Goal: Task Accomplishment & Management: Complete application form

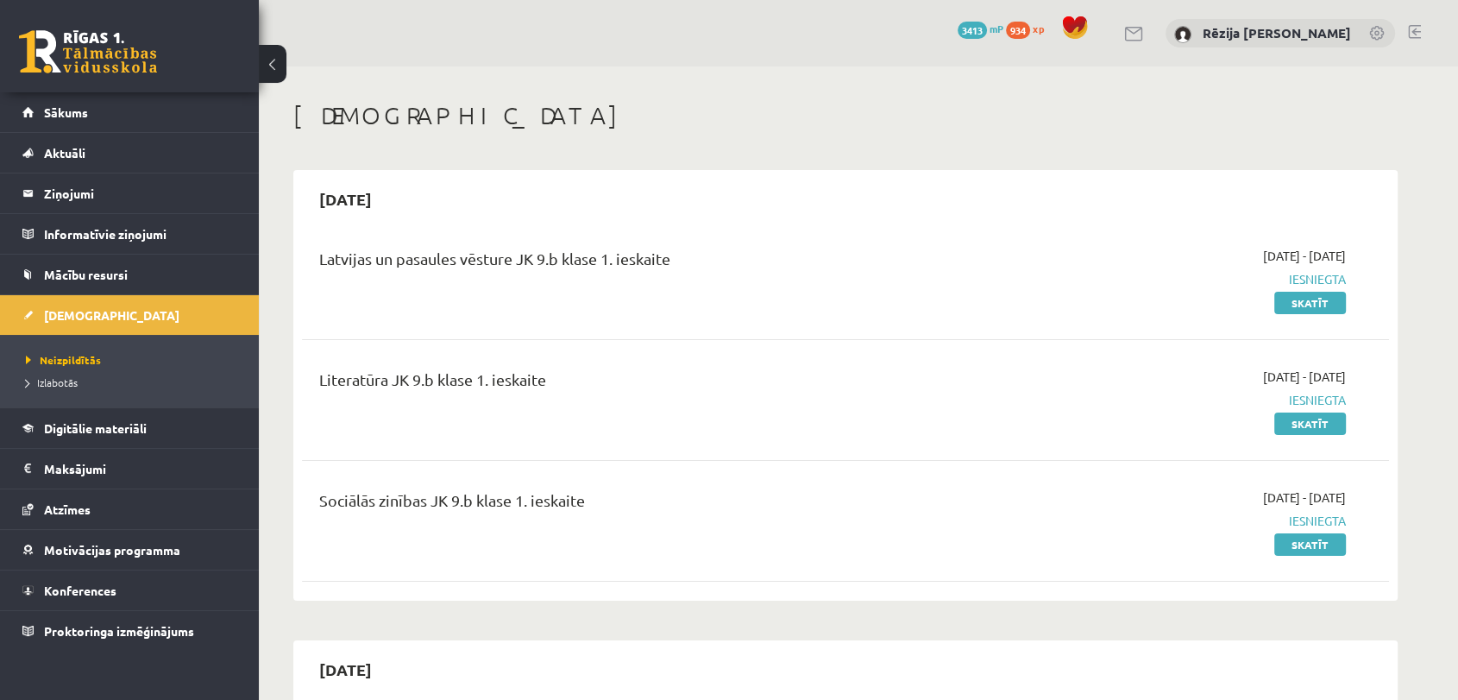
scroll to position [612, 0]
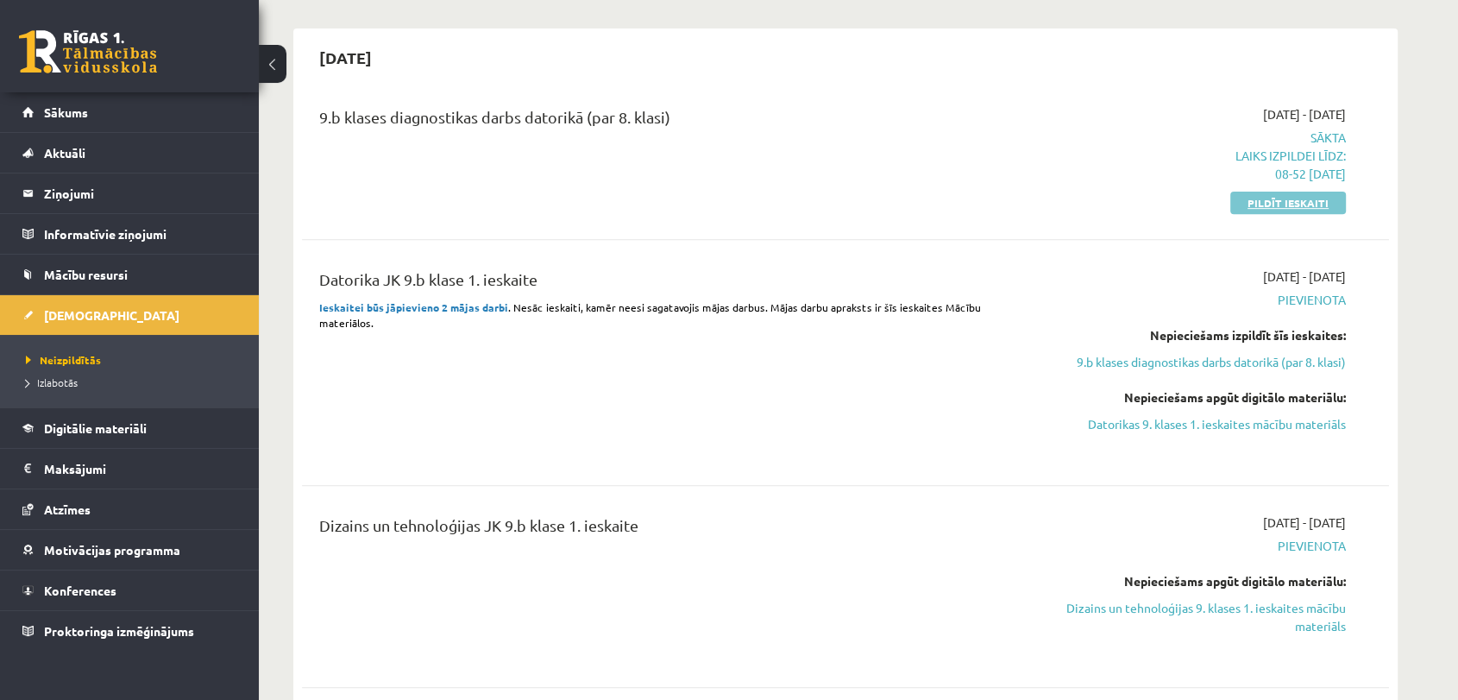
click at [1280, 201] on link "Pildīt ieskaiti" at bounding box center [1288, 203] width 116 height 22
drag, startPoint x: 1299, startPoint y: 198, endPoint x: 807, endPoint y: 92, distance: 503.1
click at [1297, 198] on link "Pildīt ieskaiti" at bounding box center [1288, 203] width 116 height 22
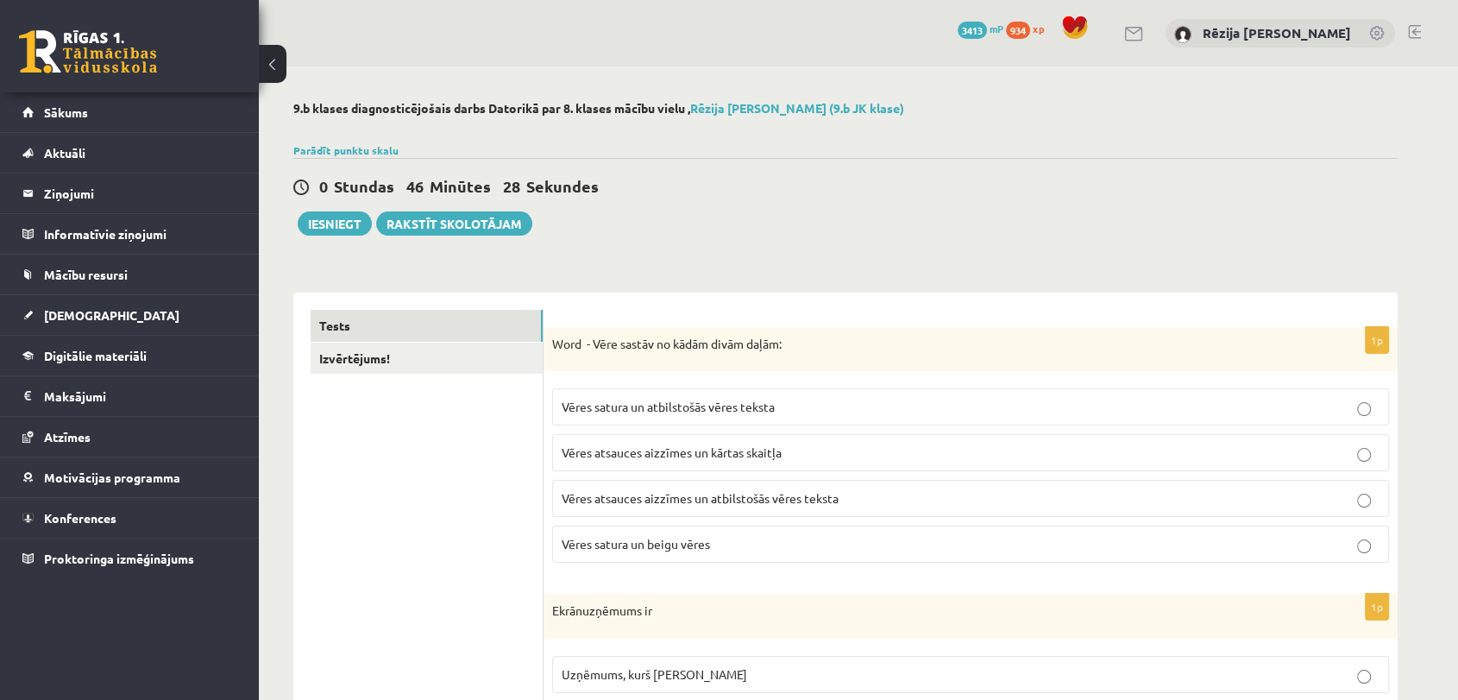
click at [752, 502] on span "Vēres atsauces aizzīmes un atbilstošās vēres teksta" at bounding box center [700, 498] width 277 height 16
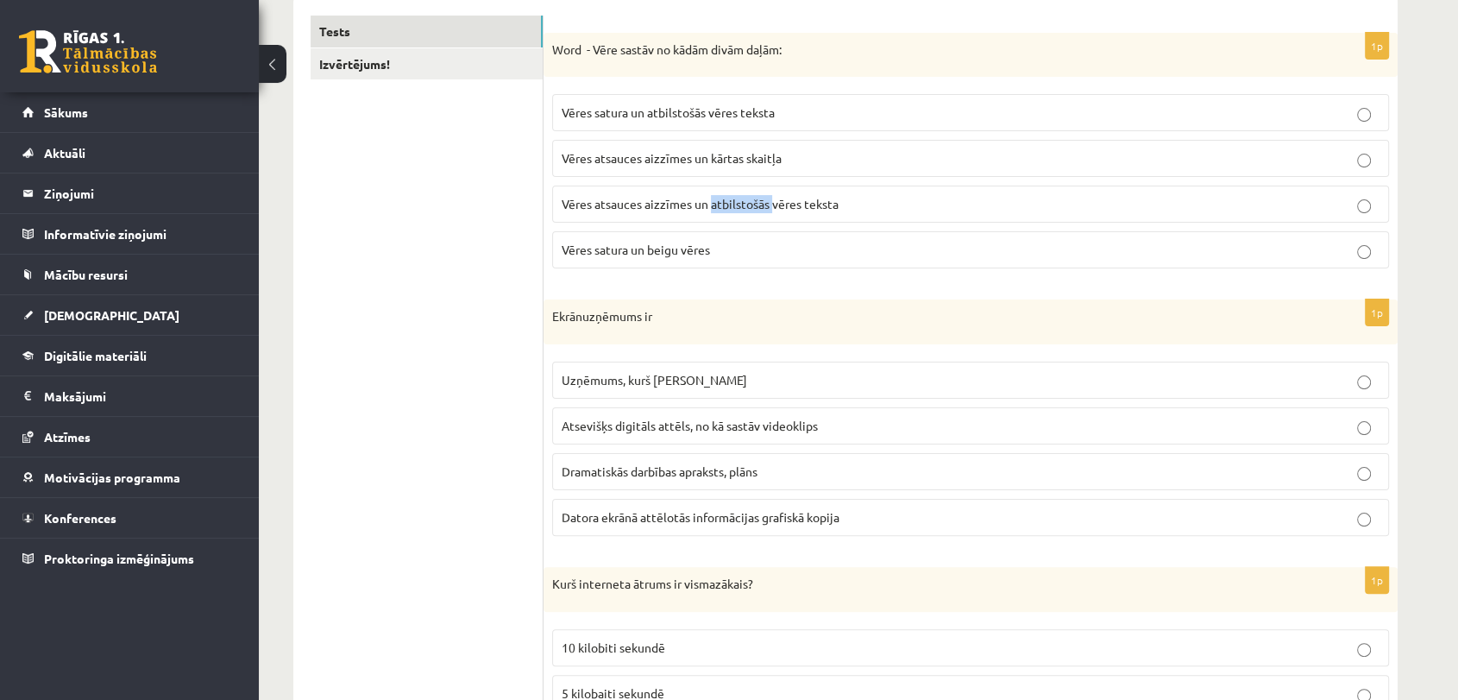
scroll to position [314, 0]
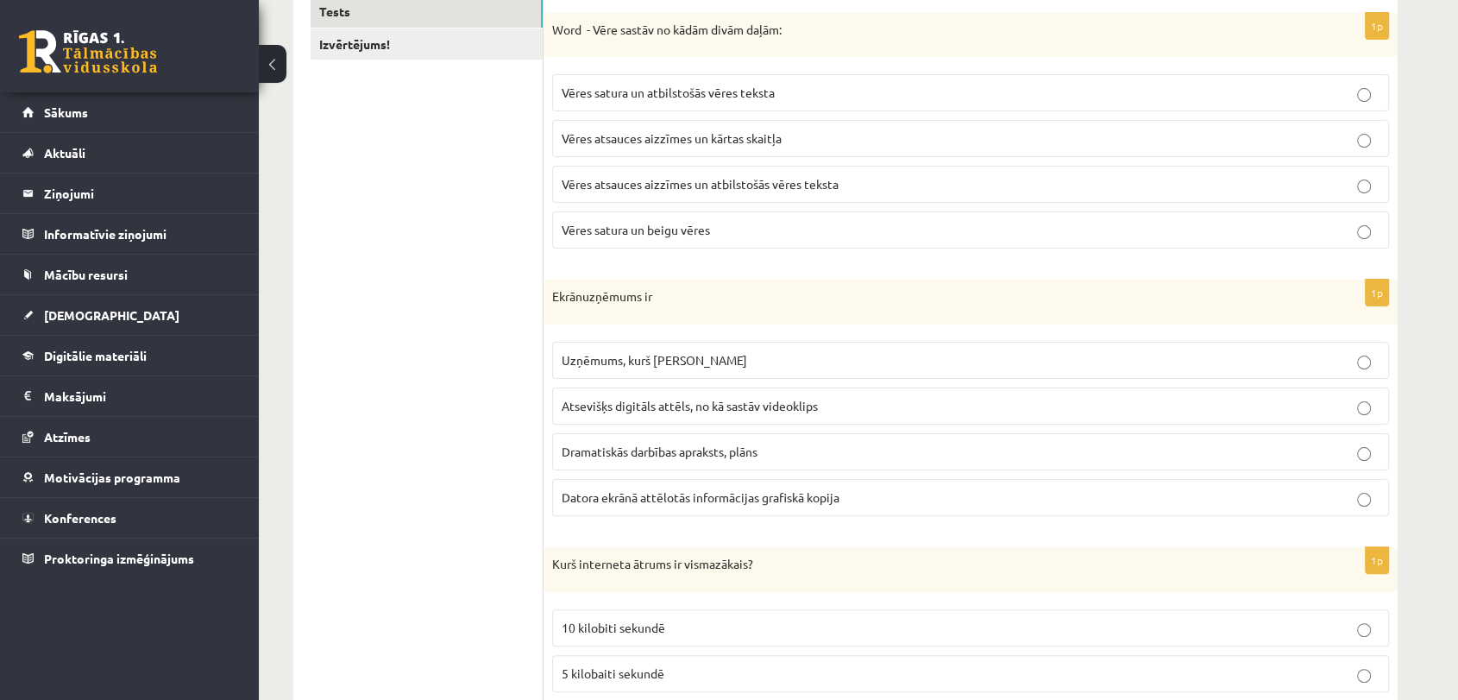
click at [687, 500] on span "Datora ekrānā attēlotās informācijas grafiskā kopija" at bounding box center [701, 497] width 278 height 16
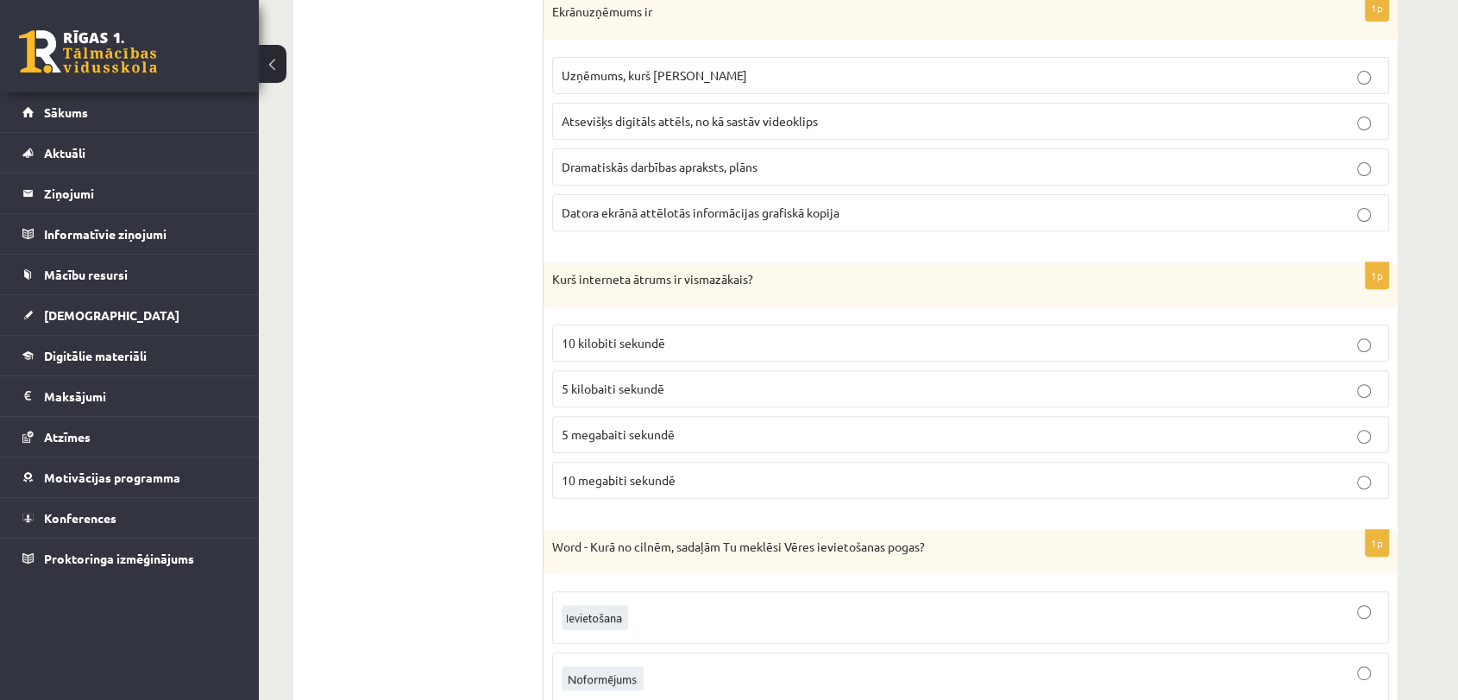
scroll to position [628, 0]
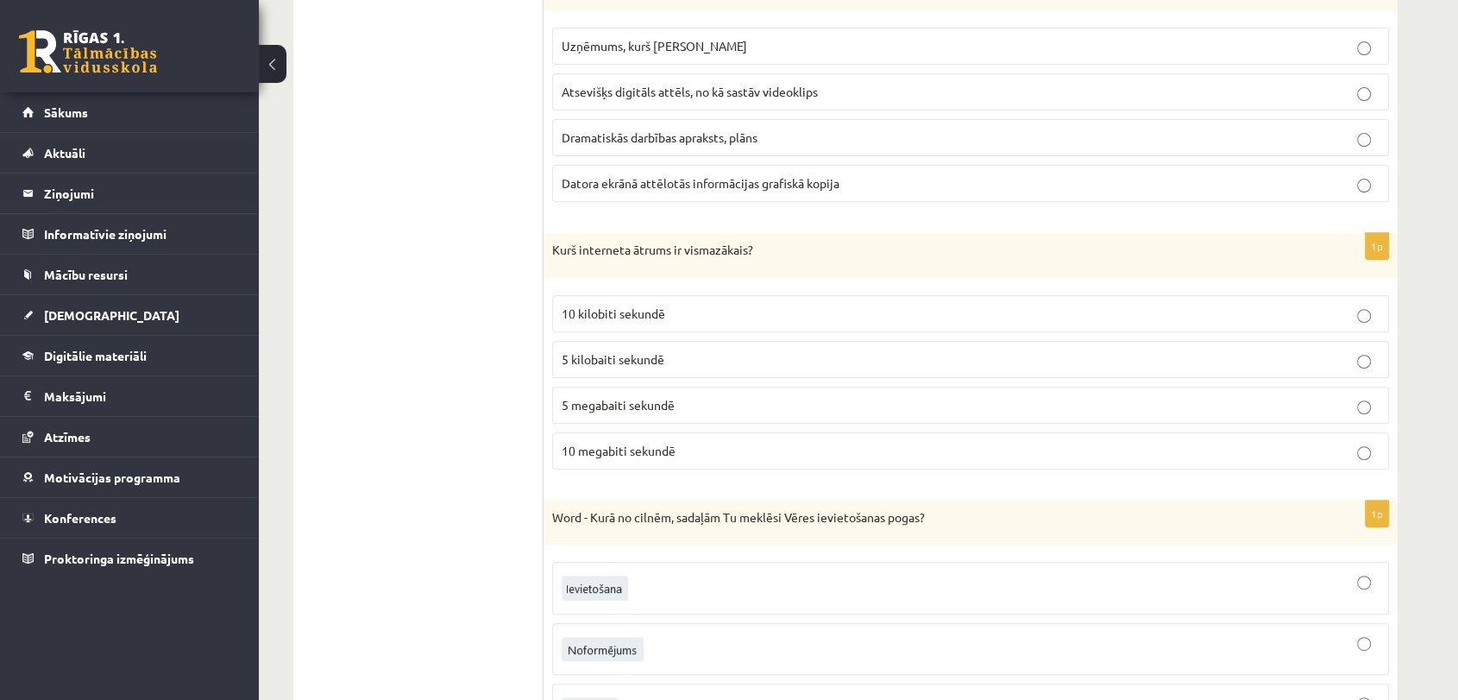
drag, startPoint x: 639, startPoint y: 361, endPoint x: 650, endPoint y: 355, distance: 11.6
click at [639, 362] on span "5 kilobaiti sekundē" at bounding box center [613, 359] width 103 height 16
click at [602, 697] on img at bounding box center [590, 710] width 57 height 27
click at [0, 0] on div at bounding box center [0, 0] width 0 height 0
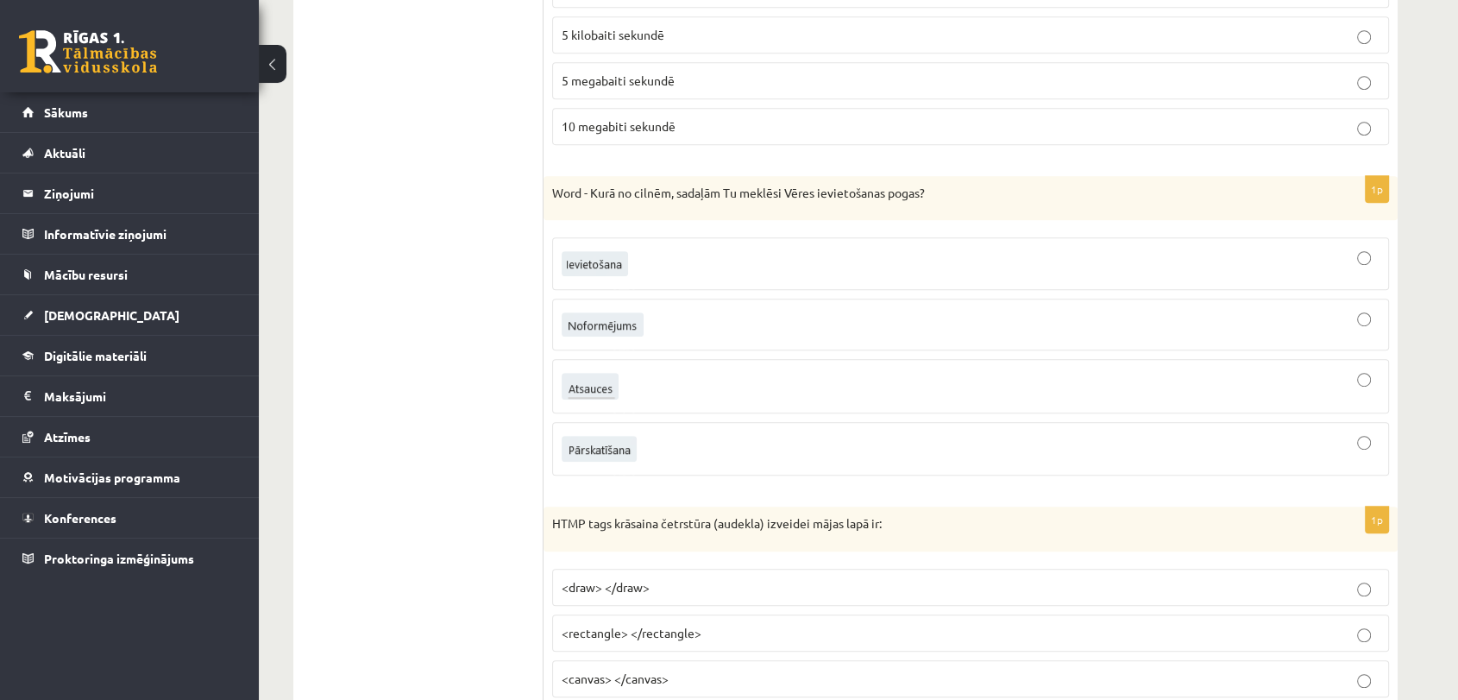
click at [1371, 382] on div at bounding box center [971, 385] width 818 height 35
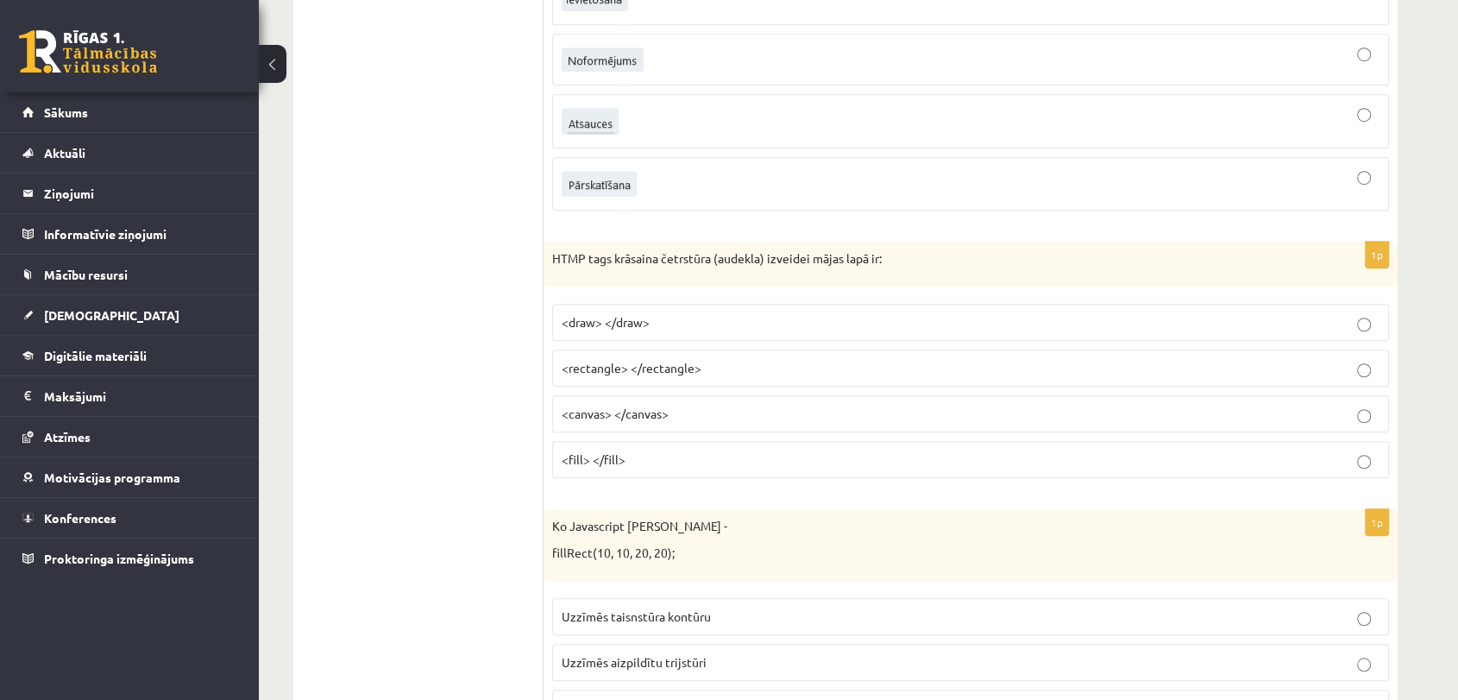
scroll to position [1287, 0]
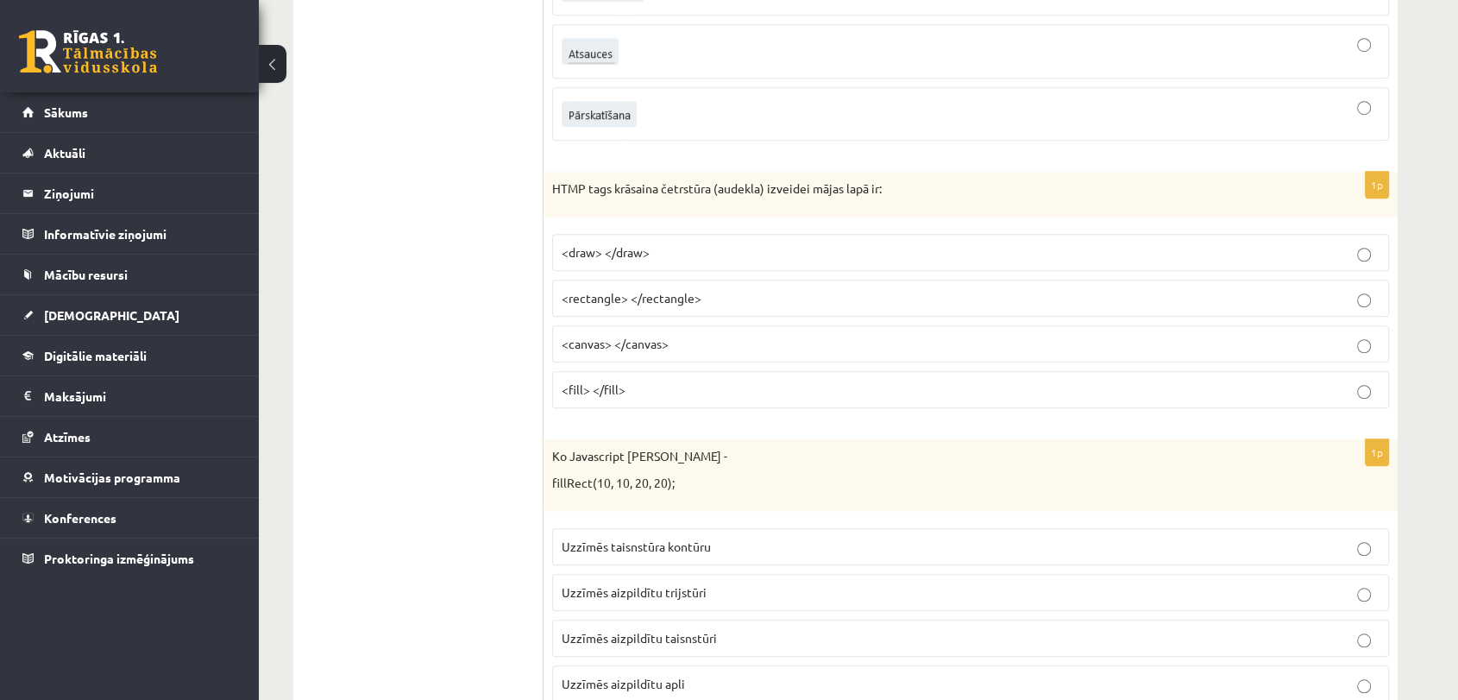
click at [644, 344] on span "<canvas> </canvas>" at bounding box center [615, 344] width 107 height 16
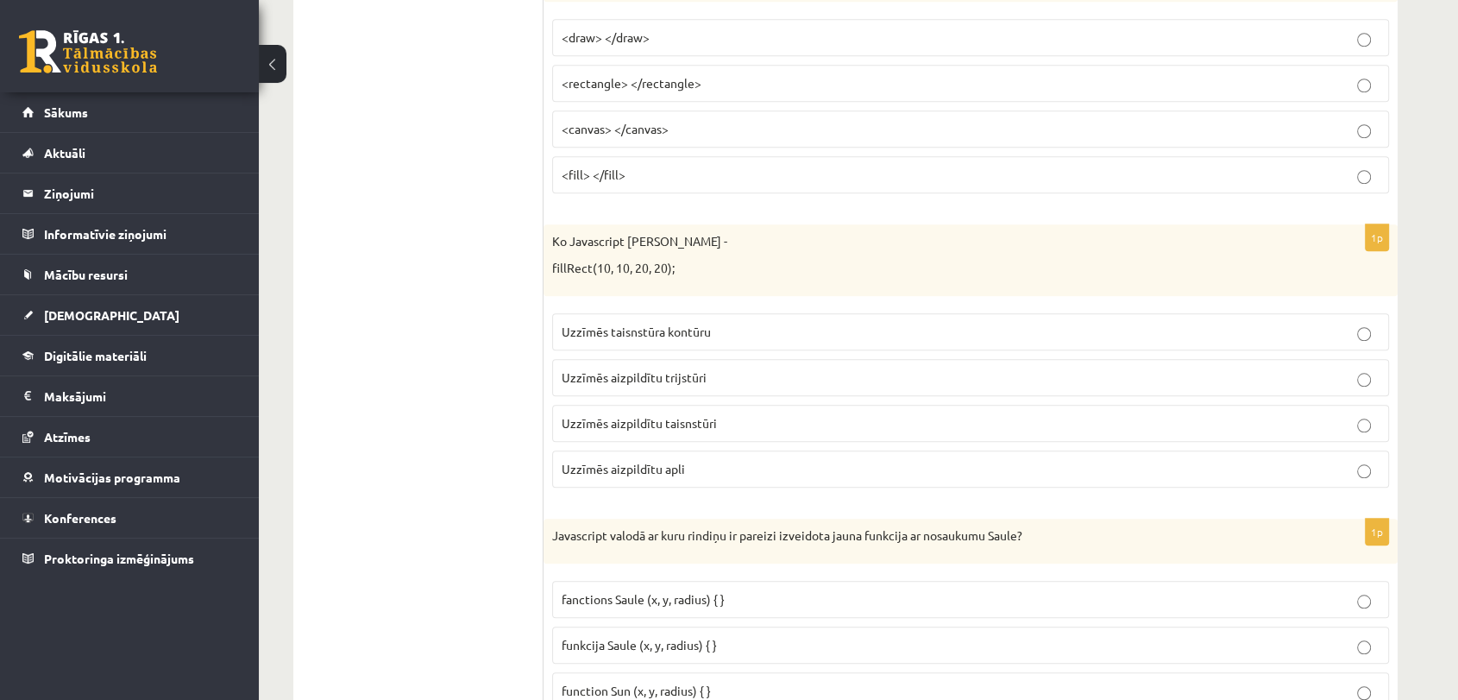
scroll to position [1532, 0]
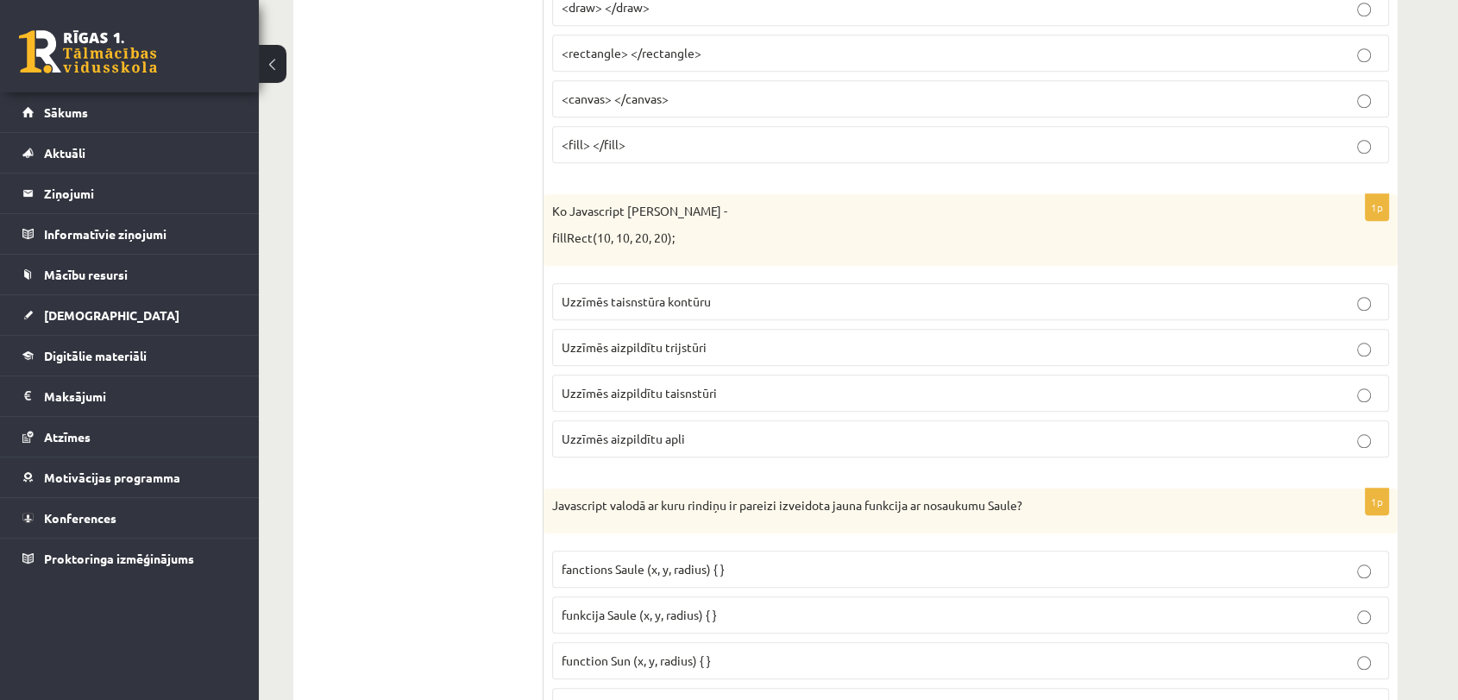
click at [722, 384] on p "Uzzīmēs aizpildītu taisnstūri" at bounding box center [971, 393] width 818 height 18
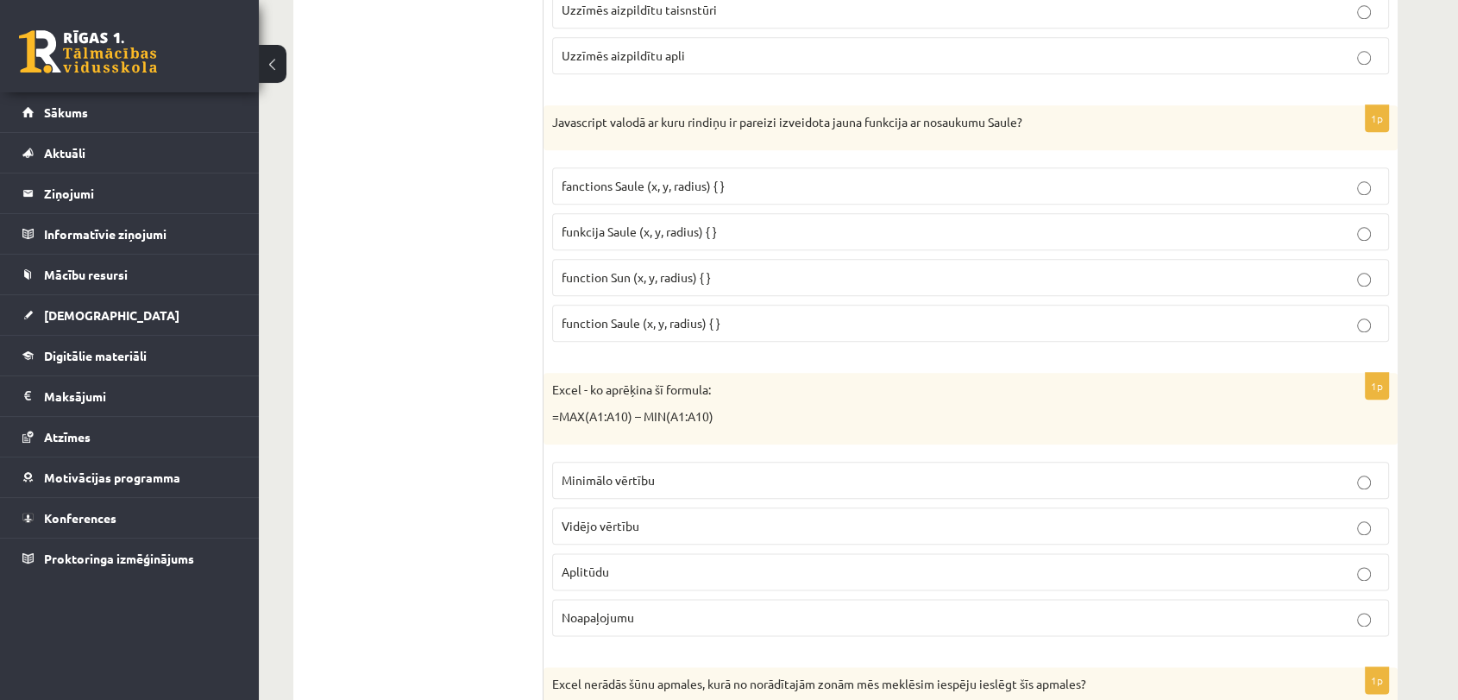
scroll to position [1926, 0]
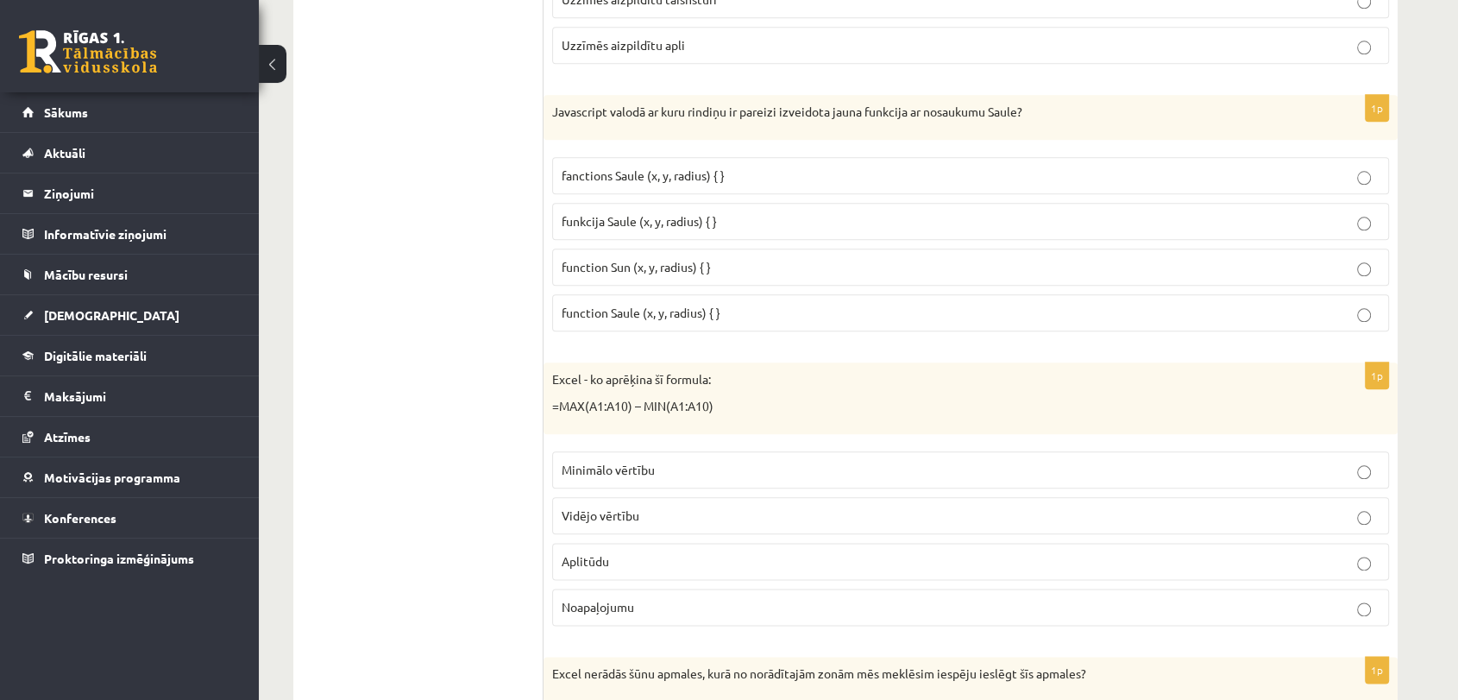
click at [713, 262] on p "function Sun (x, y, radius) { }" at bounding box center [971, 267] width 818 height 18
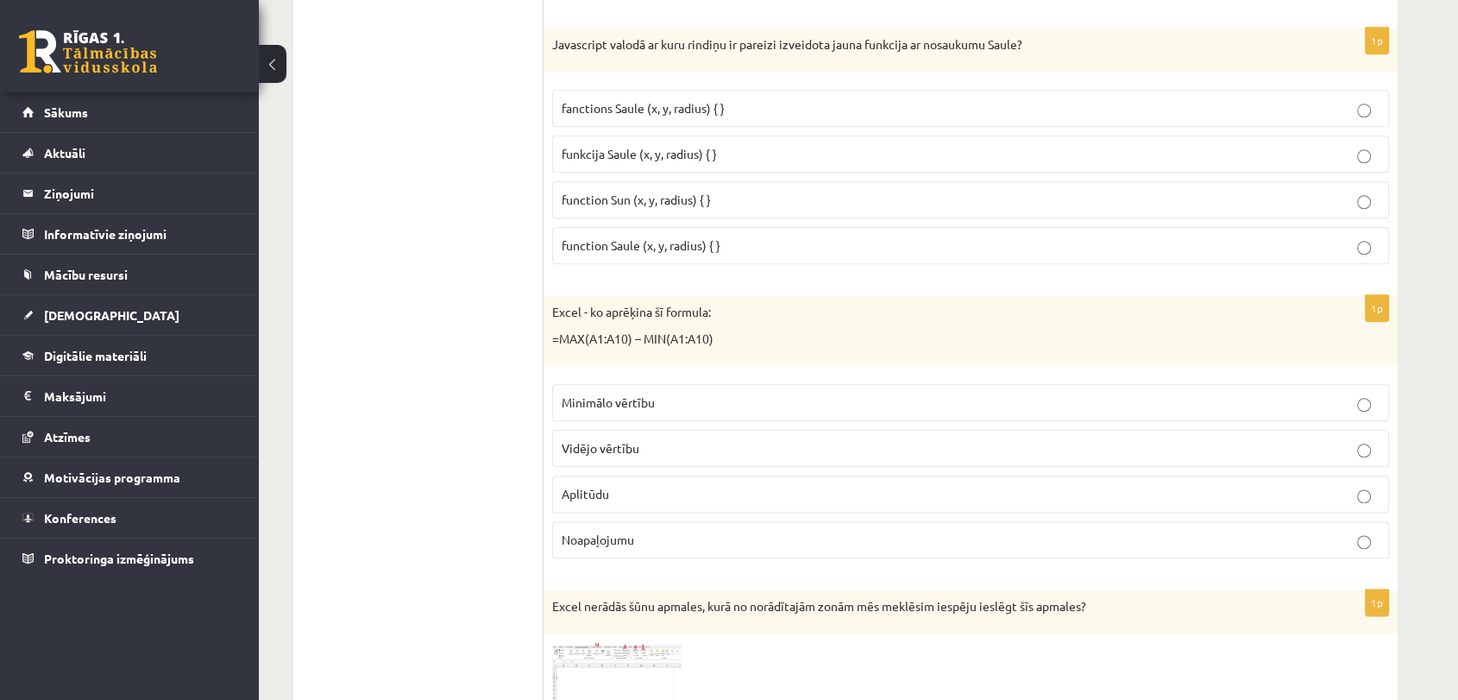
scroll to position [2062, 0]
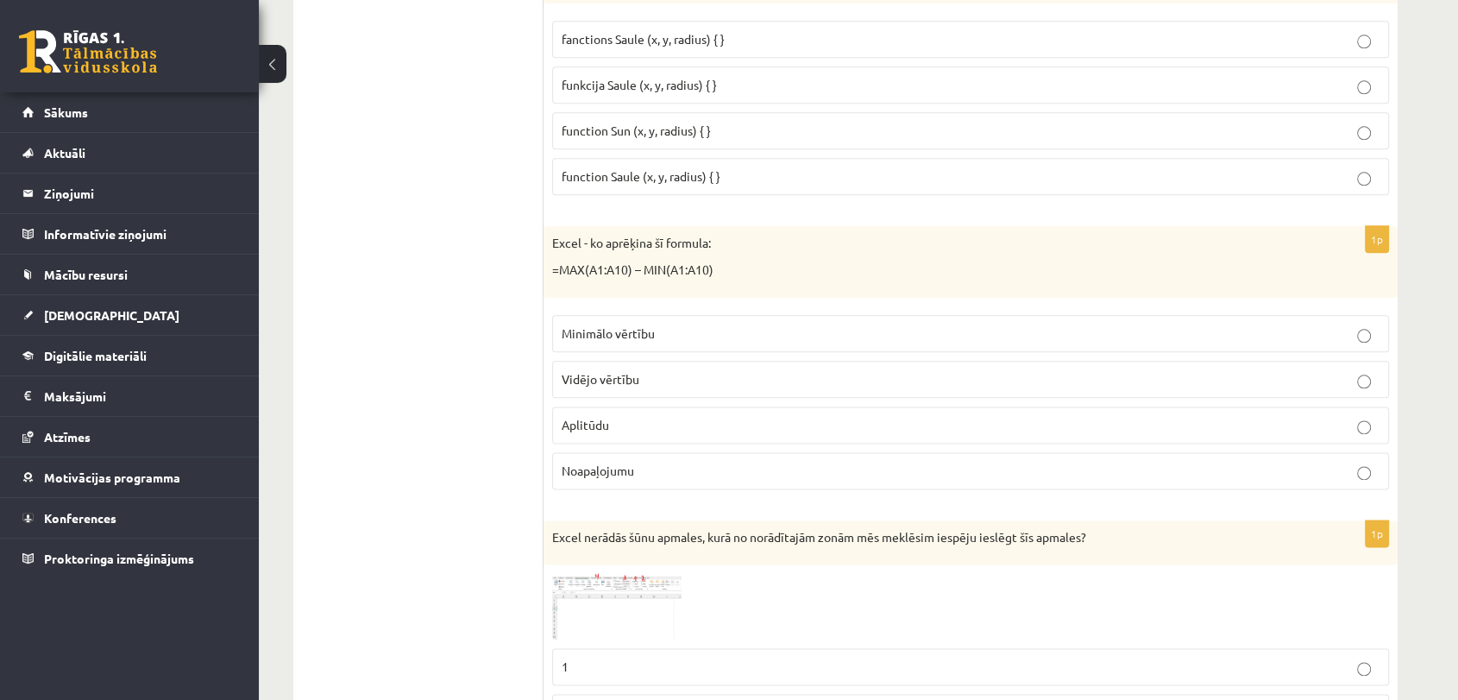
click at [614, 416] on p "Aplitūdu" at bounding box center [971, 425] width 818 height 18
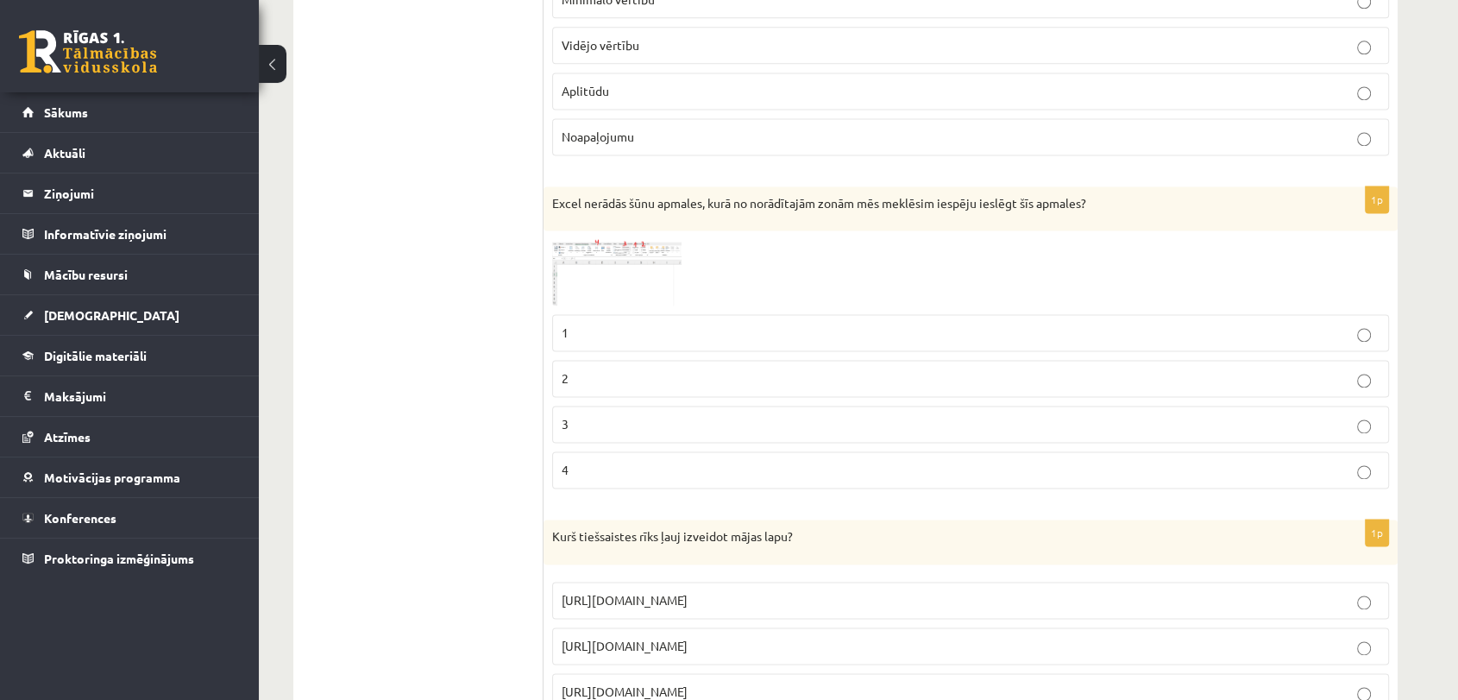
scroll to position [2455, 0]
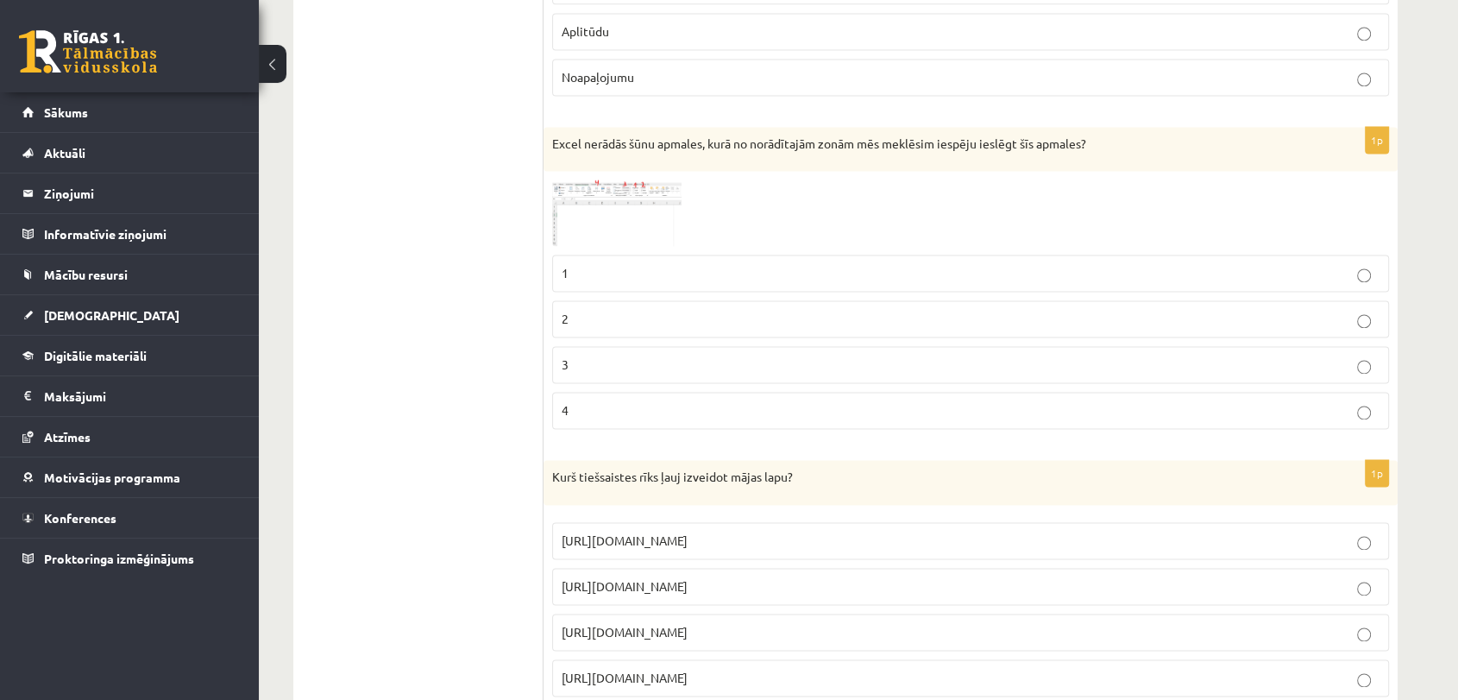
click at [633, 206] on img at bounding box center [616, 212] width 129 height 66
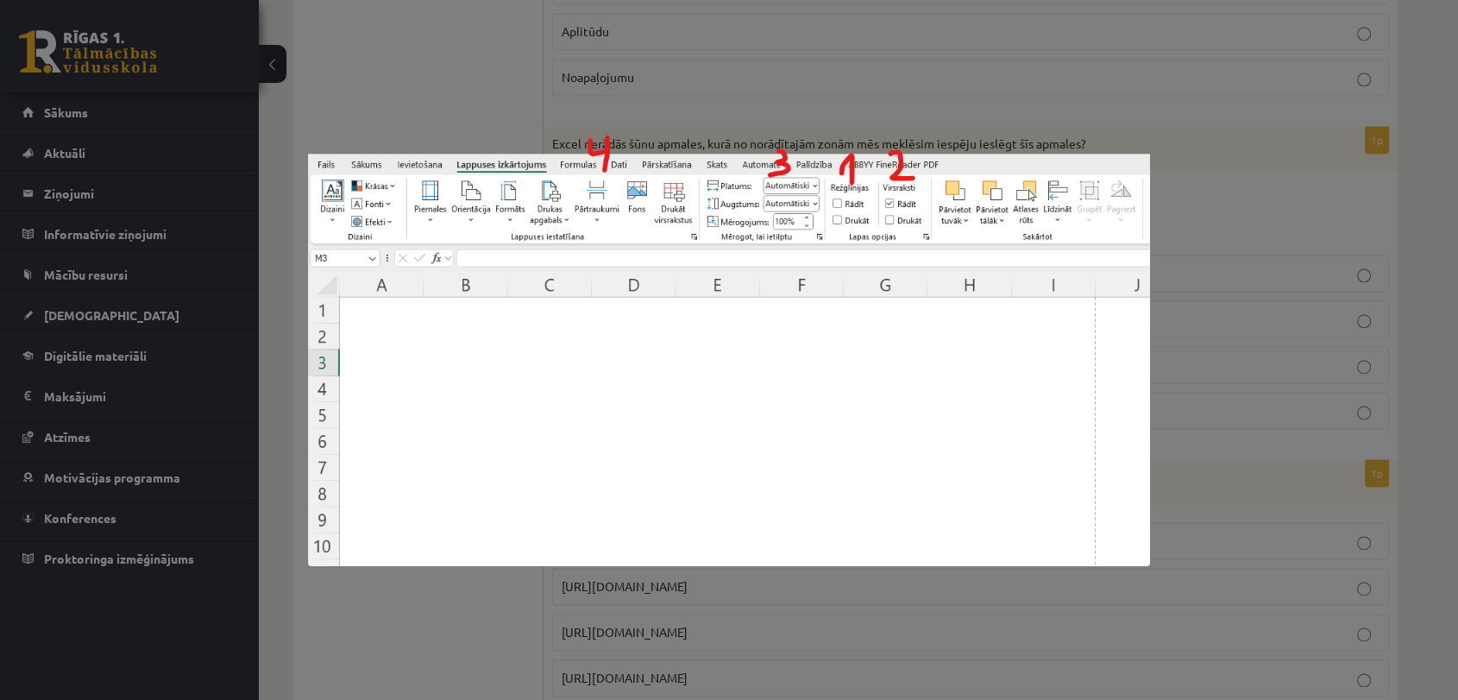
click at [462, 88] on div at bounding box center [729, 350] width 1458 height 700
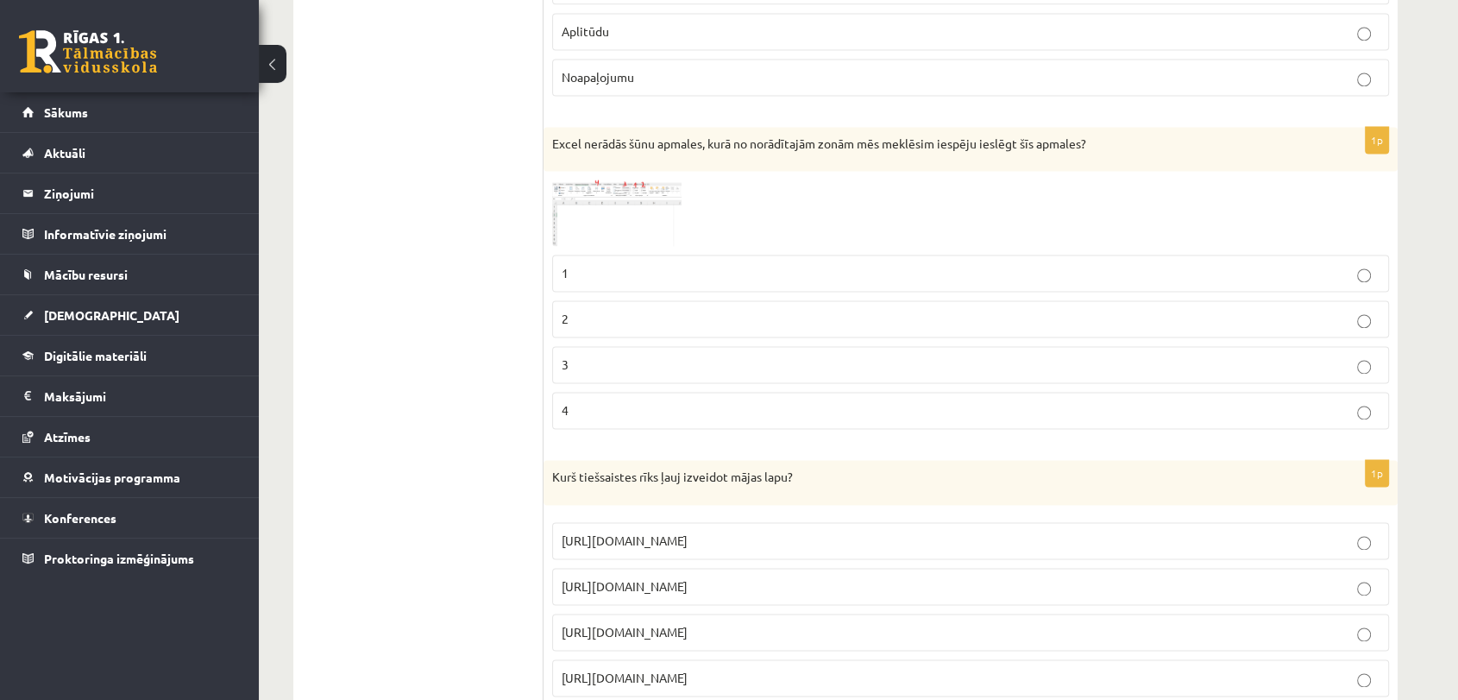
click at [600, 217] on img at bounding box center [616, 212] width 129 height 66
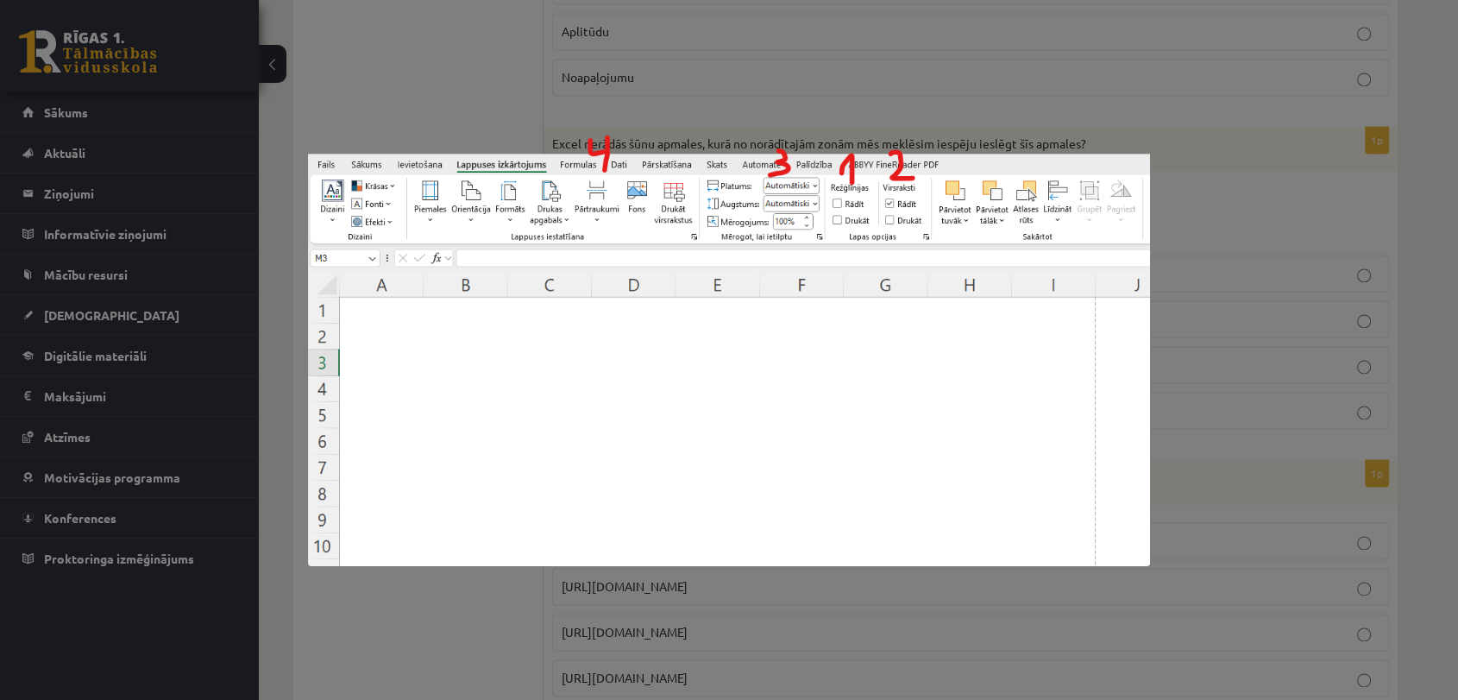
click at [433, 57] on div at bounding box center [729, 350] width 1458 height 700
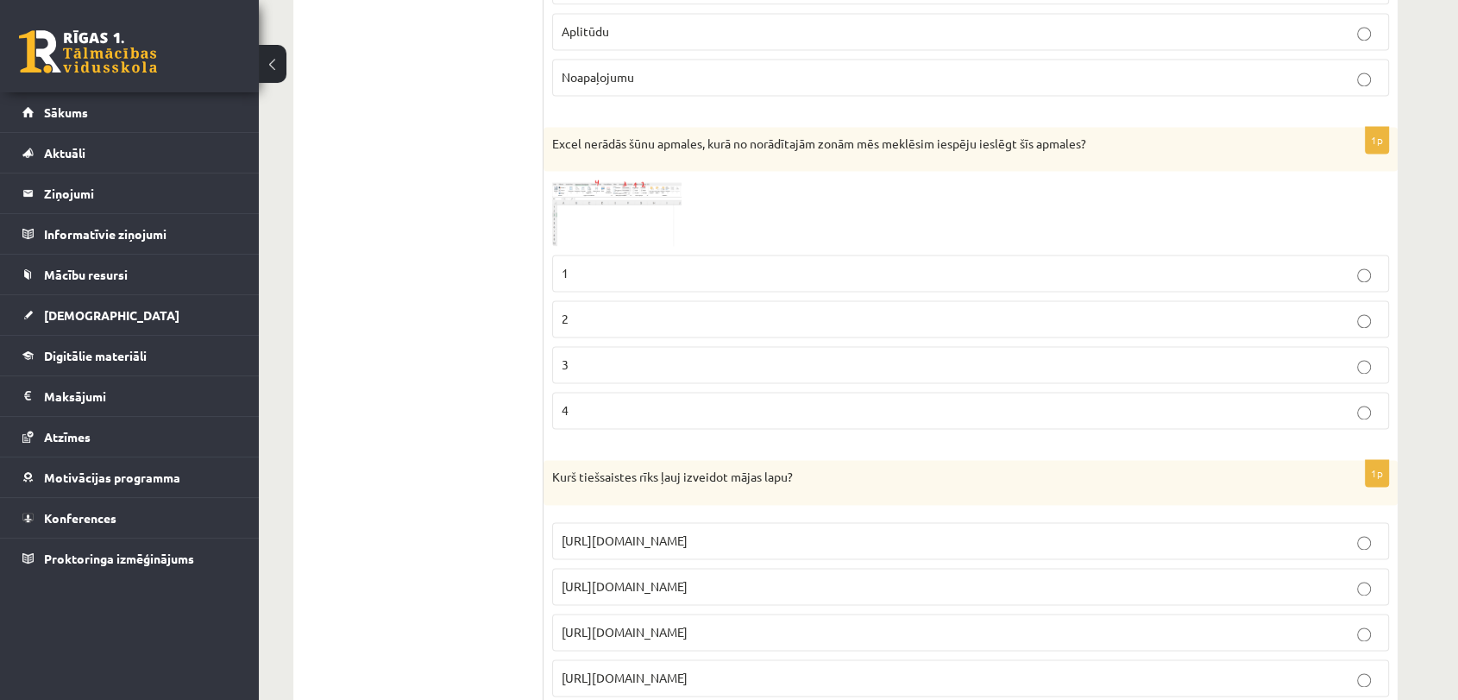
click at [605, 265] on p "1" at bounding box center [971, 273] width 818 height 18
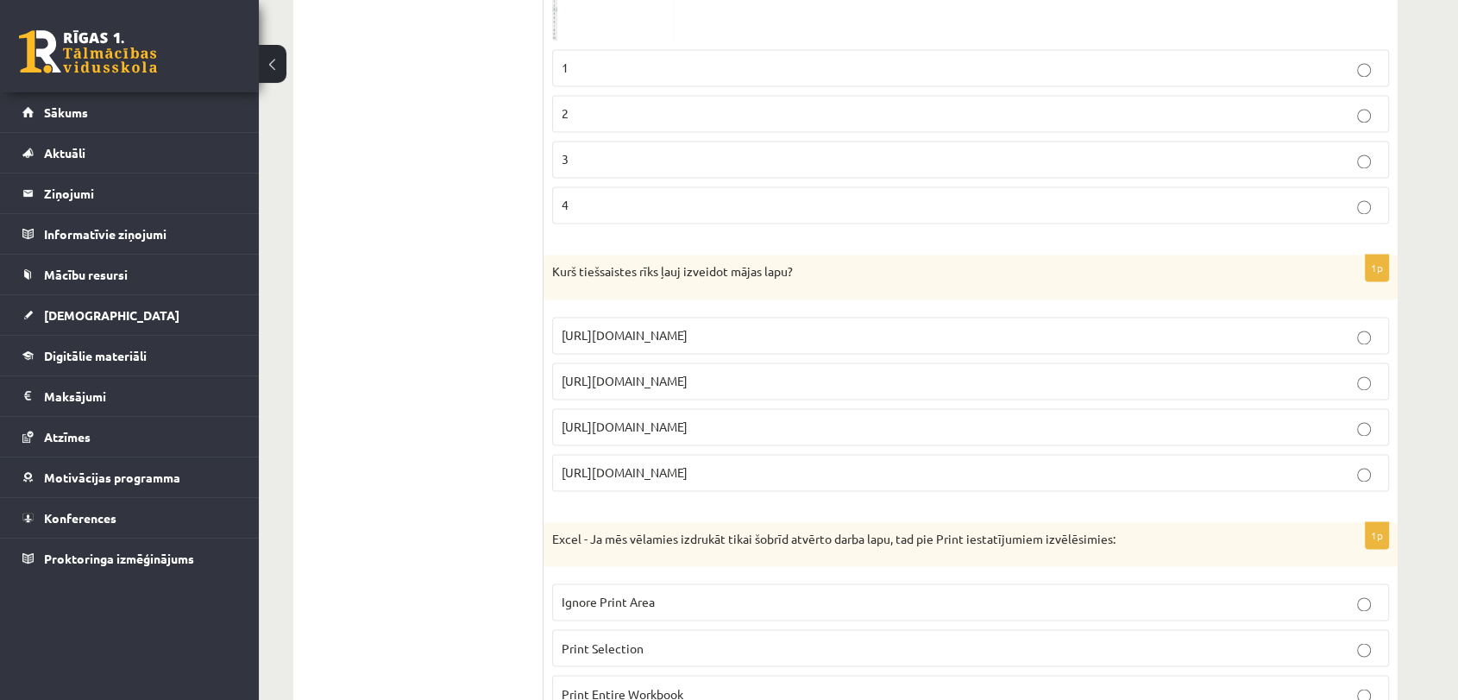
scroll to position [2720, 0]
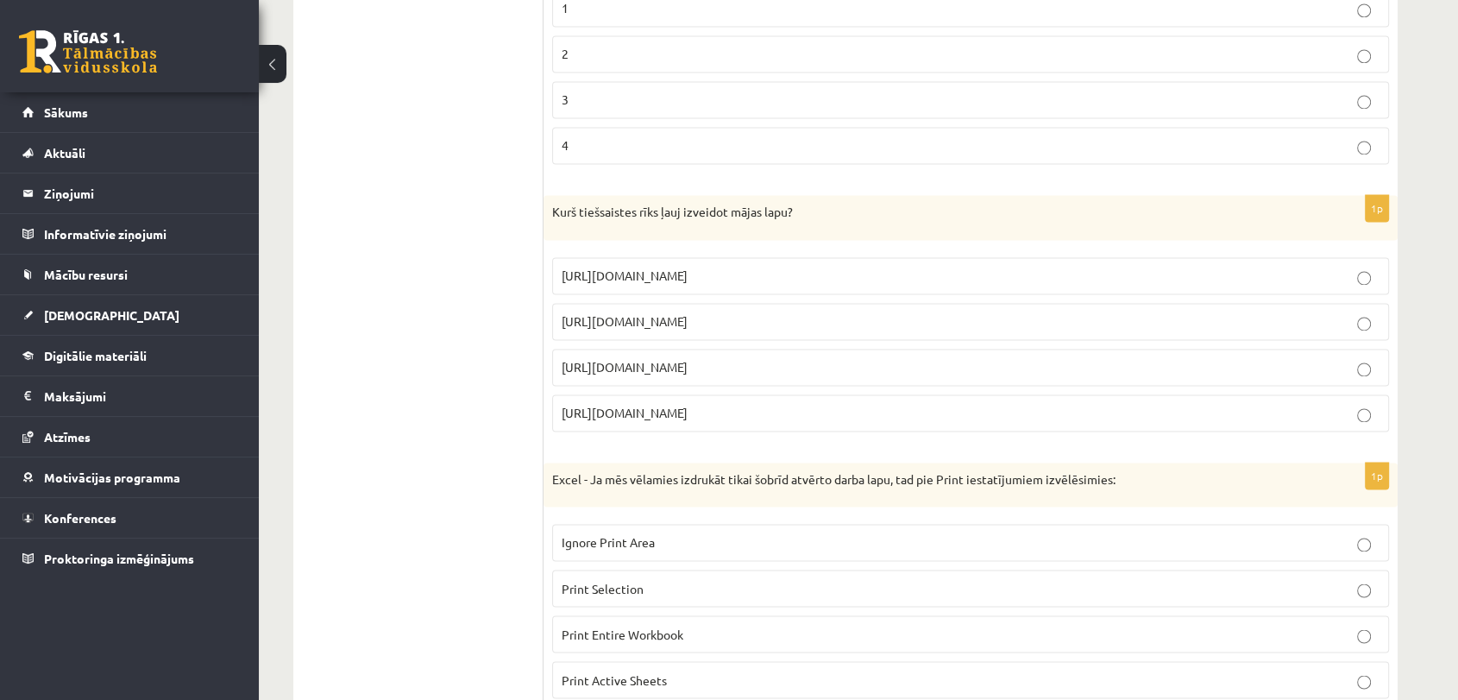
click at [650, 361] on span "https://www.mozello.lv" at bounding box center [625, 367] width 126 height 16
drag, startPoint x: 556, startPoint y: 355, endPoint x: 711, endPoint y: 350, distance: 154.5
click at [711, 350] on label "https://www.mozello.lv" at bounding box center [970, 367] width 837 height 37
copy span "https://www.mozello.lv"
drag, startPoint x: 565, startPoint y: 263, endPoint x: 735, endPoint y: 278, distance: 170.6
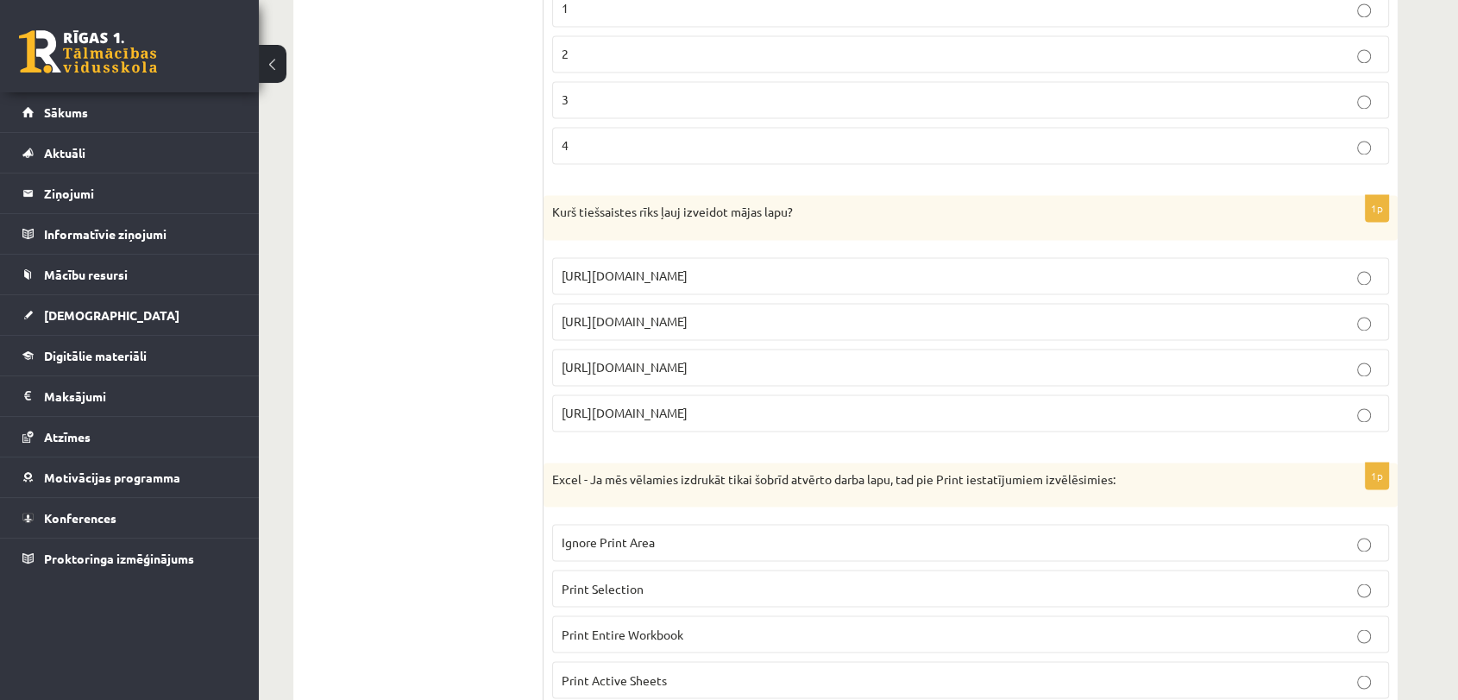
click at [736, 280] on label "https://www.zoho.com/mail" at bounding box center [970, 275] width 837 height 37
copy span "https://www.zoho.com/mail"
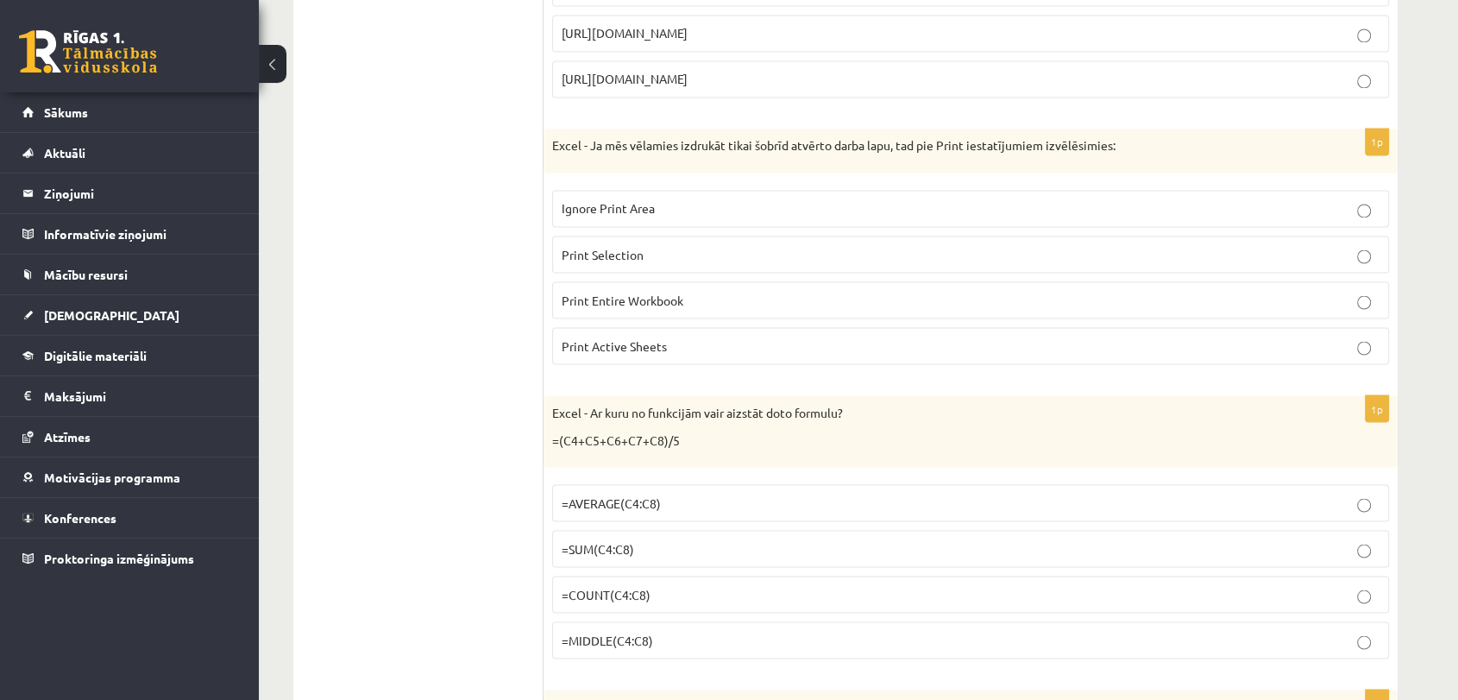
scroll to position [3084, 0]
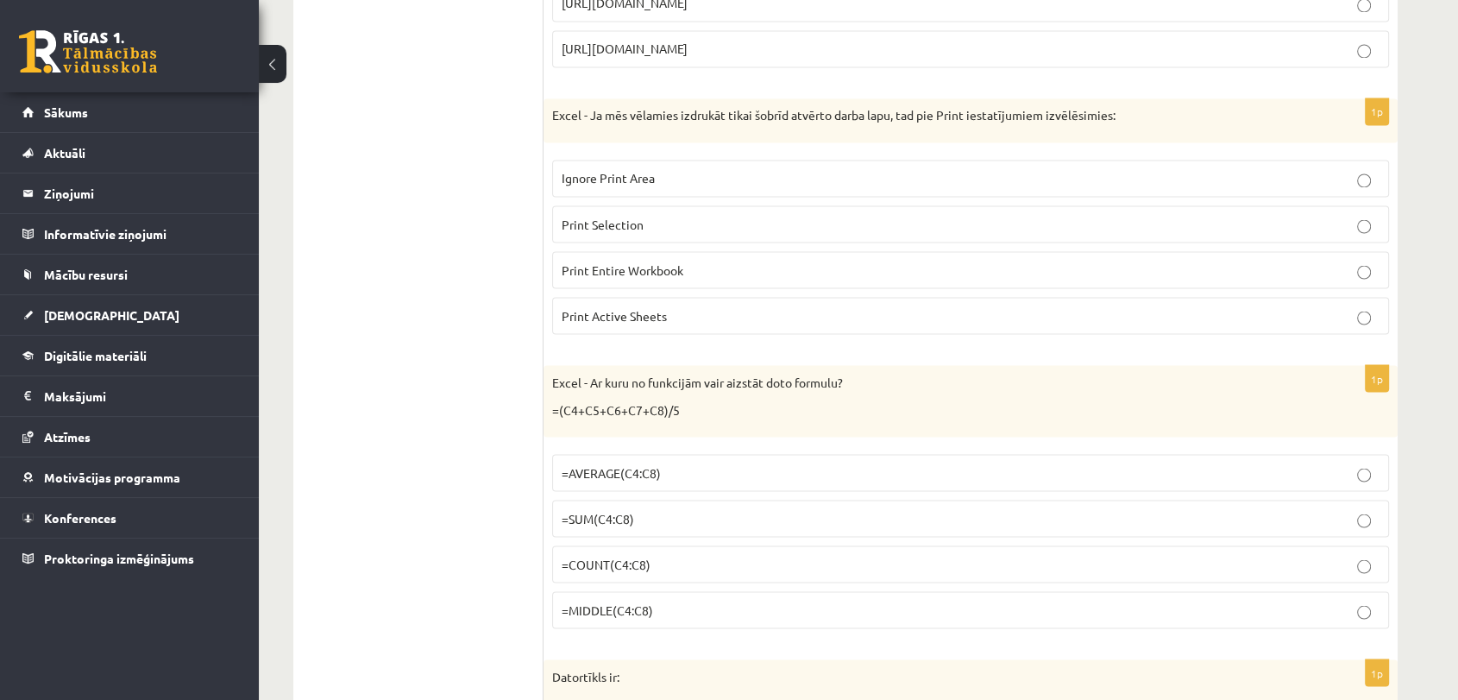
click at [695, 297] on label "Print Active Sheets" at bounding box center [970, 315] width 837 height 37
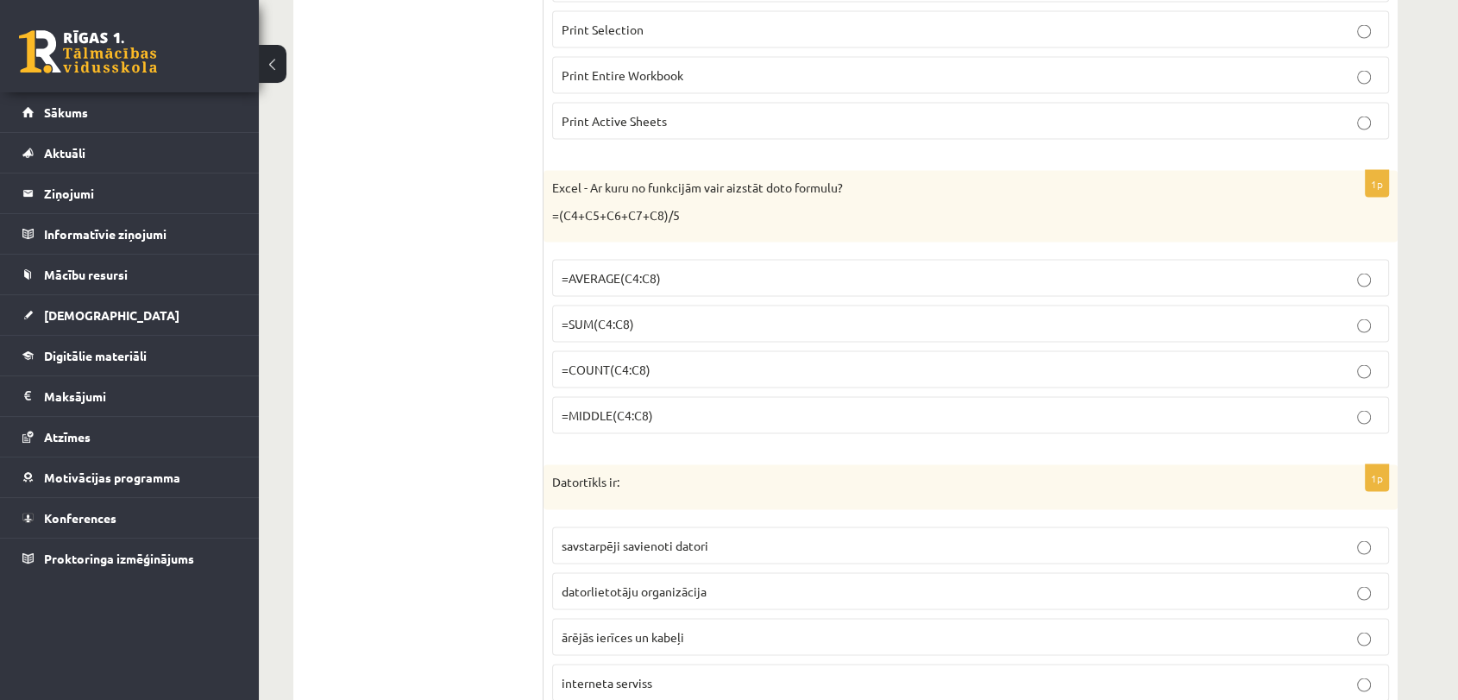
scroll to position [3348, 0]
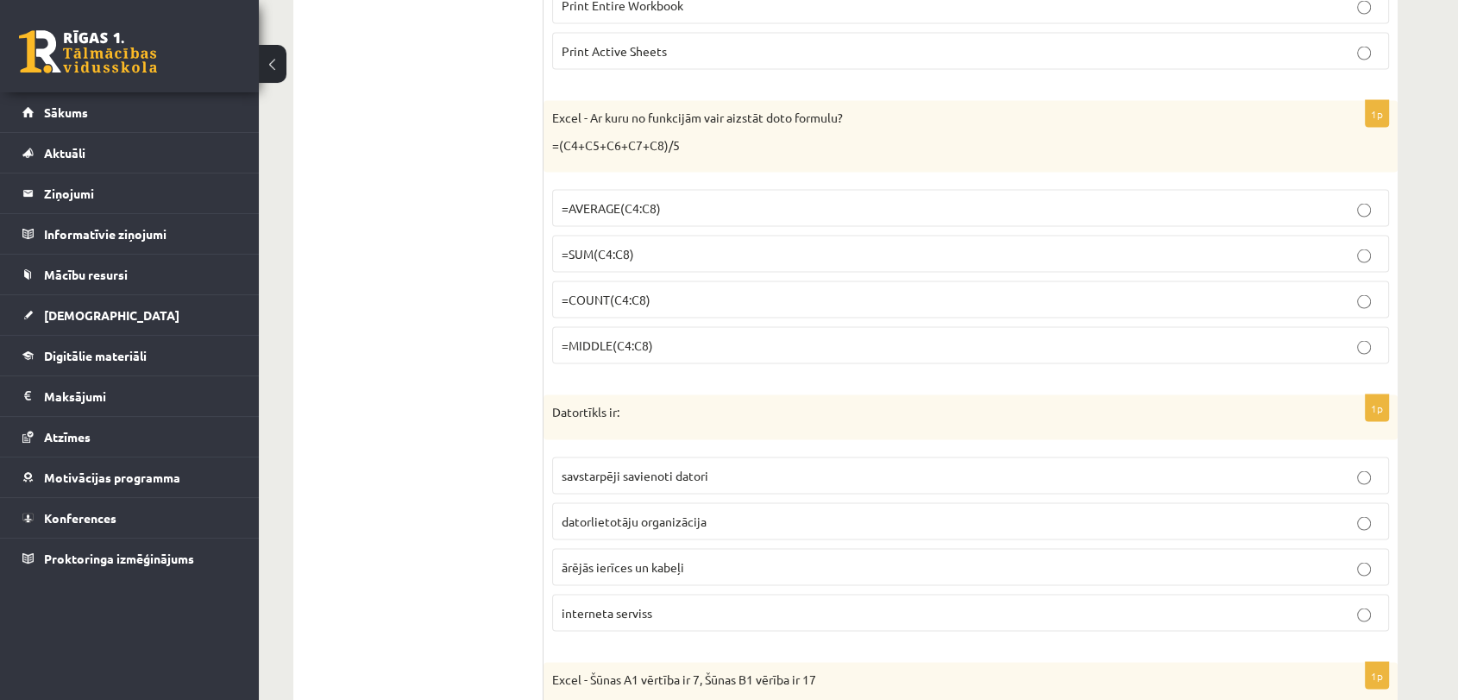
click at [651, 200] on span "=AVERAGE(C4:C8)" at bounding box center [611, 208] width 99 height 16
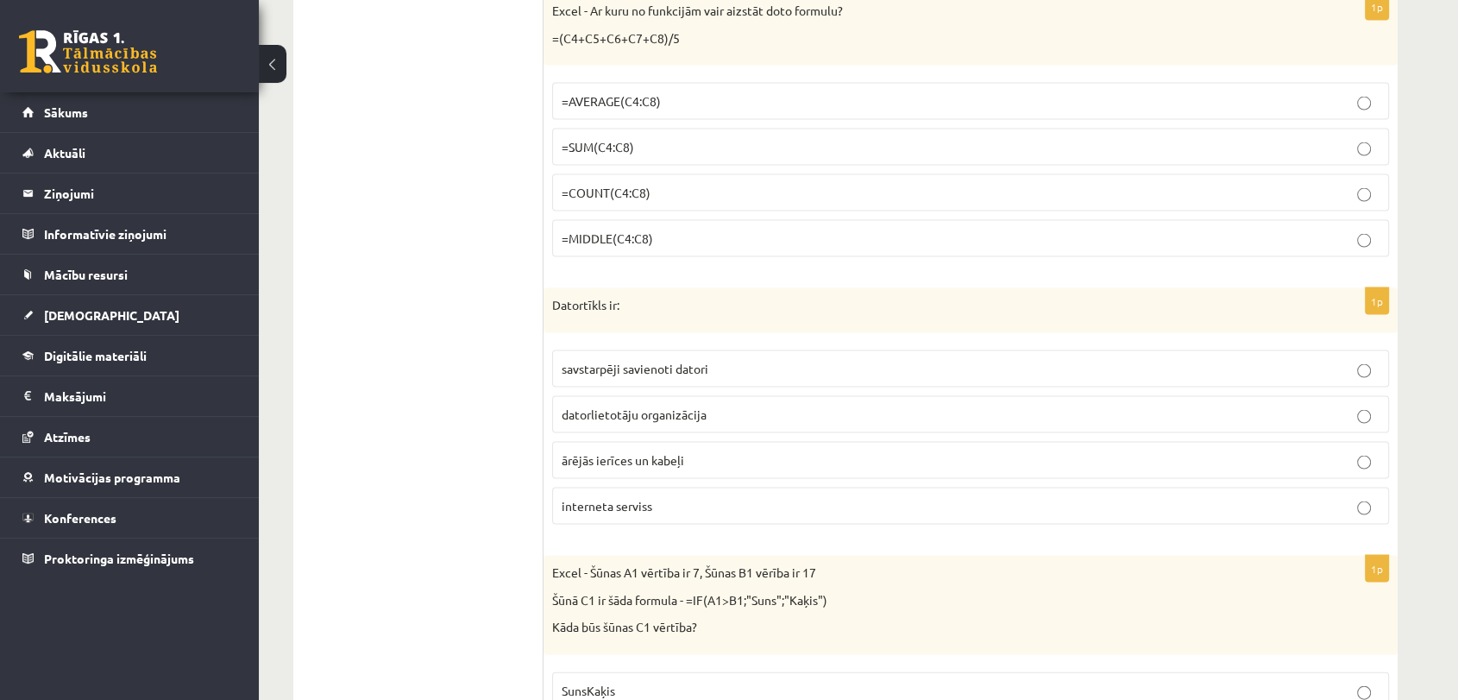
scroll to position [3445, 0]
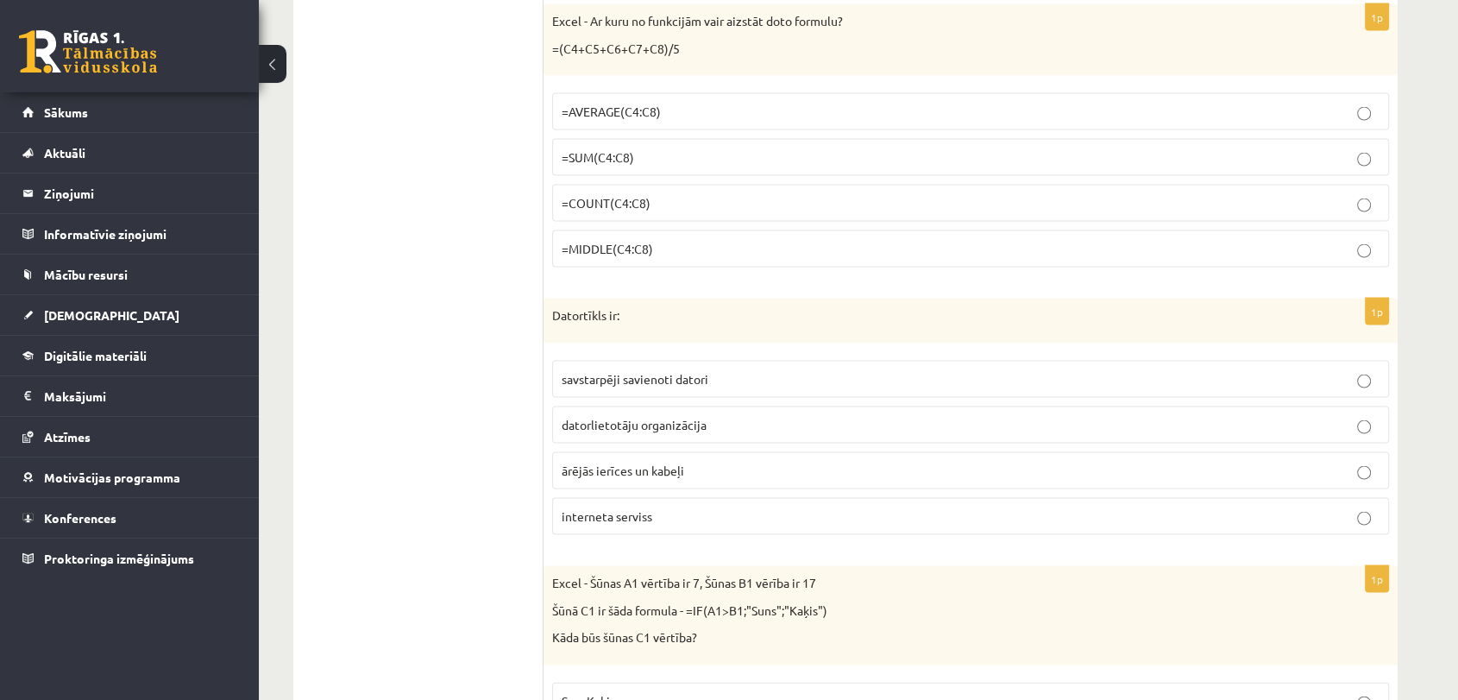
click at [688, 371] on span "savstarpēji savienoti datori" at bounding box center [635, 379] width 147 height 16
click at [631, 508] on span "interneta serviss" at bounding box center [607, 516] width 91 height 16
click at [616, 307] on p "Datortīkls ir:" at bounding box center [927, 315] width 751 height 17
click at [632, 371] on span "savstarpēji savienoti datori" at bounding box center [635, 379] width 147 height 16
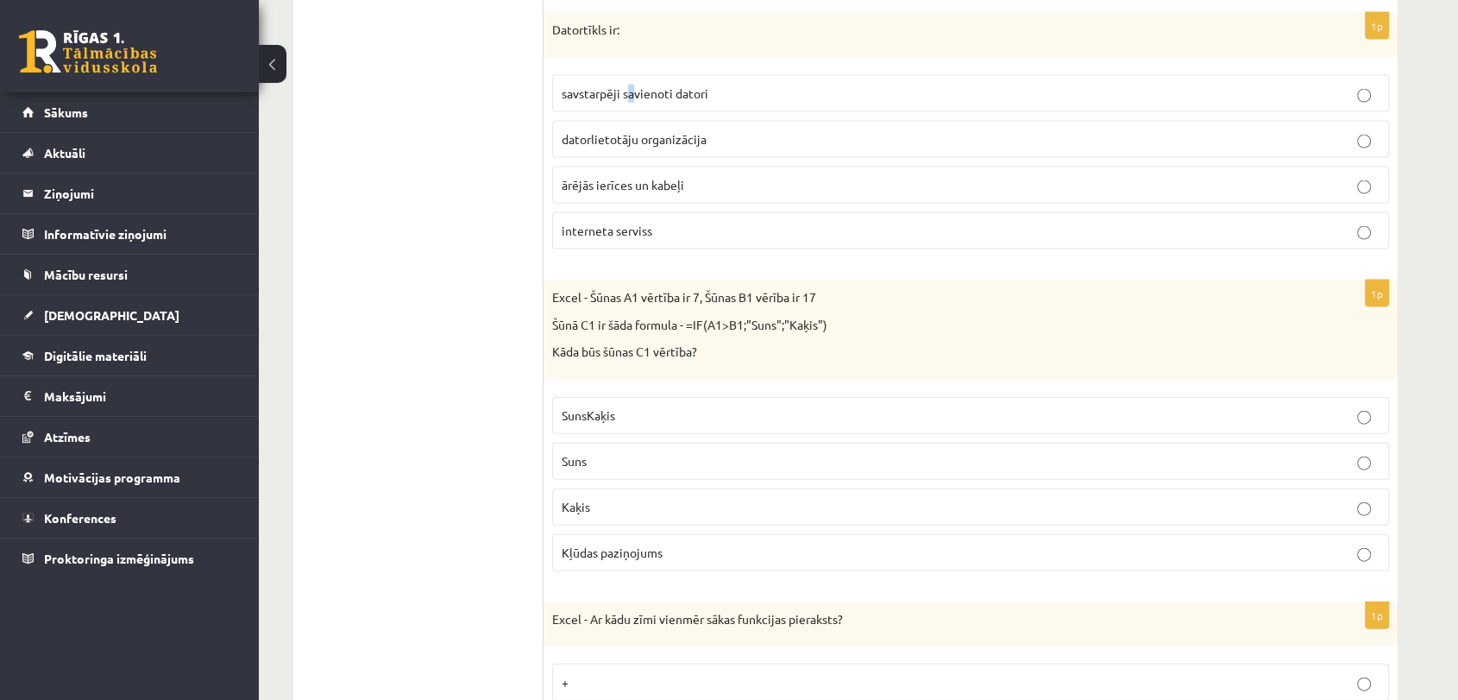
scroll to position [3740, 0]
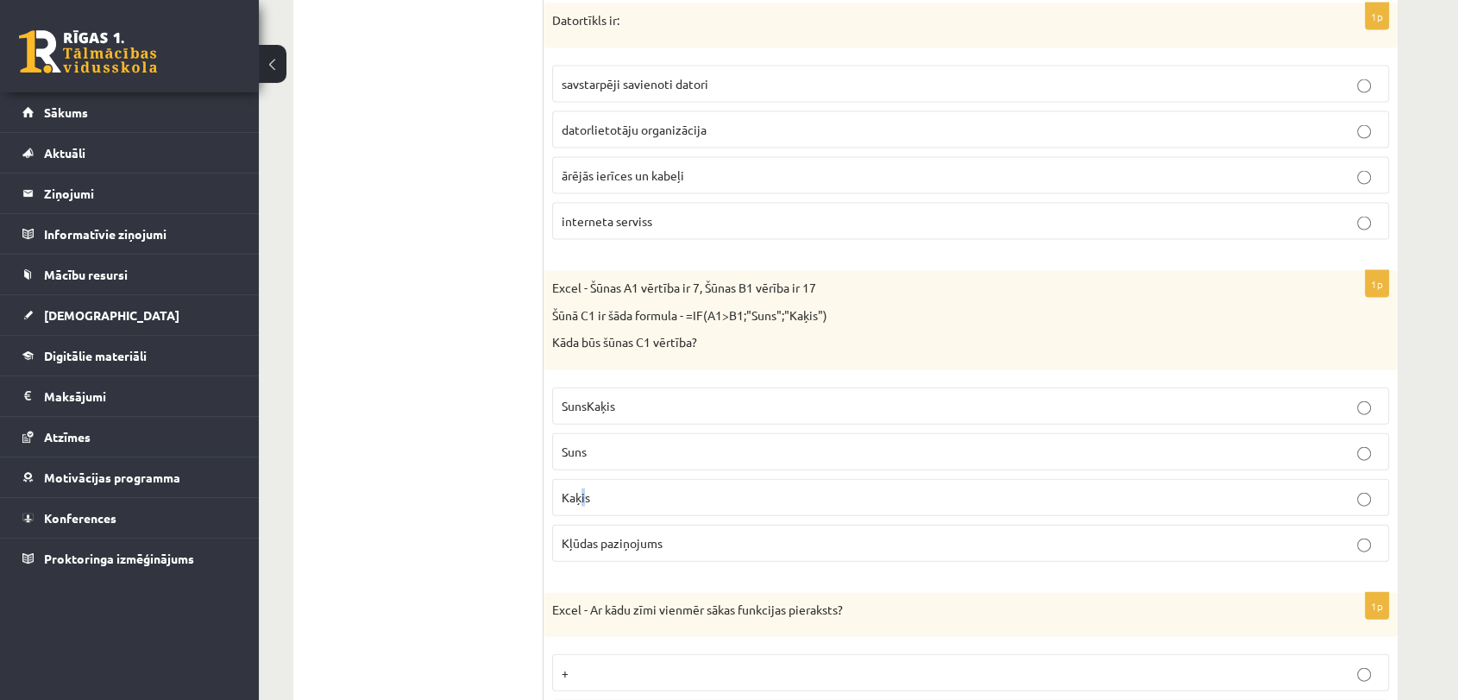
click at [583, 489] on span "Kaķis" at bounding box center [576, 497] width 28 height 16
click at [1277, 488] on p "Kaķis" at bounding box center [971, 497] width 818 height 18
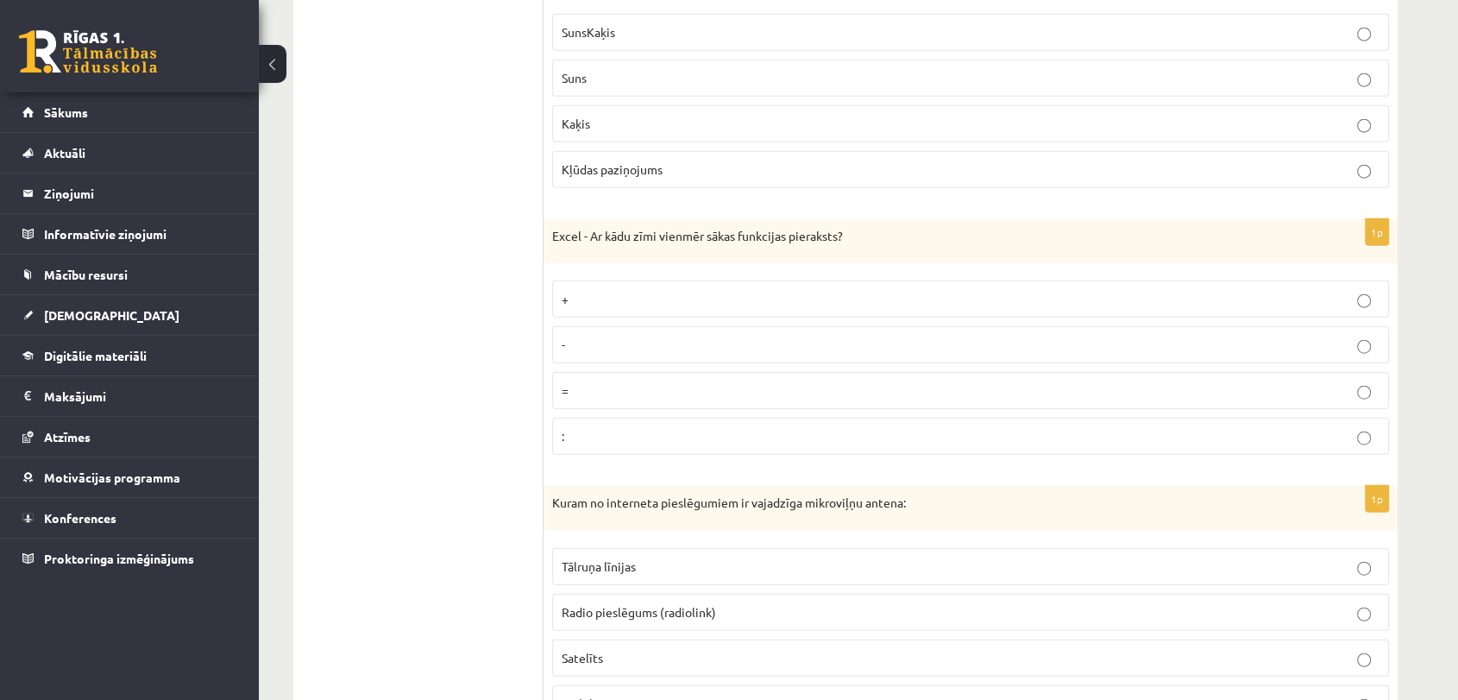
scroll to position [4144, 0]
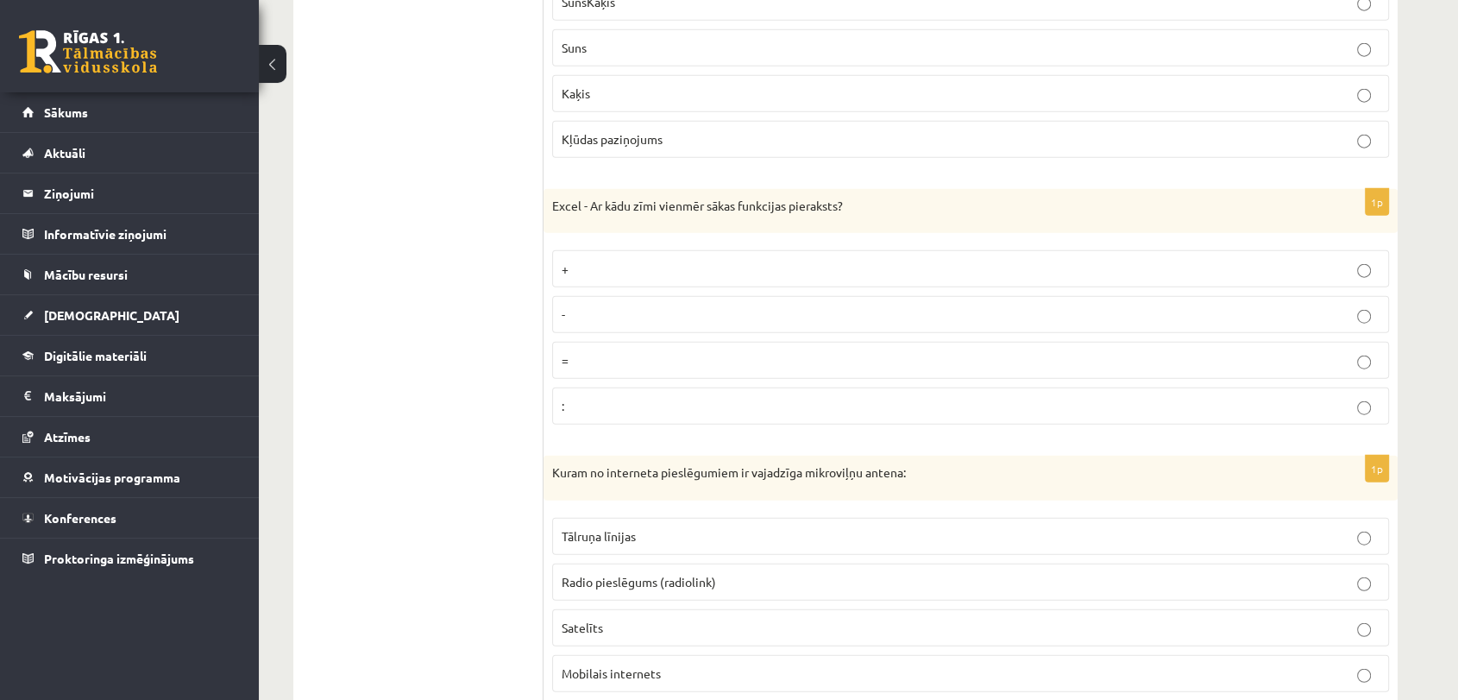
click at [555, 349] on label "=" at bounding box center [970, 360] width 837 height 37
drag, startPoint x: 1447, startPoint y: 374, endPoint x: 1447, endPoint y: 390, distance: 15.5
click at [1447, 390] on div "**********" at bounding box center [858, 186] width 1199 height 8527
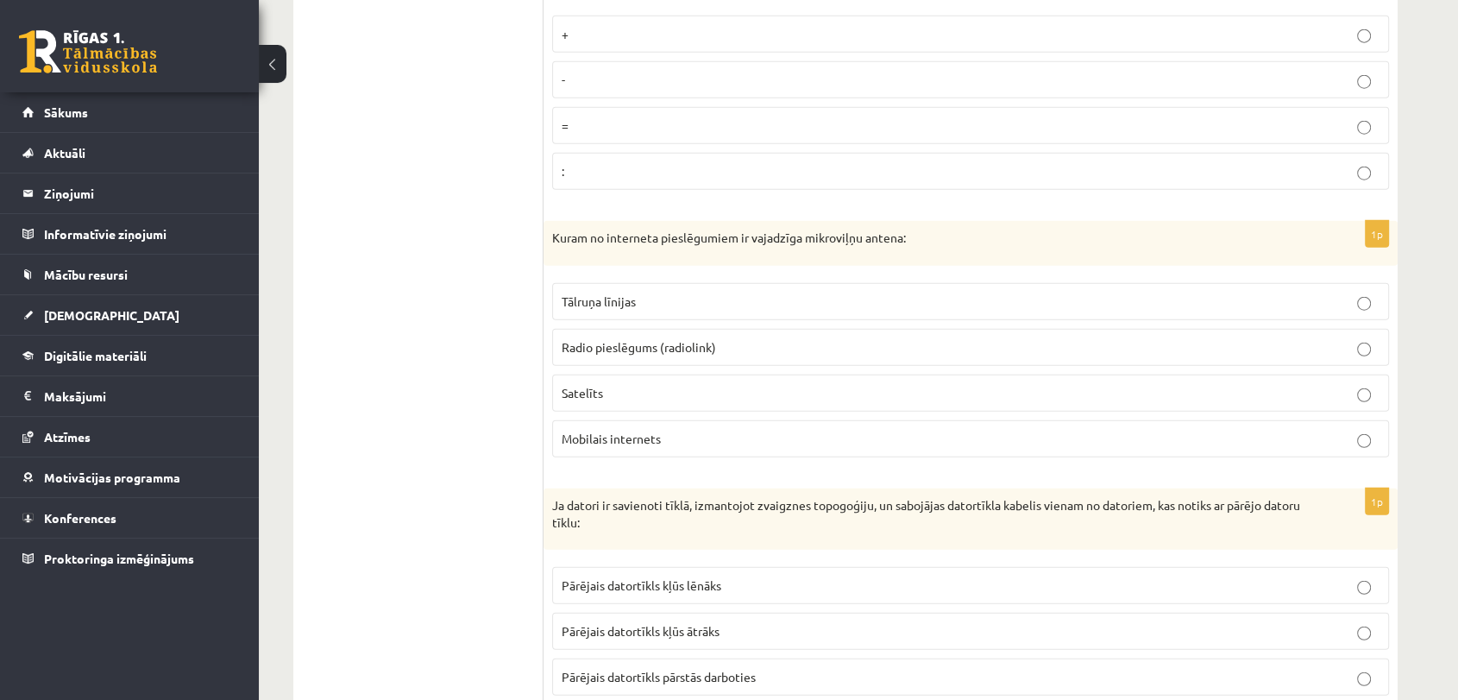
scroll to position [4438, 0]
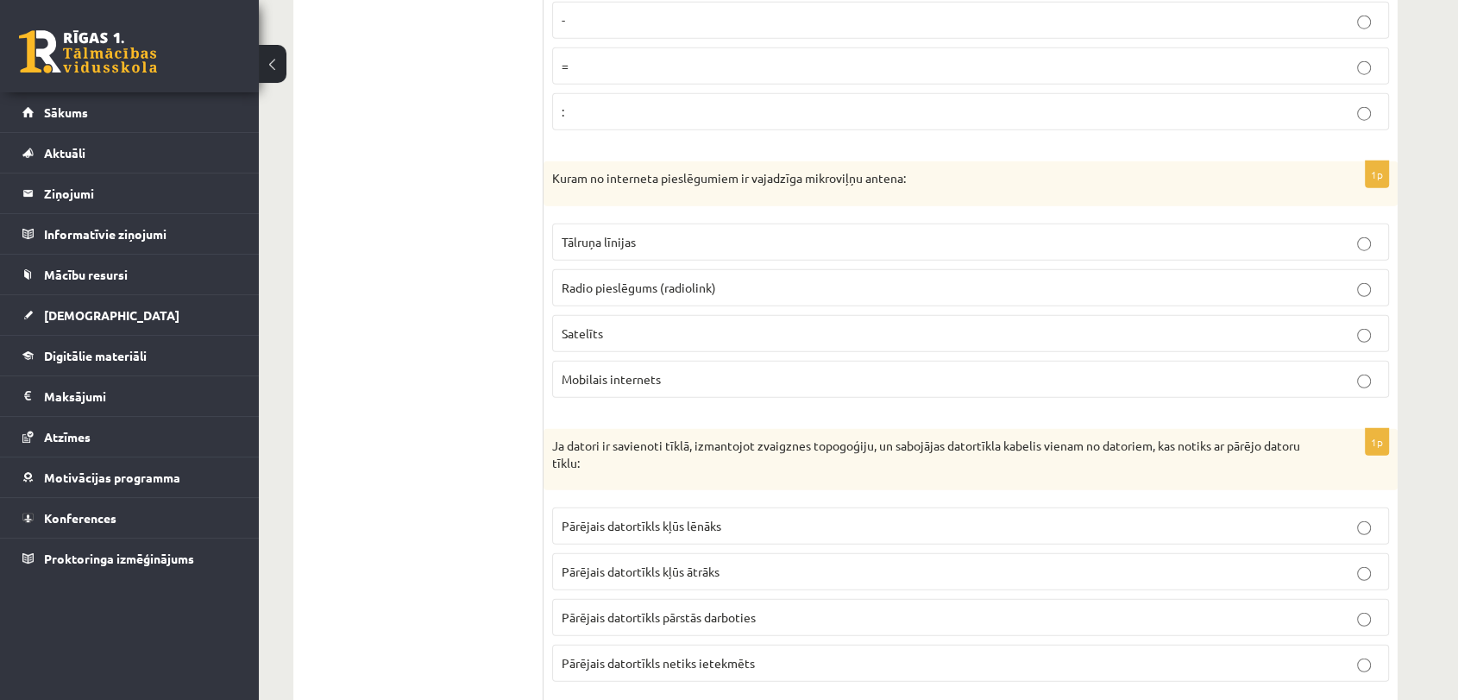
click at [1286, 279] on p "Radio pieslēgums (radiolink)" at bounding box center [971, 288] width 818 height 18
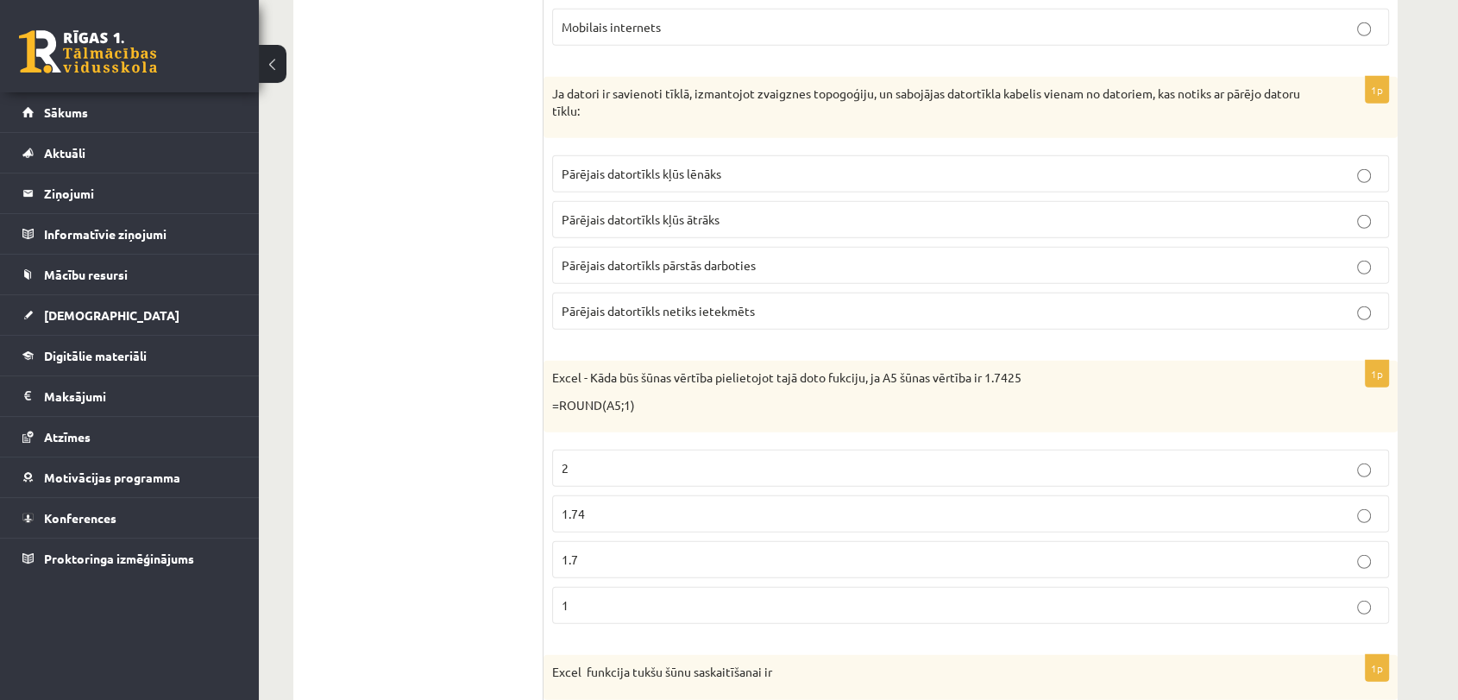
scroll to position [4799, 0]
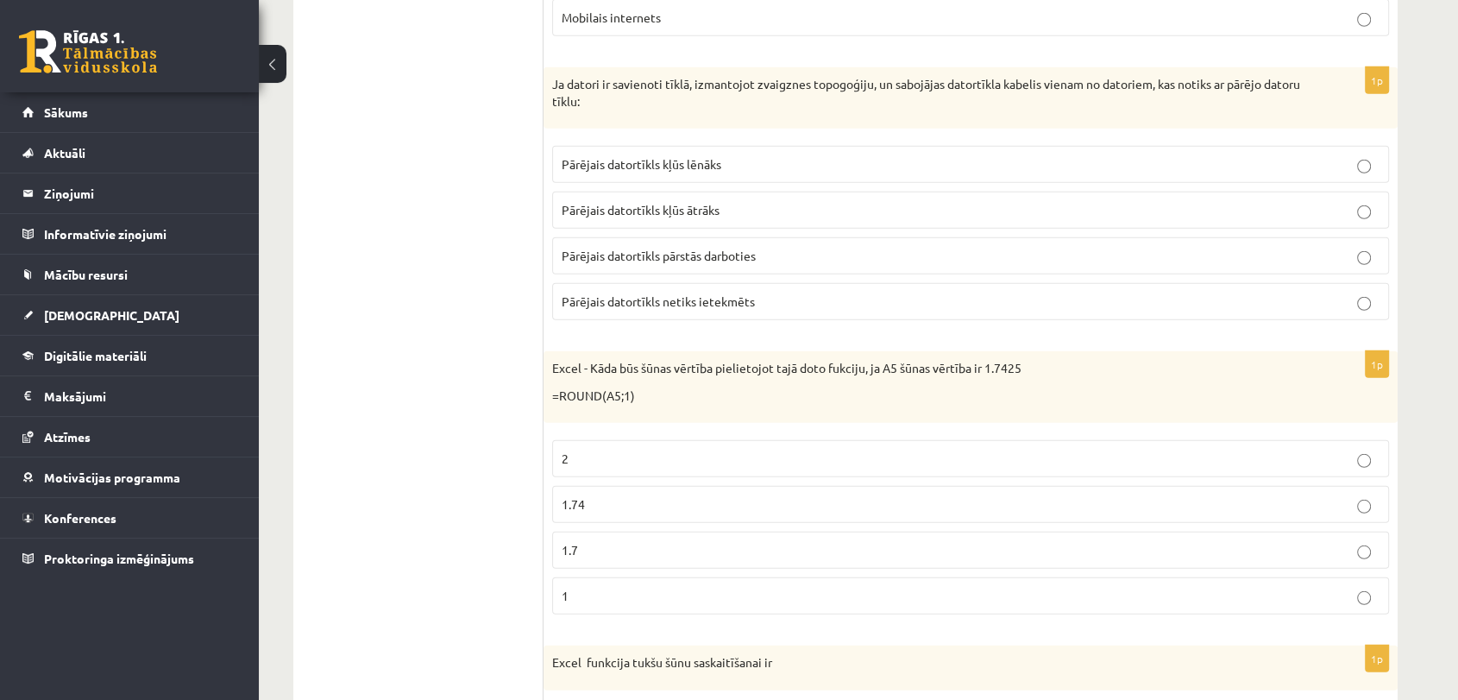
click at [707, 293] on span "Pārējais datortīkls netiks ietekmēts" at bounding box center [658, 301] width 193 height 16
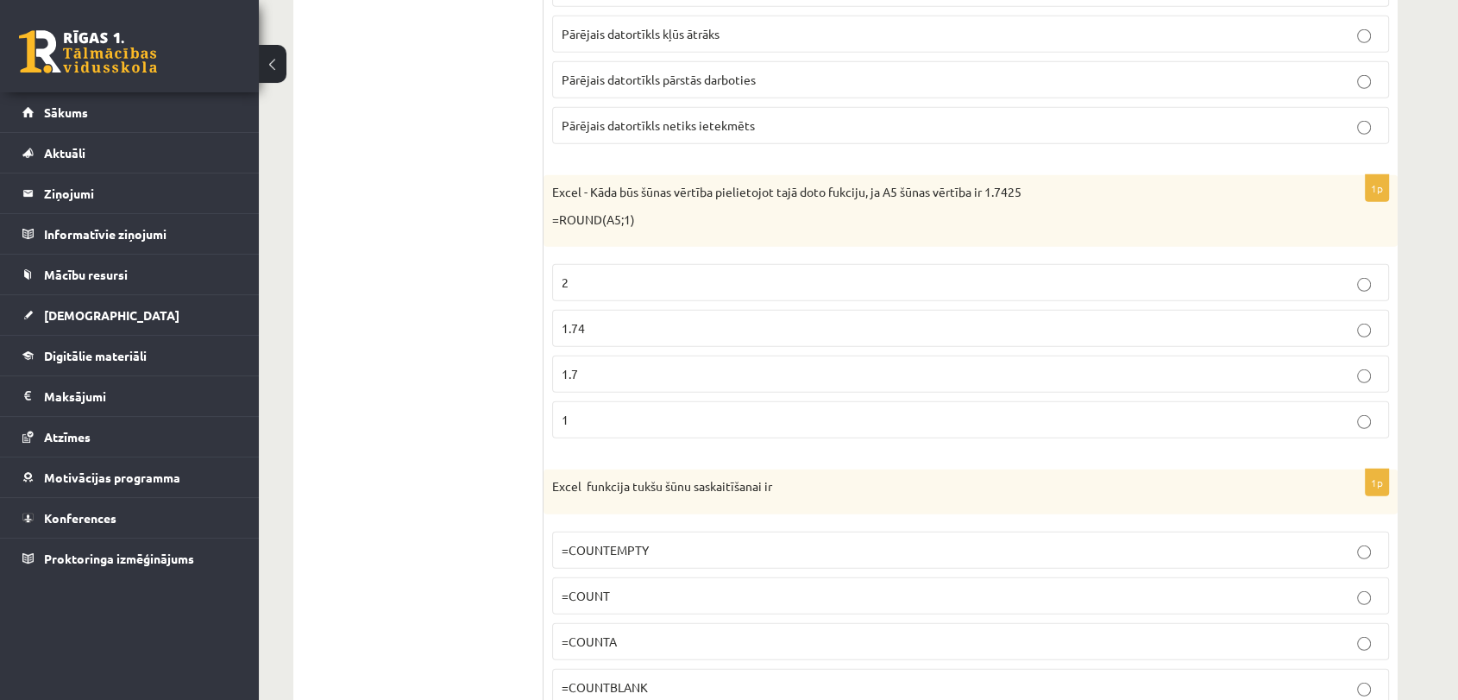
scroll to position [4985, 0]
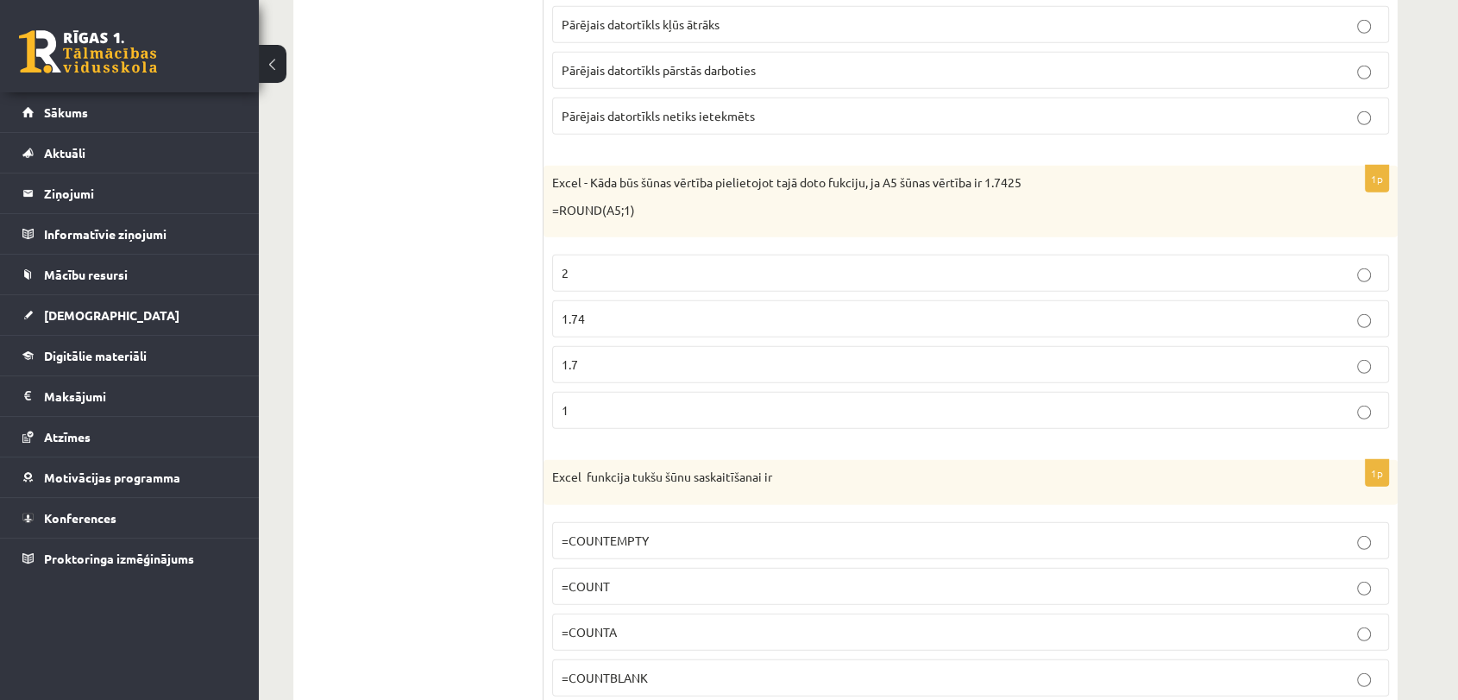
click at [587, 355] on p "1.7" at bounding box center [971, 364] width 818 height 18
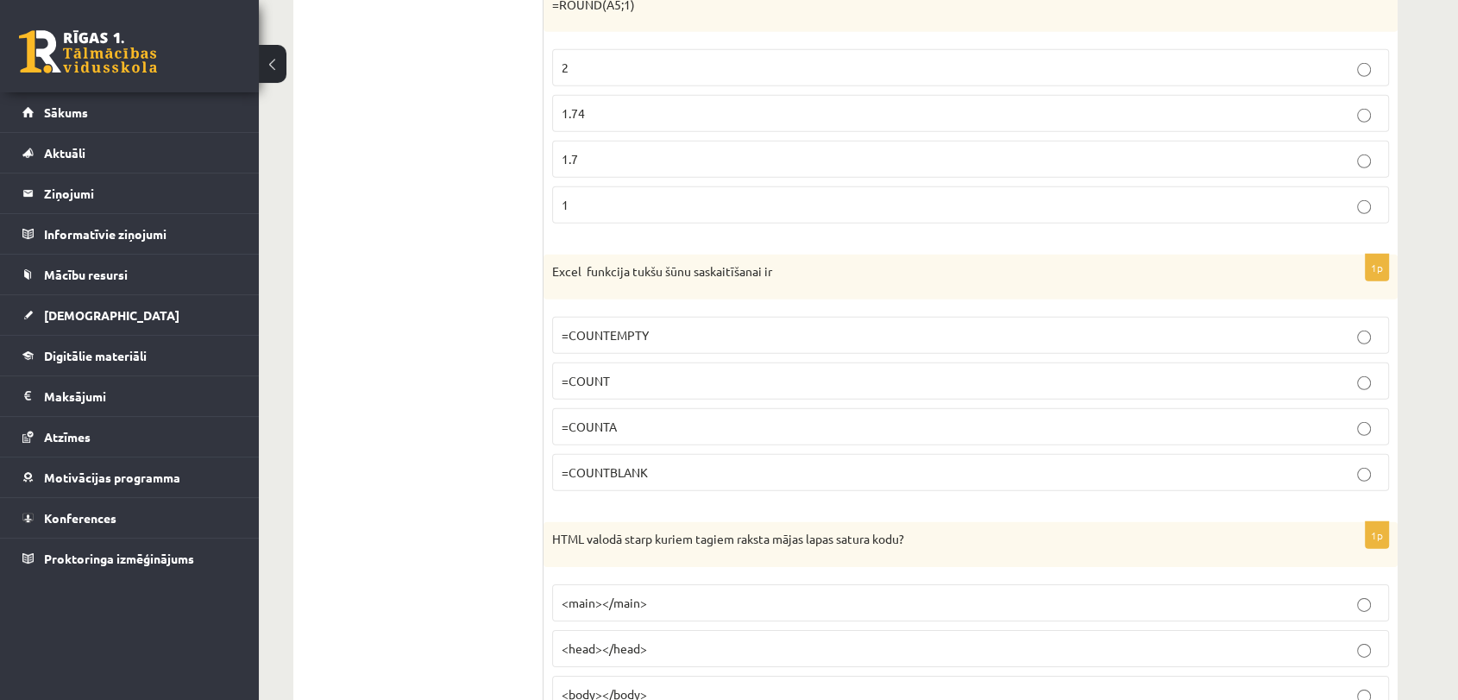
scroll to position [5259, 0]
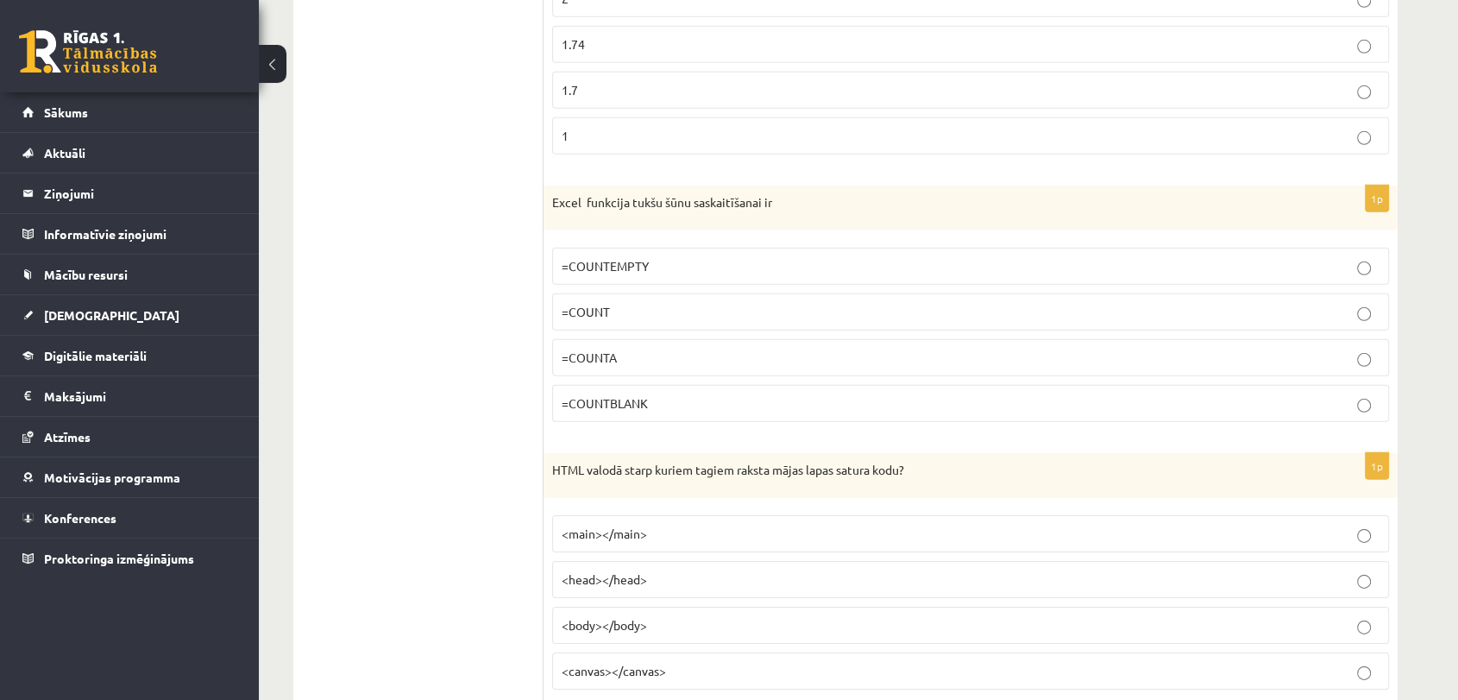
click at [590, 395] on span "=COUNTBLANK" at bounding box center [605, 403] width 86 height 16
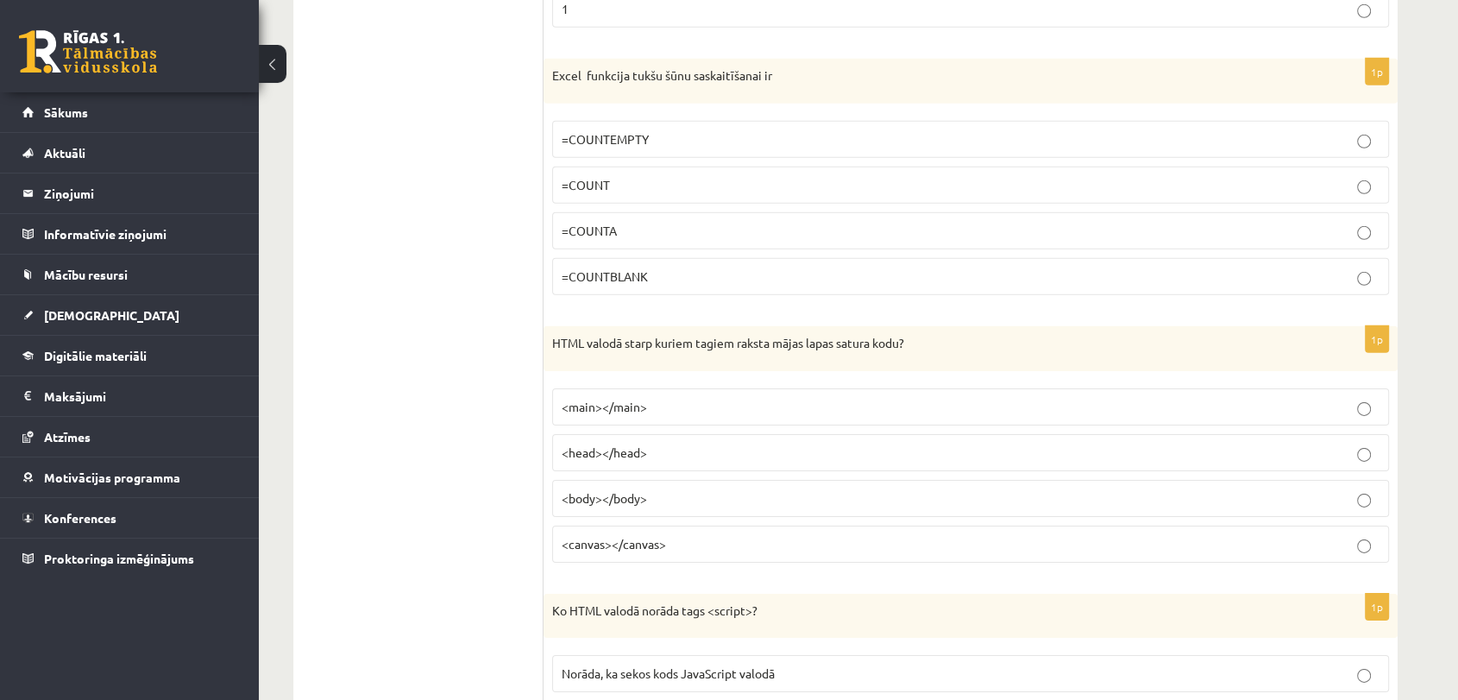
scroll to position [5525, 0]
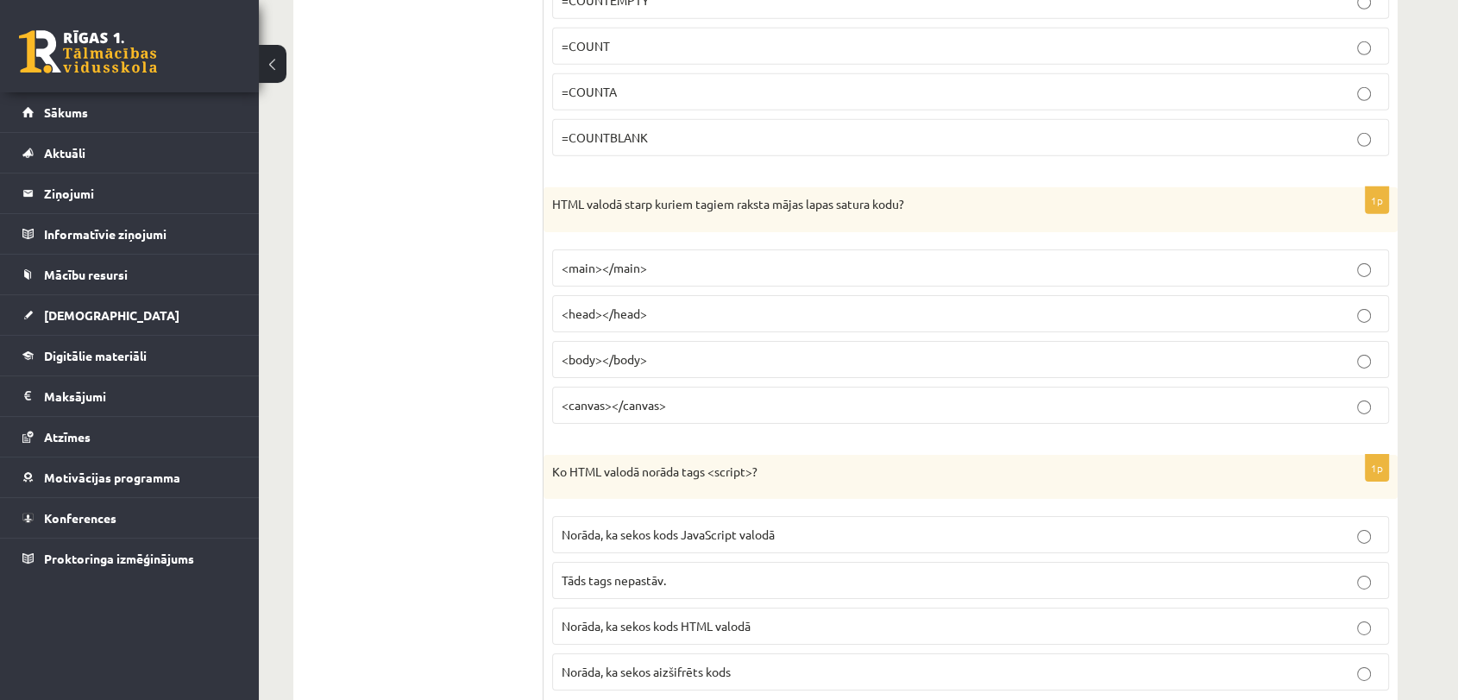
click at [675, 305] on p "<head></head>" at bounding box center [971, 314] width 818 height 18
click at [924, 267] on label "<main></main>" at bounding box center [970, 267] width 837 height 37
click at [1249, 305] on p "<head></head>" at bounding box center [971, 314] width 818 height 18
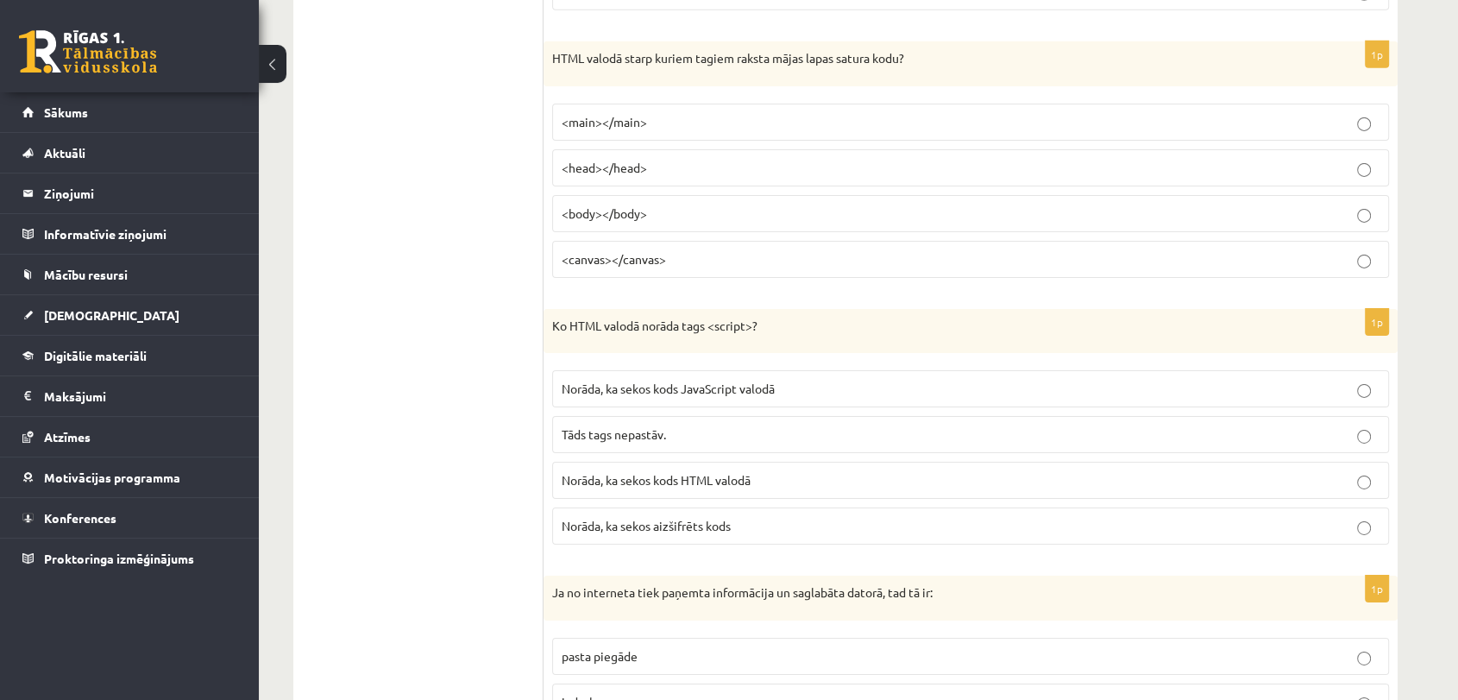
scroll to position [5688, 0]
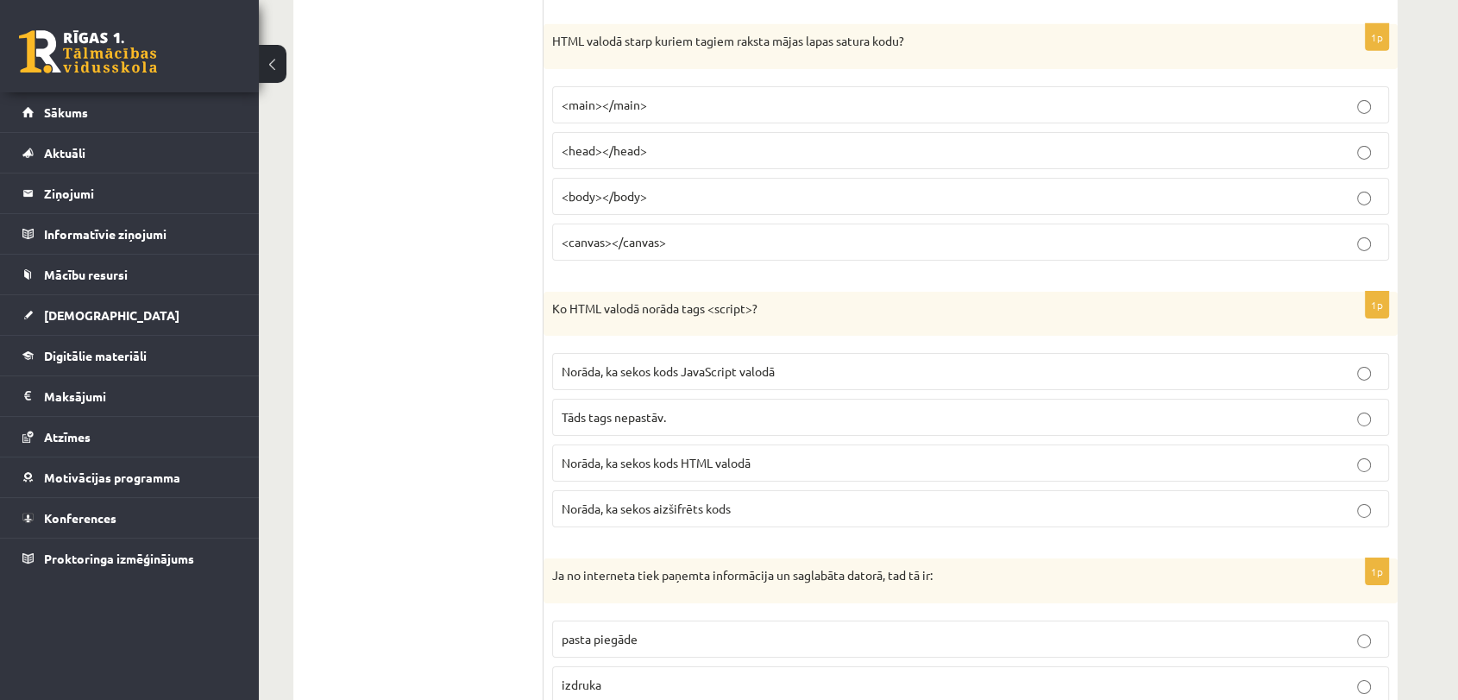
click at [756, 363] on span "Norāda, ka sekos kods JavaScript valodā" at bounding box center [668, 371] width 213 height 16
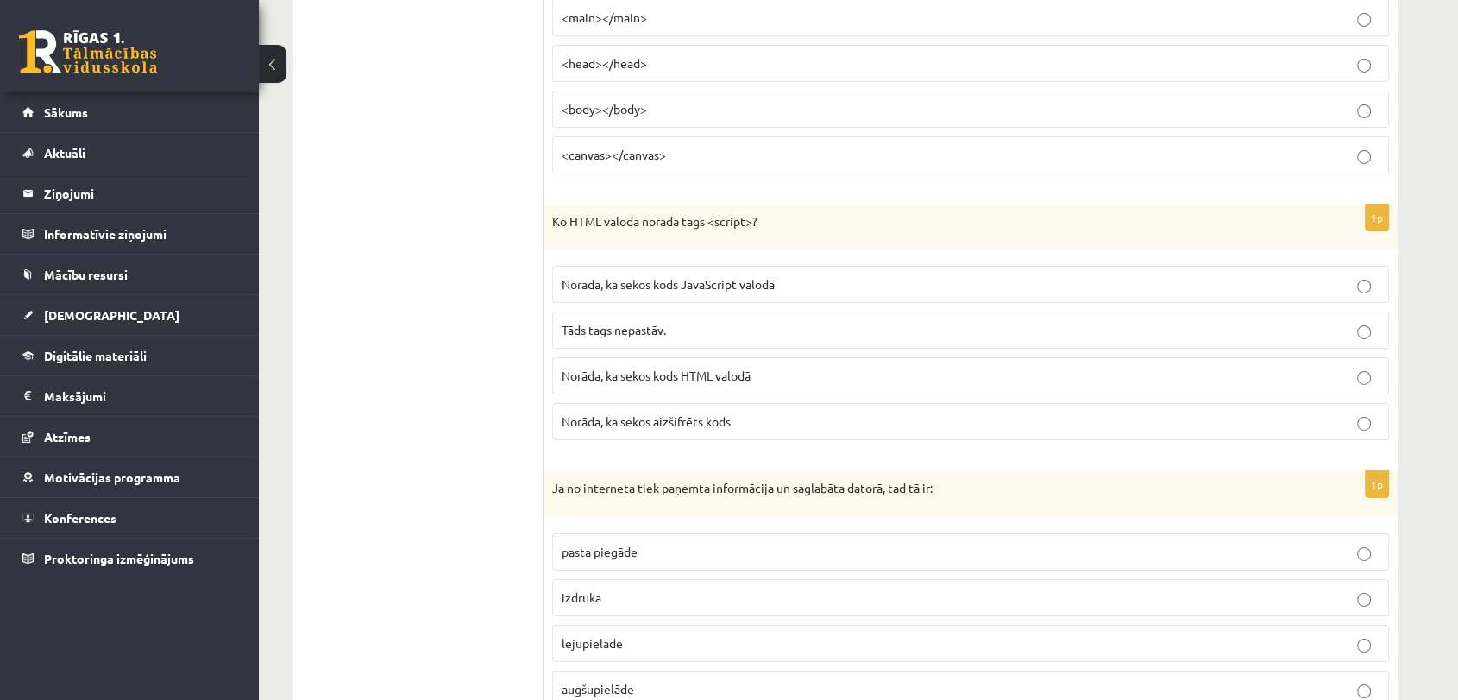
scroll to position [5884, 0]
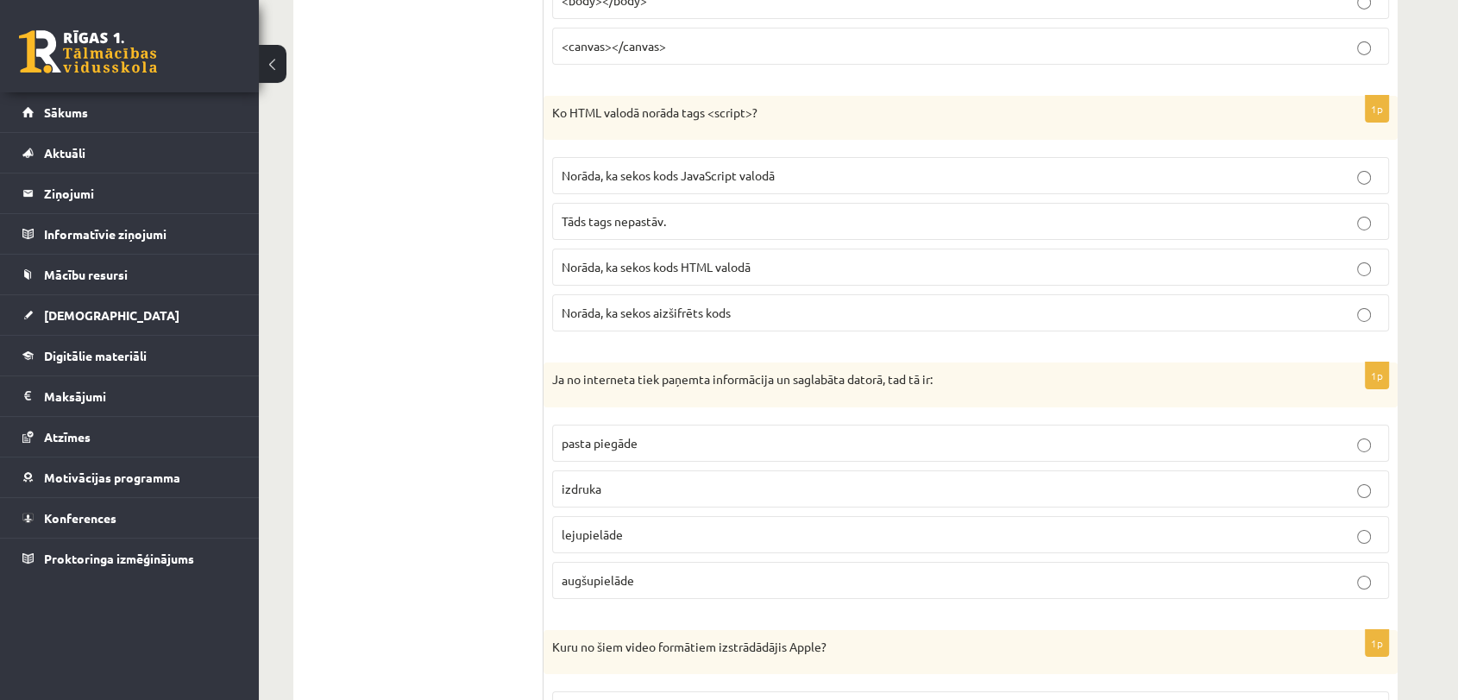
click at [624, 525] on p "lejupielāde" at bounding box center [971, 534] width 818 height 18
drag, startPoint x: 1457, startPoint y: 511, endPoint x: 1461, endPoint y: 523, distance: 12.6
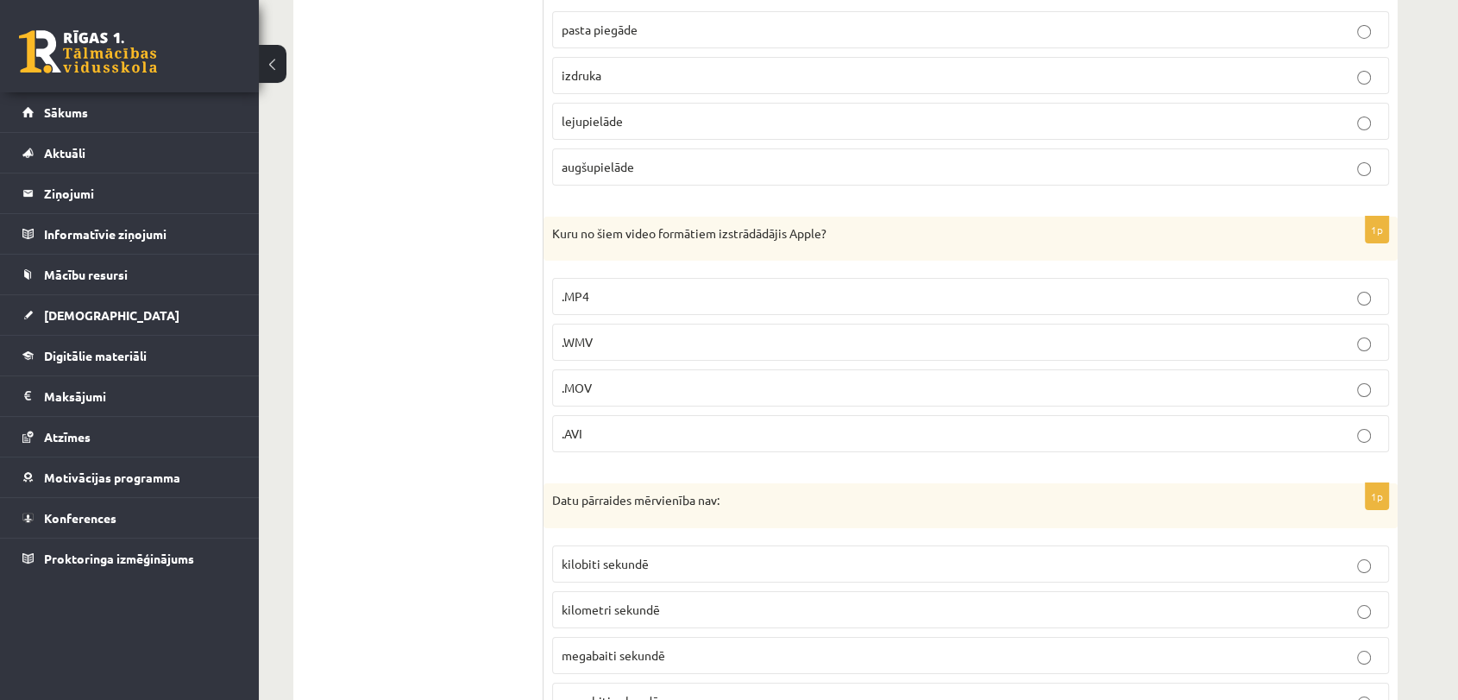
scroll to position [6307, 0]
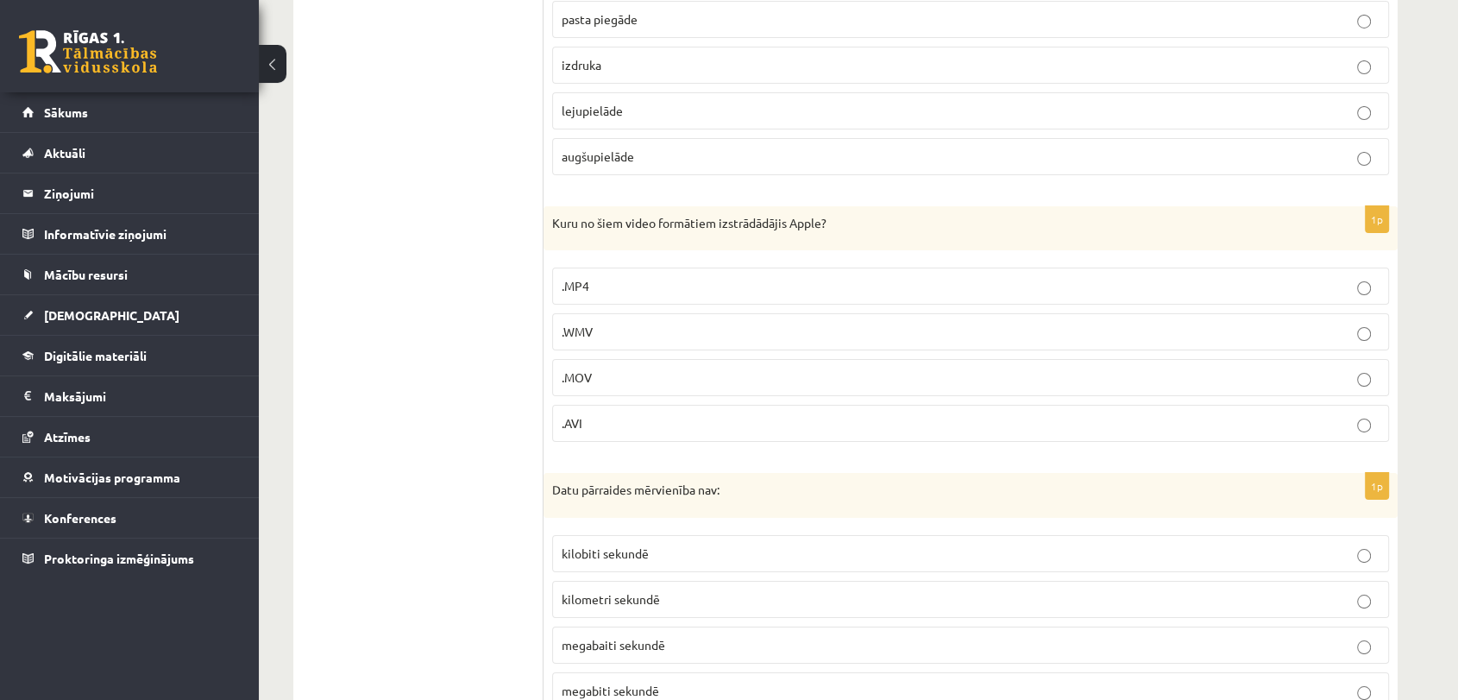
click at [609, 368] on p ".MOV" at bounding box center [971, 377] width 818 height 18
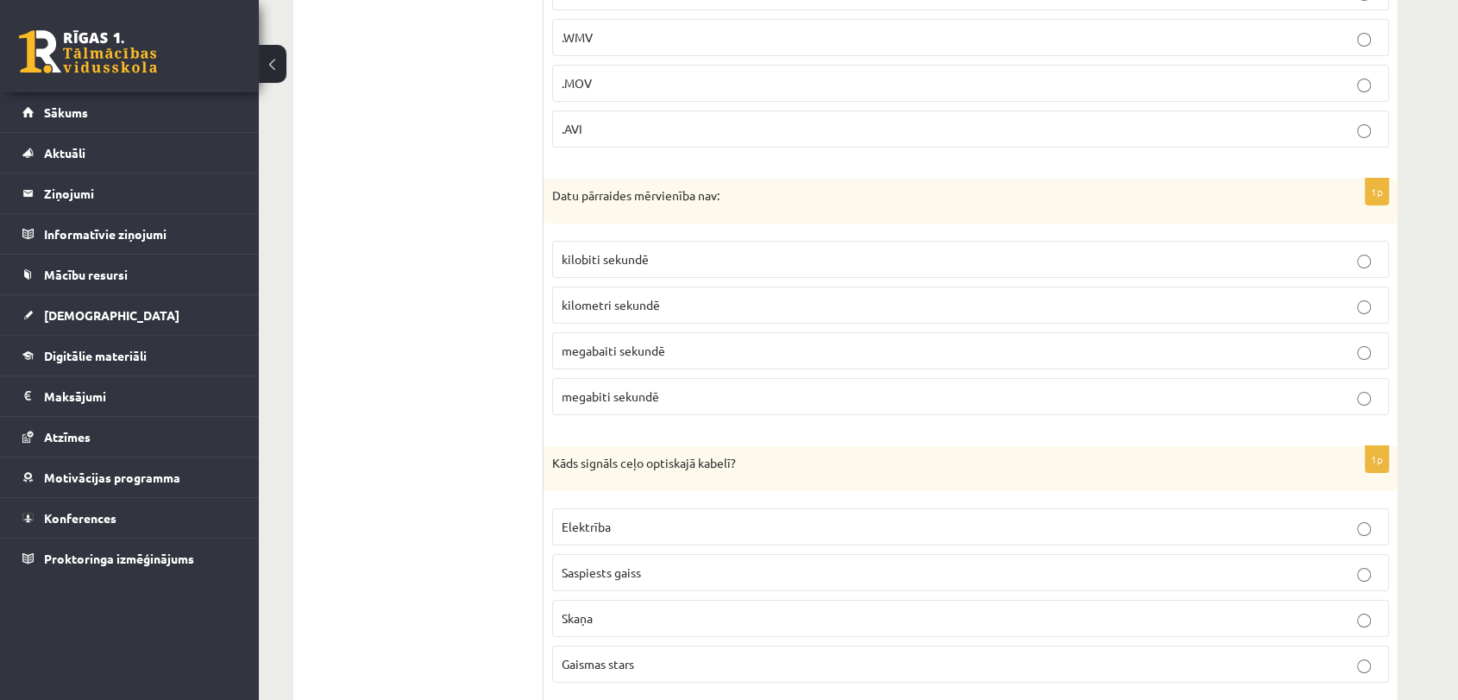
scroll to position [6641, 0]
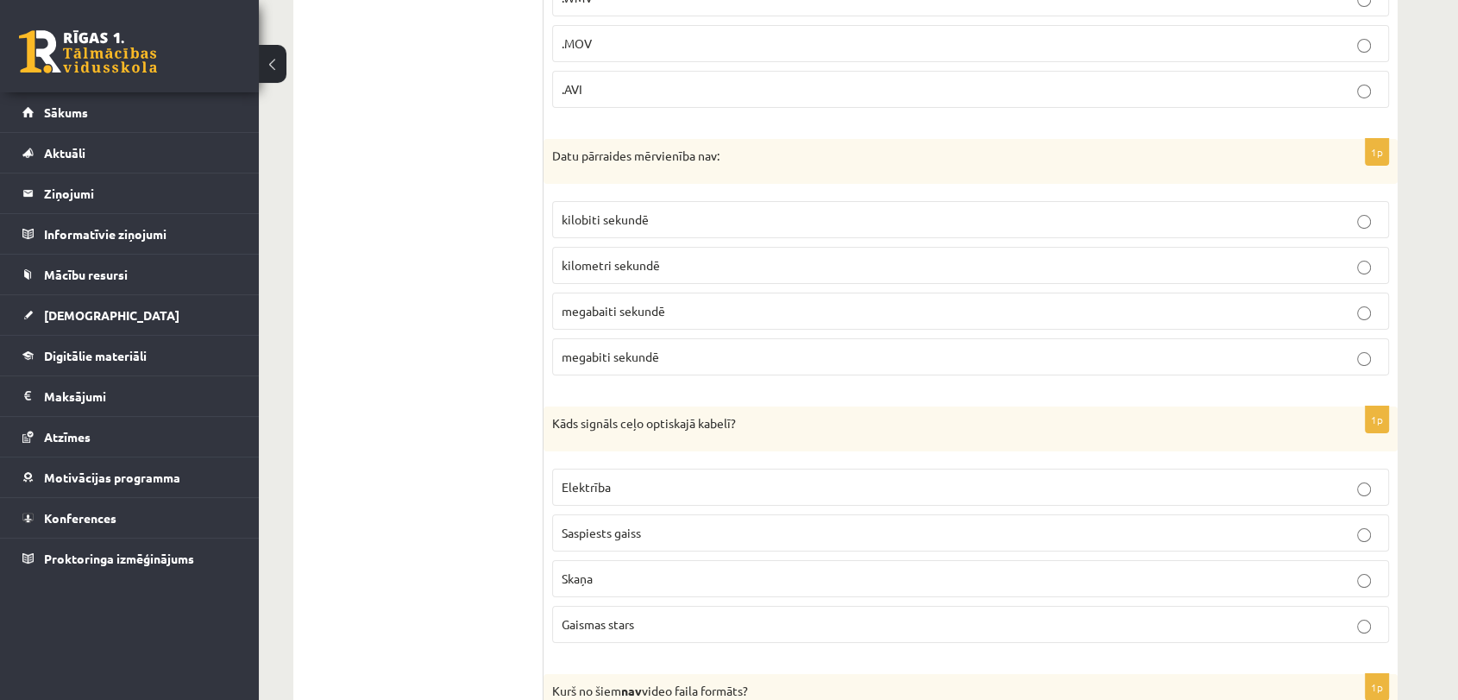
click at [659, 256] on p "kilometri sekundē" at bounding box center [971, 265] width 818 height 18
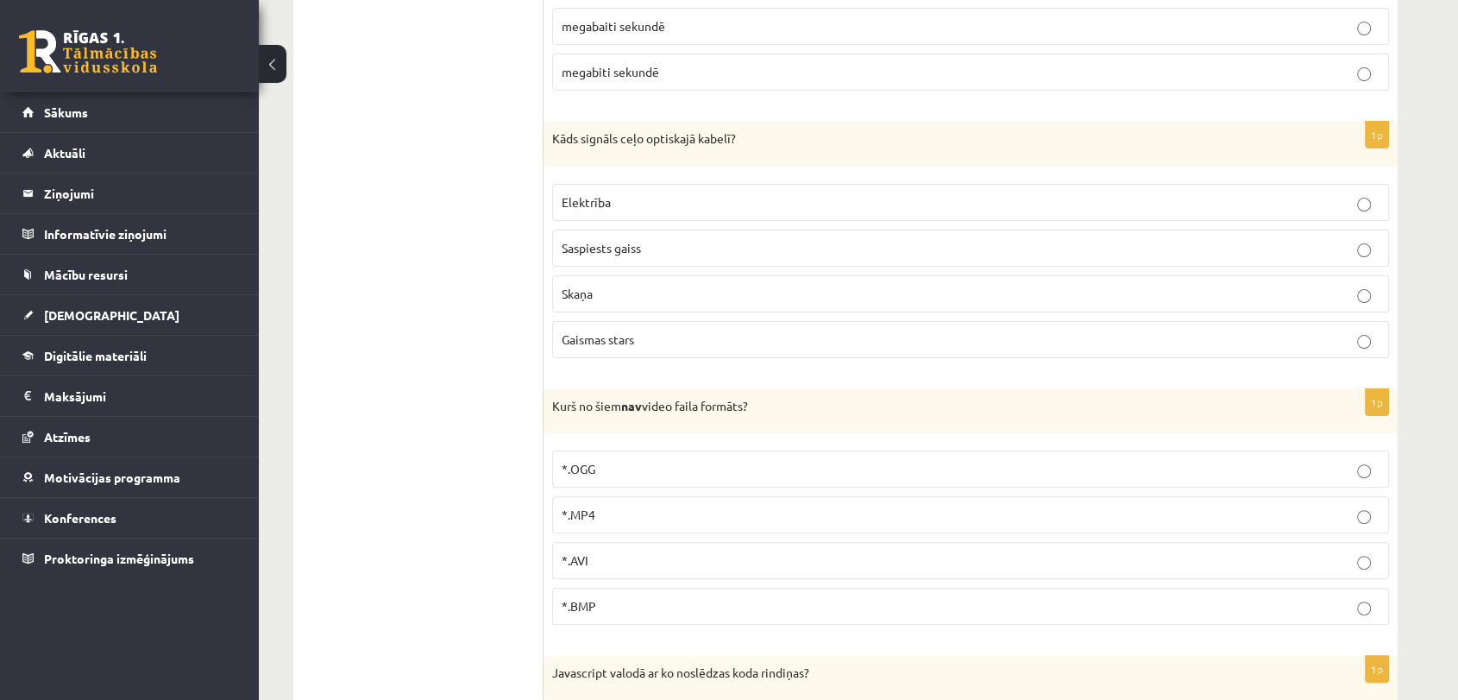
scroll to position [6965, 0]
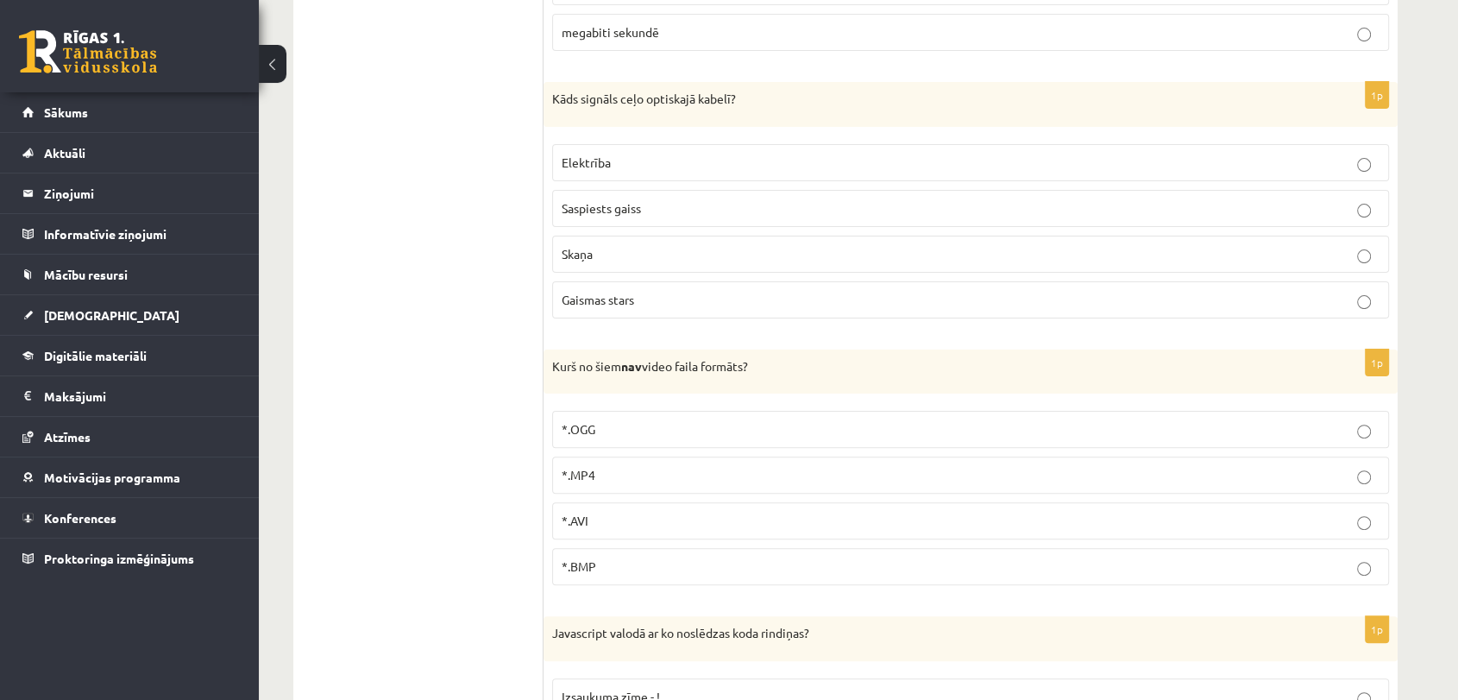
click at [728, 291] on p "Gaismas stars" at bounding box center [971, 300] width 818 height 18
click at [587, 558] on span "*.BMP" at bounding box center [579, 566] width 35 height 16
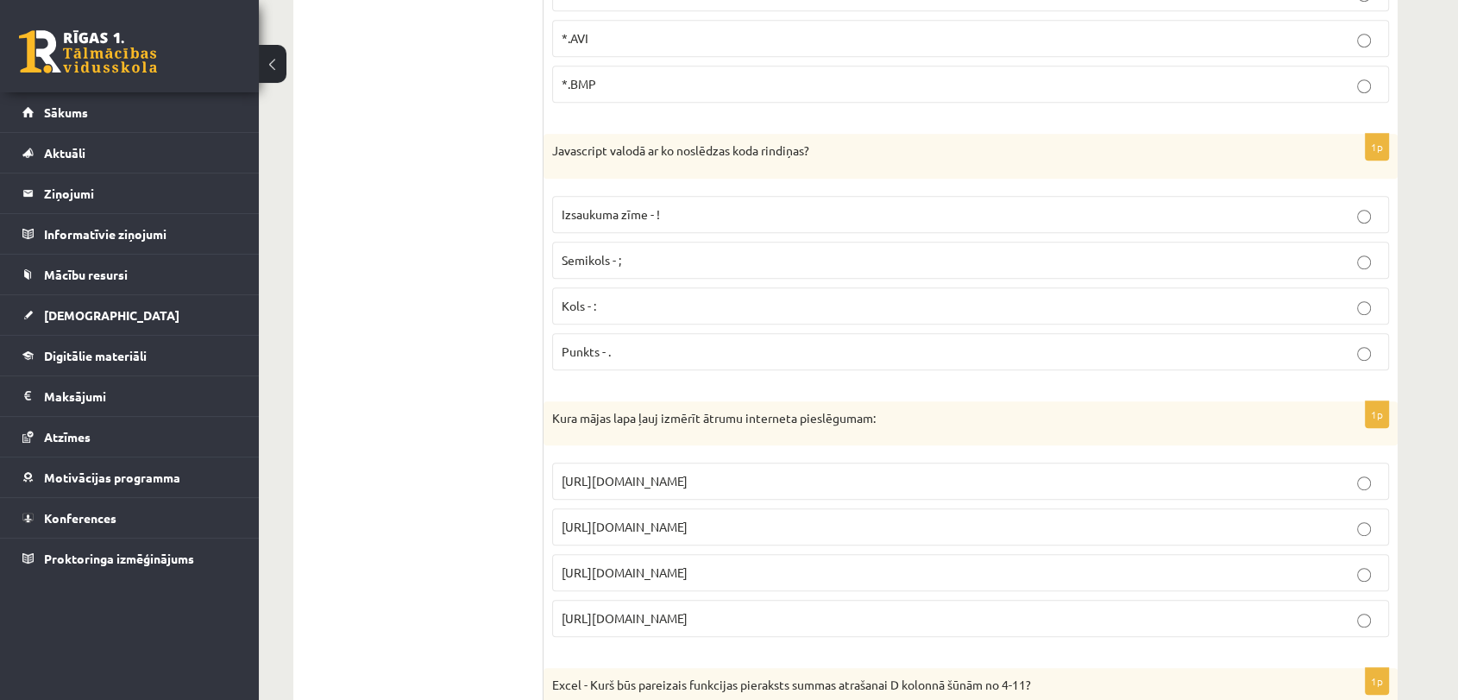
scroll to position [7467, 0]
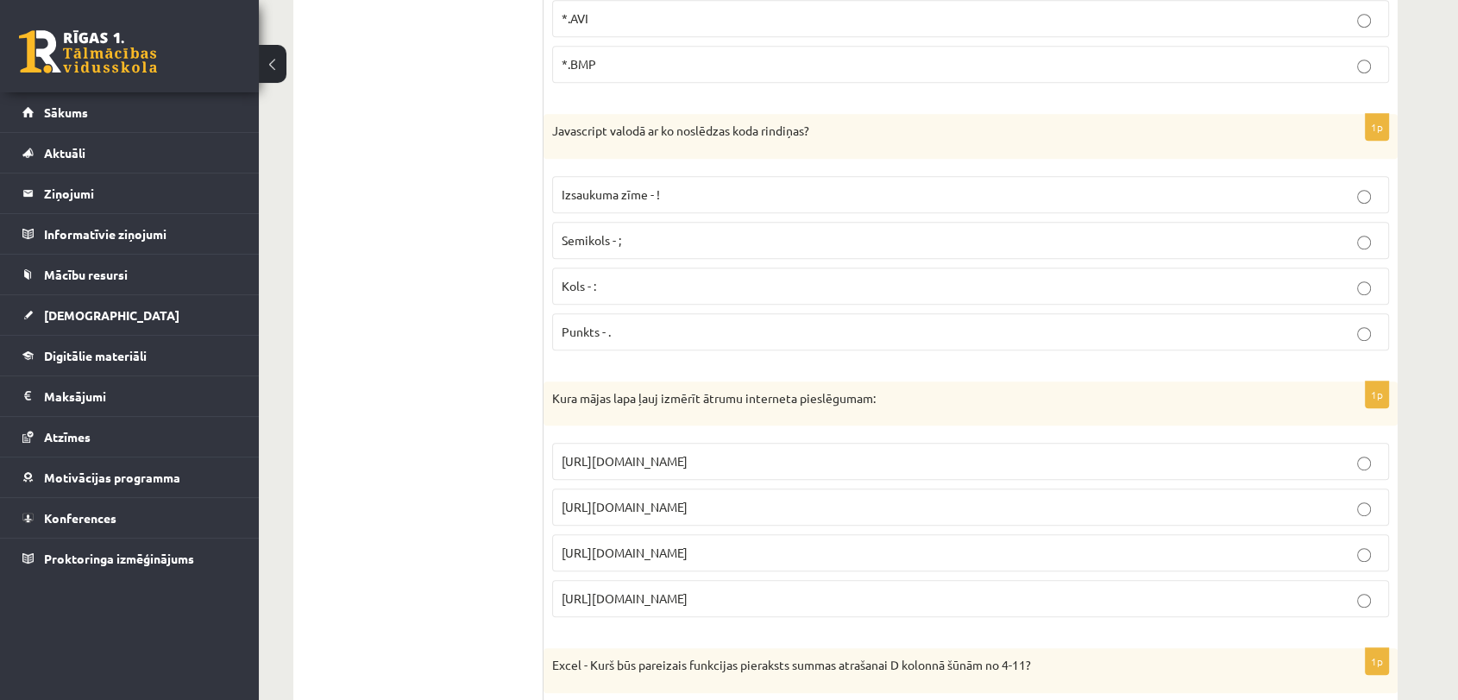
click at [723, 231] on p "Semikols - ;" at bounding box center [971, 240] width 818 height 18
click at [688, 499] on span "https://www.speedtest.net" at bounding box center [625, 507] width 126 height 16
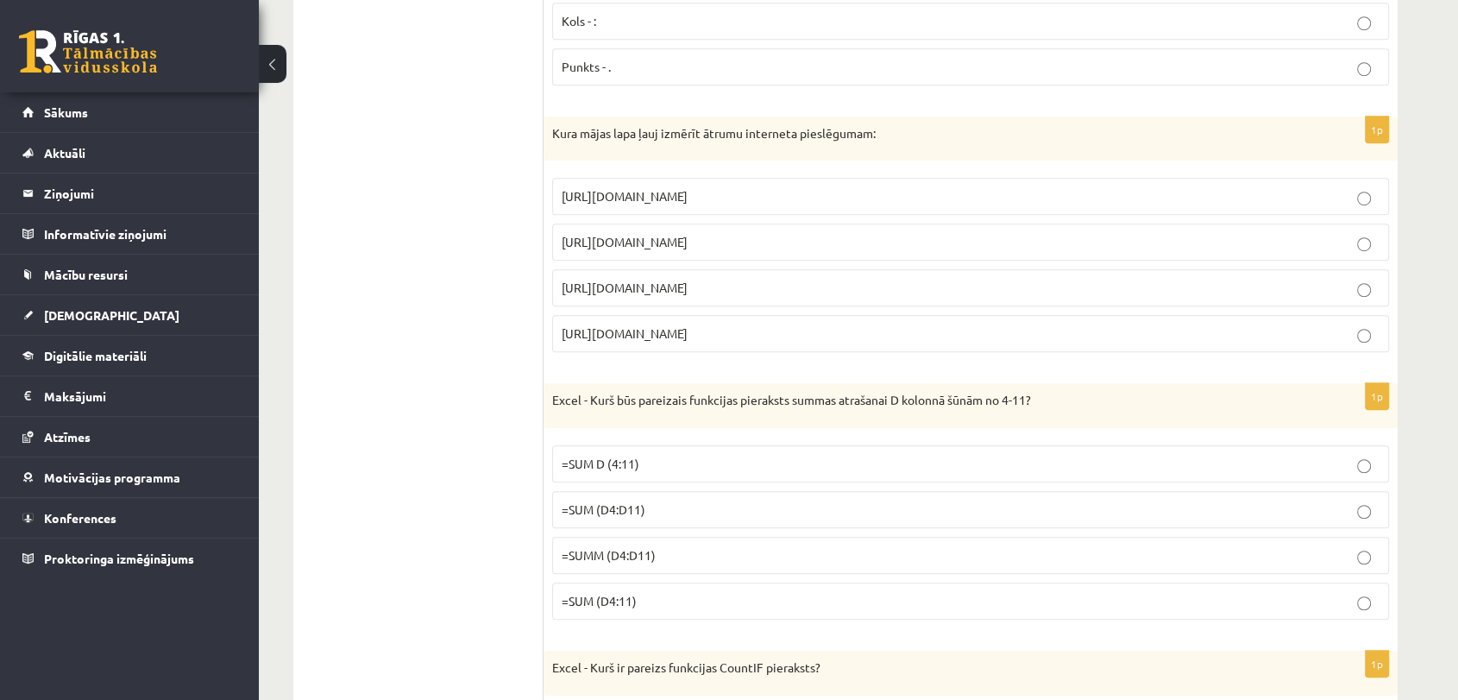
scroll to position [7871, 0]
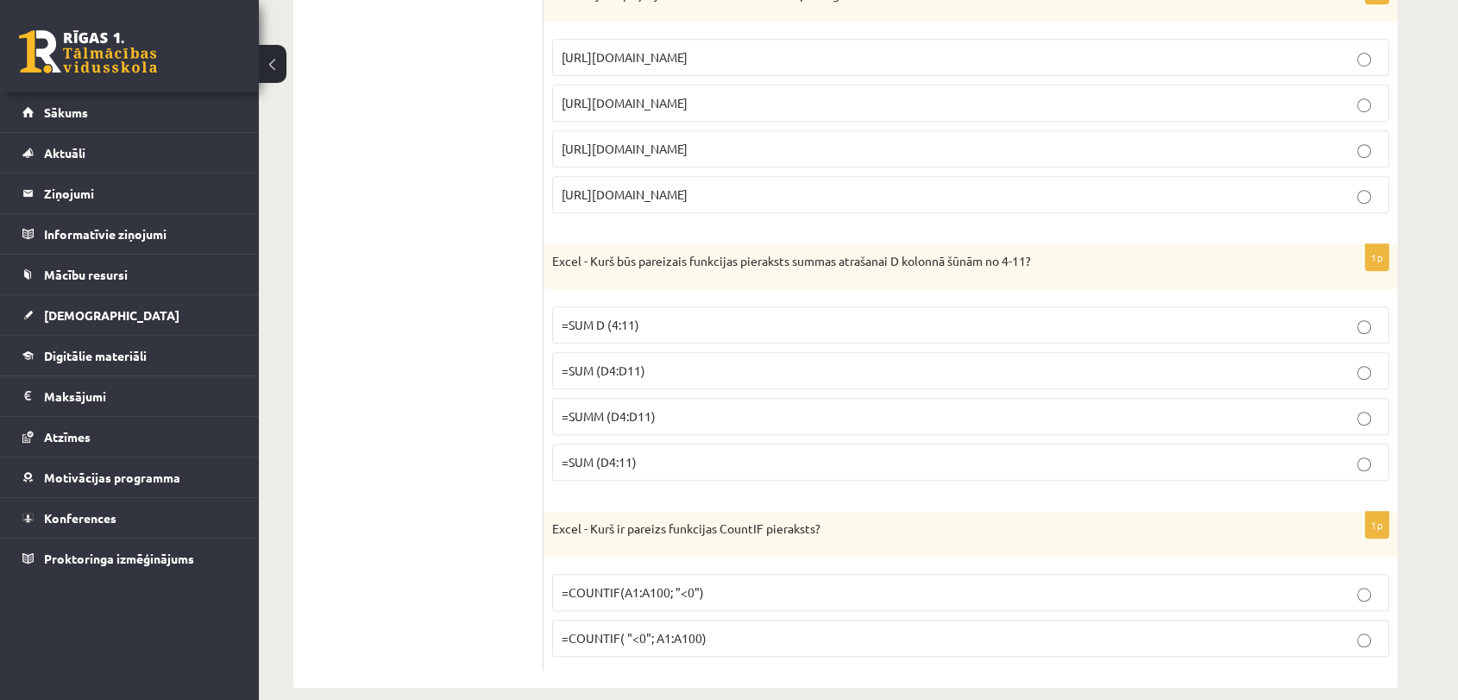
click at [642, 408] on span "=SUMM (D4:D11)" at bounding box center [609, 416] width 94 height 16
click at [623, 362] on span "=SUM (D4:D11)" at bounding box center [604, 370] width 84 height 16
click at [710, 361] on p "=SUM (D4:D11)" at bounding box center [971, 370] width 818 height 18
click at [672, 584] on span "=COUNTIF(A1:A100; "<0")" at bounding box center [633, 592] width 142 height 16
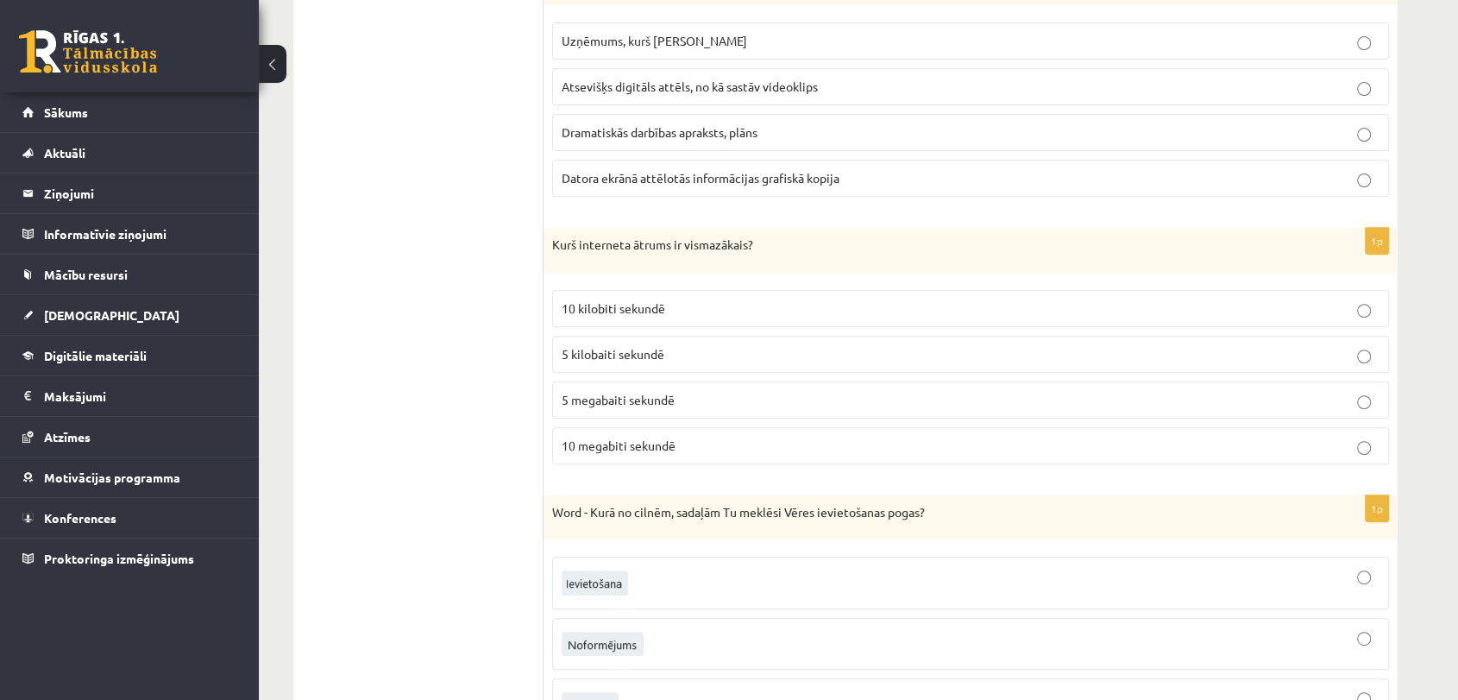
scroll to position [0, 0]
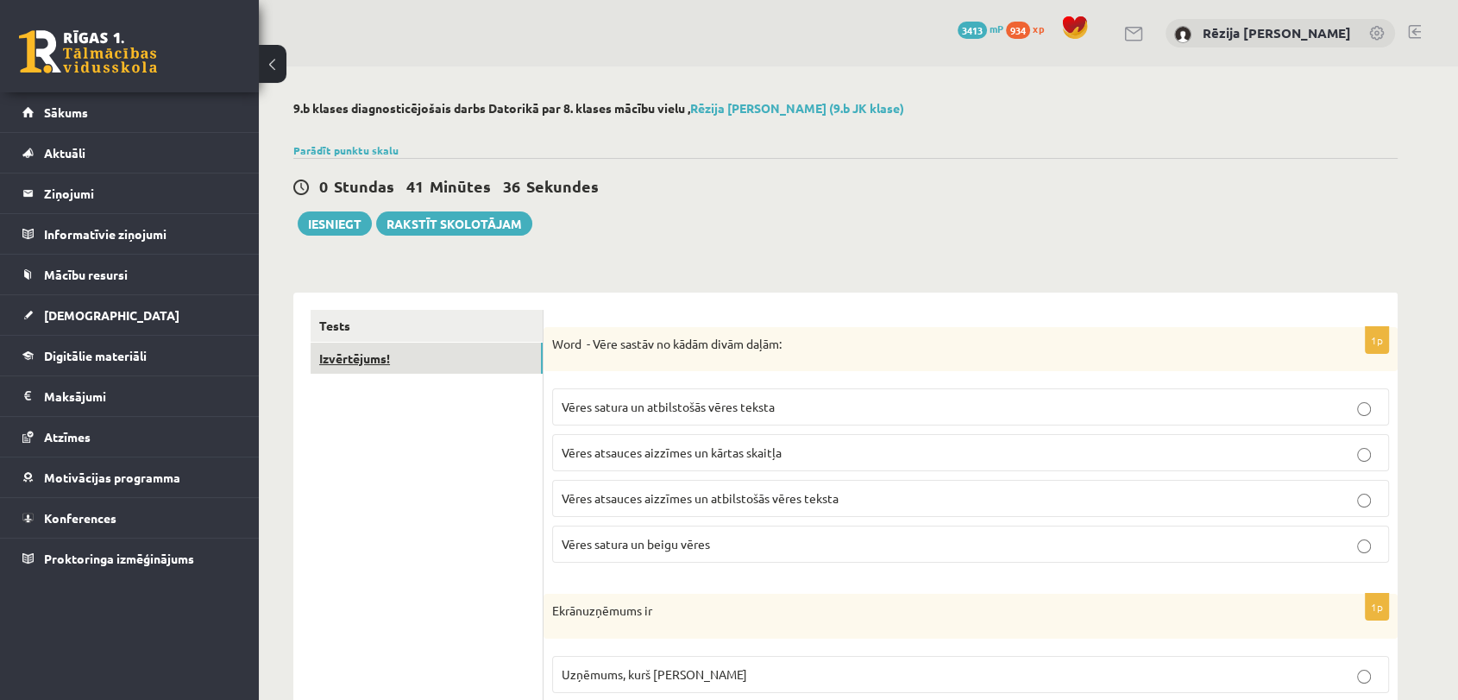
click at [375, 370] on link "Izvērtējums!" at bounding box center [427, 358] width 232 height 32
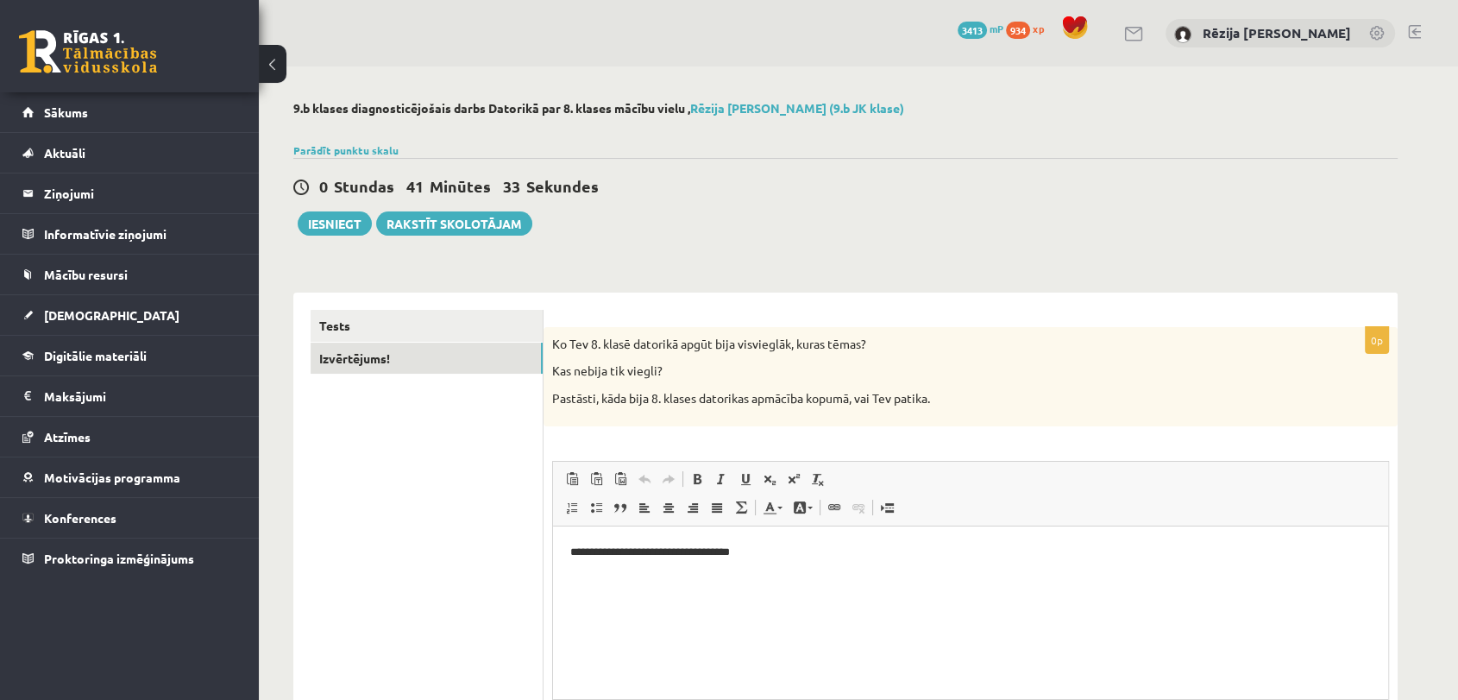
scroll to position [173, 0]
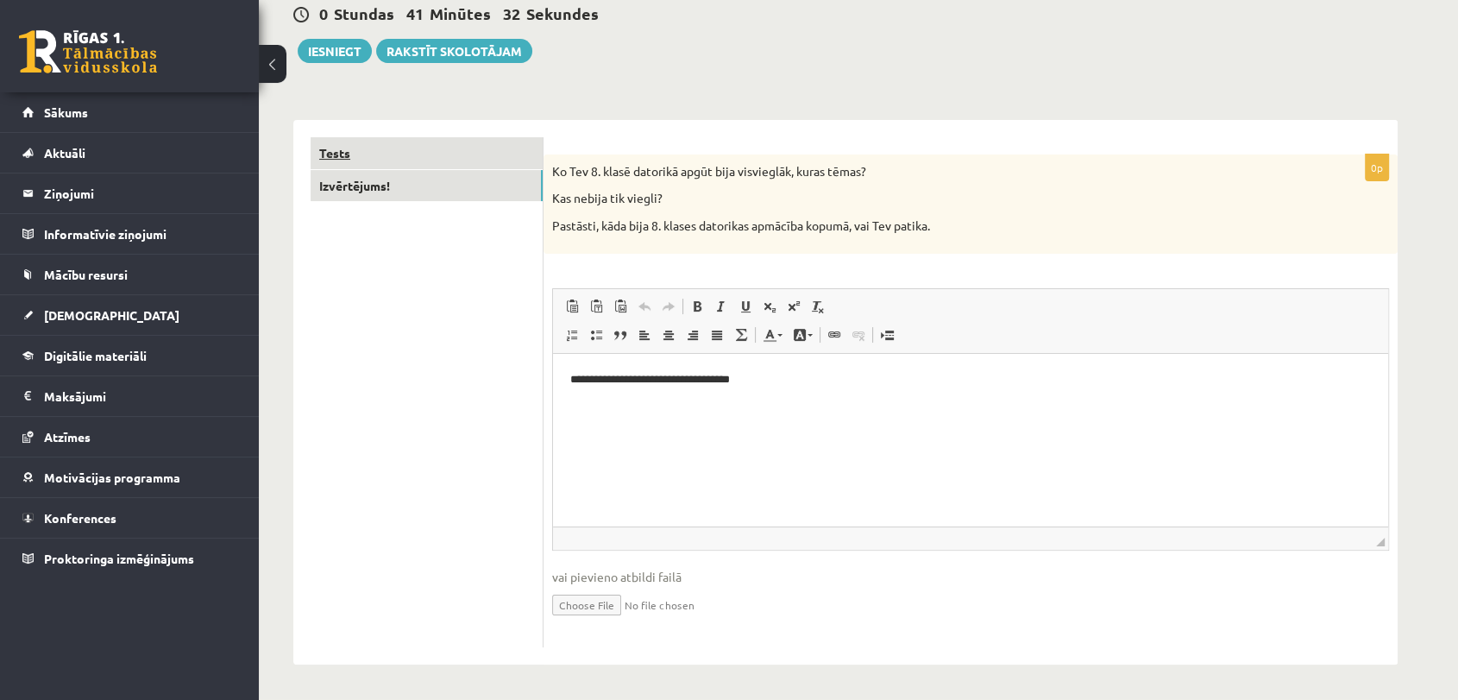
click at [339, 165] on link "Tests" at bounding box center [427, 153] width 232 height 32
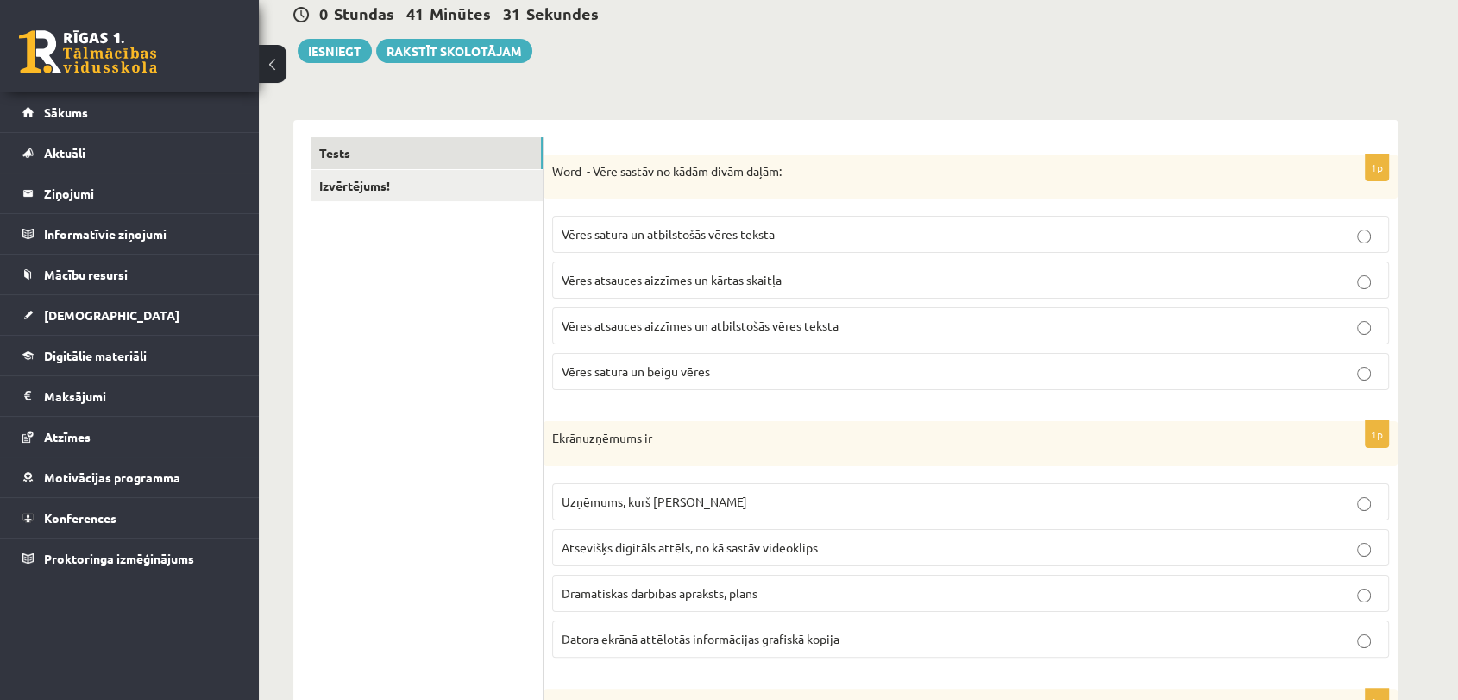
click at [323, 50] on button "Iesniegt" at bounding box center [335, 51] width 74 height 24
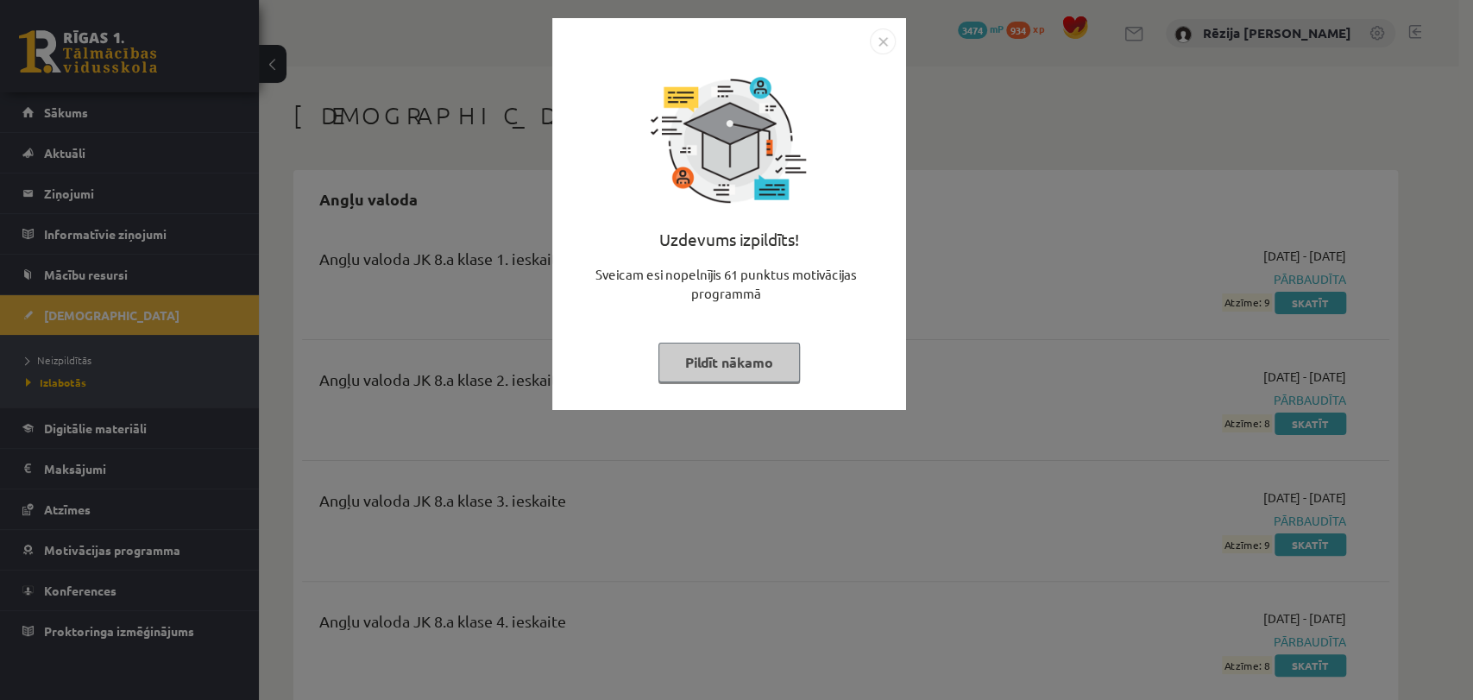
click at [877, 44] on img "Close" at bounding box center [883, 41] width 26 height 26
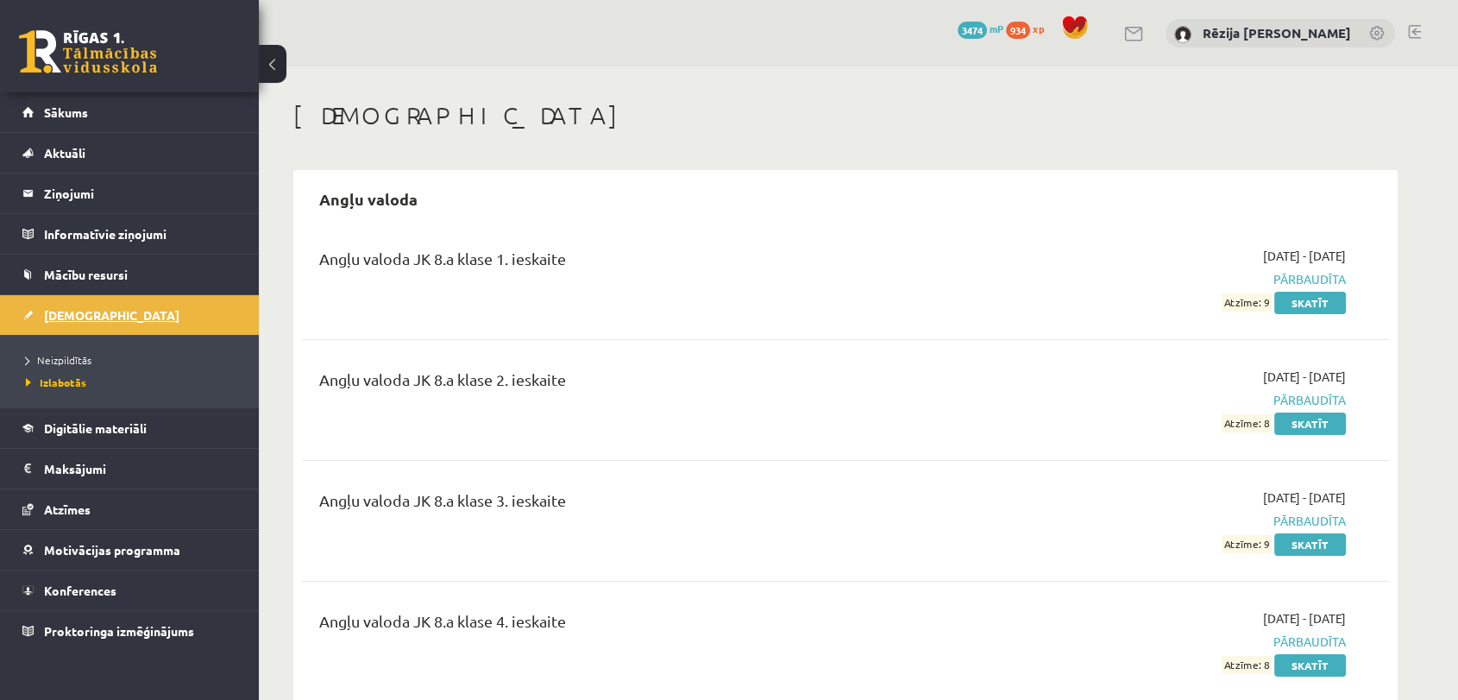
click at [62, 323] on link "[DEMOGRAPHIC_DATA]" at bounding box center [129, 315] width 215 height 40
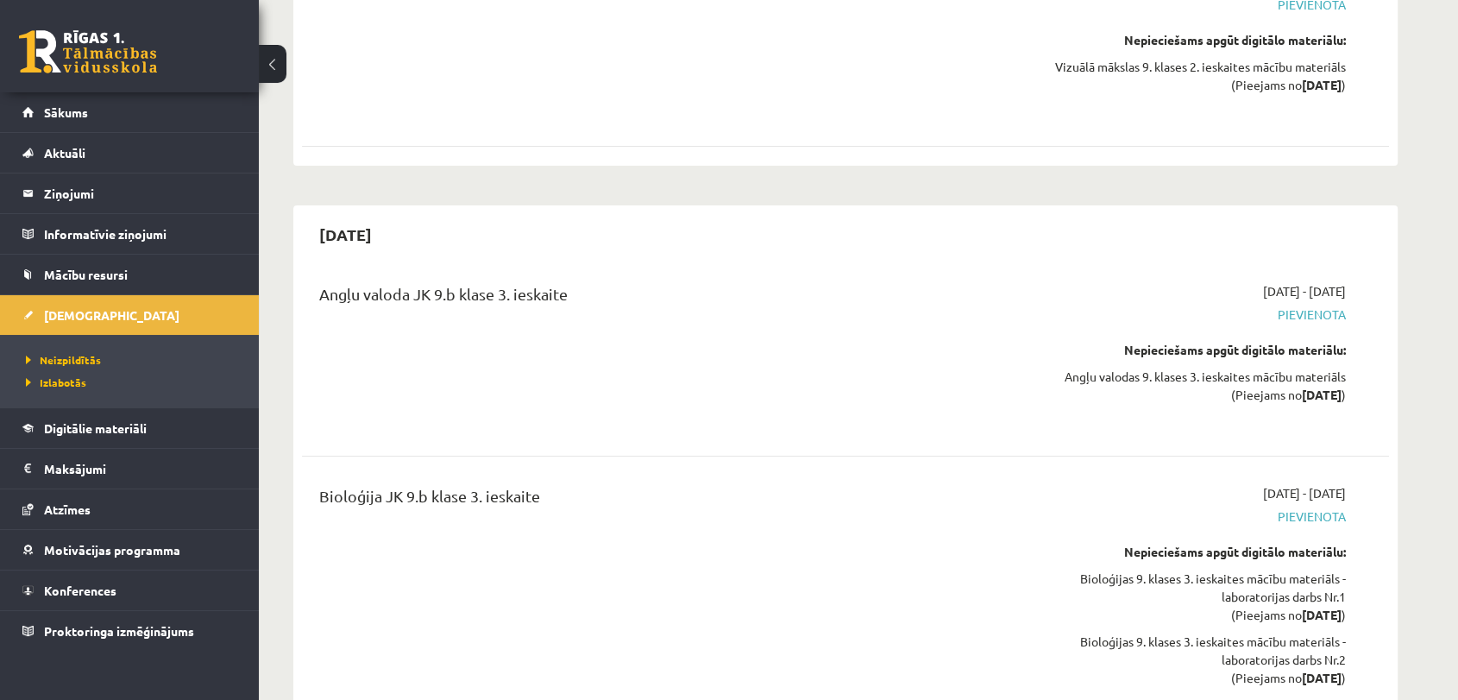
scroll to position [6618, 0]
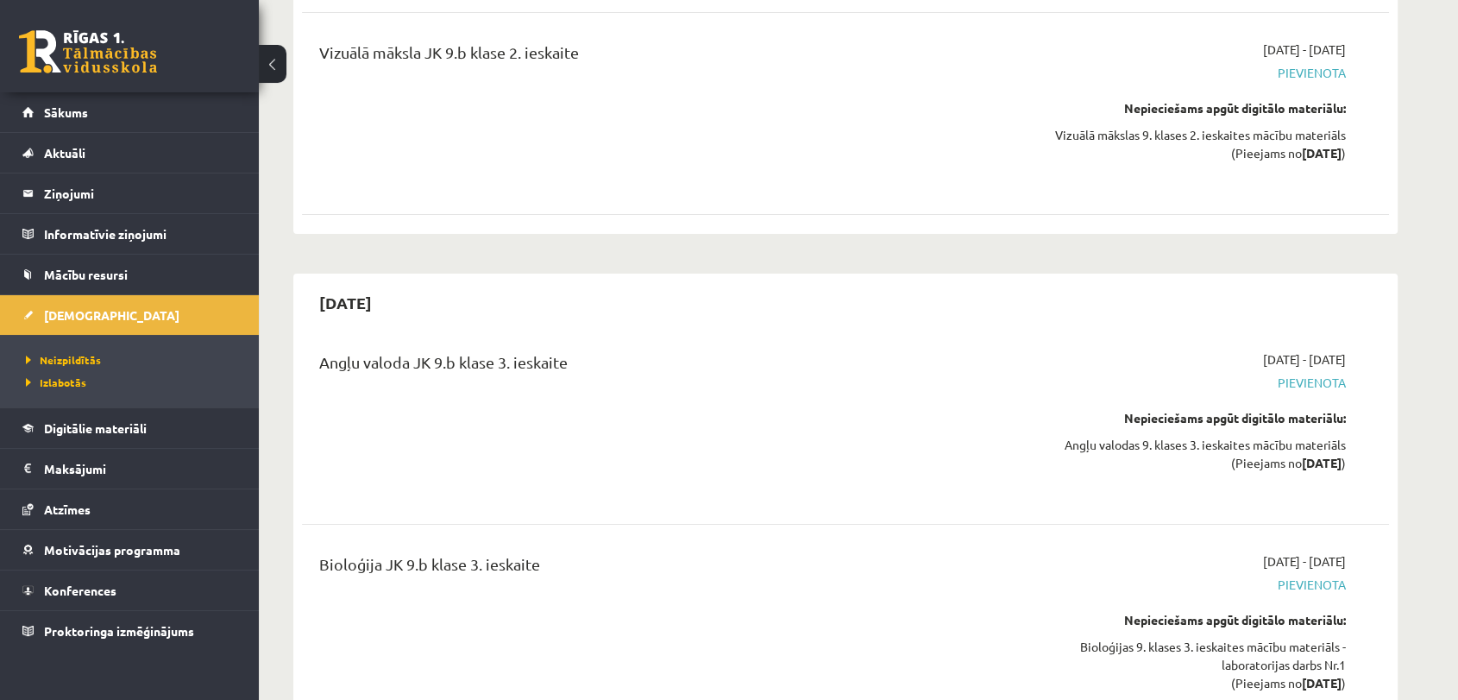
drag, startPoint x: 937, startPoint y: 330, endPoint x: 920, endPoint y: 327, distance: 16.8
click at [938, 333] on div "Angļu valoda JK 9.b klase 3. ieskaite 2026-01-01 - 2026-01-15 Pievienota Nepiec…" at bounding box center [845, 423] width 1087 height 180
click at [67, 378] on span "Izlabotās" at bounding box center [56, 382] width 60 height 14
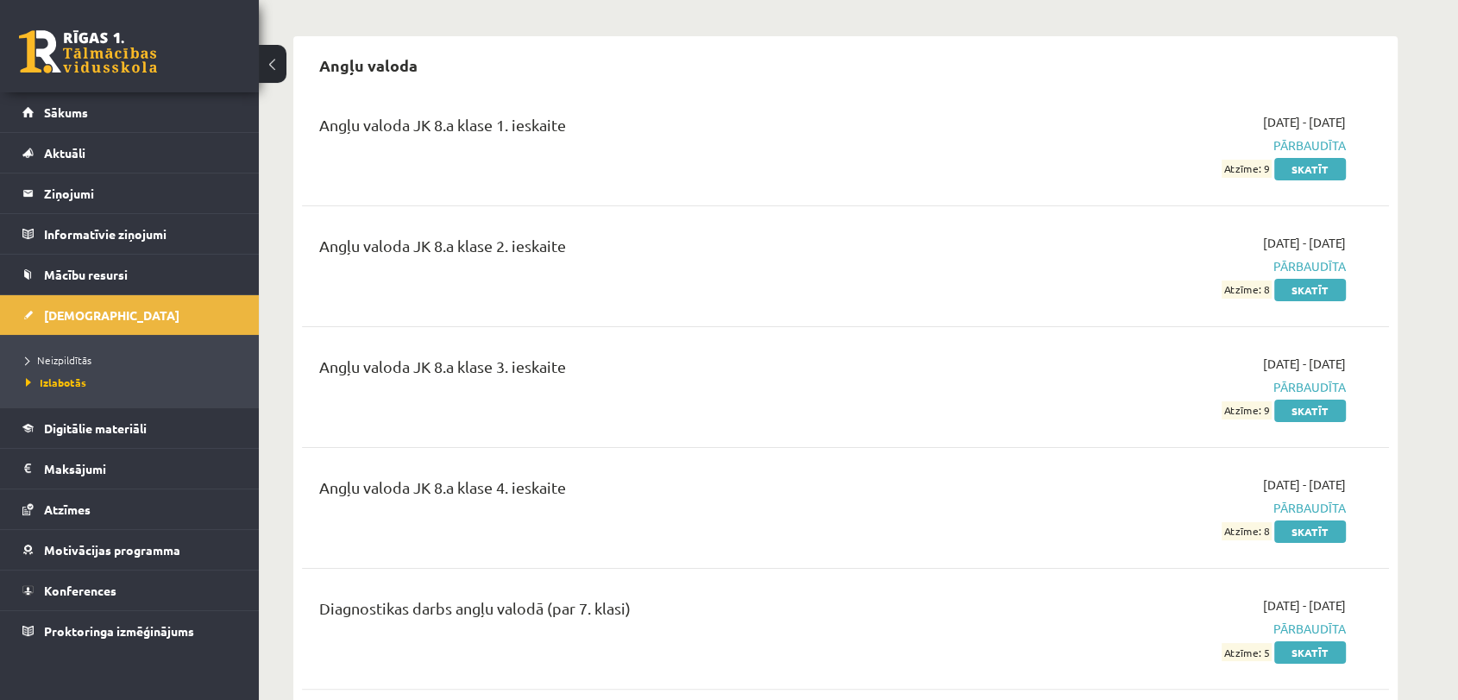
scroll to position [82, 0]
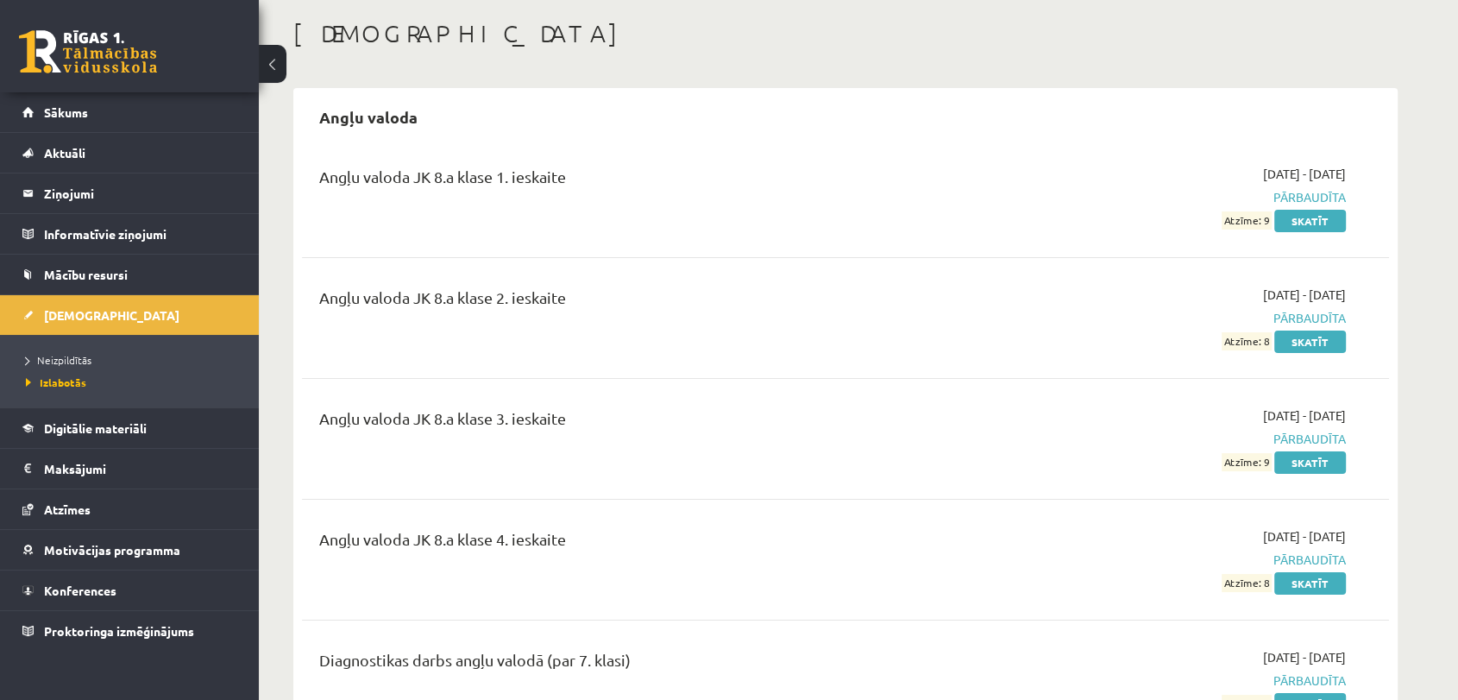
click at [84, 360] on span "Neizpildītās" at bounding box center [59, 360] width 66 height 14
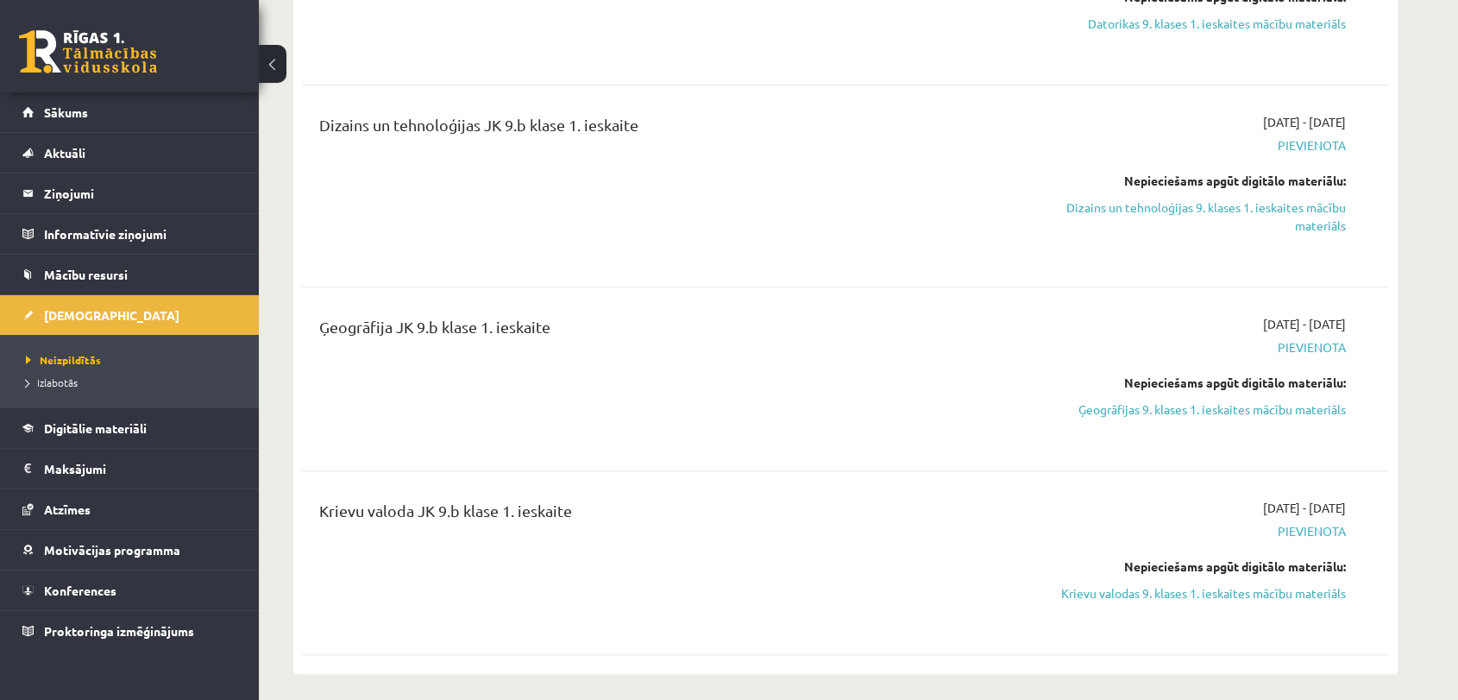
scroll to position [805, 0]
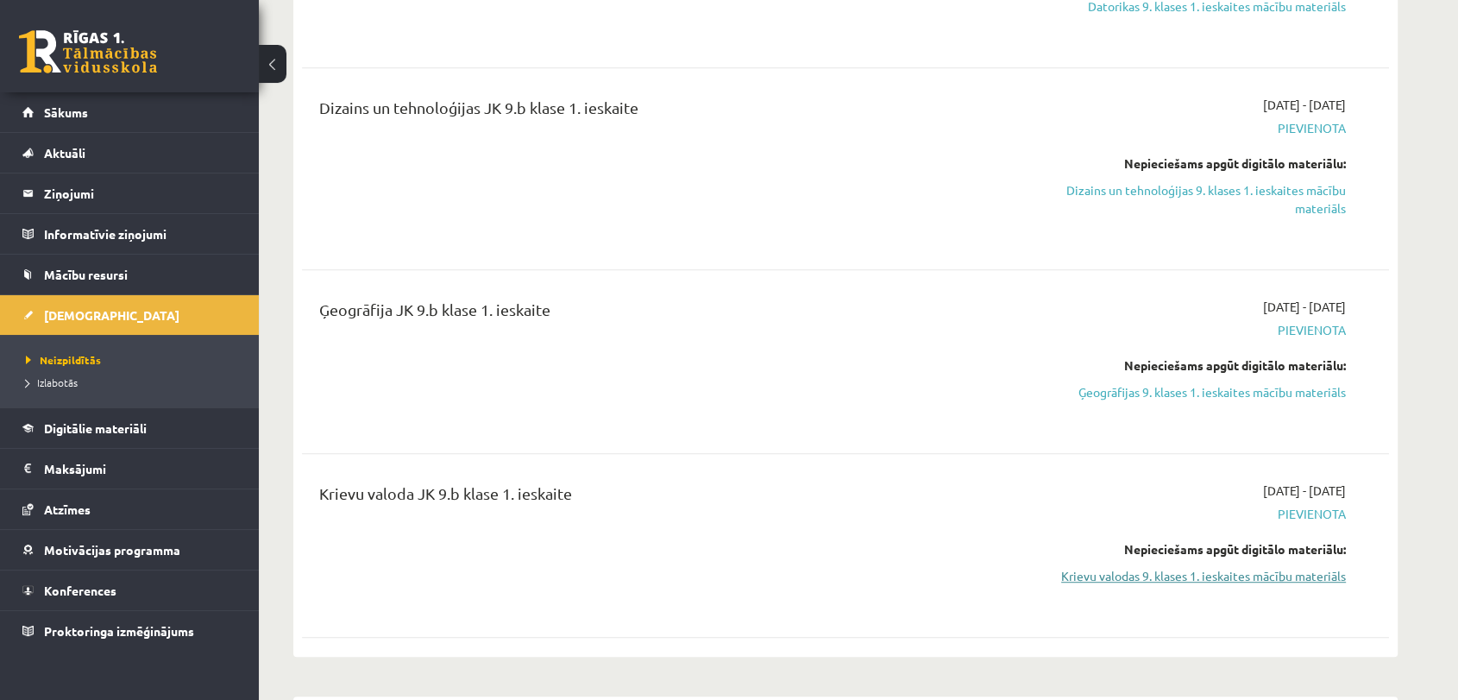
click at [1242, 577] on link "Krievu valodas 9. klases 1. ieskaites mācību materiāls" at bounding box center [1183, 576] width 325 height 18
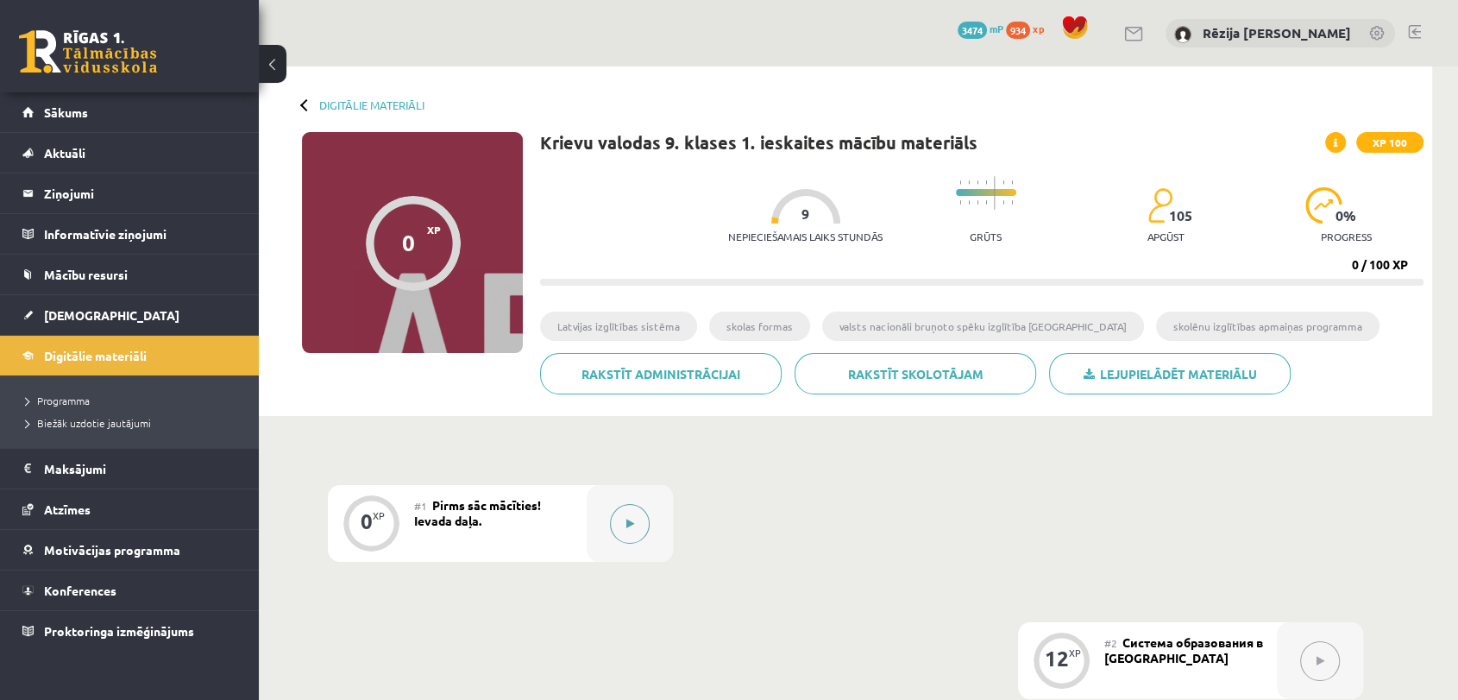
click at [626, 522] on icon at bounding box center [630, 523] width 8 height 10
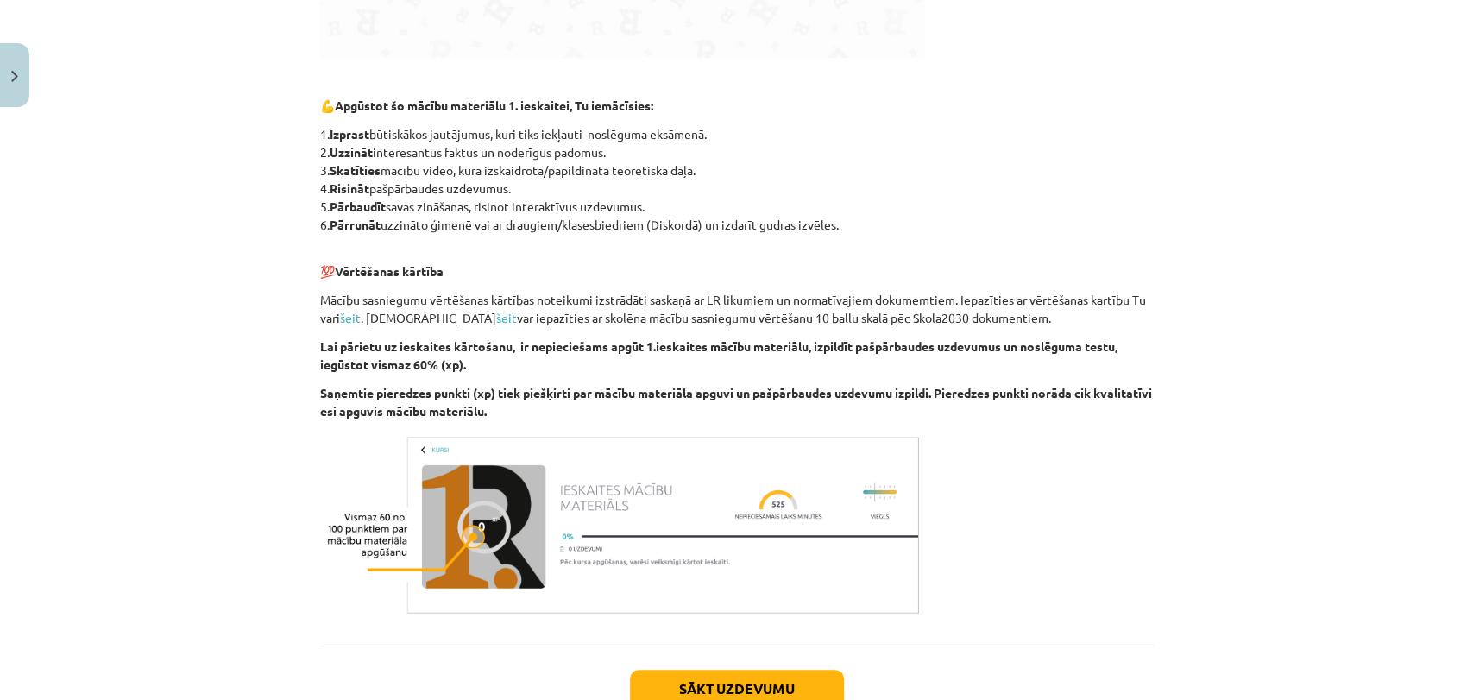
scroll to position [911, 0]
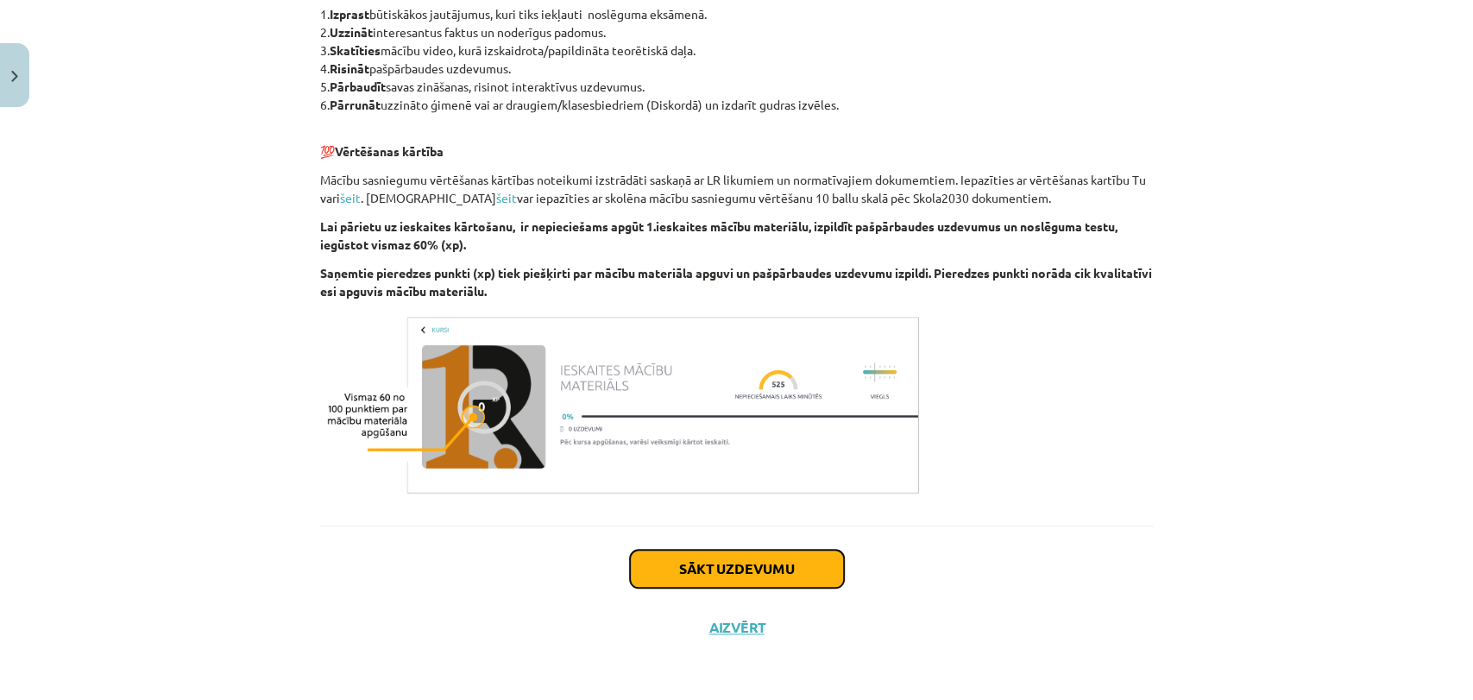
click at [669, 574] on button "Sākt uzdevumu" at bounding box center [737, 569] width 214 height 38
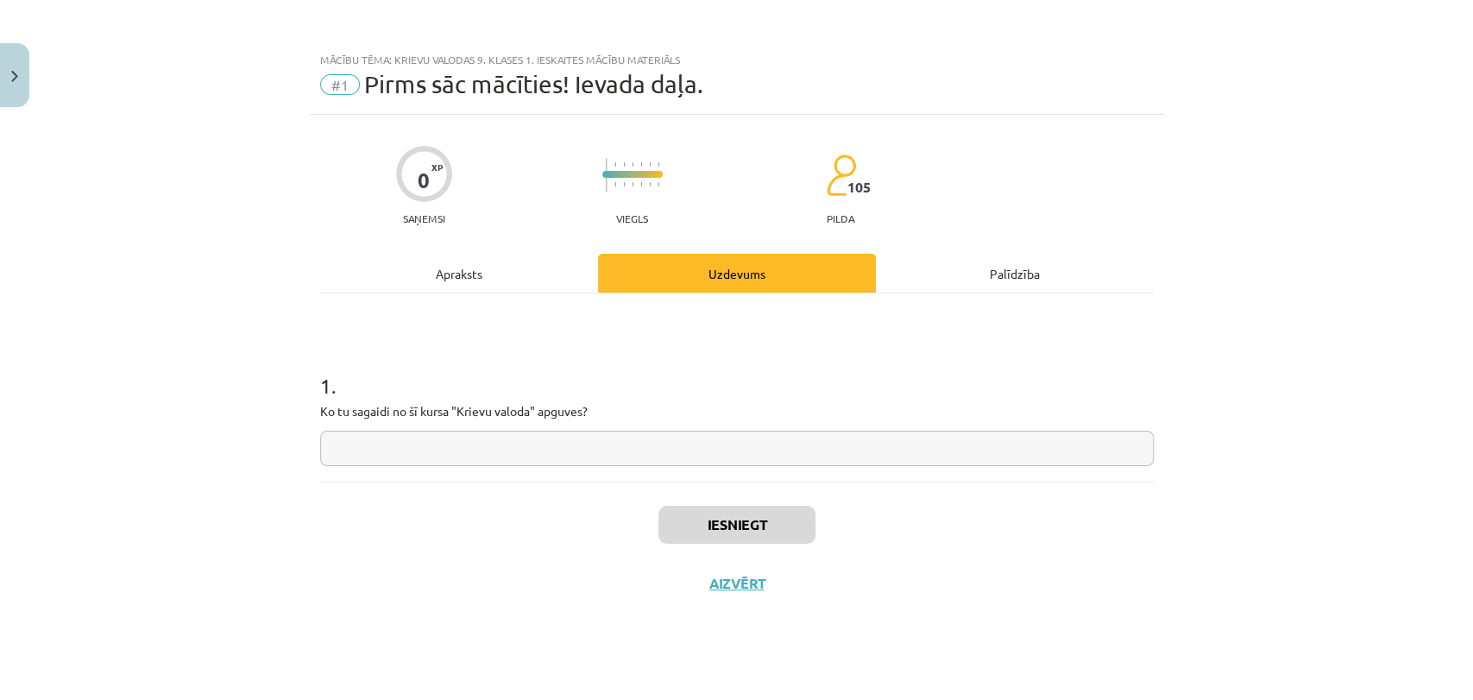
click at [493, 448] on input "text" at bounding box center [736, 447] width 833 height 35
type input "*"
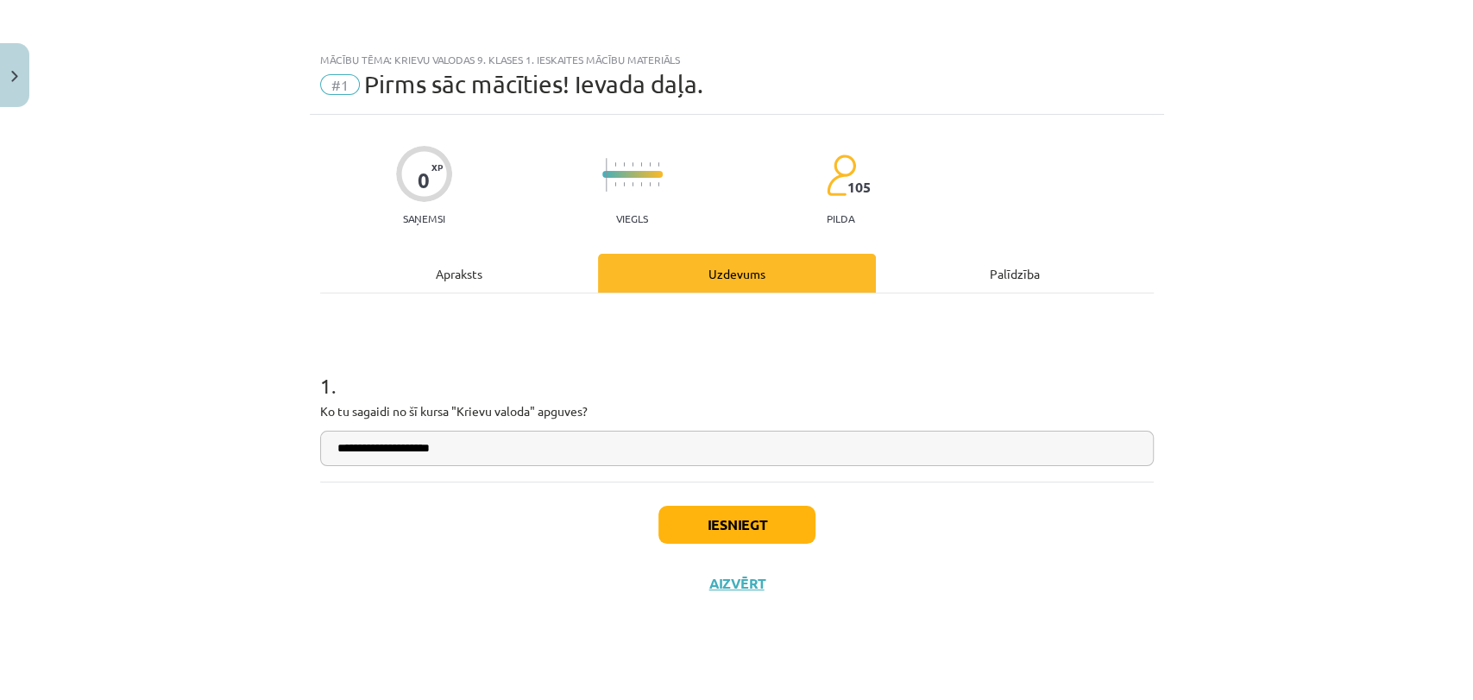
type input "**********"
click at [707, 530] on button "Iesniegt" at bounding box center [736, 525] width 157 height 38
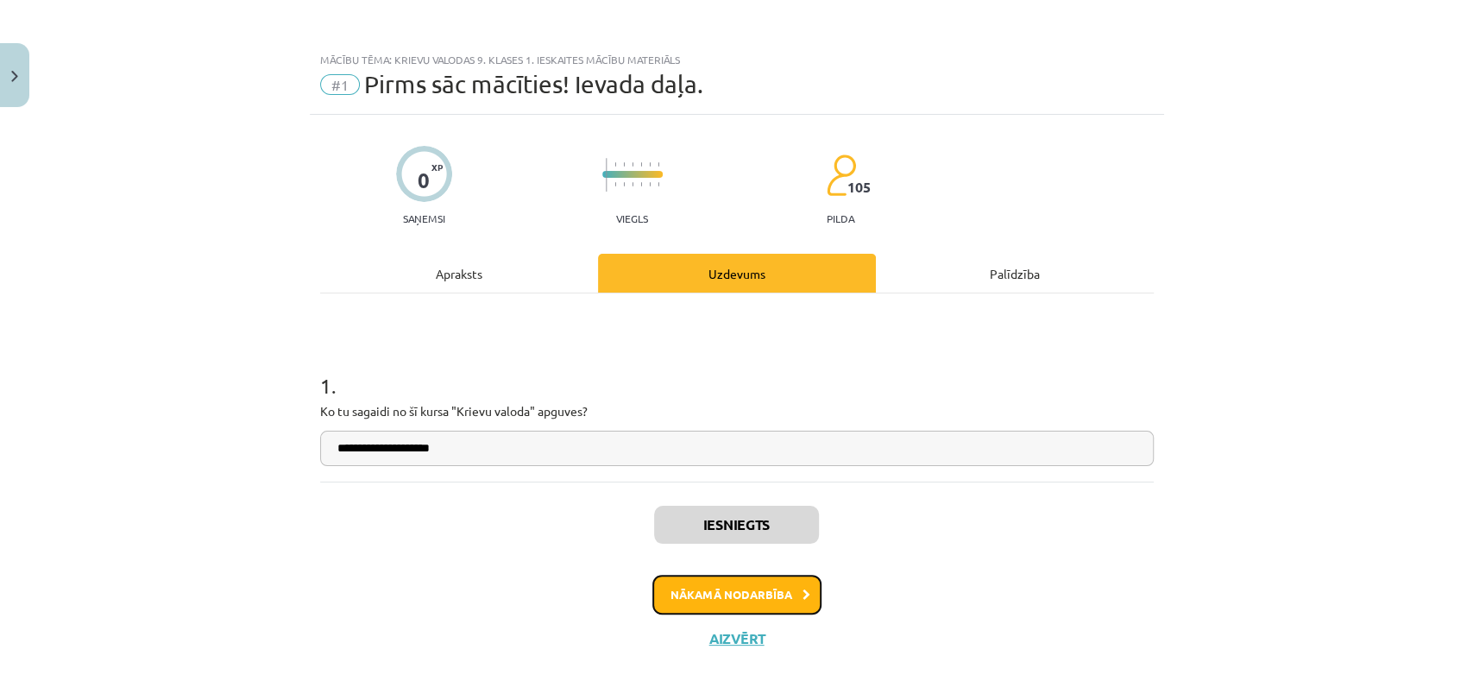
click at [703, 585] on button "Nākamā nodarbība" at bounding box center [736, 595] width 169 height 40
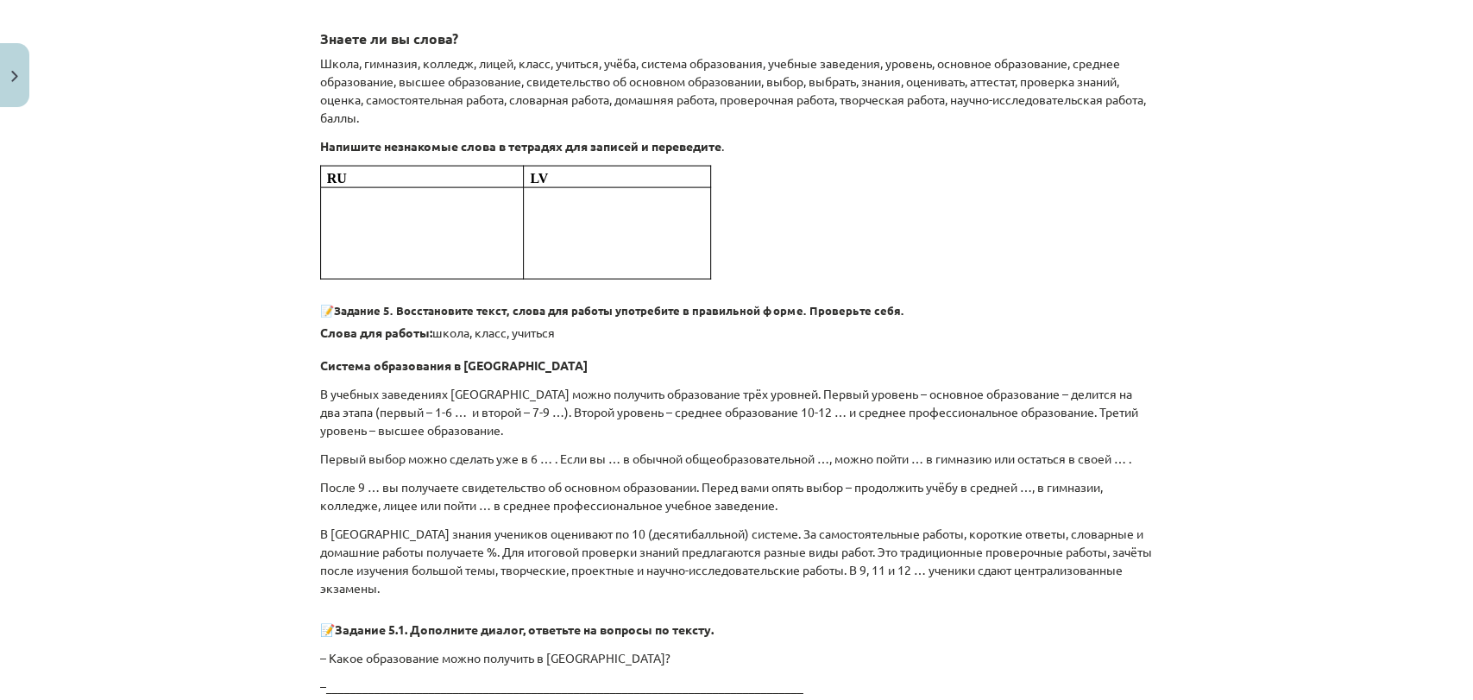
scroll to position [3285, 0]
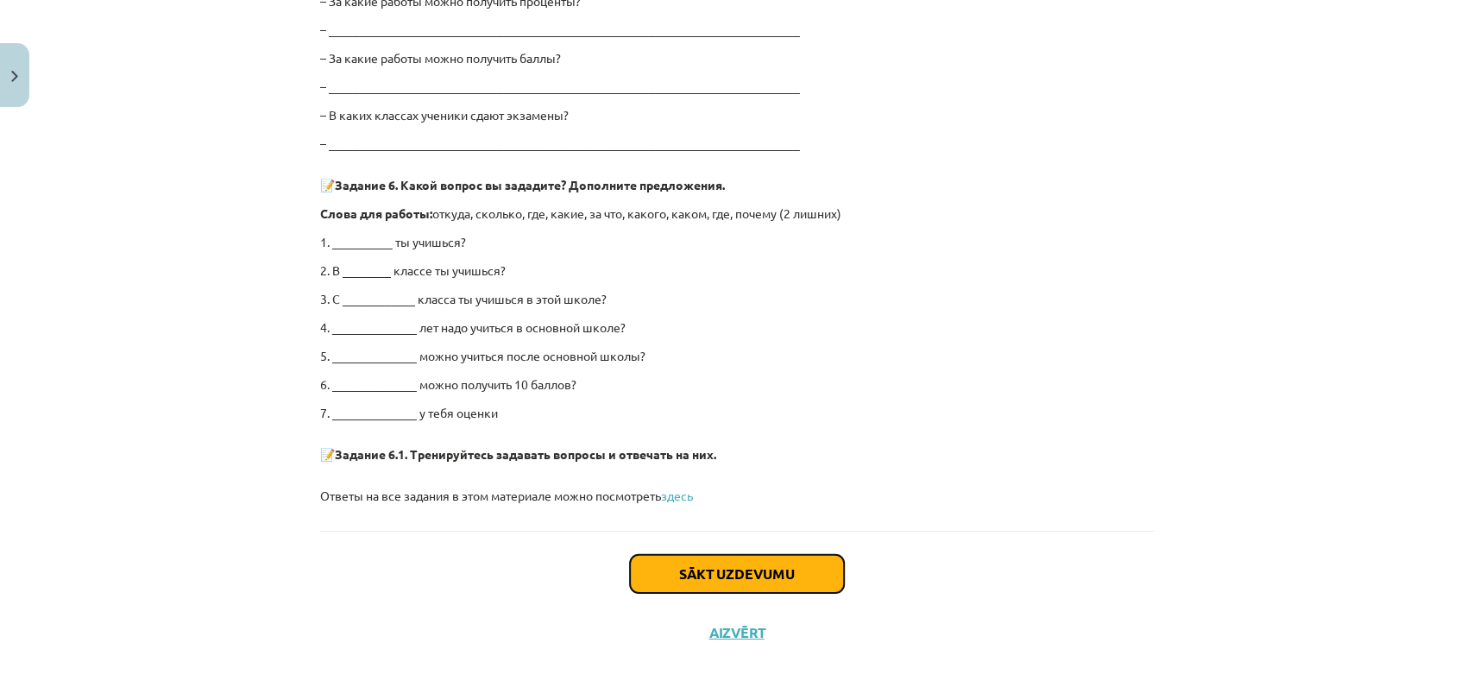
click at [697, 578] on button "Sākt uzdevumu" at bounding box center [737, 574] width 214 height 38
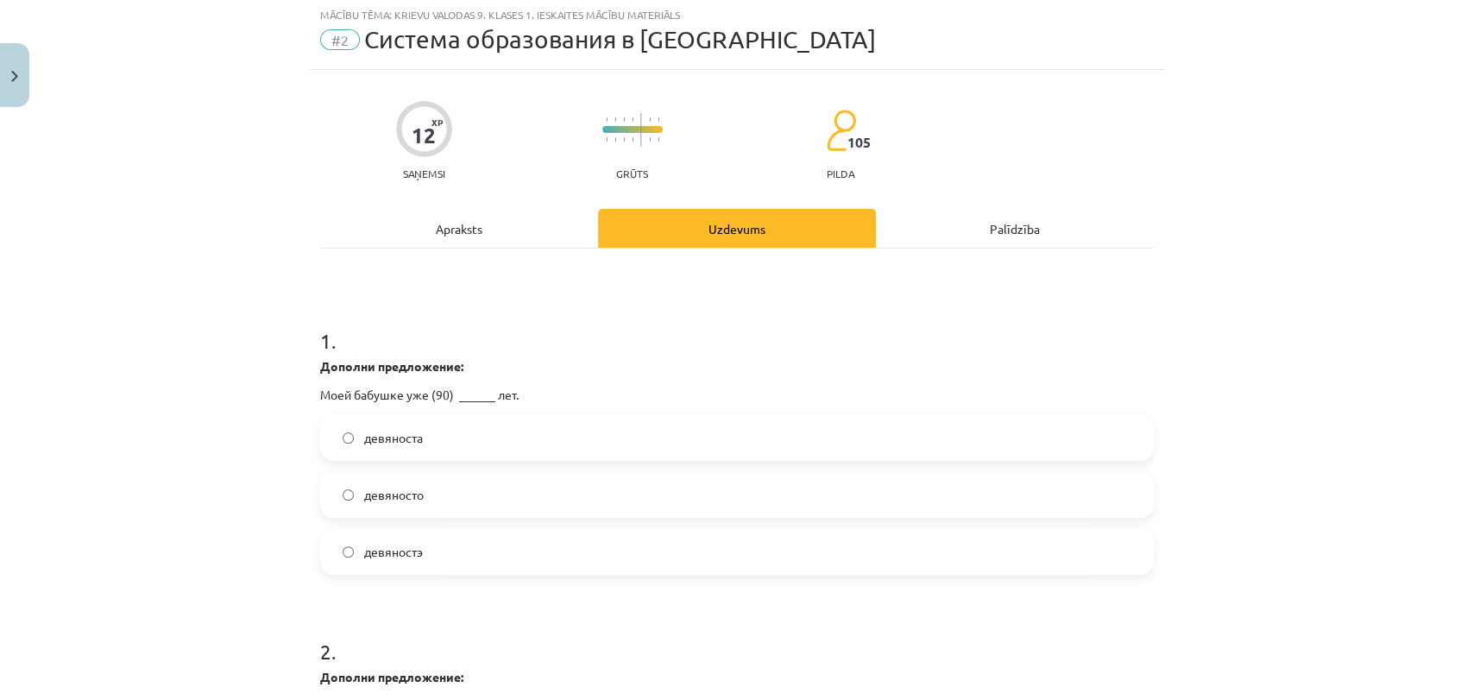
scroll to position [42, 0]
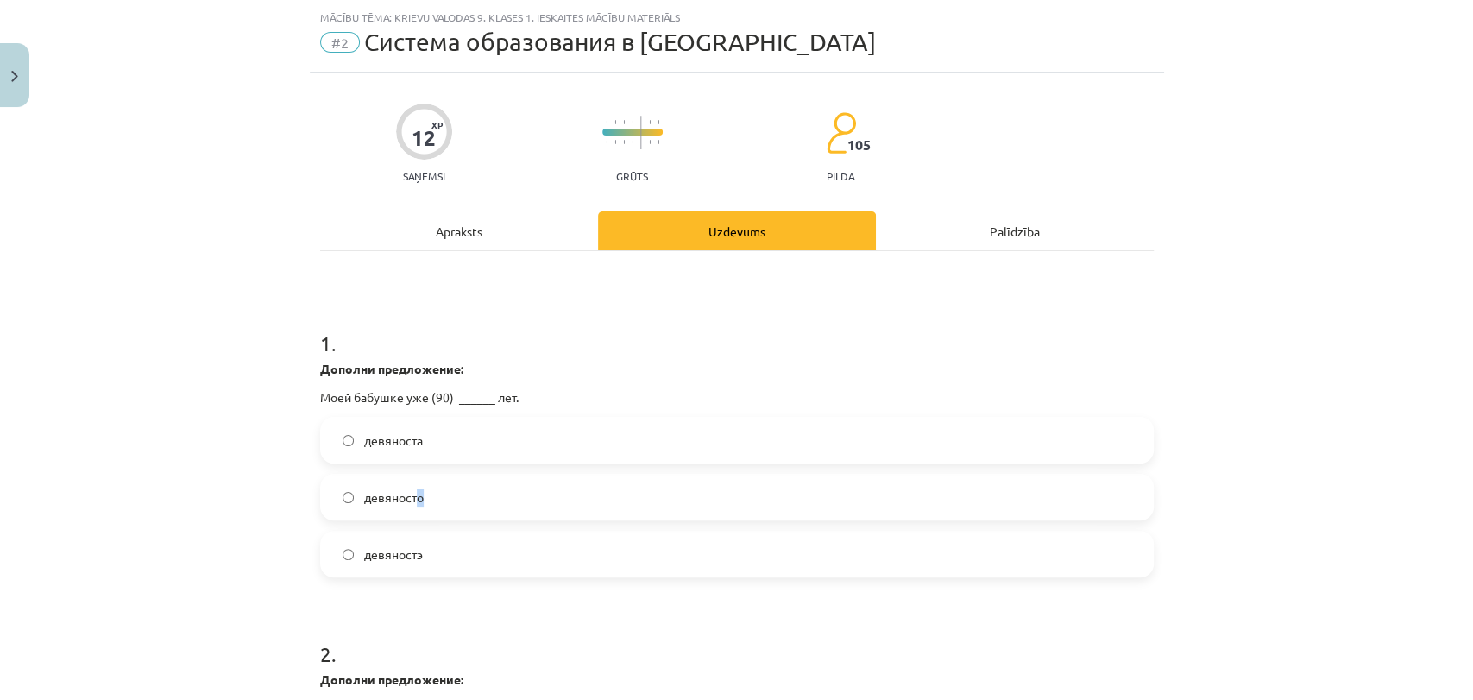
click at [414, 496] on span "девяносто" at bounding box center [394, 497] width 60 height 18
click at [413, 504] on span "девяносто" at bounding box center [394, 497] width 60 height 18
click at [435, 441] on label "девяноста" at bounding box center [737, 439] width 830 height 43
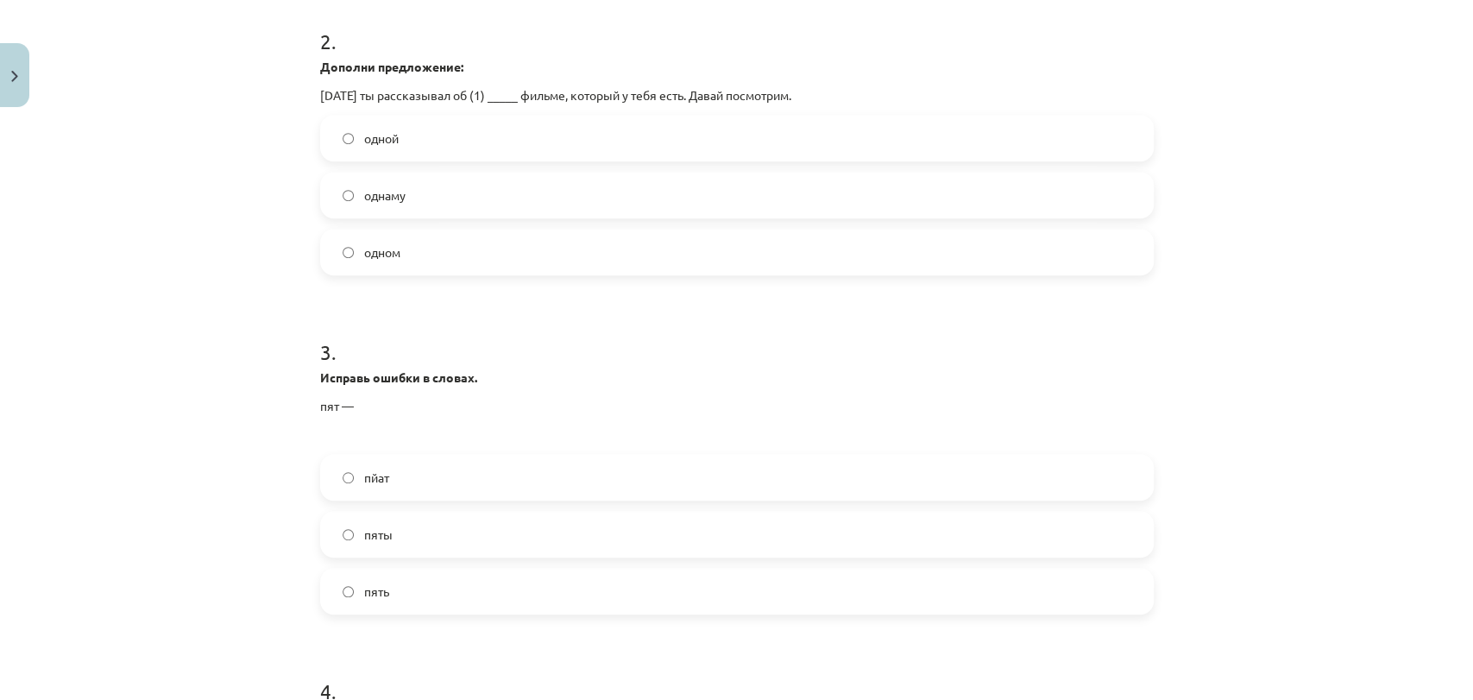
click at [424, 251] on label "одном" at bounding box center [737, 251] width 830 height 43
click at [399, 587] on label "пять" at bounding box center [737, 590] width 830 height 43
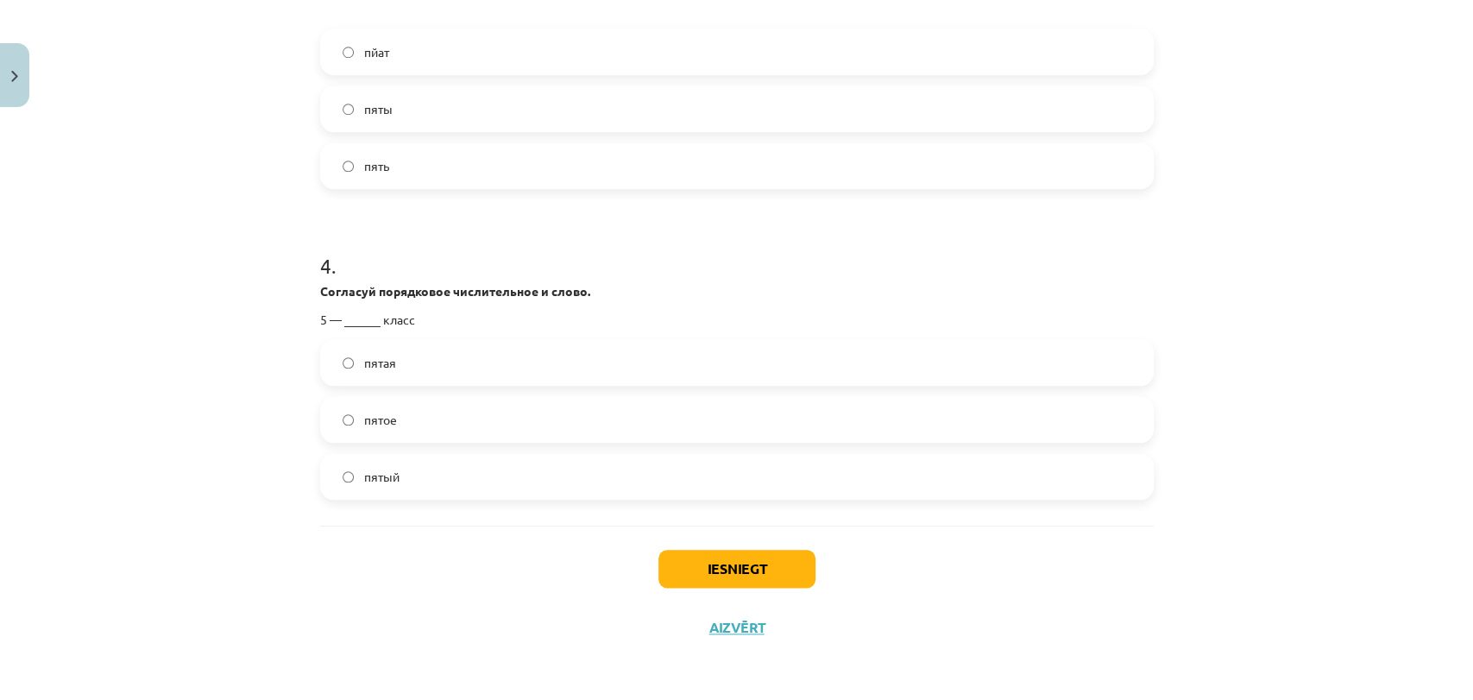
click at [412, 471] on label "пятый" at bounding box center [737, 476] width 830 height 43
click at [759, 570] on button "Iesniegt" at bounding box center [736, 569] width 157 height 38
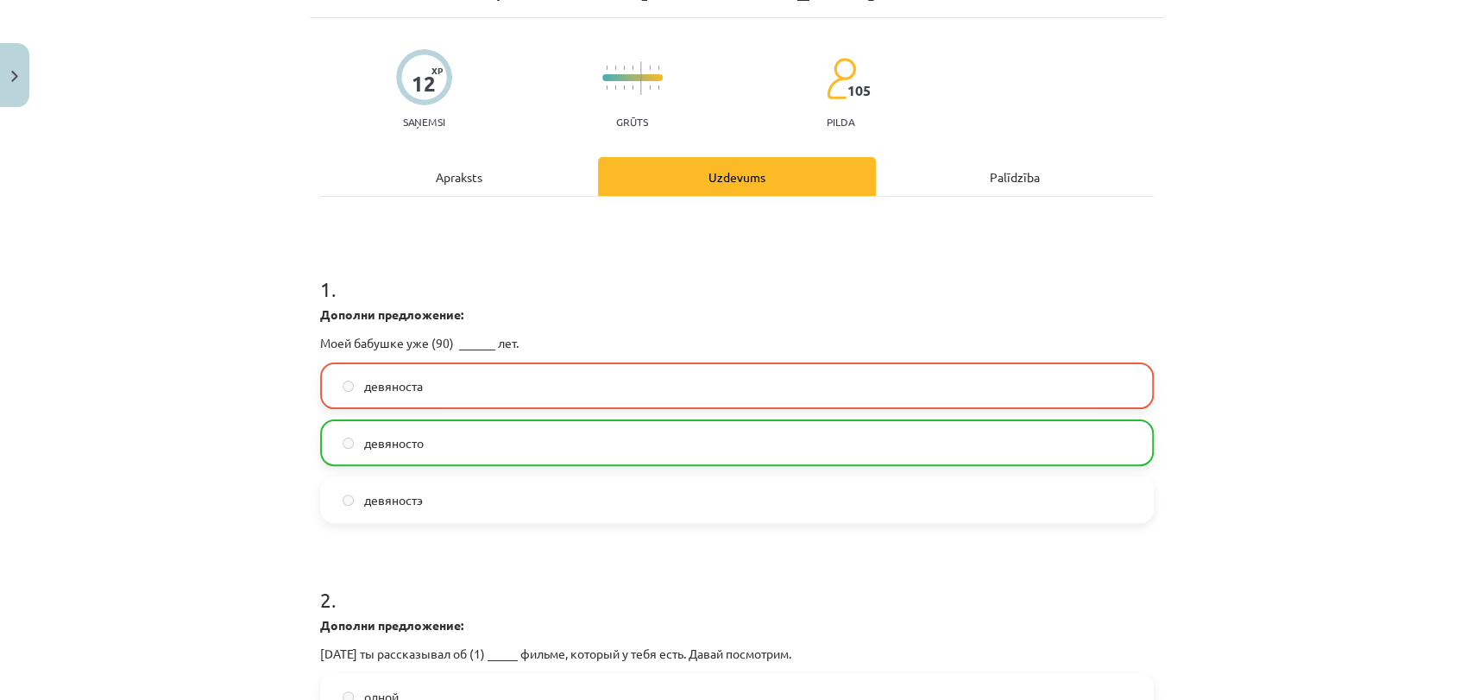
scroll to position [0, 0]
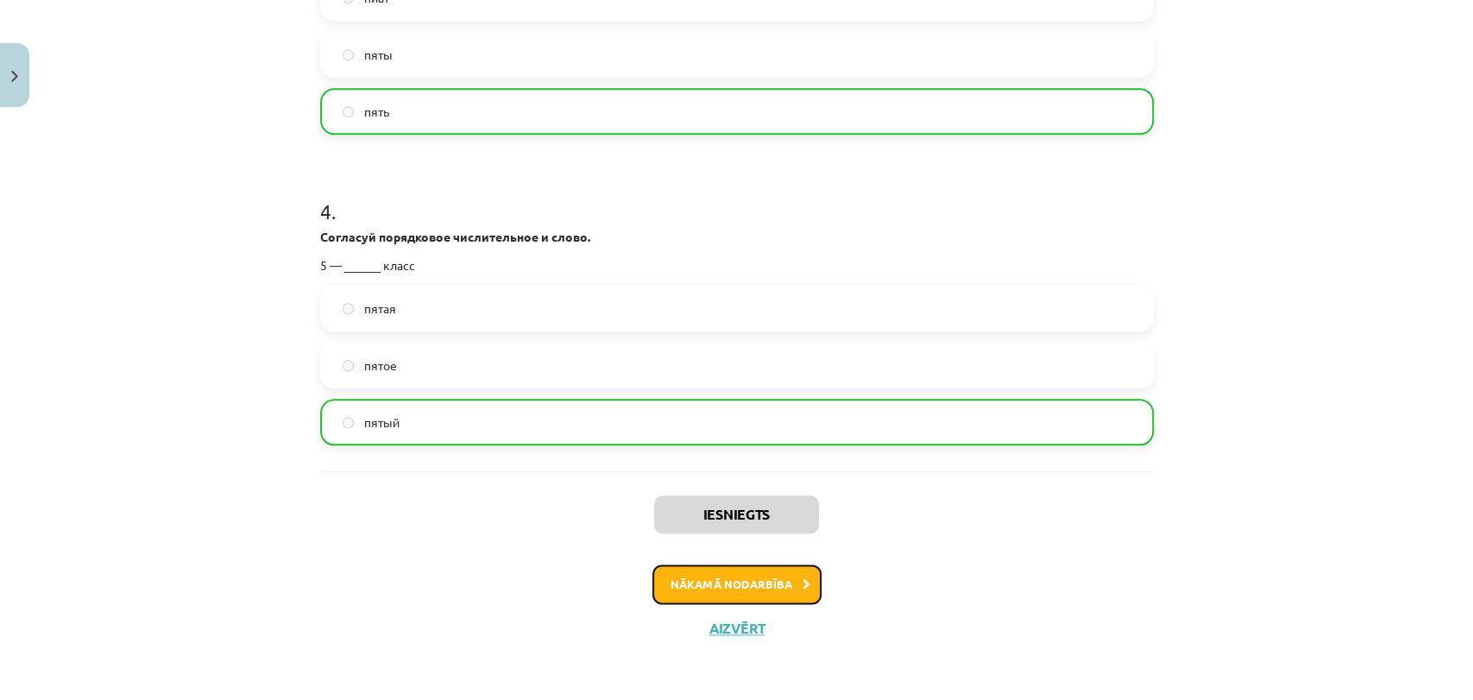
click at [748, 575] on button "Nākamā nodarbība" at bounding box center [736, 584] width 169 height 40
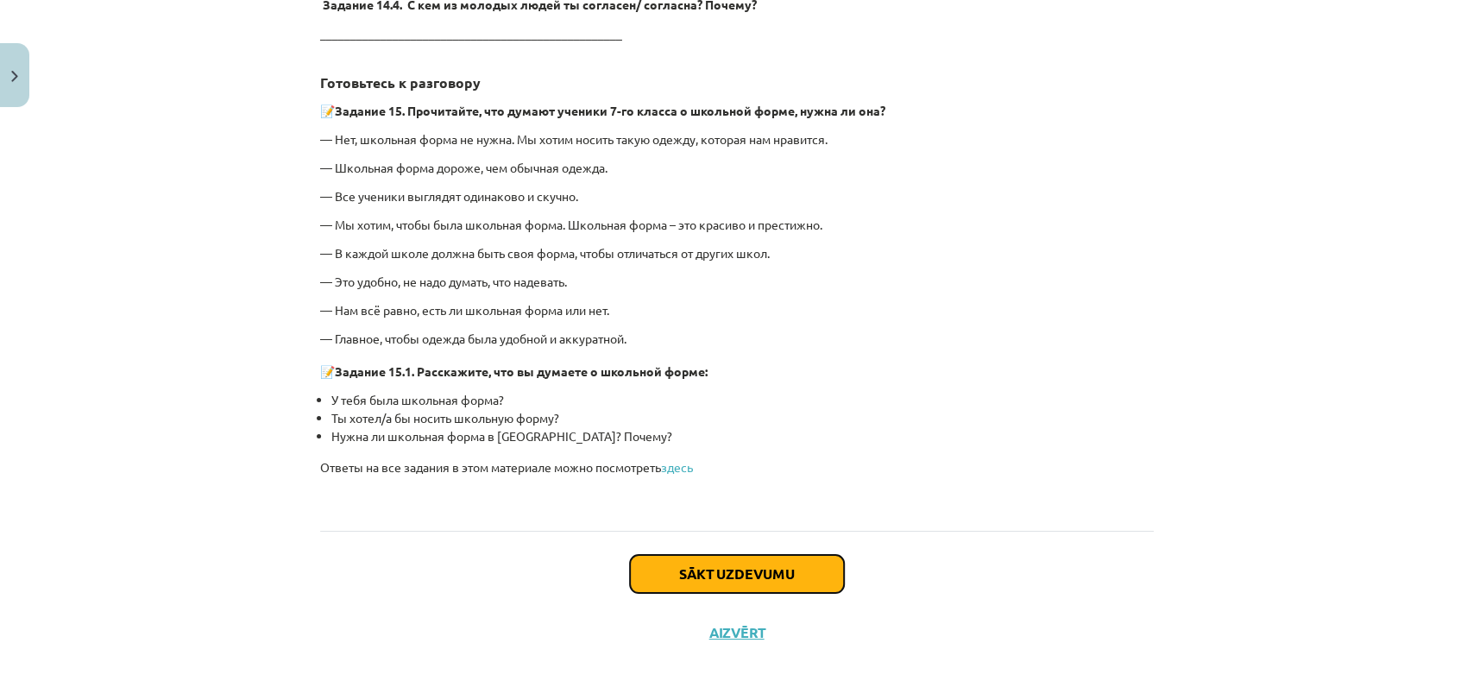
click at [748, 575] on button "Sākt uzdevumu" at bounding box center [737, 574] width 214 height 38
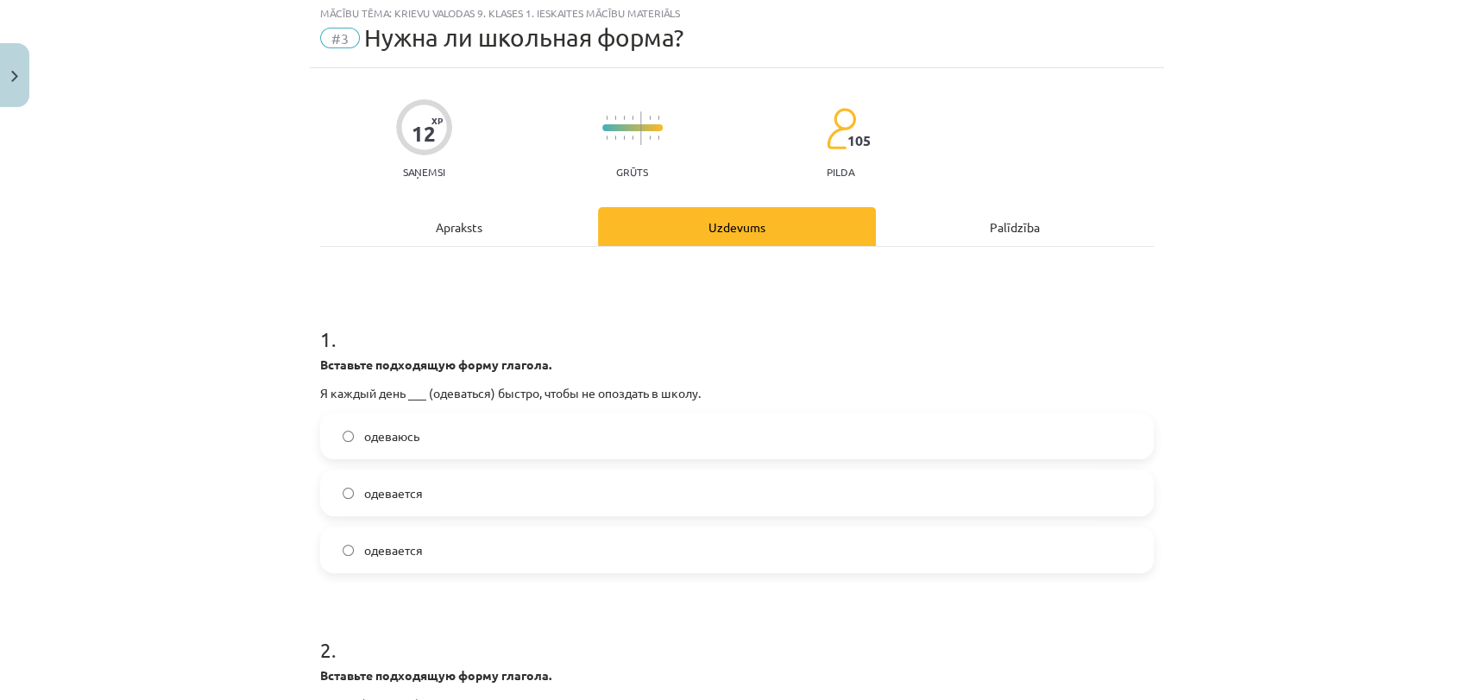
scroll to position [42, 0]
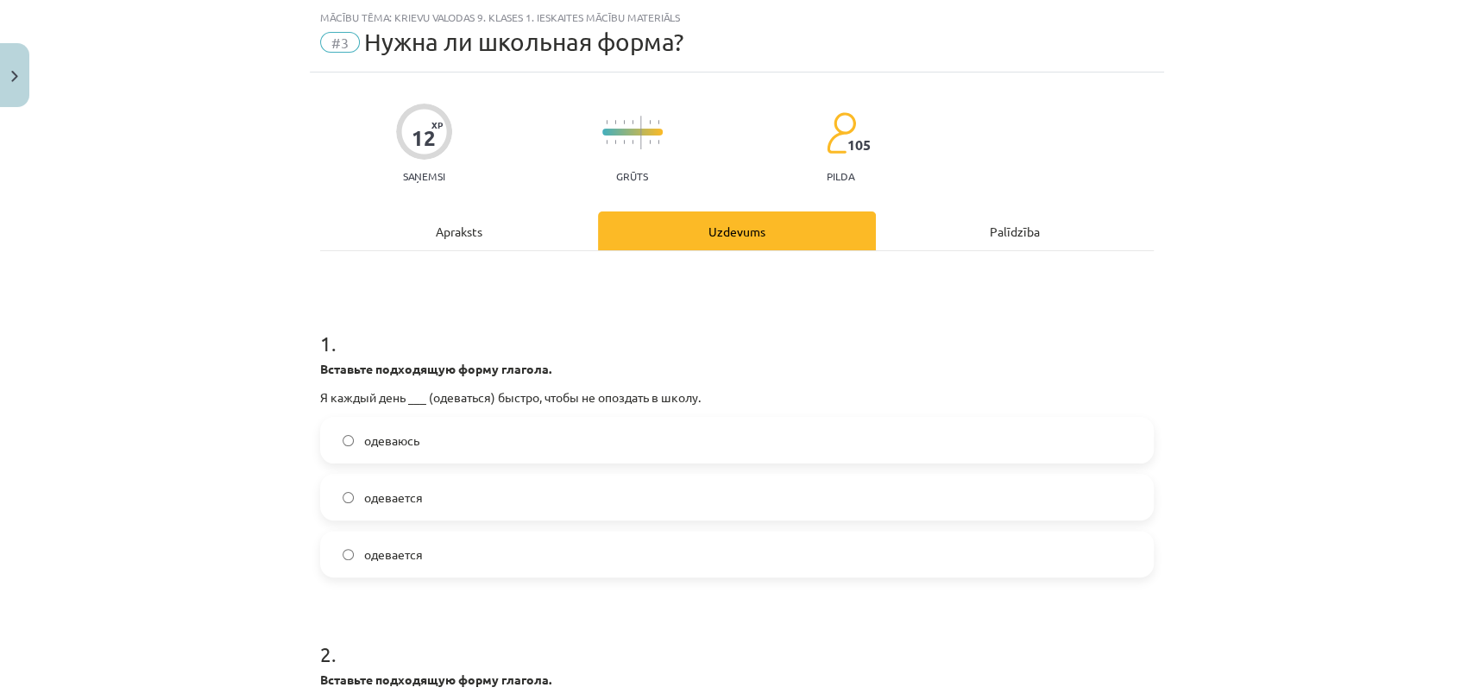
click at [493, 220] on div "Apraksts" at bounding box center [459, 230] width 278 height 39
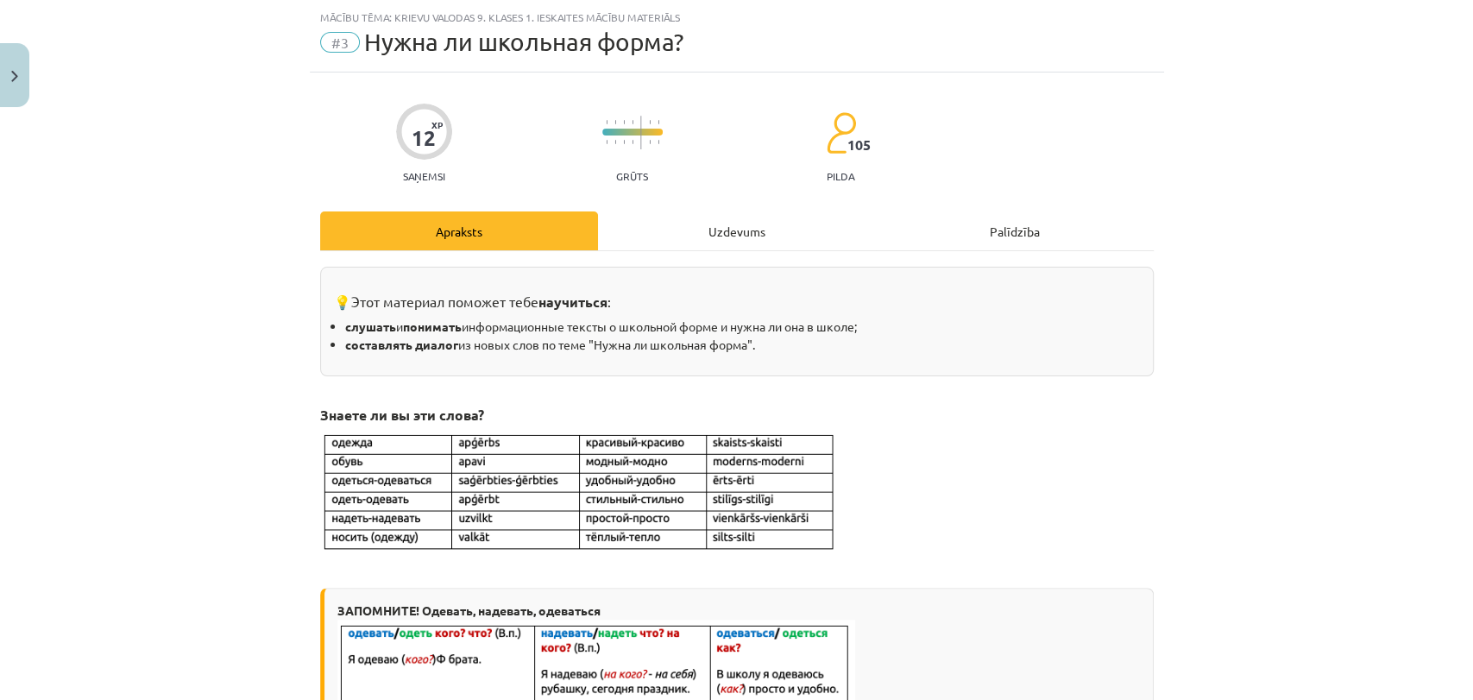
click at [689, 215] on div "Uzdevums" at bounding box center [737, 230] width 278 height 39
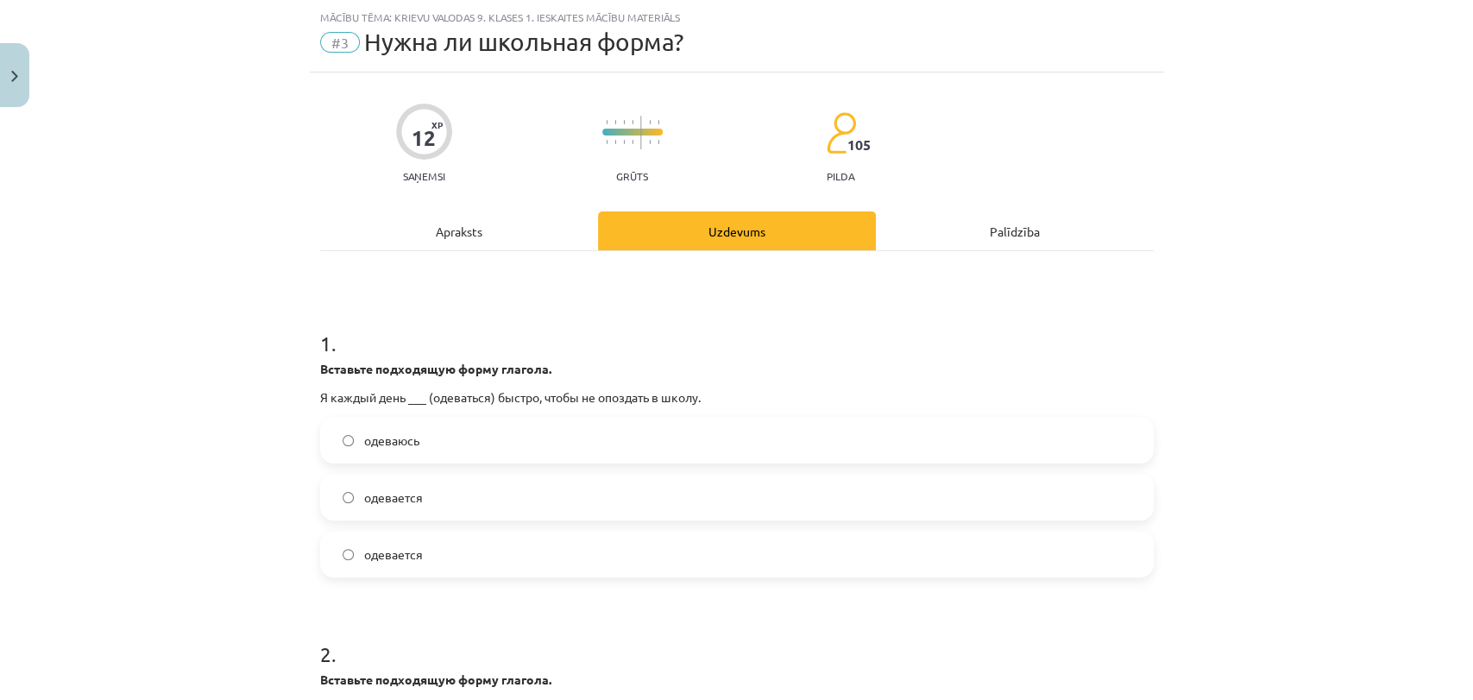
click at [389, 441] on span "одеваюсь" at bounding box center [391, 440] width 55 height 18
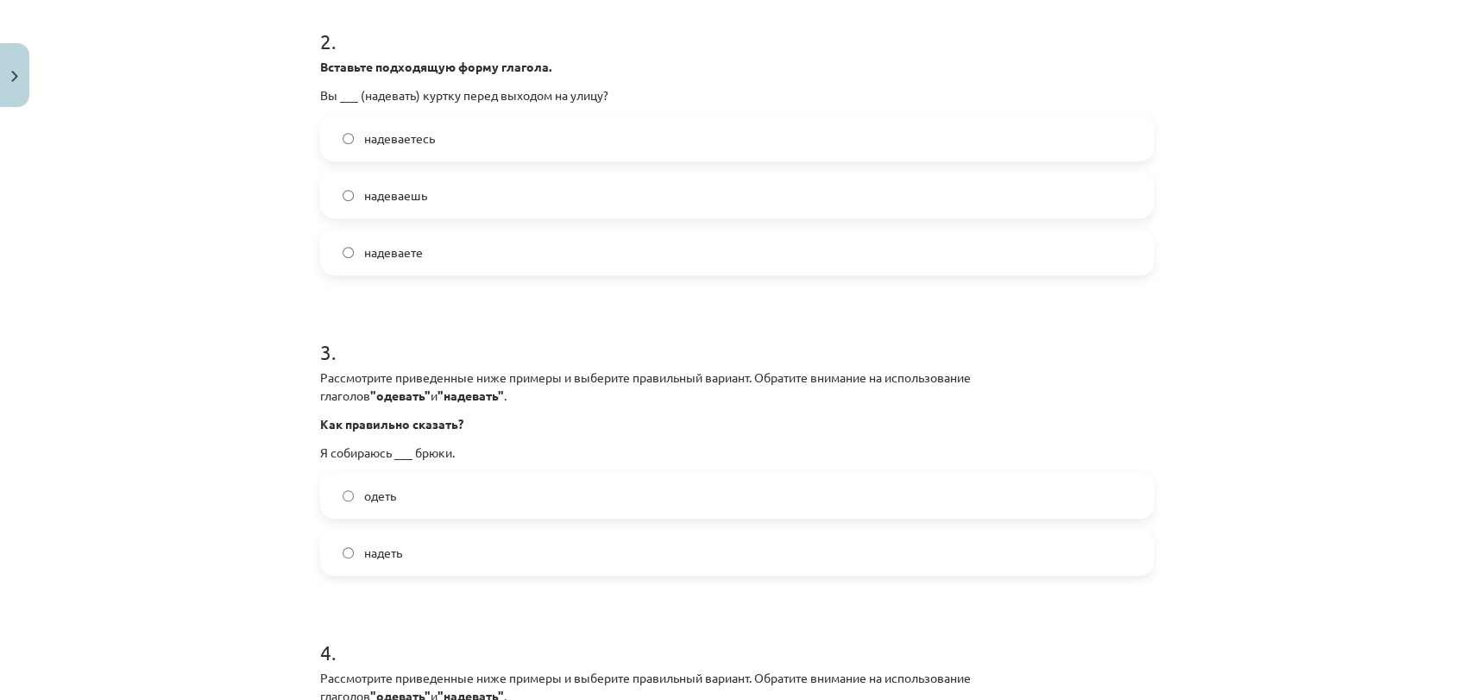
click at [400, 257] on span "надеваете" at bounding box center [393, 252] width 59 height 18
click at [393, 494] on label "одеть" at bounding box center [737, 495] width 830 height 43
click at [387, 547] on span "надеть" at bounding box center [383, 552] width 38 height 18
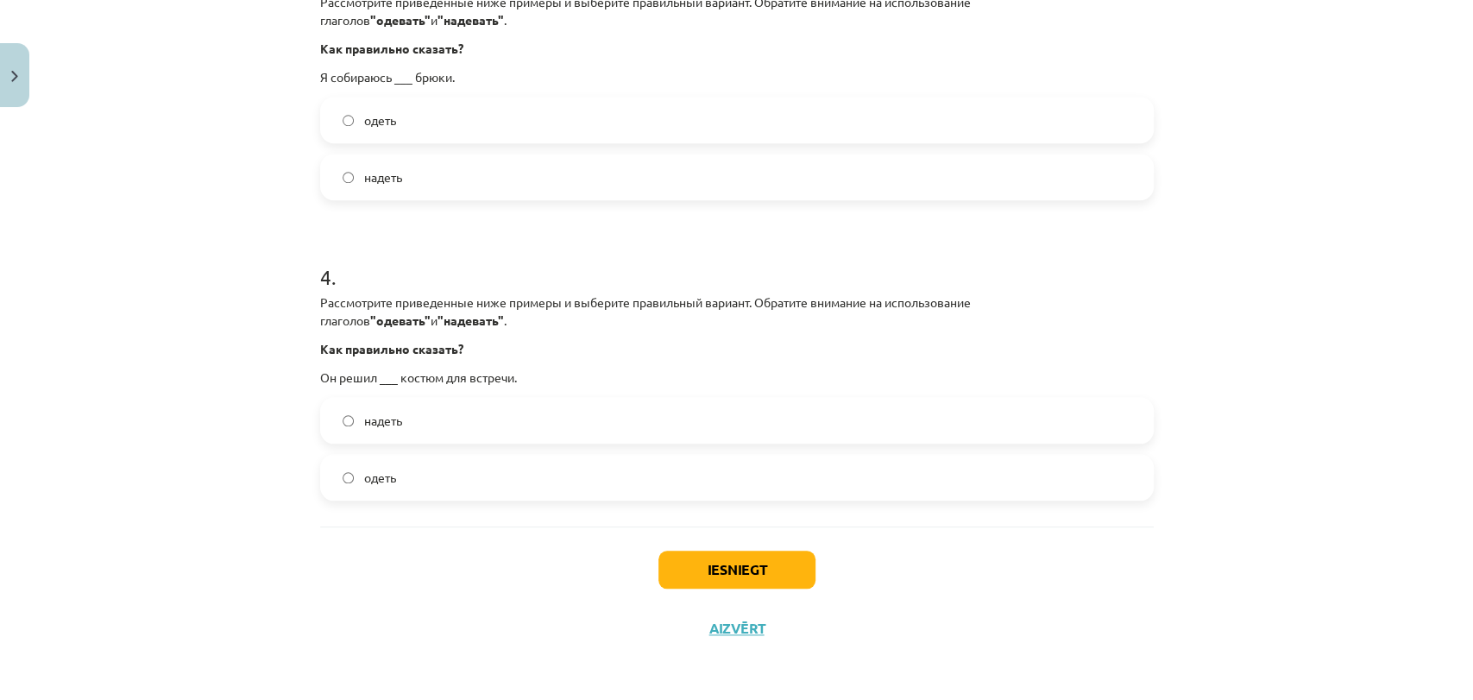
click at [402, 423] on label "надеть" at bounding box center [737, 420] width 830 height 43
click at [400, 478] on label "одеть" at bounding box center [737, 477] width 830 height 43
click at [761, 549] on div "Iesniegt Aizvērt" at bounding box center [736, 586] width 833 height 121
click at [728, 557] on button "Iesniegt" at bounding box center [736, 569] width 157 height 38
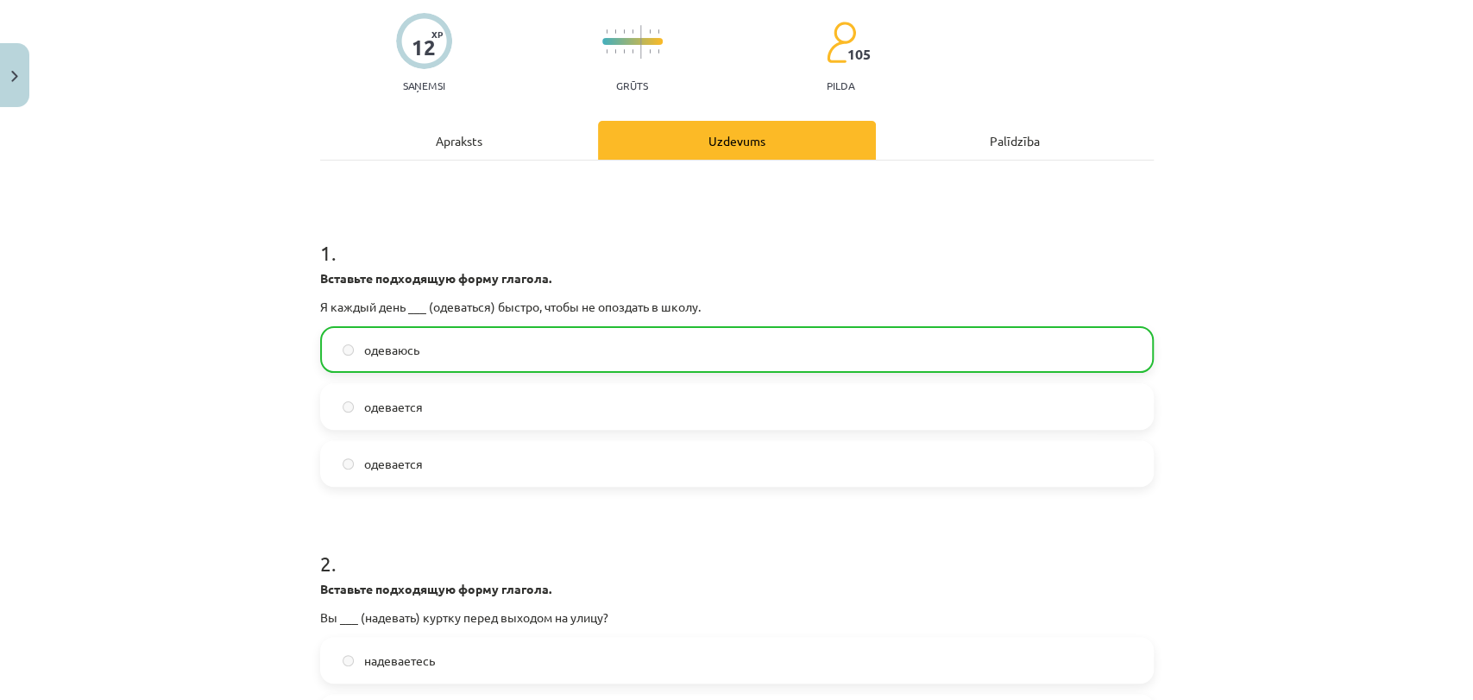
scroll to position [0, 0]
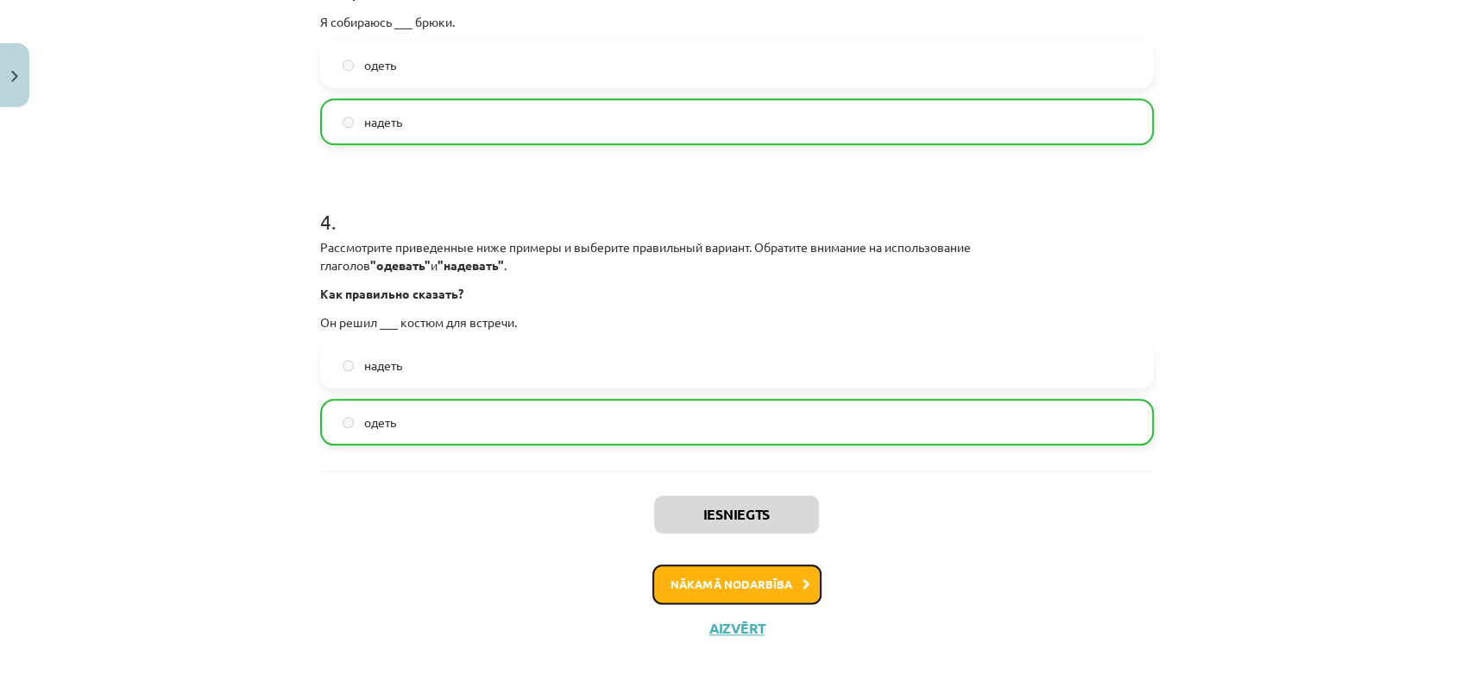
click at [682, 567] on button "Nākamā nodarbība" at bounding box center [736, 584] width 169 height 40
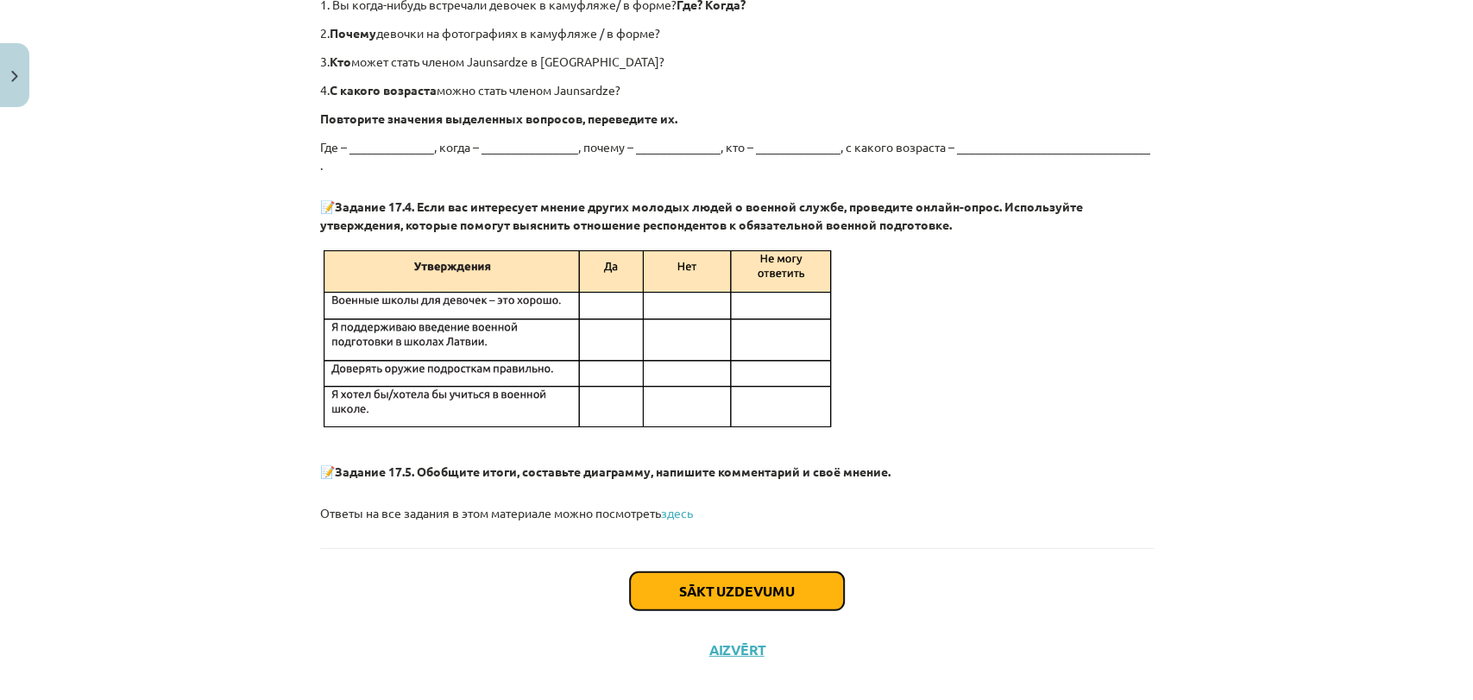
click at [643, 572] on button "Sākt uzdevumu" at bounding box center [737, 591] width 214 height 38
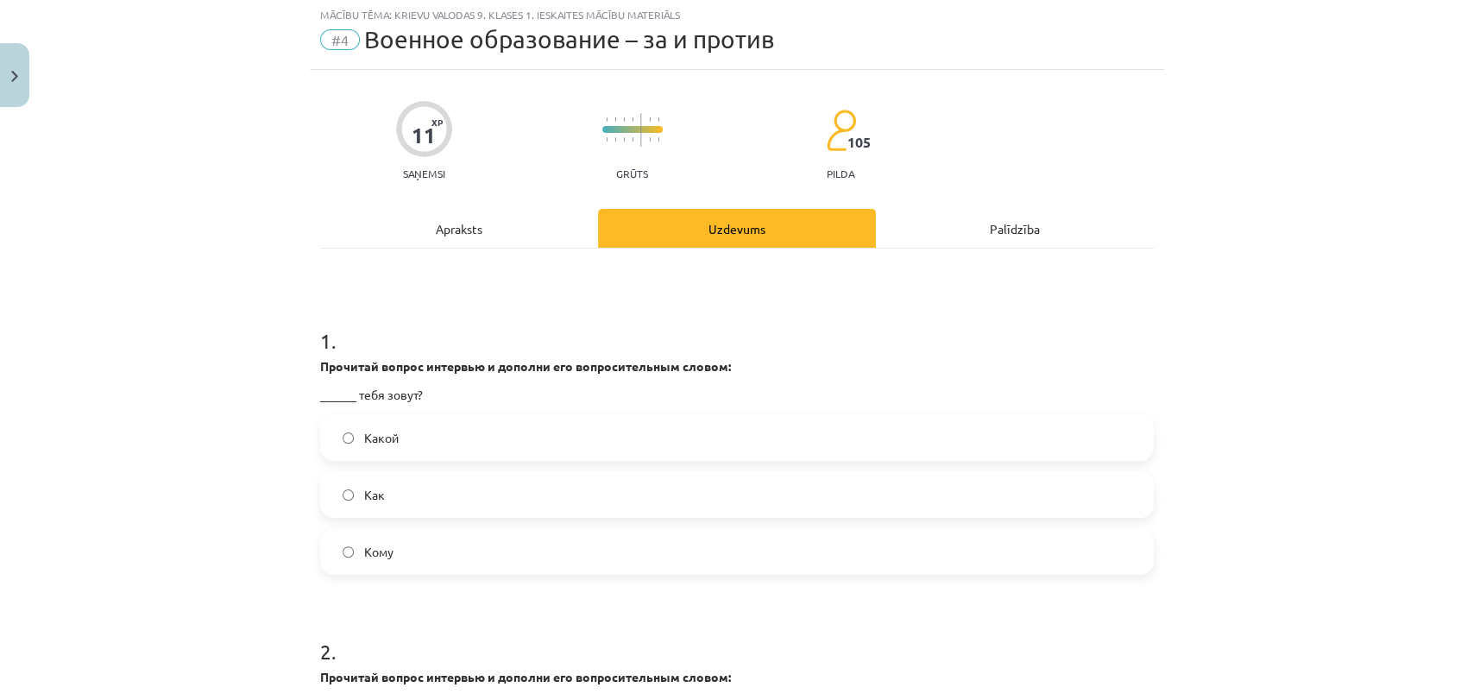
scroll to position [42, 0]
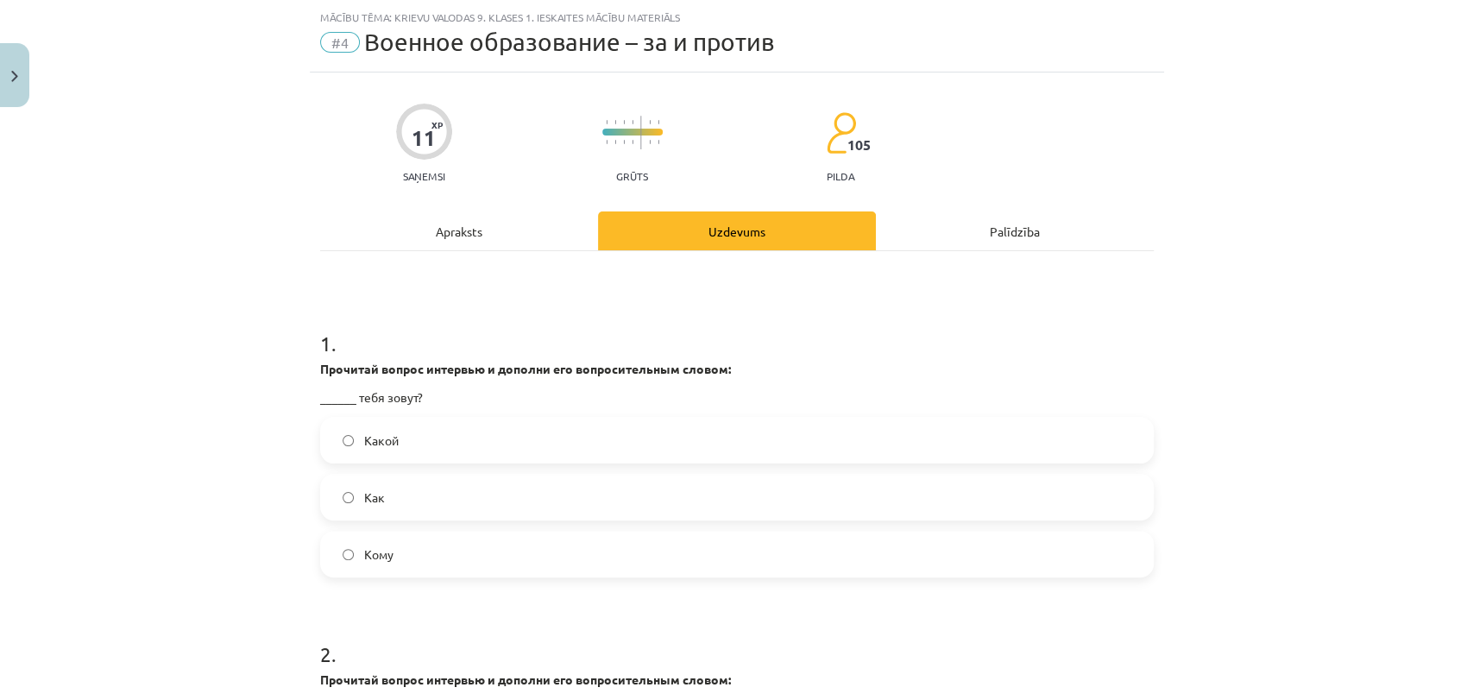
click at [379, 494] on label "Как" at bounding box center [737, 496] width 830 height 43
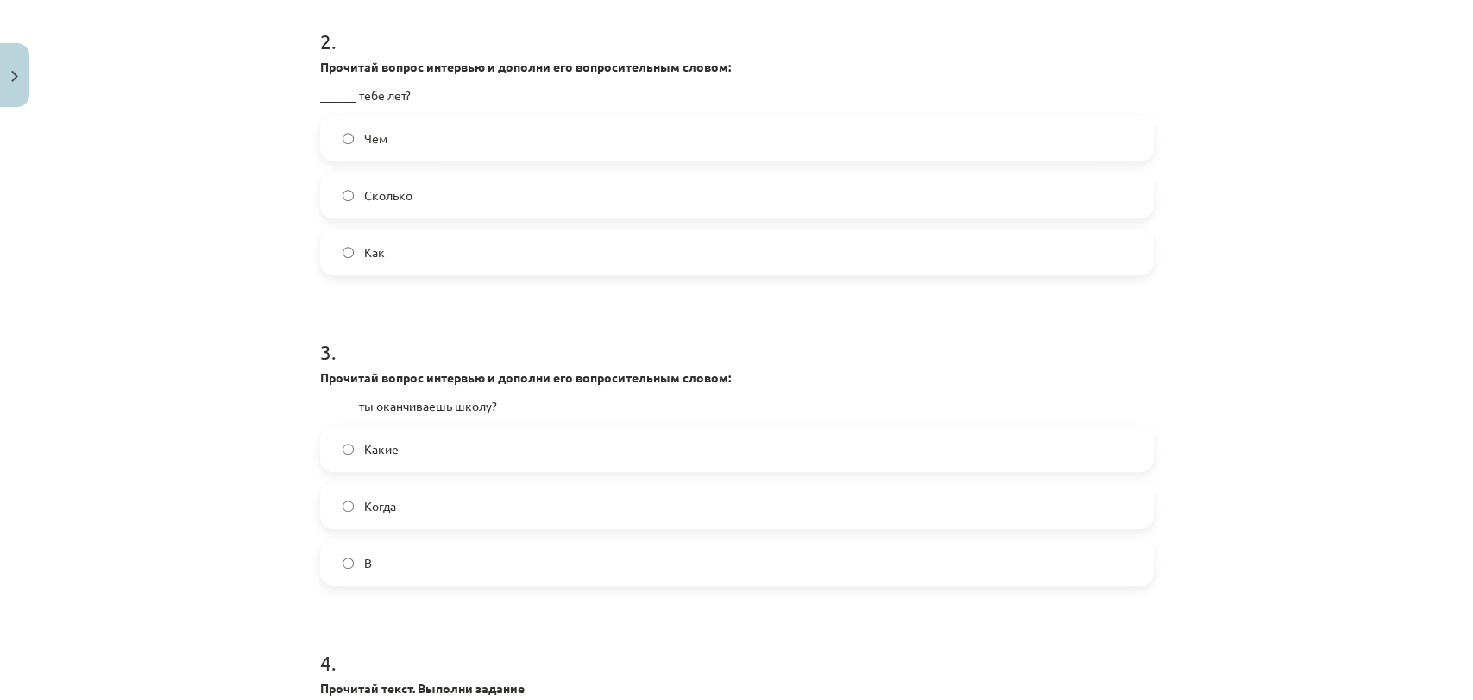
click at [424, 191] on label "Сколько" at bounding box center [737, 194] width 830 height 43
click at [398, 498] on label "Когда" at bounding box center [737, 505] width 830 height 43
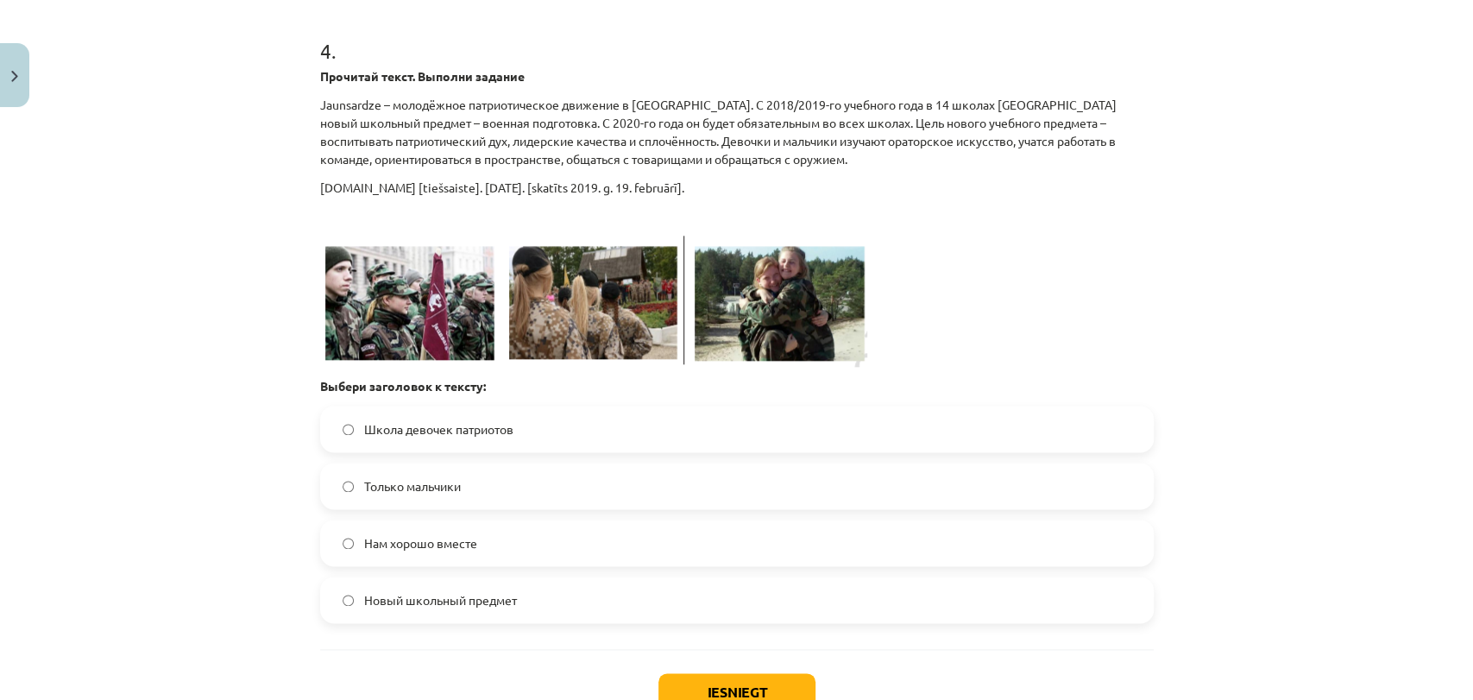
click at [492, 606] on span "Новый школьный предмет" at bounding box center [440, 600] width 153 height 18
click at [751, 677] on button "Iesniegt" at bounding box center [736, 692] width 157 height 38
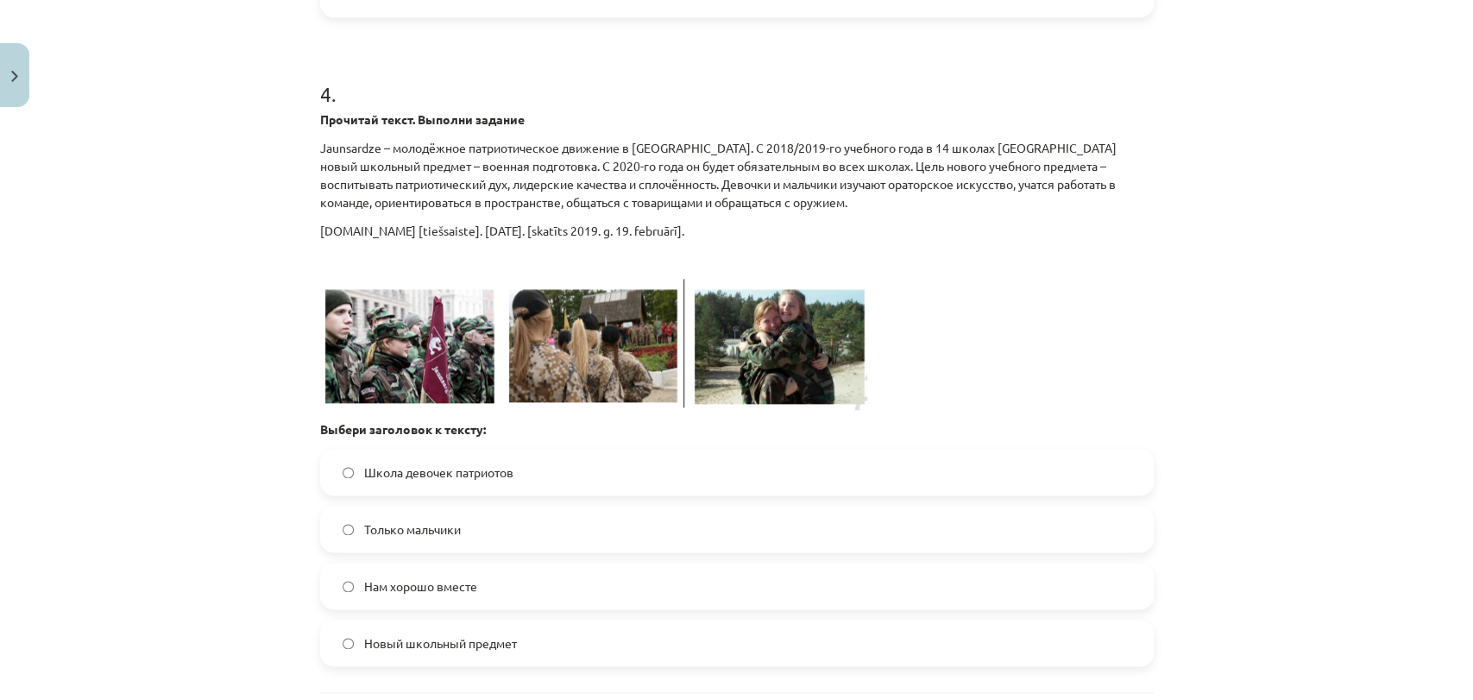
scroll to position [1389, 0]
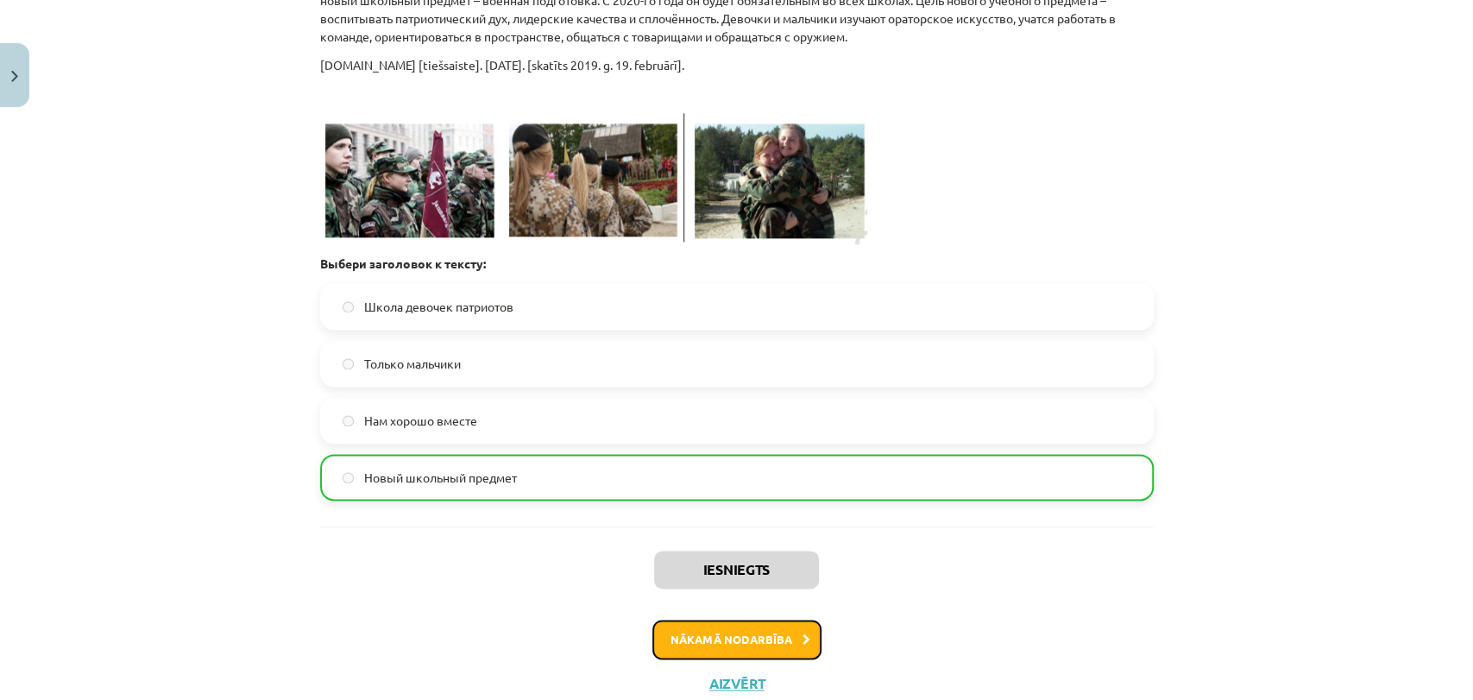
click at [711, 636] on button "Nākamā nodarbība" at bounding box center [736, 639] width 169 height 40
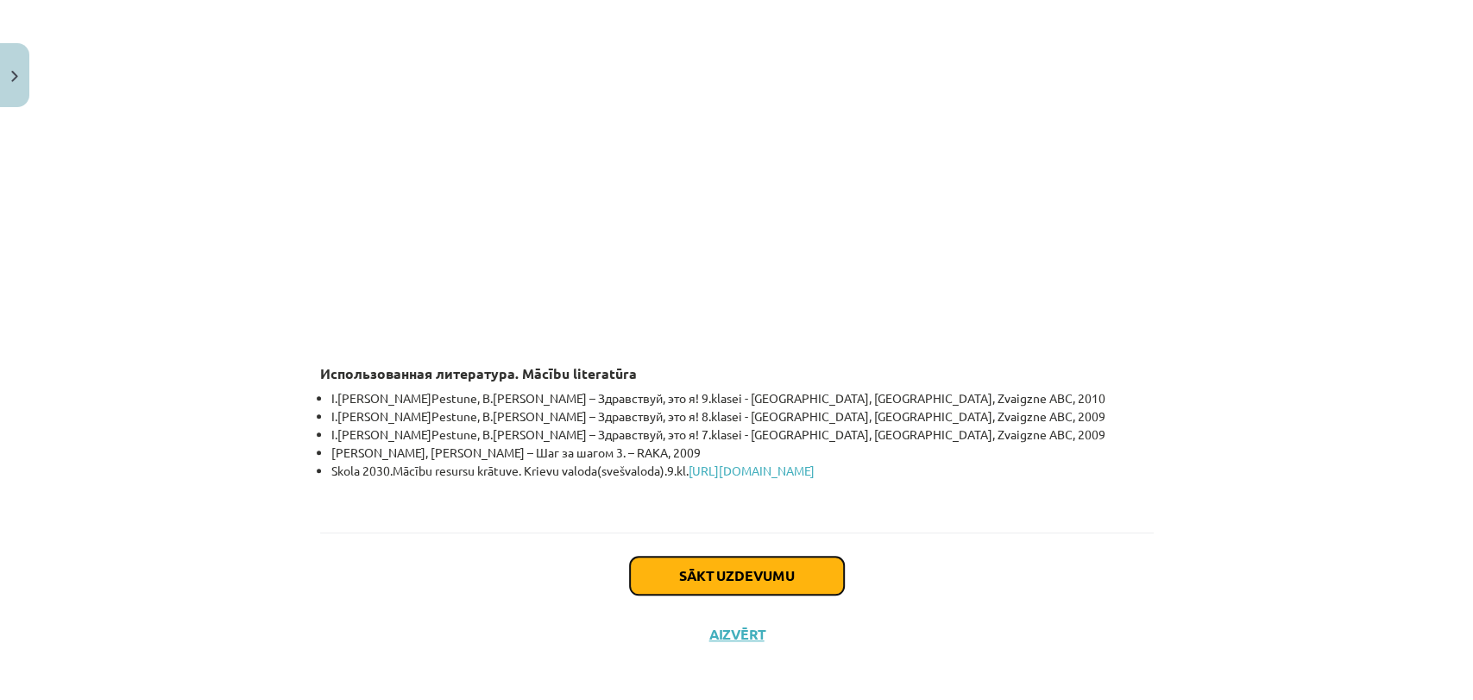
click at [705, 579] on button "Sākt uzdevumu" at bounding box center [737, 575] width 214 height 38
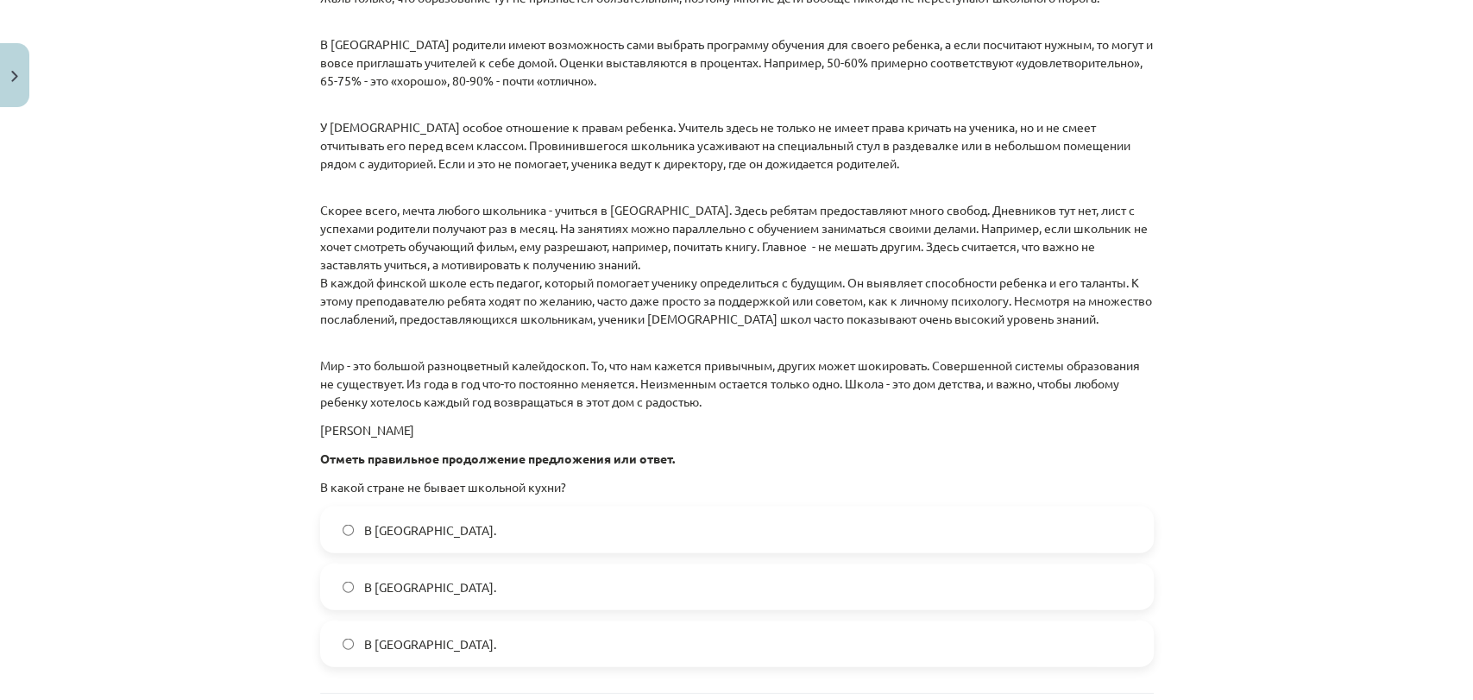
scroll to position [2384, 0]
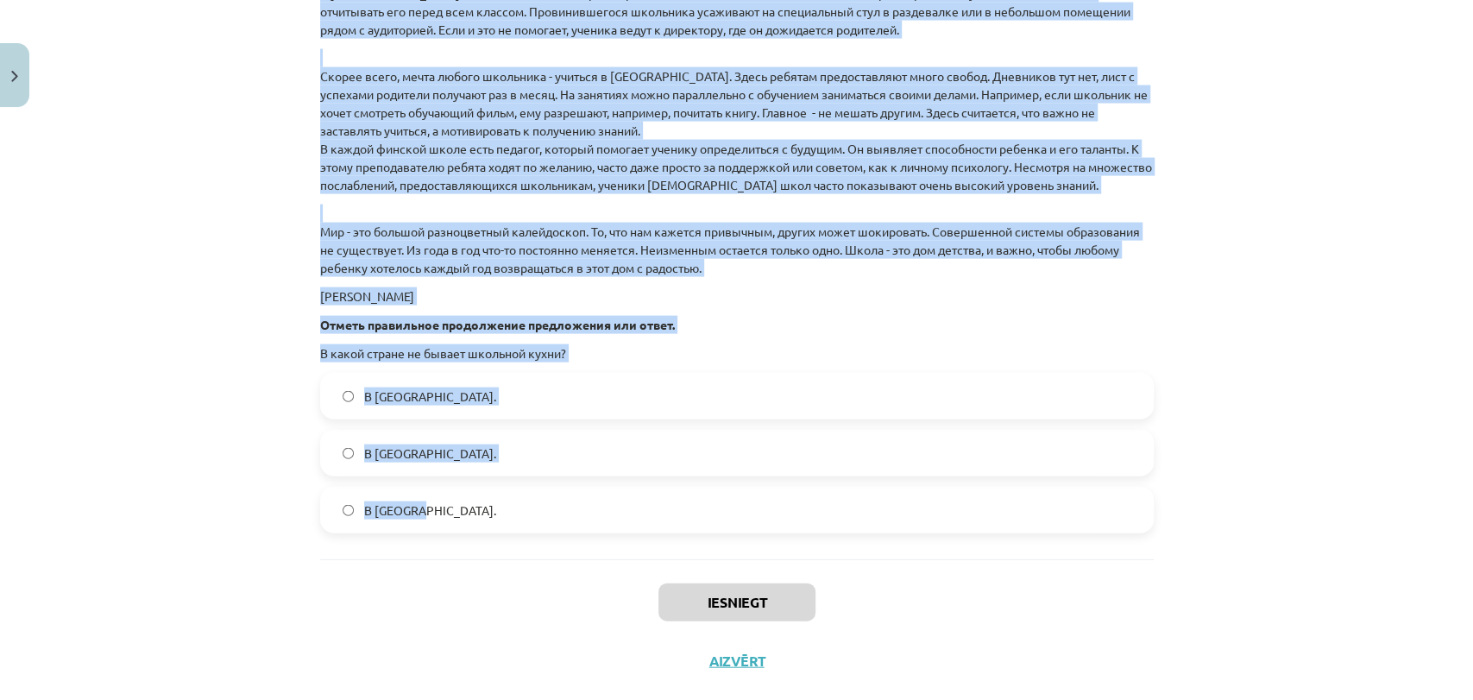
drag, startPoint x: 218, startPoint y: 349, endPoint x: 742, endPoint y: 213, distance: 541.1
click at [1034, 507] on div "Mācību tēma: Krievu valodas 9. klases 1. ieskaites mācību materiāls #5 Программ…" at bounding box center [736, 350] width 1473 height 700
copy form "1 . Прочитай текст. Выполни задание . Школа в разных странах . Праздник начала …"
click at [277, 430] on div "Mācību tēma: Krievu valodas 9. klases 1. ieskaites mācību materiāls #5 Программ…" at bounding box center [736, 350] width 1473 height 700
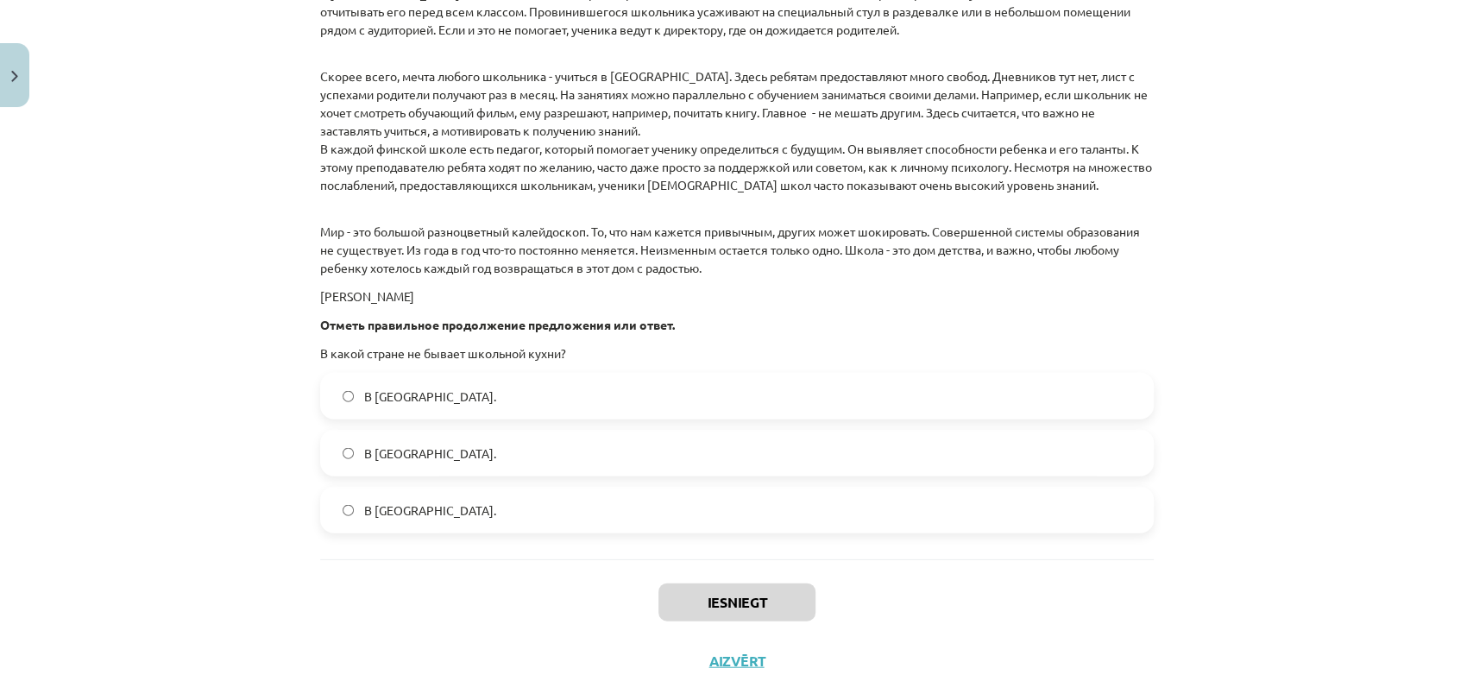
scroll to position [1160, 0]
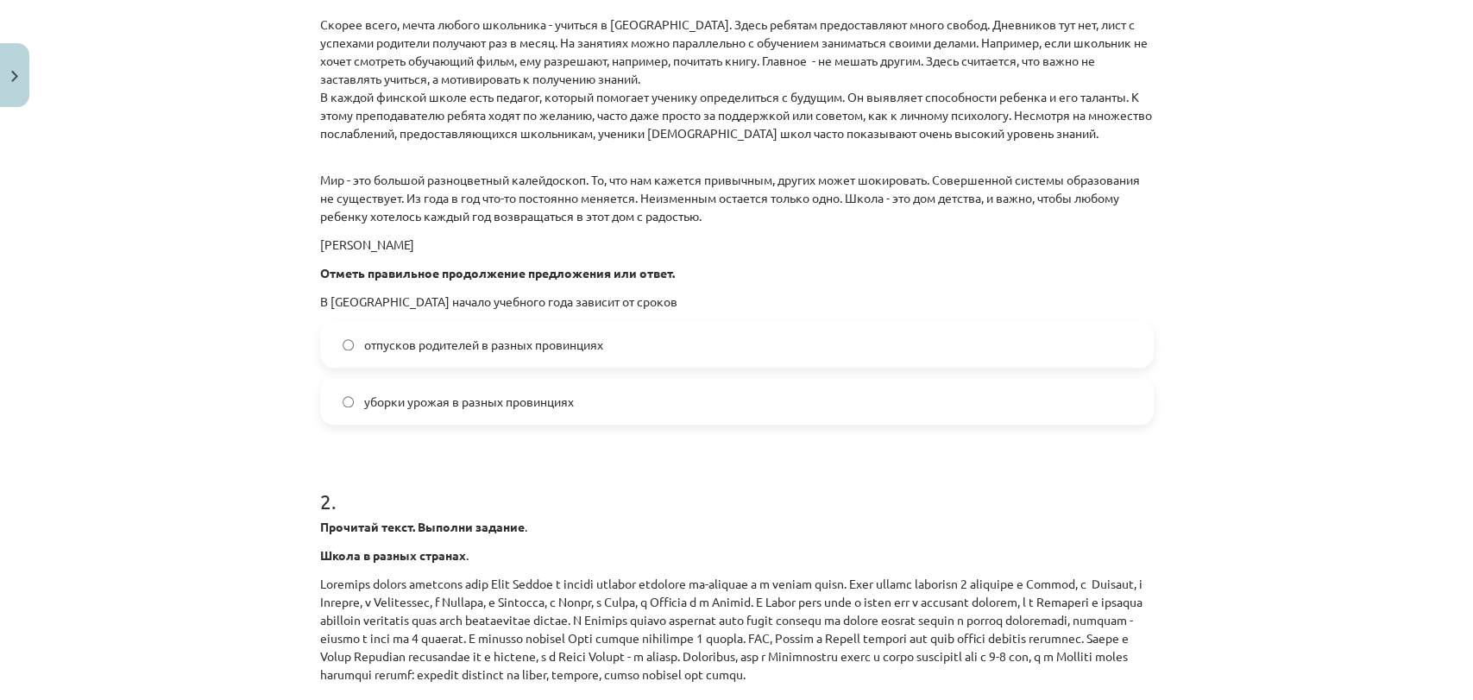
click at [414, 399] on span "уборки урожая в разных провинциях" at bounding box center [469, 402] width 210 height 18
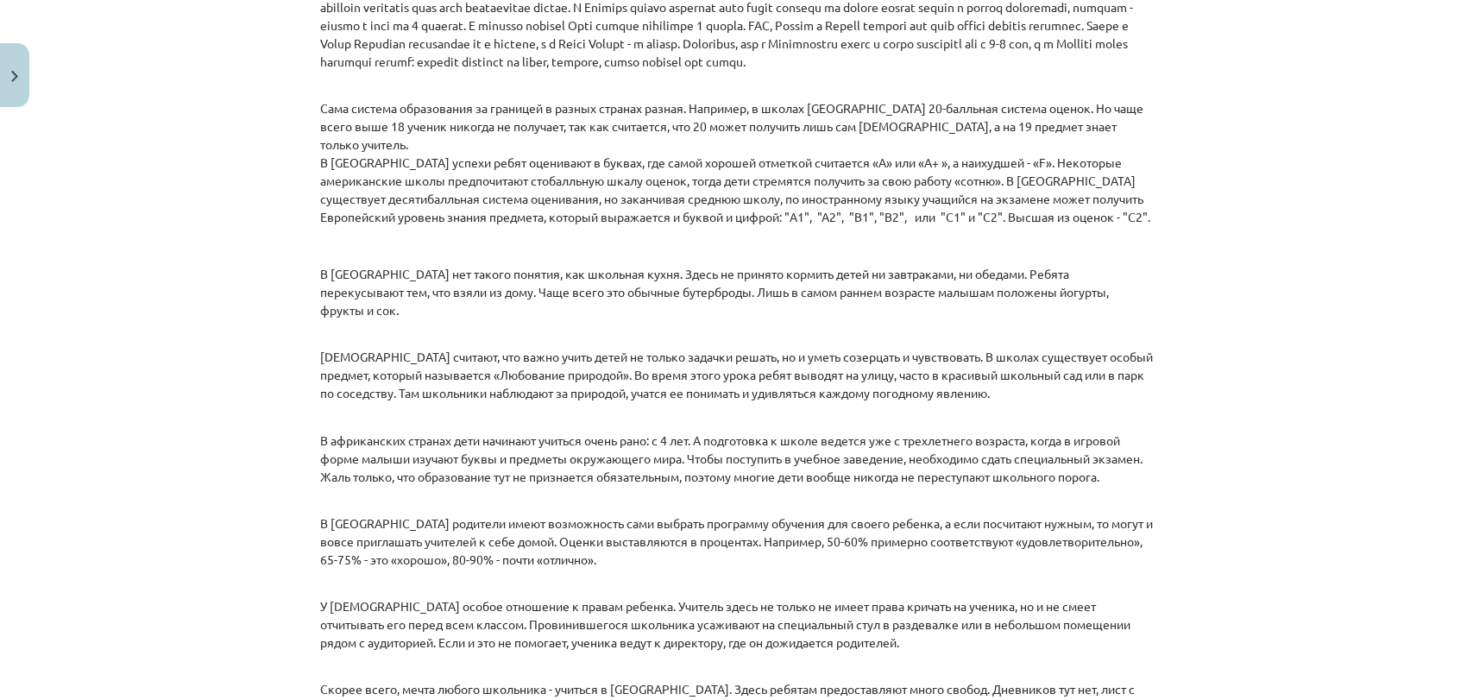
scroll to position [2417, 0]
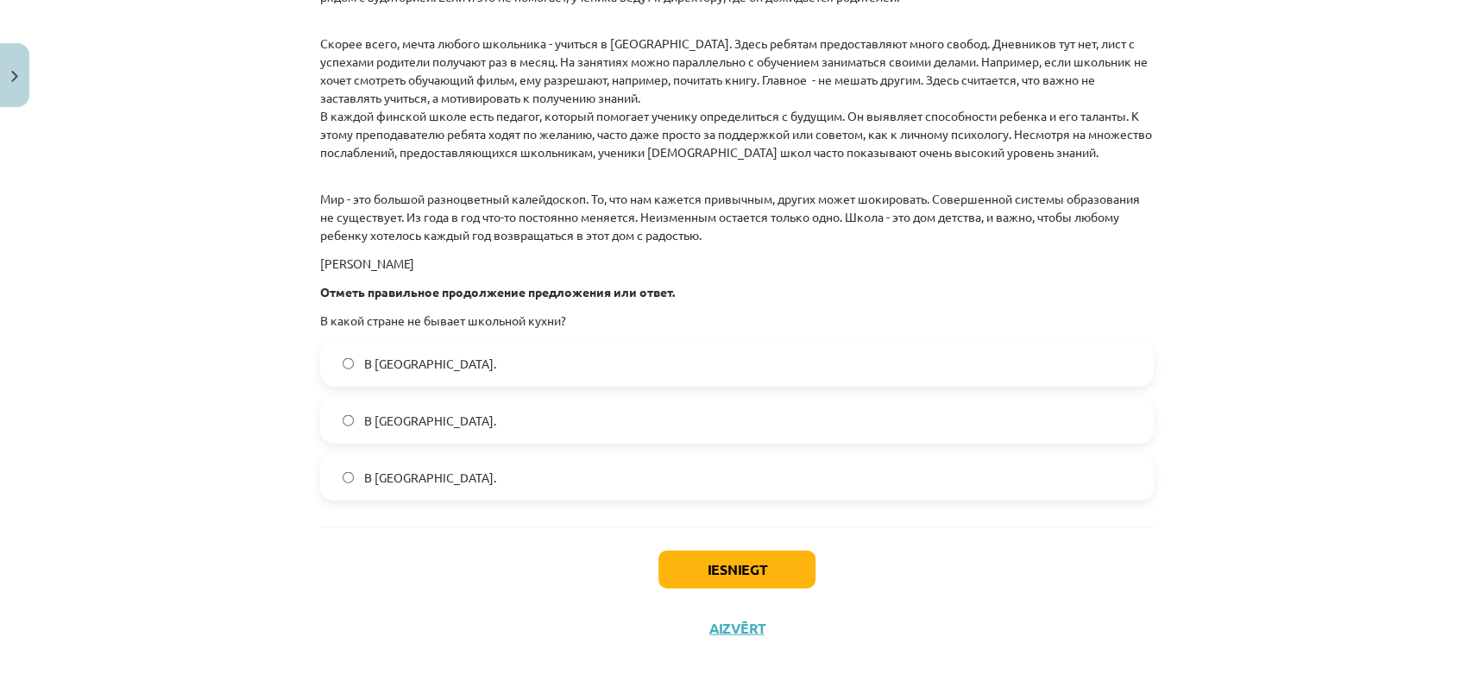
click at [421, 360] on span "В Норвегии." at bounding box center [430, 364] width 132 height 18
click at [720, 571] on button "Iesniegt" at bounding box center [736, 569] width 157 height 38
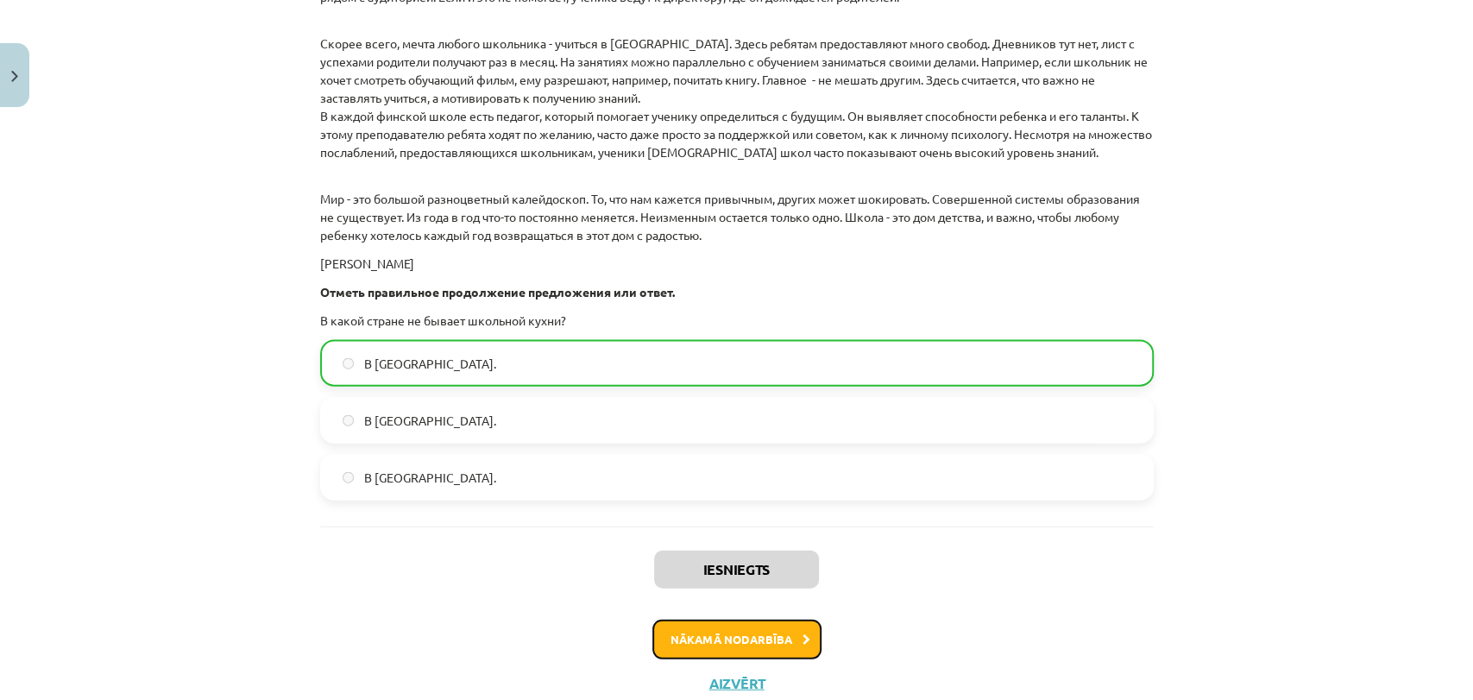
click at [678, 646] on button "Nākamā nodarbība" at bounding box center [736, 639] width 169 height 40
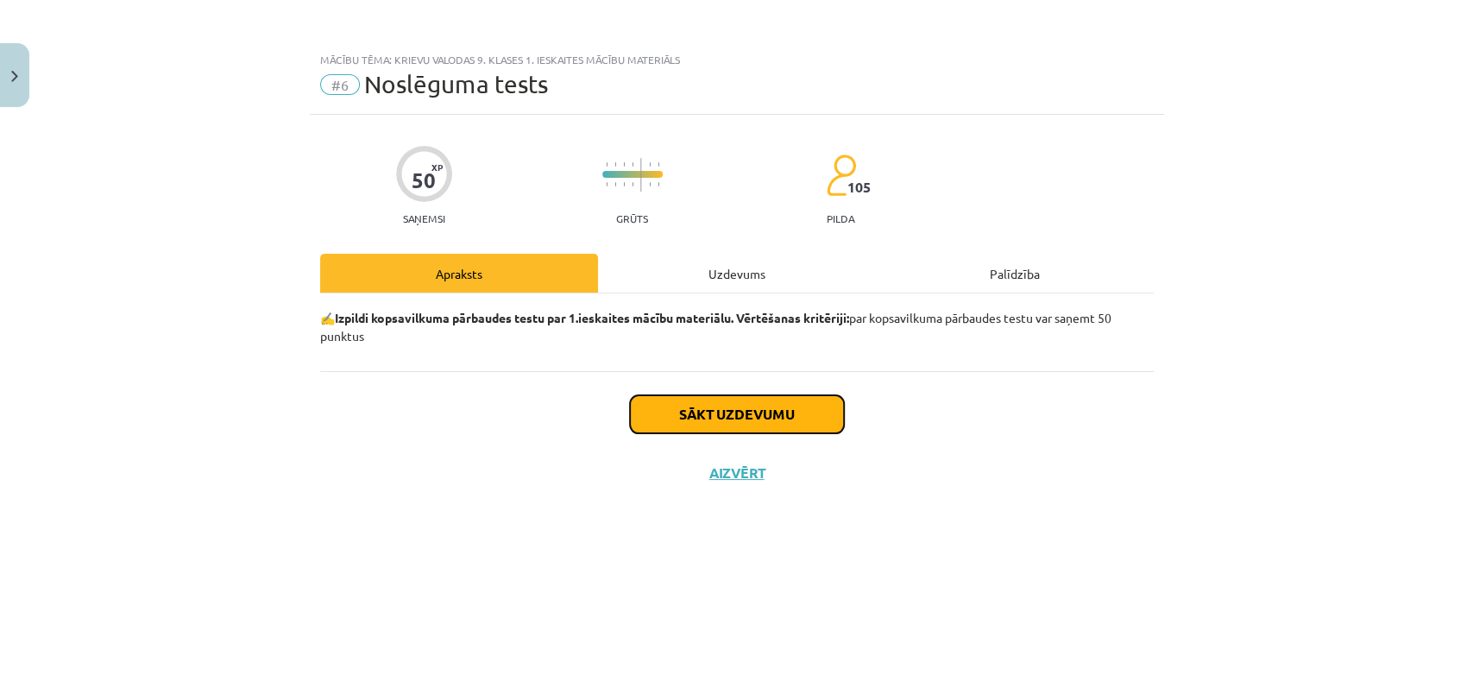
click at [687, 416] on button "Sākt uzdevumu" at bounding box center [737, 414] width 214 height 38
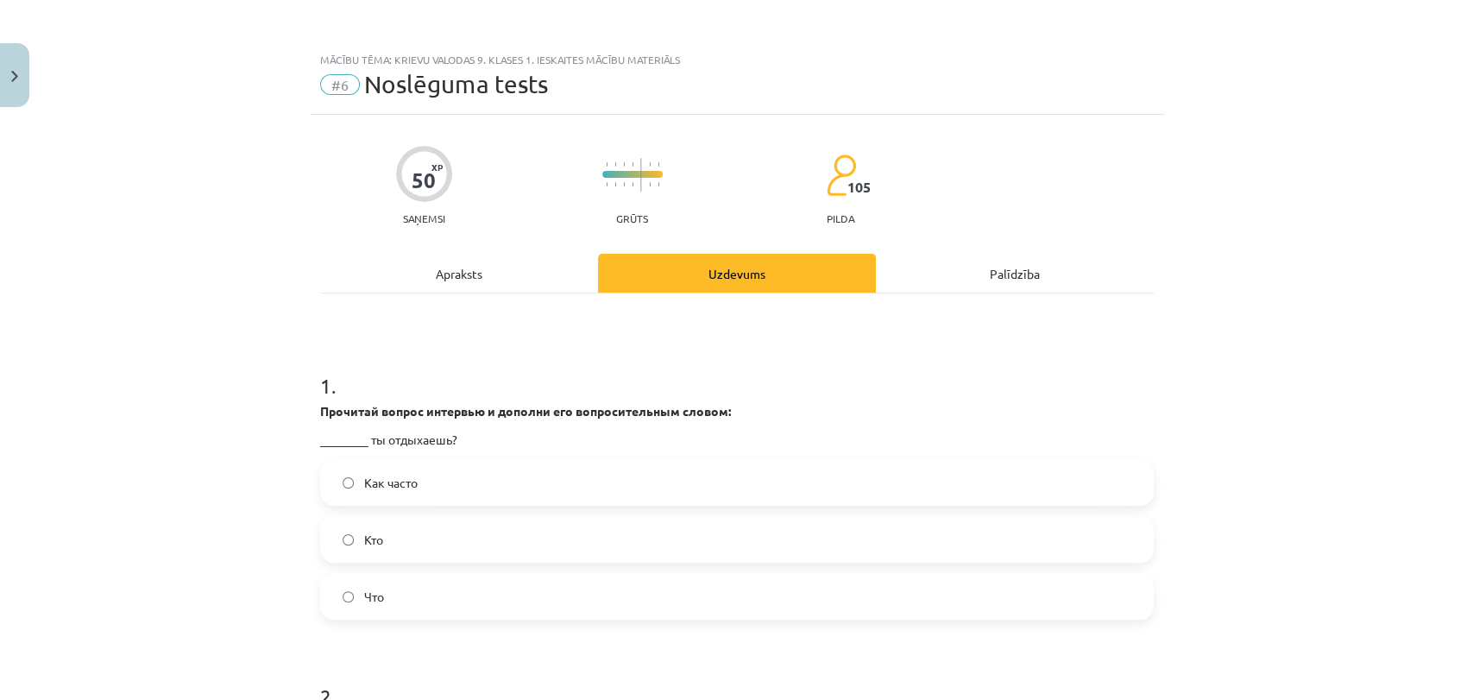
click at [393, 499] on label "Как часто" at bounding box center [737, 482] width 830 height 43
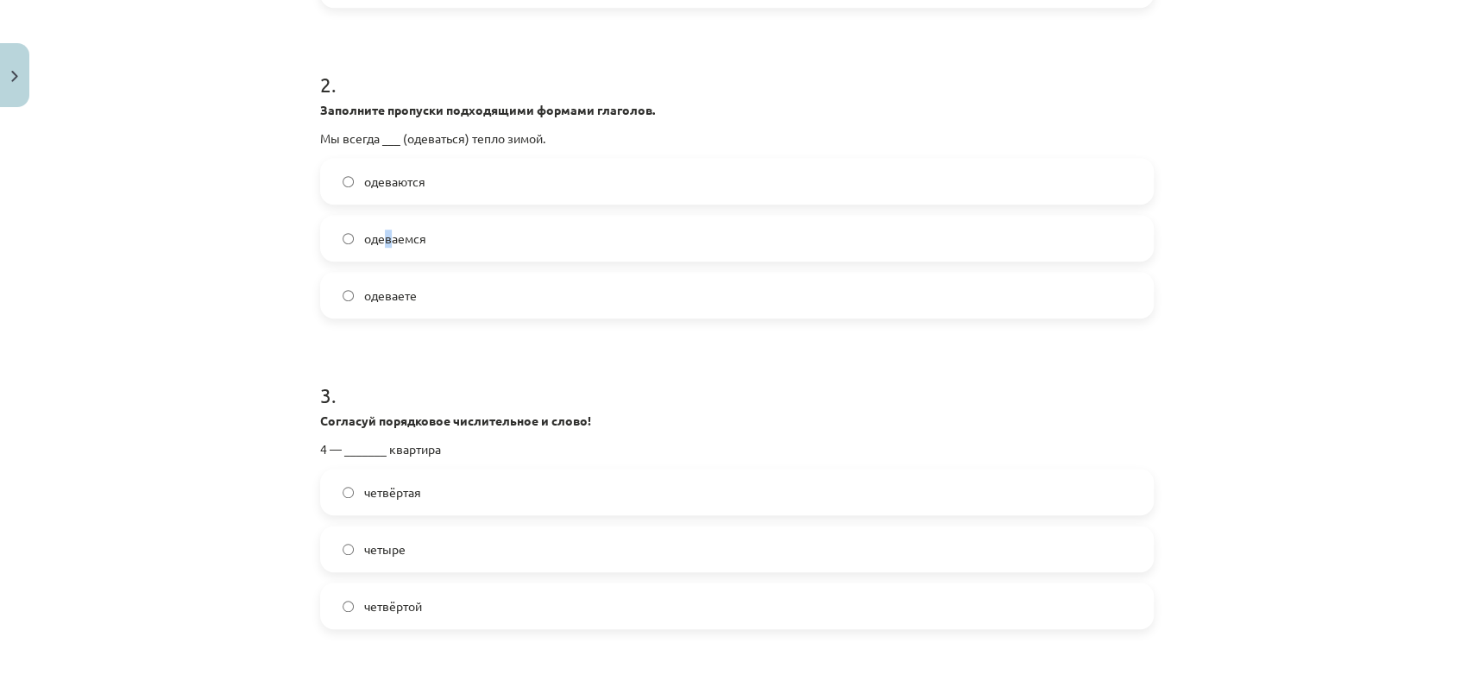
click at [380, 241] on span "одеваемся" at bounding box center [395, 238] width 62 height 18
click at [479, 250] on label "одеваемся" at bounding box center [737, 238] width 830 height 43
click at [380, 600] on span "четвёртой" at bounding box center [393, 606] width 58 height 18
click at [411, 496] on span "четвёртая" at bounding box center [392, 492] width 57 height 18
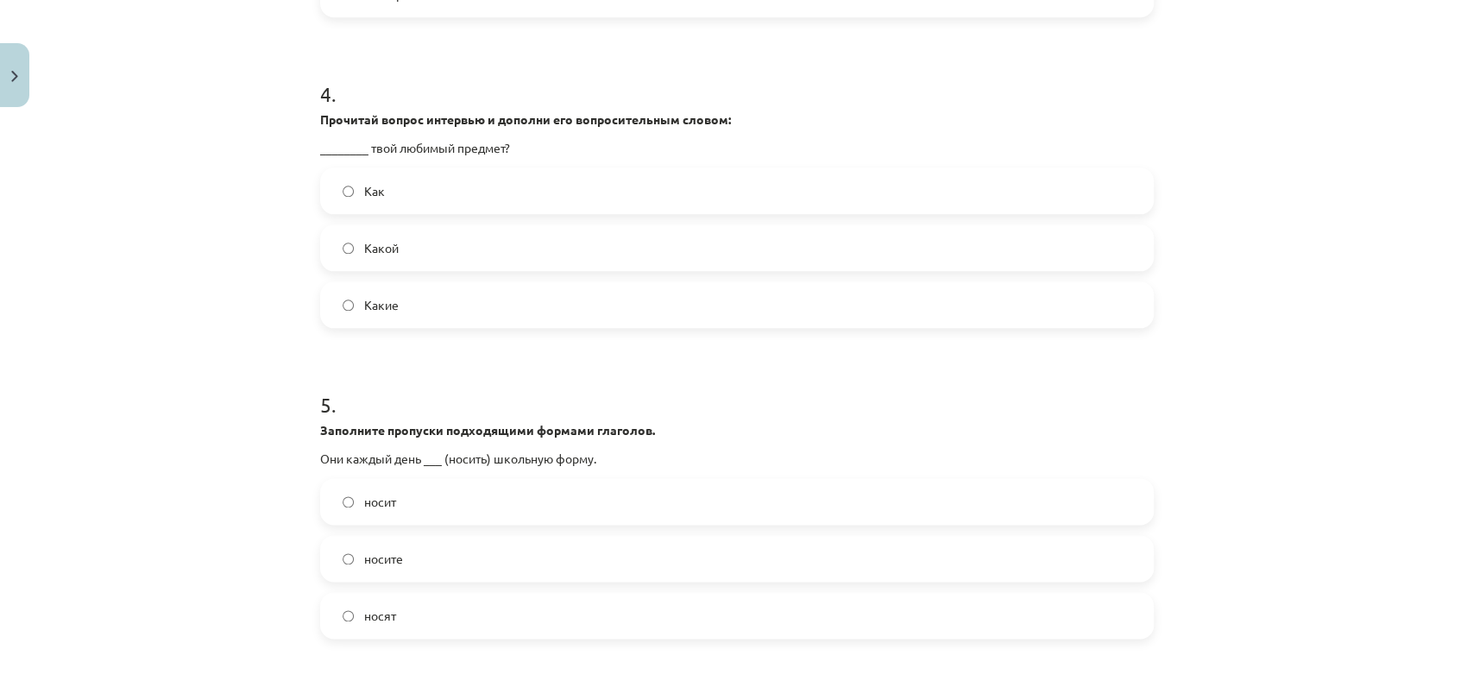
click at [401, 250] on label "Какой" at bounding box center [737, 247] width 830 height 43
click at [380, 609] on span "носят" at bounding box center [380, 615] width 32 height 18
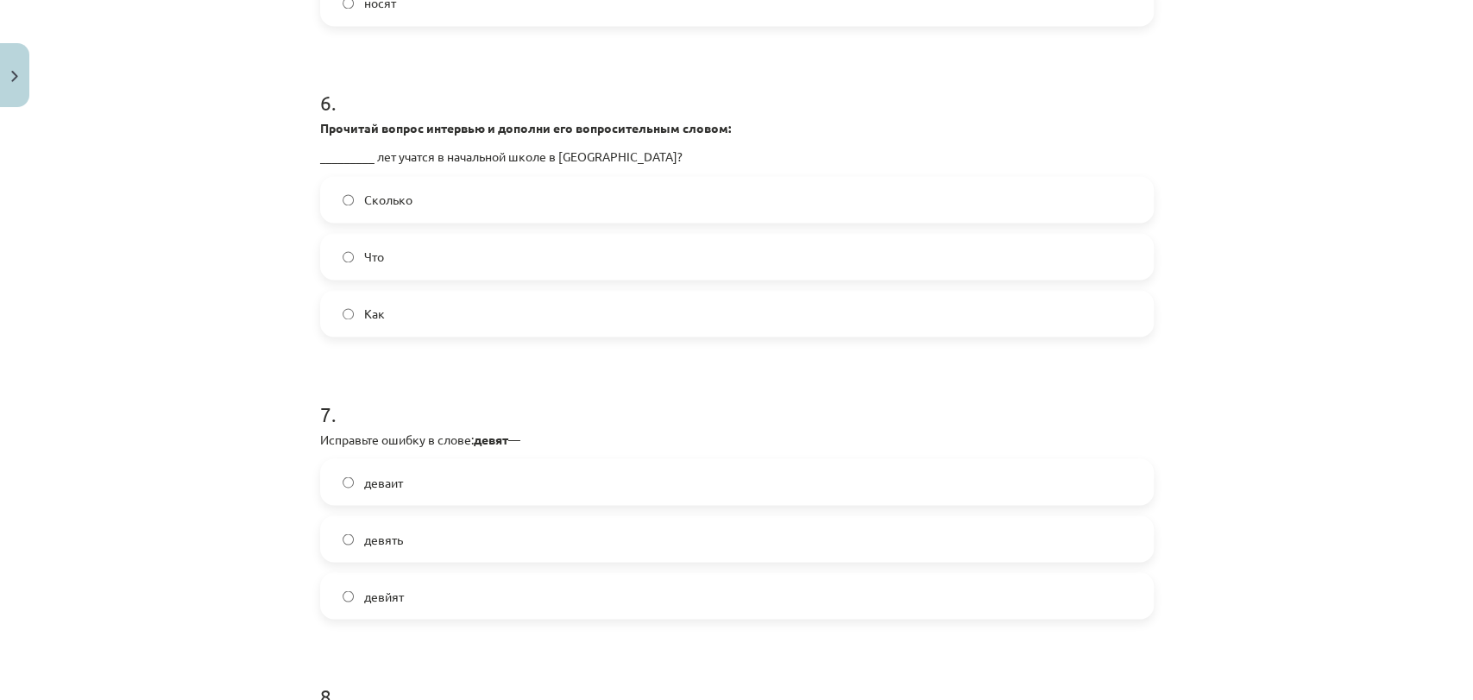
click at [401, 204] on span "Сколько" at bounding box center [388, 200] width 48 height 18
click at [383, 536] on span "девять" at bounding box center [383, 539] width 39 height 18
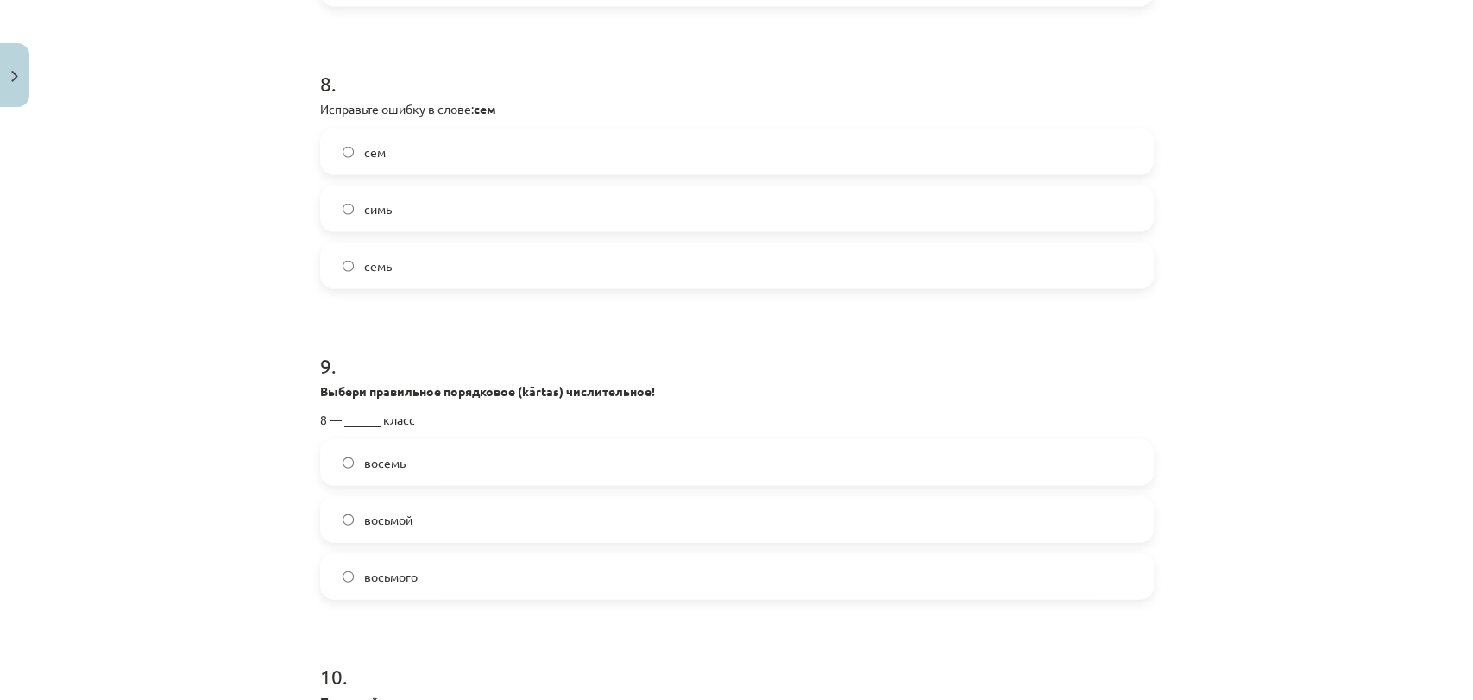
click at [399, 257] on label "семь" at bounding box center [737, 265] width 830 height 43
click at [405, 519] on span "восьмой" at bounding box center [388, 520] width 48 height 18
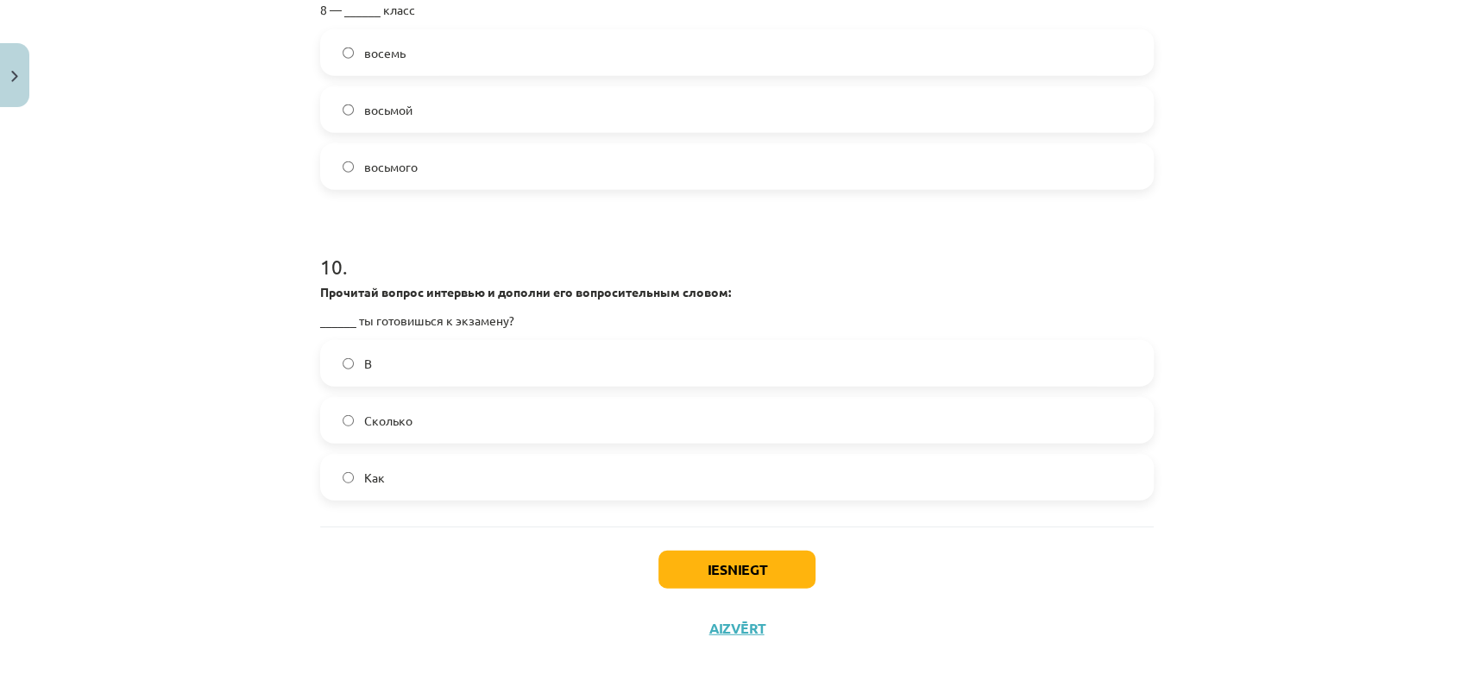
click at [407, 422] on label "Сколько" at bounding box center [737, 420] width 830 height 43
click at [713, 561] on button "Iesniegt" at bounding box center [736, 569] width 157 height 38
click at [374, 468] on label "Как" at bounding box center [737, 477] width 830 height 43
click at [385, 483] on label "Как" at bounding box center [737, 477] width 830 height 43
click at [141, 448] on div "Mācību tēma: Krievu valodas 9. klases 1. ieskaites mācību materiāls #6 Noslēgum…" at bounding box center [736, 350] width 1473 height 700
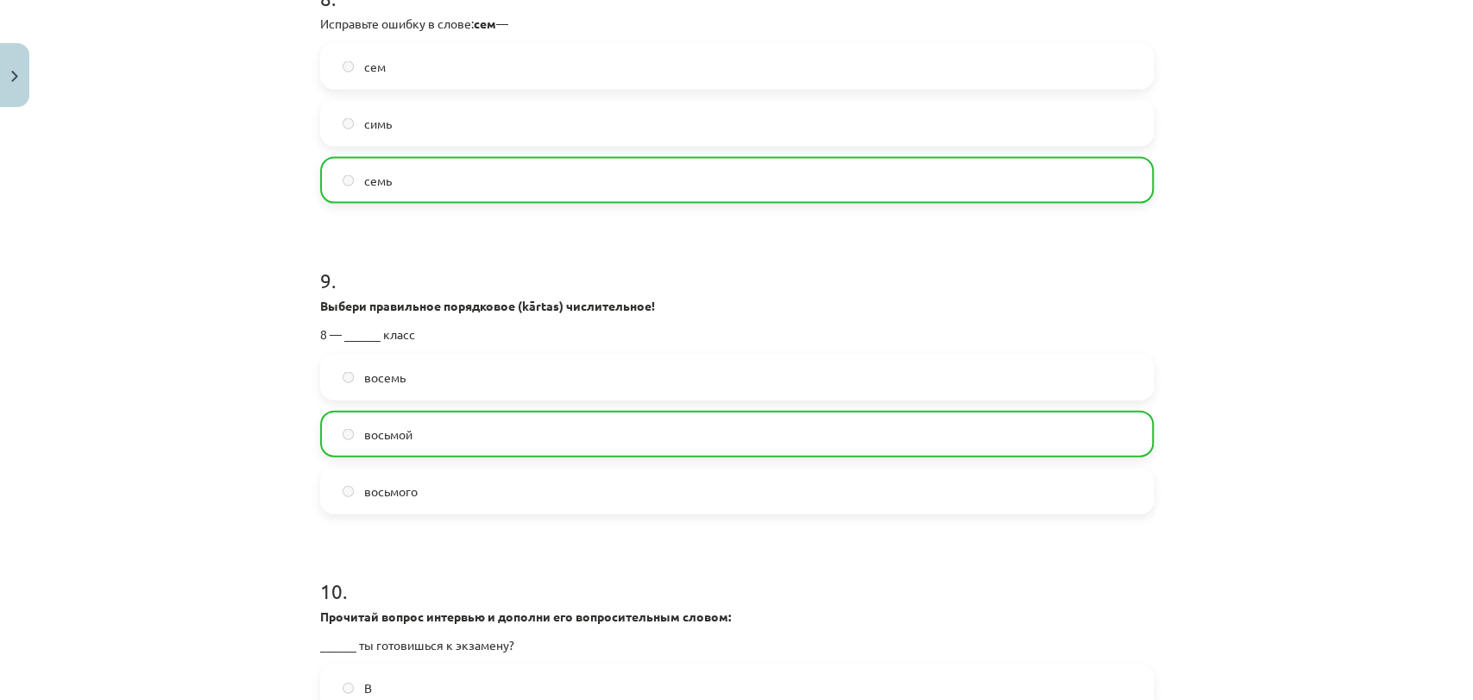
scroll to position [2912, 0]
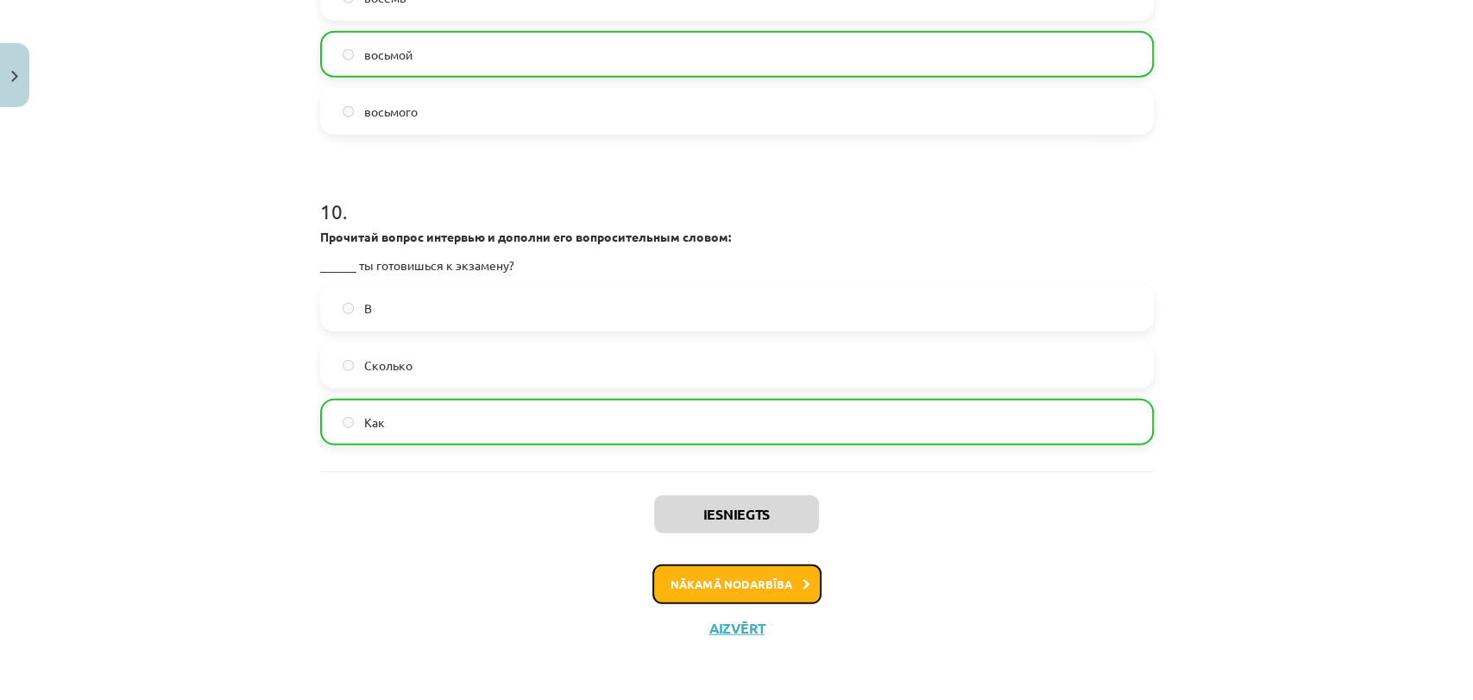
click at [789, 567] on button "Nākamā nodarbība" at bounding box center [736, 584] width 169 height 40
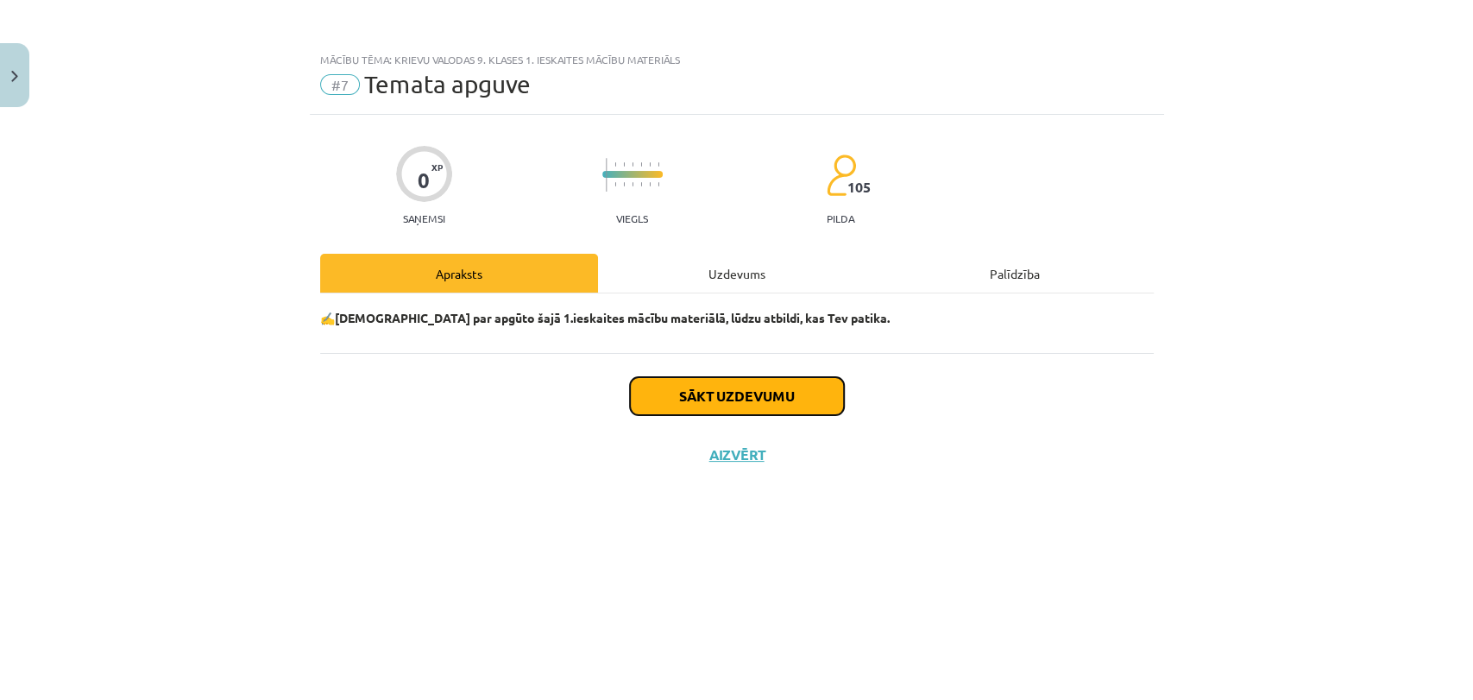
click at [706, 382] on button "Sākt uzdevumu" at bounding box center [737, 396] width 214 height 38
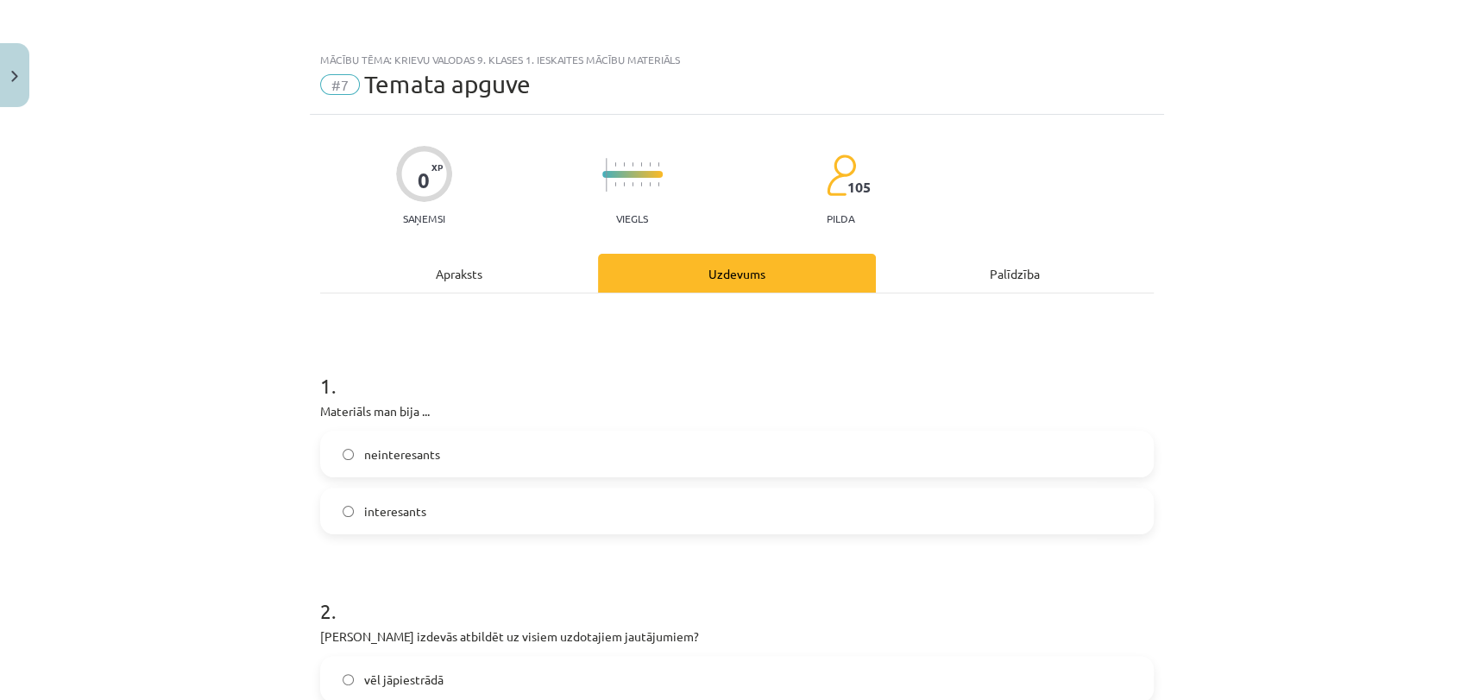
click at [372, 518] on span "interesants" at bounding box center [395, 511] width 62 height 18
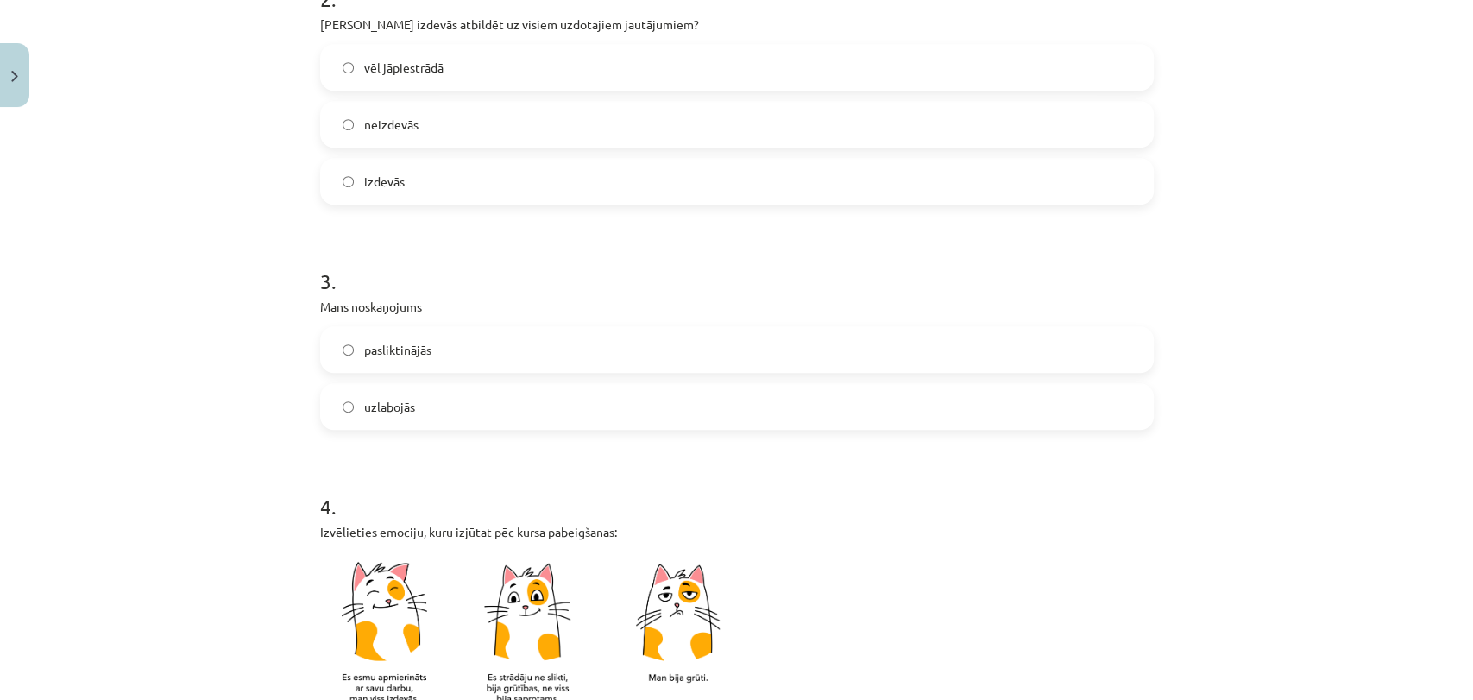
click at [414, 195] on label "izdevās" at bounding box center [737, 181] width 830 height 43
click at [407, 409] on label "uzlabojās" at bounding box center [737, 406] width 830 height 43
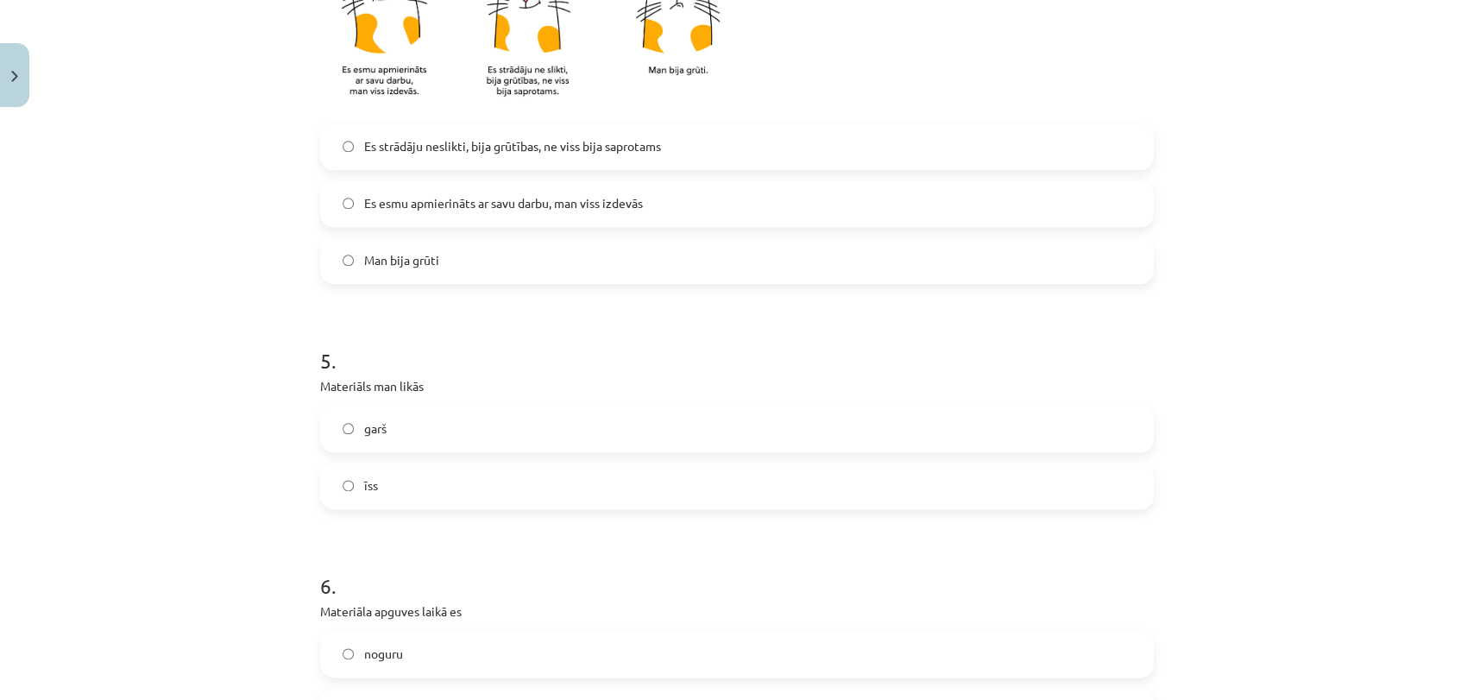
scroll to position [1223, 0]
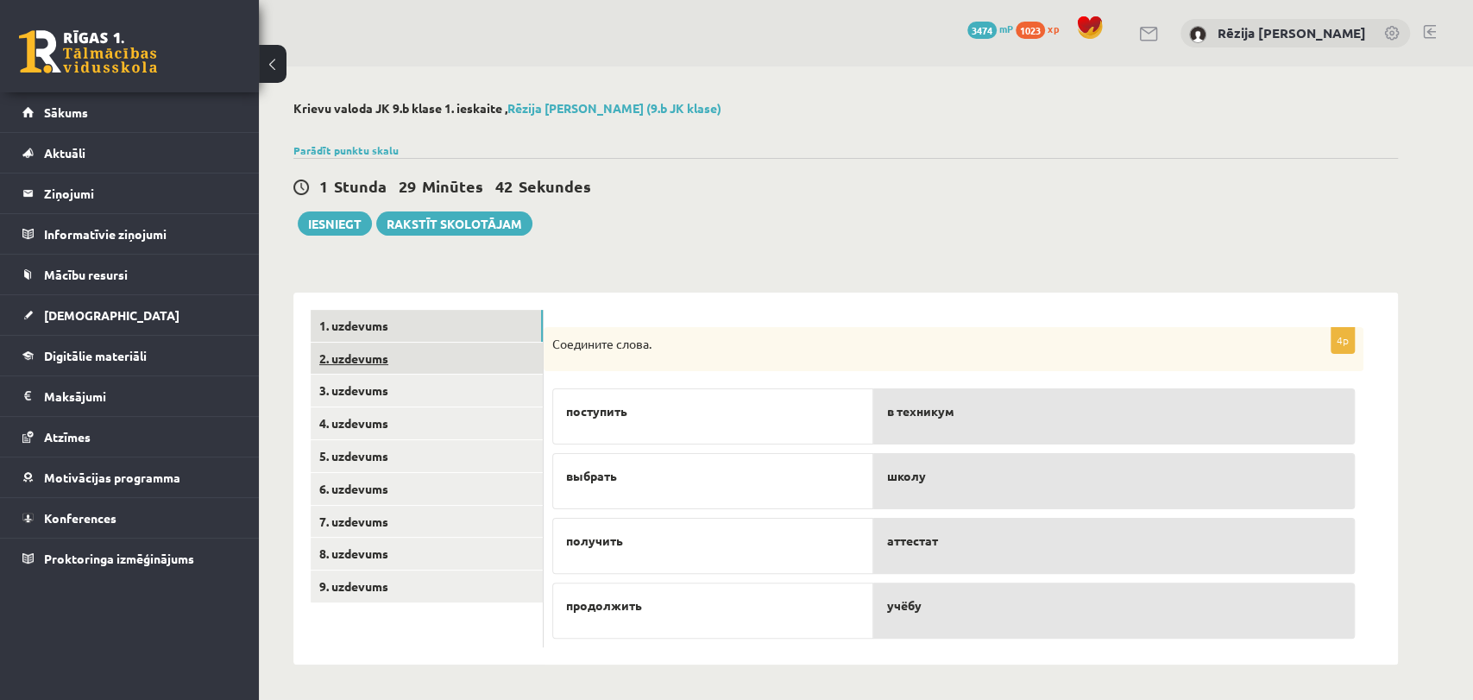
click at [391, 357] on link "2. uzdevums" at bounding box center [427, 358] width 232 height 32
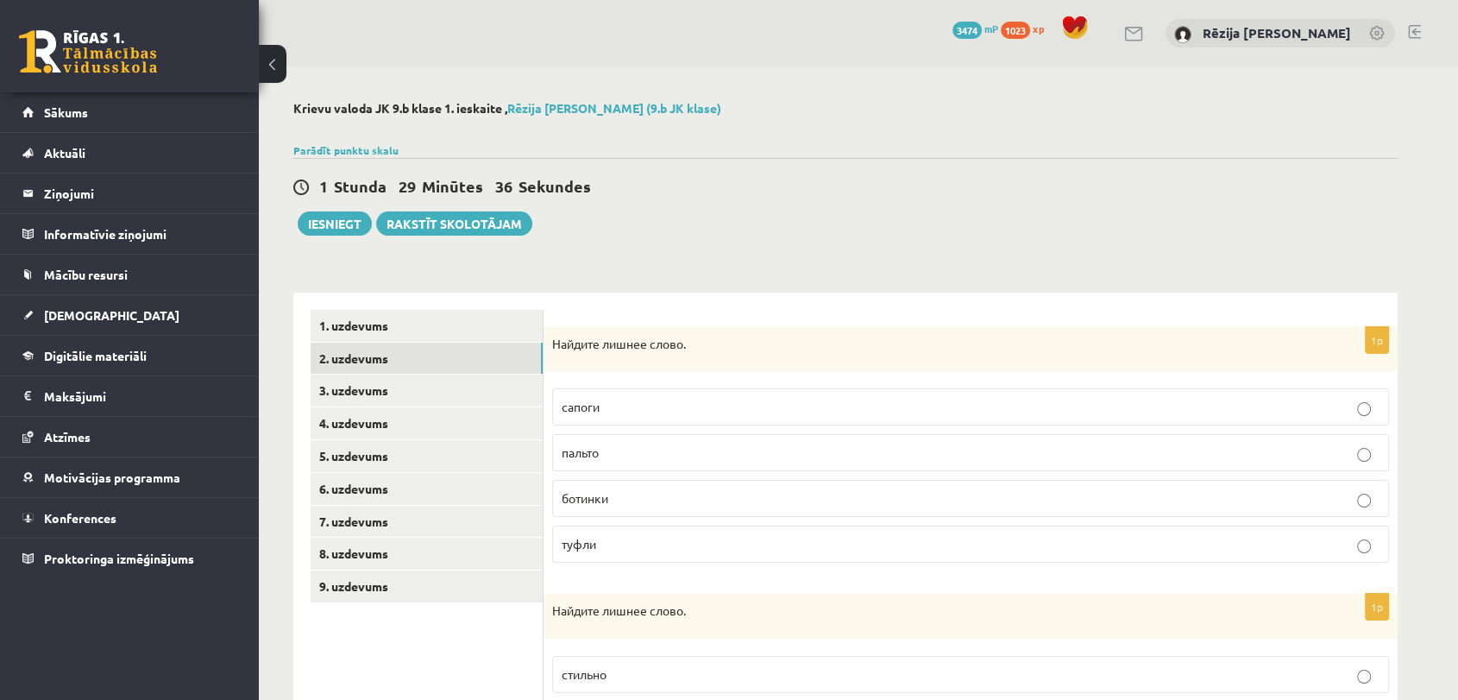
click at [621, 454] on p "пальто" at bounding box center [971, 452] width 818 height 18
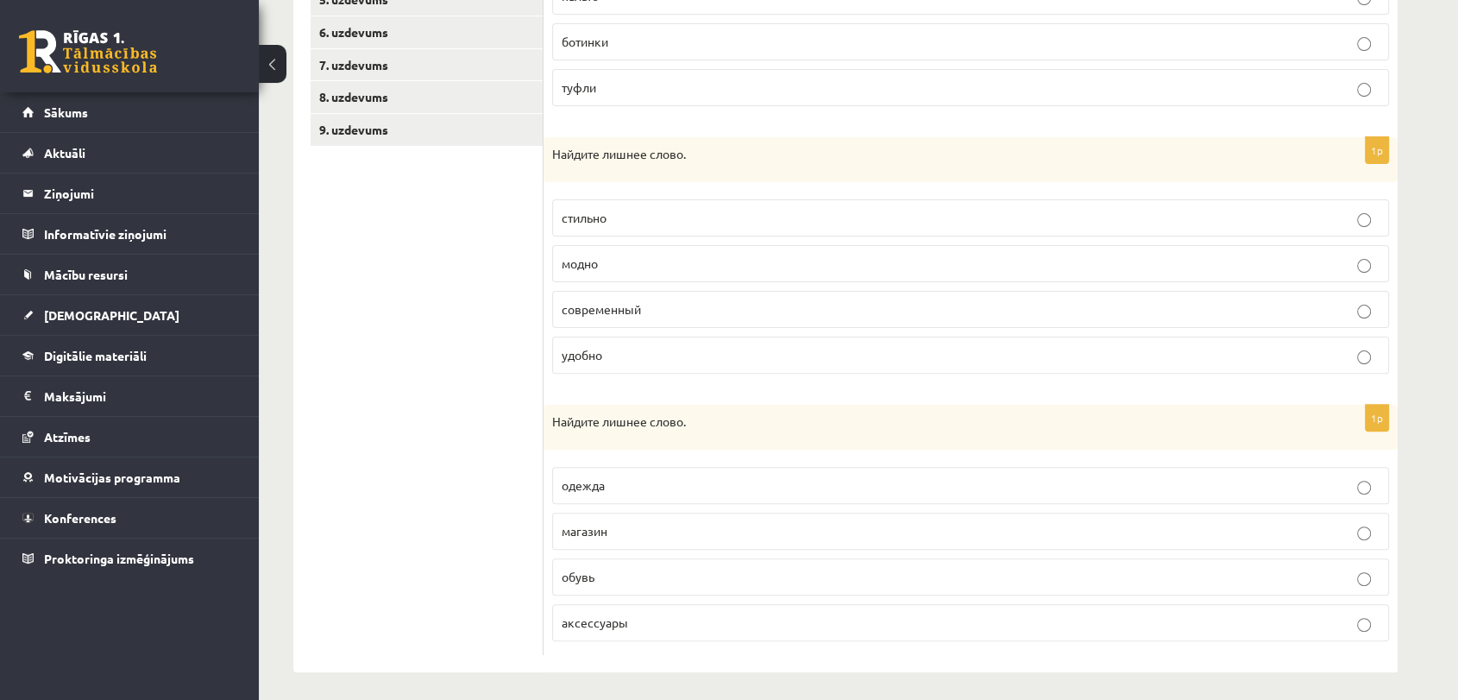
scroll to position [462, 0]
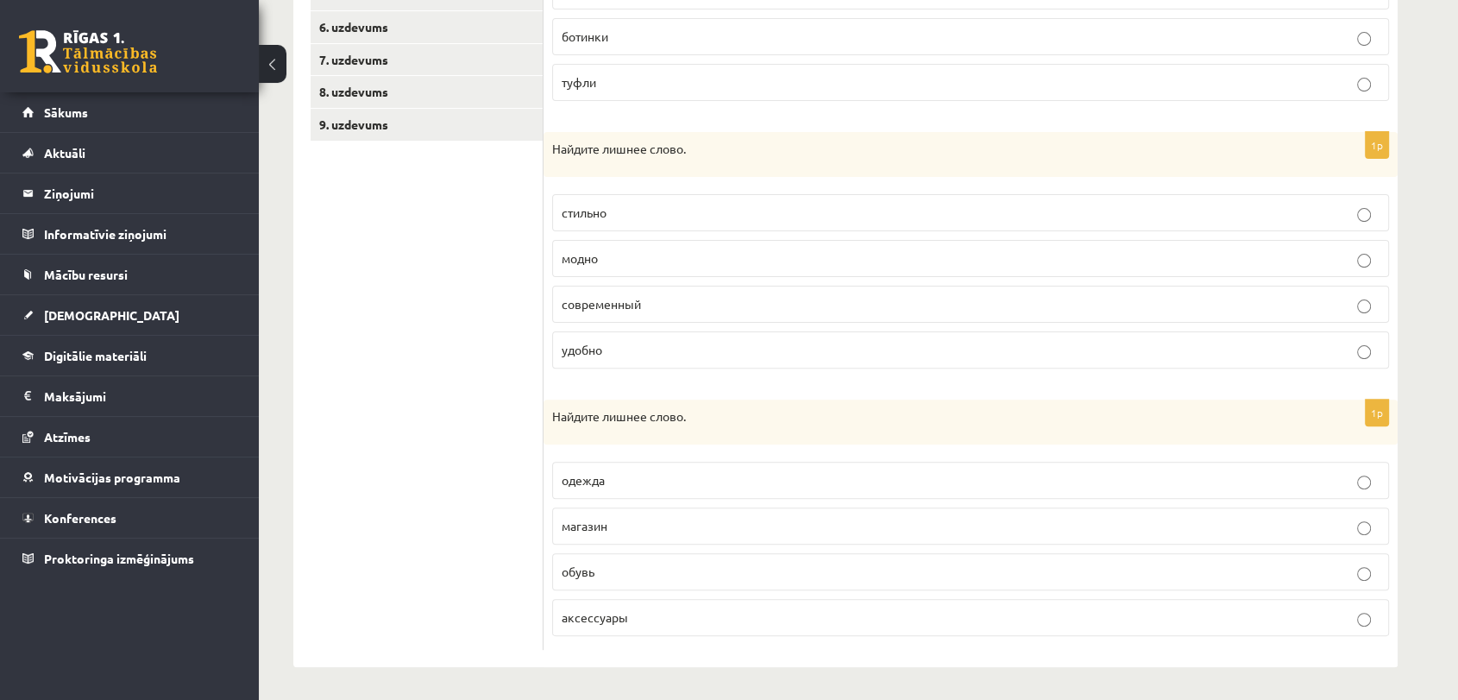
click at [635, 353] on p "удобно" at bounding box center [971, 350] width 818 height 18
click at [632, 526] on p "магазин" at bounding box center [971, 526] width 818 height 18
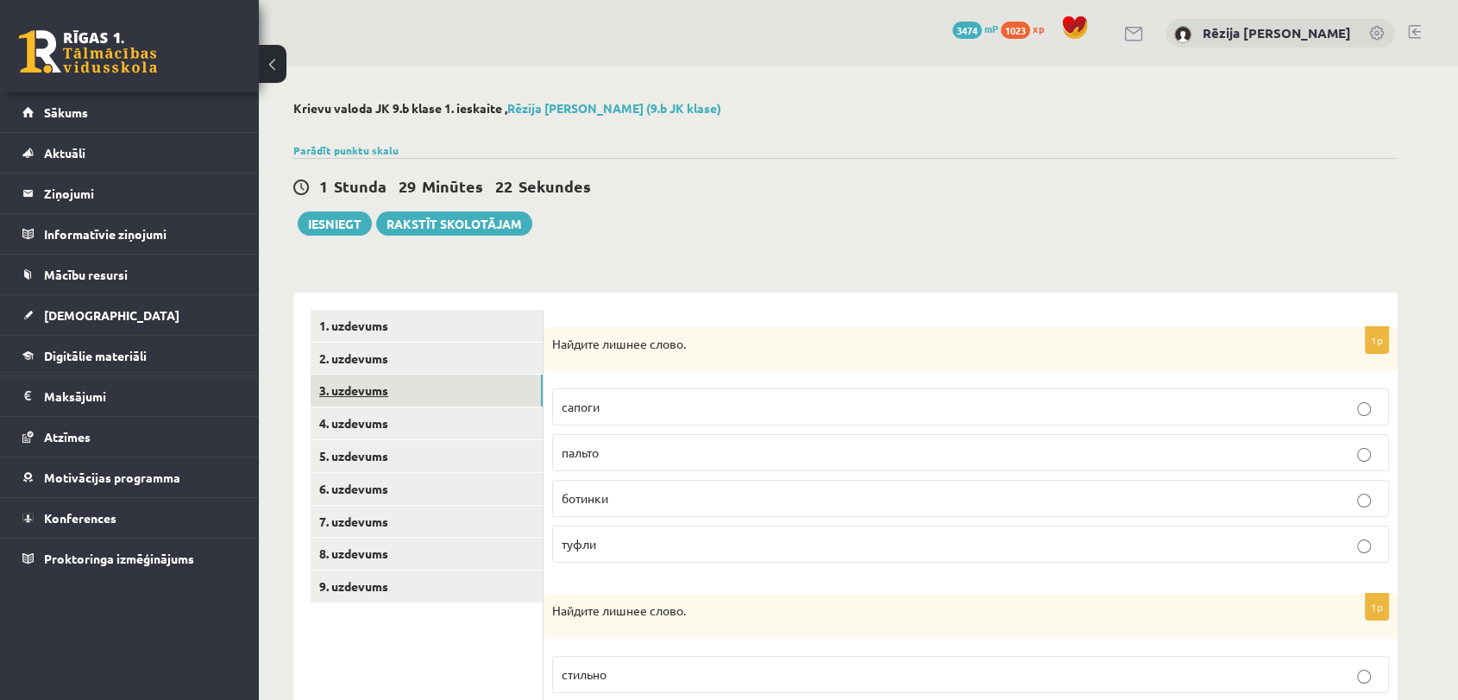
click at [356, 395] on link "3. uzdevums" at bounding box center [427, 390] width 232 height 32
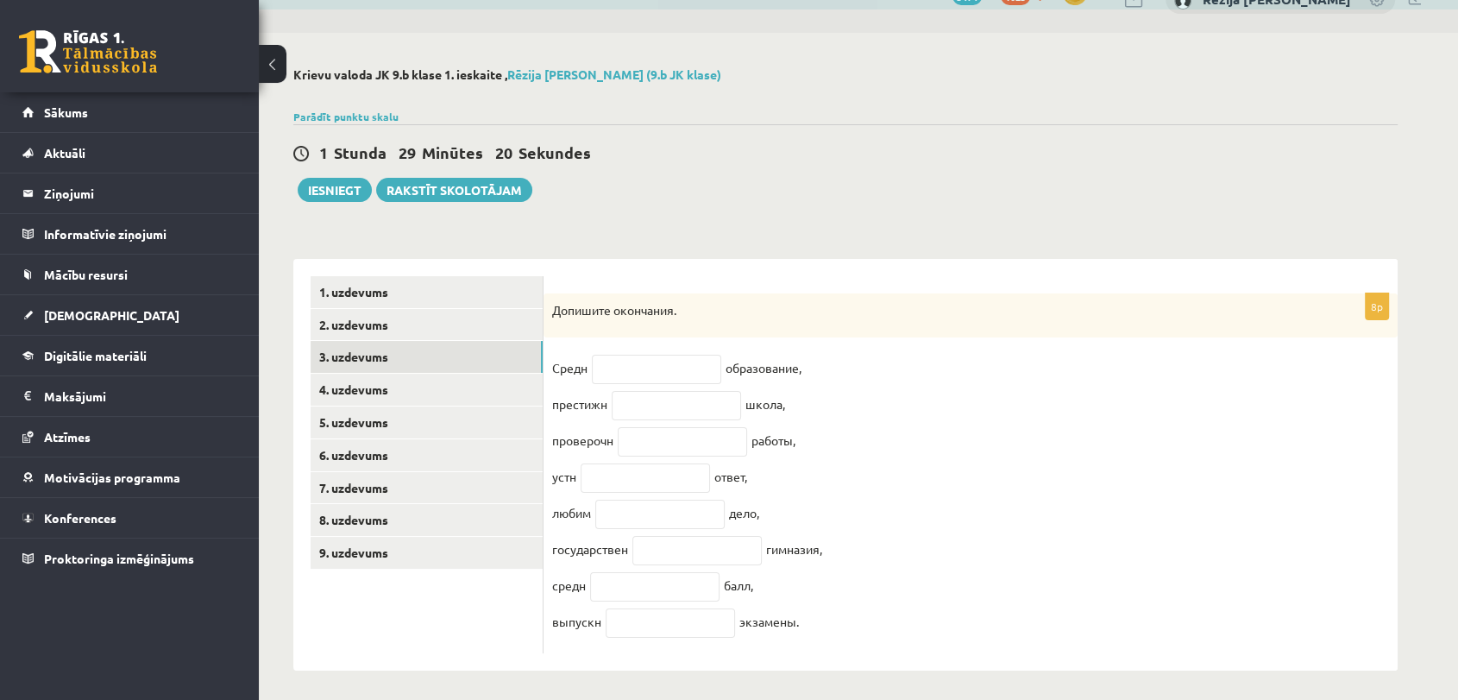
scroll to position [53, 0]
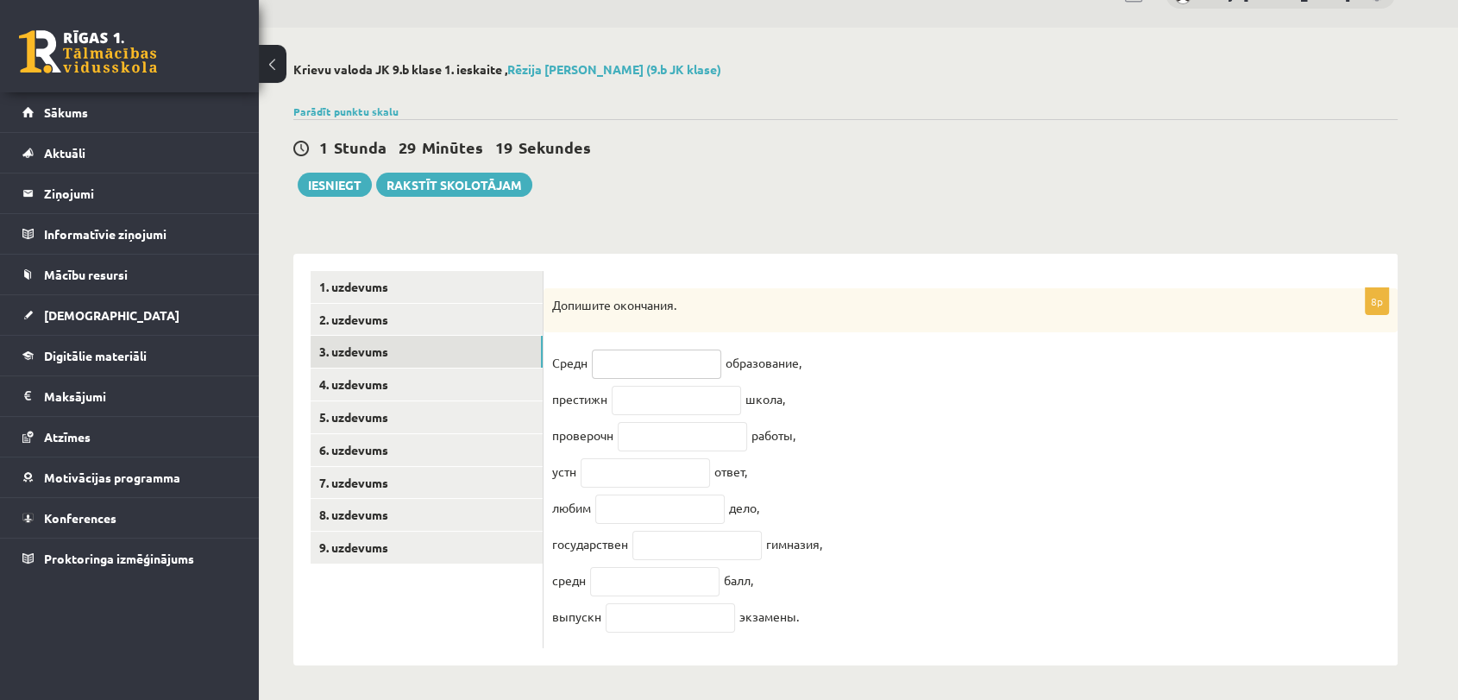
click at [665, 354] on input "text" at bounding box center [656, 363] width 129 height 29
click at [828, 304] on div "Допишите окончания." at bounding box center [970, 310] width 854 height 45
click at [643, 398] on input "text" at bounding box center [676, 400] width 129 height 29
click at [630, 349] on input "text" at bounding box center [656, 363] width 129 height 29
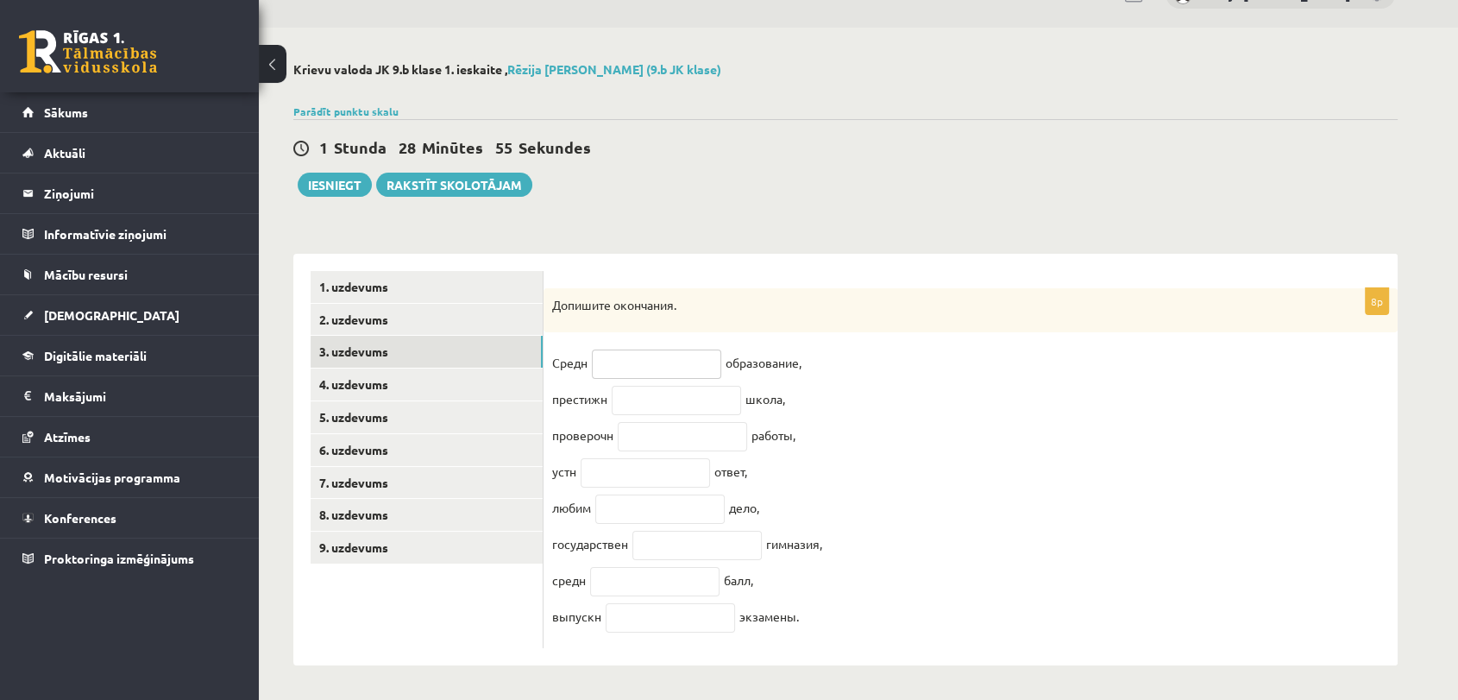
type input "*****"
click at [622, 349] on input "*****" at bounding box center [656, 363] width 129 height 29
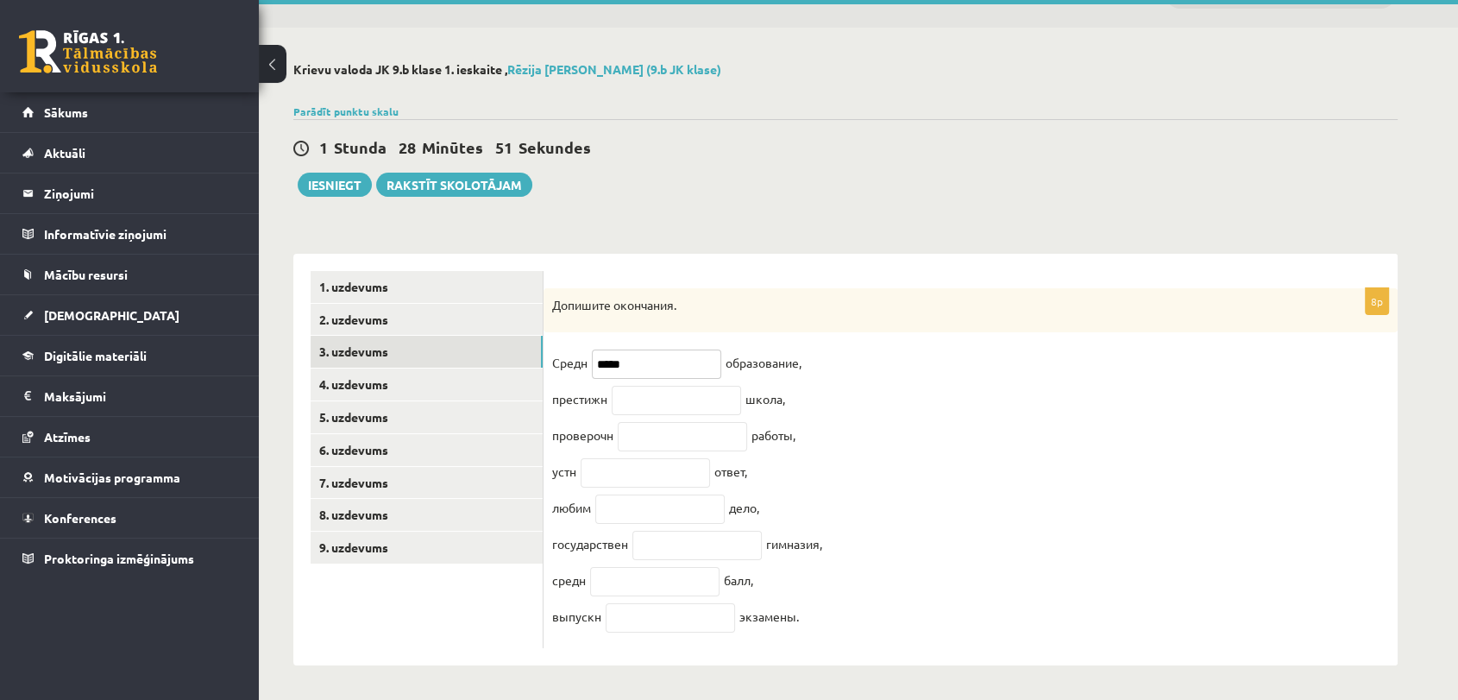
click at [621, 349] on input "*****" at bounding box center [656, 363] width 129 height 29
click at [623, 351] on input "*****" at bounding box center [656, 363] width 129 height 29
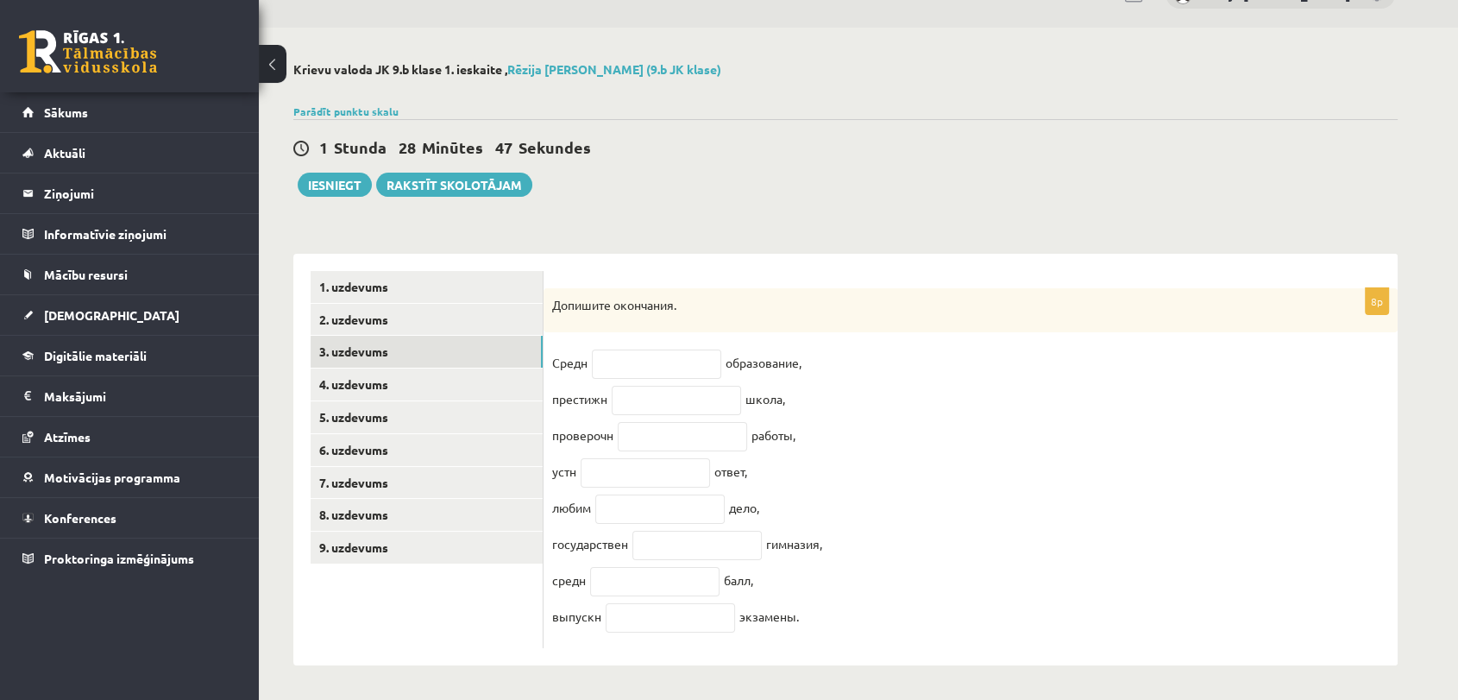
drag, startPoint x: 552, startPoint y: 289, endPoint x: 989, endPoint y: 616, distance: 545.4
click at [989, 616] on div "8p Допишите окончания. Средн образование, престижн школа, проверочн работы, уст…" at bounding box center [970, 468] width 854 height 361
copy div "Допишите окончания. Средн образование, престижн школа, проверочн работы, устн о…"
click at [882, 312] on div "Допишите окончания." at bounding box center [970, 310] width 854 height 45
click at [605, 349] on input "text" at bounding box center [656, 363] width 129 height 29
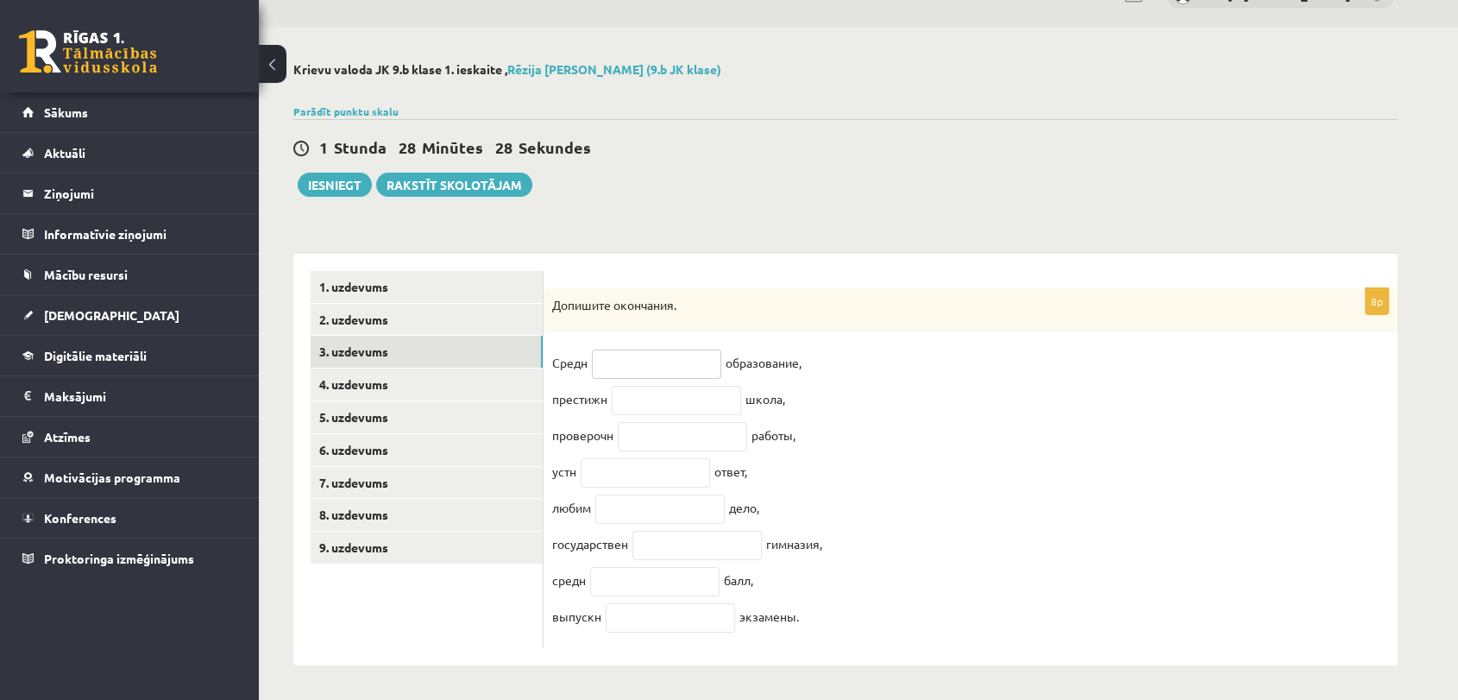
paste input "***"
type input "***"
click at [641, 393] on input "text" at bounding box center [676, 400] width 129 height 29
paste input "***"
click at [625, 393] on input "***" at bounding box center [676, 400] width 129 height 29
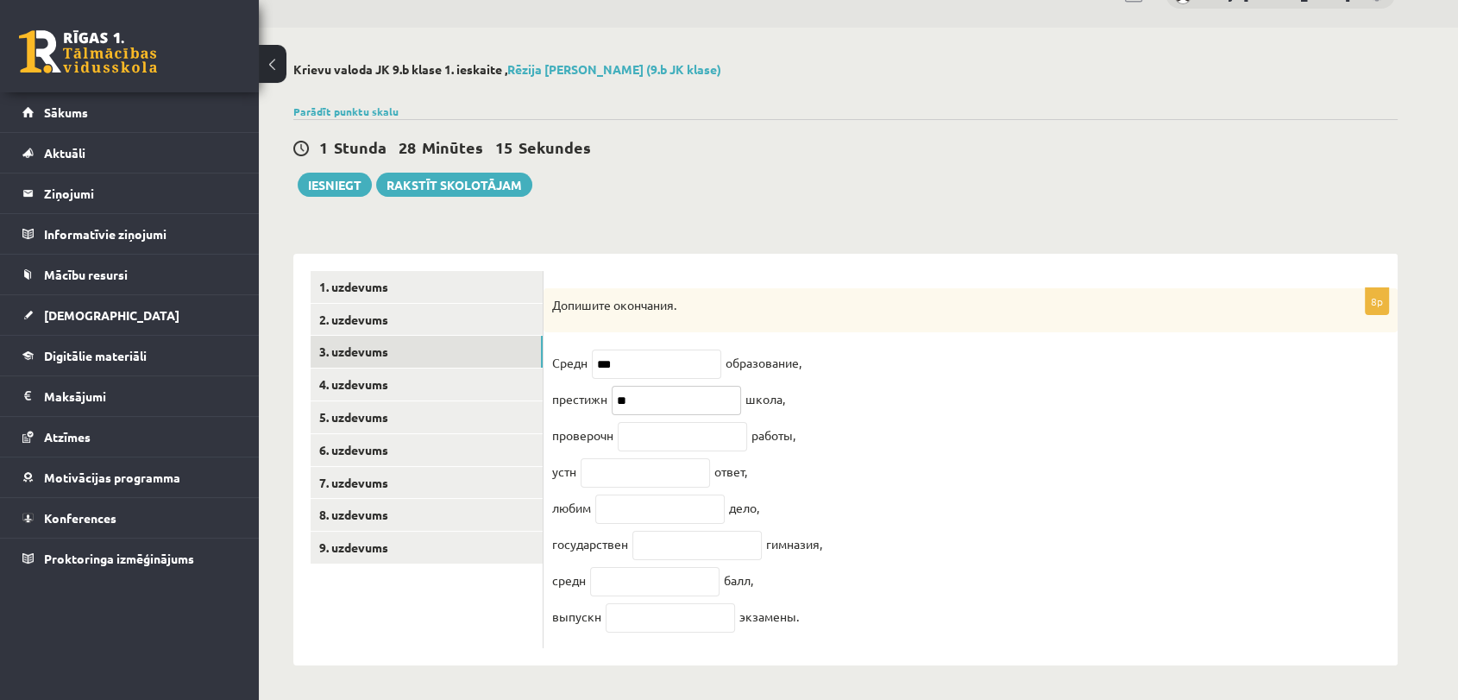
type input "**"
click at [658, 430] on input "text" at bounding box center [682, 436] width 129 height 29
paste input "**"
type input "**"
click at [600, 468] on input "text" at bounding box center [645, 472] width 129 height 29
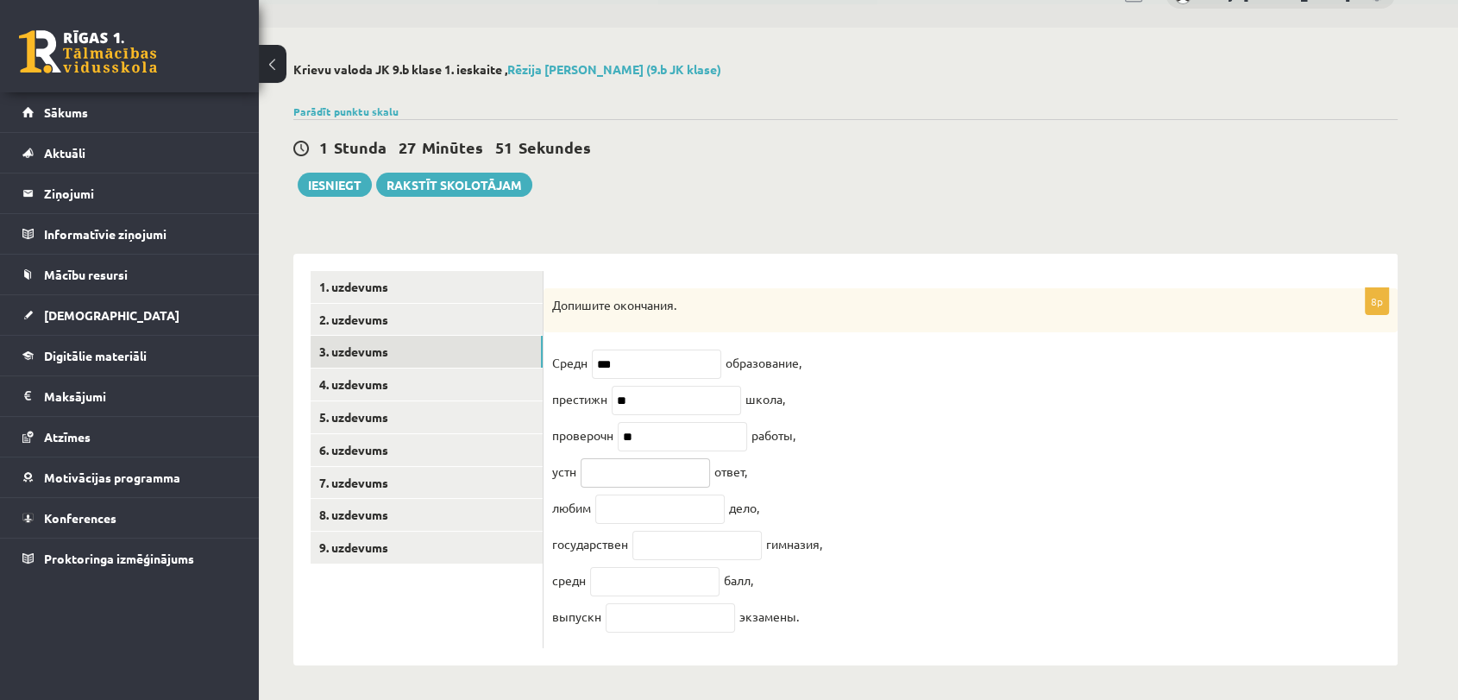
paste input "***"
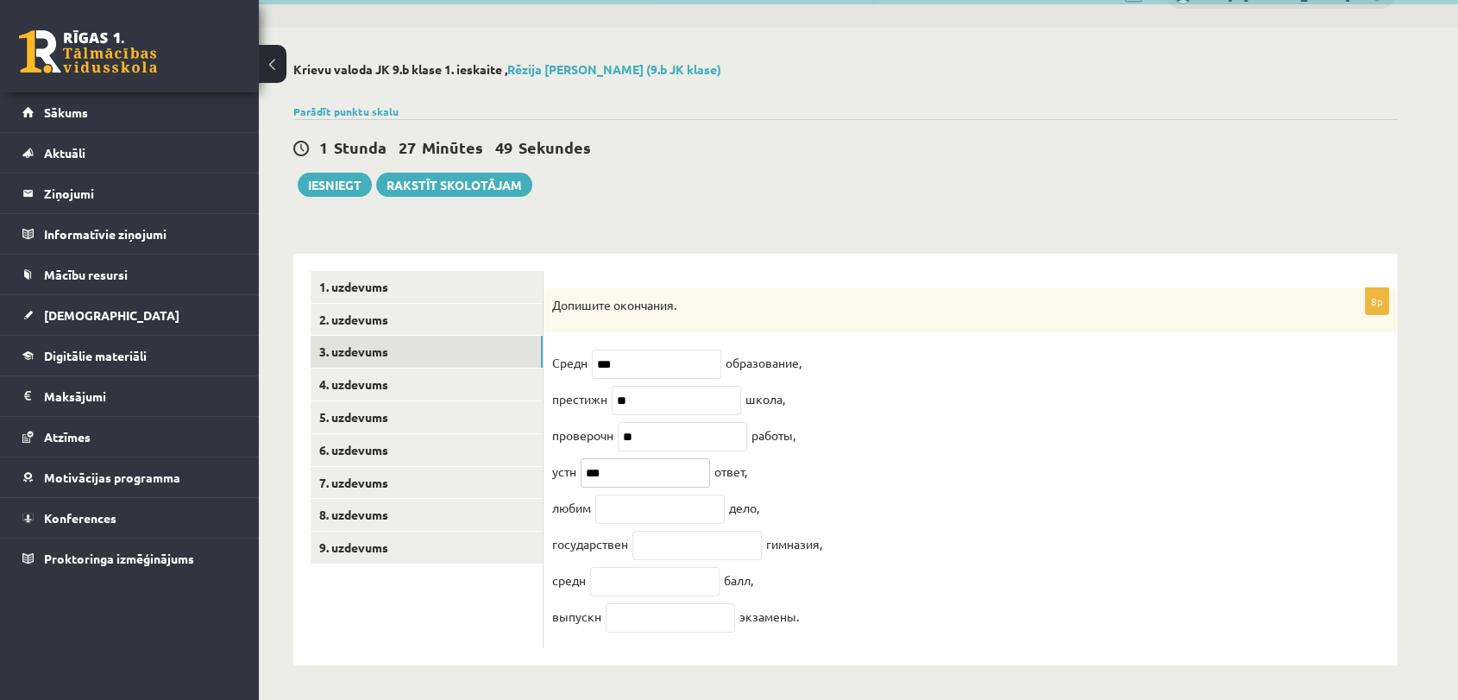
click at [589, 474] on input "***" at bounding box center [645, 472] width 129 height 29
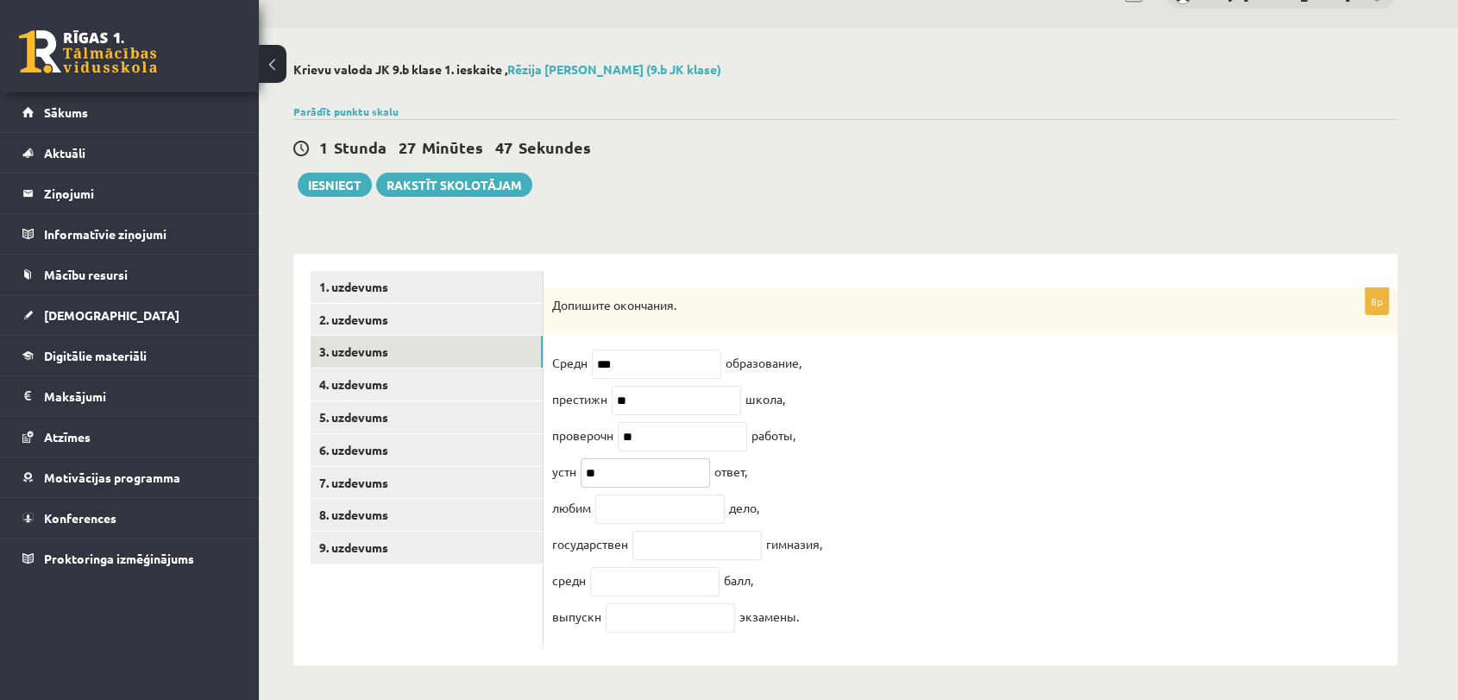
type input "**"
click at [617, 503] on input "text" at bounding box center [659, 508] width 129 height 29
click at [643, 507] on input "text" at bounding box center [659, 508] width 129 height 29
paste input "***"
click at [613, 509] on input "***" at bounding box center [659, 508] width 129 height 29
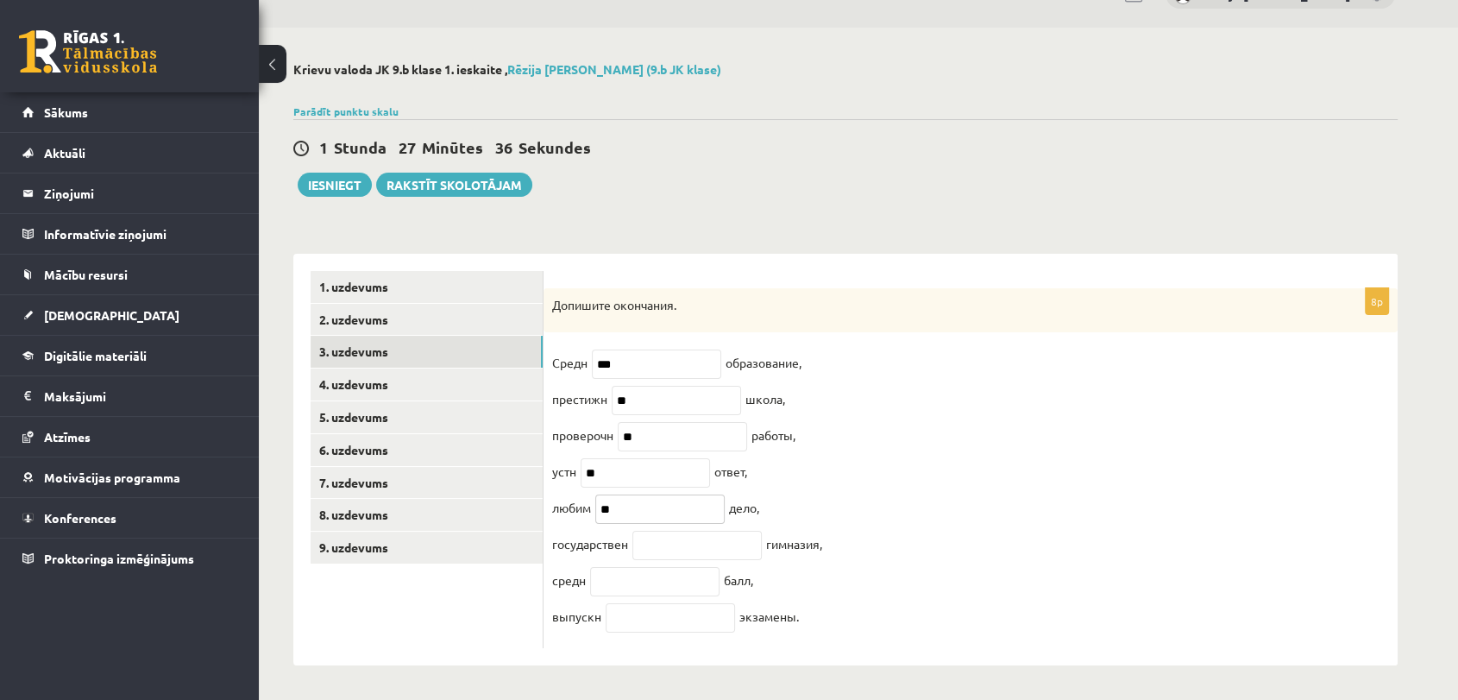
type input "**"
click at [667, 552] on input "text" at bounding box center [696, 545] width 129 height 29
paste input "***"
type input "***"
click at [661, 584] on input "text" at bounding box center [654, 581] width 129 height 29
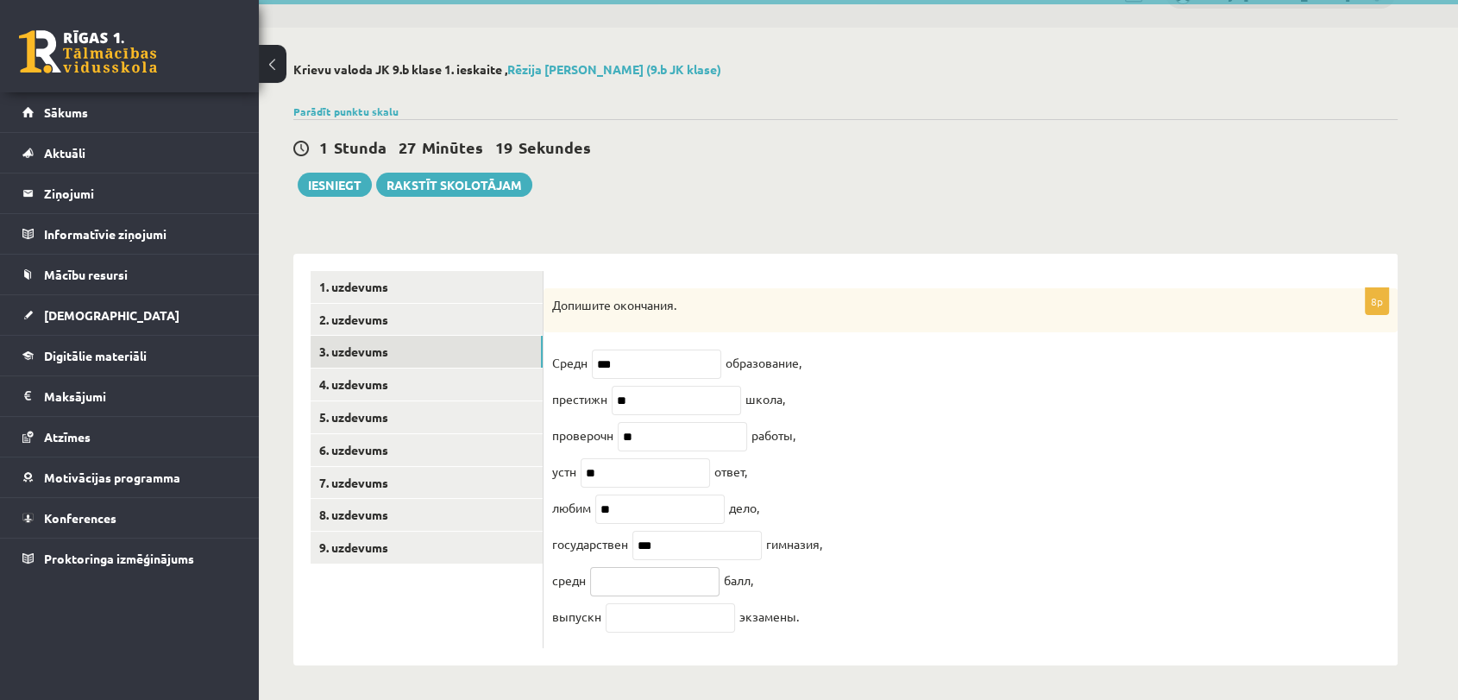
paste input "**"
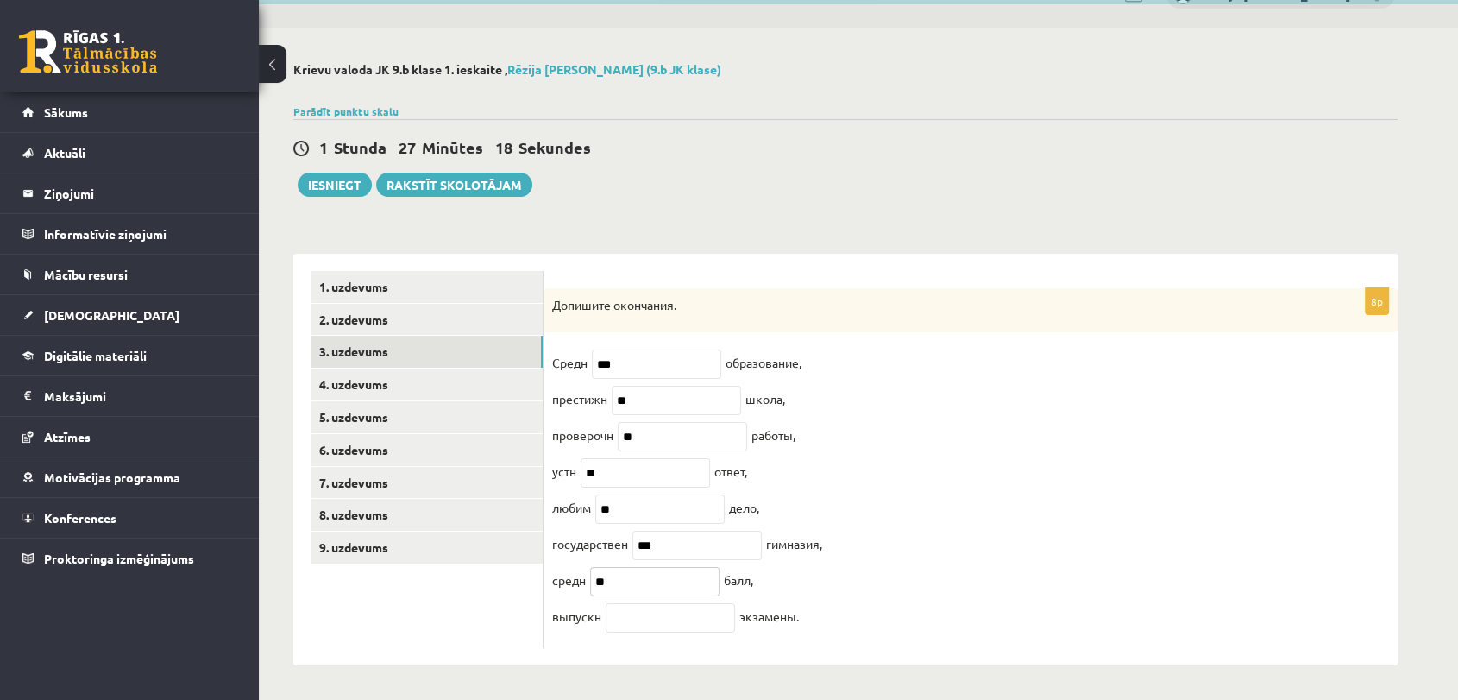
type input "**"
click at [638, 616] on input "text" at bounding box center [670, 617] width 129 height 29
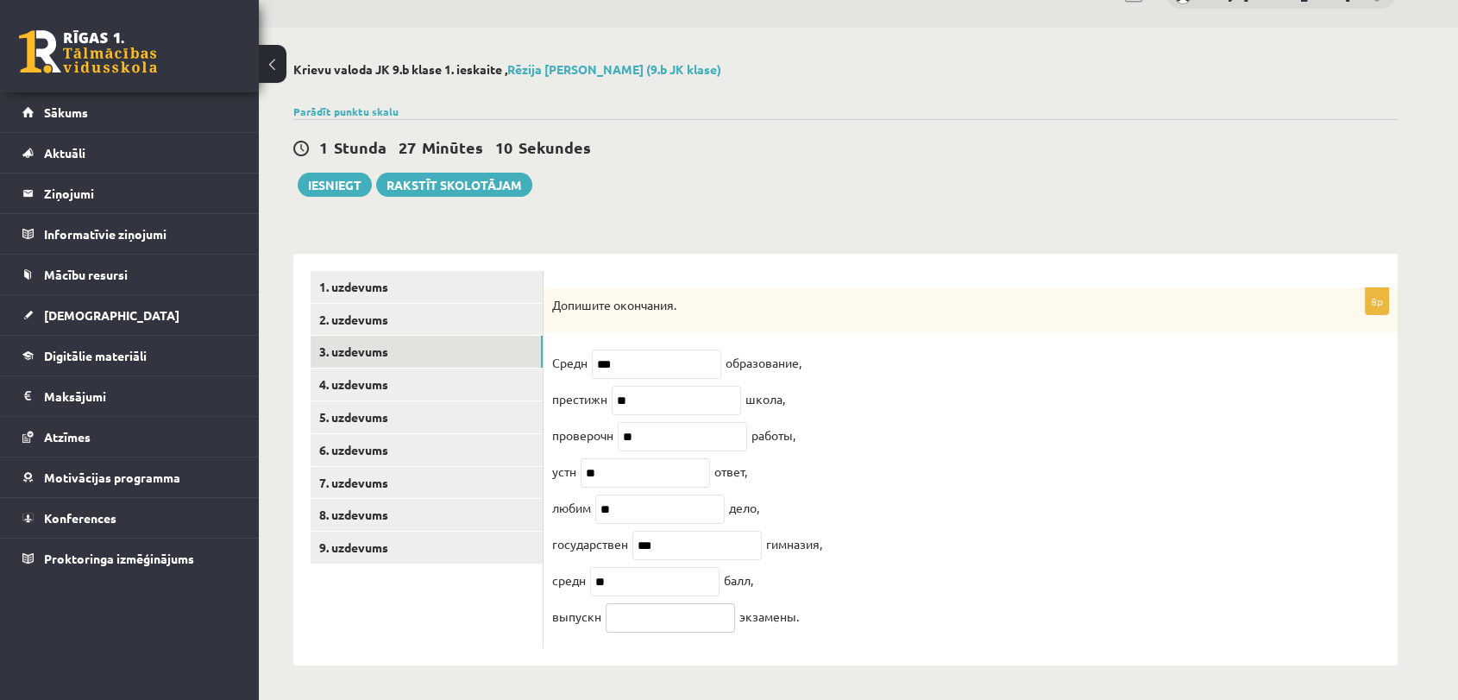
paste input "***"
click at [616, 621] on input "***" at bounding box center [670, 617] width 129 height 29
type input "**"
click at [391, 368] on link "4. uzdevums" at bounding box center [427, 384] width 232 height 32
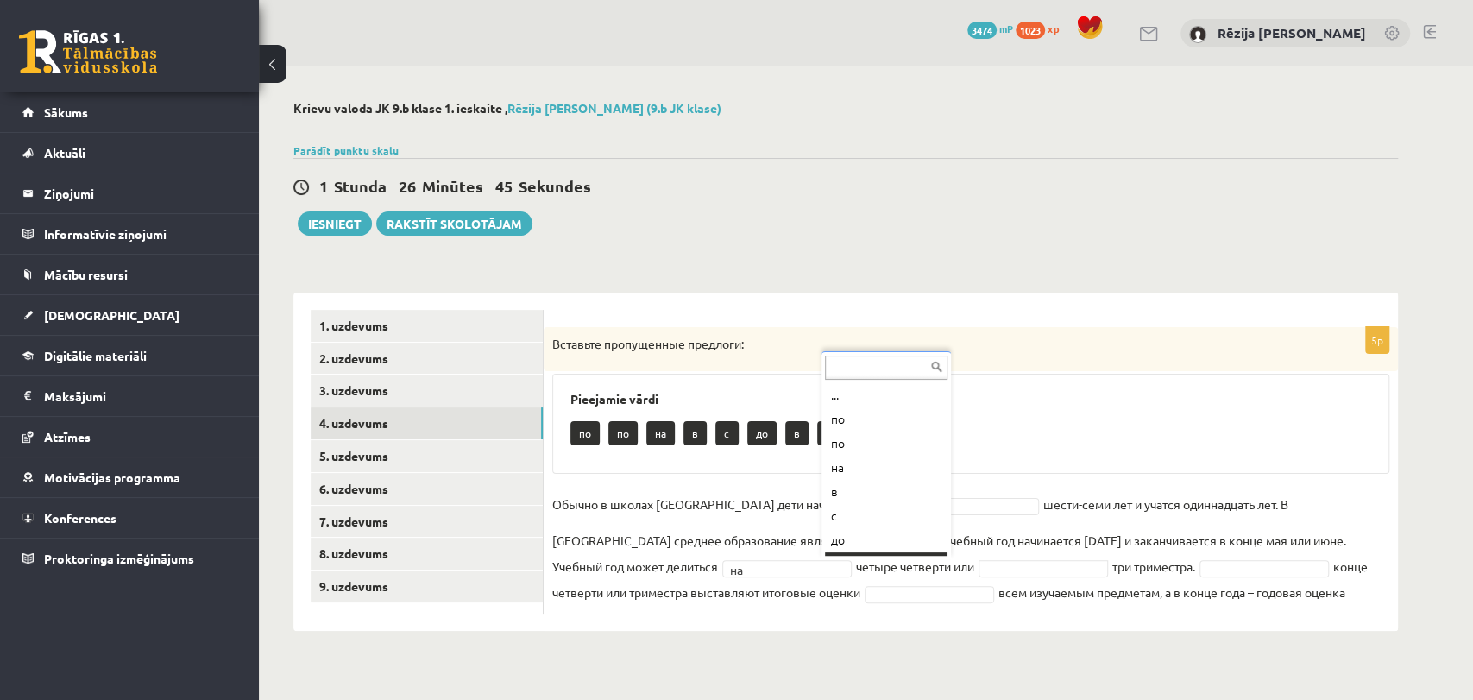
scroll to position [21, 0]
click at [1098, 556] on fieldset "Обычно в школах России дети начинают учиться c * шести-семи лет и учатся одинна…" at bounding box center [970, 548] width 837 height 114
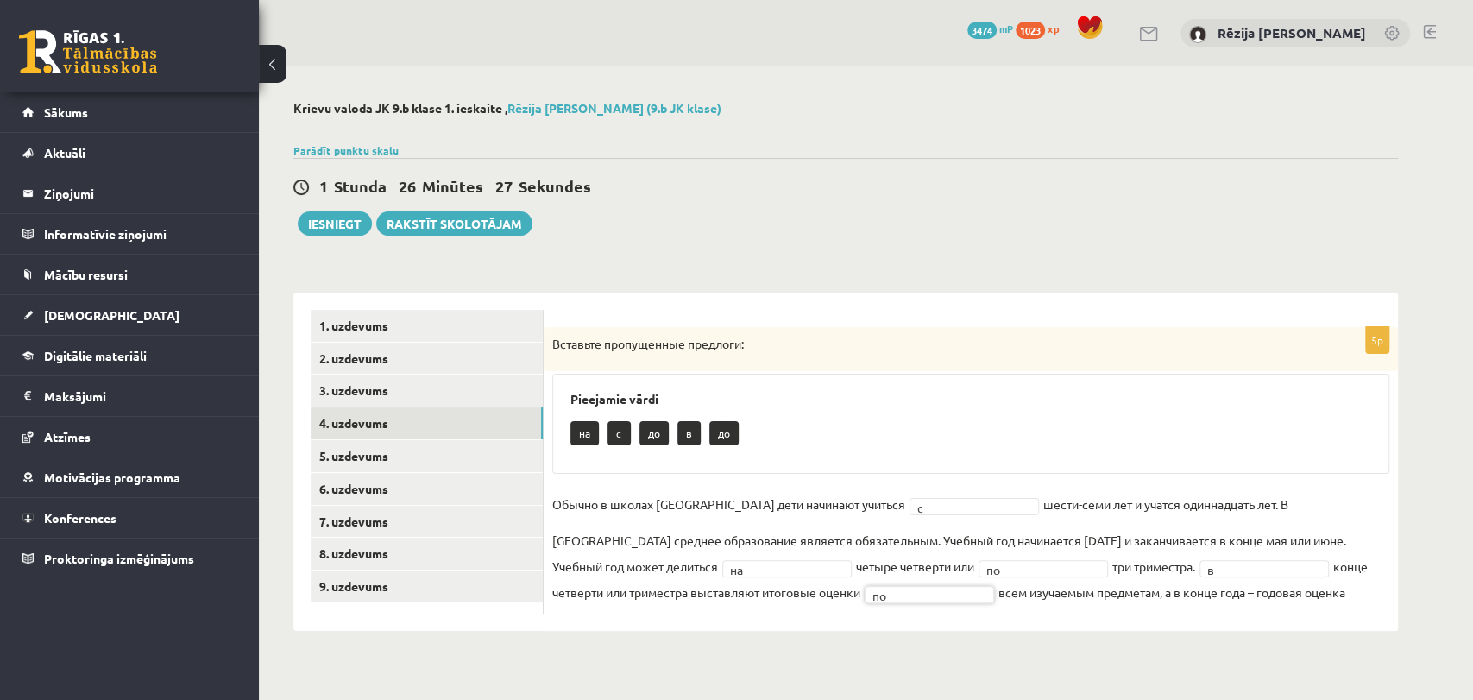
click at [842, 556] on fieldset "Обычно в школах России дети начинают учиться c * шести-семи лет и учатся одинна…" at bounding box center [970, 548] width 837 height 114
click at [350, 467] on link "5. uzdevums" at bounding box center [427, 456] width 232 height 32
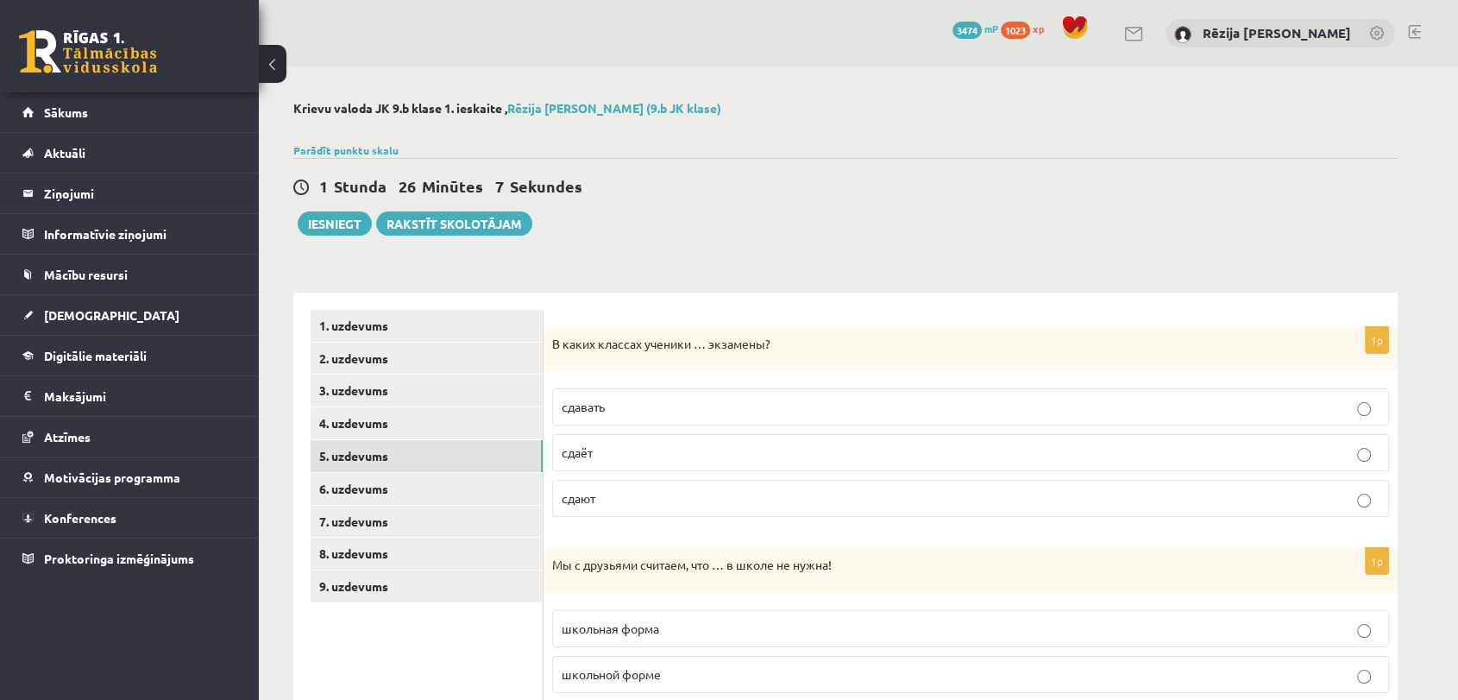
click at [644, 504] on p "сдают" at bounding box center [971, 498] width 818 height 18
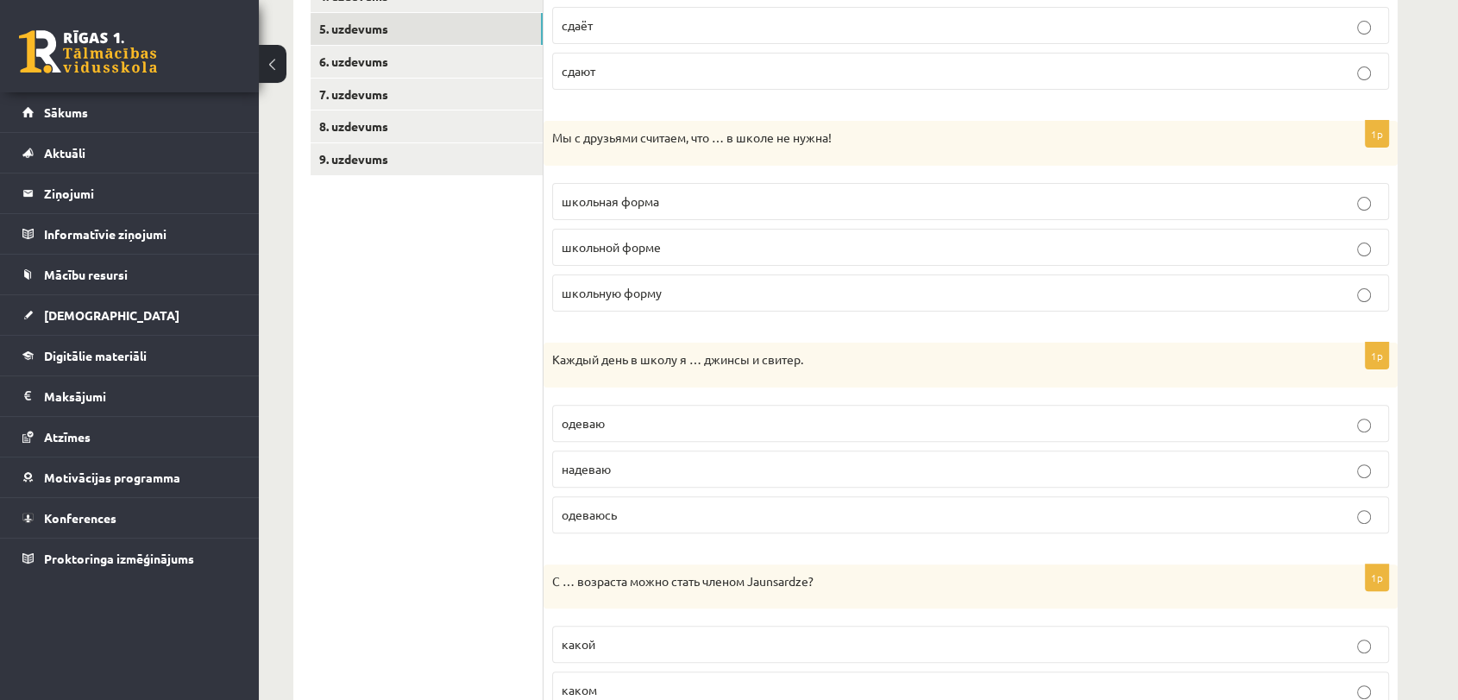
scroll to position [415, 0]
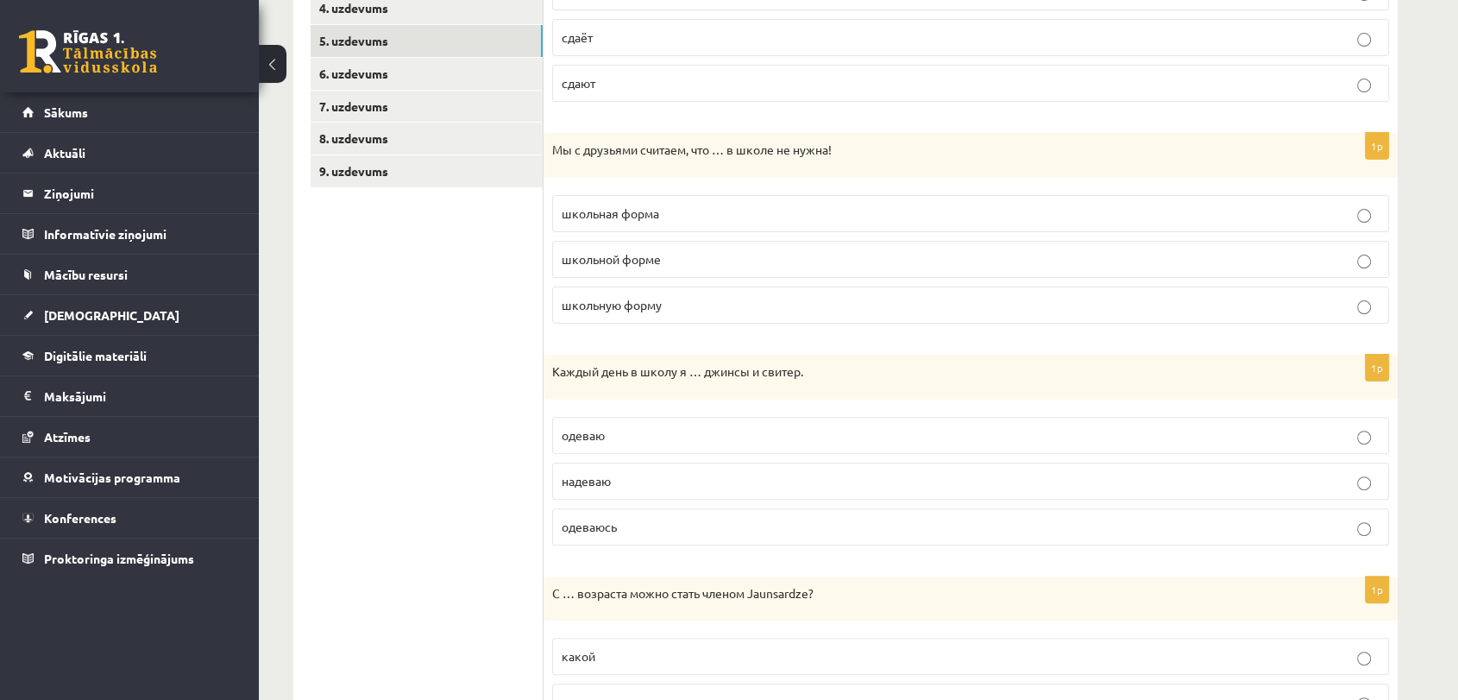
click at [664, 206] on p "школьная форма" at bounding box center [971, 213] width 818 height 18
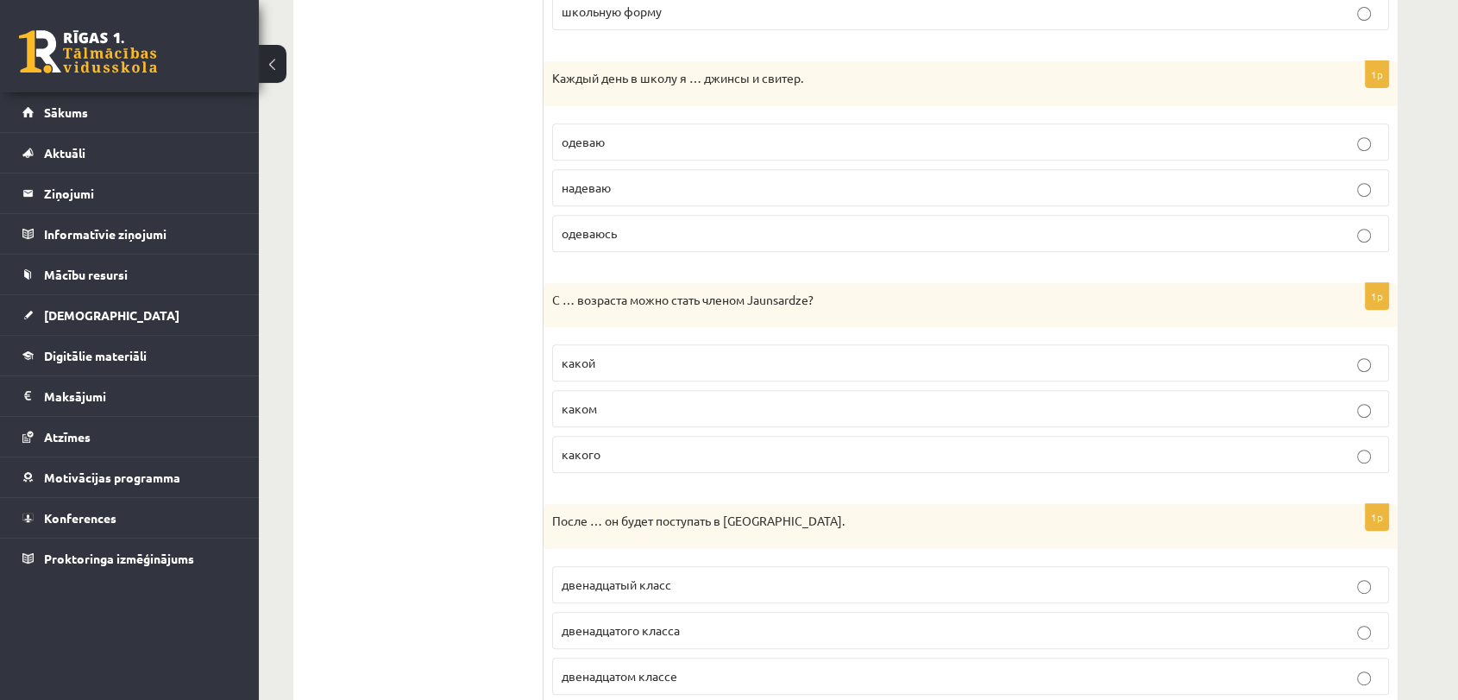
scroll to position [714, 0]
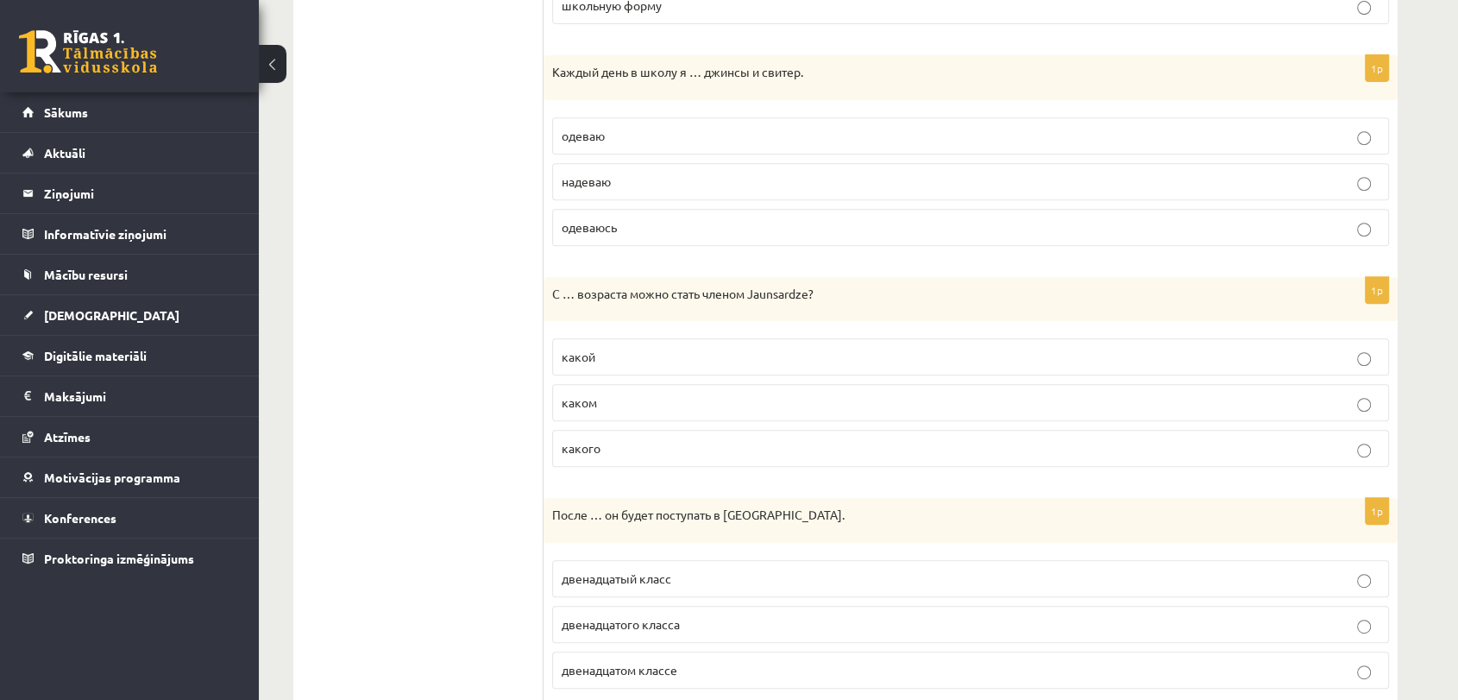
click at [693, 187] on p "надеваю" at bounding box center [971, 182] width 818 height 18
click at [689, 129] on p "одеваю" at bounding box center [971, 136] width 818 height 18
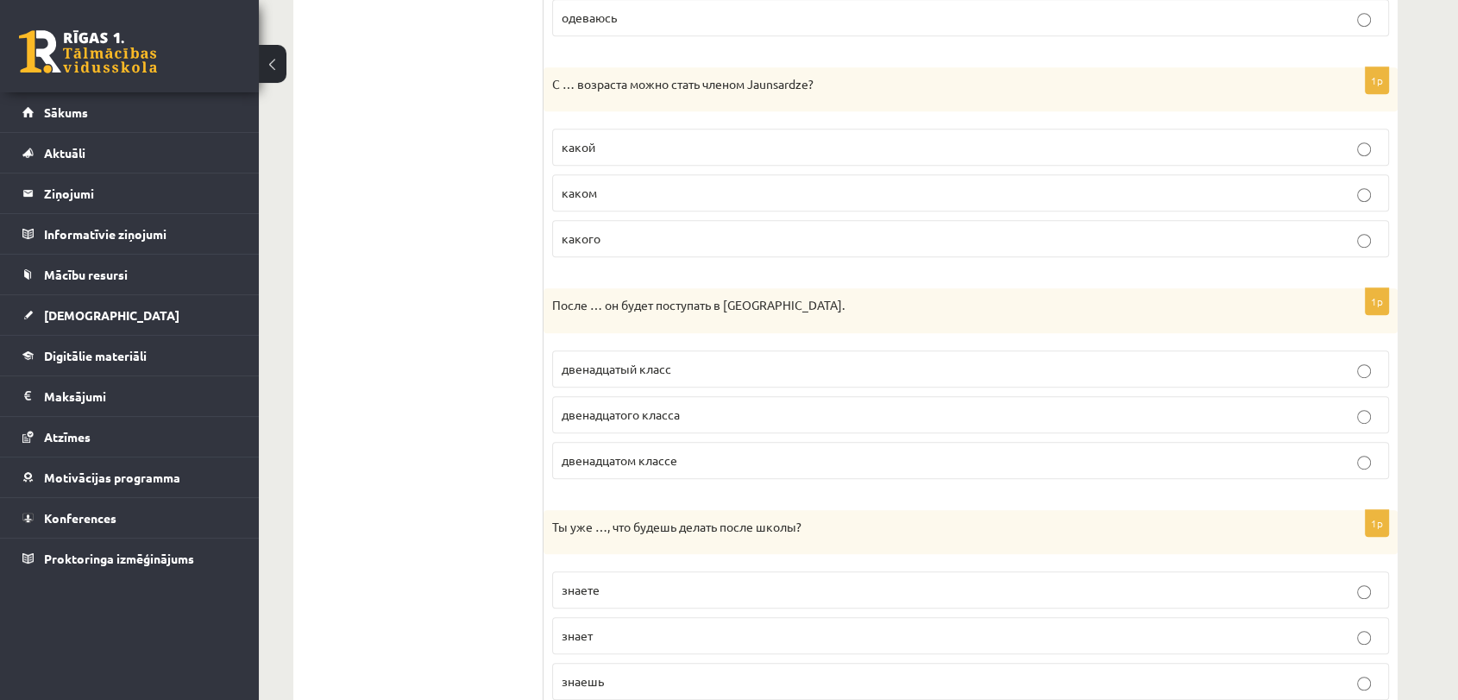
scroll to position [933, 0]
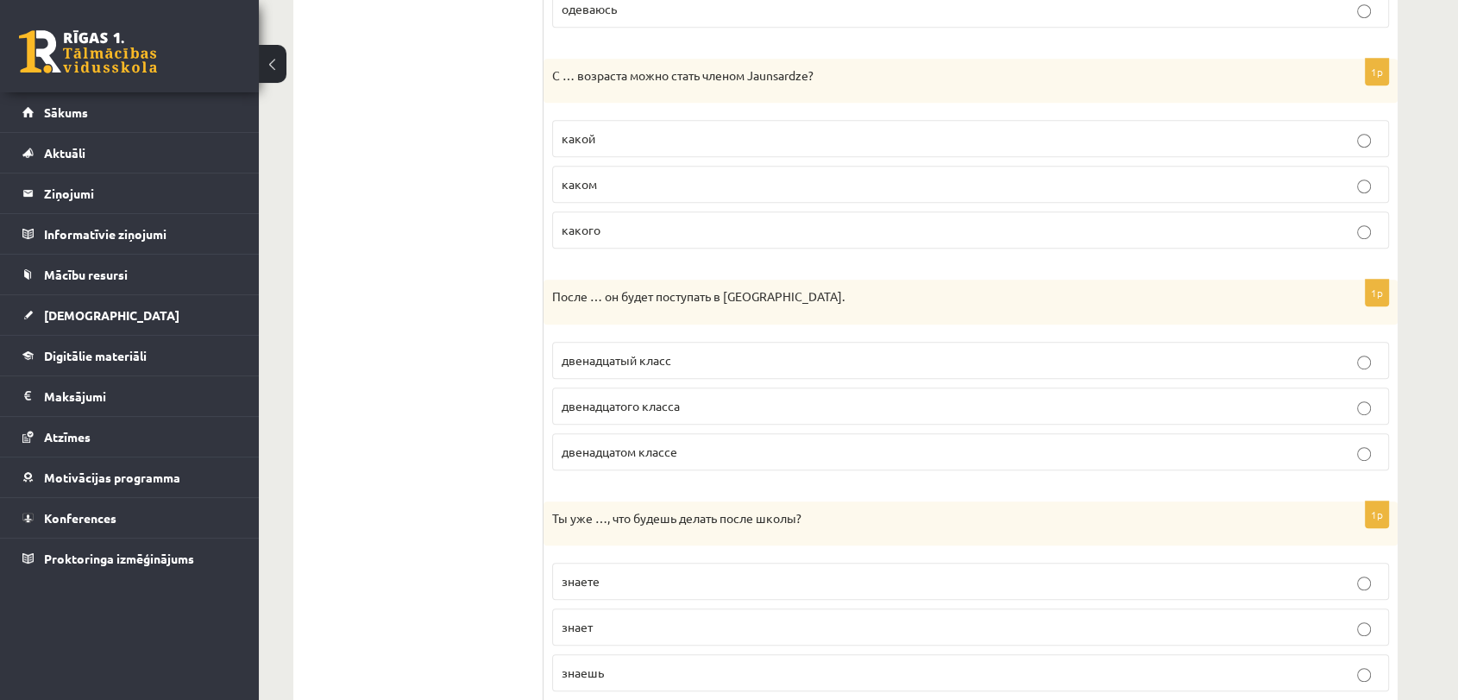
click at [620, 221] on p "какого" at bounding box center [971, 230] width 818 height 18
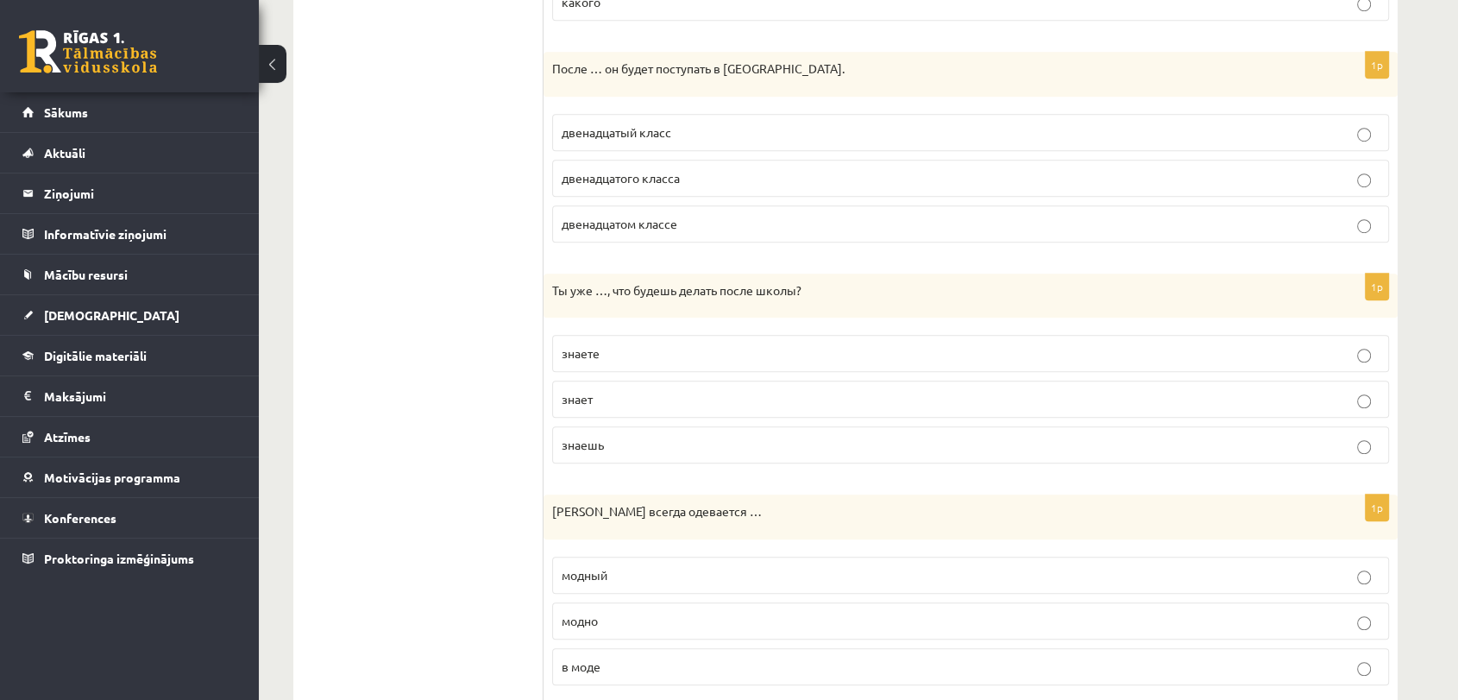
scroll to position [1173, 0]
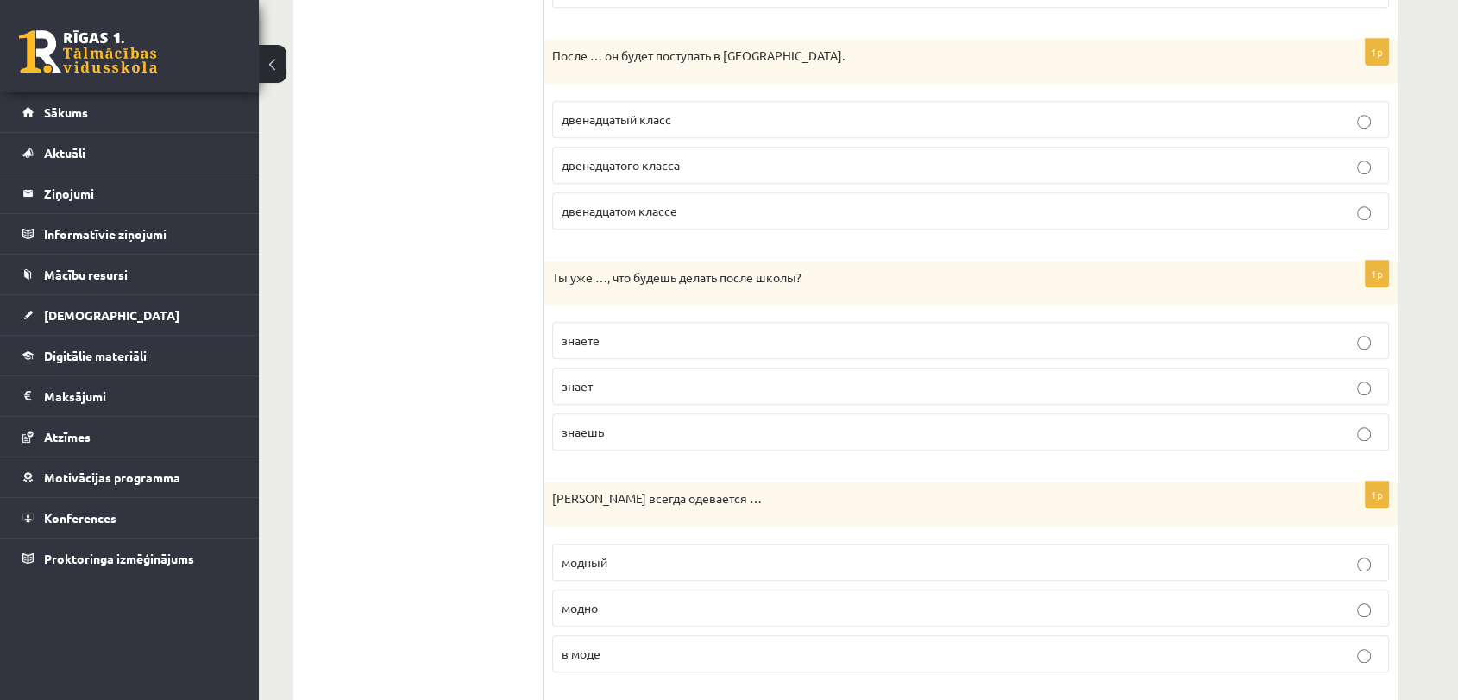
click at [663, 168] on span "двенадцатого класса" at bounding box center [621, 165] width 118 height 16
click at [614, 430] on p "знаешь" at bounding box center [971, 432] width 818 height 18
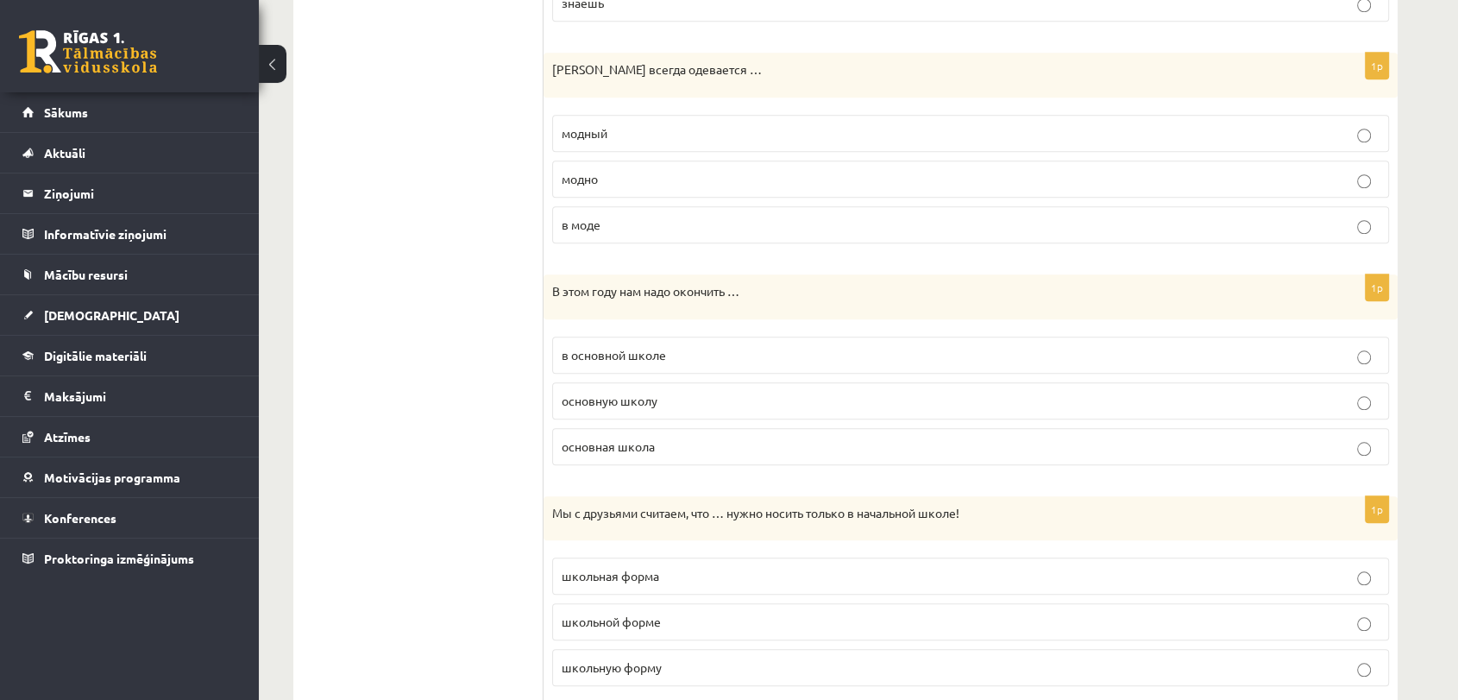
scroll to position [1623, 0]
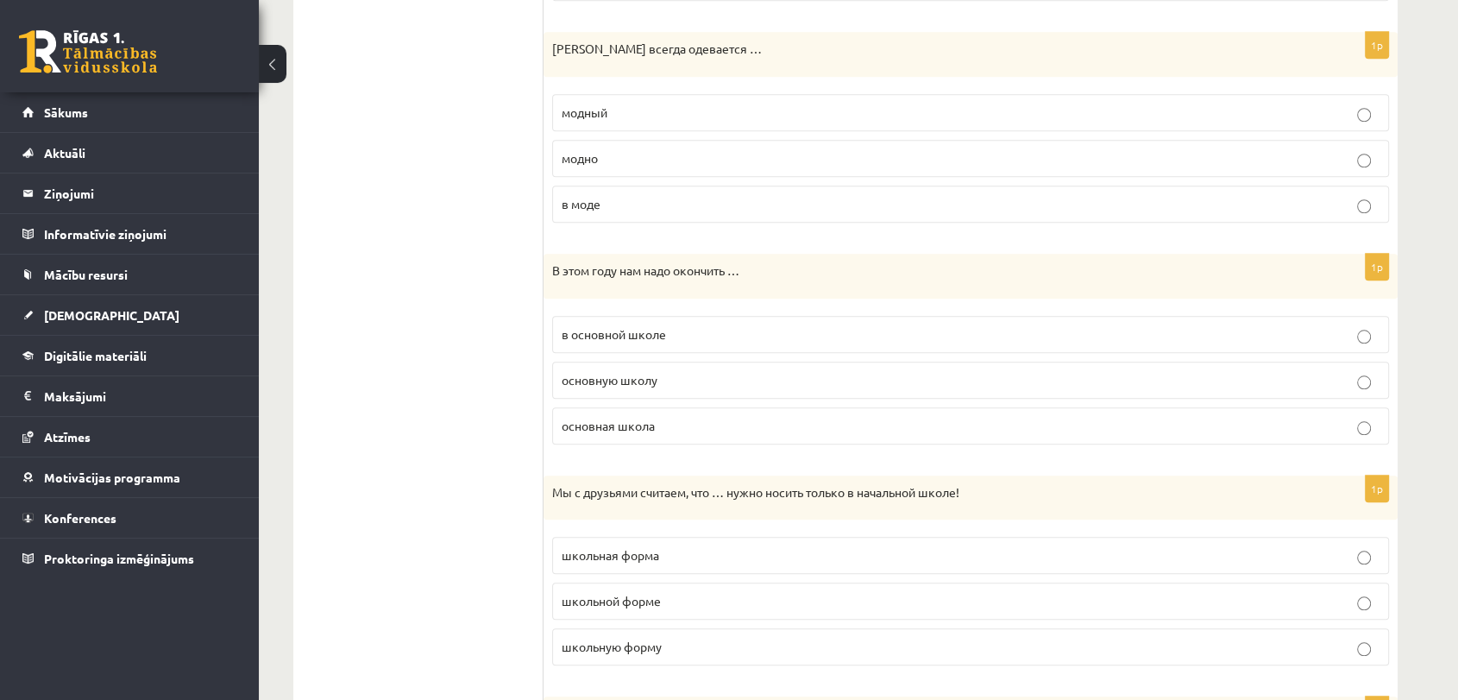
click at [610, 152] on p "модно" at bounding box center [971, 158] width 818 height 18
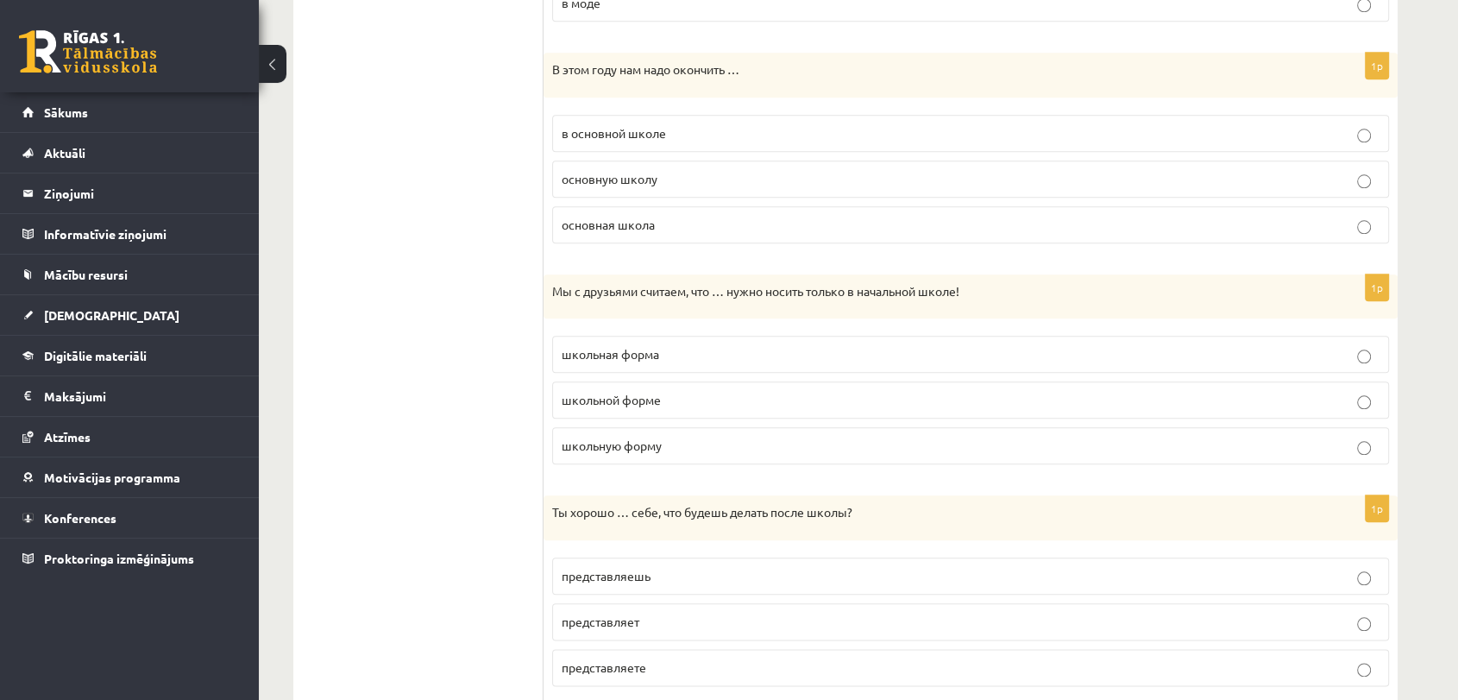
scroll to position [1830, 0]
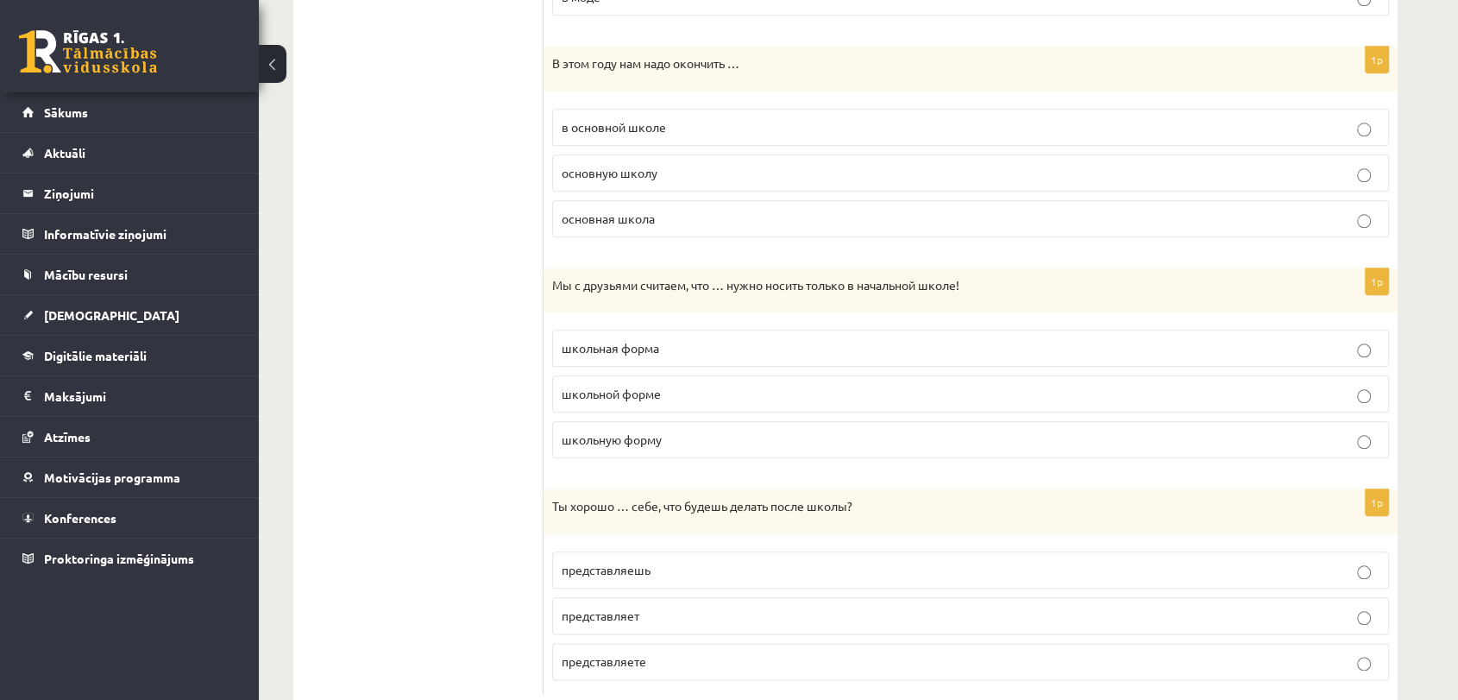
click at [678, 167] on p "основную школу" at bounding box center [971, 173] width 818 height 18
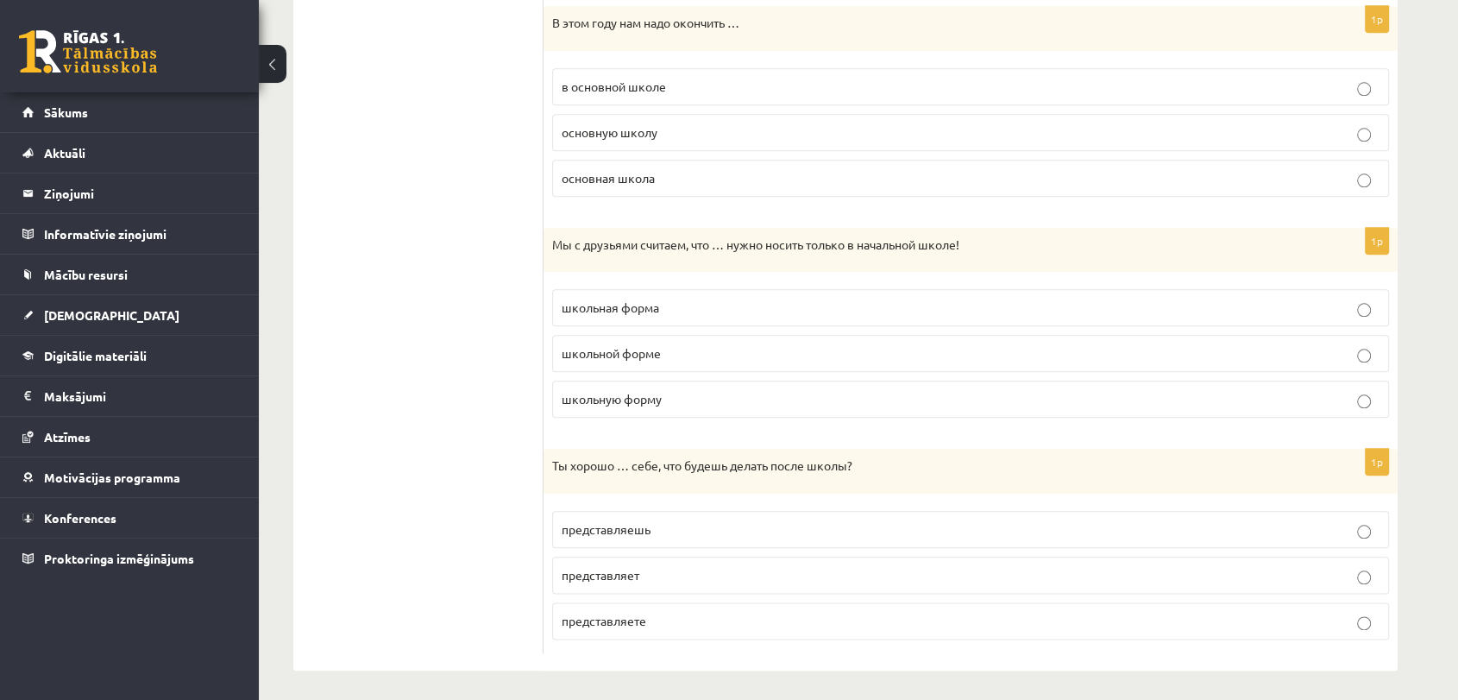
click at [647, 391] on span "школьную форму" at bounding box center [612, 399] width 100 height 16
click at [663, 520] on p "представляешь" at bounding box center [971, 529] width 818 height 18
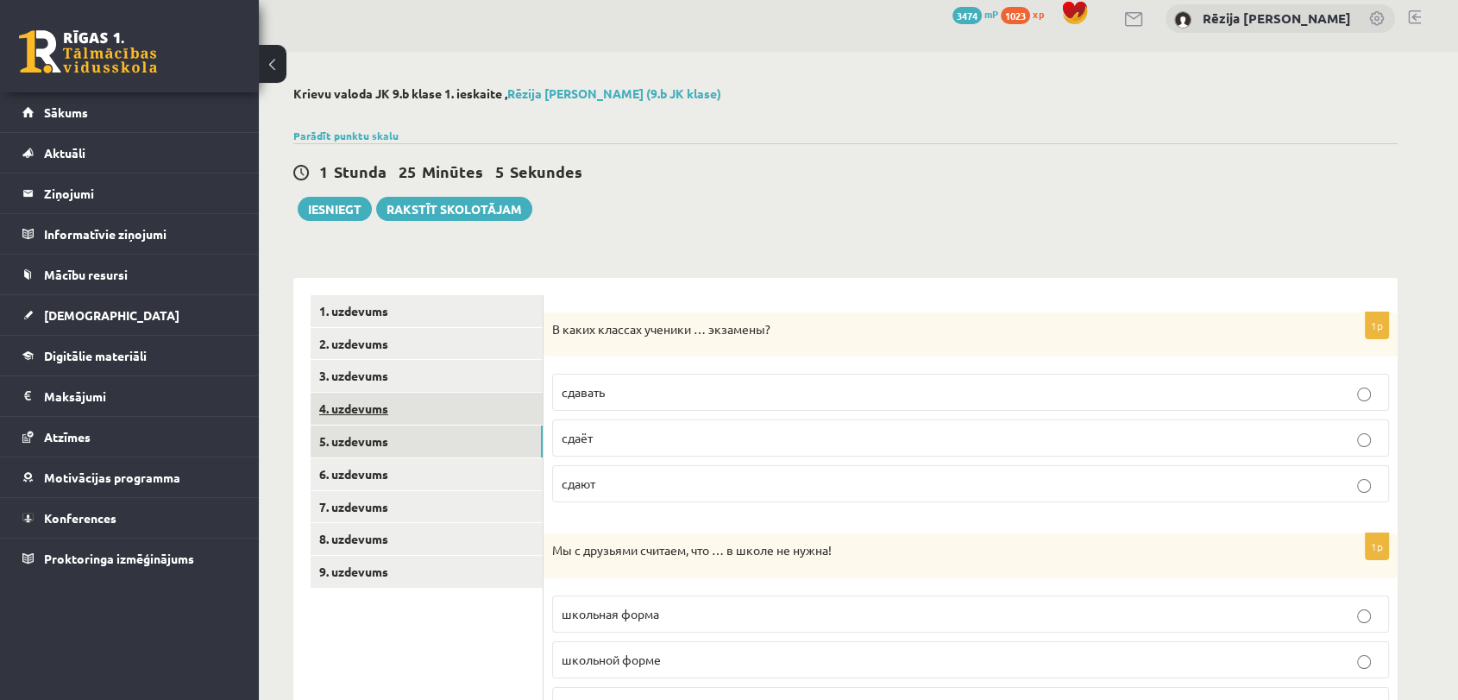
scroll to position [0, 0]
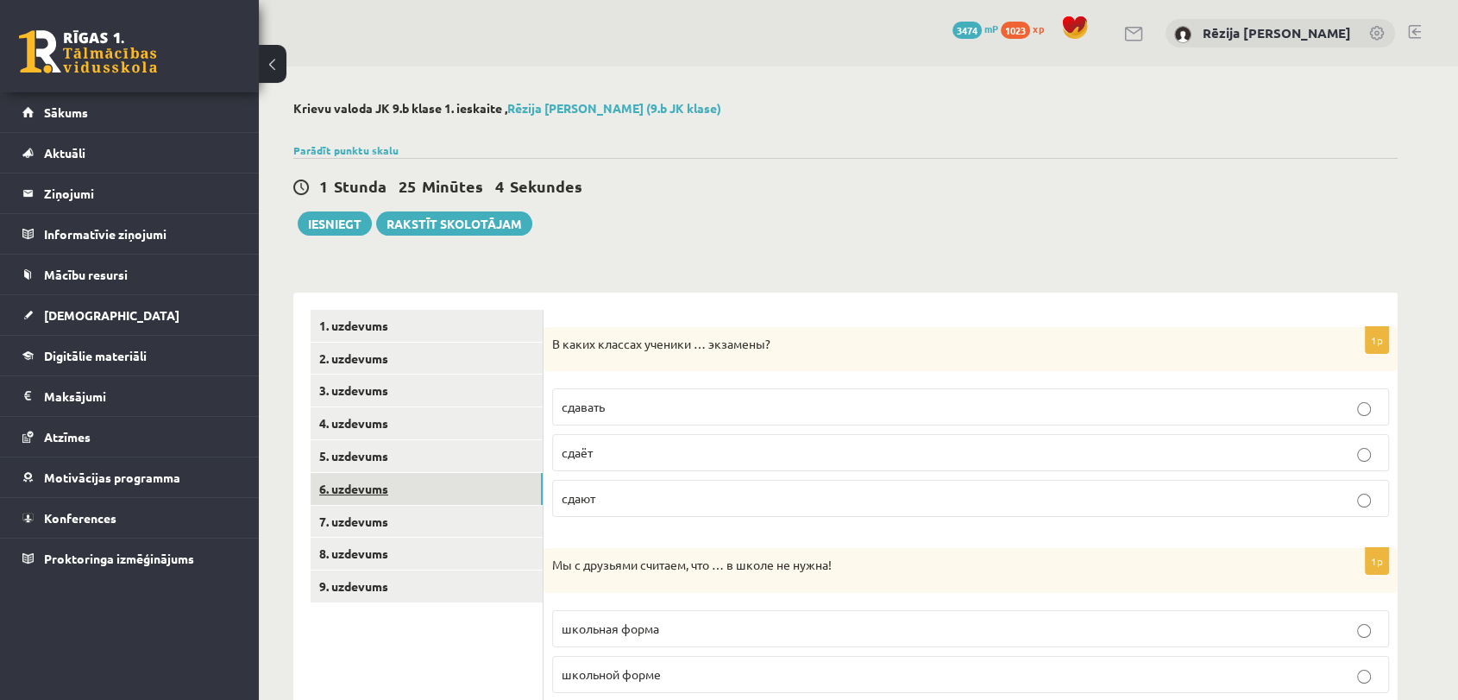
click at [338, 483] on link "6. uzdevums" at bounding box center [427, 489] width 232 height 32
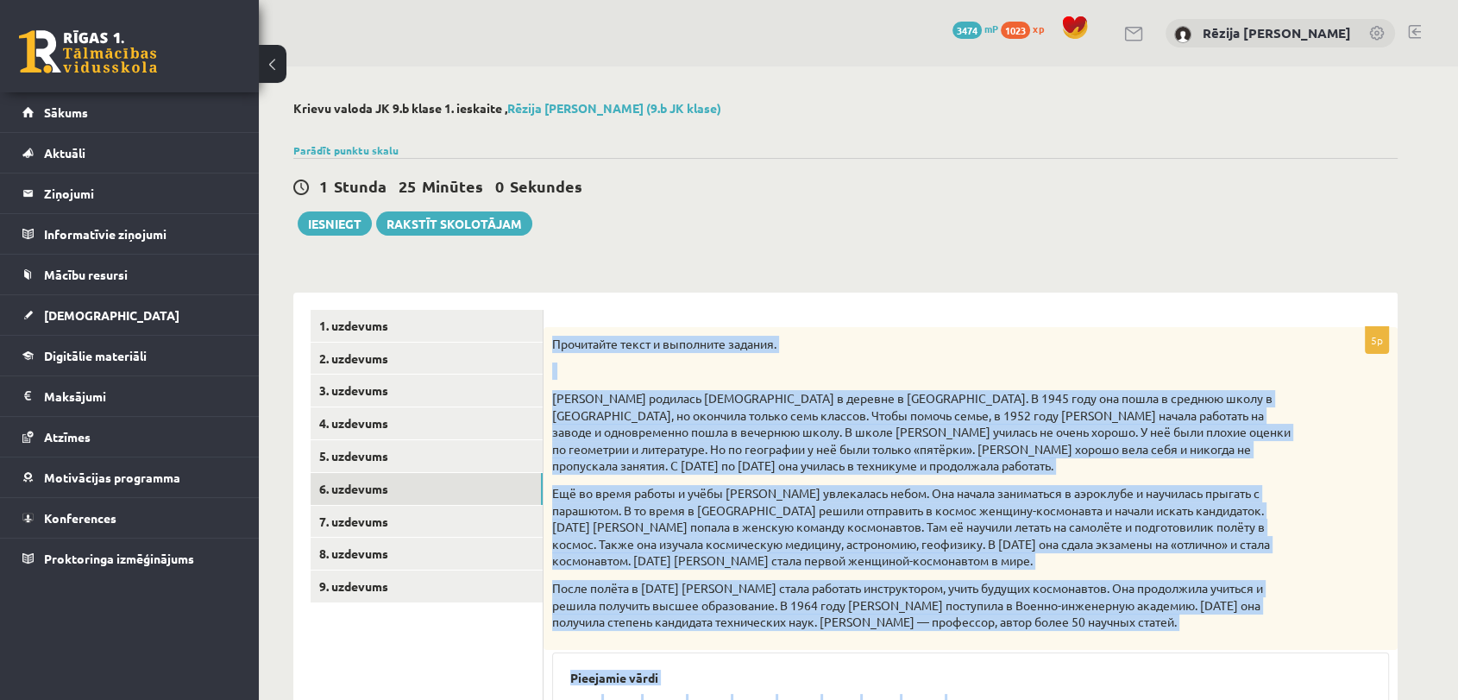
scroll to position [311, 0]
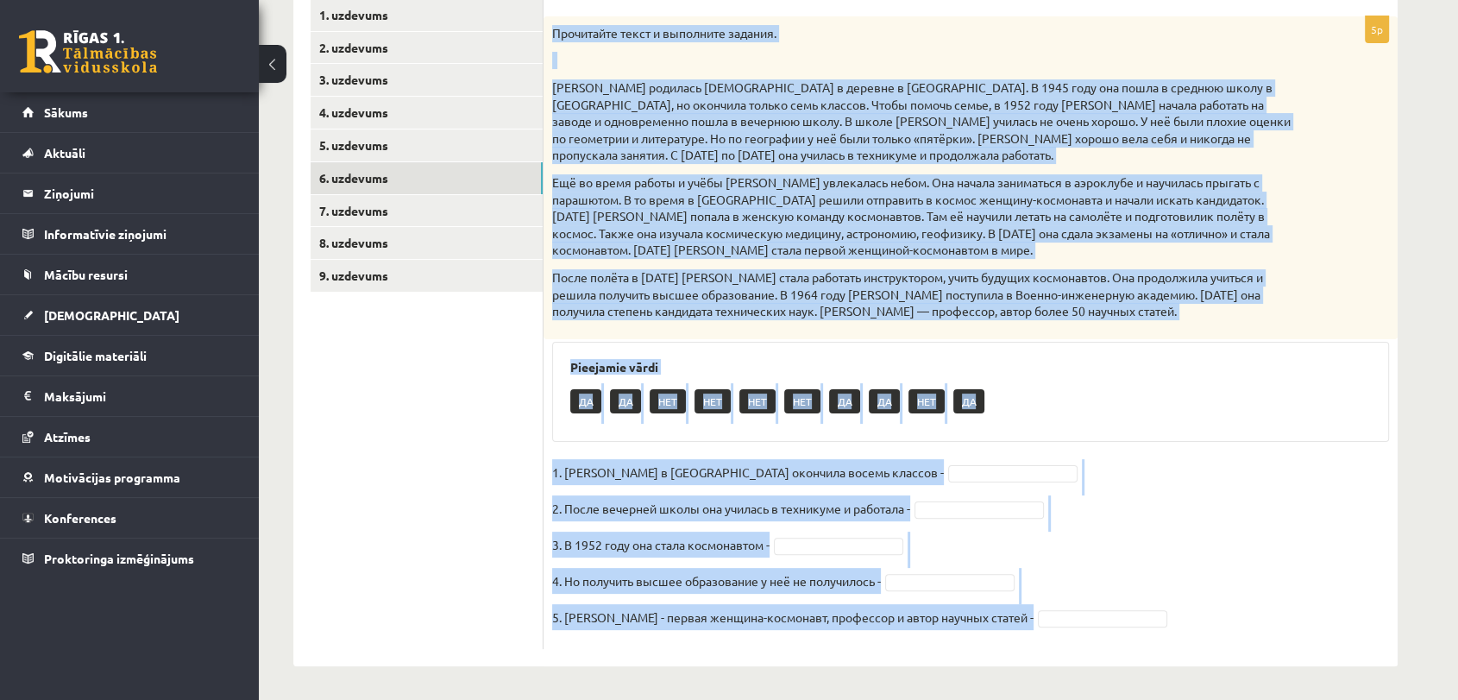
drag, startPoint x: 625, startPoint y: 374, endPoint x: 1471, endPoint y: 744, distance: 923.3
click at [1458, 389] on html "0 Dāvanas 3474 mP 1023 xp Rēzija Anna Zeniņa Sākums Aktuāli Kā mācīties eSKOLĀ …" at bounding box center [729, 39] width 1458 height 700
copy div "Прочитайте текст и выполните задания. Валентина Владимировна Терешкова родилась…"
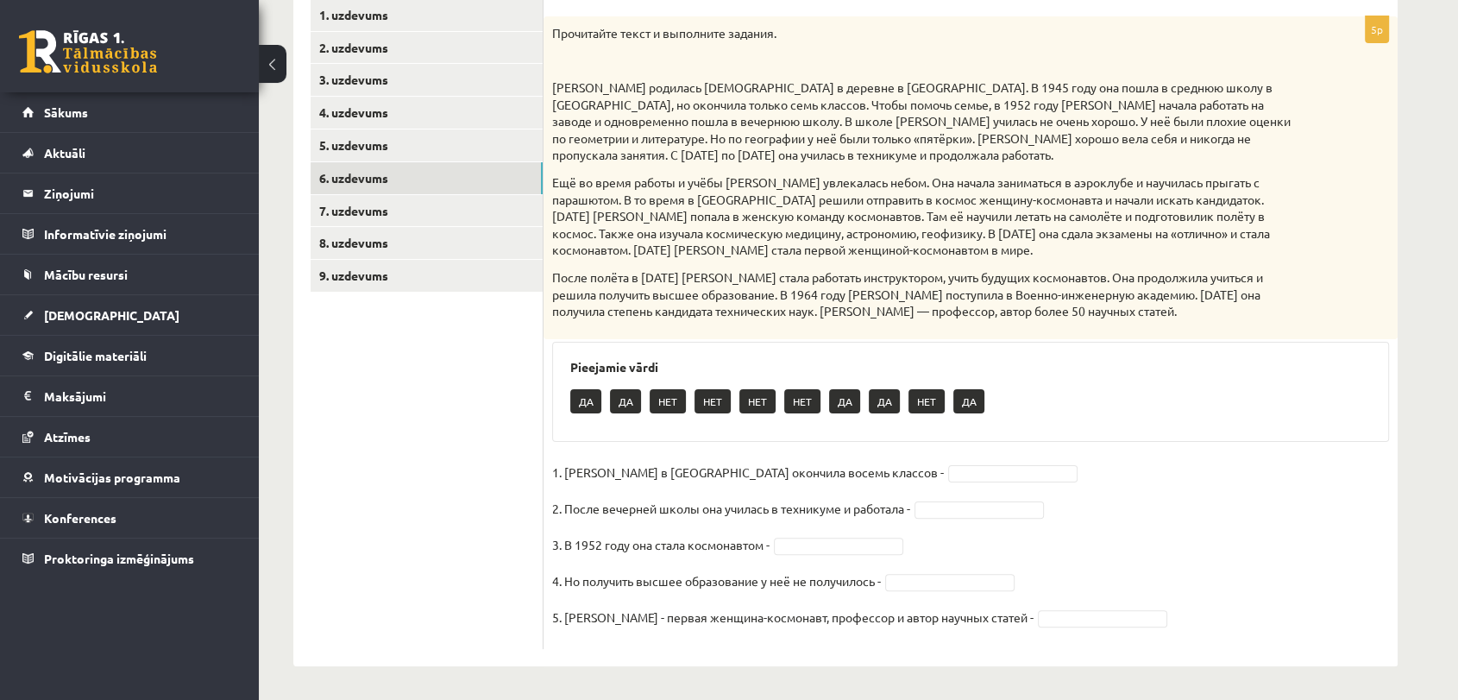
click at [456, 502] on ul "1. uzdevums 2. uzdevums 3. uzdevums 4. uzdevums 5. uzdevums 6. uzdevums 7. uzde…" at bounding box center [427, 324] width 233 height 650
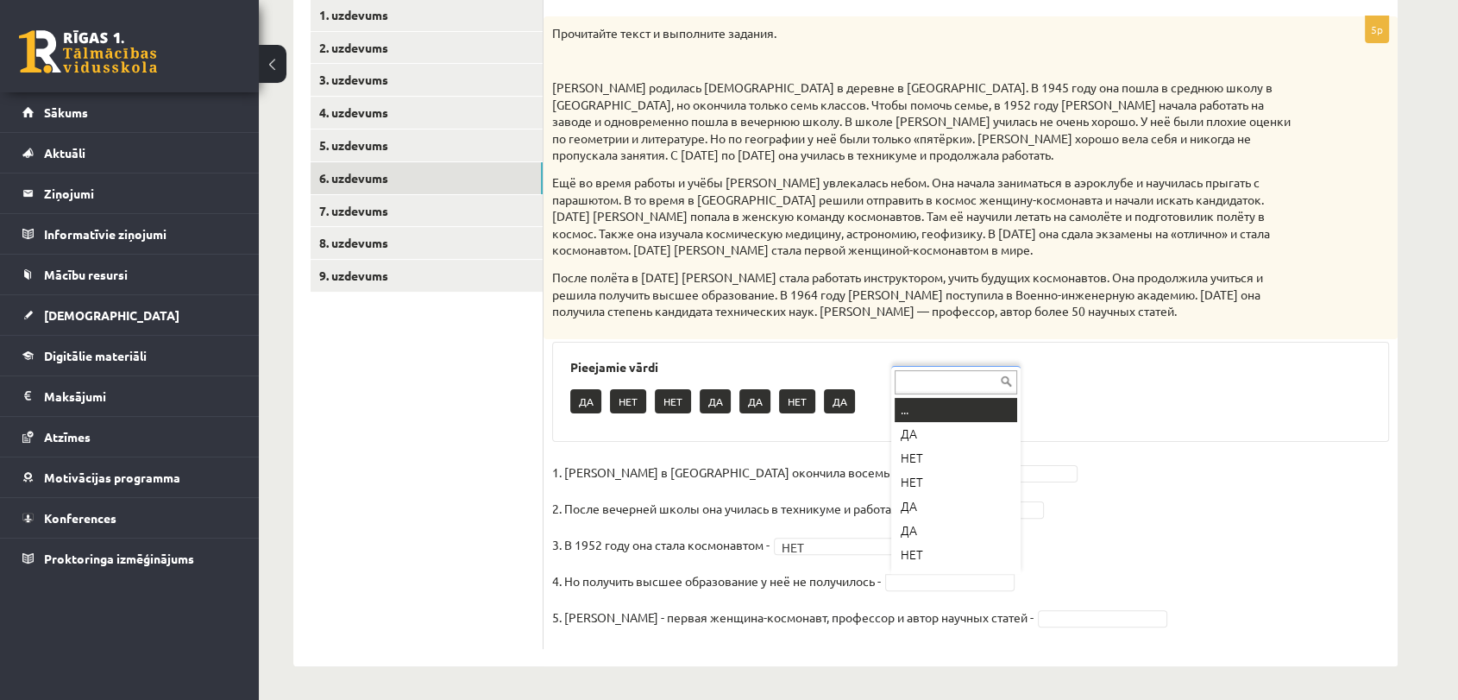
scroll to position [21, 0]
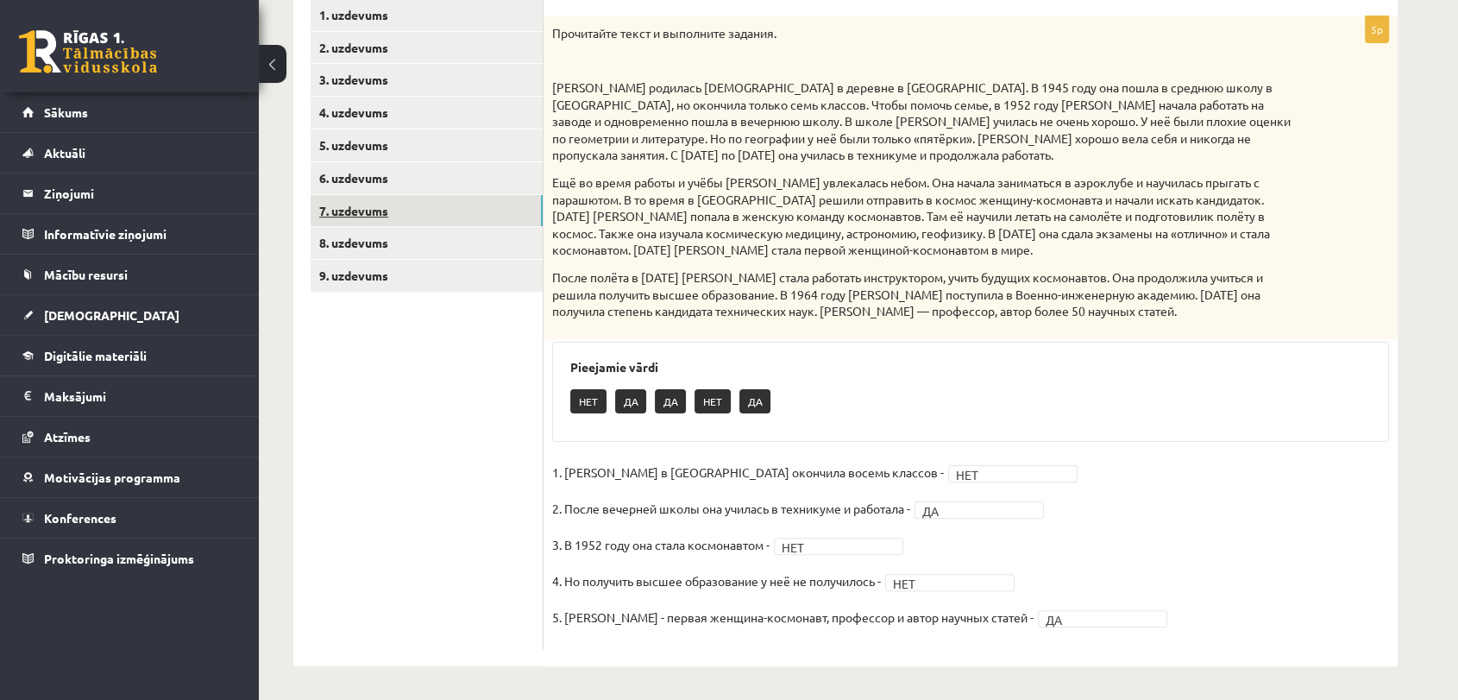
click at [324, 209] on link "7. uzdevums" at bounding box center [427, 211] width 232 height 32
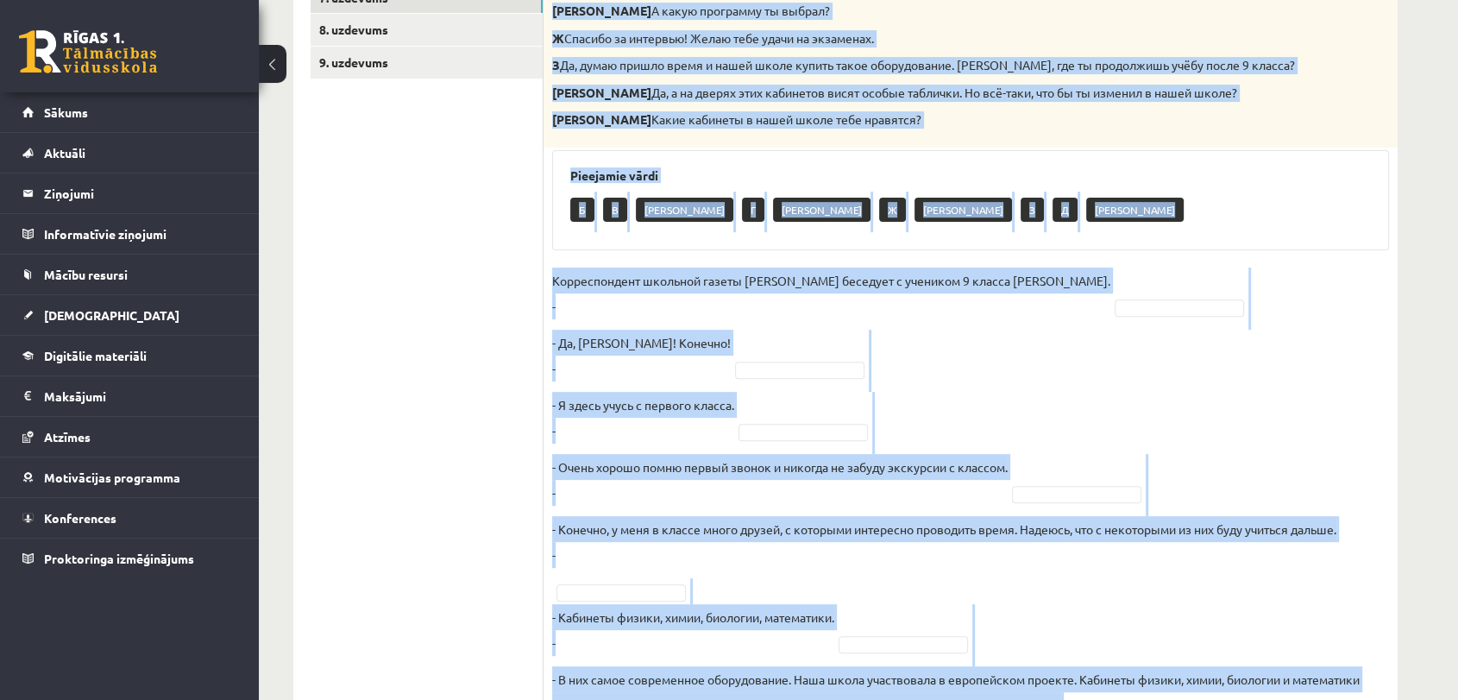
scroll to position [902, 0]
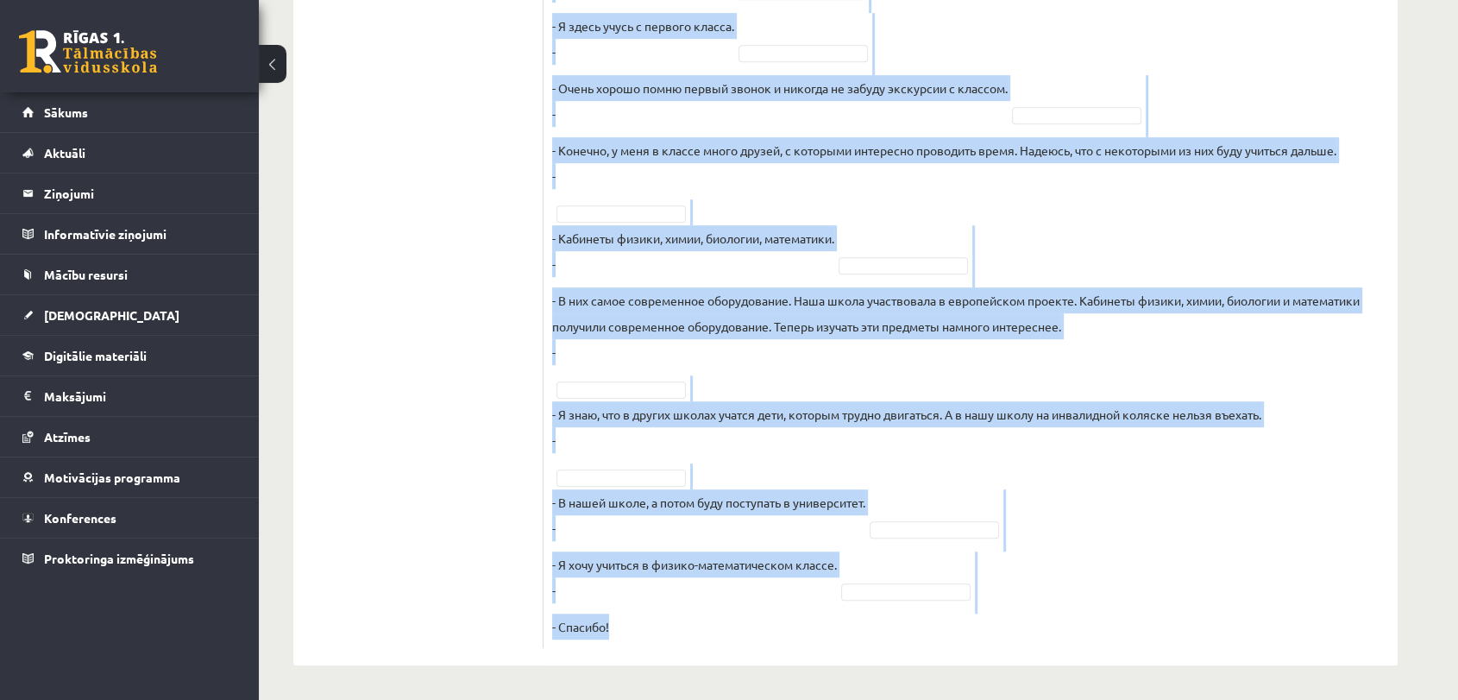
drag, startPoint x: 550, startPoint y: 29, endPoint x: 1047, endPoint y: 620, distance: 772.1
copy div "Восстановите интервью. Запишите букву вопроса А Будешь вспоминать своих однокла…"
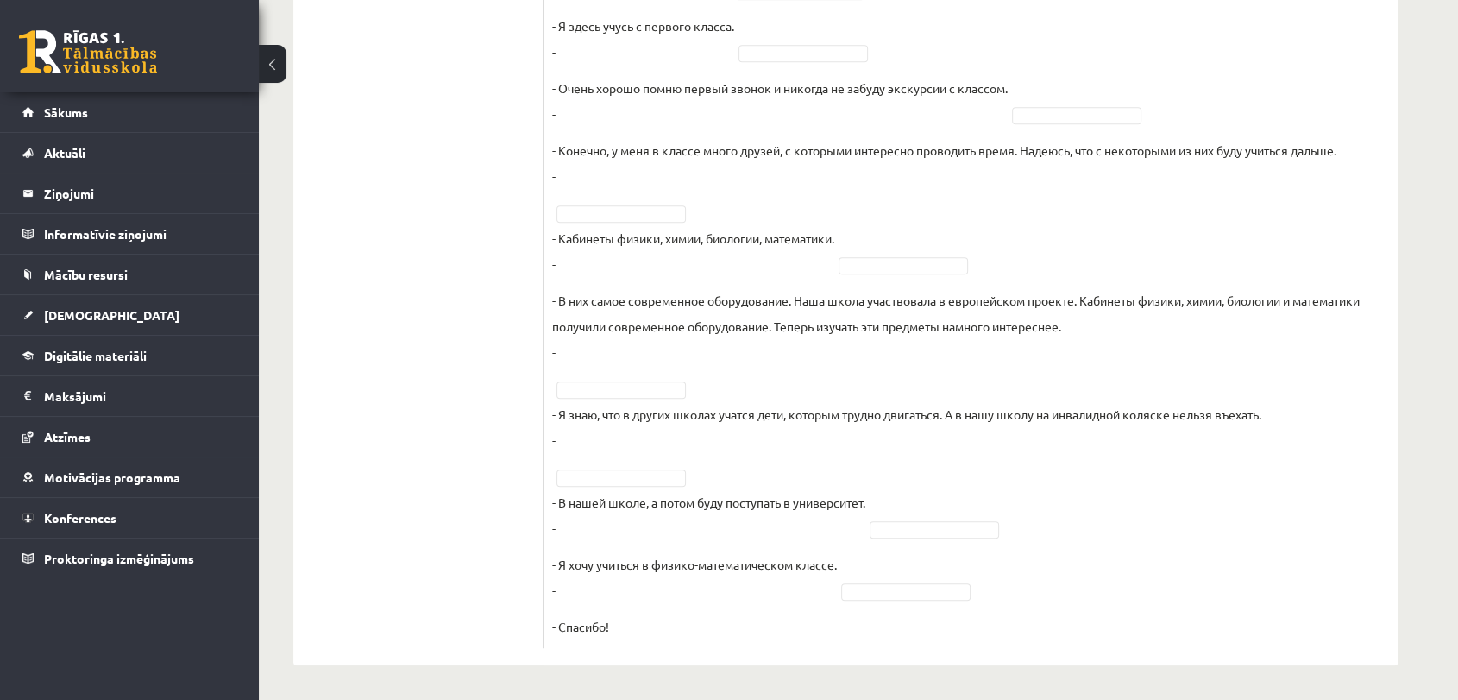
click at [378, 372] on ul "1. uzdevums 2. uzdevums 3. uzdevums 4. uzdevums 5. uzdevums 6. uzdevums 7. uzde…" at bounding box center [427, 27] width 233 height 1241
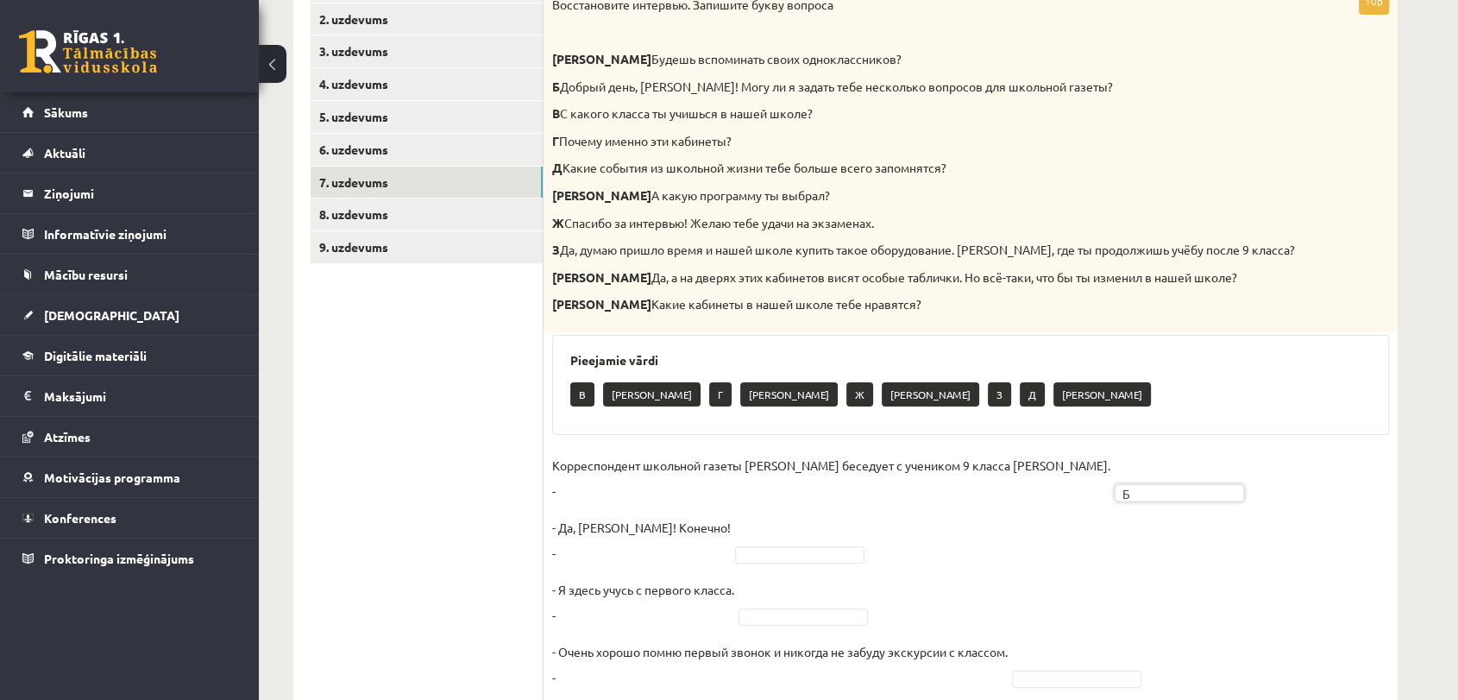
scroll to position [342, 0]
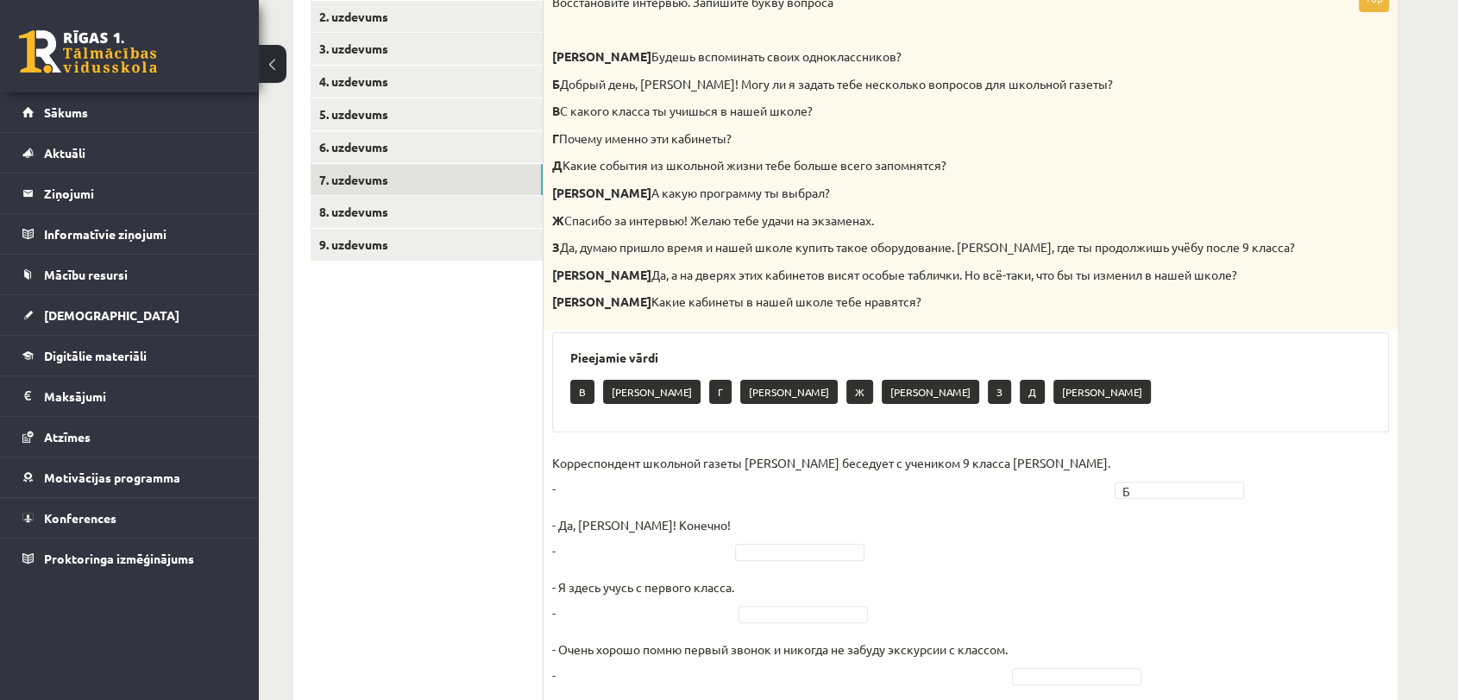
drag, startPoint x: 1409, startPoint y: 495, endPoint x: 509, endPoint y: 386, distance: 906.4
click at [509, 386] on ul "1. uzdevums 2. uzdevums 3. uzdevums 4. uzdevums 5. uzdevums 6. uzdevums 7. uzde…" at bounding box center [427, 588] width 233 height 1241
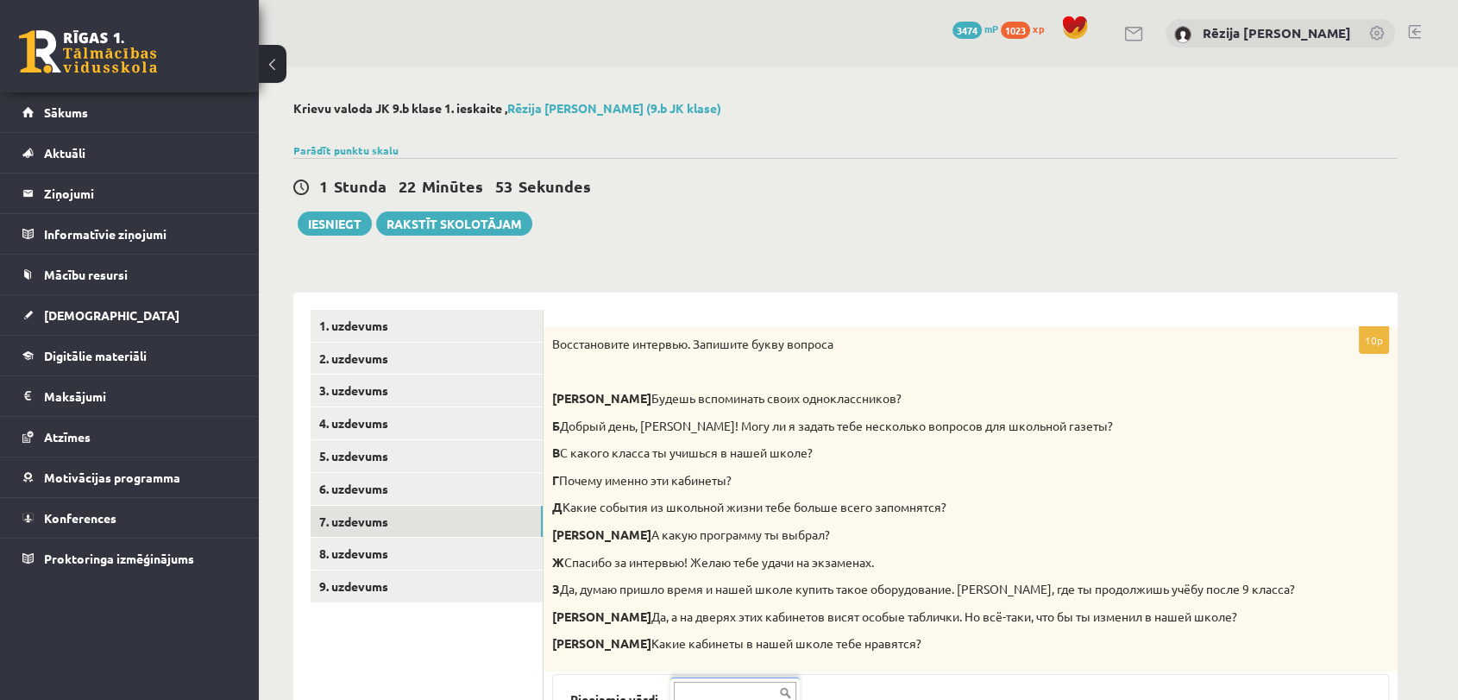
scroll to position [612, 0]
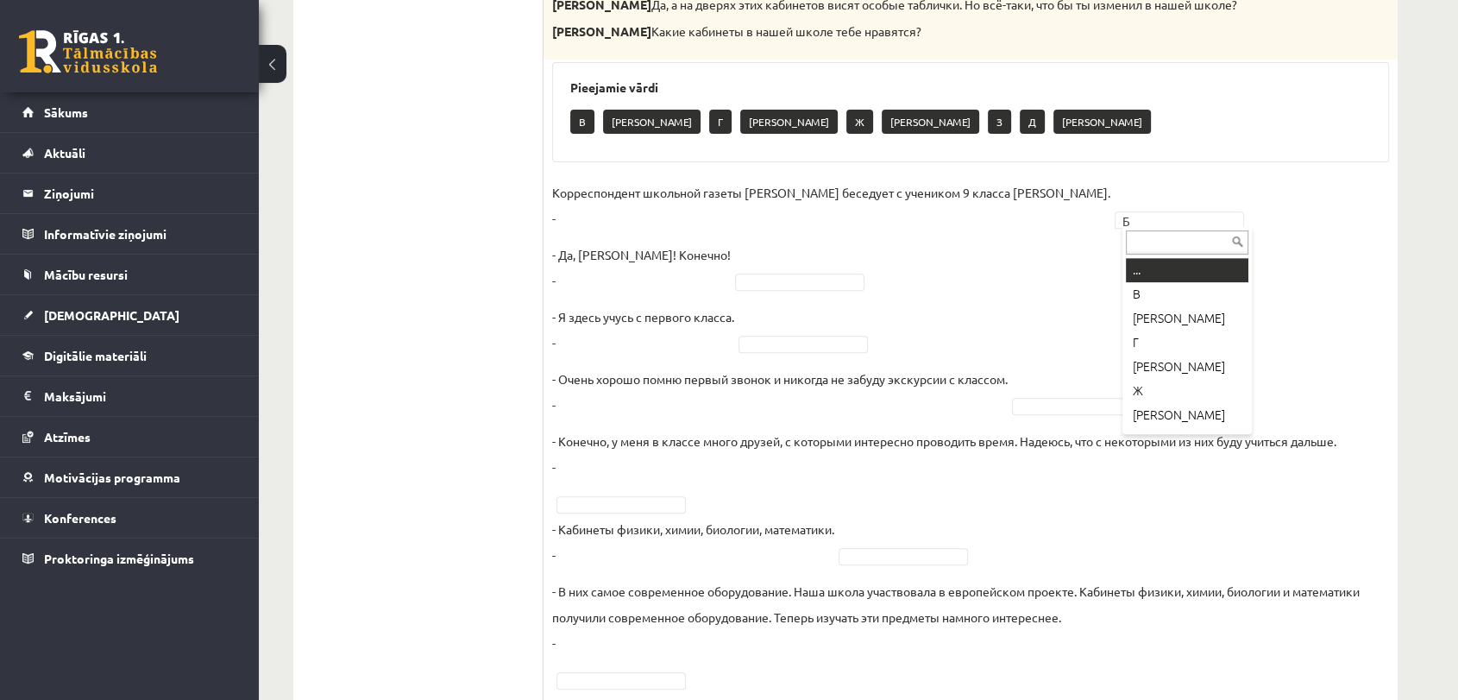
drag, startPoint x: 1159, startPoint y: 265, endPoint x: 868, endPoint y: 298, distance: 292.7
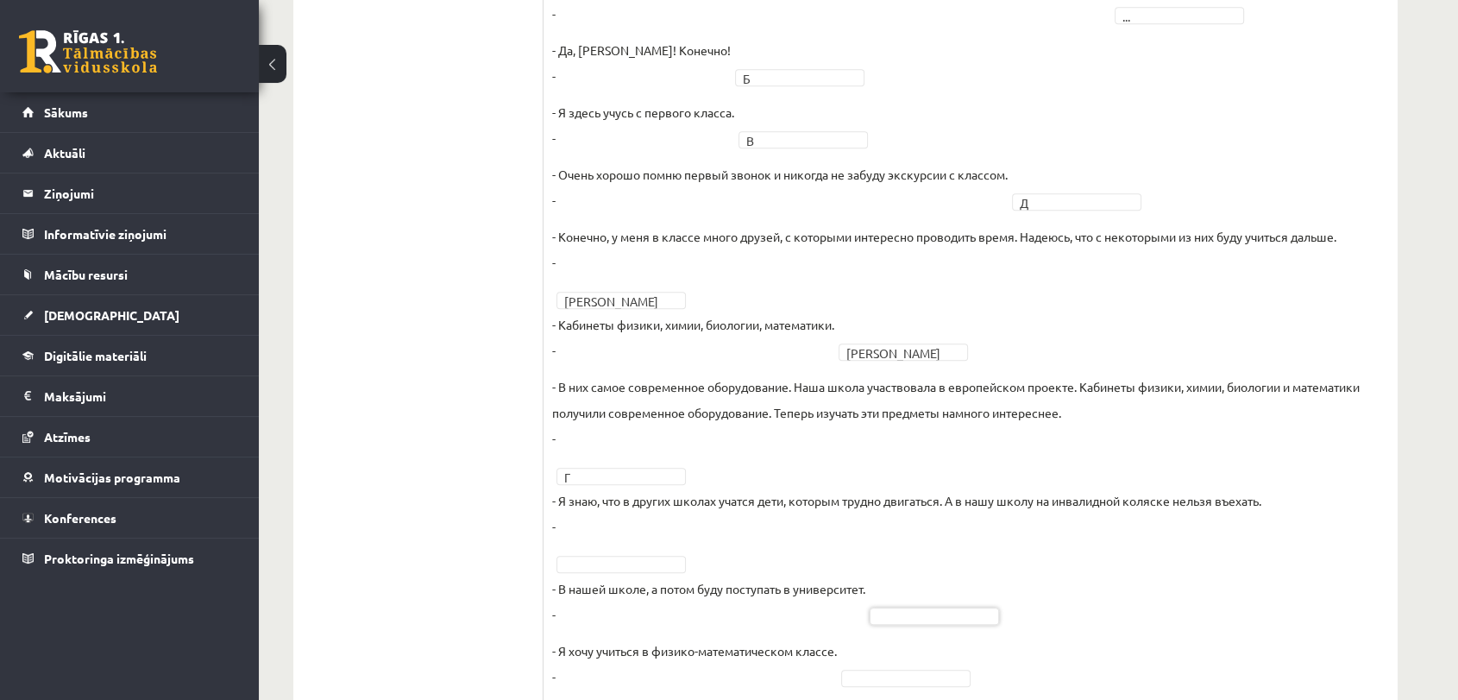
scroll to position [902, 0]
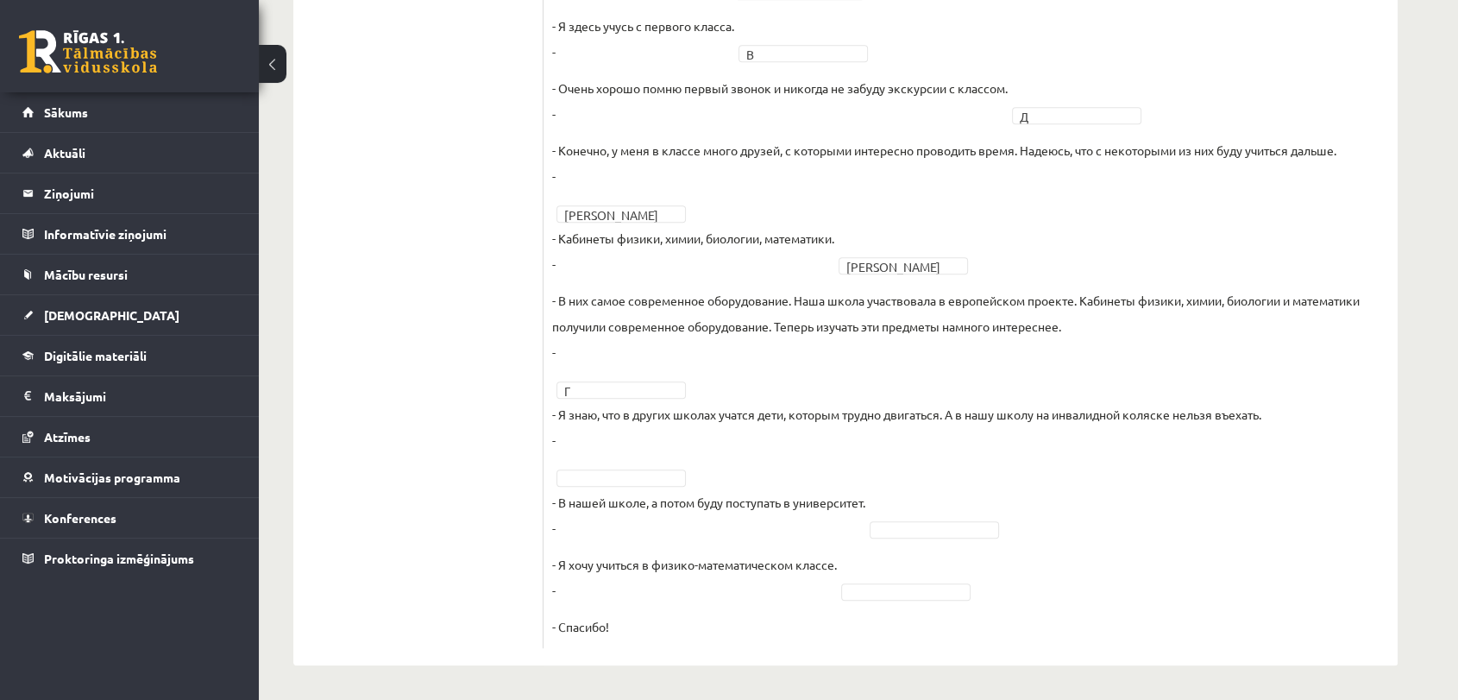
click at [890, 575] on fieldset "Корреспондент школьной газеты Анна Берзиня беседует с учеником 9 класса Андреем…" at bounding box center [970, 264] width 837 height 751
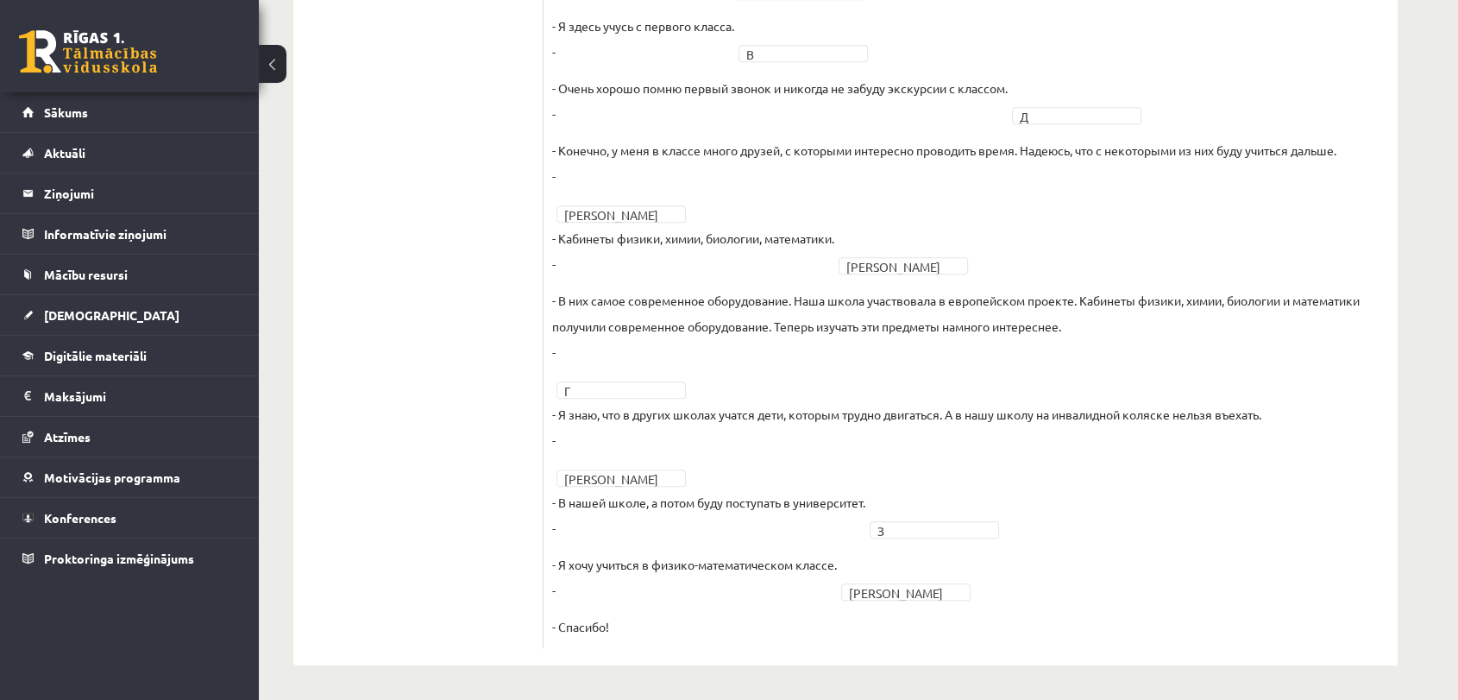
scroll to position [249, 0]
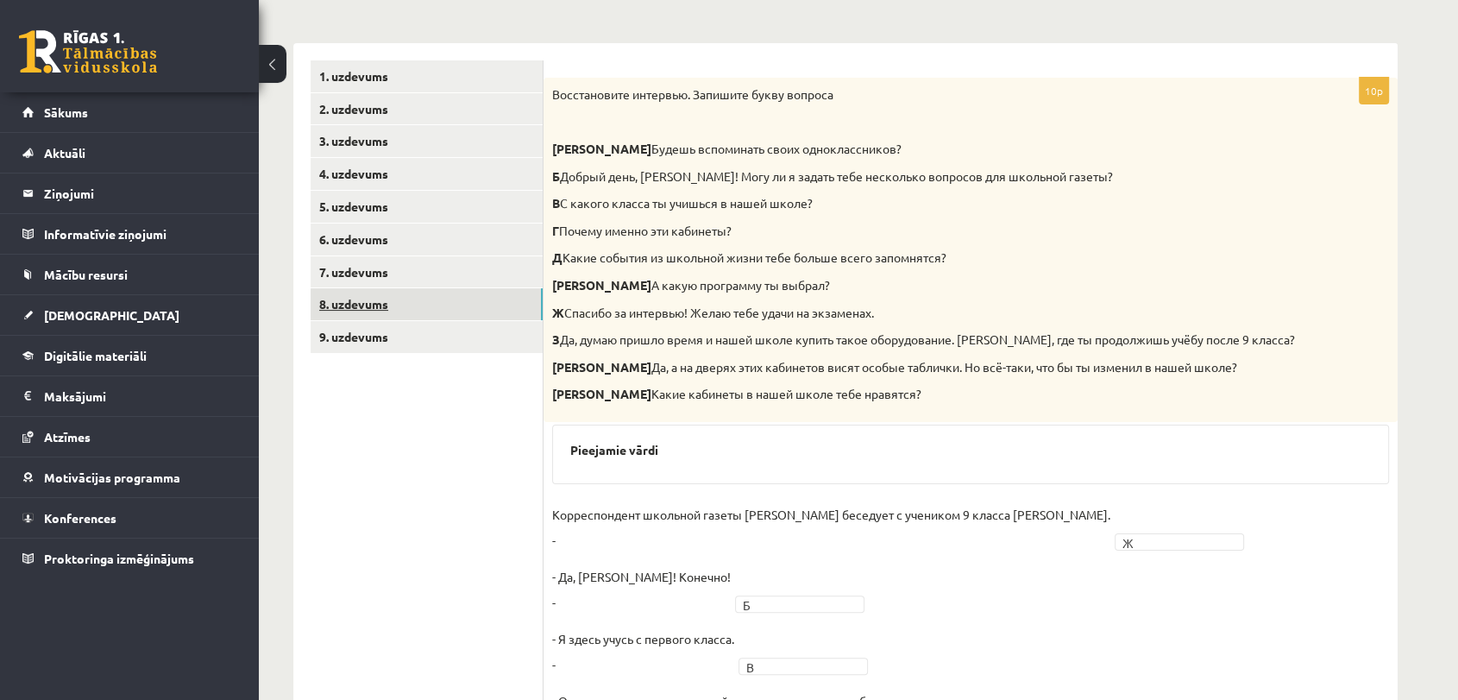
click at [487, 305] on link "8. uzdevums" at bounding box center [427, 304] width 232 height 32
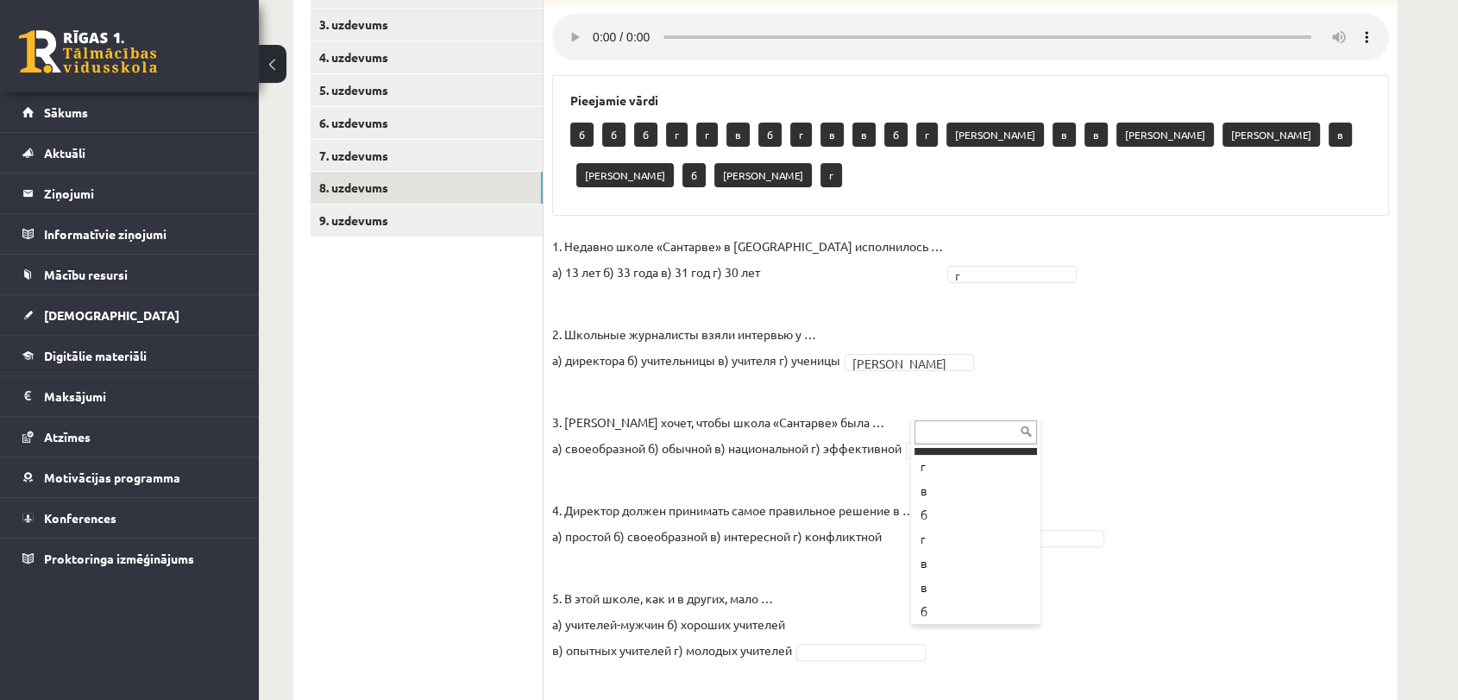
scroll to position [151, 0]
type input "*"
drag, startPoint x: 943, startPoint y: 416, endPoint x: 953, endPoint y: 424, distance: 13.5
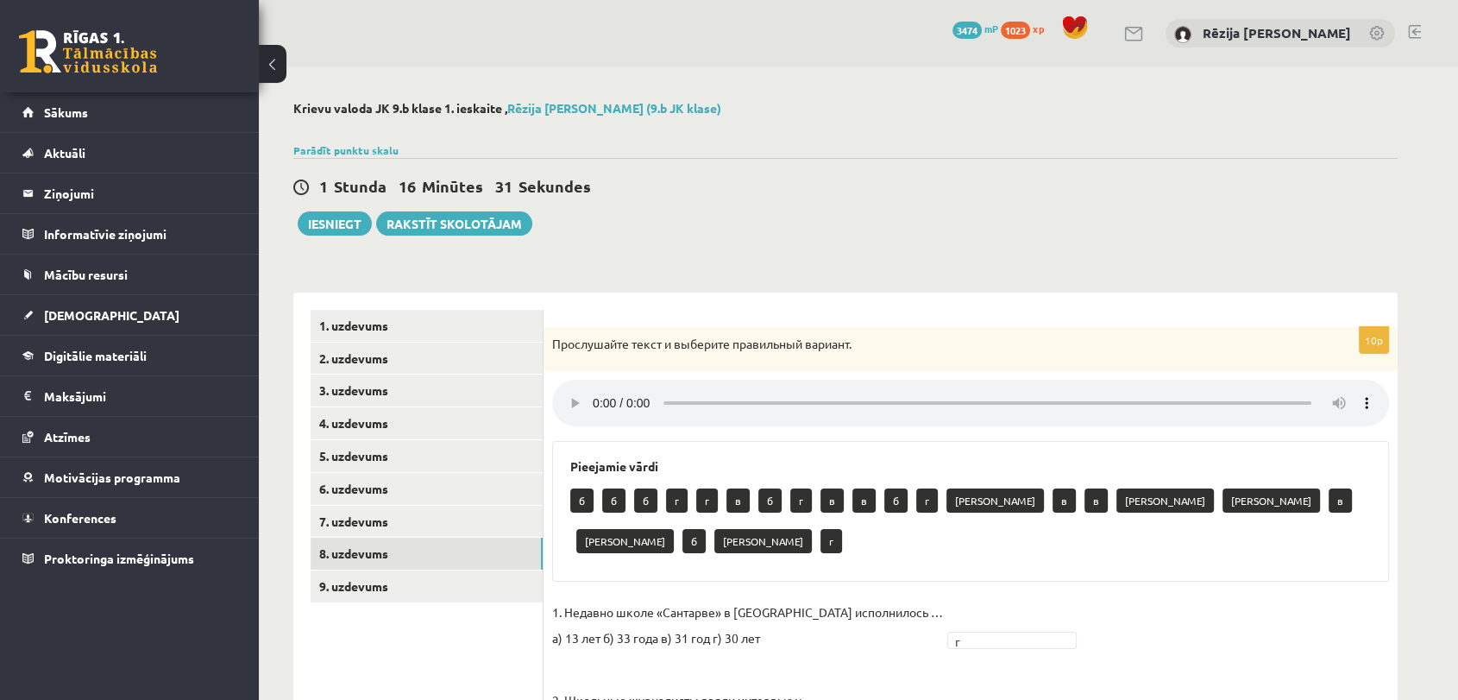
scroll to position [612, 0]
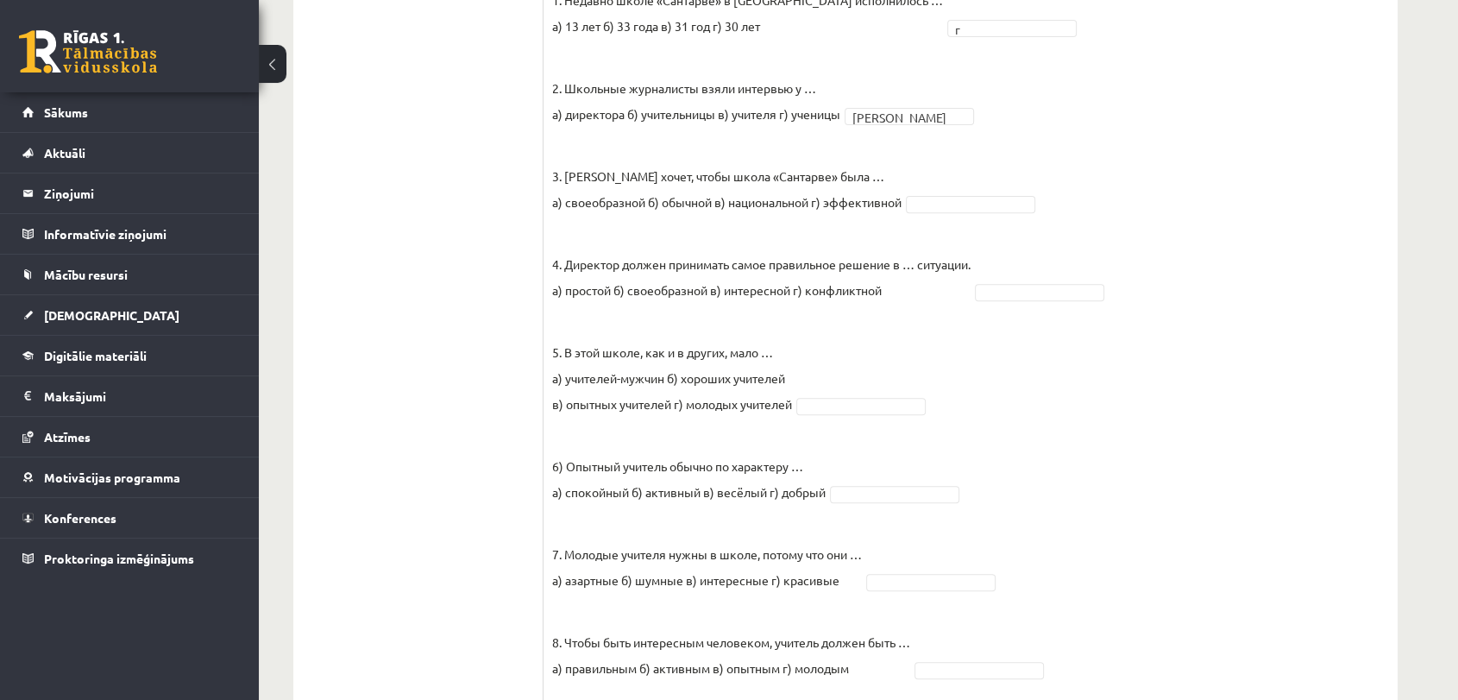
click at [938, 172] on fieldset "1. Недавно школе «Сантарве» в Клайпеде исполнилось … а) 13 лет б) 33 года в) 31…" at bounding box center [970, 427] width 837 height 880
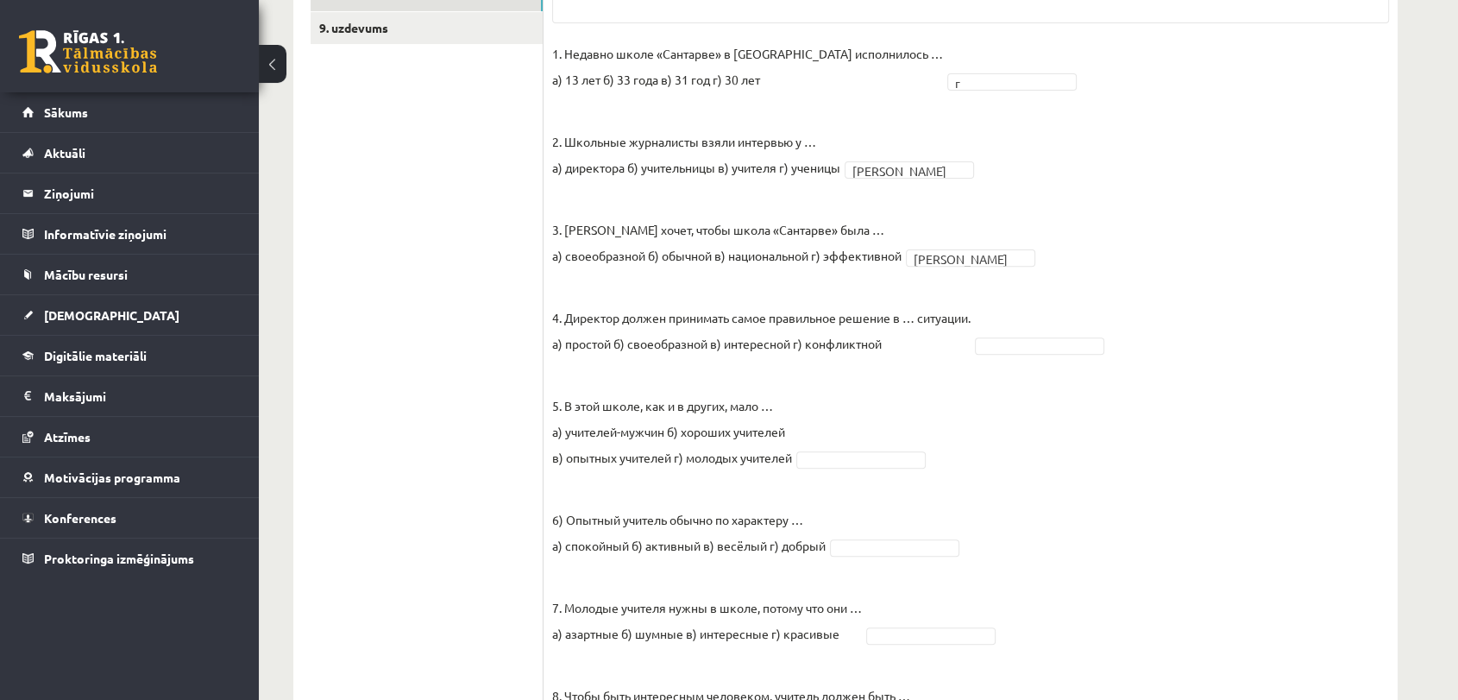
scroll to position [559, 0]
click at [401, 404] on ul "1. uzdevums 2. uzdevums 3. uzdevums 4. uzdevums 5. uzdevums 6. uzdevums 7. uzde…" at bounding box center [427, 340] width 233 height 1178
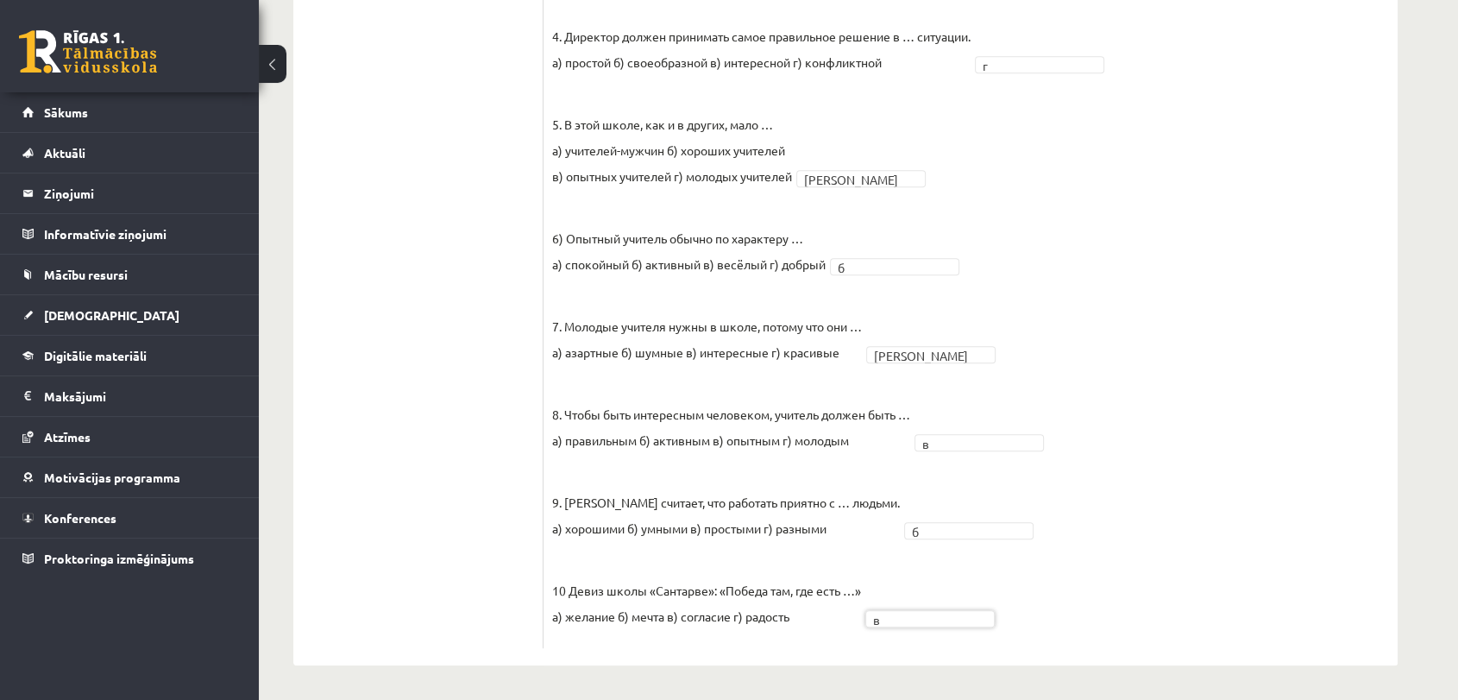
scroll to position [0, 0]
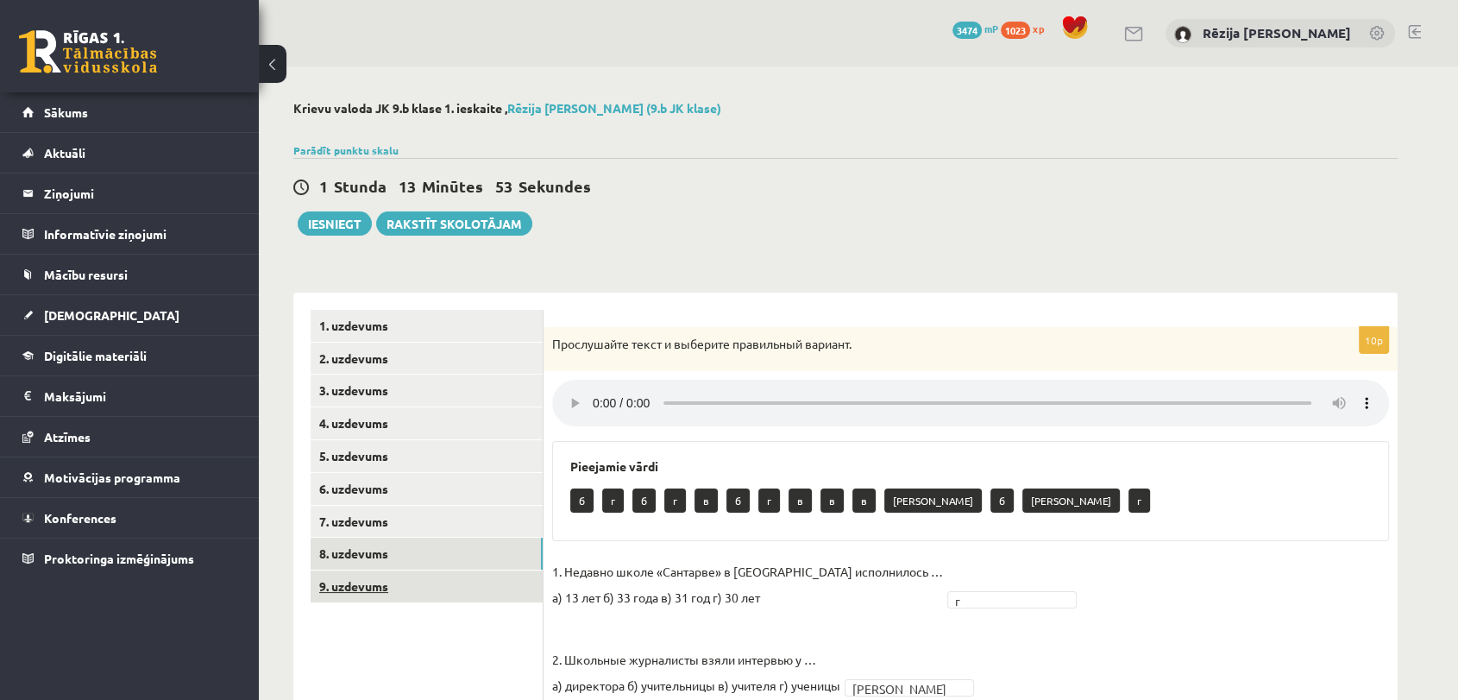
click at [375, 583] on link "9. uzdevums" at bounding box center [427, 586] width 232 height 32
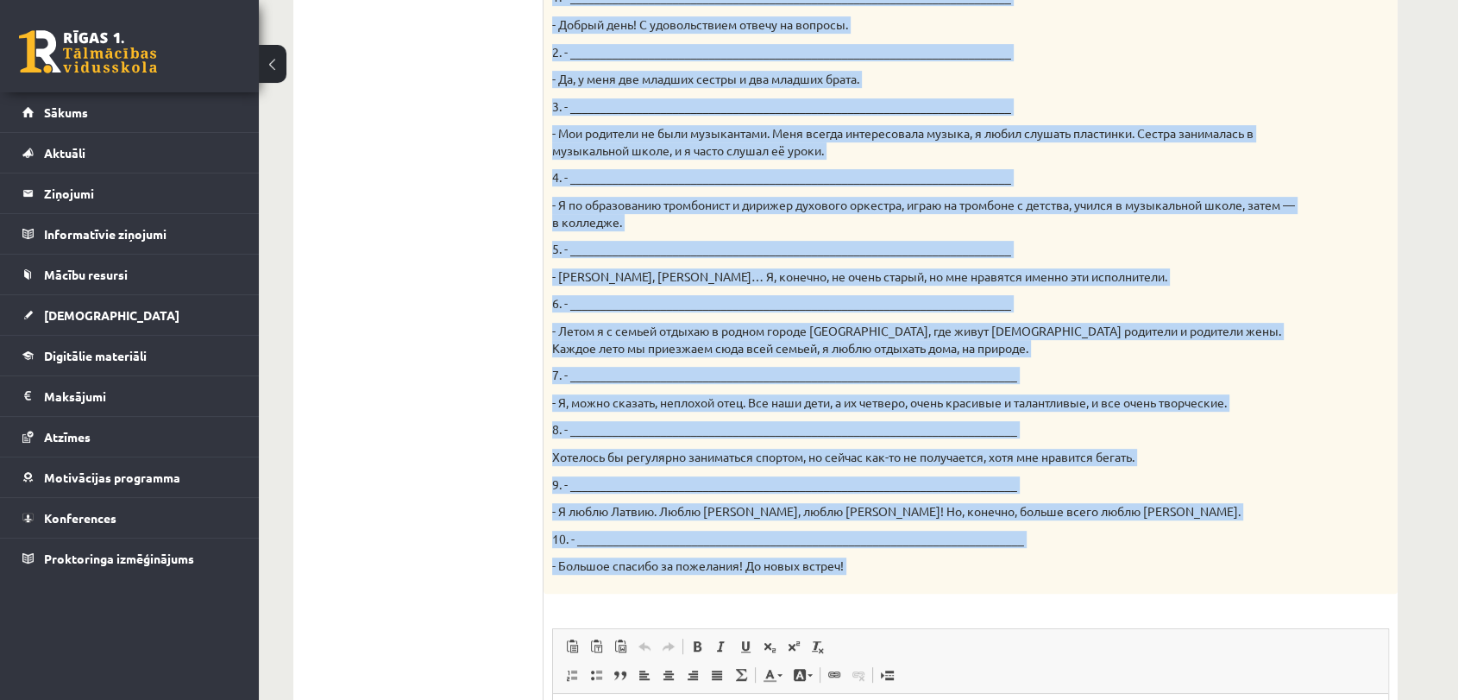
scroll to position [976, 0]
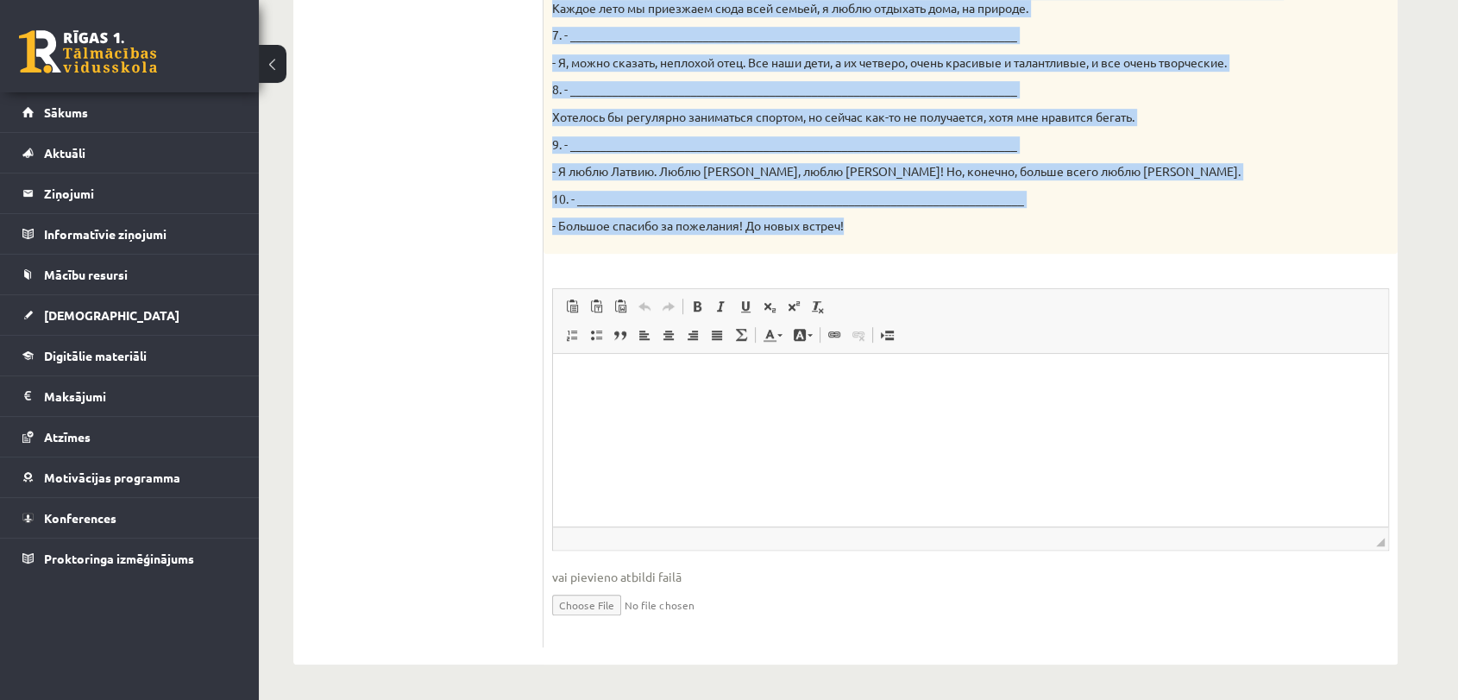
drag, startPoint x: 550, startPoint y: 335, endPoint x: 1014, endPoint y: 229, distance: 475.9
copy div "Твой собеседник – известный латвийский музыкант Интарс Бусулис. К данным ответа…"
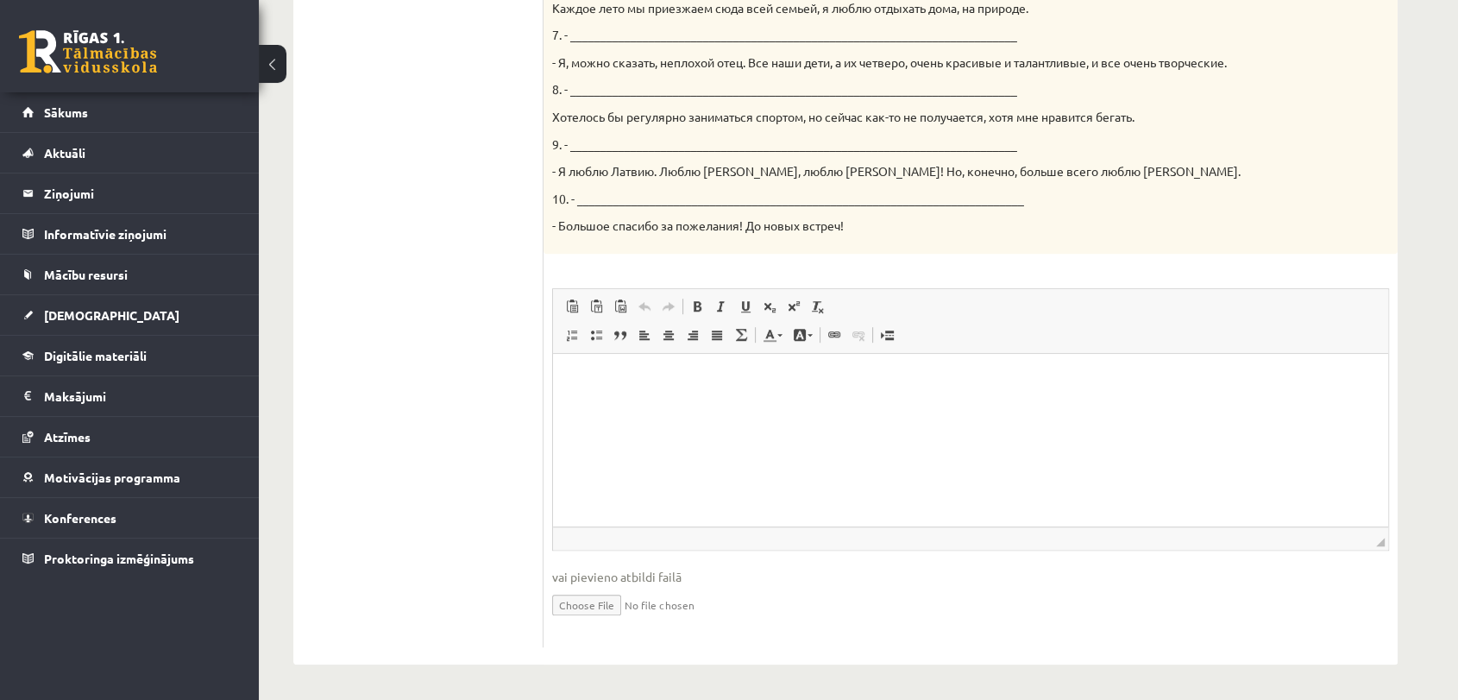
click at [573, 336] on span at bounding box center [572, 335] width 14 height 14
click at [610, 374] on li "Editor, wiswyg-editor-user-answer-47433875954840" at bounding box center [971, 380] width 732 height 18
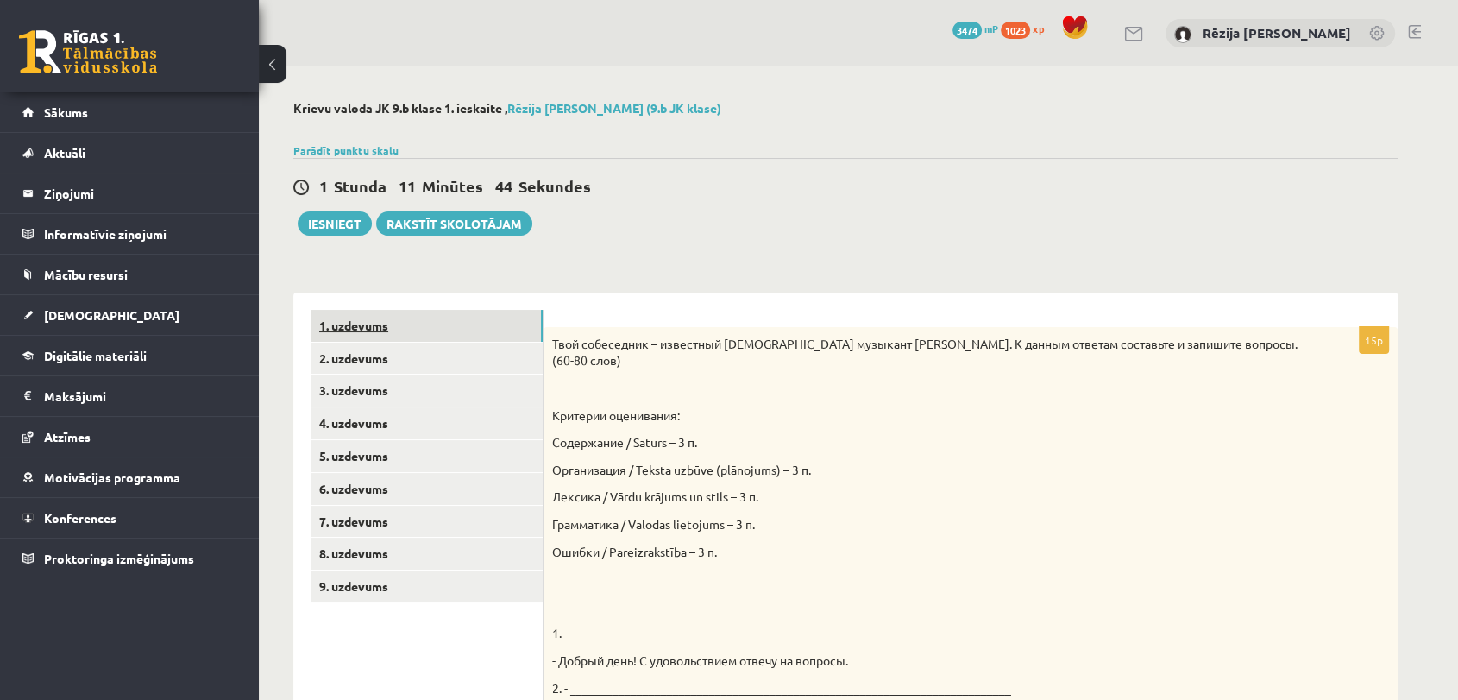
click at [391, 324] on link "1. uzdevums" at bounding box center [427, 326] width 232 height 32
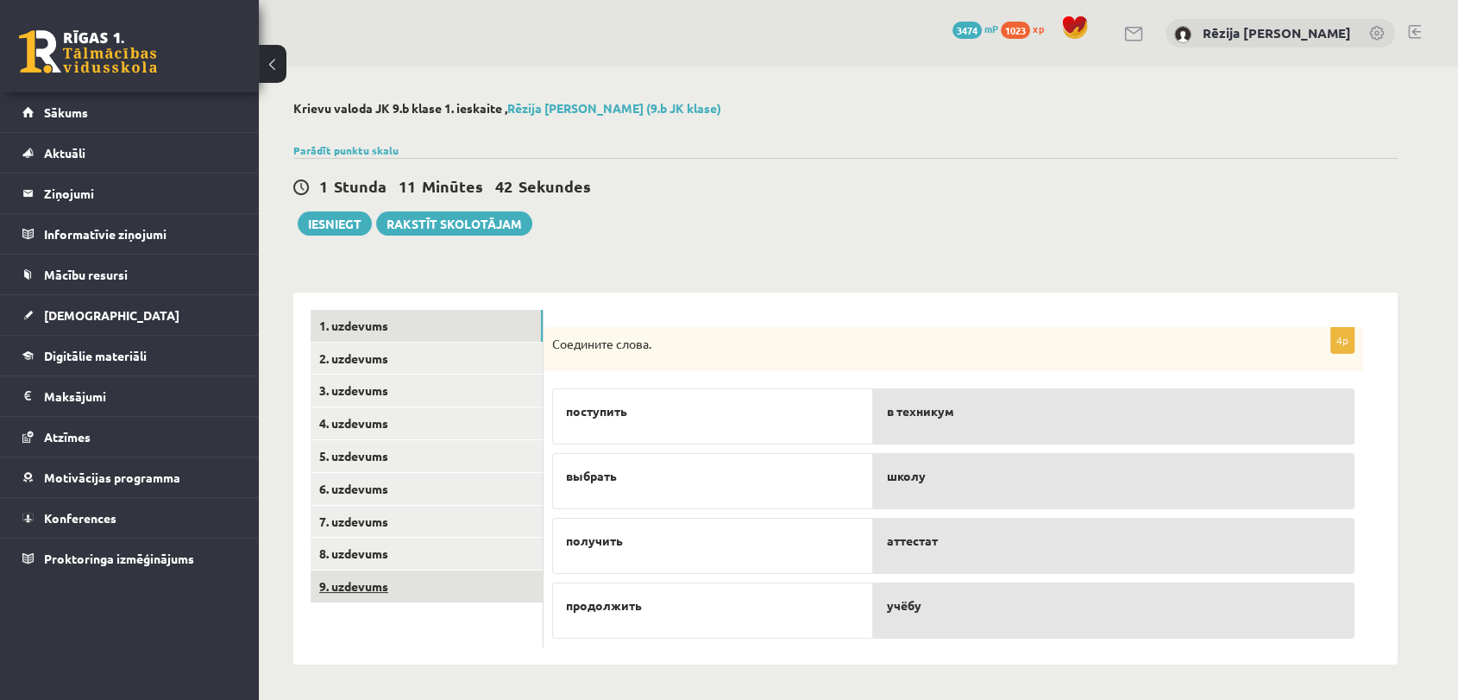
click at [444, 592] on link "9. uzdevums" at bounding box center [427, 586] width 232 height 32
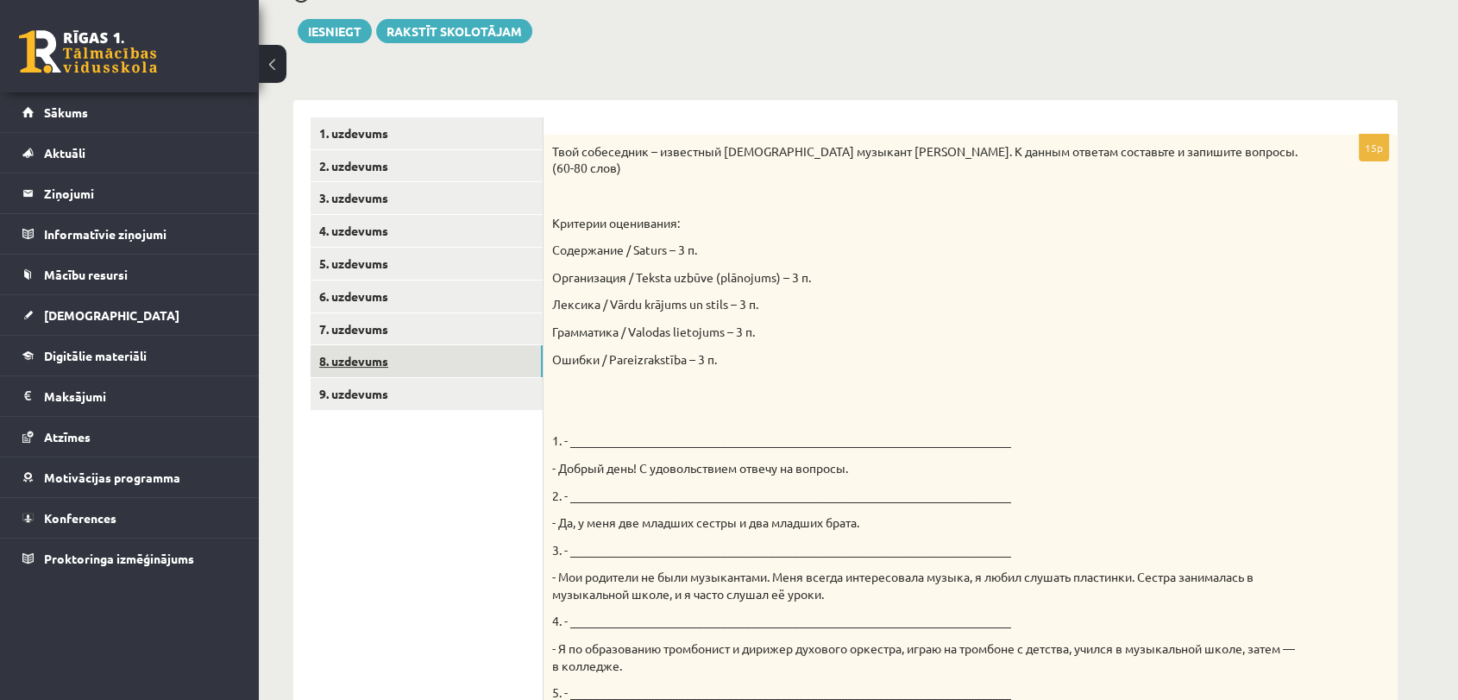
click at [375, 361] on link "8. uzdevums" at bounding box center [427, 361] width 232 height 32
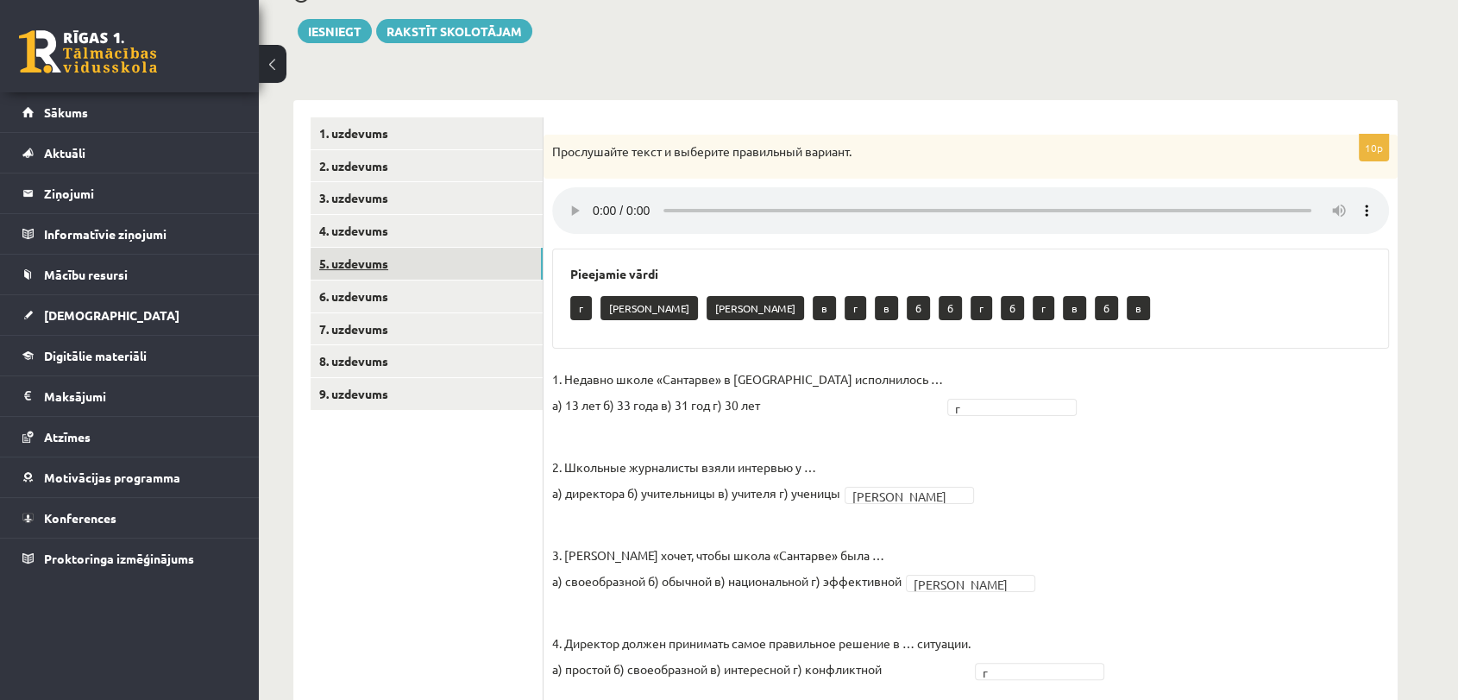
click at [407, 257] on link "5. uzdevums" at bounding box center [427, 264] width 232 height 32
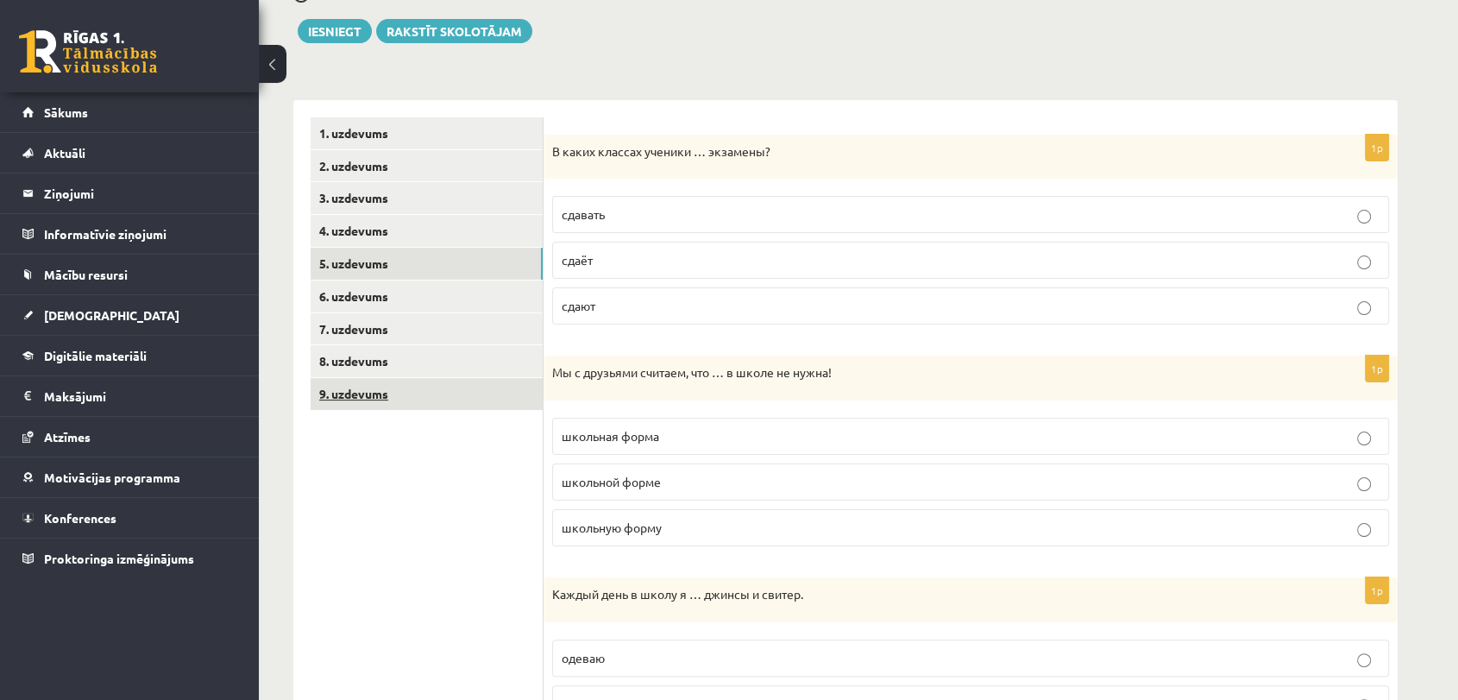
click at [405, 405] on link "9. uzdevums" at bounding box center [427, 394] width 232 height 32
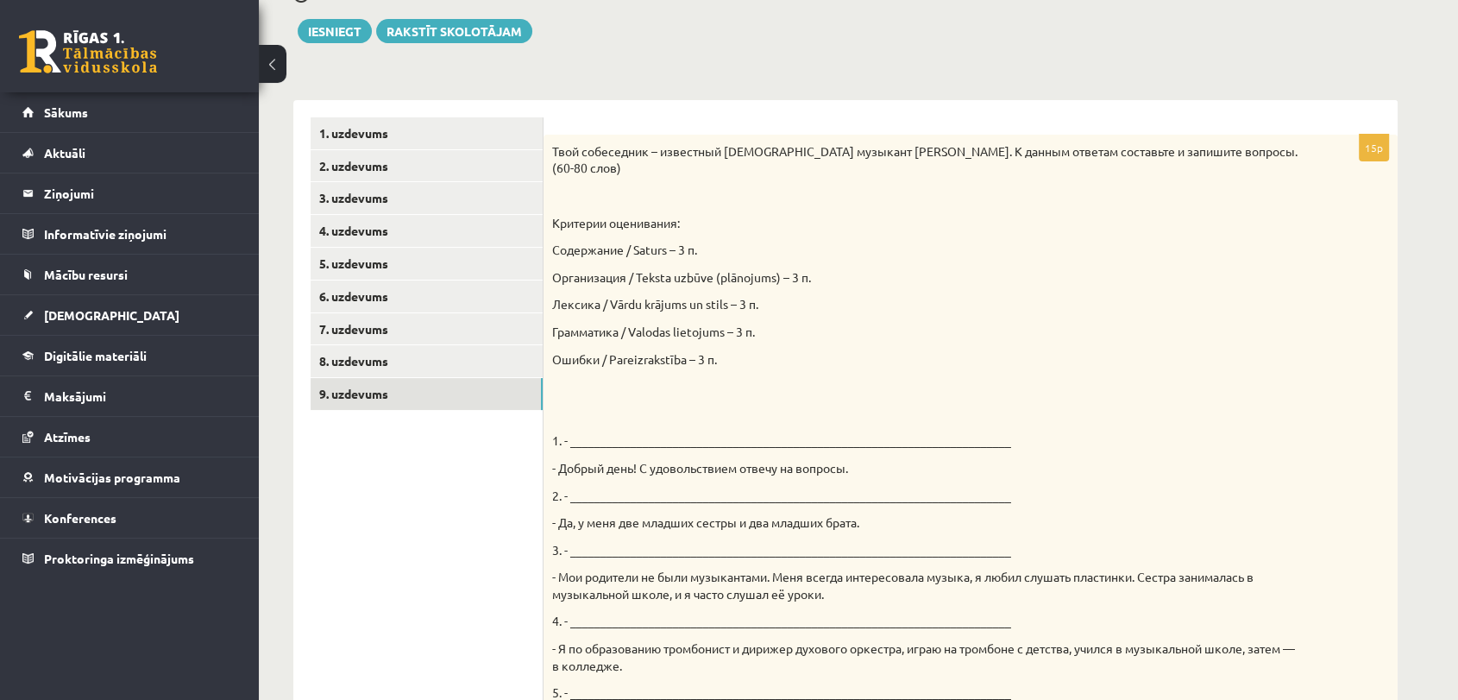
click at [356, 47] on div "**********" at bounding box center [845, 592] width 1173 height 1436
click at [348, 31] on button "Iesniegt" at bounding box center [335, 31] width 74 height 24
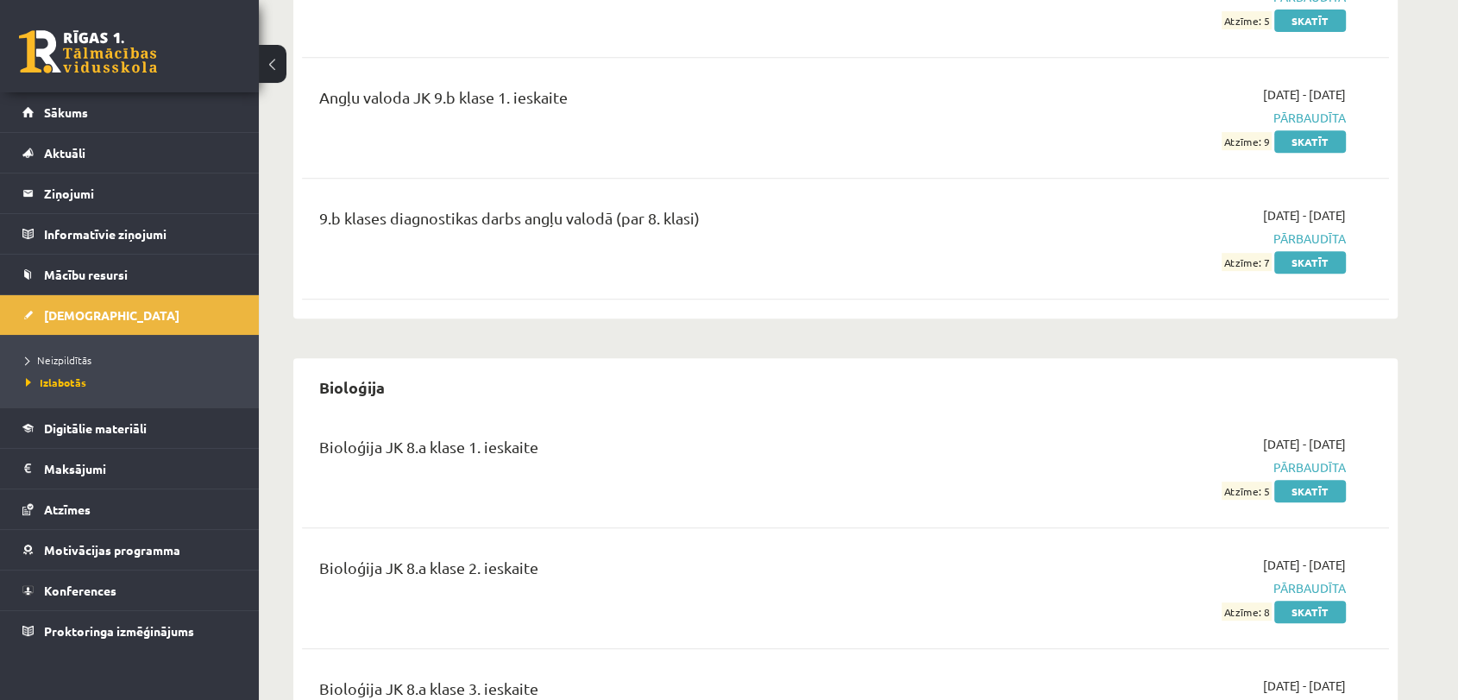
scroll to position [100, 0]
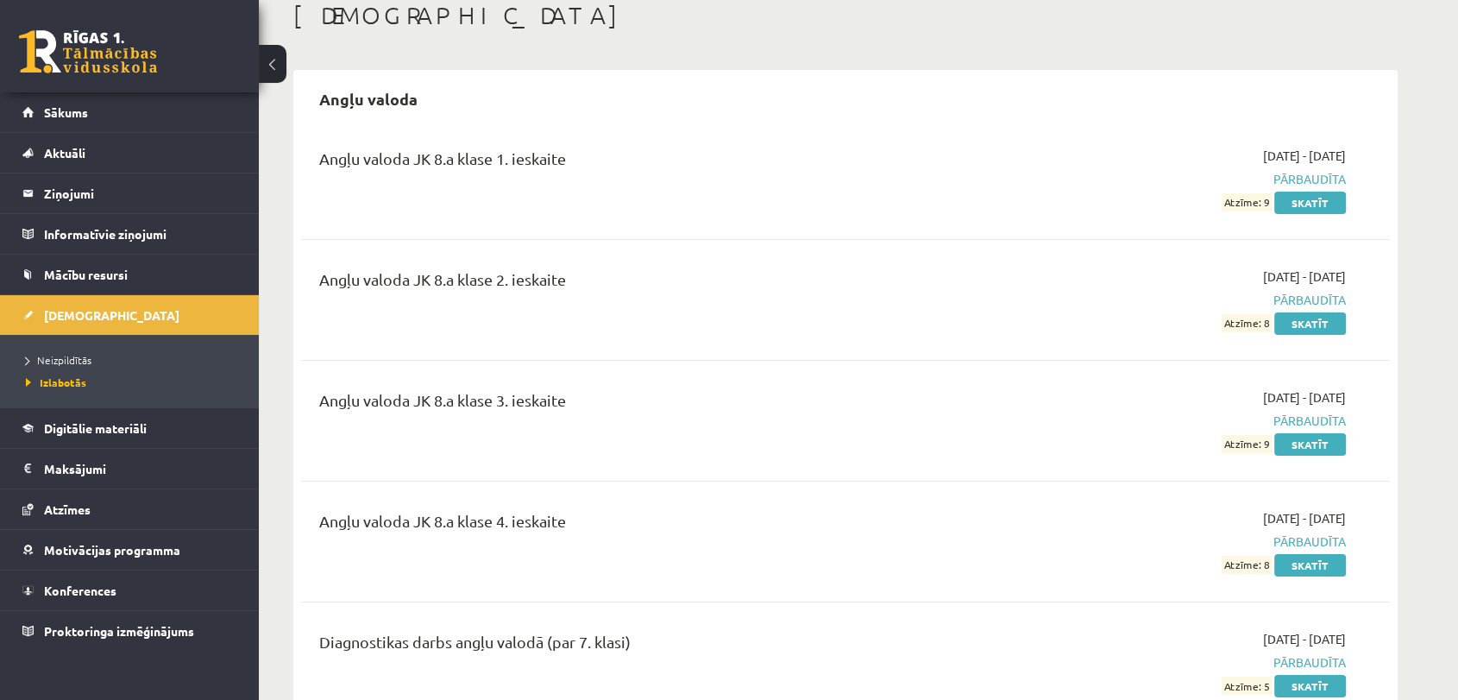
click at [53, 350] on li "Neizpildītās" at bounding box center [134, 360] width 216 height 22
click at [55, 361] on span "Neizpildītās" at bounding box center [63, 360] width 75 height 14
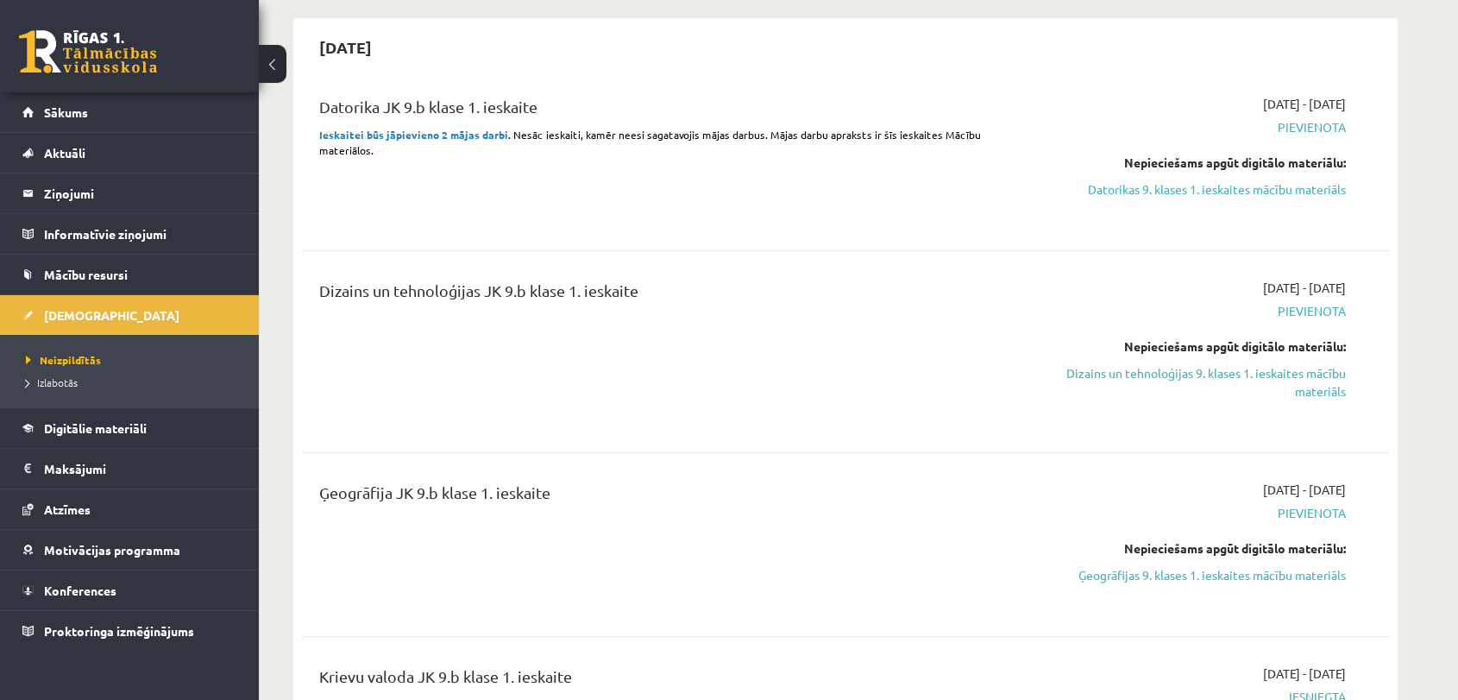
scroll to position [657, 0]
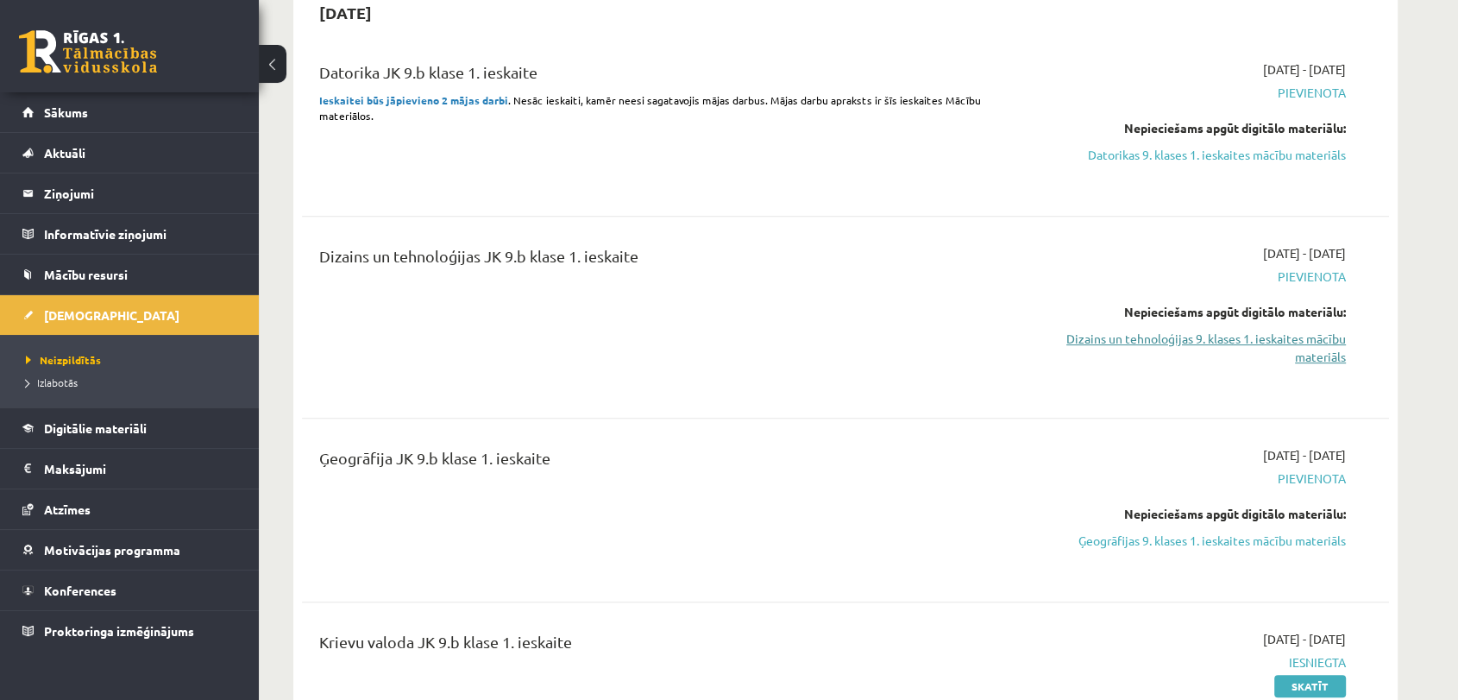
click at [1173, 333] on link "Dizains un tehnoloģijas 9. klases 1. ieskaites mācību materiāls" at bounding box center [1183, 348] width 325 height 36
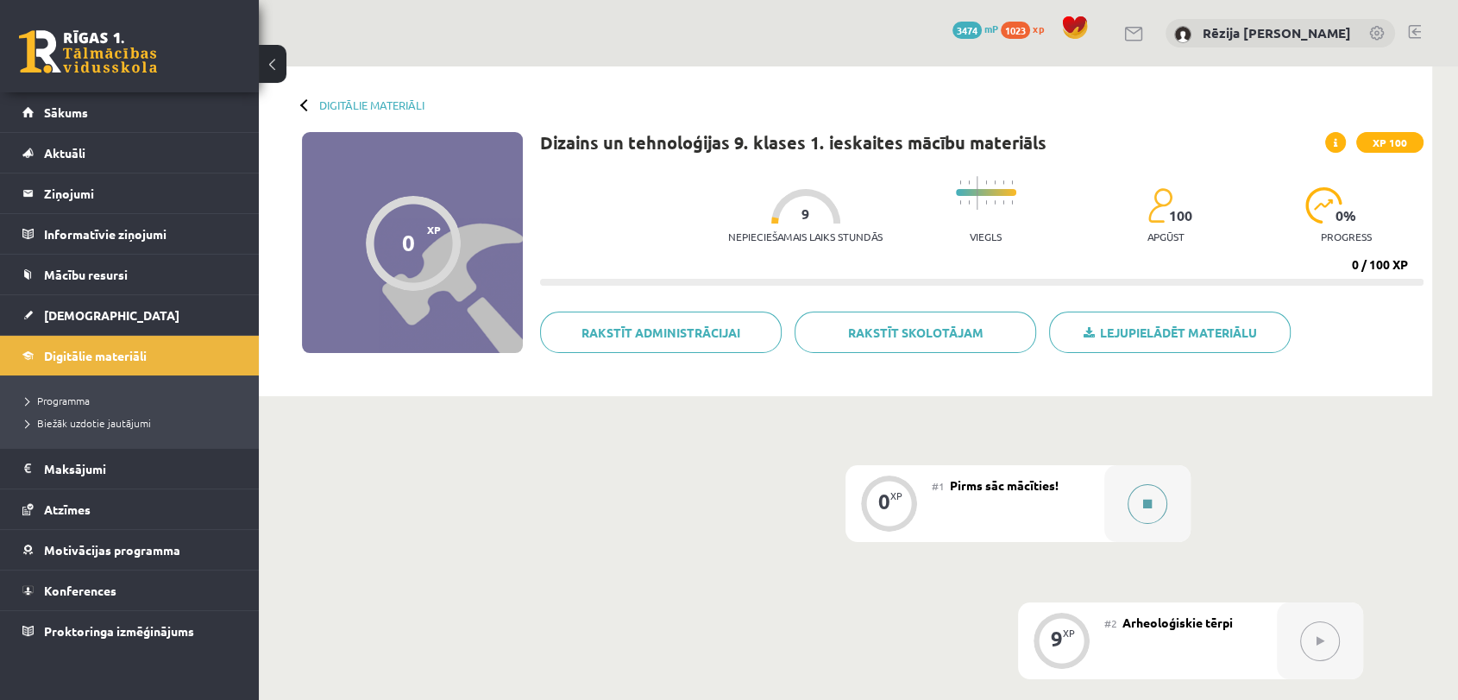
click at [1149, 495] on button at bounding box center [1148, 504] width 40 height 40
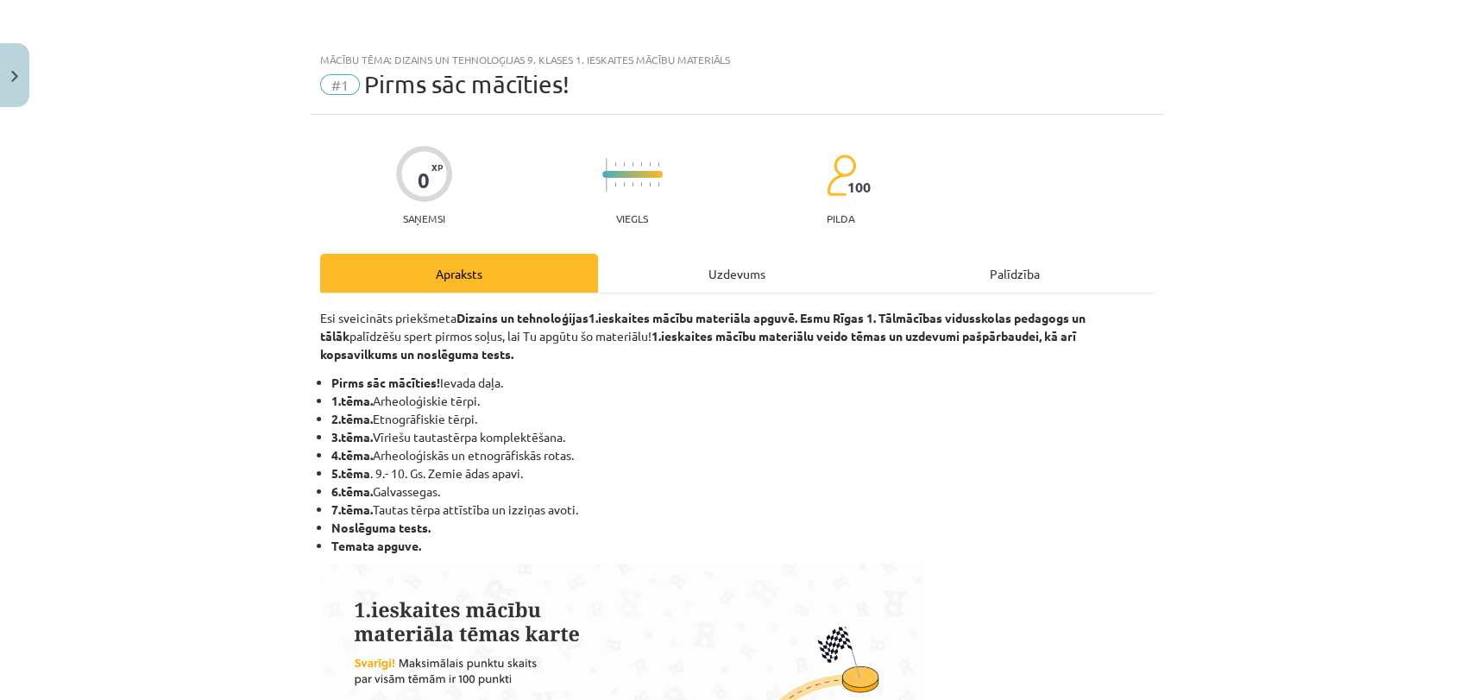
scroll to position [965, 0]
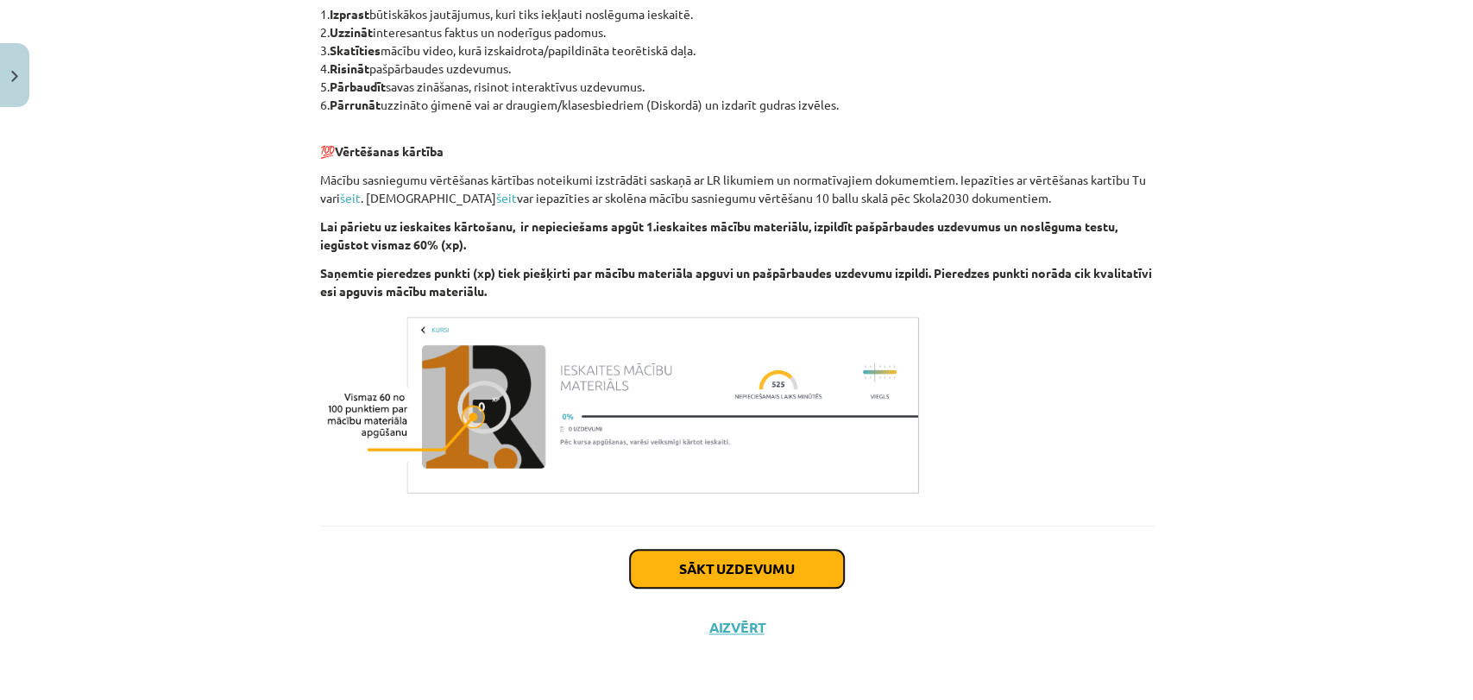
click at [731, 567] on button "Sākt uzdevumu" at bounding box center [737, 569] width 214 height 38
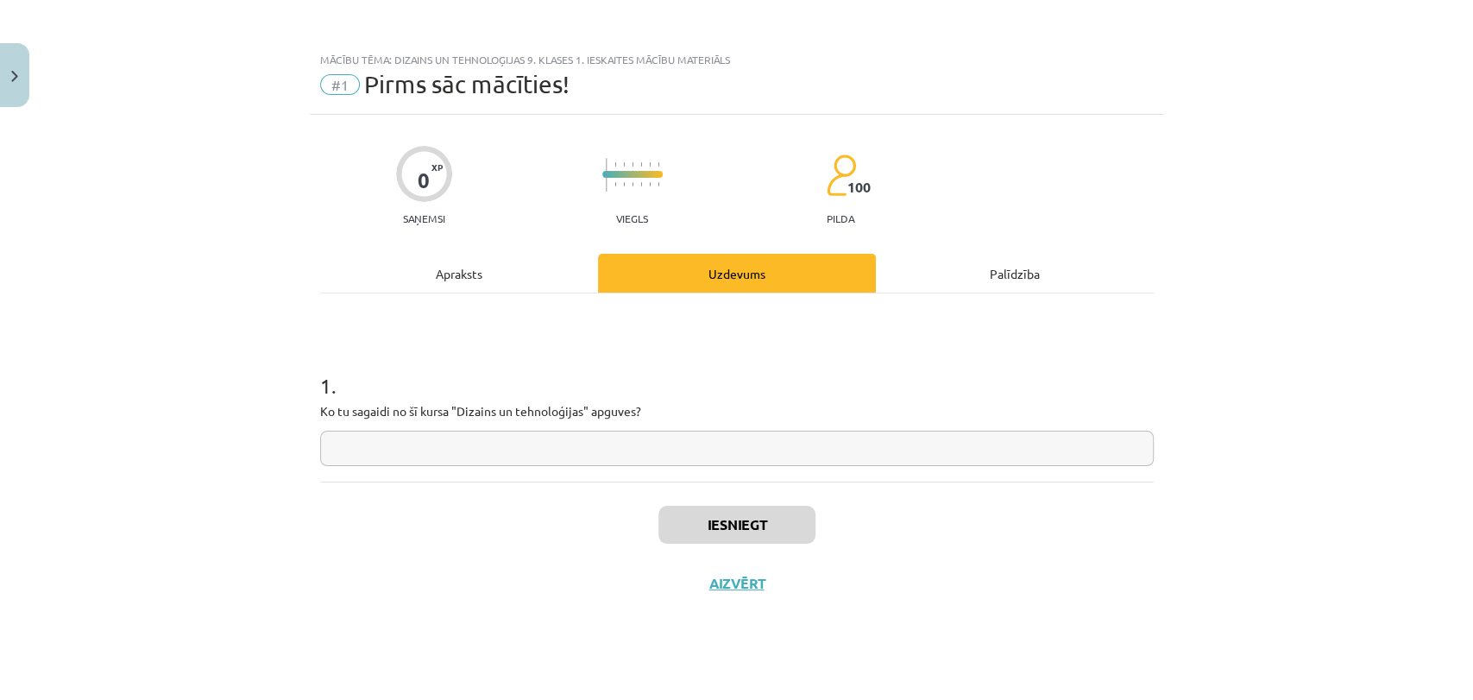
click at [575, 447] on input "text" at bounding box center [736, 447] width 833 height 35
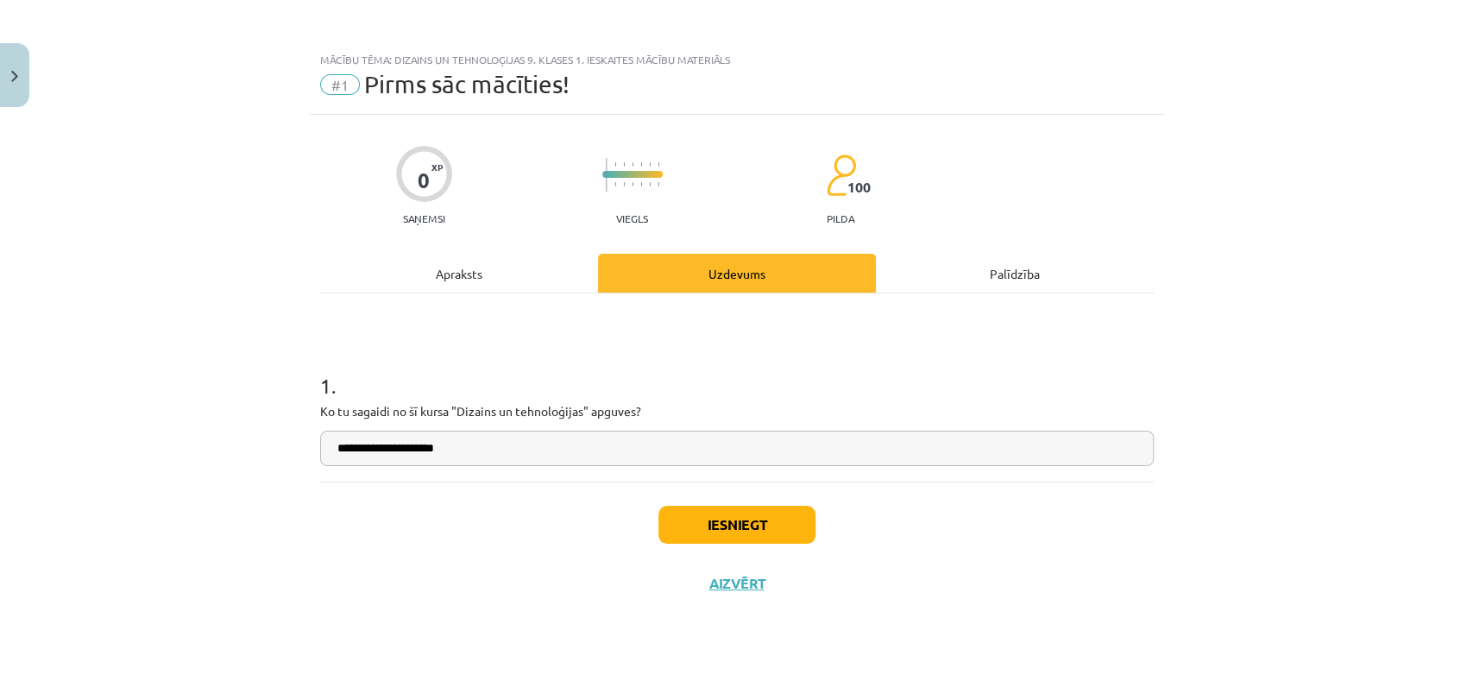
type input "**********"
click at [767, 516] on button "Iesniegt" at bounding box center [736, 525] width 157 height 38
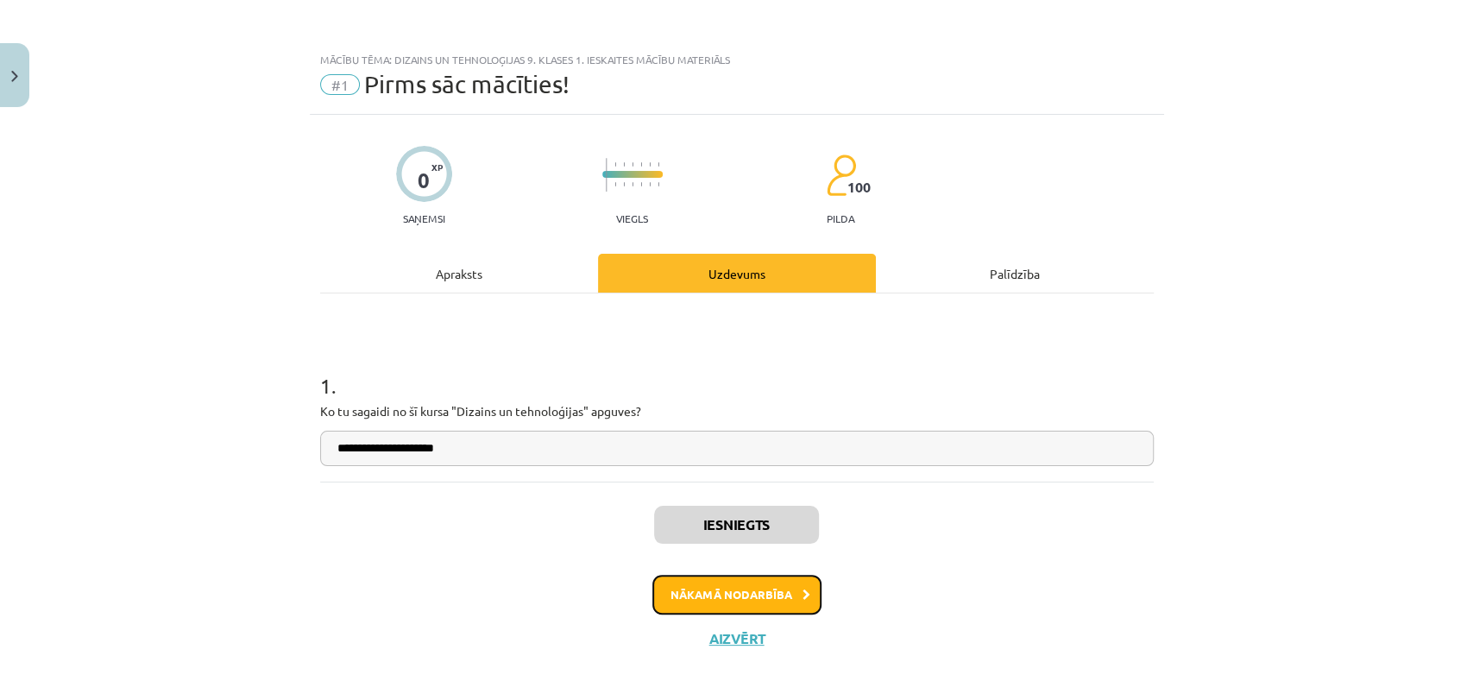
click at [771, 597] on button "Nākamā nodarbība" at bounding box center [736, 595] width 169 height 40
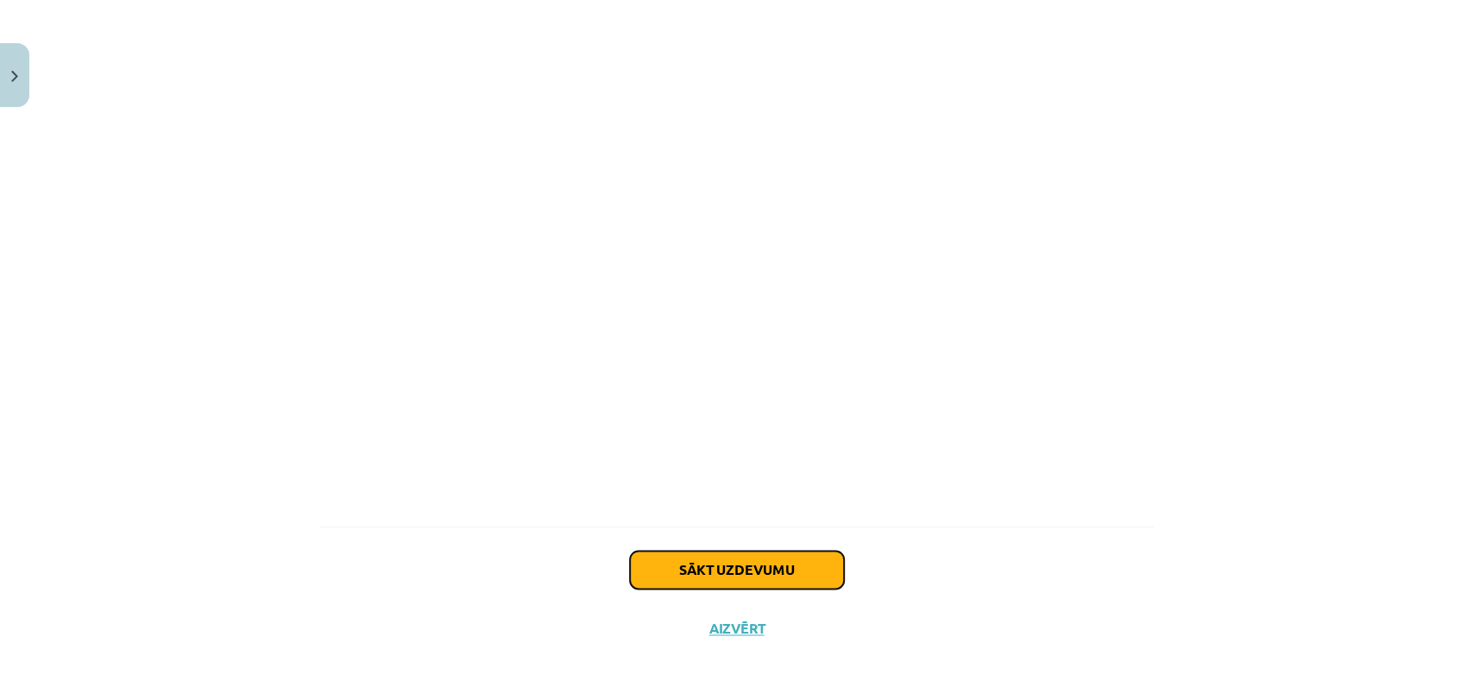
click at [680, 569] on button "Sākt uzdevumu" at bounding box center [737, 569] width 214 height 38
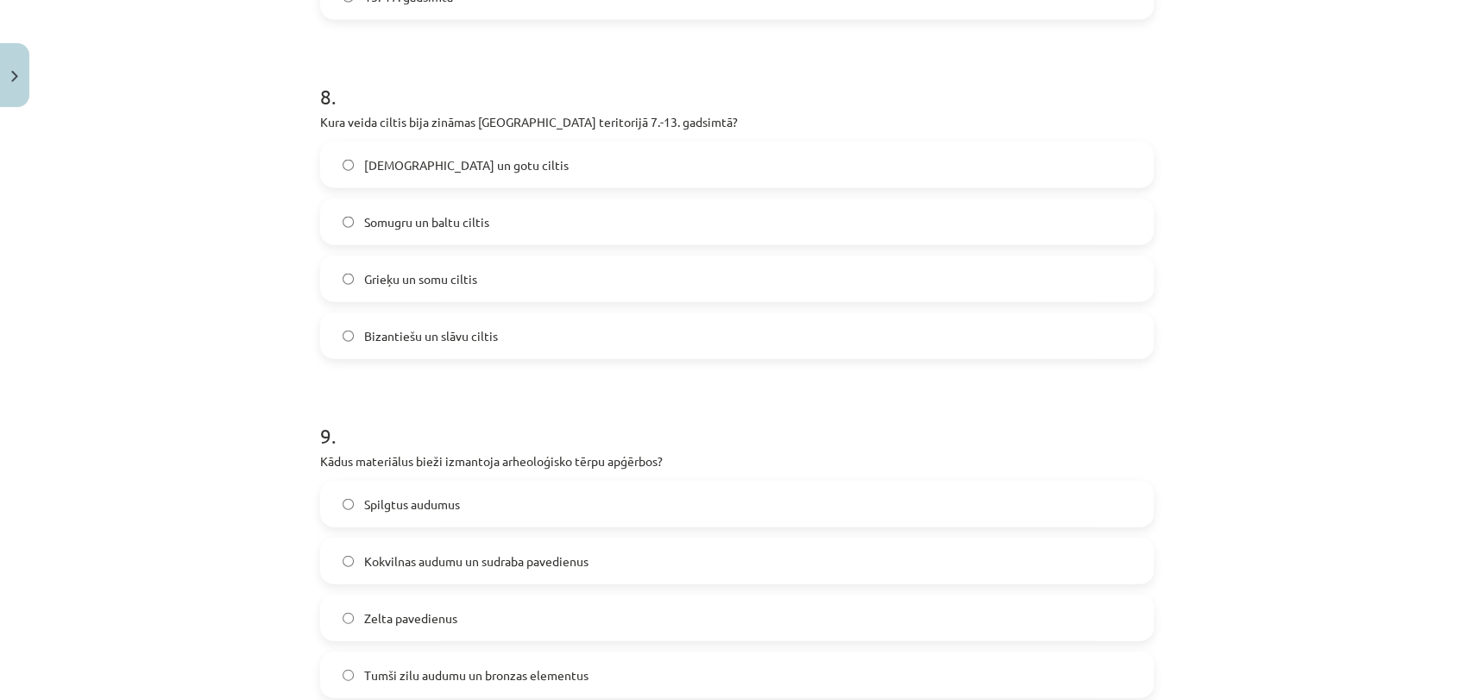
scroll to position [2861, 0]
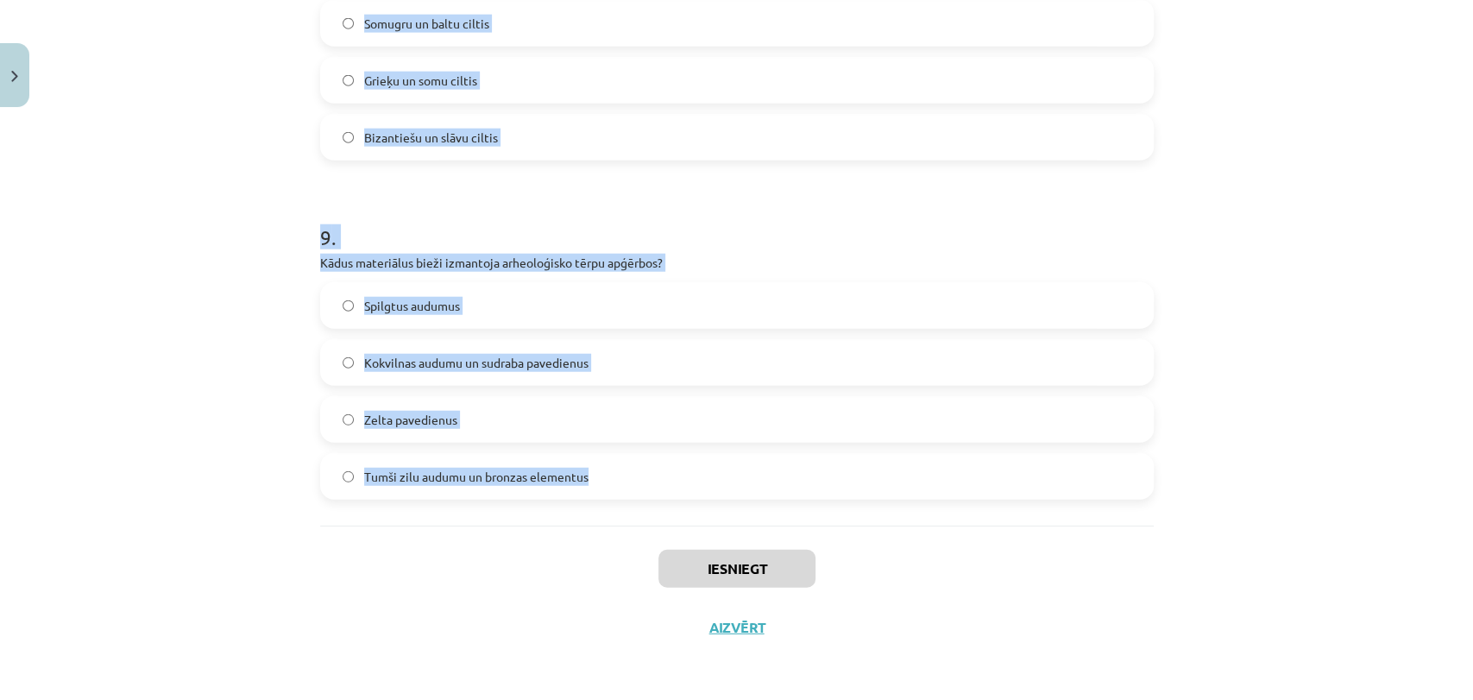
drag, startPoint x: 275, startPoint y: 310, endPoint x: 814, endPoint y: 484, distance: 565.8
click at [873, 506] on div "Mācību tēma: Dizains un tehnoloģijas 9. klases 1. ieskaites mācību materiāls #2…" at bounding box center [736, 350] width 1473 height 700
copy form "1 . Lore ip dolorsita consectetura elits doe temporincididunt utlabor? Etdolo m…"
click at [208, 354] on div "Mācību tēma: Dizains un tehnoloģijas 9. klases 1. ieskaites mācību materiāls #2…" at bounding box center [736, 350] width 1473 height 700
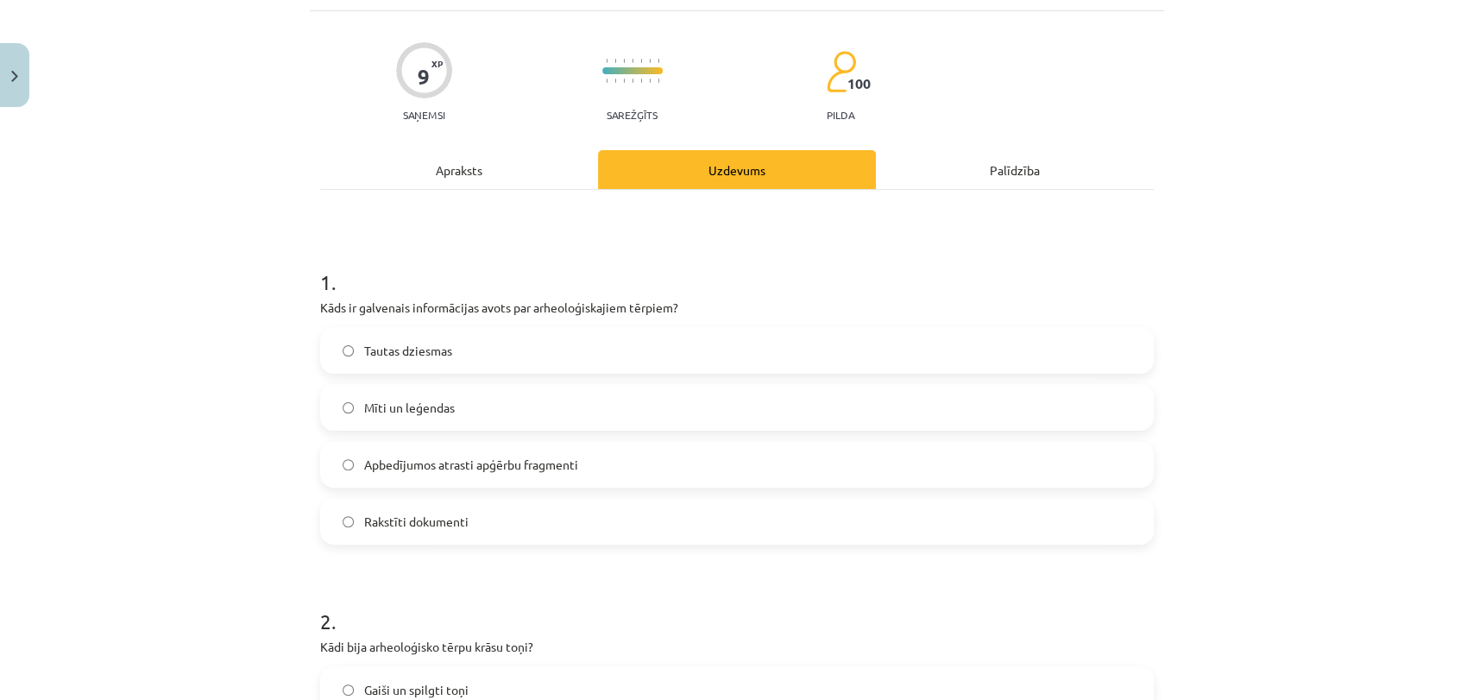
scroll to position [0, 0]
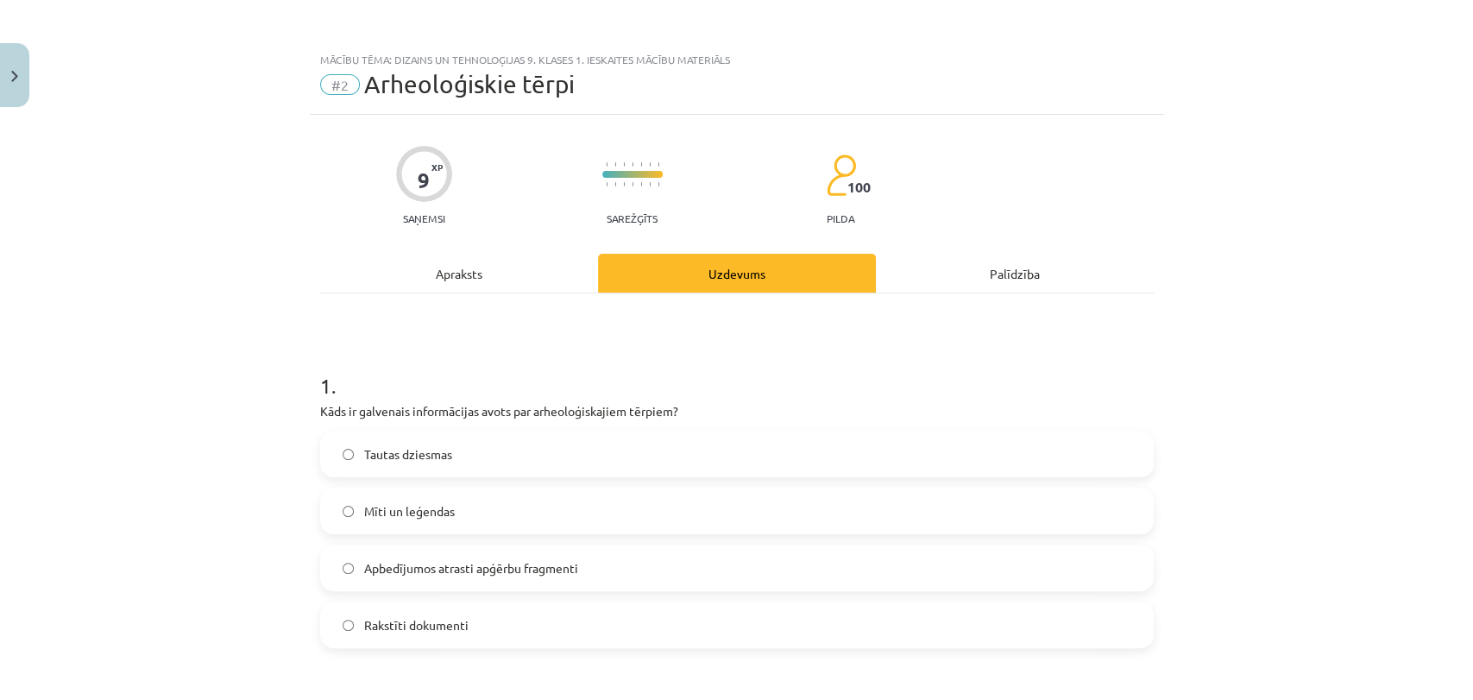
click at [434, 565] on span "Apbedījumos atrasti apģērbu fragmenti" at bounding box center [471, 568] width 214 height 18
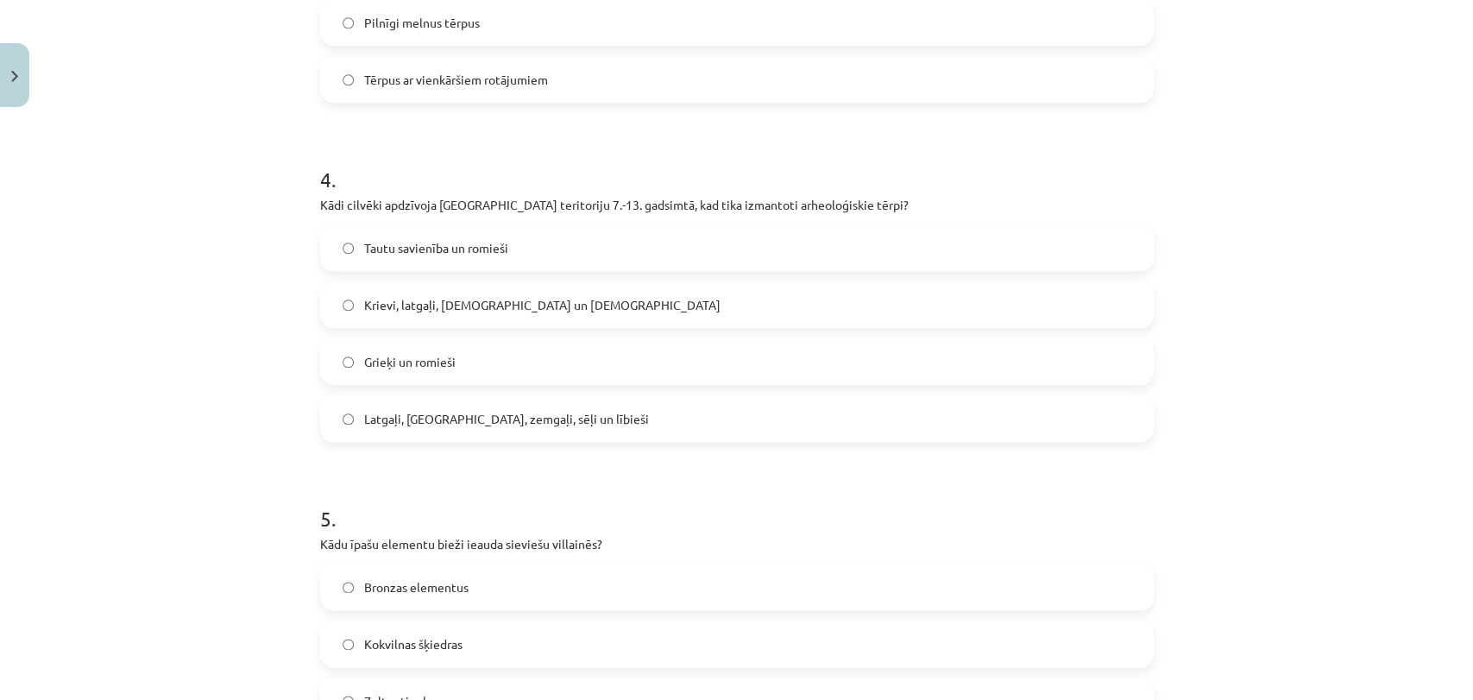
scroll to position [612, 0]
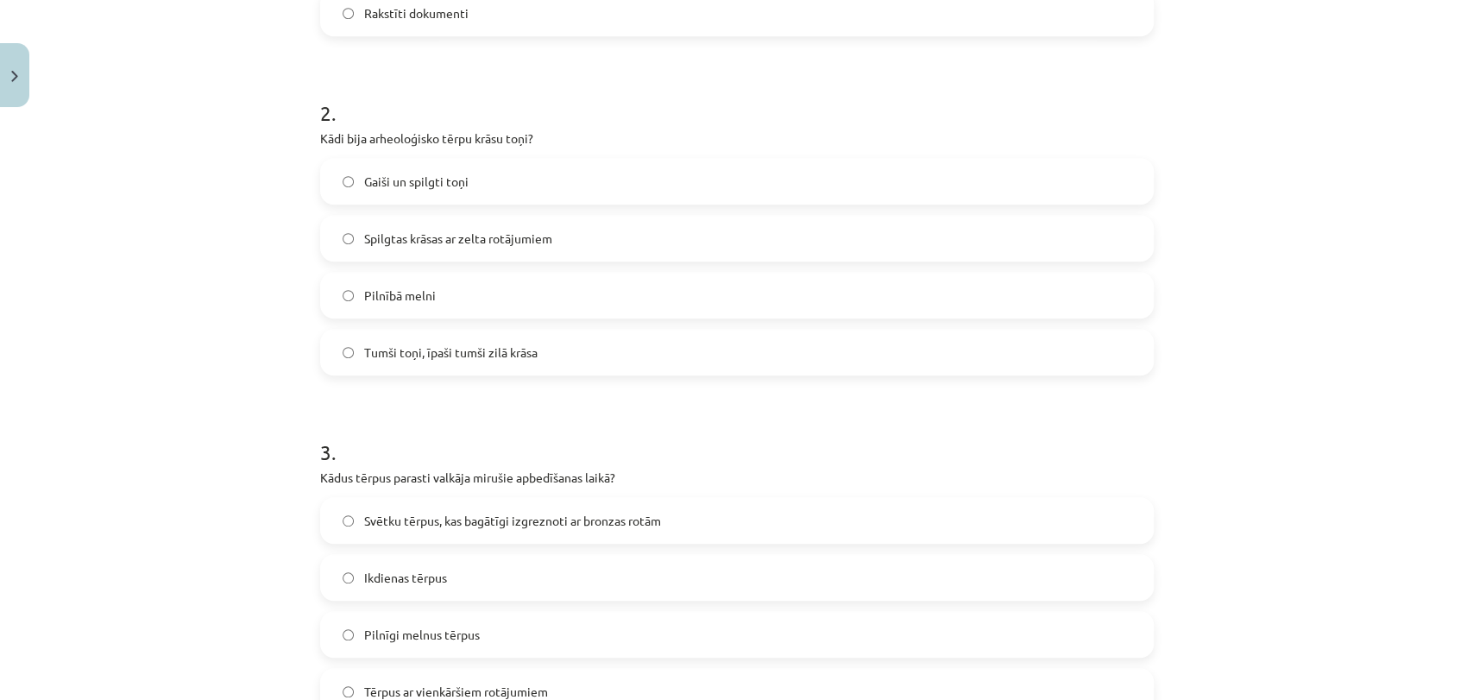
click at [469, 356] on span "Tumši toņi, īpaši tumši zilā krāsa" at bounding box center [450, 352] width 173 height 18
click at [437, 526] on span "Svētku tērpus, kas bagātīgi izgreznoti ar bronzas rotām" at bounding box center [512, 521] width 297 height 18
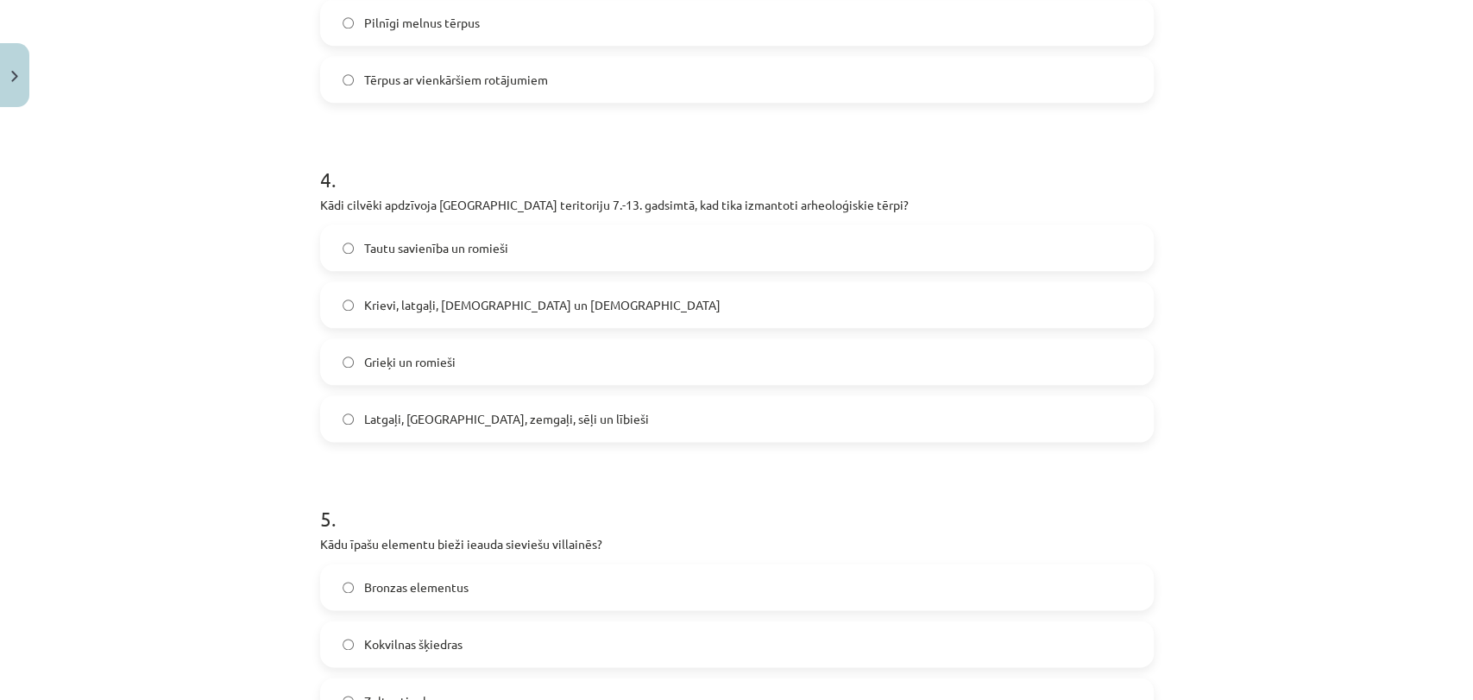
drag, startPoint x: 435, startPoint y: 447, endPoint x: 421, endPoint y: 430, distance: 21.4
click at [434, 446] on form "1 . Kāds ir galvenais informācijas avots par arheoloģiskajiem tērpiem? Tautas d…" at bounding box center [736, 628] width 833 height 3017
click at [420, 423] on span "Latgaļi, [GEOGRAPHIC_DATA], zemgaļi, sēļi un lībieši" at bounding box center [506, 419] width 285 height 18
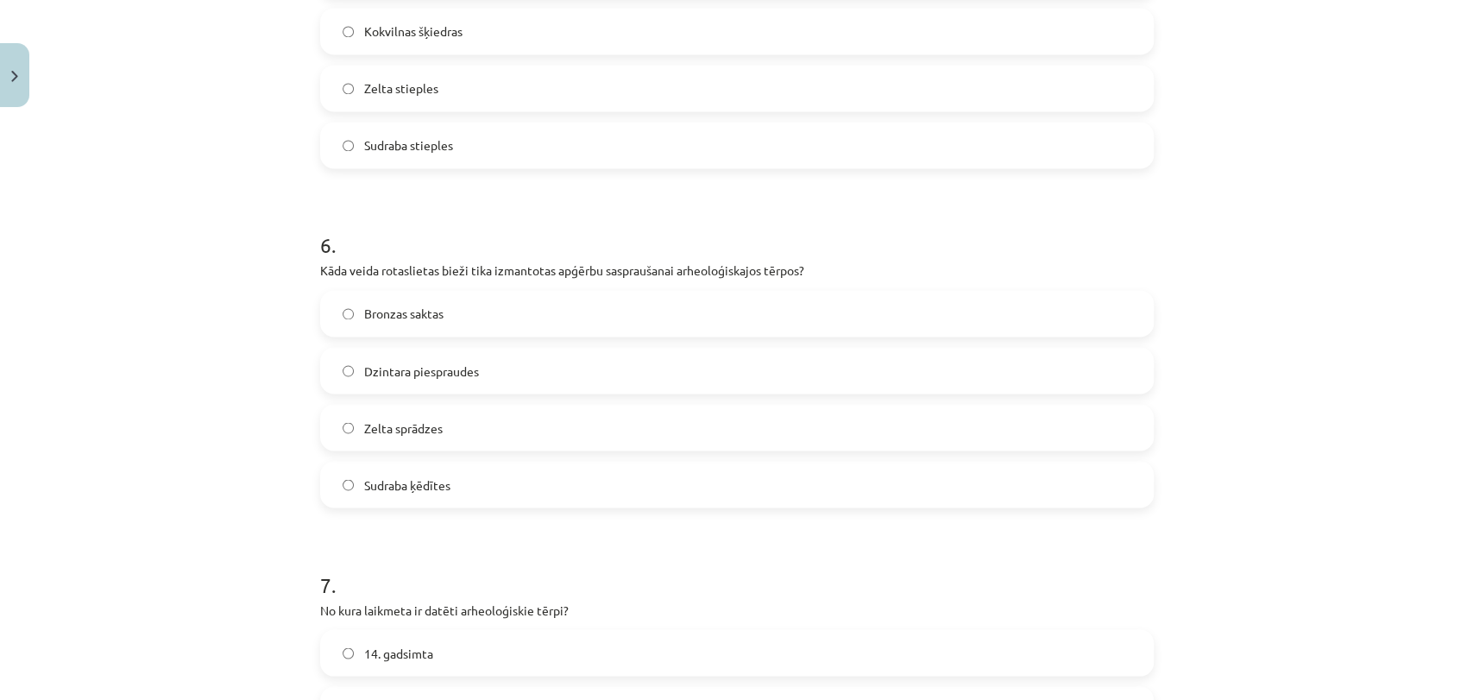
click at [386, 134] on label "Sudraba stieples" at bounding box center [737, 144] width 830 height 43
click at [405, 314] on span "Bronzas saktas" at bounding box center [403, 314] width 79 height 18
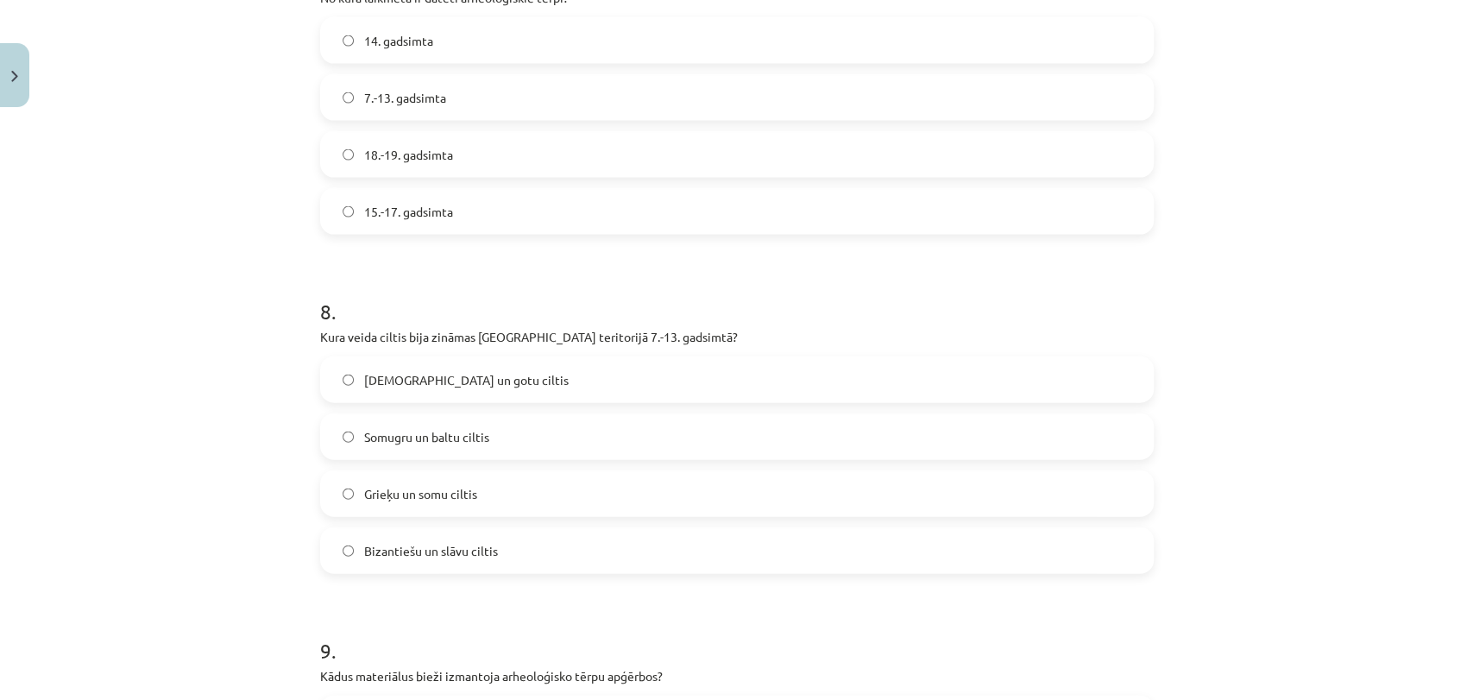
click at [433, 78] on label "7.-13. gadsimta" at bounding box center [737, 97] width 830 height 43
click at [437, 443] on span "Somugru un baltu ciltis" at bounding box center [426, 437] width 125 height 18
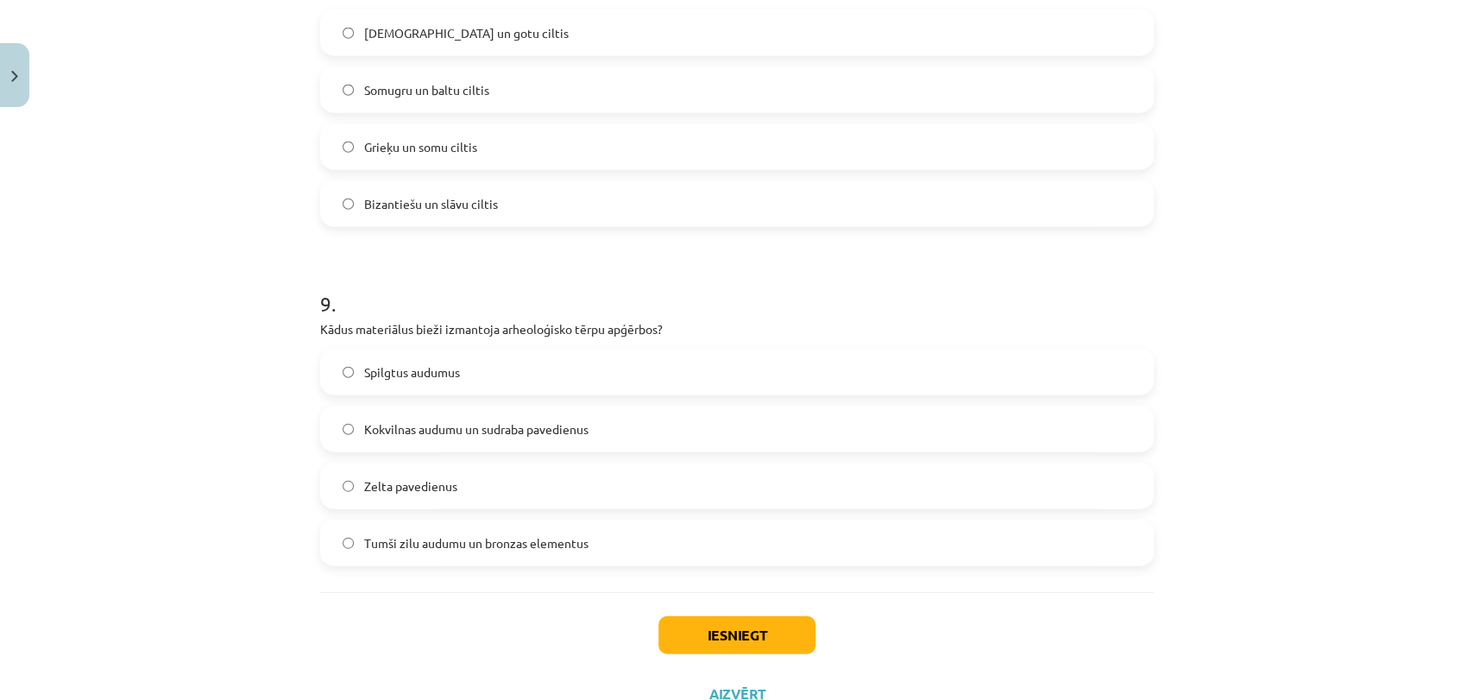
scroll to position [2861, 0]
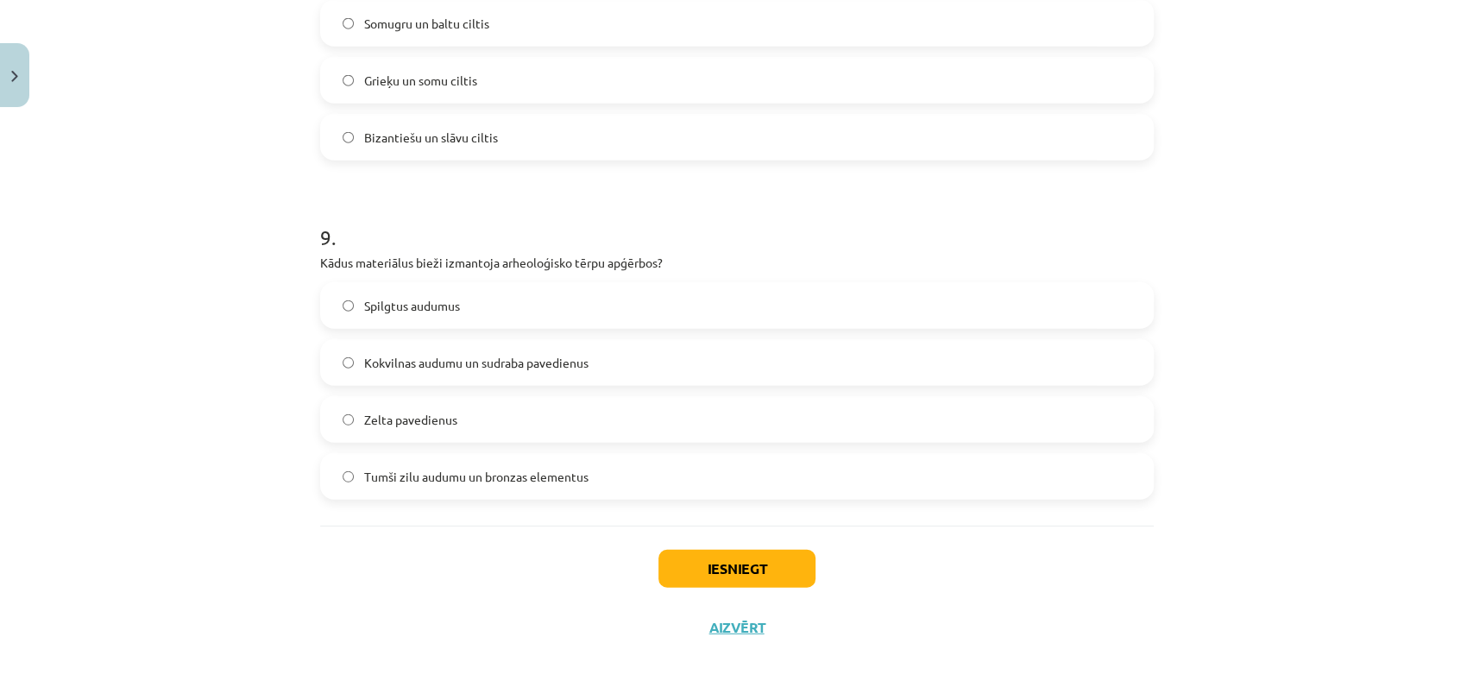
click at [407, 478] on span "Tumši zilu audumu un bronzas elementus" at bounding box center [476, 477] width 224 height 18
click at [773, 567] on button "Iesniegt" at bounding box center [736, 569] width 157 height 38
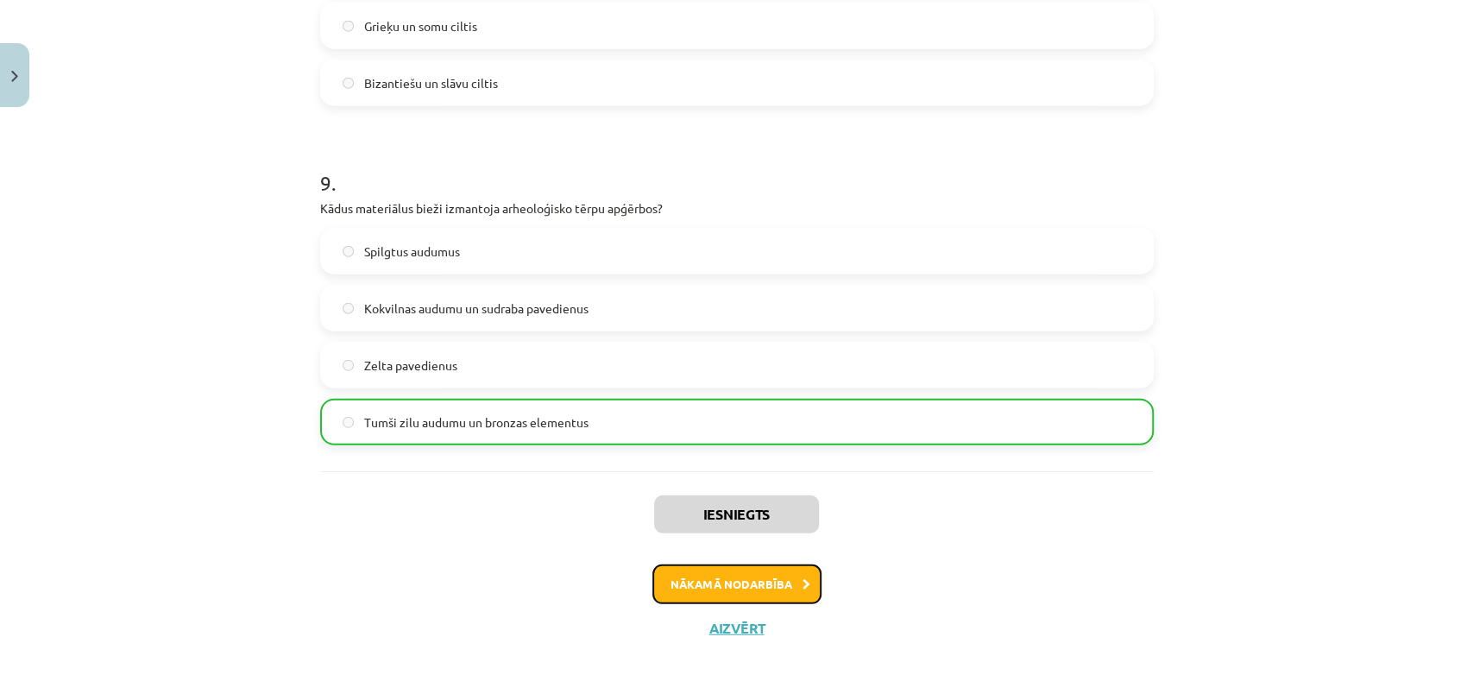
click at [715, 593] on button "Nākamā nodarbība" at bounding box center [736, 584] width 169 height 40
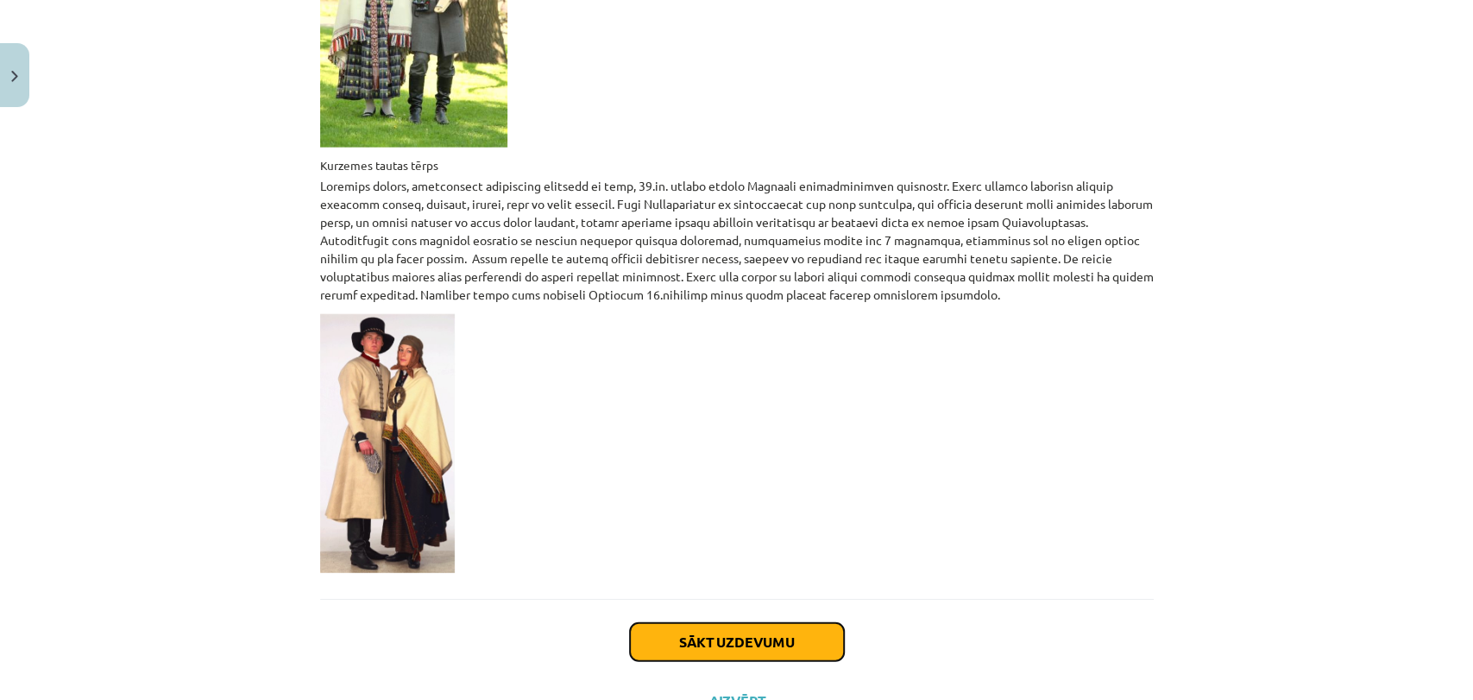
click at [704, 623] on button "Sākt uzdevumu" at bounding box center [737, 642] width 214 height 38
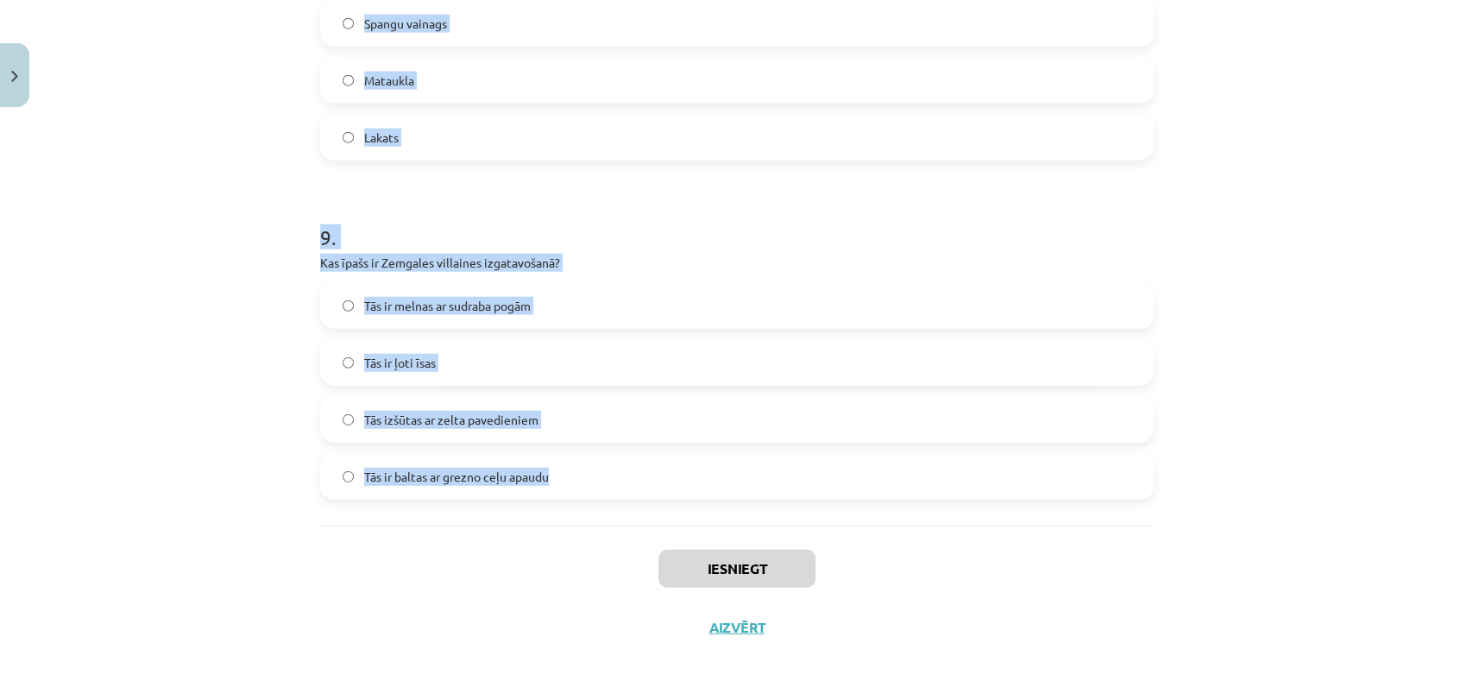
drag, startPoint x: 272, startPoint y: 324, endPoint x: 516, endPoint y: 449, distance: 274.3
click at [548, 467] on div "Mācību tēma: Dizains un tehnoloģijas 9. klases 1. ieskaites mācību materiāls #3…" at bounding box center [736, 350] width 1473 height 700
copy form "8 . Lor ipsumdolor Sitametc adipis elitse? Doeius tempor Incidi utlab et dolo m…"
click at [324, 332] on div "Tās ir melnas ar sudraba pogām Tās ir ļoti īsas Tās izšūtas ar zelta pavedienie…" at bounding box center [736, 390] width 833 height 217
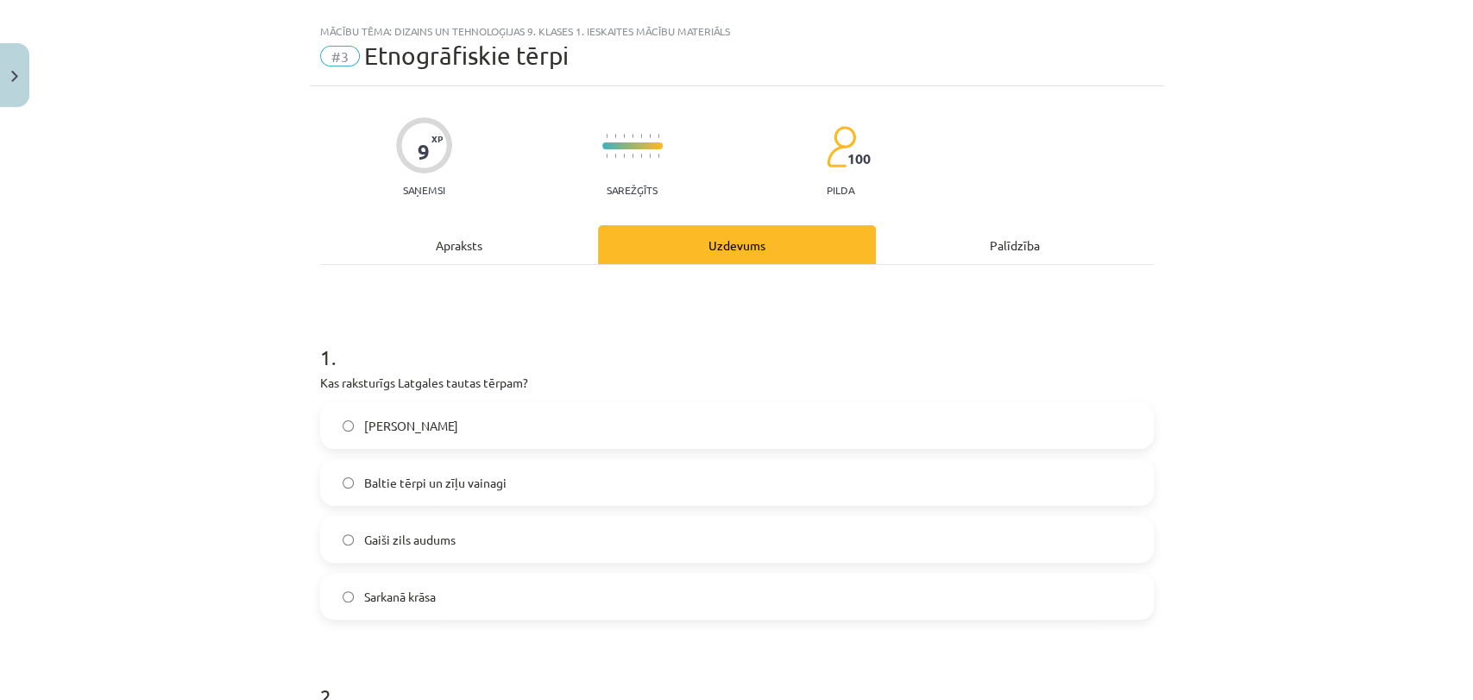
scroll to position [0, 0]
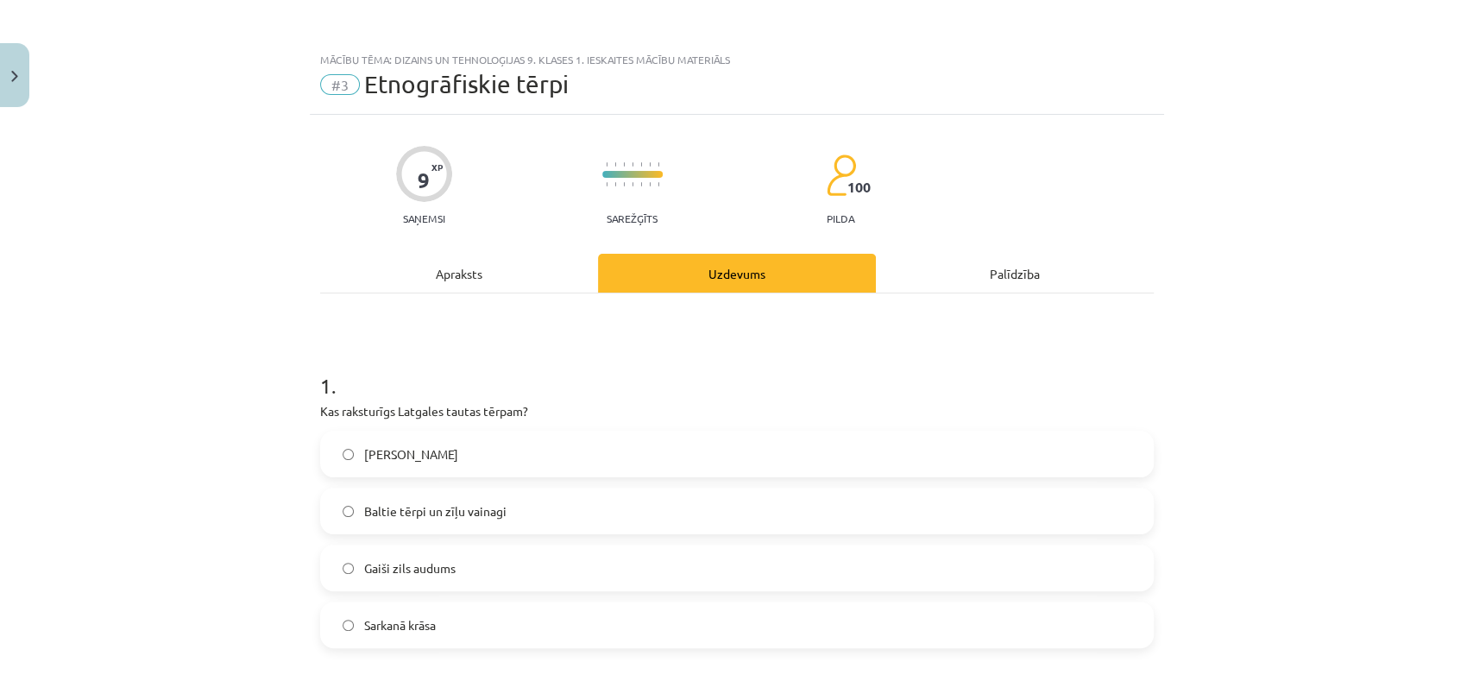
click at [412, 621] on span "Sarkanā krāsa" at bounding box center [400, 625] width 72 height 18
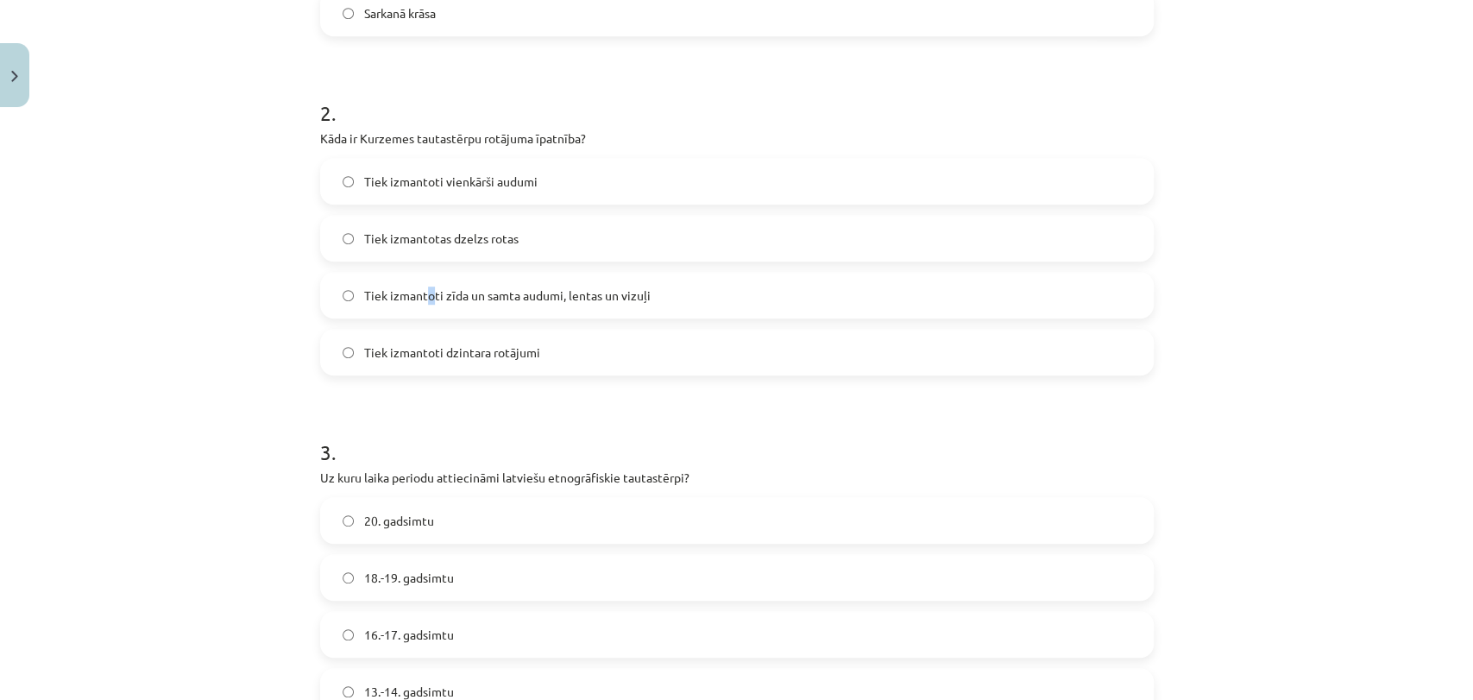
click at [422, 292] on span "Tiek izmantoti zīda un samta audumi, lentas un vizuļi" at bounding box center [507, 295] width 286 height 18
click at [427, 292] on span "Tiek izmantoti zīda un samta audumi, lentas un vizuļi" at bounding box center [507, 295] width 286 height 18
click at [429, 569] on span "18.-19. gadsimtu" at bounding box center [409, 578] width 90 height 18
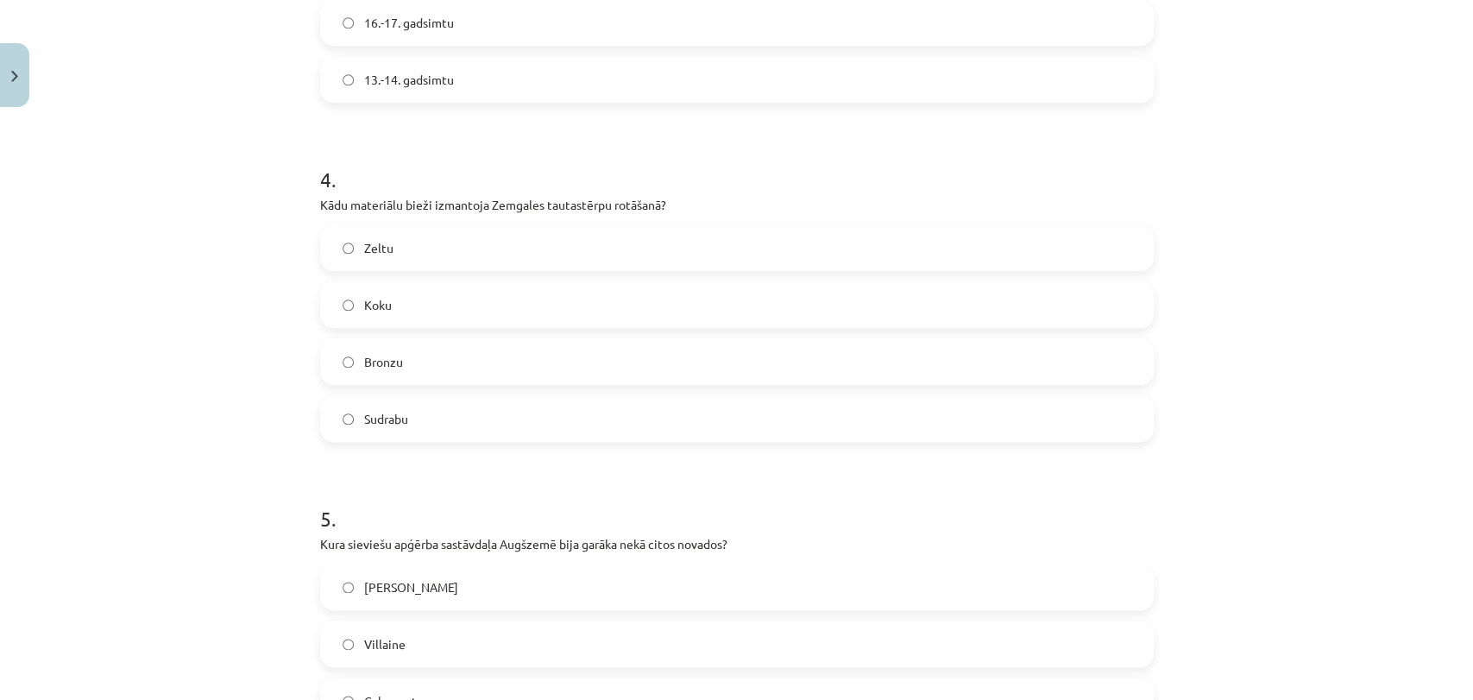
click at [390, 417] on span "Sudrabu" at bounding box center [386, 419] width 44 height 18
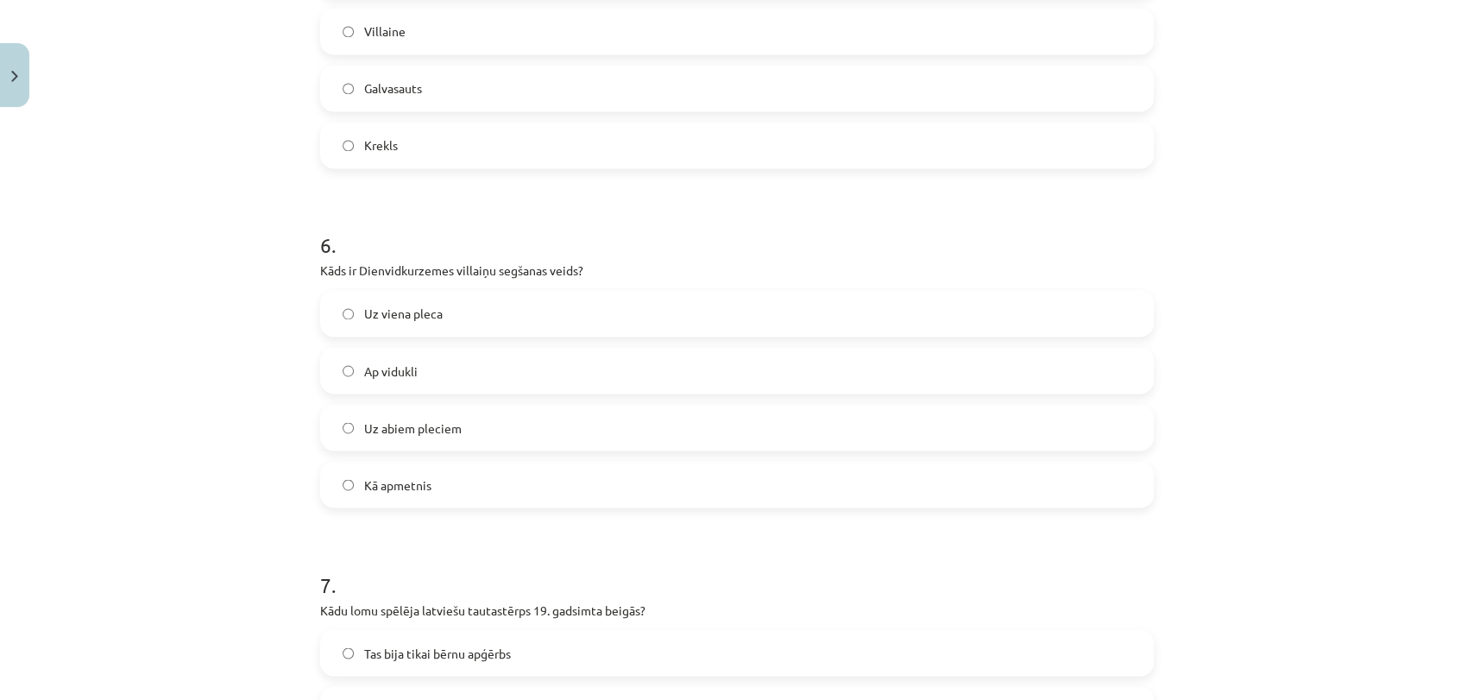
click at [374, 151] on span "Krekls" at bounding box center [381, 145] width 34 height 18
click at [405, 311] on span "Uz viena pleca" at bounding box center [403, 314] width 79 height 18
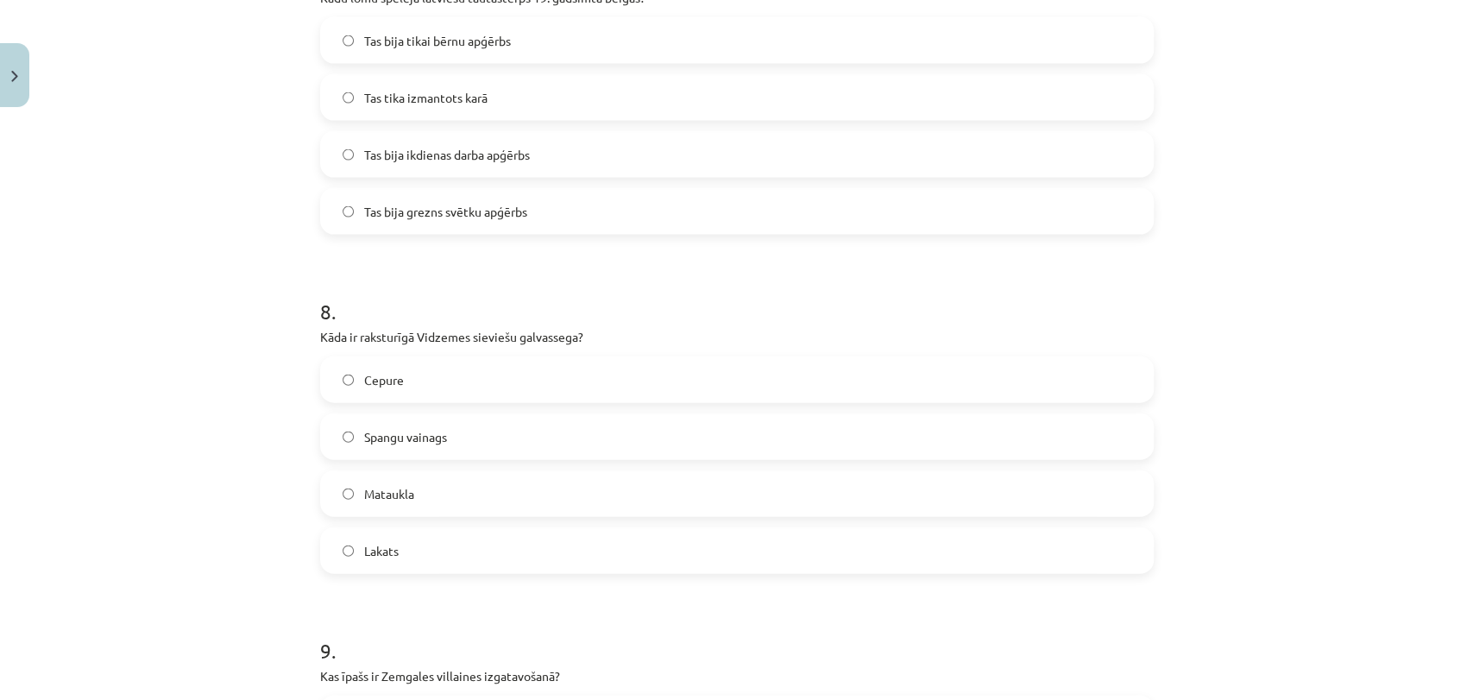
click at [504, 219] on label "Tas bija grezns svētku apģērbs" at bounding box center [737, 211] width 830 height 43
click at [378, 447] on label "Spangu vainags" at bounding box center [737, 436] width 830 height 43
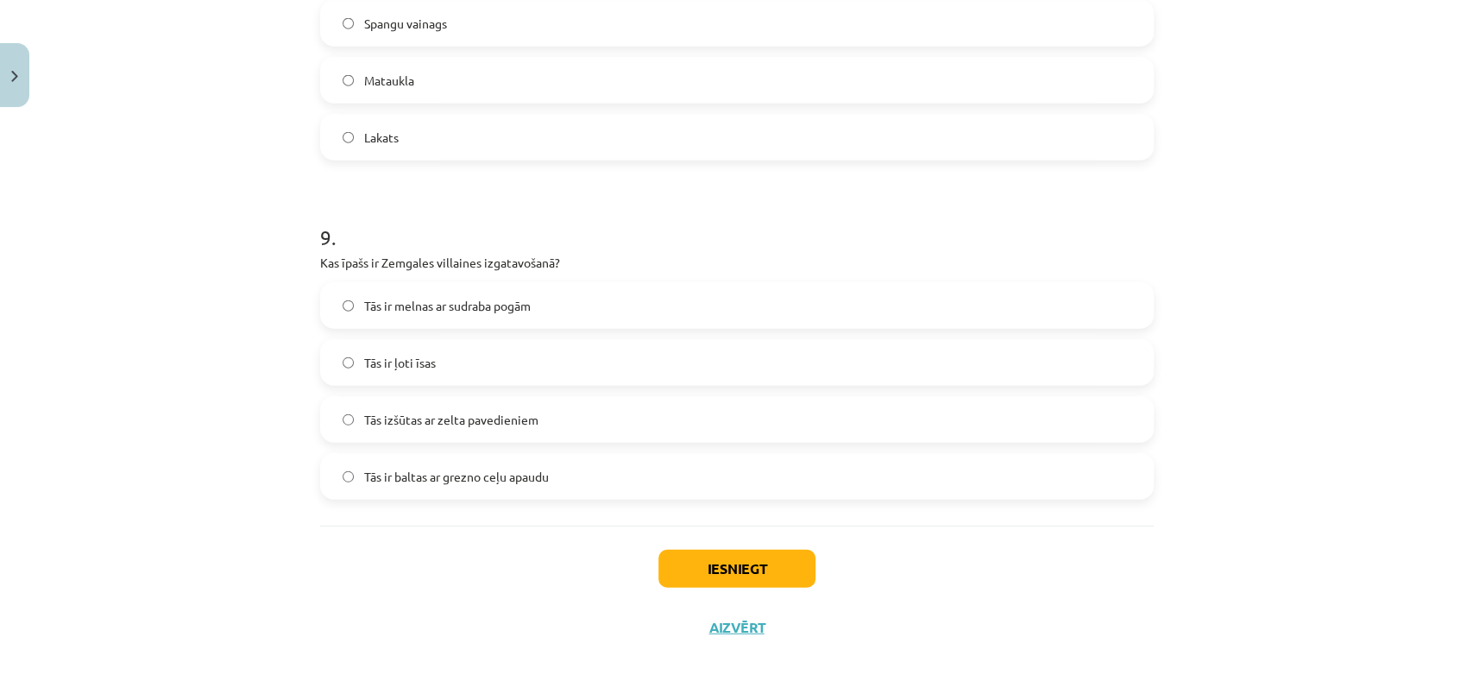
click at [455, 468] on span "Tās ir baltas ar grezno ceļu apaudu" at bounding box center [456, 477] width 185 height 18
click at [744, 568] on button "Iesniegt" at bounding box center [736, 569] width 157 height 38
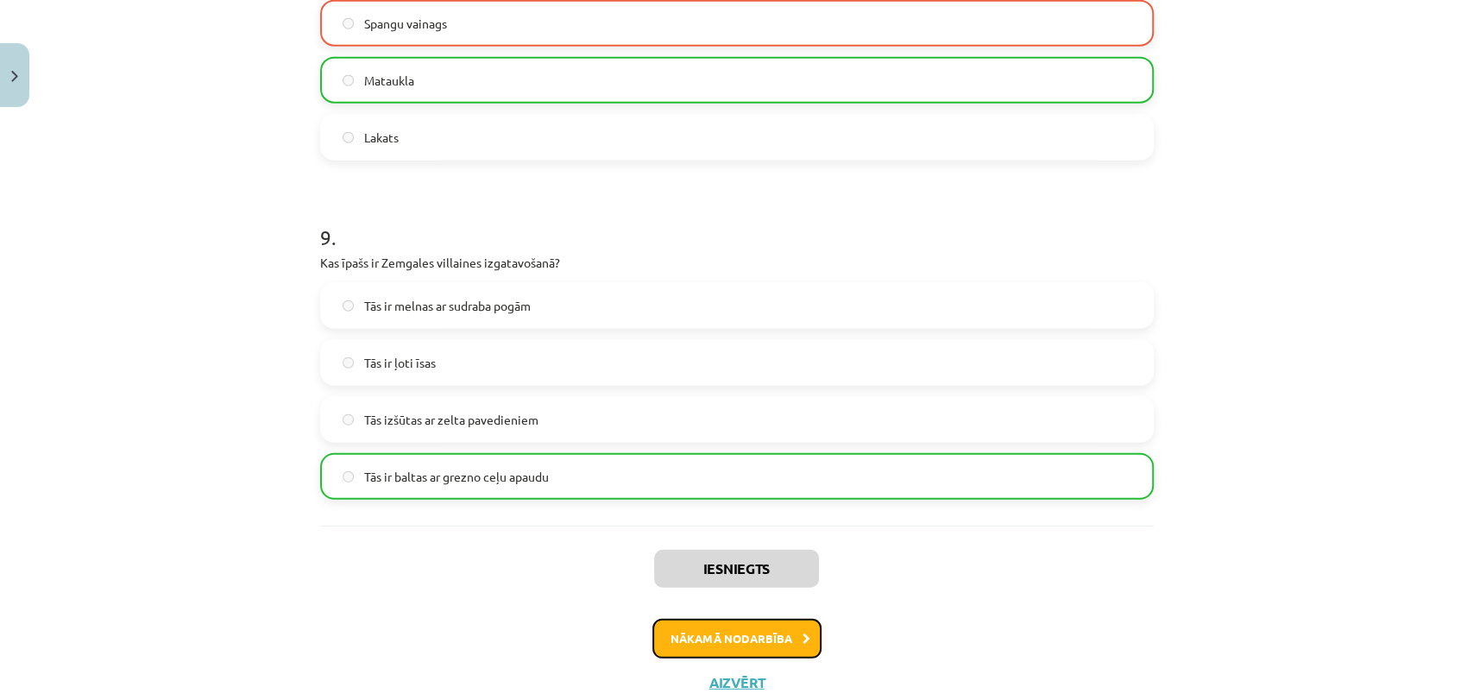
click at [690, 624] on button "Nākamā nodarbība" at bounding box center [736, 639] width 169 height 40
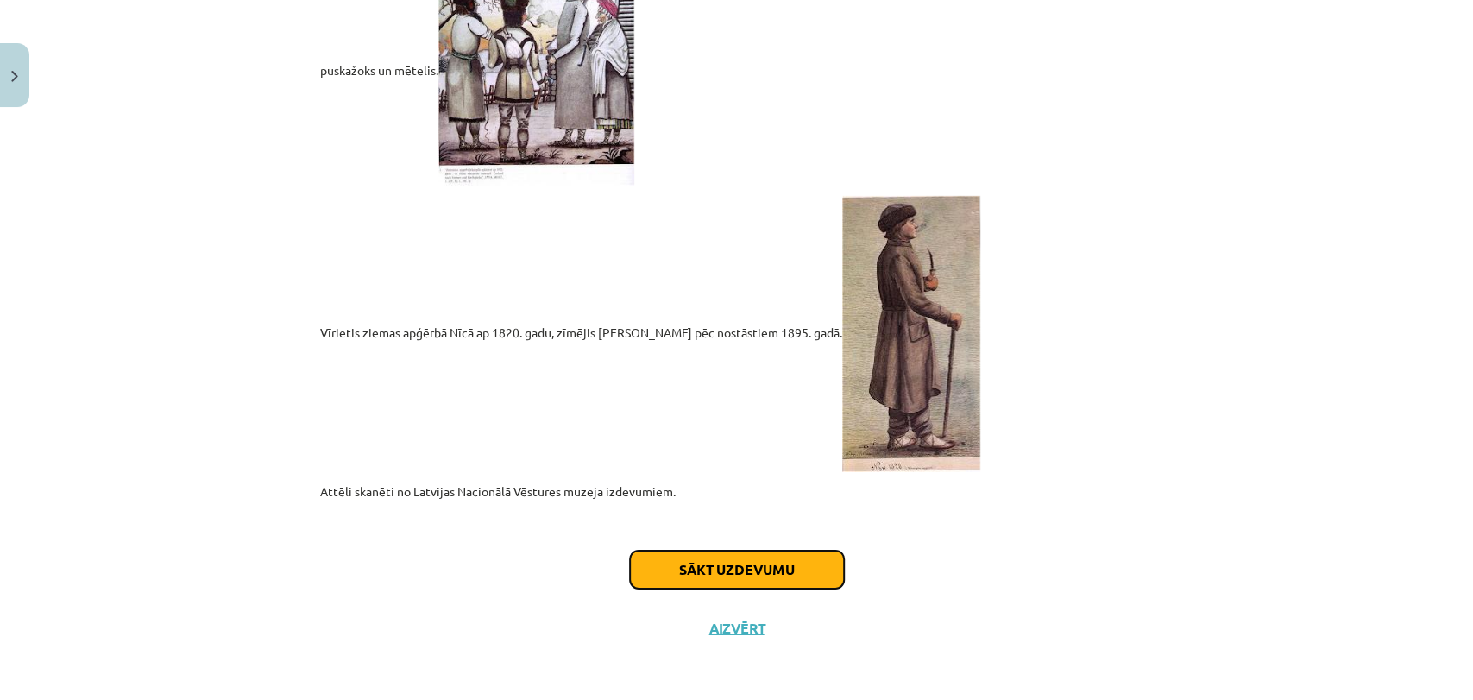
click at [690, 564] on button "Sākt uzdevumu" at bounding box center [737, 569] width 214 height 38
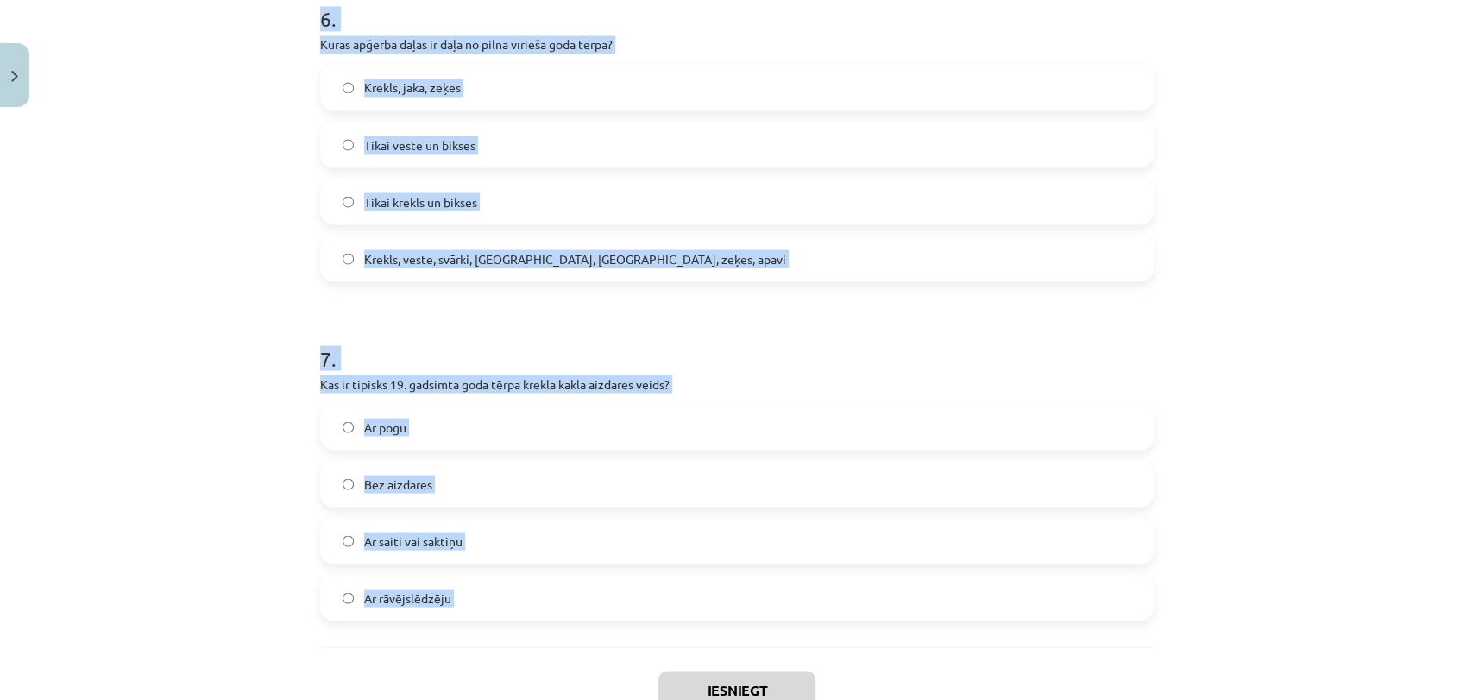
scroll to position [2064, 0]
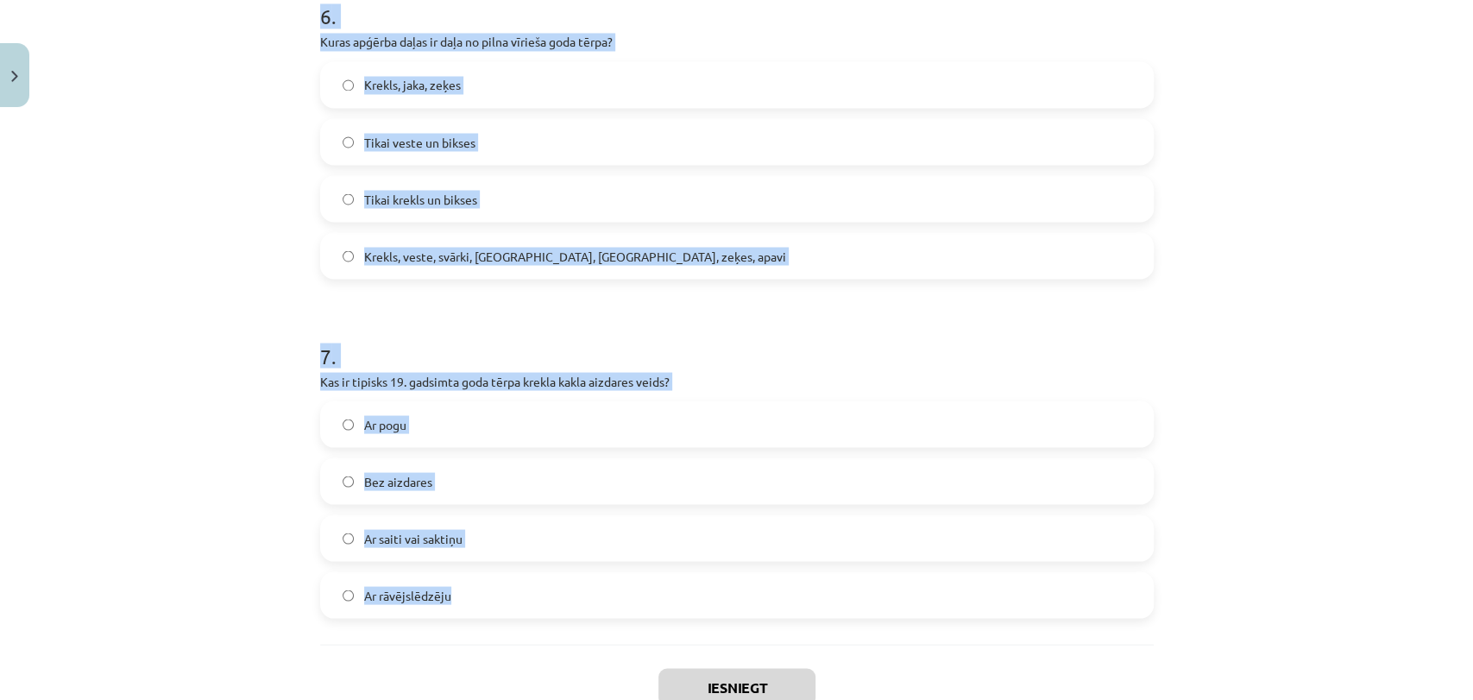
drag, startPoint x: 292, startPoint y: 326, endPoint x: 651, endPoint y: 581, distance: 440.0
click at [651, 581] on div "Mācību tēma: Dizains un tehnoloģijas 9. klases 1. ieskaites mācību materiāls #4…" at bounding box center [736, 350] width 1473 height 700
copy form "6 . Lore ipsum dolors ametco adip elitsedd eiusmodt inc utlabore? Etdol magn al…"
click at [232, 267] on div "Mācību tēma: Dizains un tehnoloģijas 9. klases 1. ieskaites mācību materiāls #4…" at bounding box center [736, 350] width 1473 height 700
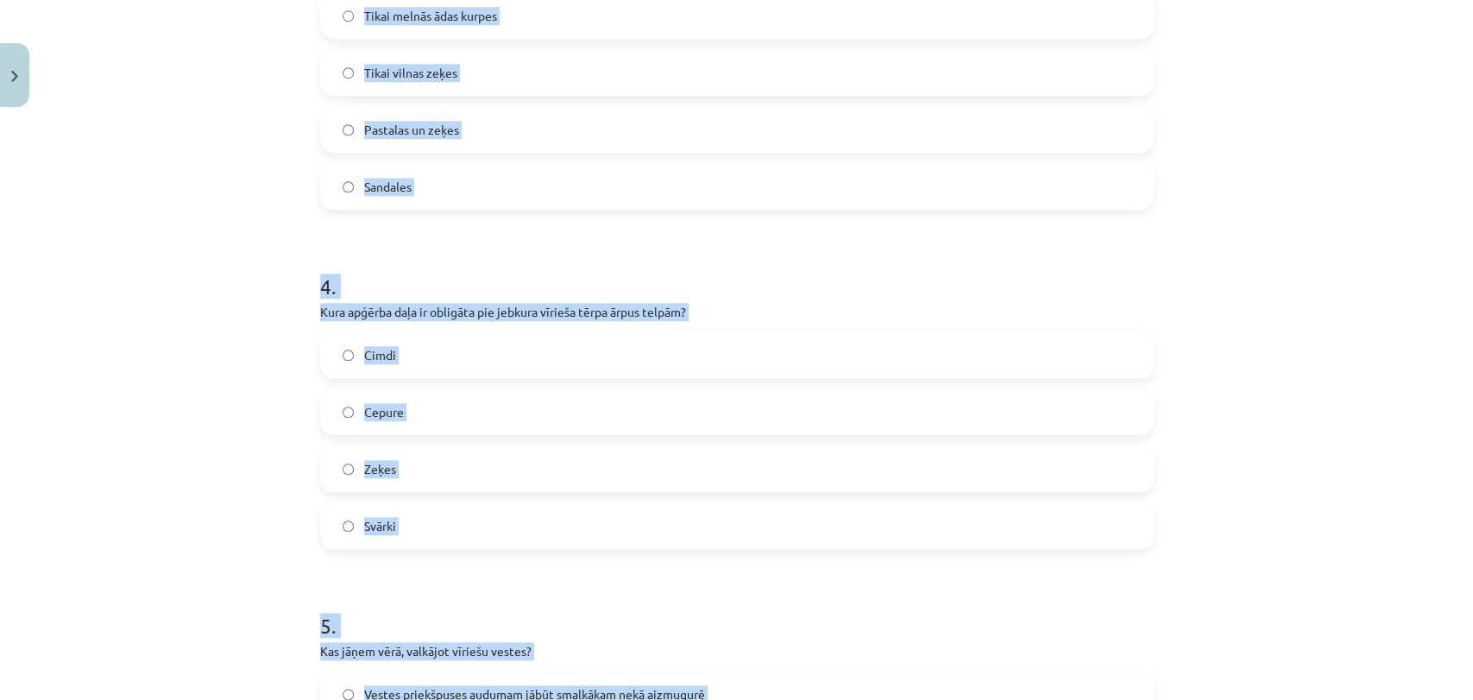
scroll to position [229, 0]
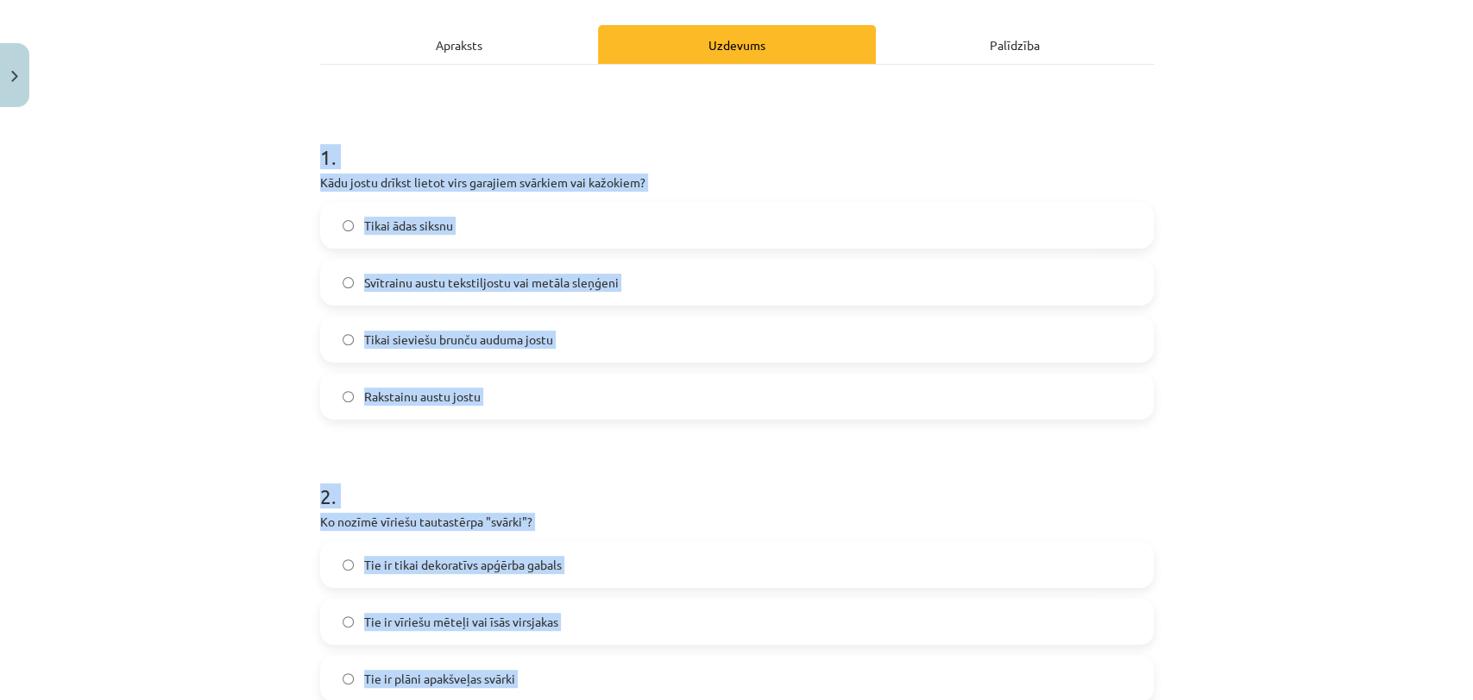
click at [251, 395] on div "Mācību tēma: Dizains un tehnoloģijas 9. klases 1. ieskaites mācību materiāls #4…" at bounding box center [736, 350] width 1473 height 700
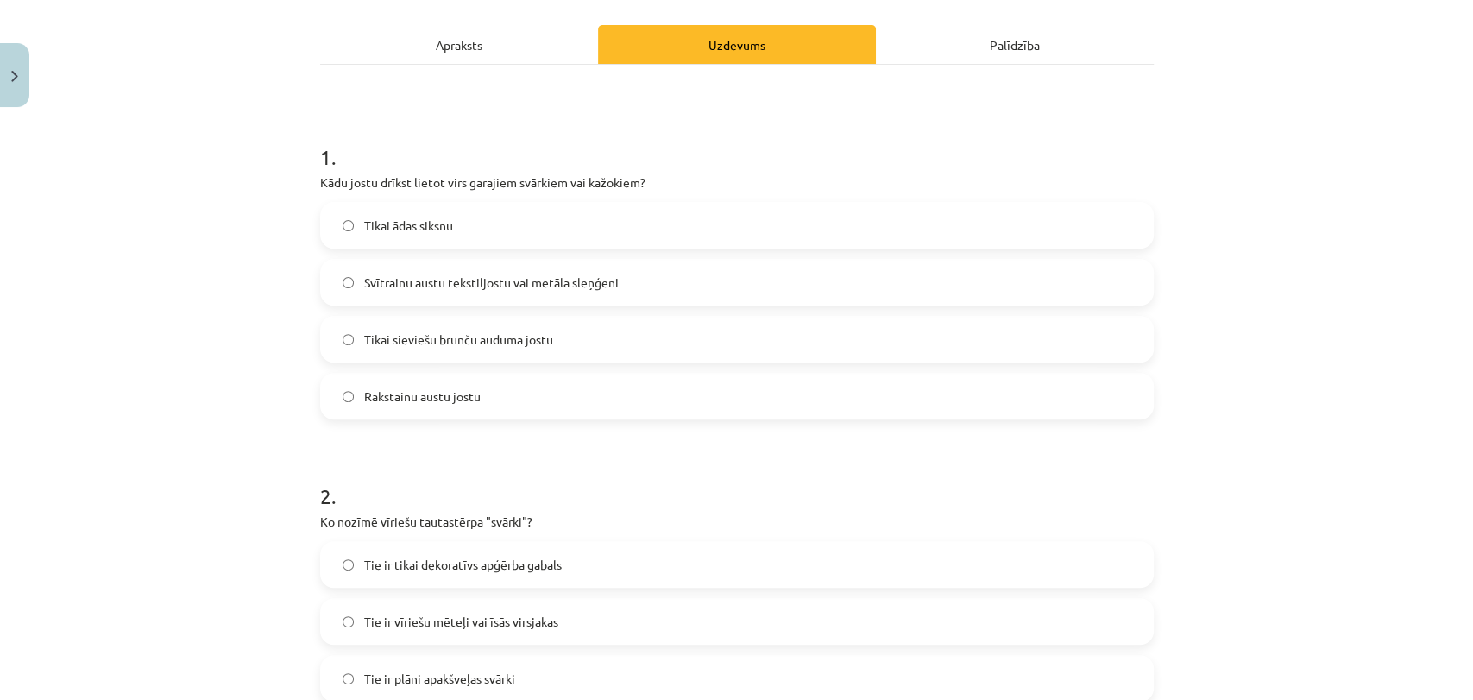
click at [447, 273] on span "Svītrainu austu tekstiljostu vai metāla sleņģeni" at bounding box center [491, 282] width 254 height 18
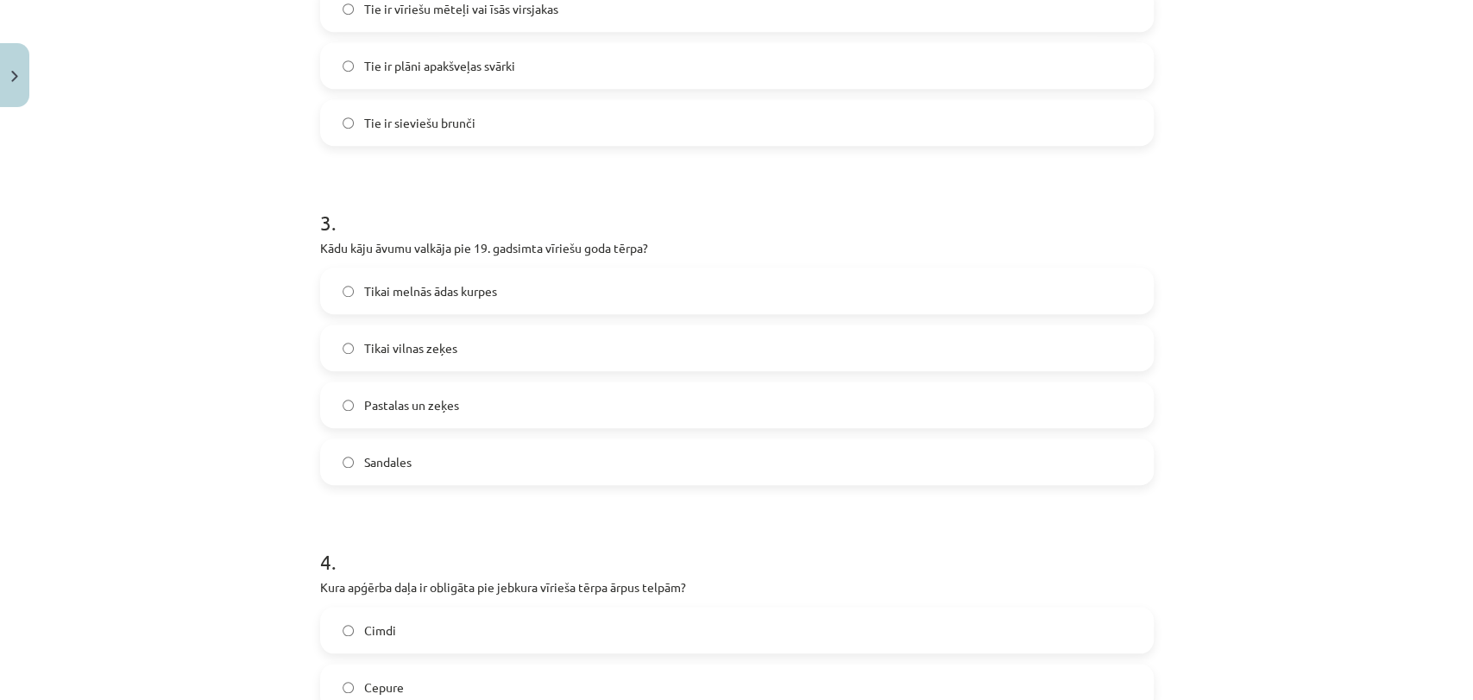
click at [458, 18] on label "Tie ir vīriešu mēteļi vai īsās virsjakas" at bounding box center [737, 8] width 830 height 43
click at [399, 406] on span "Pastalas un zeķes" at bounding box center [411, 405] width 95 height 18
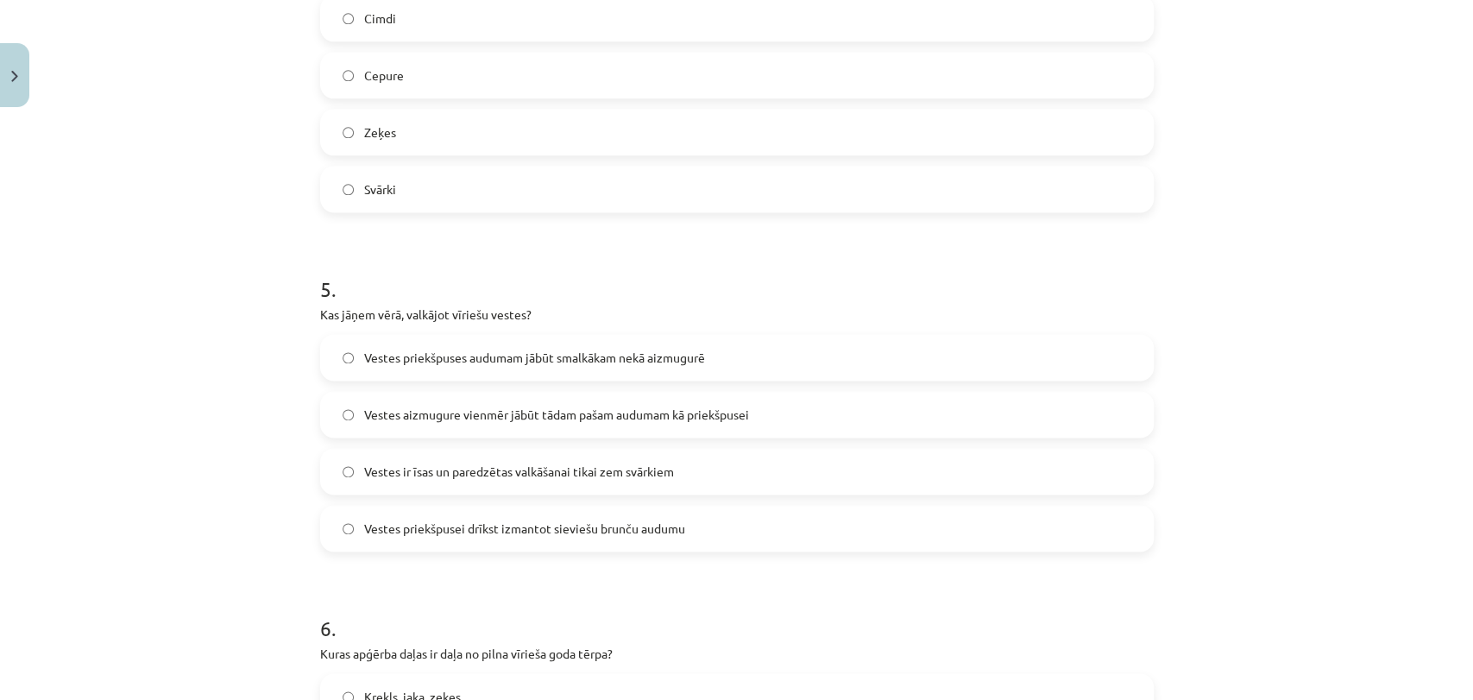
click at [409, 128] on label "Zeķes" at bounding box center [737, 131] width 830 height 43
click at [342, 64] on label "Cepure" at bounding box center [737, 74] width 830 height 43
click at [410, 537] on label "Vestes priekšpusei drīkst izmantot sieviešu brunču audumu" at bounding box center [737, 527] width 830 height 43
click at [644, 362] on span "Vestes priekšpuses audumam jābūt smalkākam nekā aizmugurē" at bounding box center [534, 358] width 341 height 18
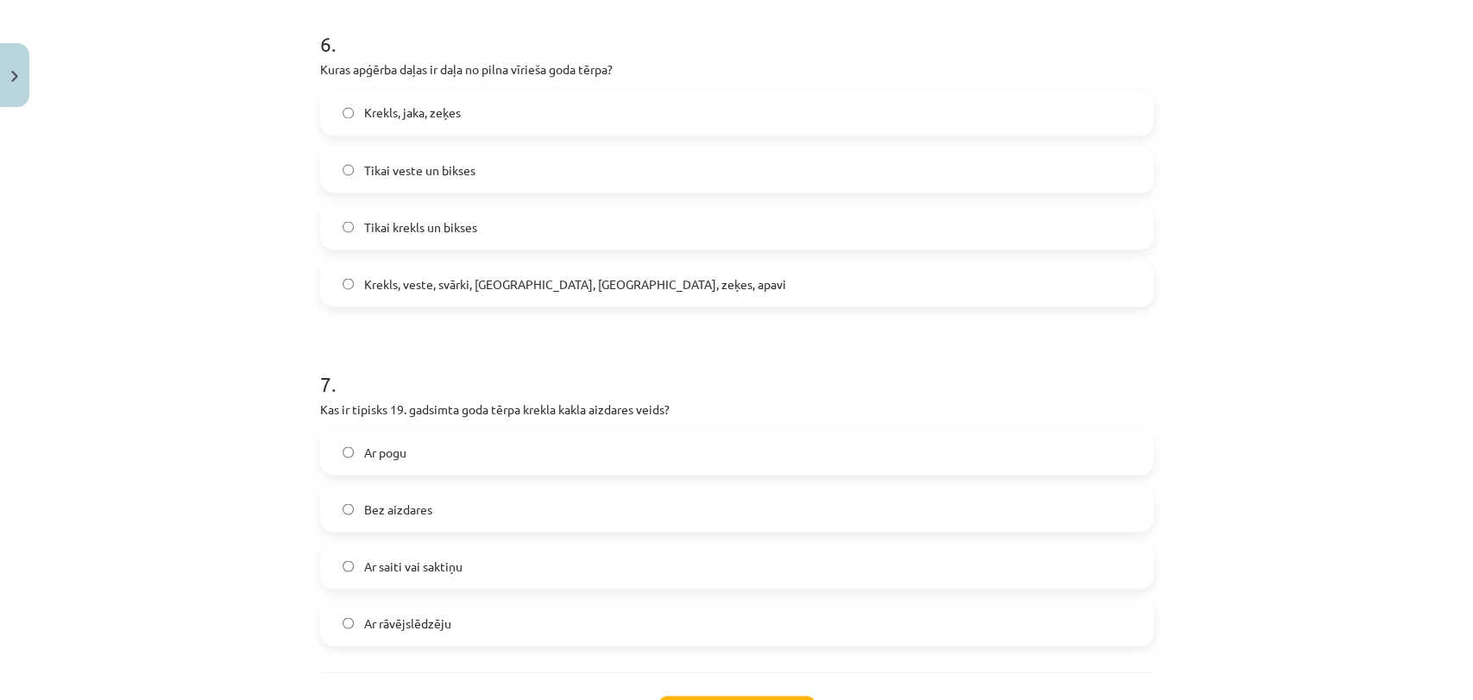
scroll to position [2068, 0]
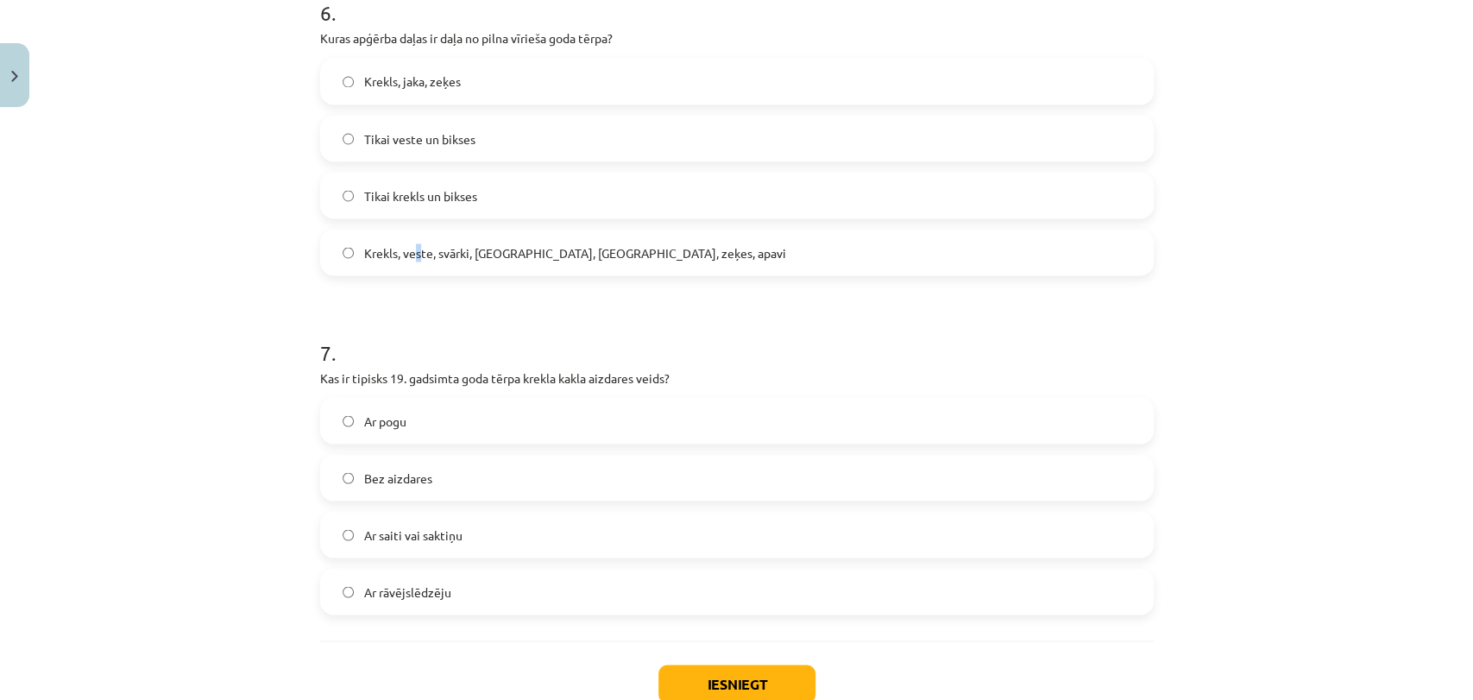
click at [412, 243] on span "Krekls, veste, svārki, [GEOGRAPHIC_DATA], [GEOGRAPHIC_DATA], zeķes, apavi" at bounding box center [575, 252] width 422 height 18
click at [364, 267] on label "Krekls, veste, svārki, [GEOGRAPHIC_DATA], [GEOGRAPHIC_DATA], zeķes, apavi" at bounding box center [737, 251] width 830 height 43
click at [374, 542] on span "Ar saiti vai saktiņu" at bounding box center [413, 534] width 98 height 18
click at [682, 686] on button "Iesniegt" at bounding box center [736, 683] width 157 height 38
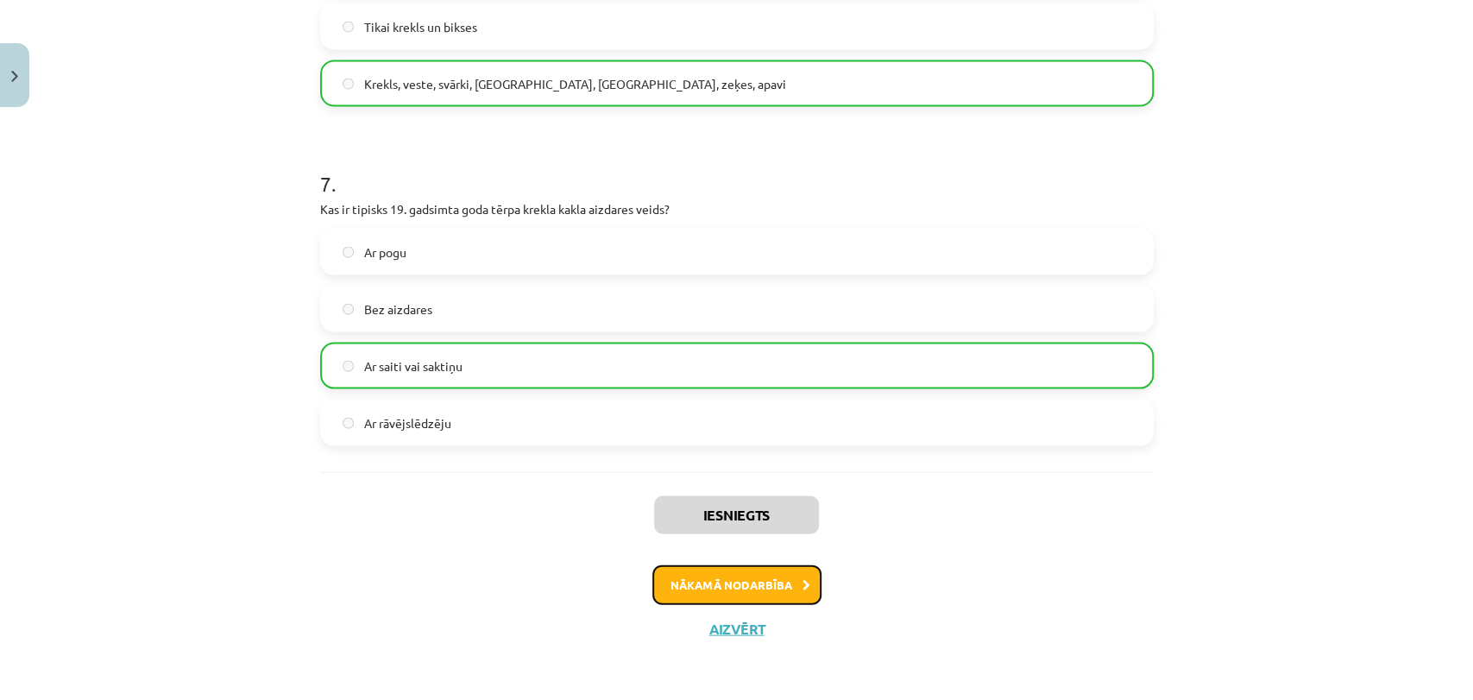
click at [783, 568] on button "Nākamā nodarbība" at bounding box center [736, 585] width 169 height 40
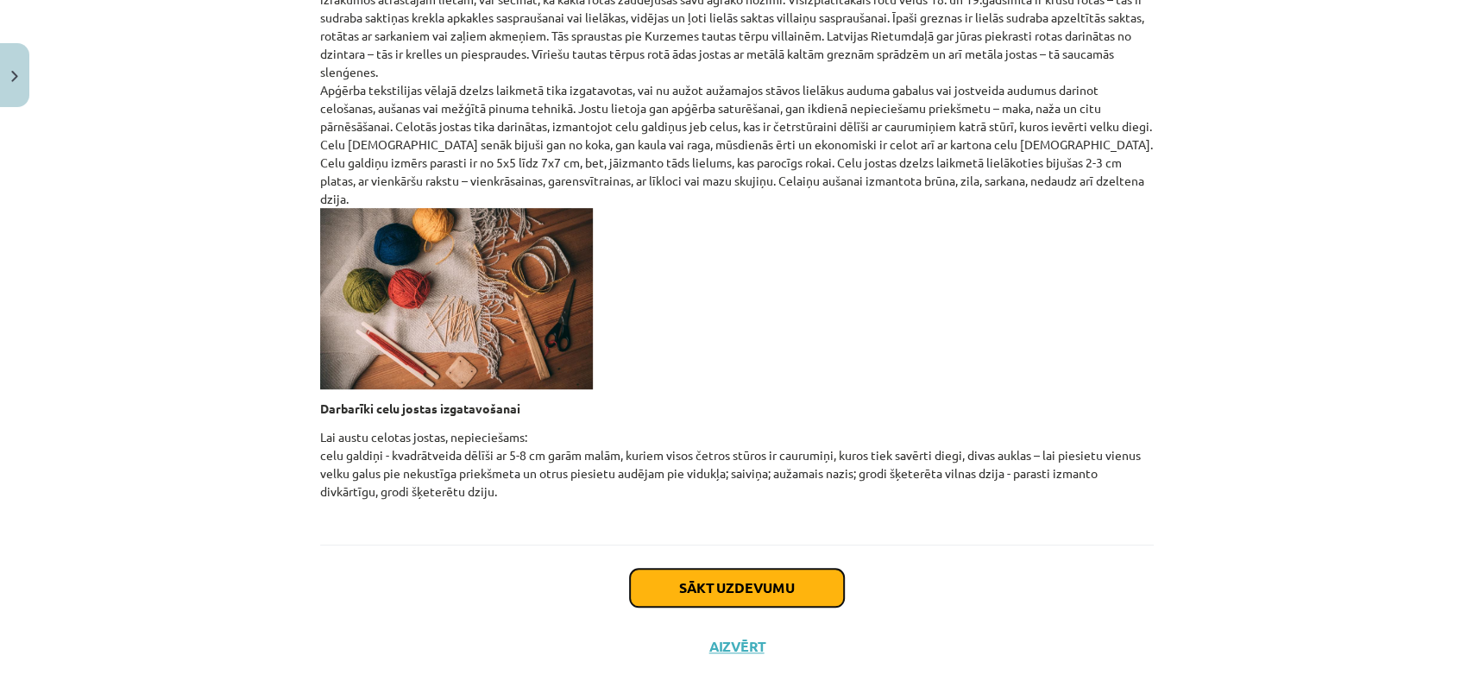
click at [705, 578] on button "Sākt uzdevumu" at bounding box center [737, 588] width 214 height 38
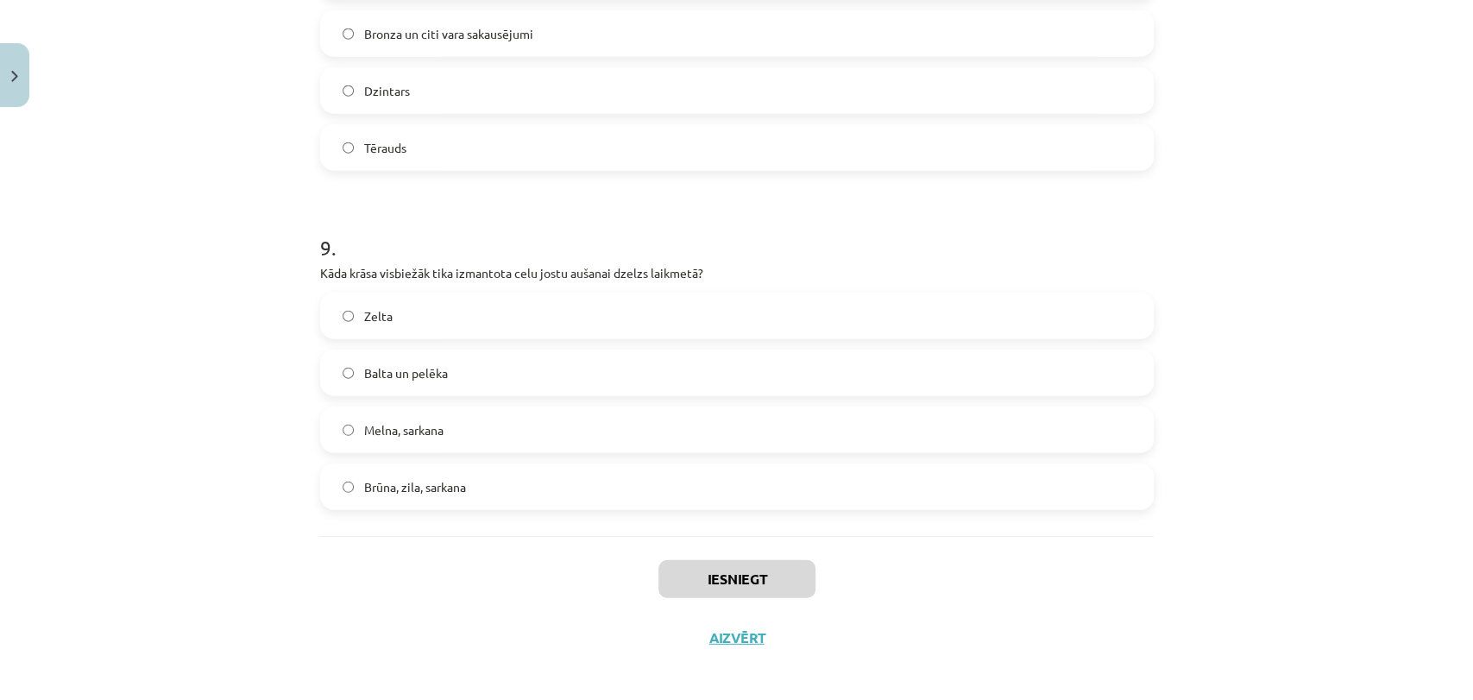
scroll to position [2861, 0]
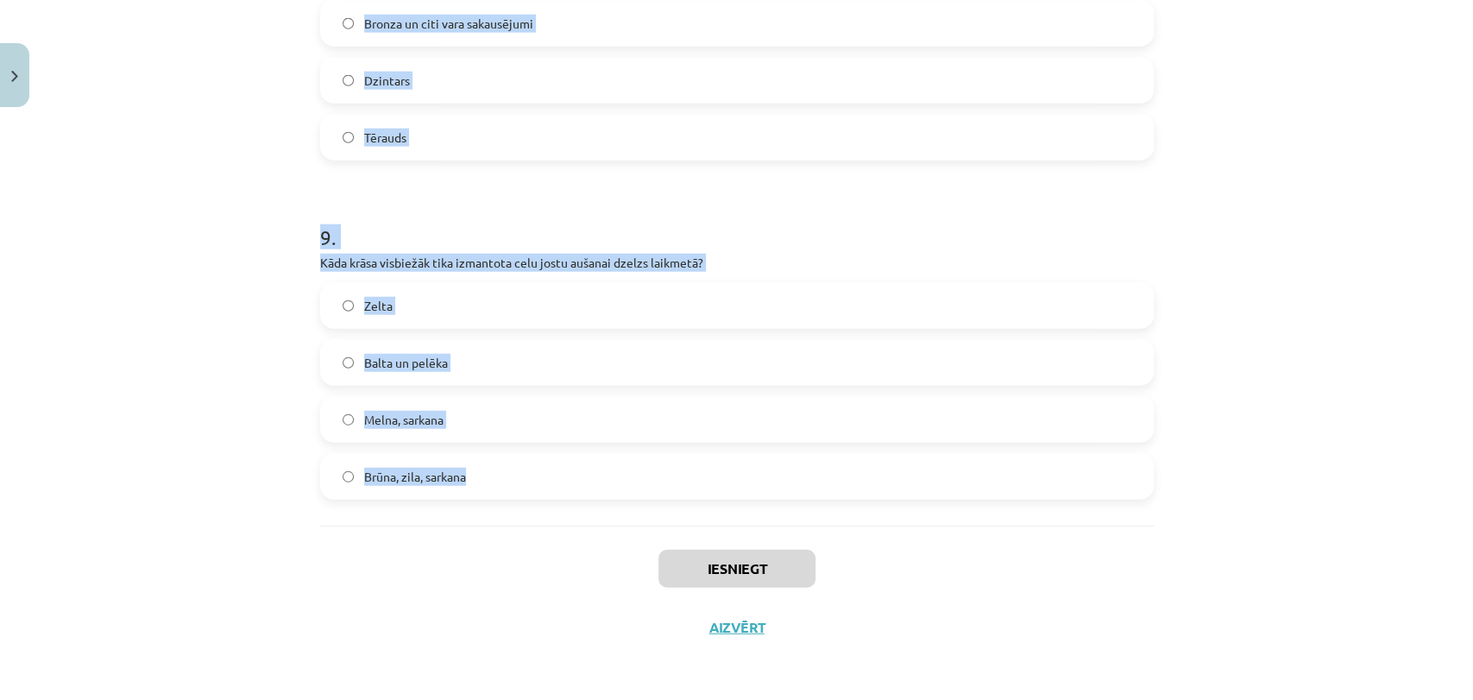
drag, startPoint x: 248, startPoint y: 324, endPoint x: 633, endPoint y: 485, distance: 416.9
click at [628, 516] on div "Mācību tēma: Dizains un tehnoloģijas 9. klases 1. ieskaites mācību materiāls #5…" at bounding box center [736, 350] width 1473 height 700
copy form "3 . Lore ipsu dolorsi ametcons adipis el seddoei tempo incididu? Utl etdo magna…"
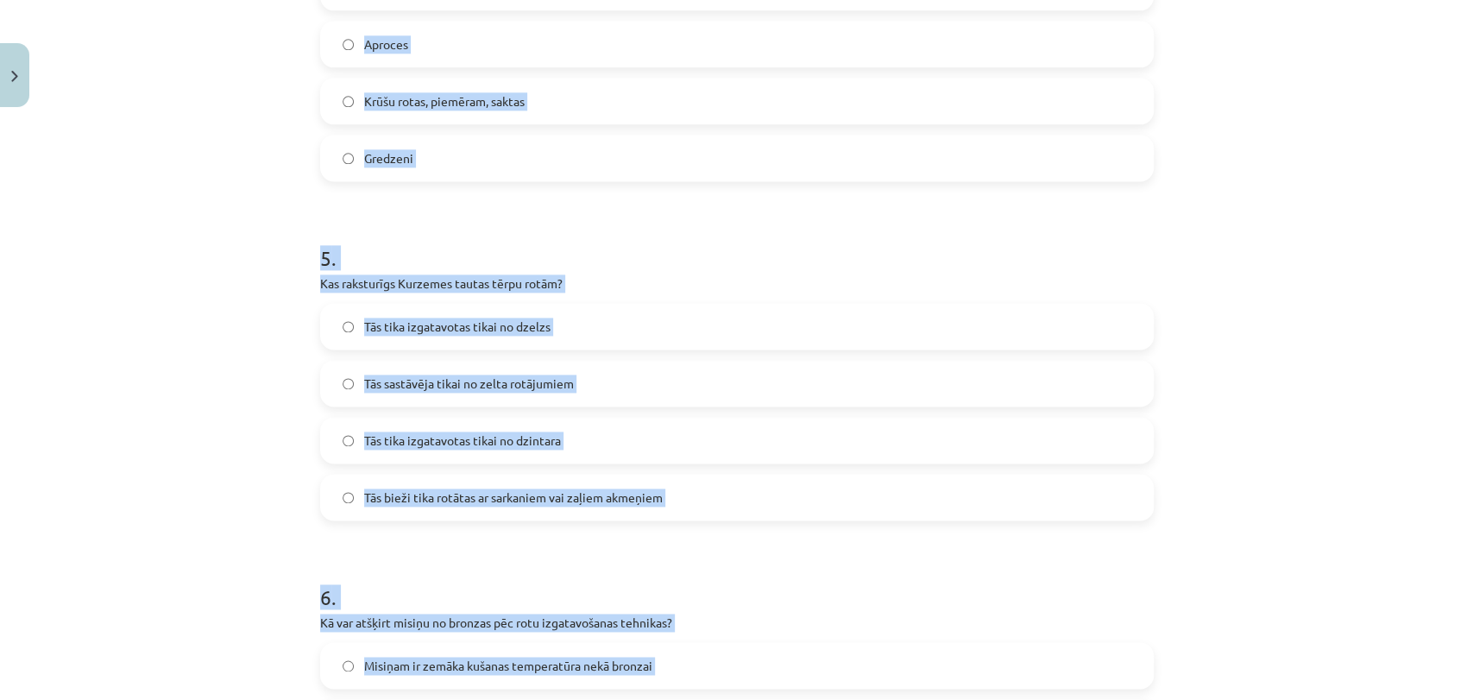
scroll to position [1025, 0]
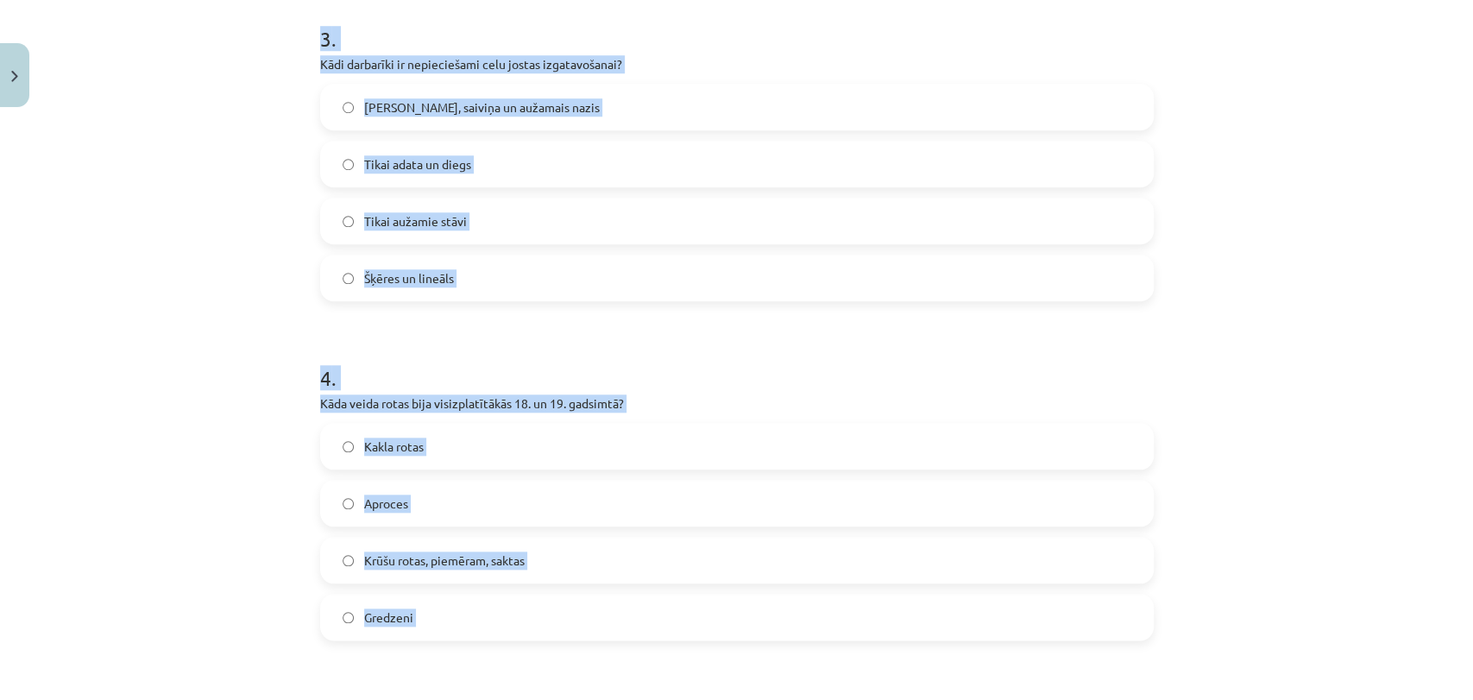
click at [225, 342] on div "Mācību tēma: Dizains un tehnoloģijas 9. klases 1. ieskaites mācību materiāls #5…" at bounding box center [736, 350] width 1473 height 700
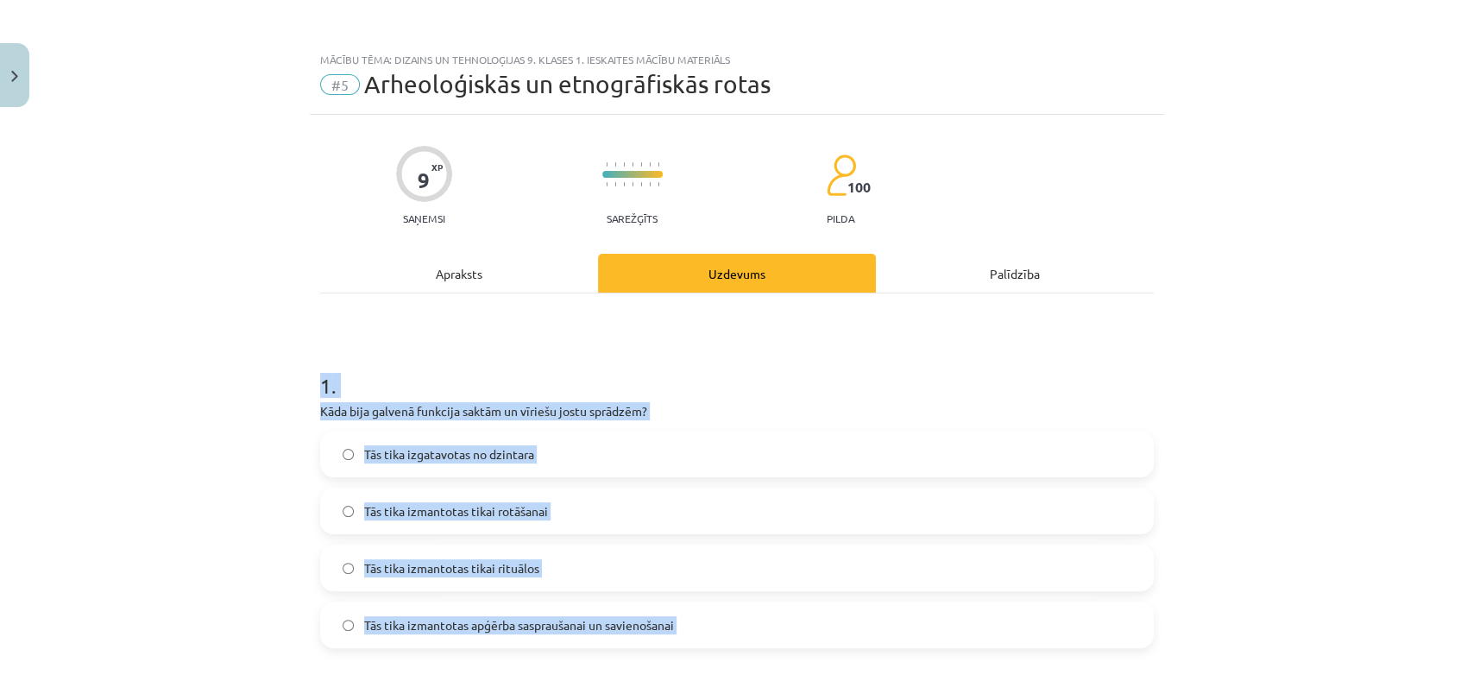
click at [225, 352] on div "Mācību tēma: Dizains un tehnoloģijas 9. klases 1. ieskaites mācību materiāls #5…" at bounding box center [736, 350] width 1473 height 700
click at [231, 354] on div "Mācību tēma: Dizains un tehnoloģijas 9. klases 1. ieskaites mācību materiāls #5…" at bounding box center [736, 350] width 1473 height 700
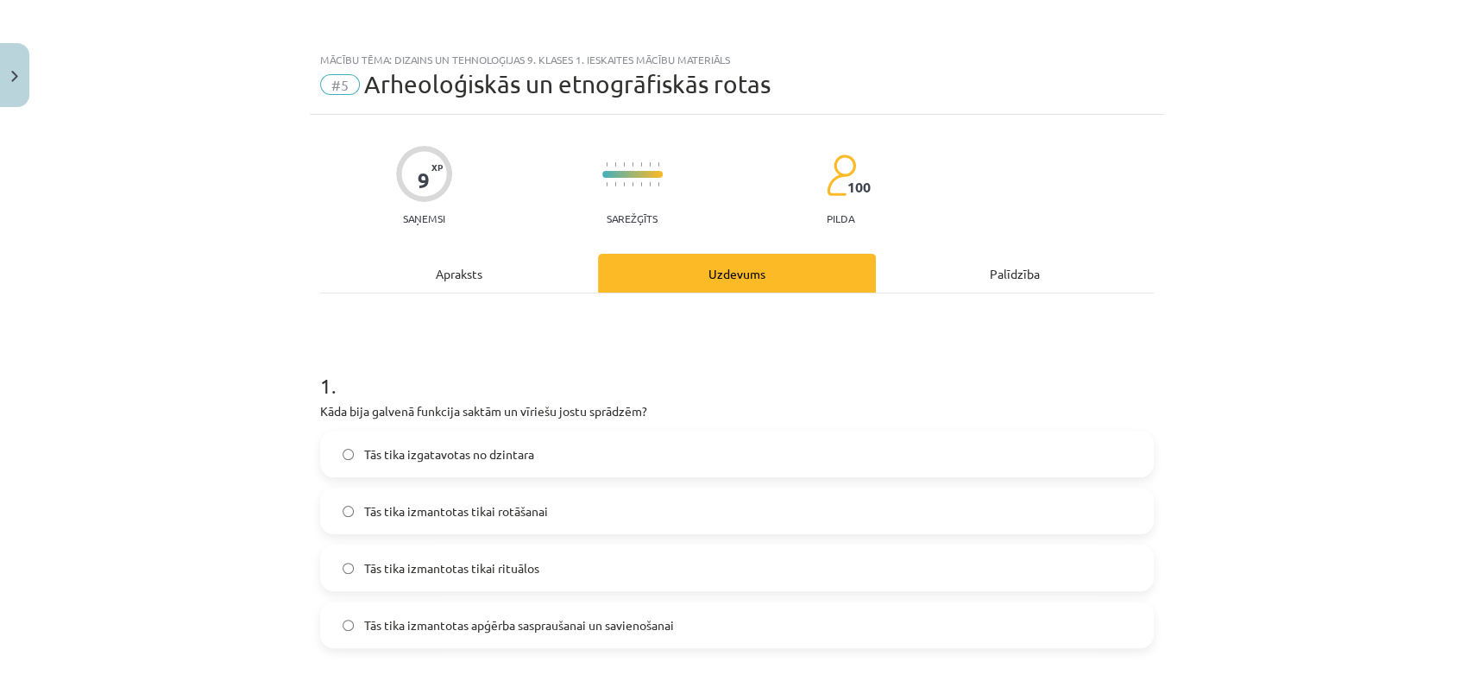
click at [479, 628] on span "Tās tika izmantotas apģērba saspraušanai un savienošanai" at bounding box center [519, 625] width 310 height 18
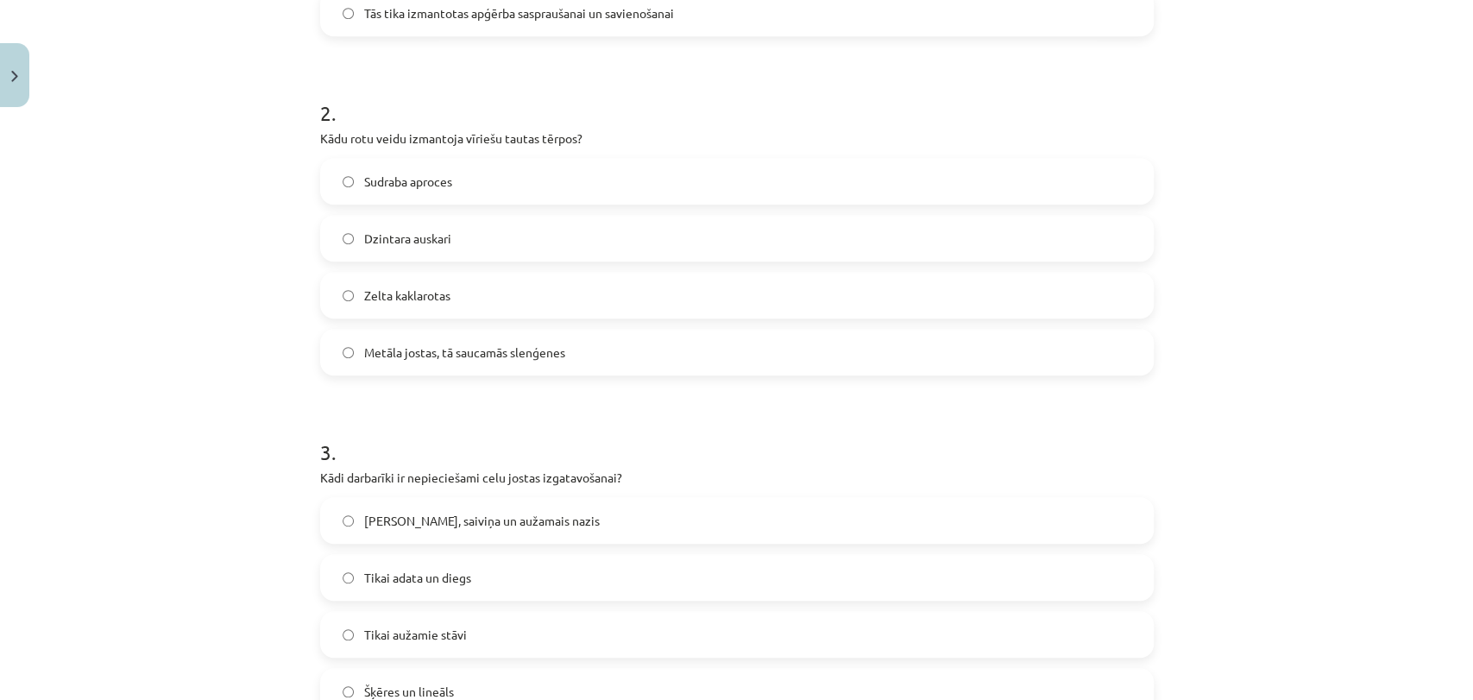
click at [440, 354] on span "Metāla jostas, tā saucamās slenģenes" at bounding box center [464, 352] width 201 height 18
click at [432, 512] on span "[PERSON_NAME], saiviņa un aužamais nazis" at bounding box center [482, 521] width 236 height 18
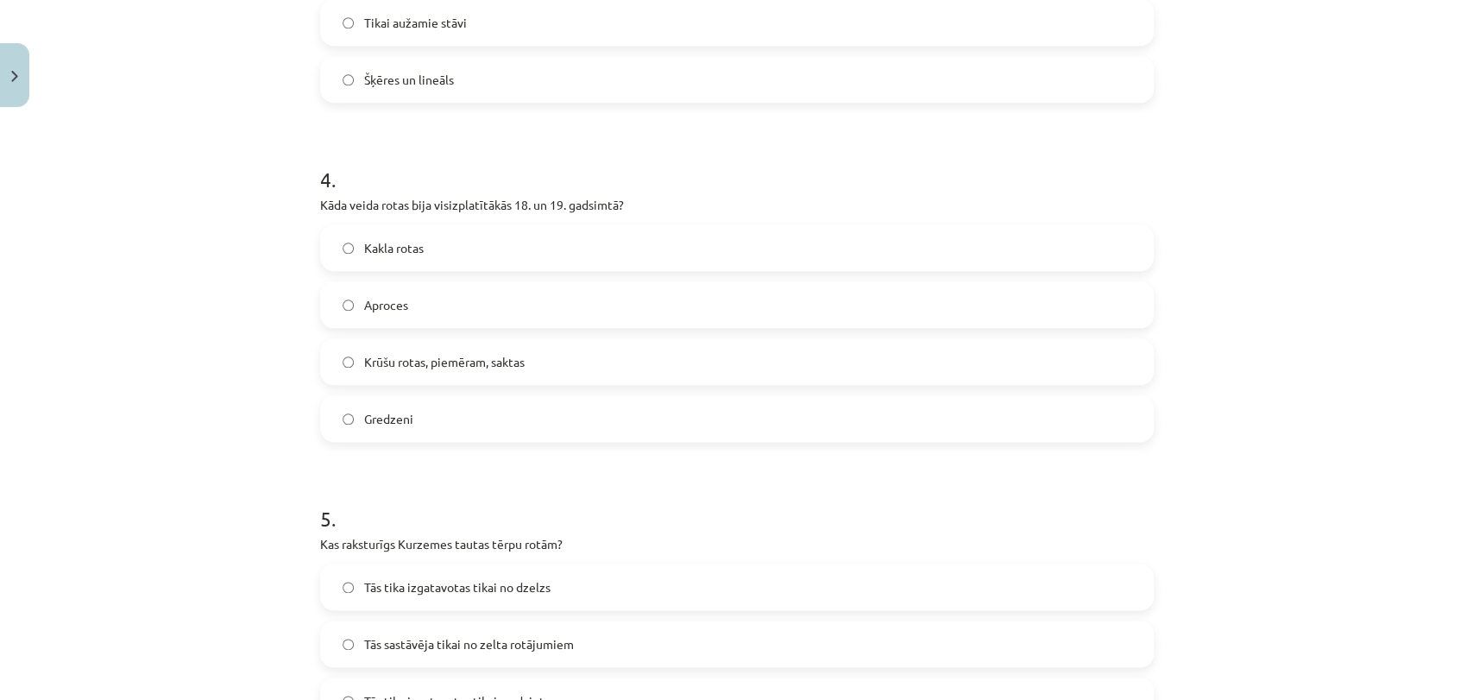
click at [364, 368] on span "Krūšu rotas, piemēram, saktas" at bounding box center [444, 362] width 160 height 18
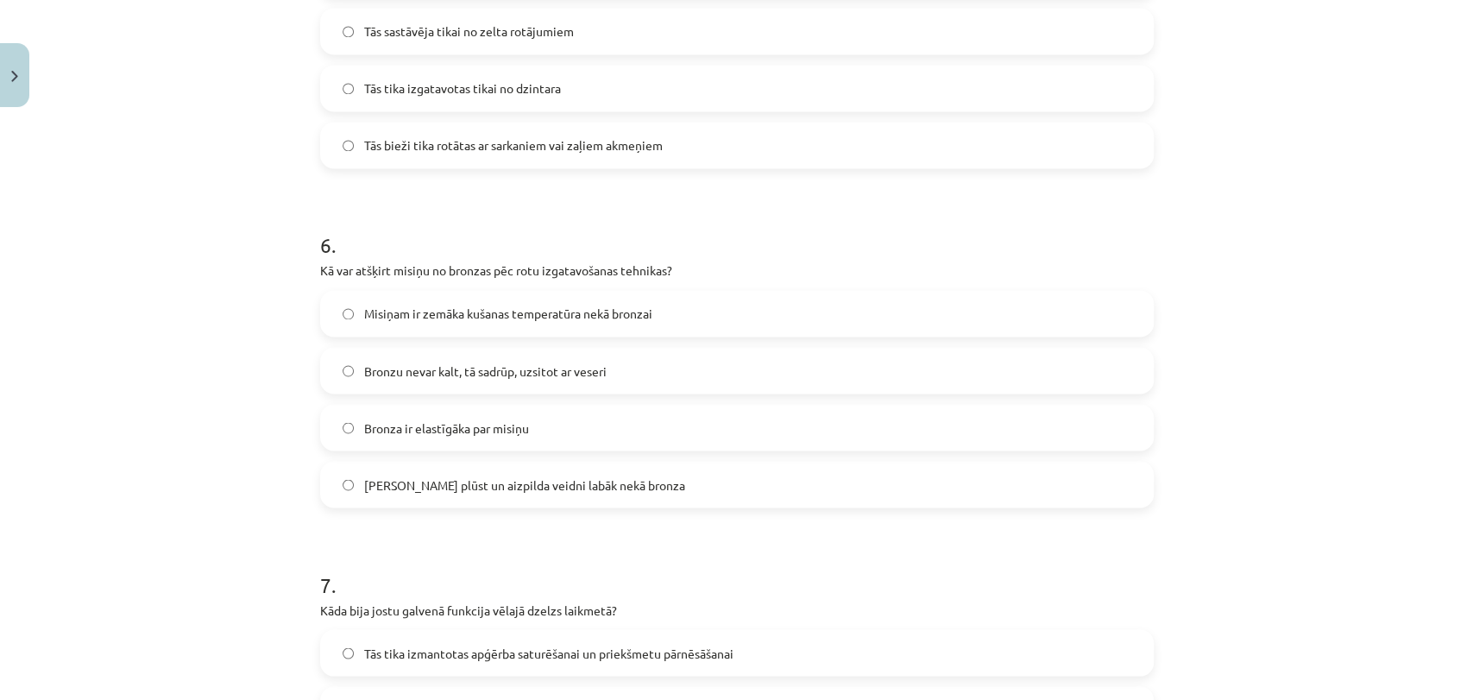
click at [625, 147] on span "Tās bieži tika rotātas ar sarkaniem vai zaļiem akmeņiem" at bounding box center [513, 145] width 298 height 18
click at [490, 313] on span "Misiņam ir zemāka kušanas temperatūra nekā bronzai" at bounding box center [508, 314] width 288 height 18
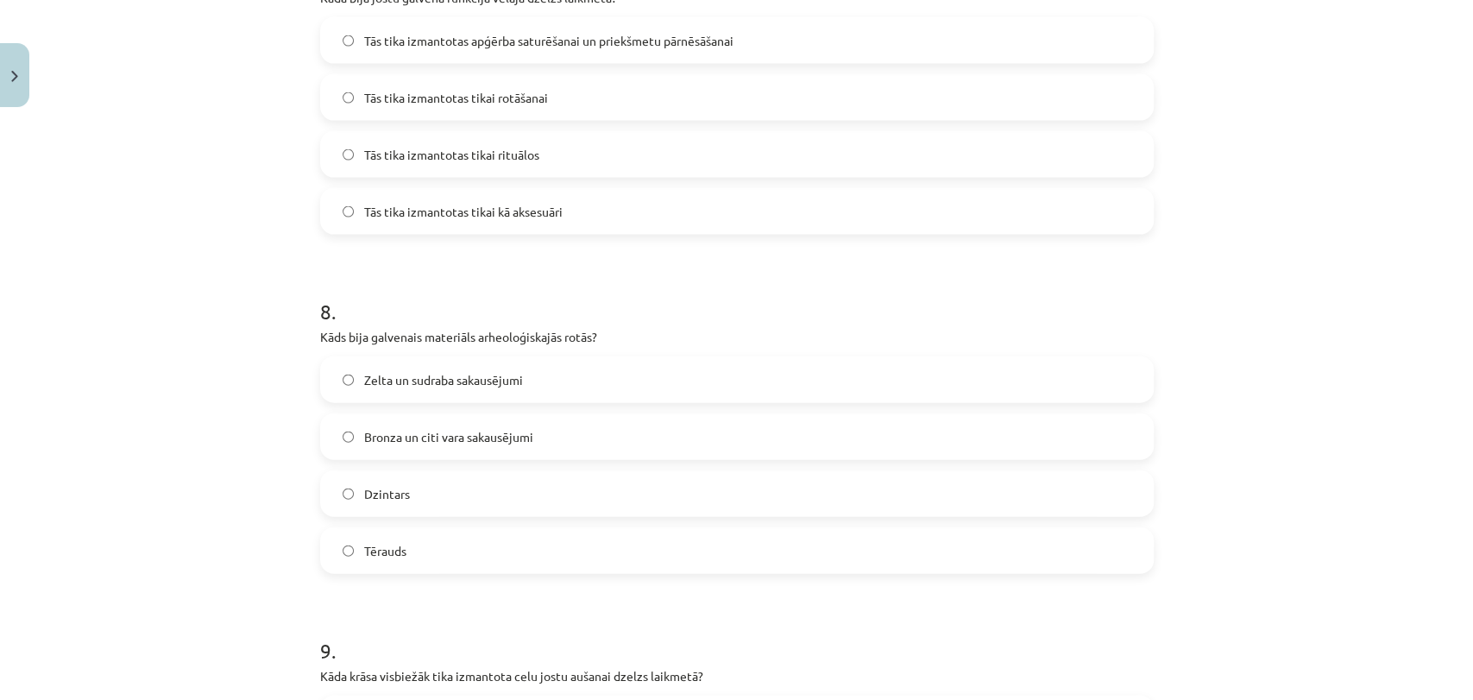
click at [383, 40] on span "Tās tika izmantotas apģērba saturēšanai un priekšmetu pārnēsāšanai" at bounding box center [548, 41] width 369 height 18
click at [398, 454] on label "Bronza un citi vara sakausējumi" at bounding box center [737, 436] width 830 height 43
click at [392, 440] on span "Bronza un citi vara sakausējumi" at bounding box center [448, 437] width 169 height 18
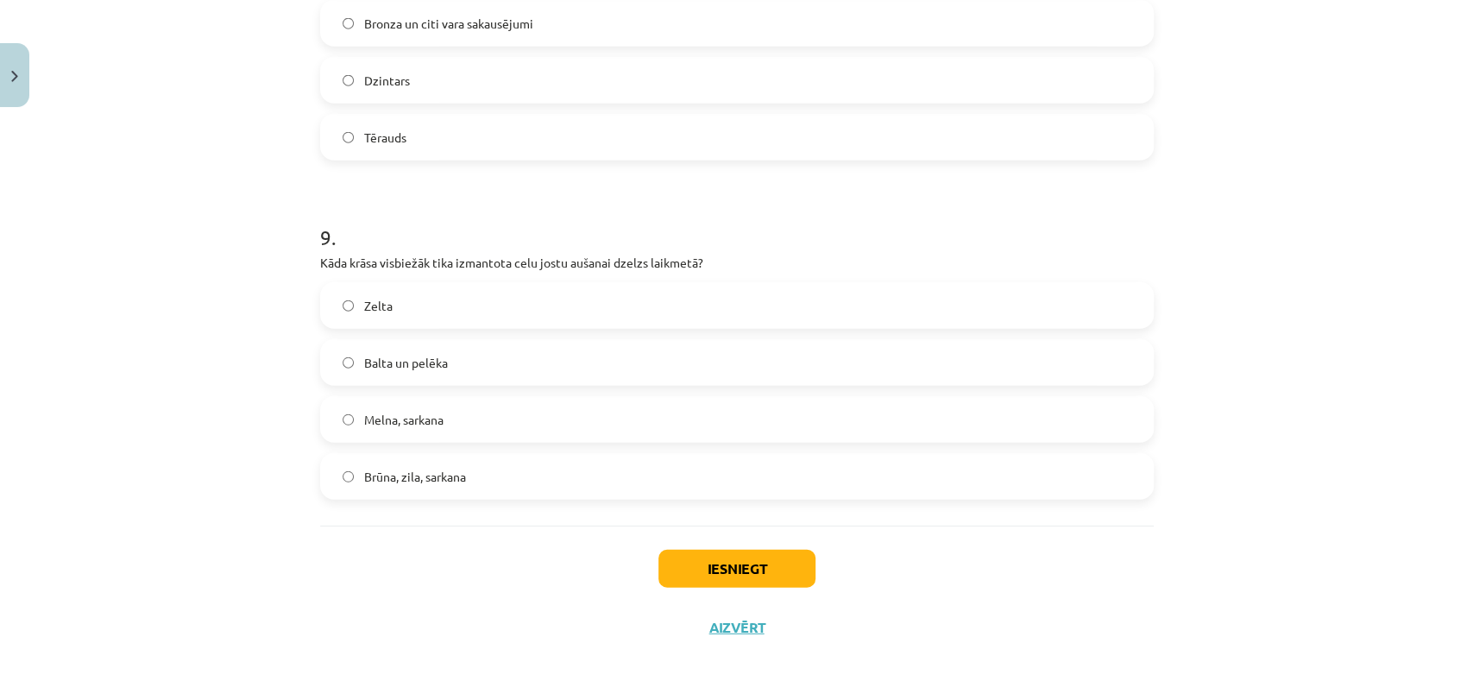
drag, startPoint x: 493, startPoint y: 423, endPoint x: 518, endPoint y: 463, distance: 47.6
click at [494, 424] on label "Melna, sarkana" at bounding box center [737, 419] width 830 height 43
click at [684, 586] on button "Iesniegt" at bounding box center [736, 569] width 157 height 38
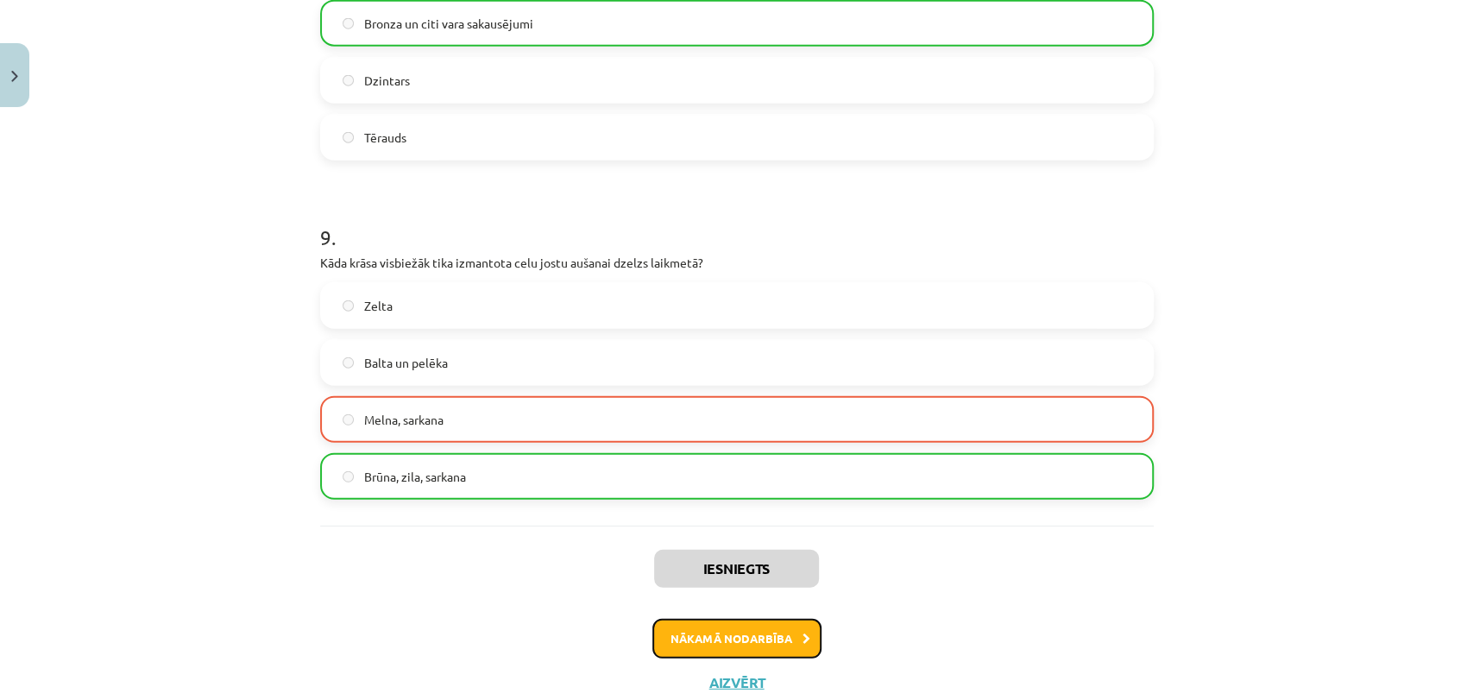
click at [726, 639] on button "Nākamā nodarbība" at bounding box center [736, 639] width 169 height 40
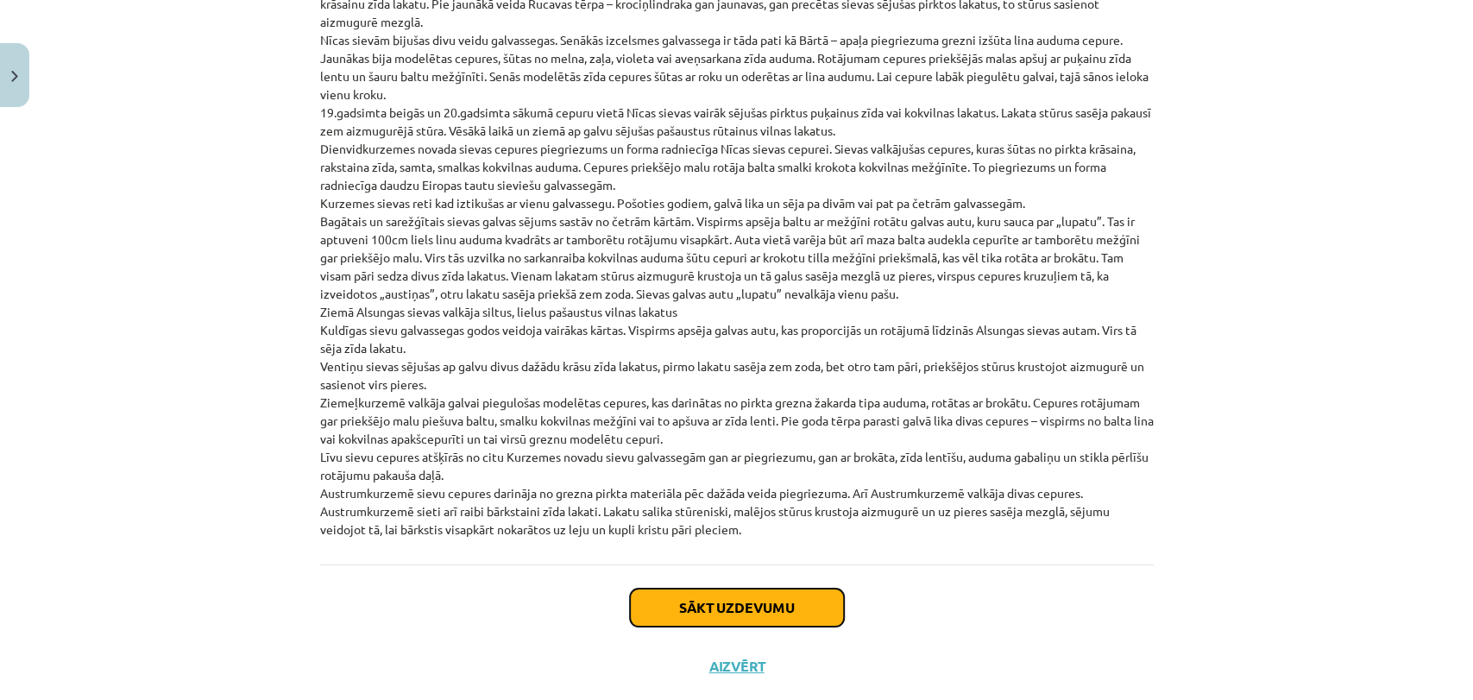
click at [673, 588] on button "Sākt uzdevumu" at bounding box center [737, 607] width 214 height 38
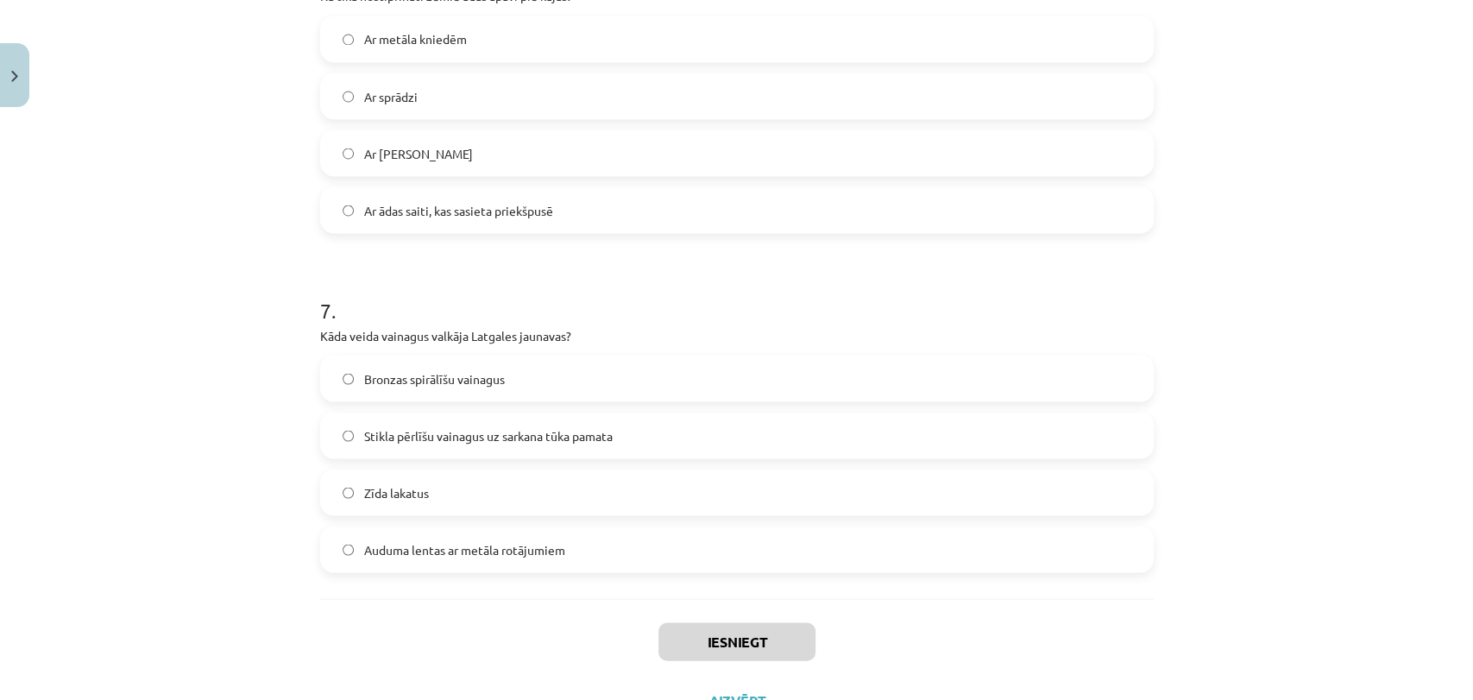
scroll to position [2182, 0]
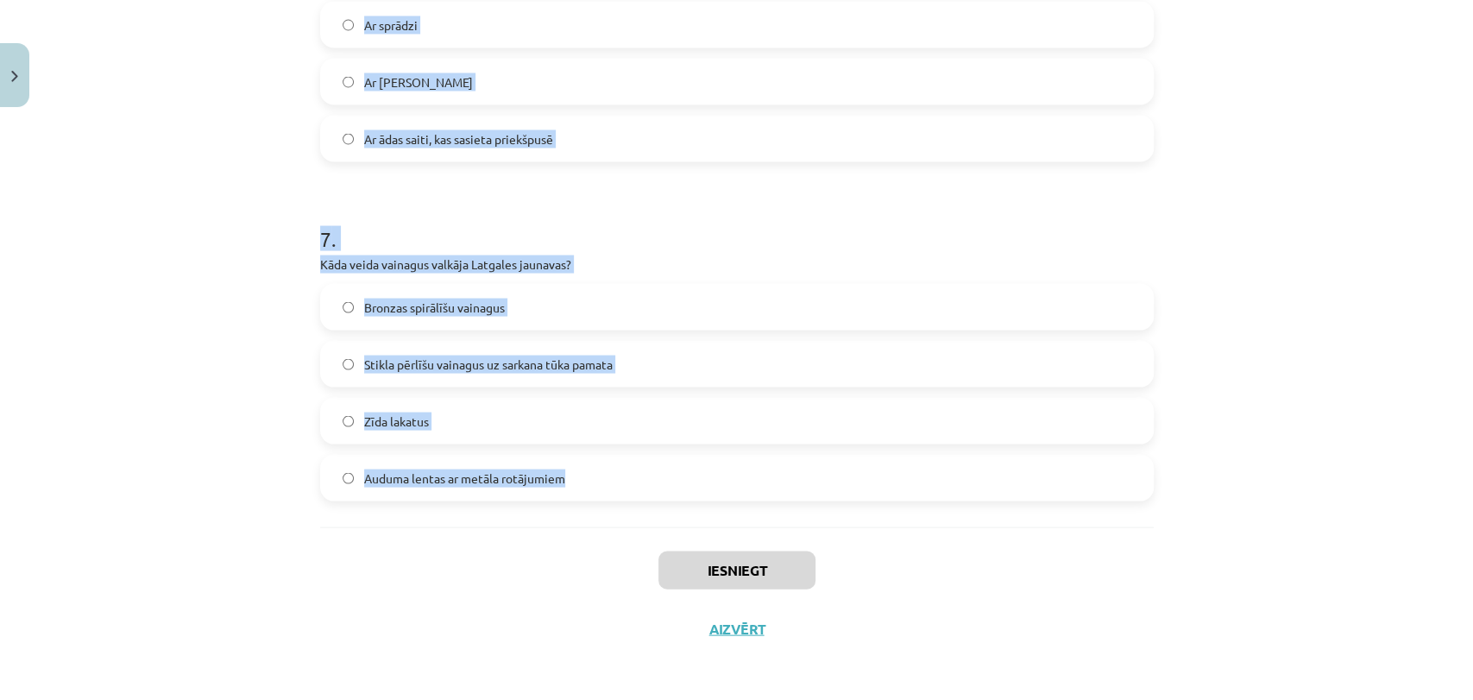
drag, startPoint x: 267, startPoint y: 286, endPoint x: 721, endPoint y: 523, distance: 512.1
click at [721, 523] on div "Mācību tēma: Dizains un tehnoloģijas 9. klases 1. ieskaites mācību materiāls #6…" at bounding box center [736, 350] width 1473 height 700
copy form "4 . Lor ipsu dolorsita consect adipisc elit seddoeiusm? Temp incidi Utlabor etd…"
click at [120, 311] on div "Mācību tēma: Dizains un tehnoloģijas 9. klases 1. ieskaites mācību materiāls #6…" at bounding box center [736, 350] width 1473 height 700
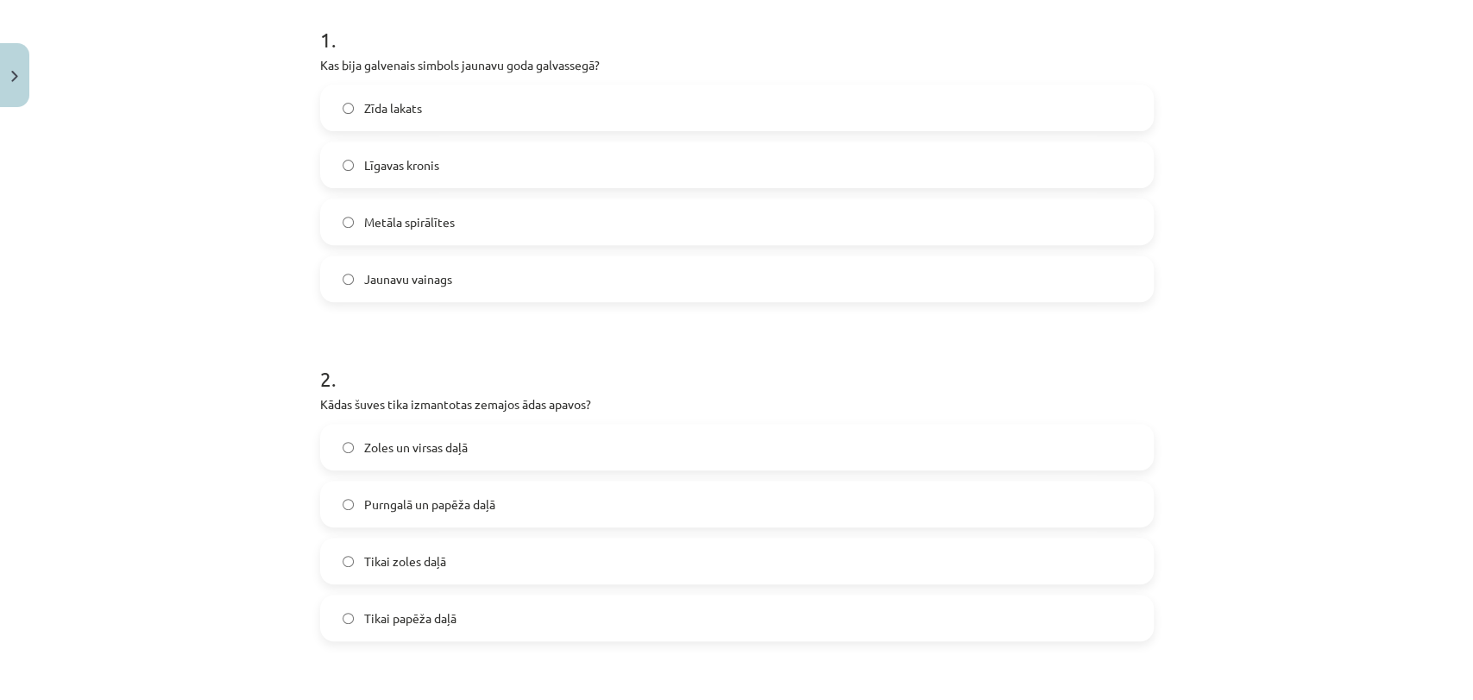
scroll to position [0, 0]
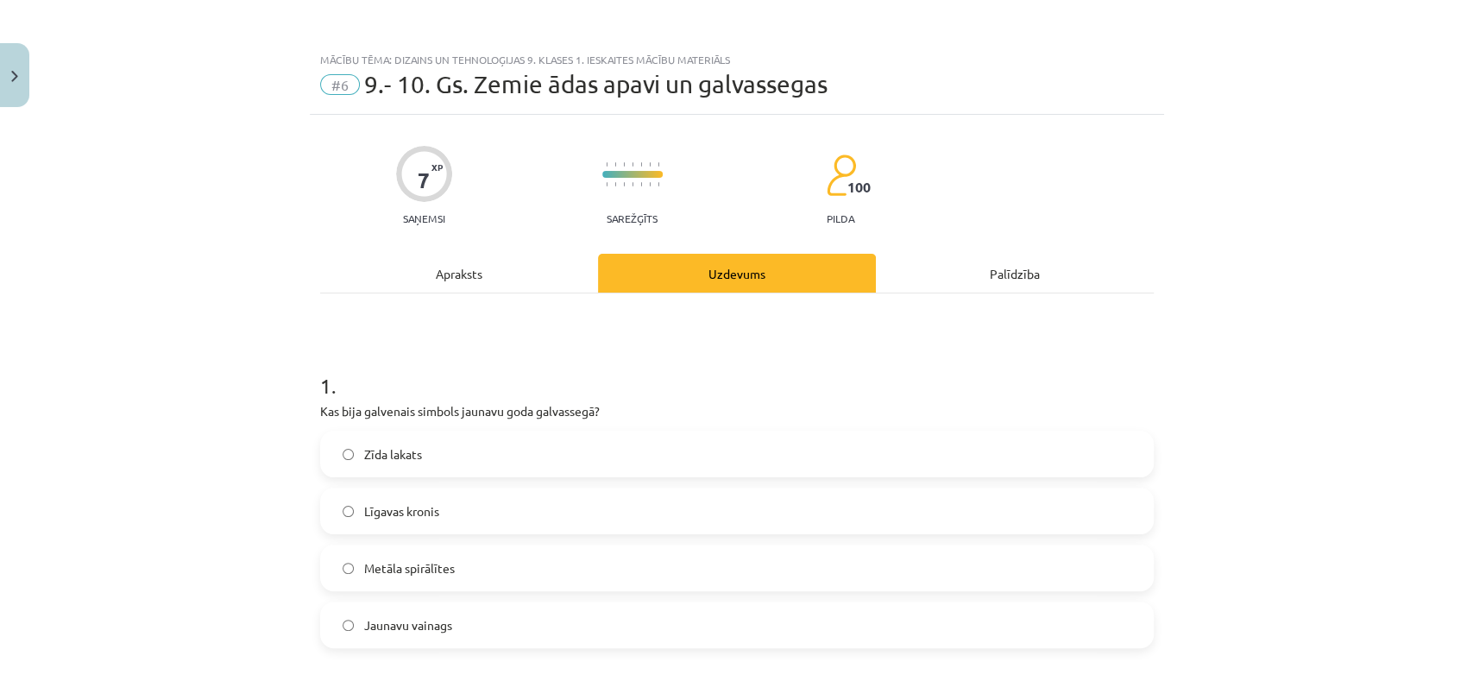
drag, startPoint x: 359, startPoint y: 621, endPoint x: 350, endPoint y: 613, distance: 11.6
click at [364, 619] on span "Jaunavu vainags" at bounding box center [408, 625] width 88 height 18
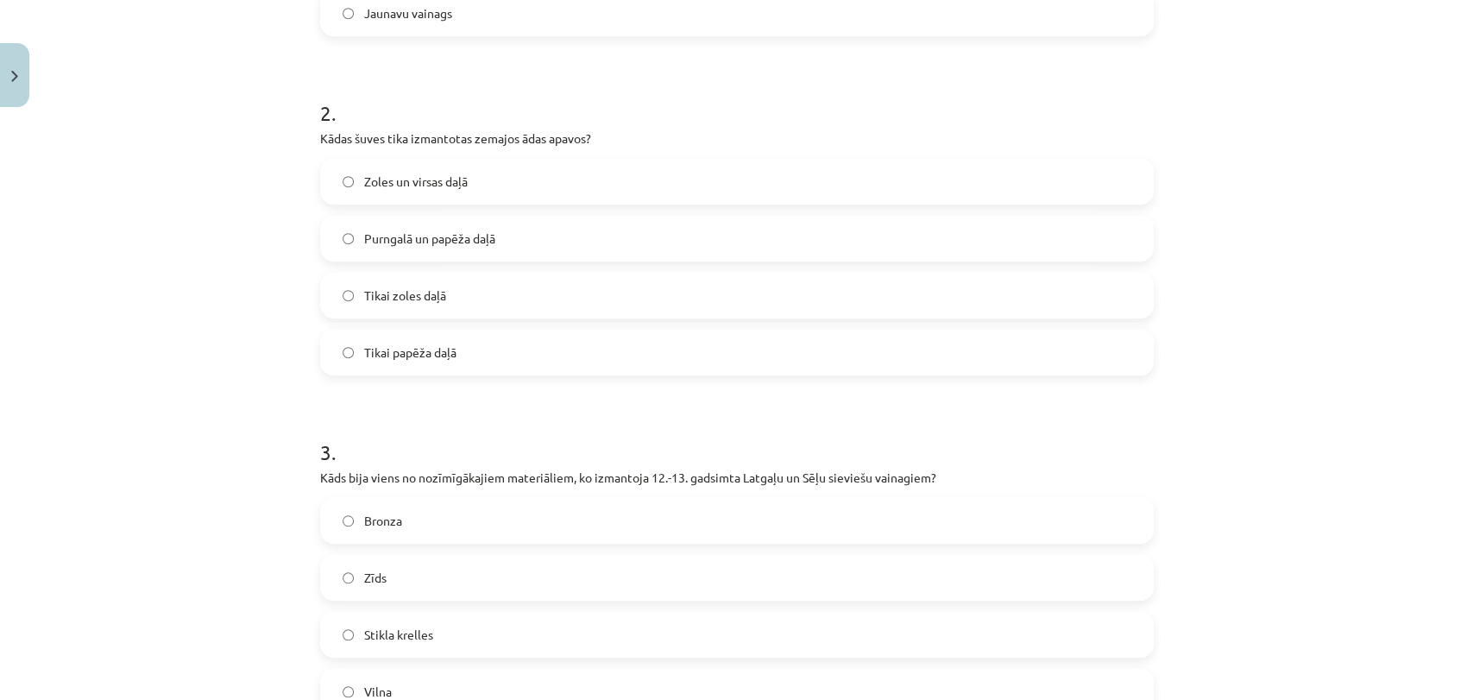
click at [392, 16] on span "Jaunavu vainags" at bounding box center [408, 13] width 88 height 18
click at [401, 184] on span "Zoles un virsas daļā" at bounding box center [416, 182] width 104 height 18
click at [399, 625] on span "Stikla krelles" at bounding box center [398, 634] width 69 height 18
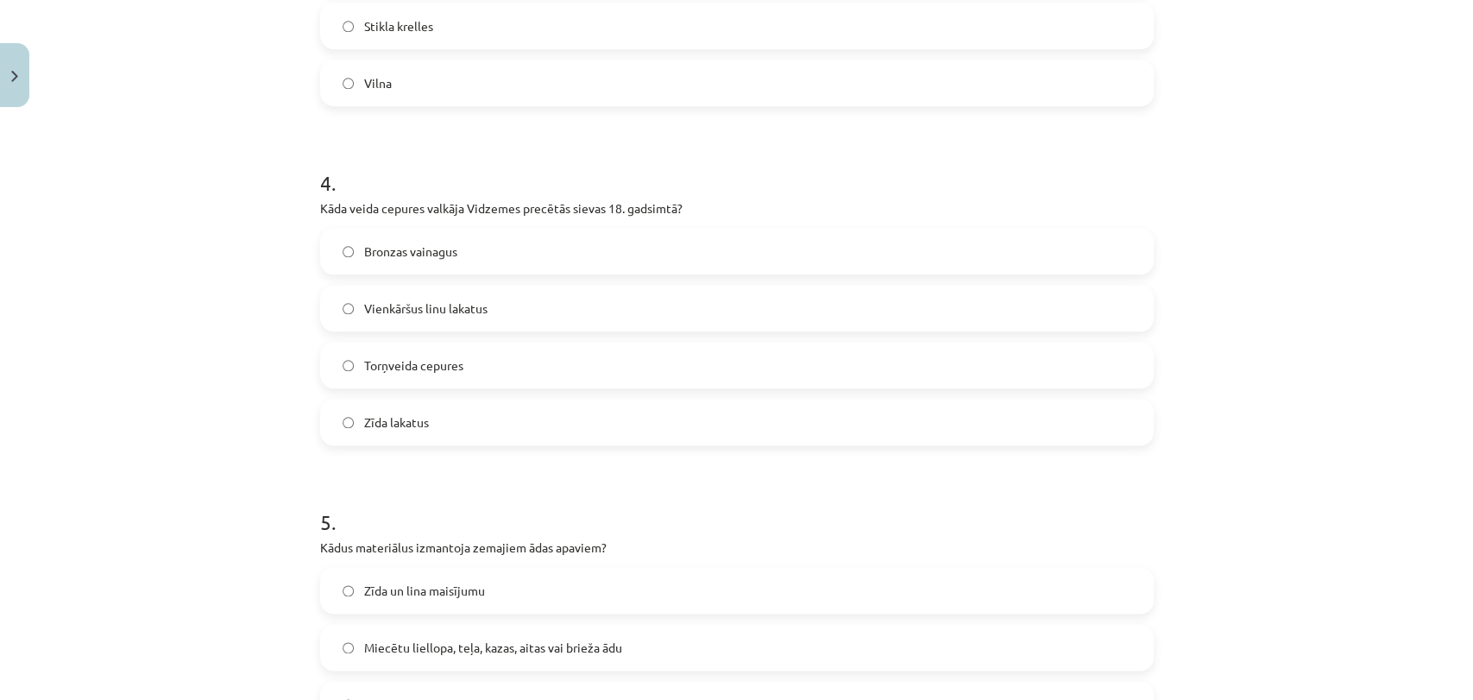
scroll to position [1223, 0]
click at [367, 369] on label "Torņveida cepures" at bounding box center [737, 361] width 830 height 43
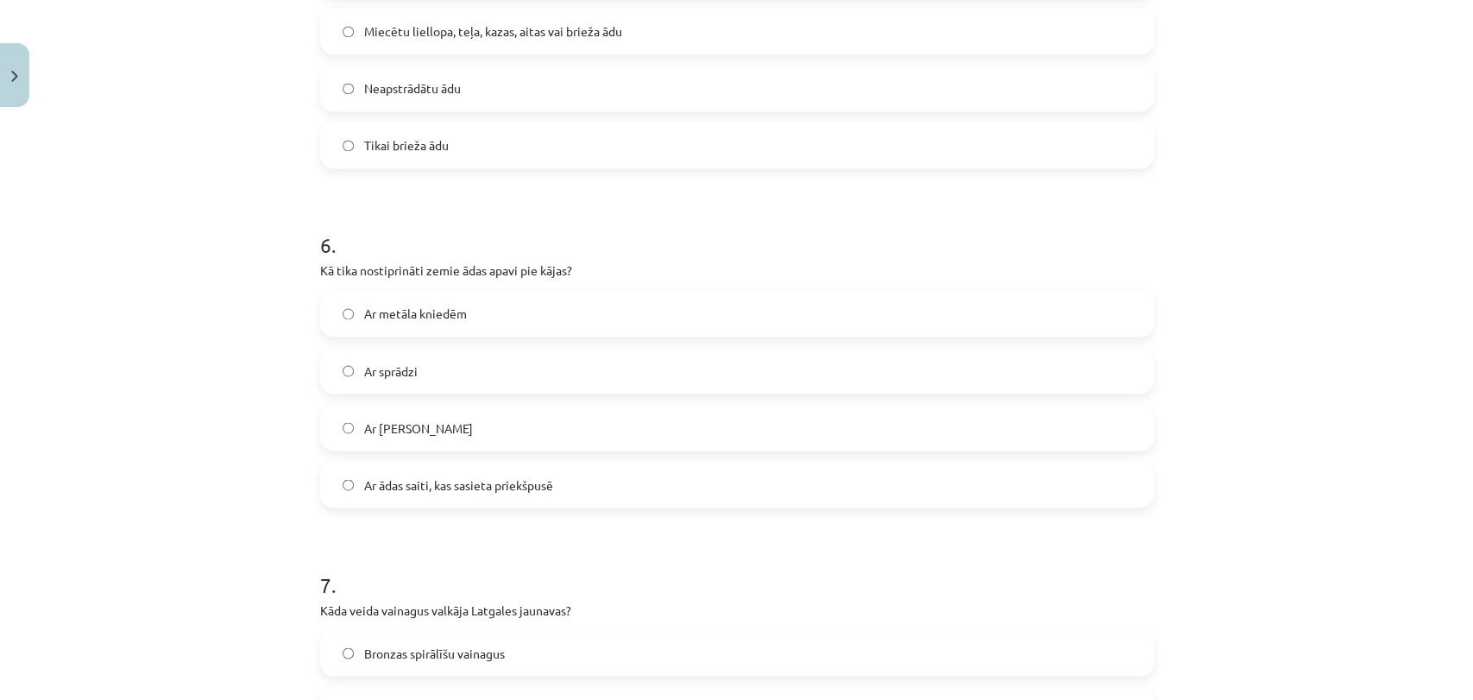
click at [433, 20] on label "Miecētu liellopa, teļa, kazas, aitas vai brieža ādu" at bounding box center [737, 30] width 830 height 43
click at [355, 498] on label "Ar ādas saiti, kas sasieta priekšpusē" at bounding box center [737, 483] width 830 height 43
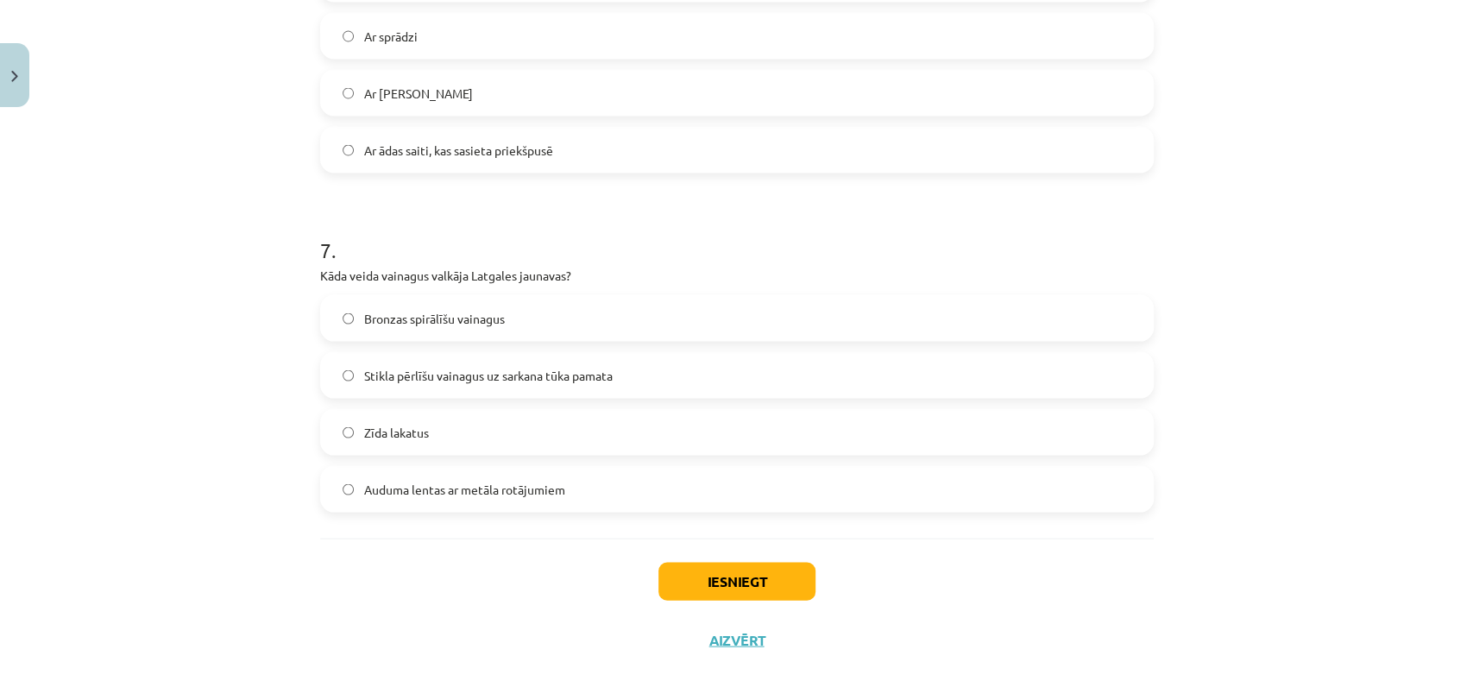
scroll to position [2182, 0]
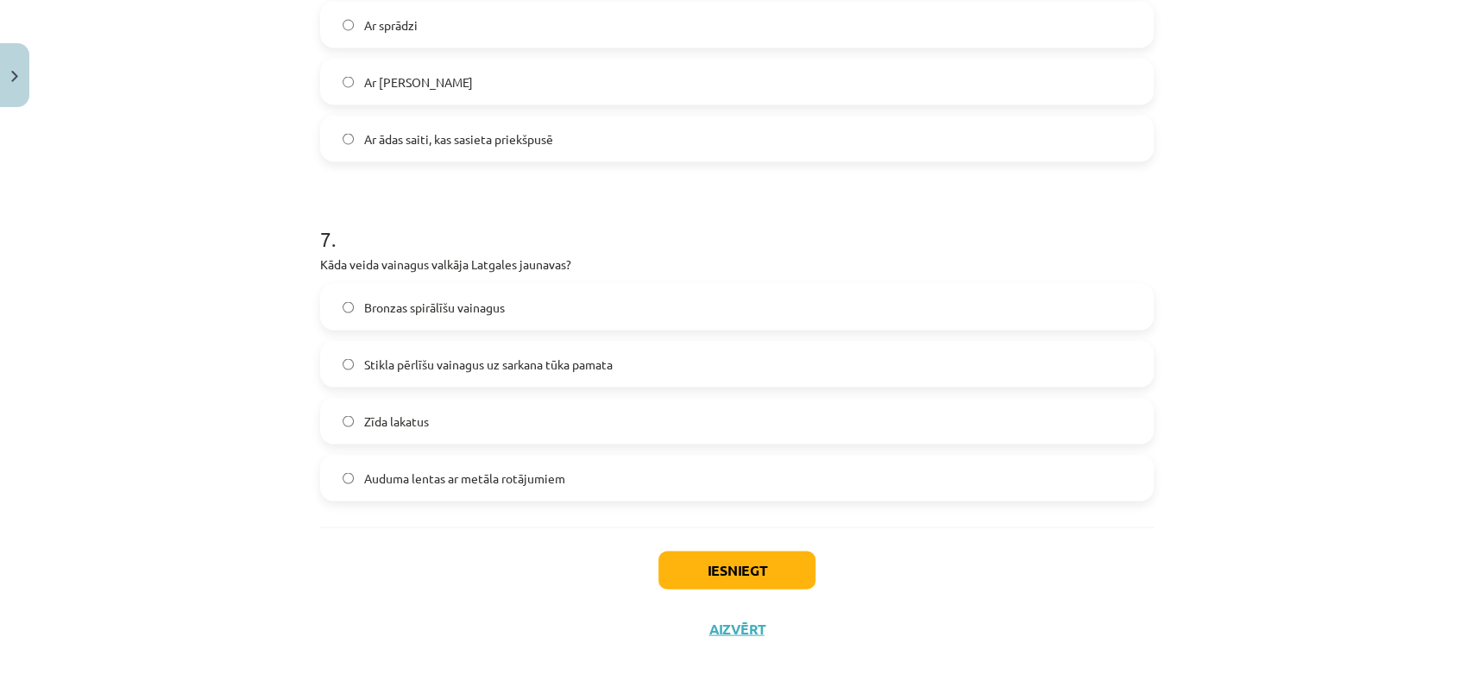
click at [352, 336] on div "Bronzas spirālīšu vainagus Stikla pērlīšu vainagus uz sarkana tūka pamata Zīda …" at bounding box center [736, 391] width 833 height 217
click at [390, 363] on span "Stikla pērlīšu vainagus uz sarkana tūka pamata" at bounding box center [488, 364] width 248 height 18
click at [663, 573] on button "Iesniegt" at bounding box center [736, 569] width 157 height 38
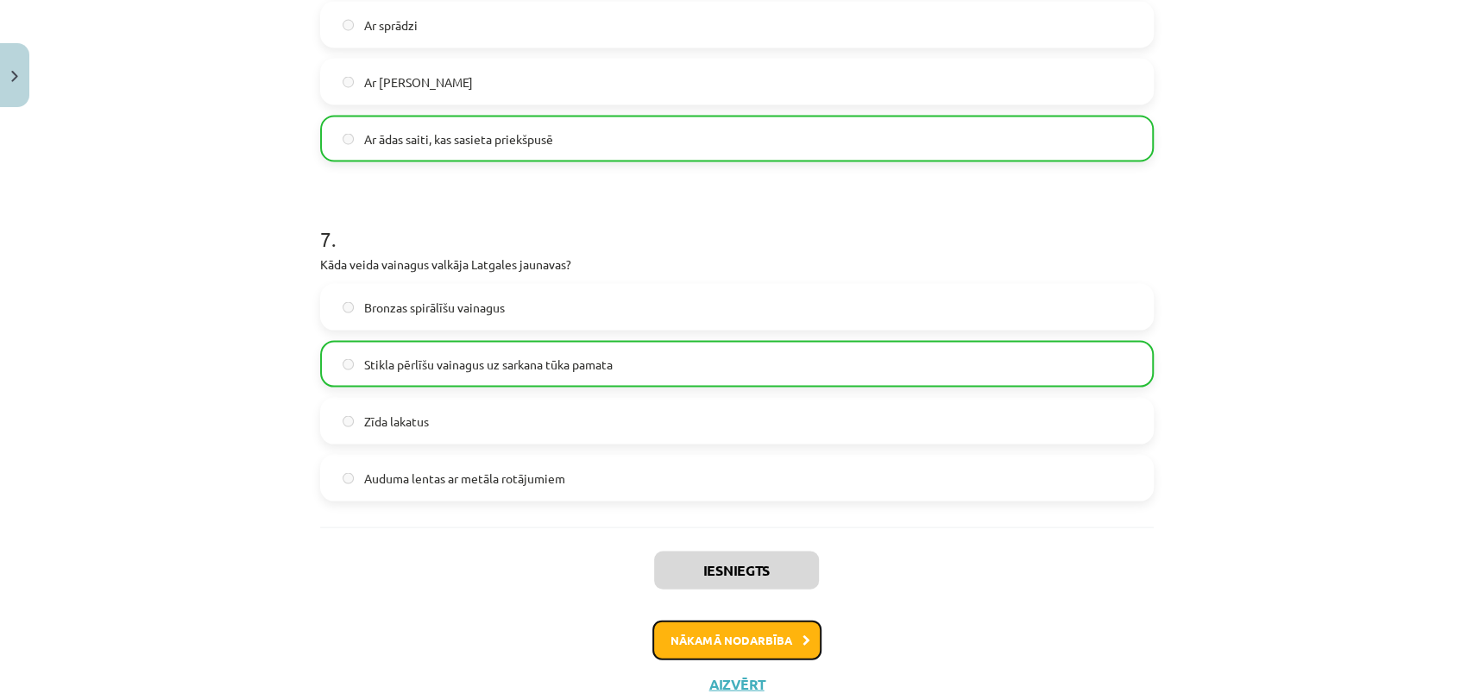
click at [670, 636] on button "Nākamā nodarbība" at bounding box center [736, 639] width 169 height 40
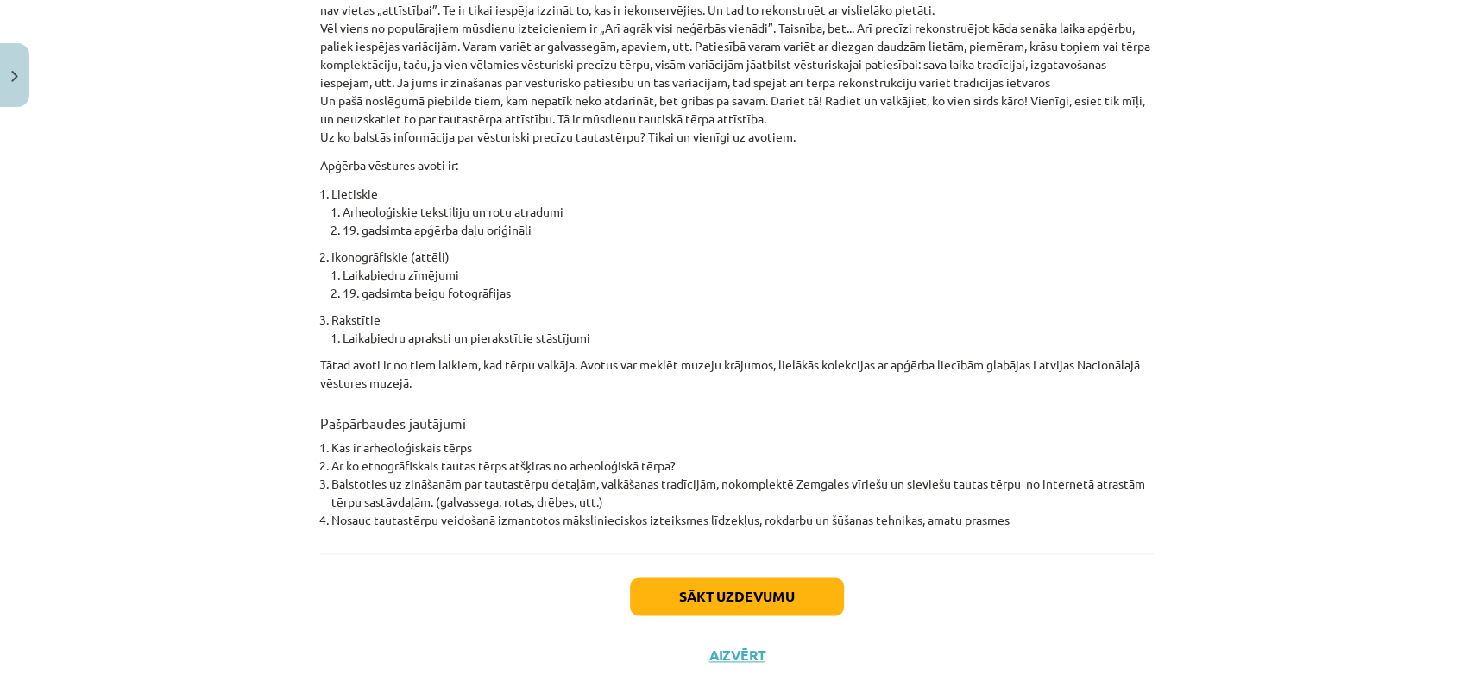
scroll to position [1168, 0]
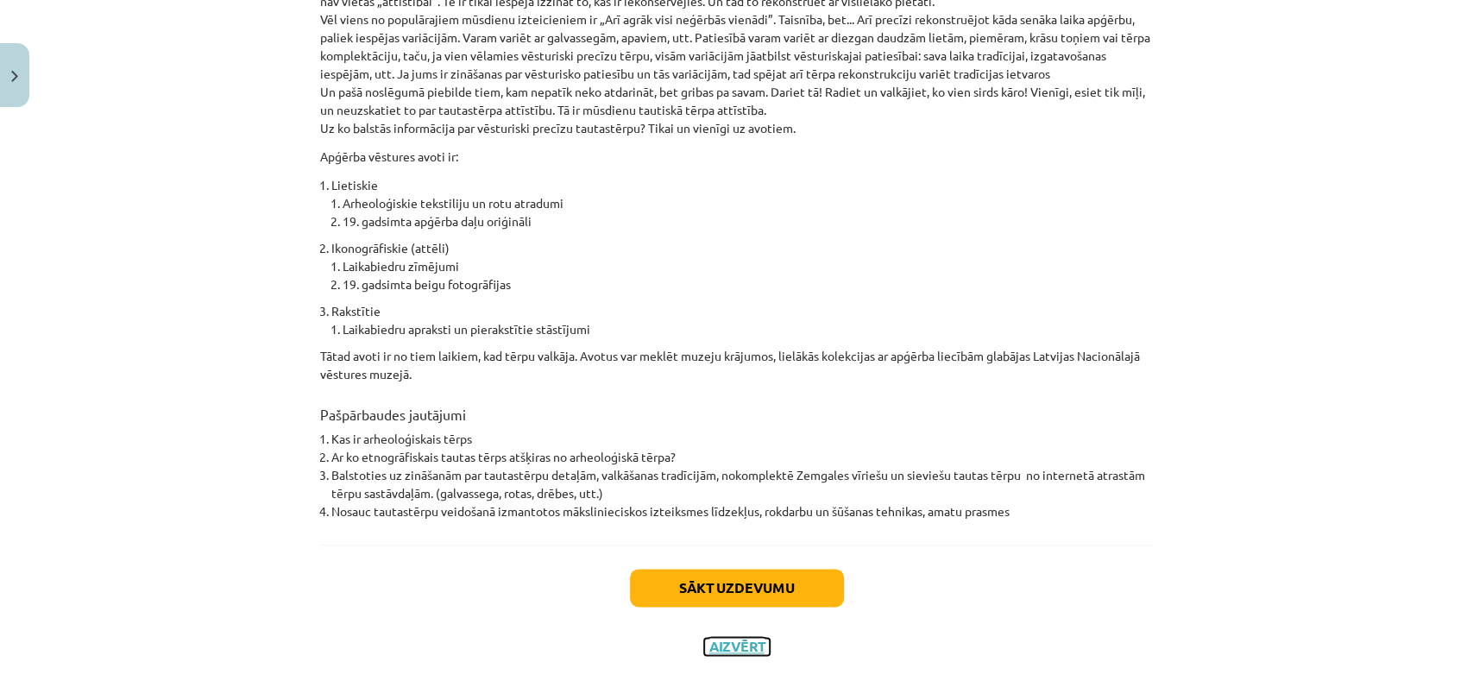
click at [713, 638] on button "Aizvērt" at bounding box center [737, 646] width 66 height 17
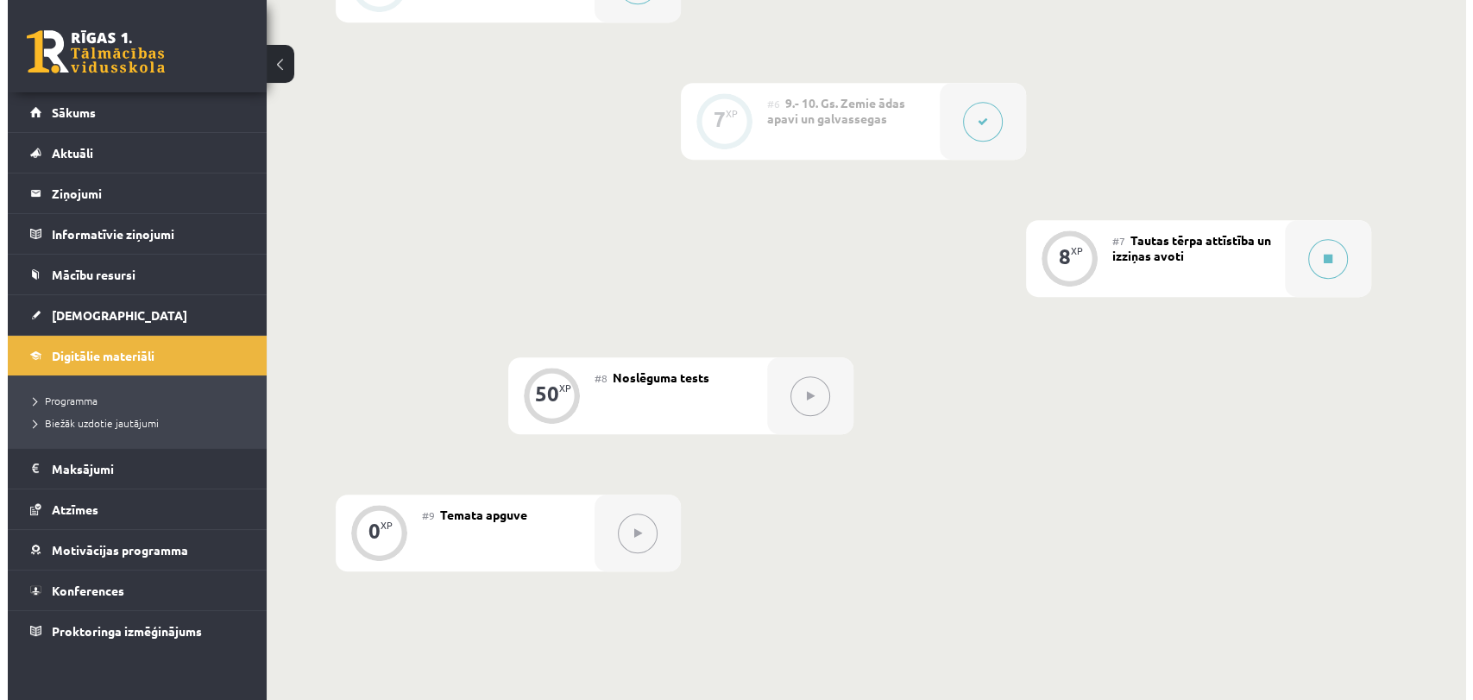
scroll to position [1048, 0]
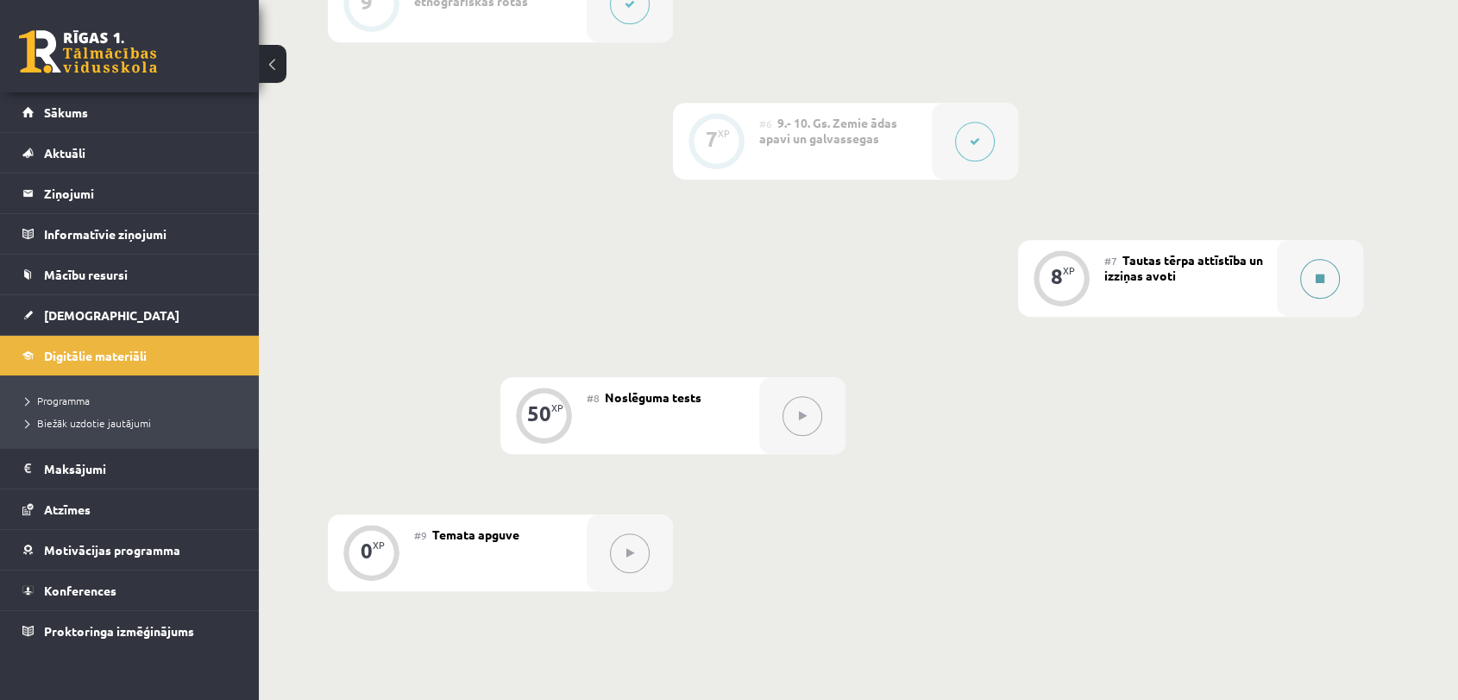
click at [1318, 265] on button at bounding box center [1320, 279] width 40 height 40
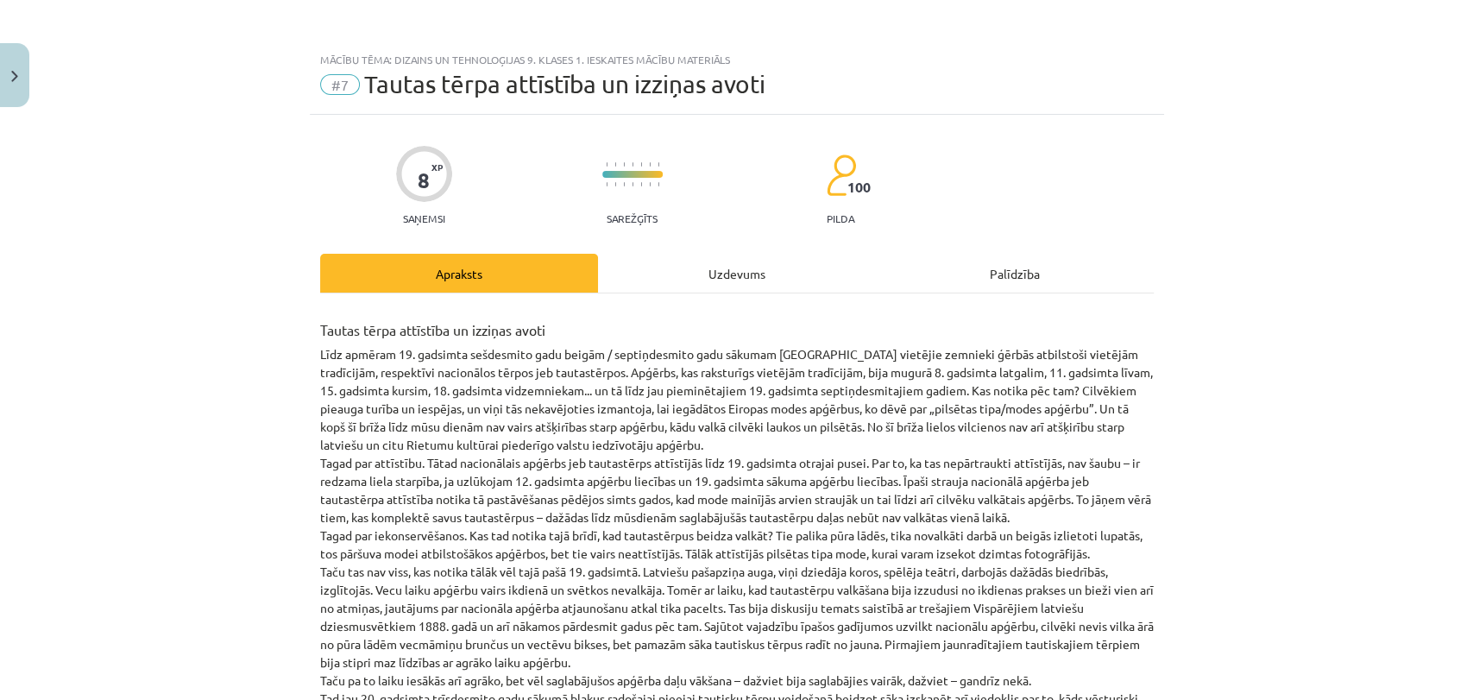
scroll to position [1168, 0]
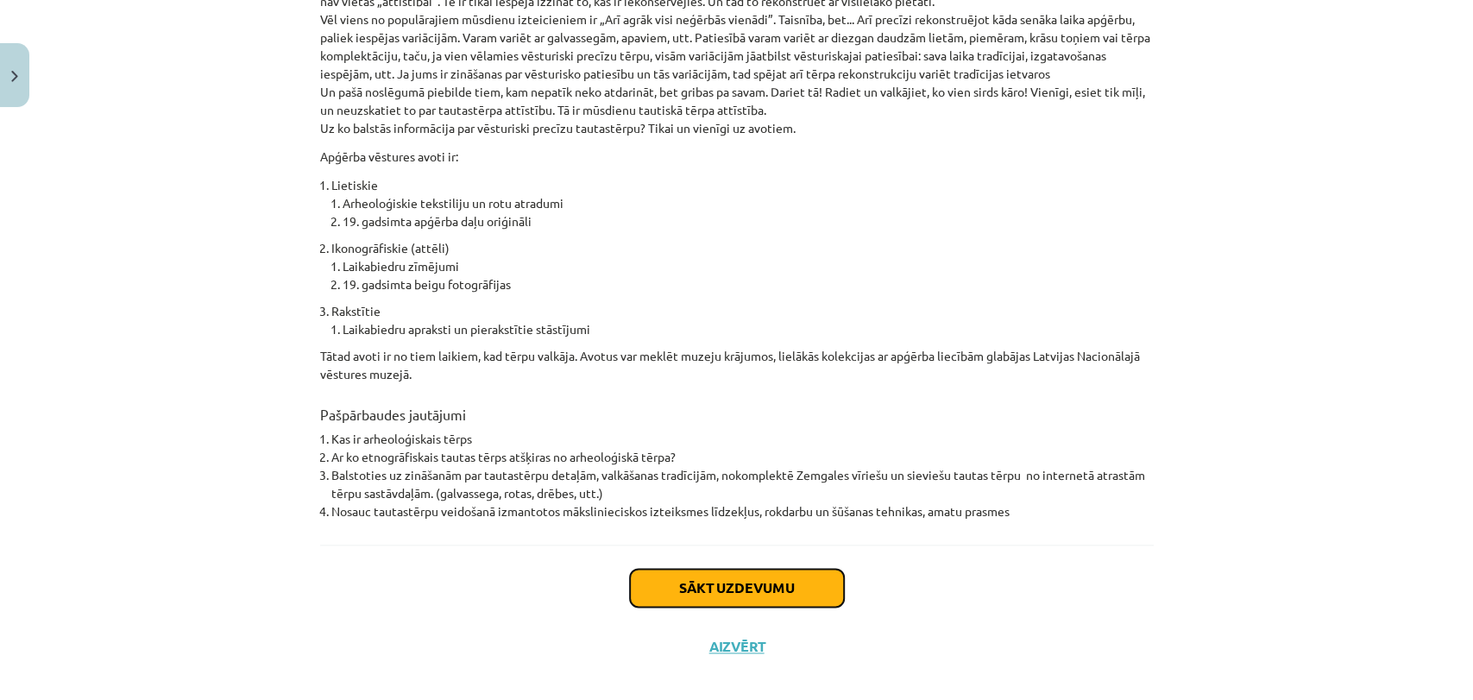
click at [694, 569] on button "Sākt uzdevumu" at bounding box center [737, 588] width 214 height 38
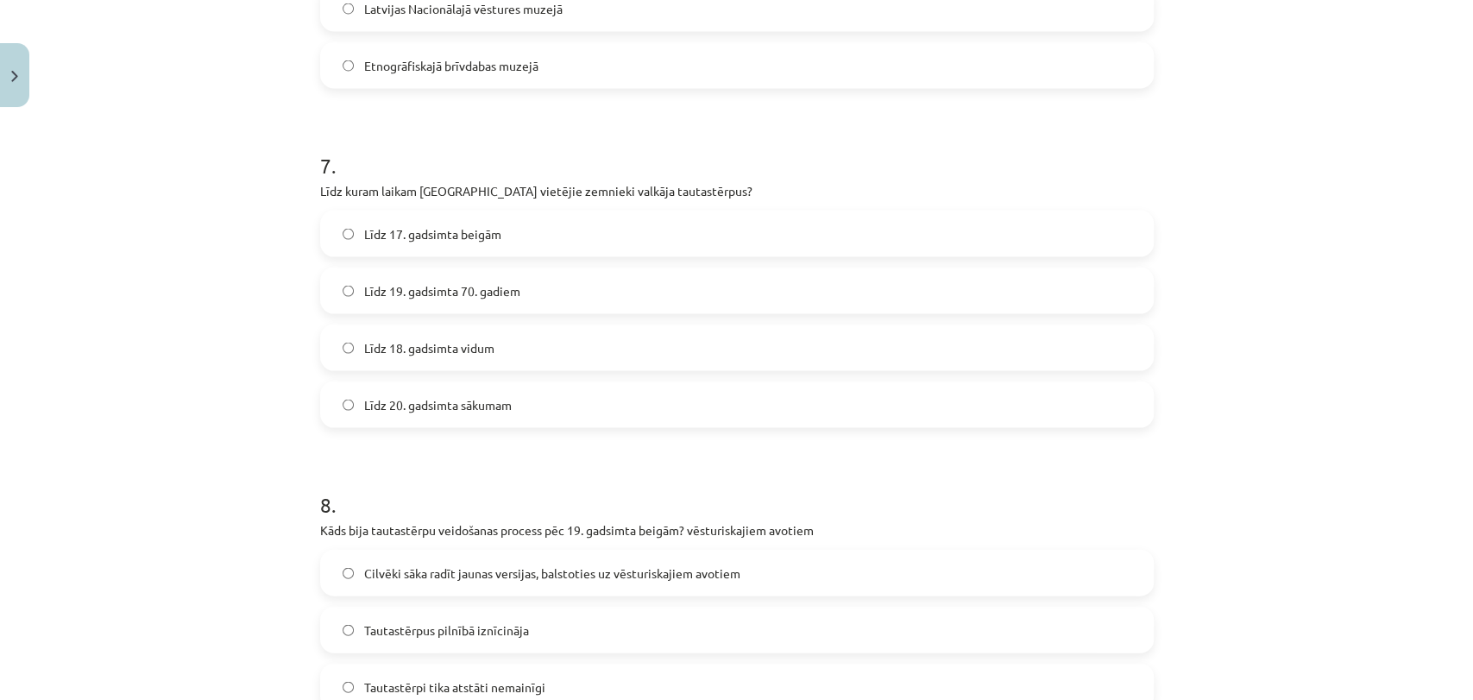
scroll to position [2521, 0]
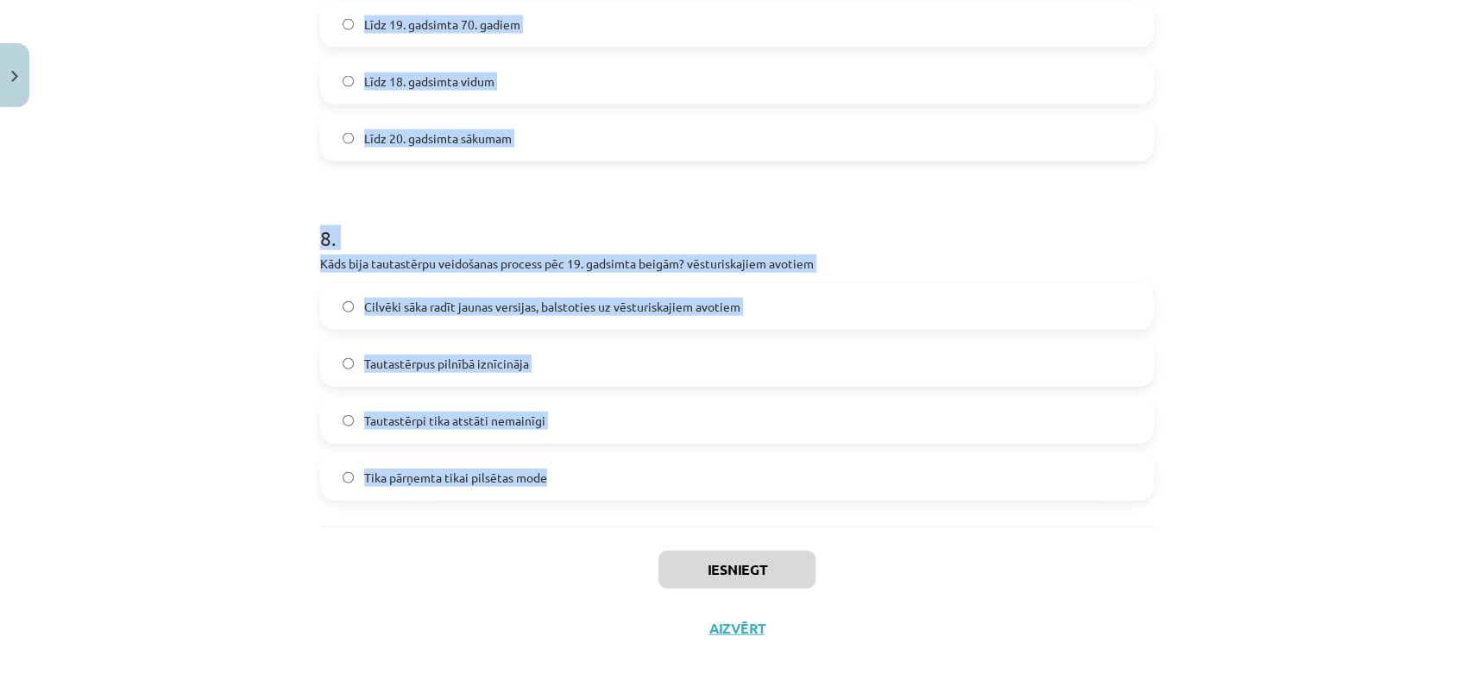
drag, startPoint x: 315, startPoint y: 330, endPoint x: 650, endPoint y: 522, distance: 385.6
click at [650, 522] on div "Mācību tēma: Dizains un tehnoloģijas 9. klases 1. ieskaites mācību materiāls #7…" at bounding box center [736, 350] width 1473 height 700
copy form "2 . Lore ip dolorsit ametc, adi elitsedd eiusmodtem incidid utlaboreetd? Magnaa…"
click at [142, 264] on div "Mācību tēma: Dizains un tehnoloģijas 9. klases 1. ieskaites mācību materiāls #7…" at bounding box center [736, 350] width 1473 height 700
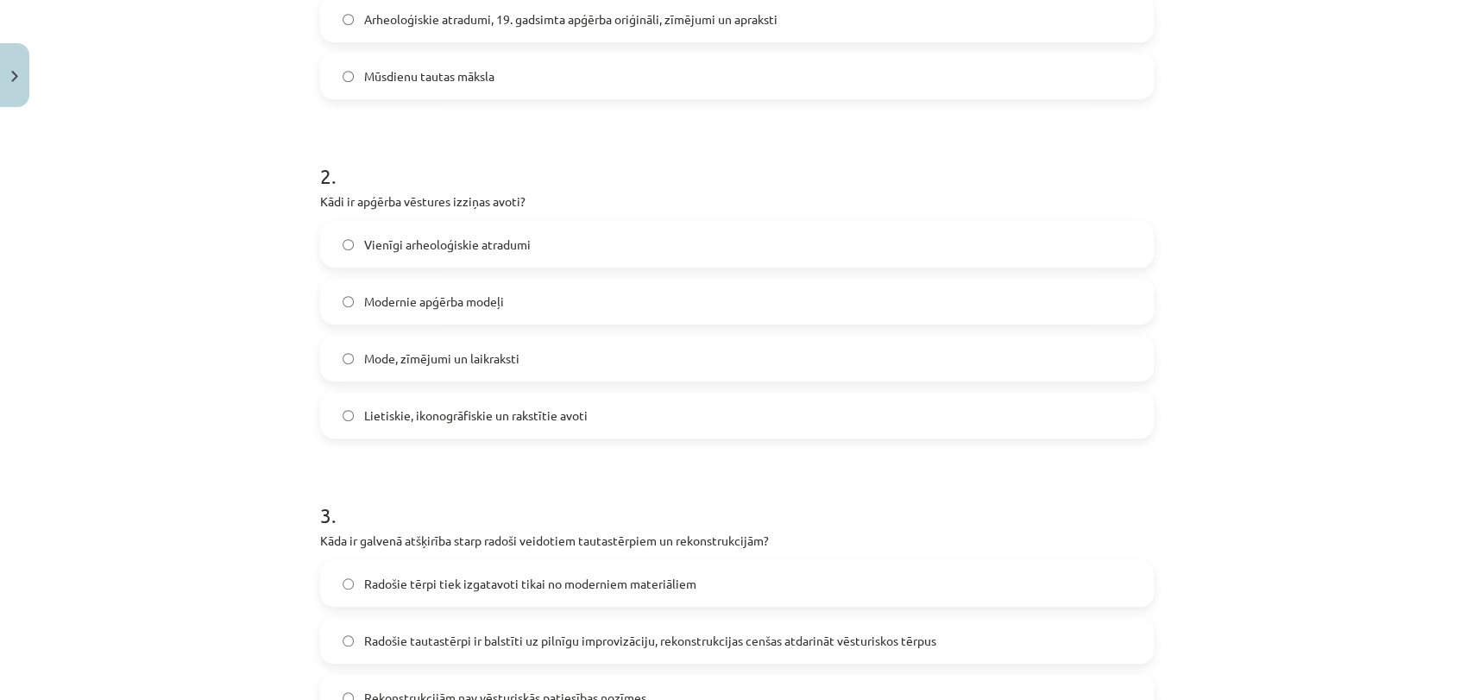
scroll to position [73, 0]
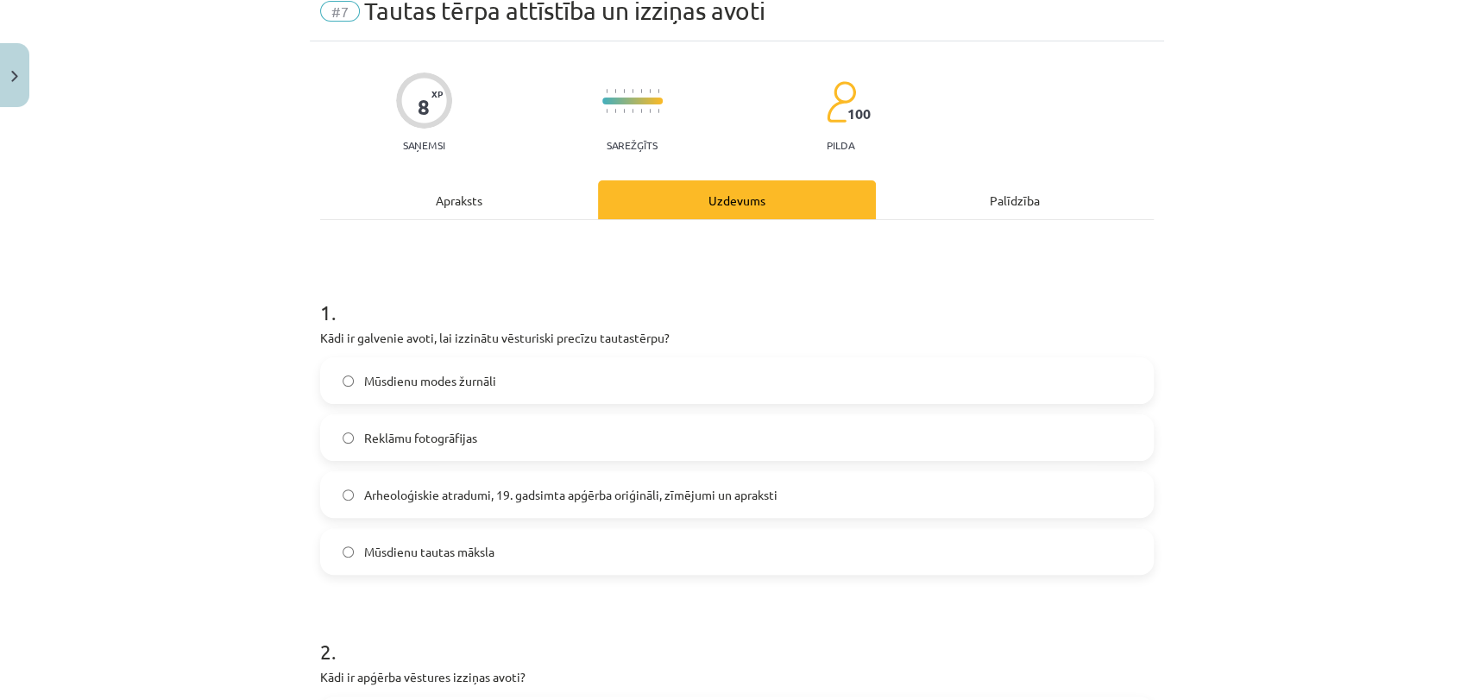
click at [449, 497] on span "Arheoloģiskie atradumi, 19. gadsimta apģērba oriģināli, zīmējumi un apraksti" at bounding box center [570, 495] width 413 height 18
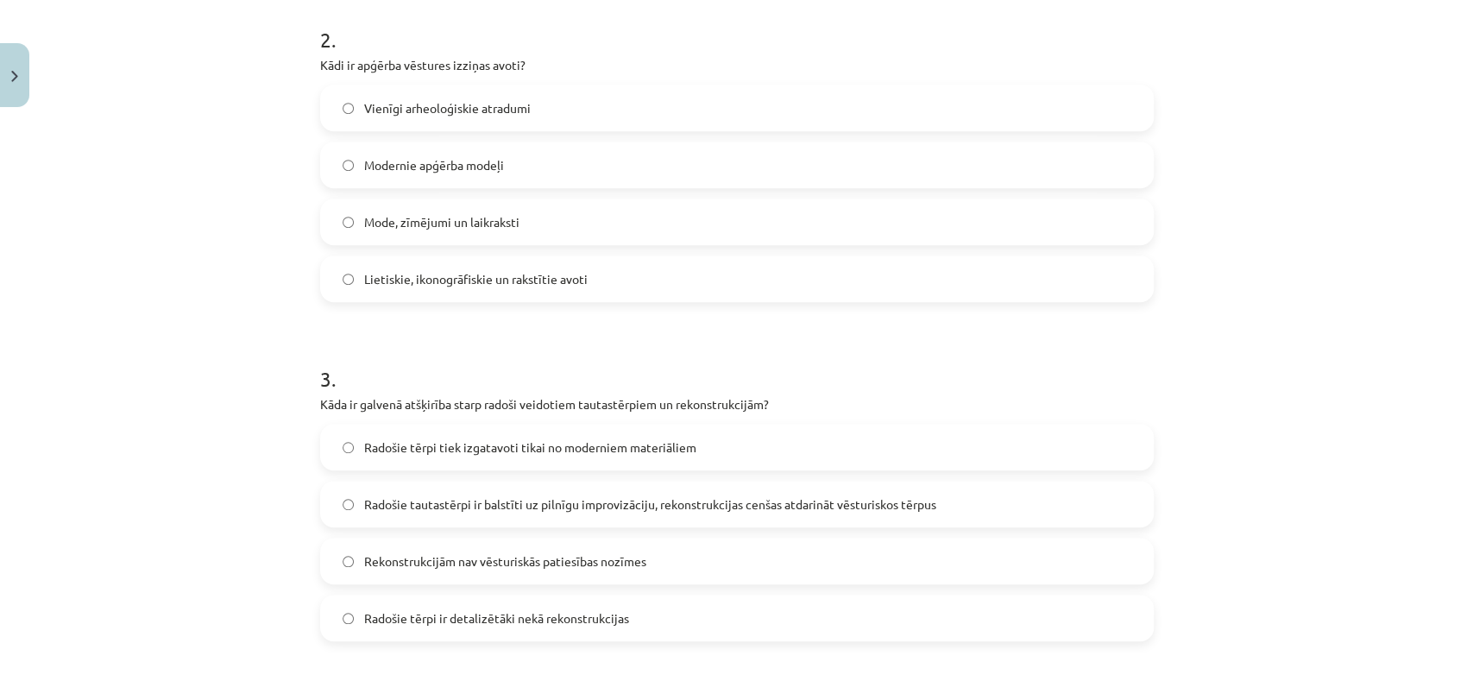
click at [434, 284] on span "Lietiskie, ikonogrāfiskie un rakstītie avoti" at bounding box center [475, 279] width 223 height 18
click at [536, 502] on span "Radošie tautastērpi ir balstīti uz pilnīgu improvizāciju, rekonstrukcijas cenša…" at bounding box center [650, 504] width 572 height 18
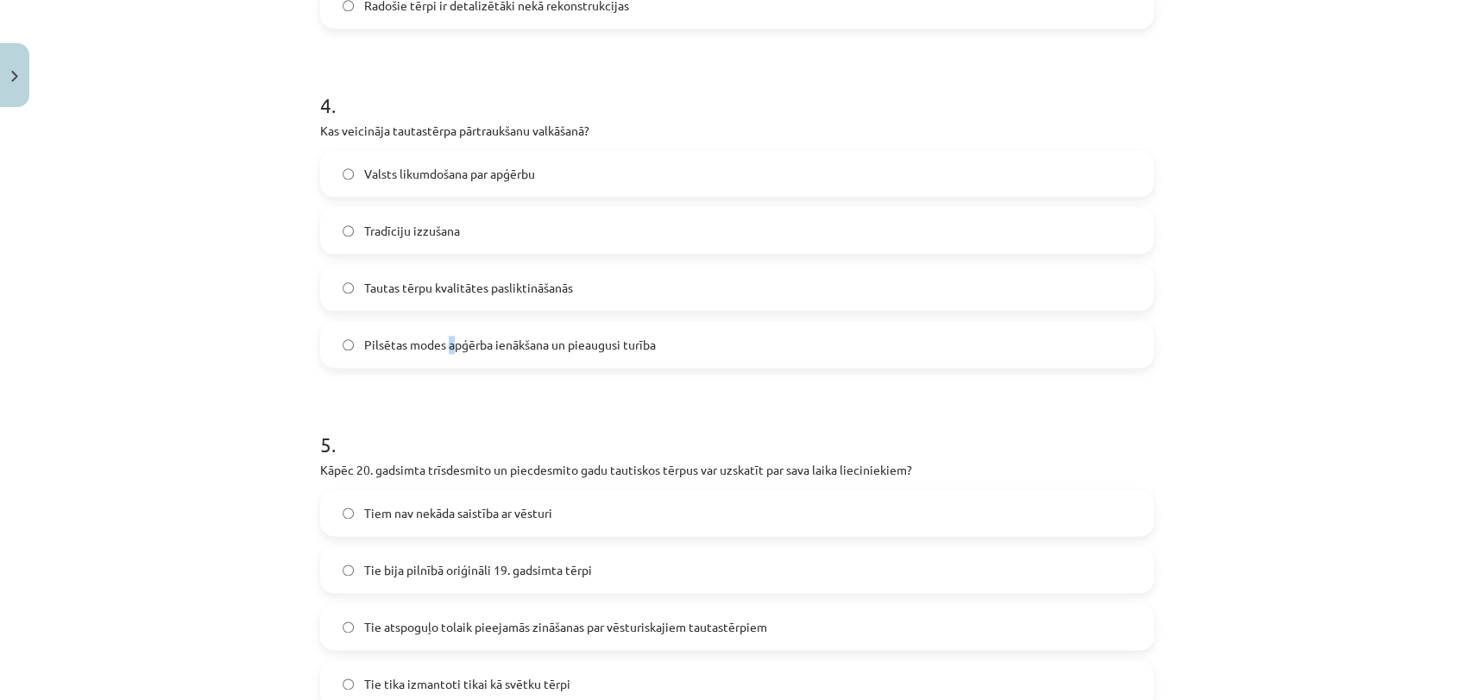
click at [443, 331] on label "Pilsētas modes apģērba ienākšana un pieaugusi turība" at bounding box center [737, 344] width 830 height 43
click at [364, 349] on span "Pilsētas modes apģērba ienākšana un pieaugusi turība" at bounding box center [510, 345] width 292 height 18
click at [468, 631] on span "Tie atspoguļo tolaik pieejamās zināšanas par vēsturiskajiem tautastērpiem" at bounding box center [565, 627] width 403 height 18
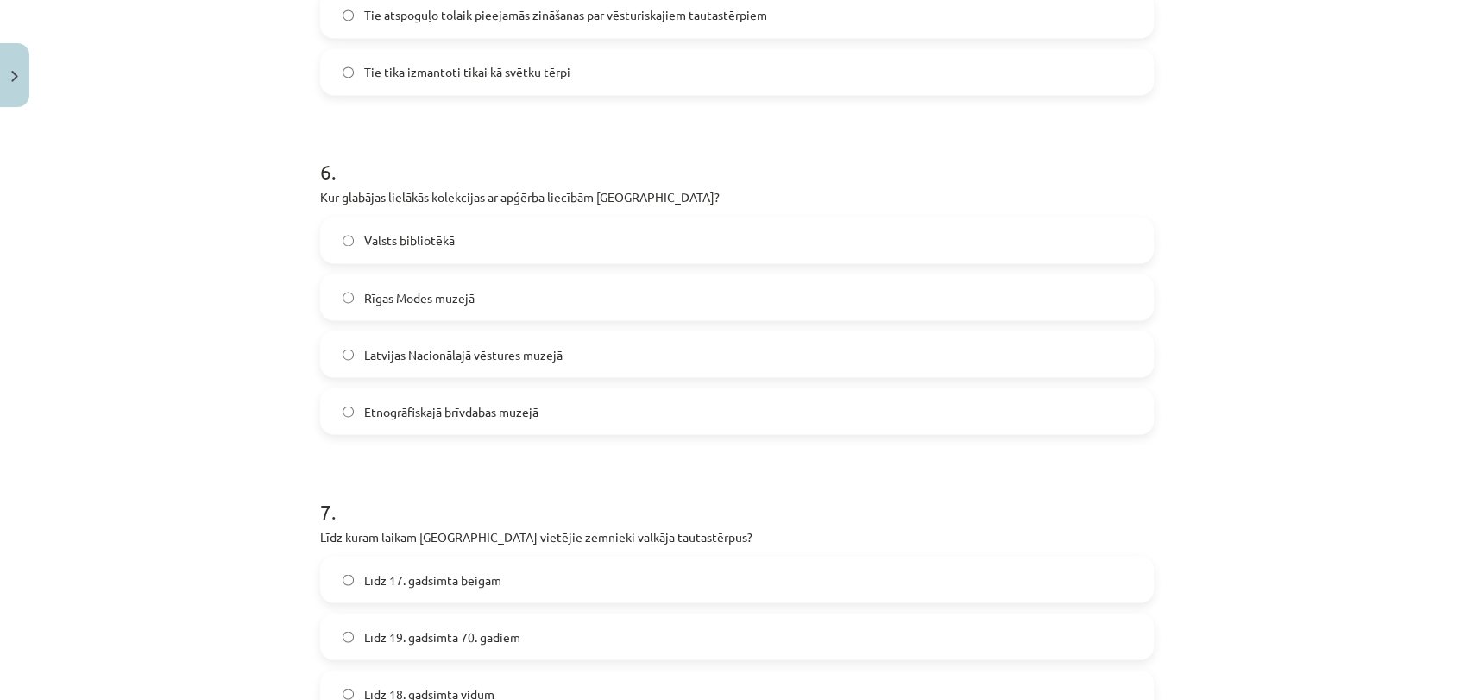
click at [421, 424] on label "Etnogrāfiskajā brīvdabas muzejā" at bounding box center [737, 410] width 830 height 43
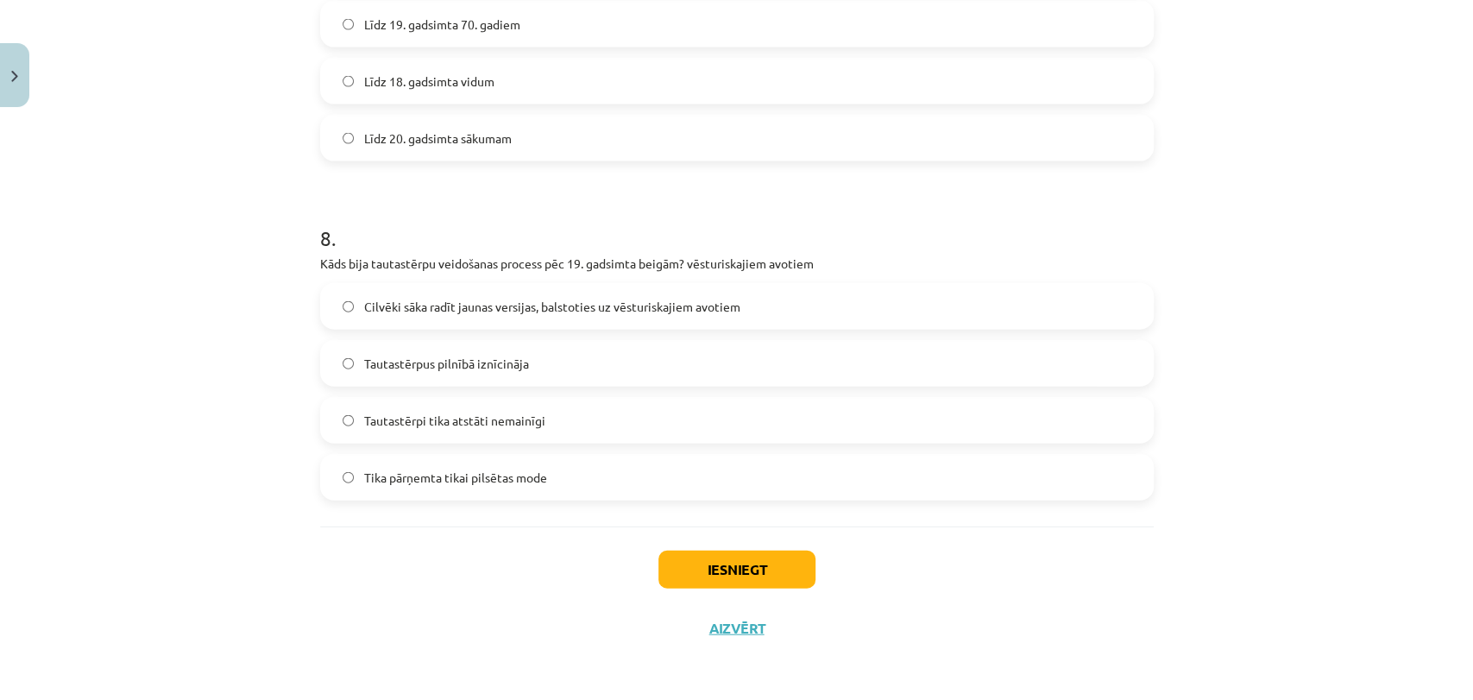
click at [416, 137] on span "Līdz 20. gadsimta sākumam" at bounding box center [438, 138] width 148 height 18
click at [477, 298] on span "Cilvēki sāka radīt jaunas versijas, balstoties uz vēsturiskajiem avotiem" at bounding box center [552, 307] width 376 height 18
click at [702, 554] on button "Iesniegt" at bounding box center [736, 569] width 157 height 38
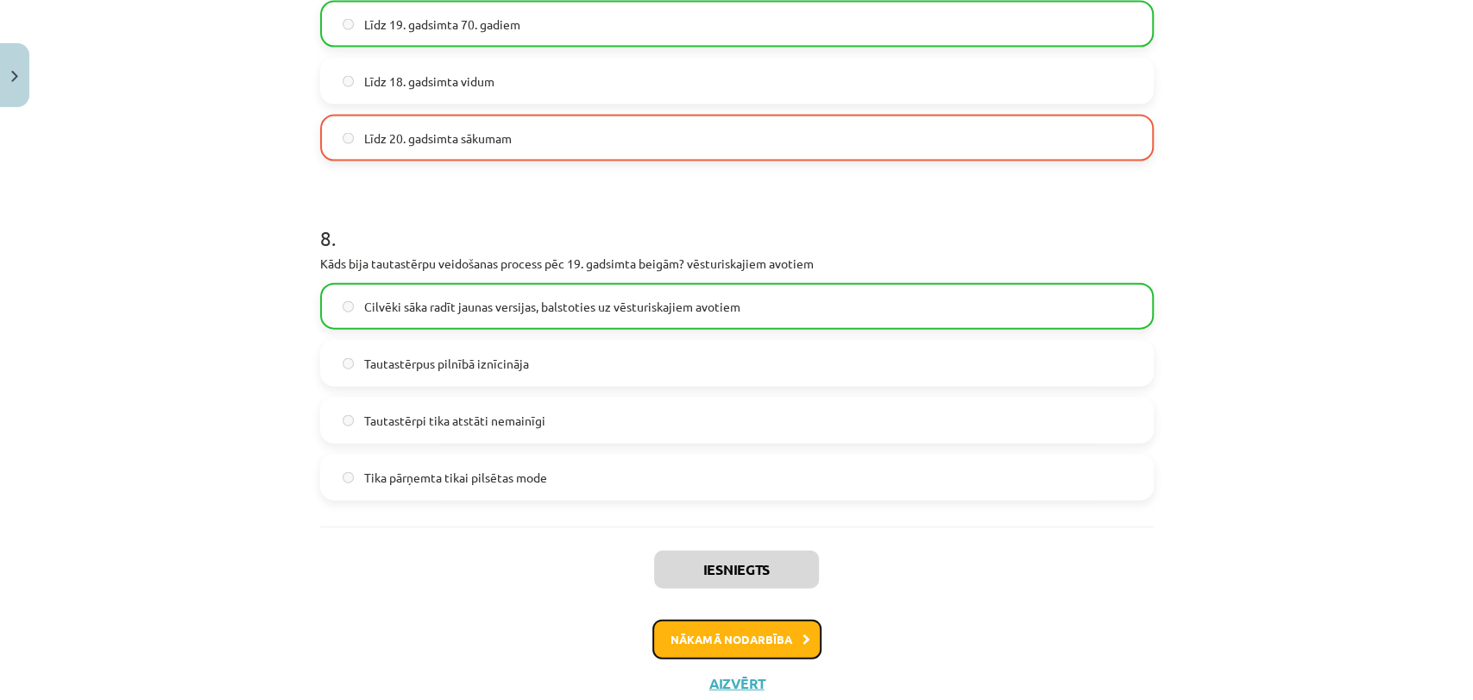
click at [781, 631] on button "Nākamā nodarbība" at bounding box center [736, 639] width 169 height 40
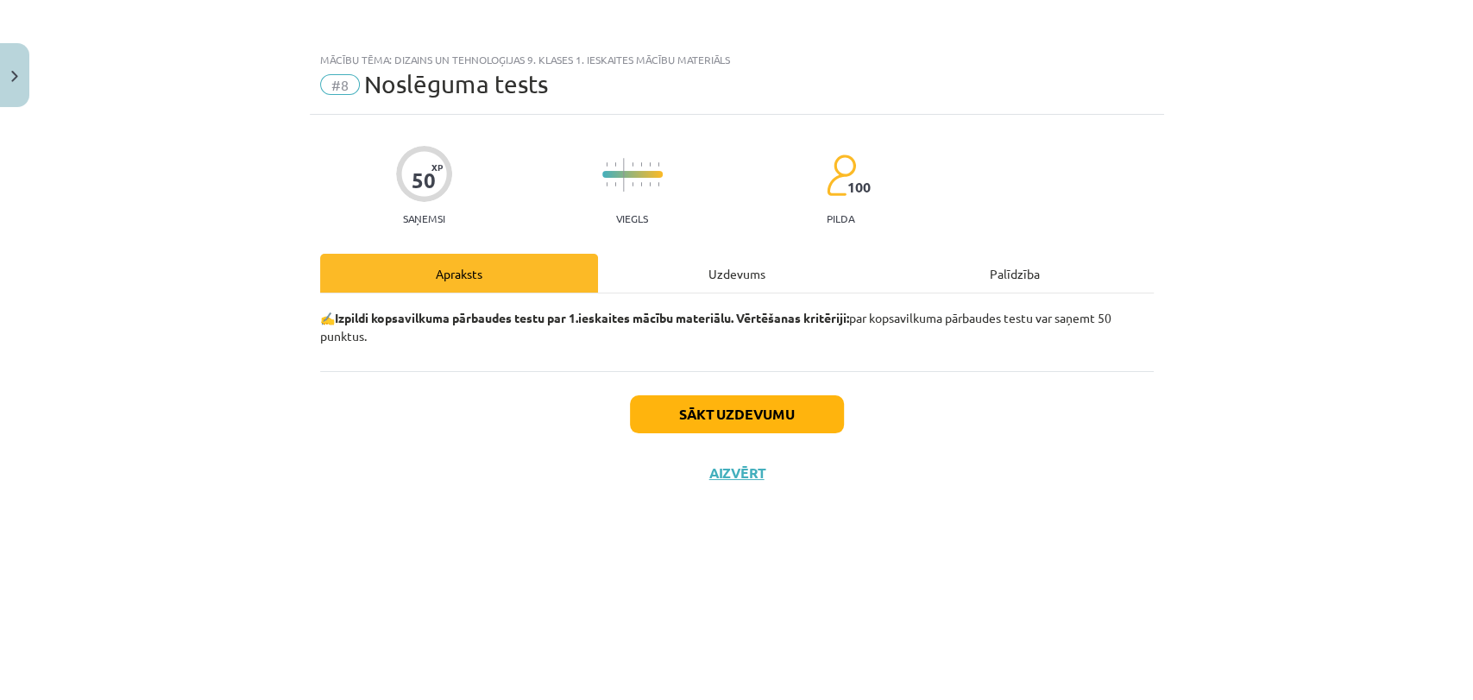
drag, startPoint x: 741, startPoint y: 452, endPoint x: 740, endPoint y: 443, distance: 8.7
click at [741, 450] on div "Sākt uzdevumu Aizvērt" at bounding box center [736, 431] width 833 height 121
click at [737, 424] on button "Sākt uzdevumu" at bounding box center [737, 414] width 214 height 38
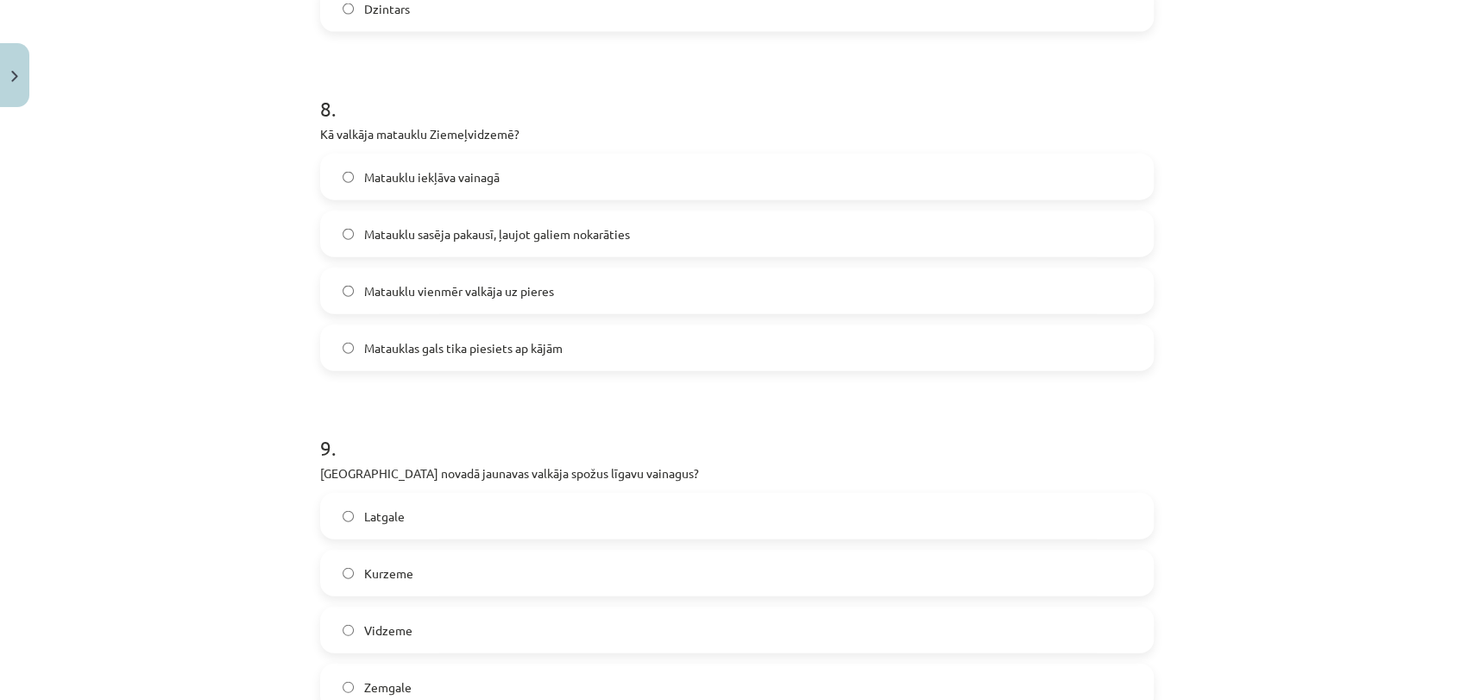
scroll to position [3200, 0]
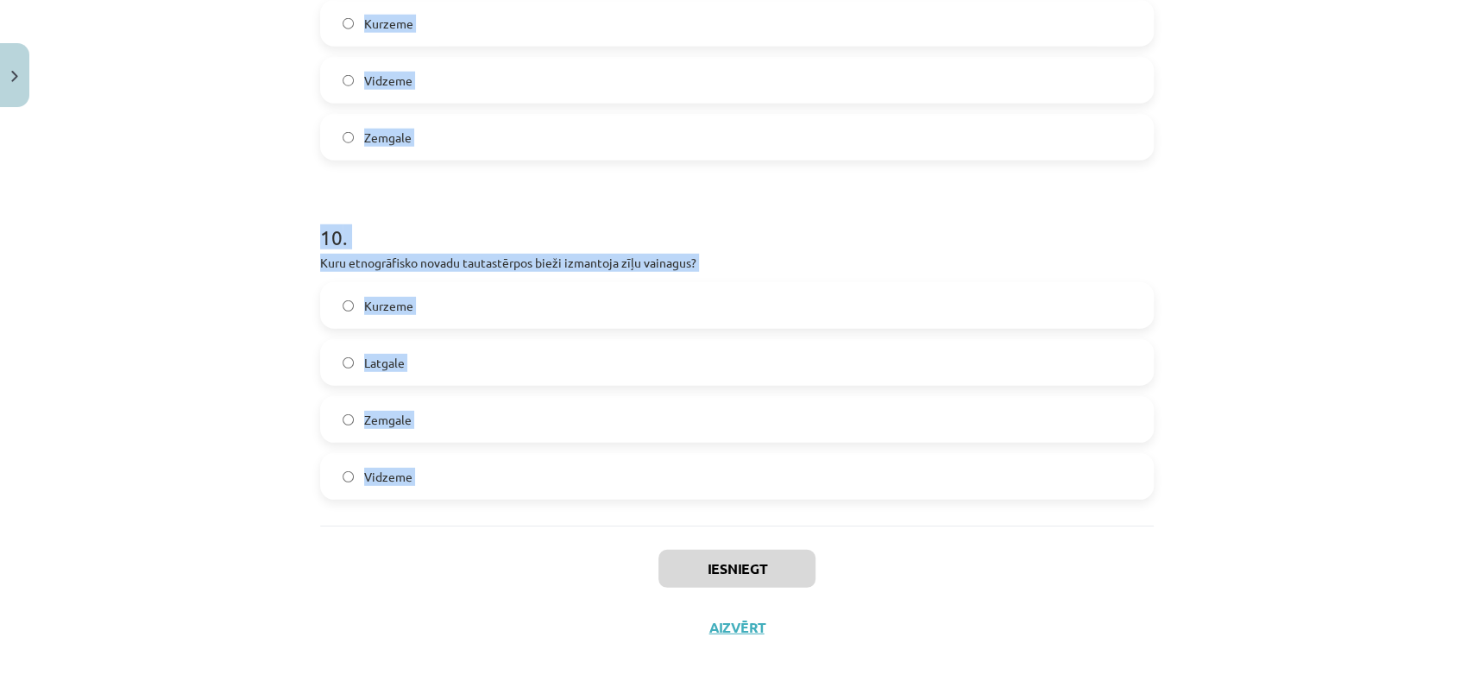
drag, startPoint x: 551, startPoint y: 423, endPoint x: 656, endPoint y: 525, distance: 146.4
click at [656, 525] on div "Mācību tēma: Dizains un tehnoloģijas 9. klases 1. ieskaites mācību materiāls #8…" at bounding box center [736, 350] width 1473 height 700
copy form "7 . Lore ipsumdolo sita consectet, adi elitseddoe temp incididu utlabor? Etdolo…"
click at [173, 312] on div "Mācību tēma: Dizains un tehnoloģijas 9. klases 1. ieskaites mācību materiāls #8…" at bounding box center [736, 350] width 1473 height 700
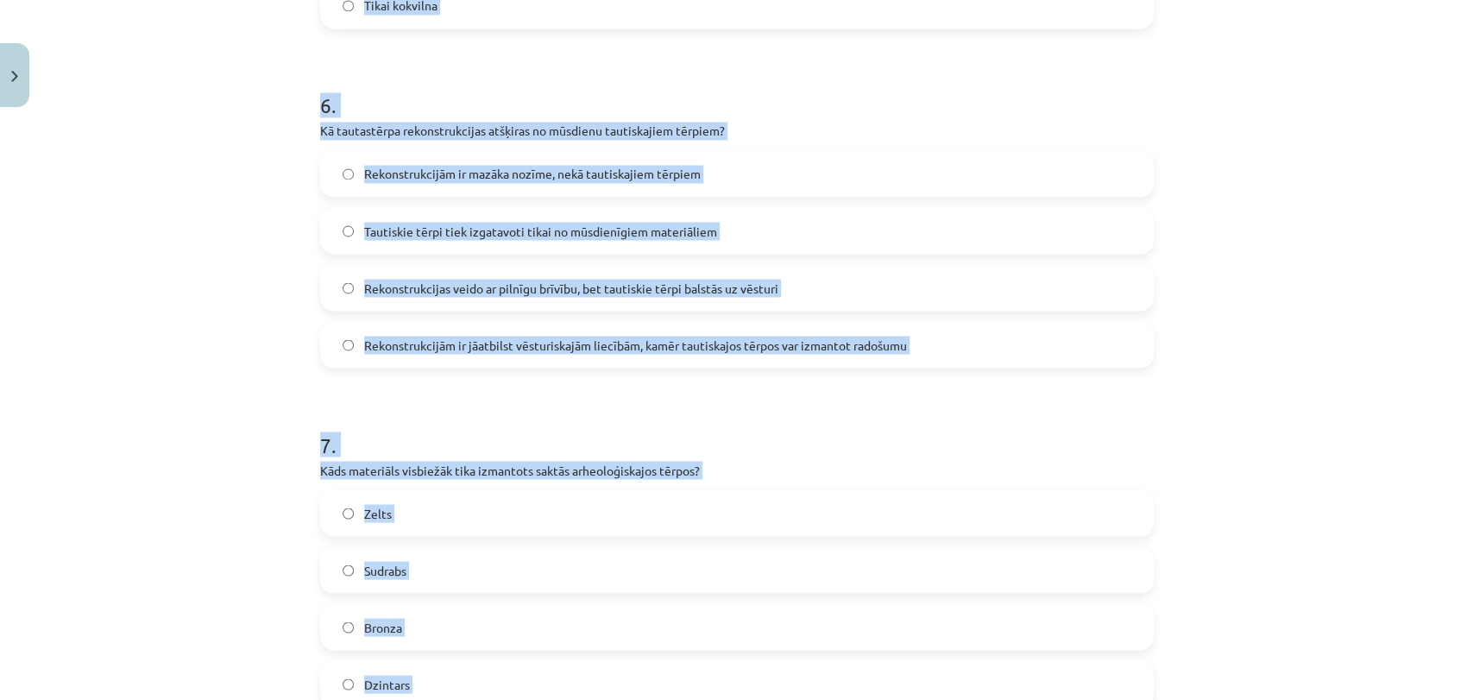
click at [214, 362] on div "Mācību tēma: Dizains un tehnoloģijas 9. klases 1. ieskaites mācību materiāls #8…" at bounding box center [736, 350] width 1473 height 700
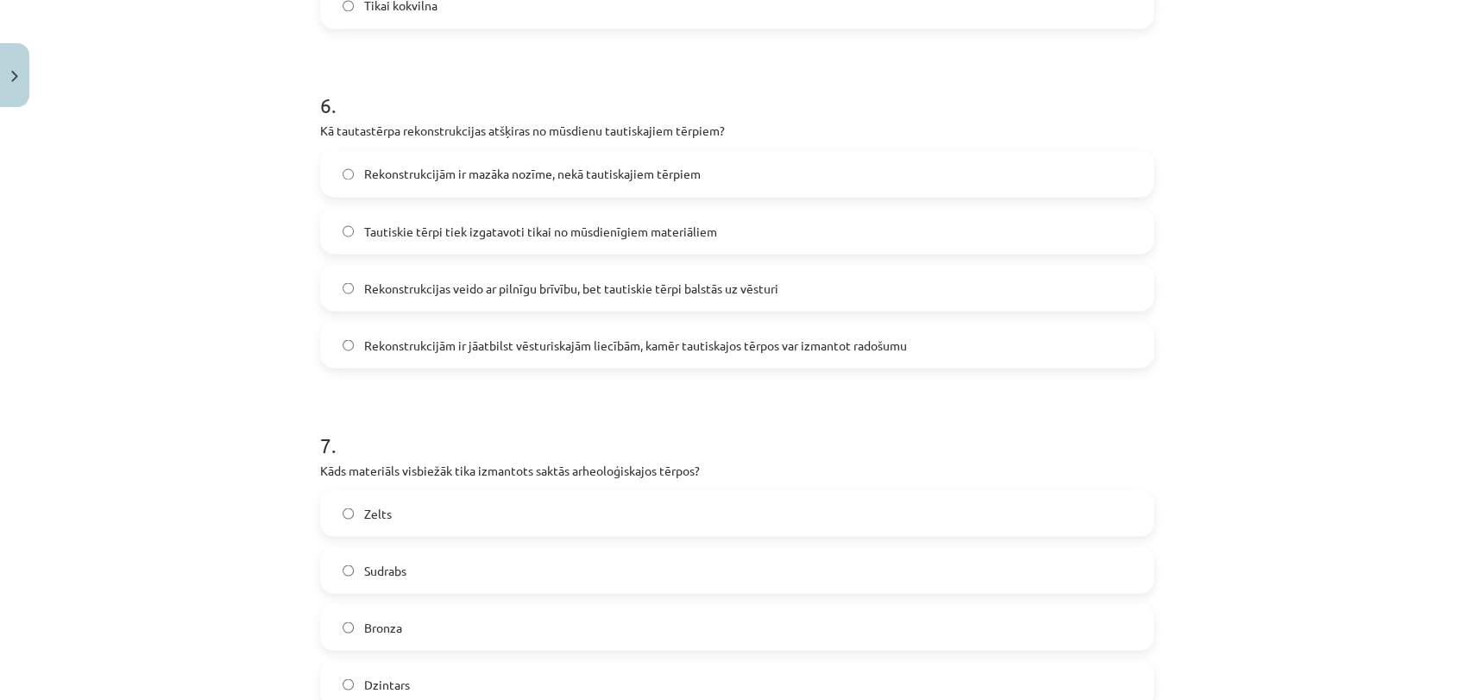
click at [214, 362] on div "Mācību tēma: Dizains un tehnoloģijas 9. klases 1. ieskaites mācību materiāls #8…" at bounding box center [736, 350] width 1473 height 700
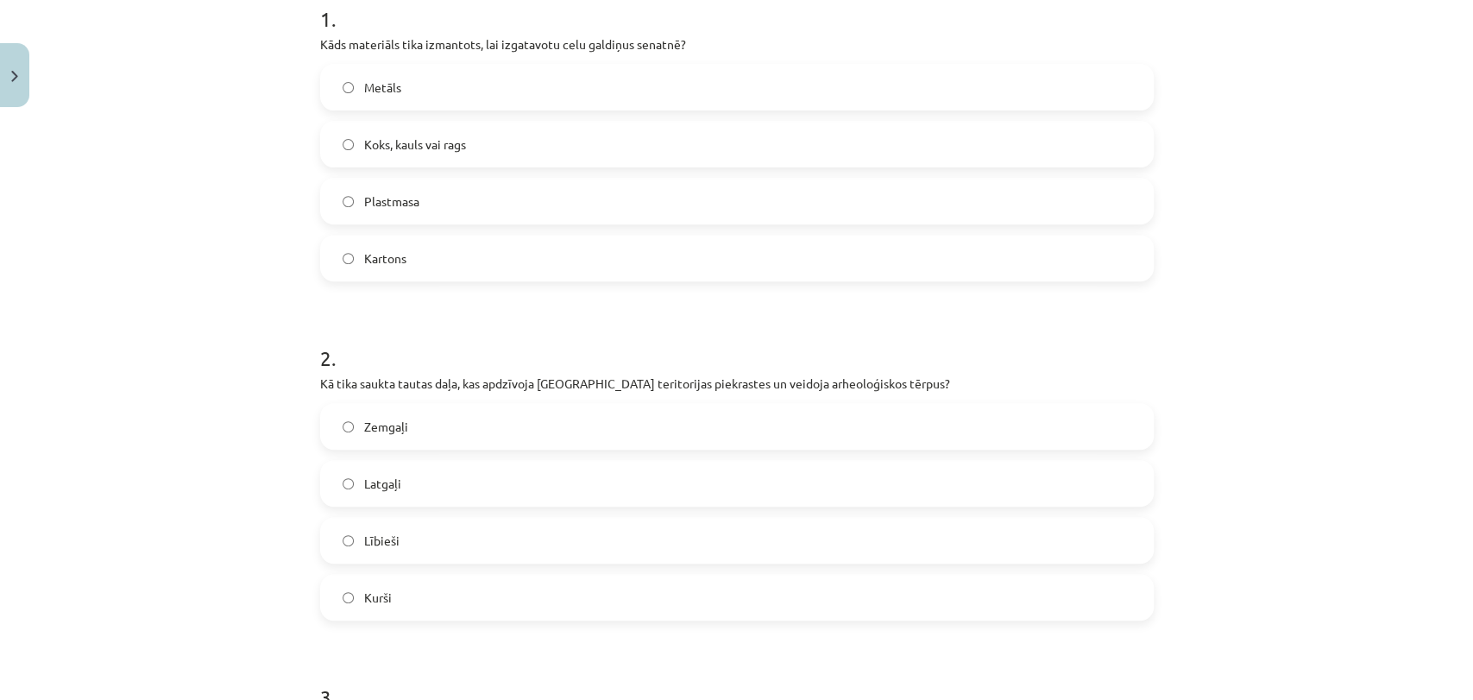
scroll to position [140, 0]
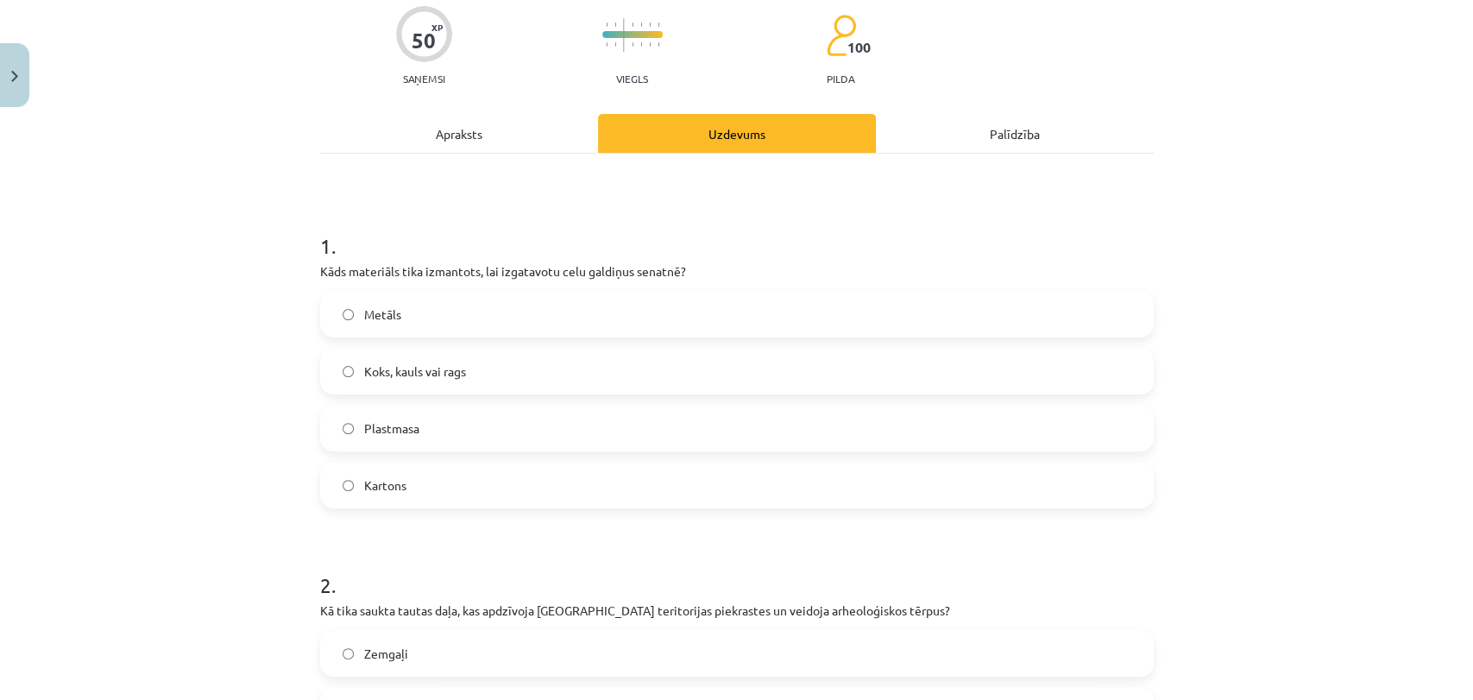
click at [400, 362] on span "Koks, kauls vai rags" at bounding box center [415, 371] width 102 height 18
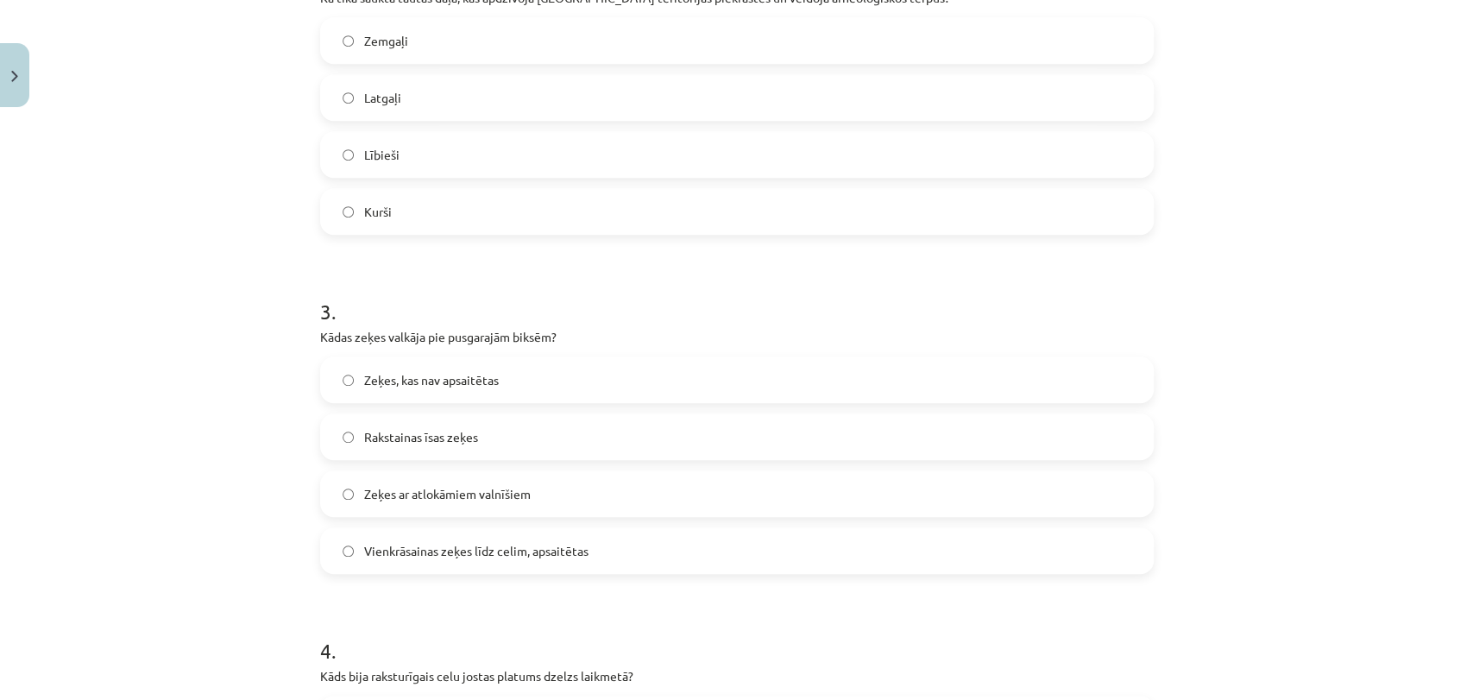
click at [394, 149] on label "Lībieši" at bounding box center [737, 154] width 830 height 43
click at [433, 543] on span "Vienkrāsainas zeķes līdz celim, apsaitētas" at bounding box center [476, 551] width 224 height 18
click at [420, 556] on span "Vienkrāsainas zeķes līdz celim, apsaitētas" at bounding box center [476, 551] width 224 height 18
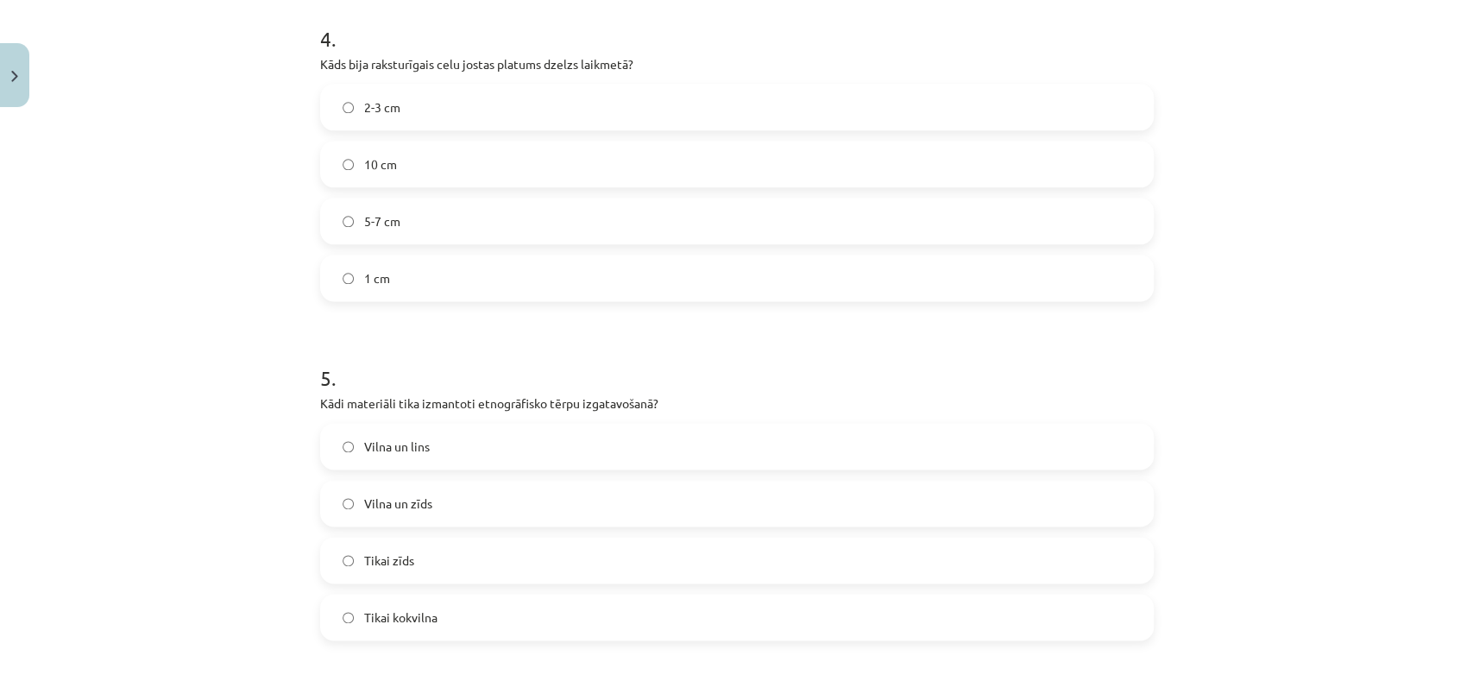
click at [386, 223] on span "5-7 cm" at bounding box center [382, 221] width 36 height 18
click at [345, 9] on h1 "4 ." at bounding box center [736, 23] width 833 height 53
click at [421, 443] on label "Vilna un lins" at bounding box center [737, 445] width 830 height 43
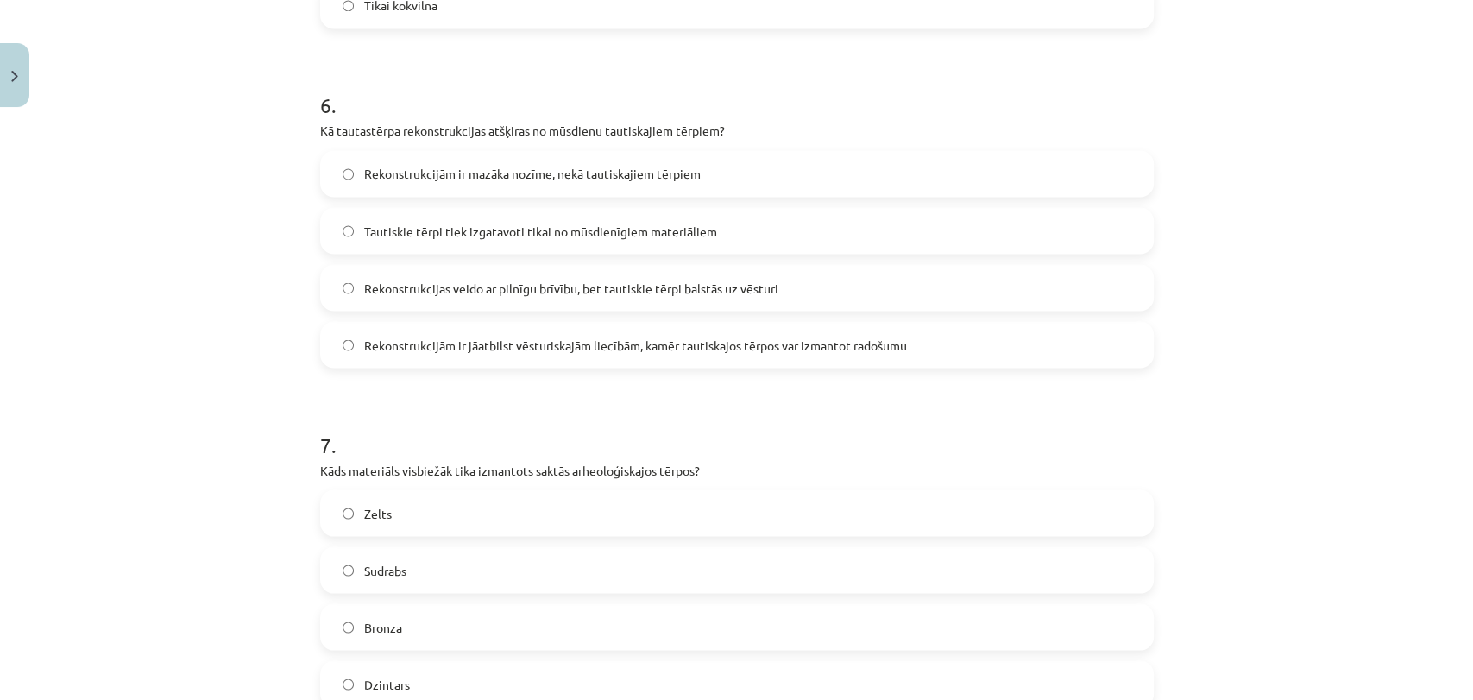
click at [545, 353] on label "Rekonstrukcijām ir jāatbilst vēsturiskajām liecībām, kamēr tautiskajos tērpos v…" at bounding box center [737, 344] width 830 height 43
click at [412, 635] on label "Bronza" at bounding box center [737, 626] width 830 height 43
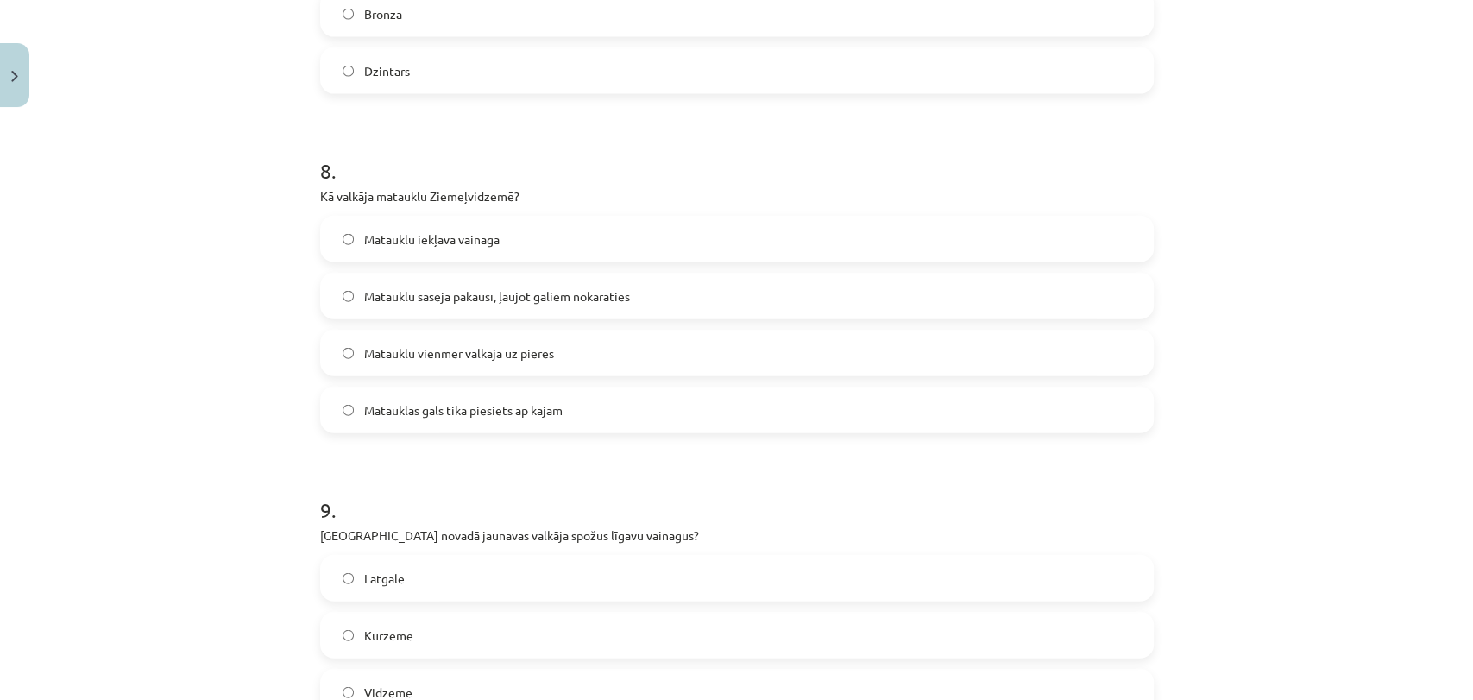
click at [488, 290] on span "Matauklu sasēja pakausī, ļaujot galiem nokarāties" at bounding box center [497, 296] width 266 height 18
click at [364, 583] on span "Latgale" at bounding box center [384, 578] width 41 height 18
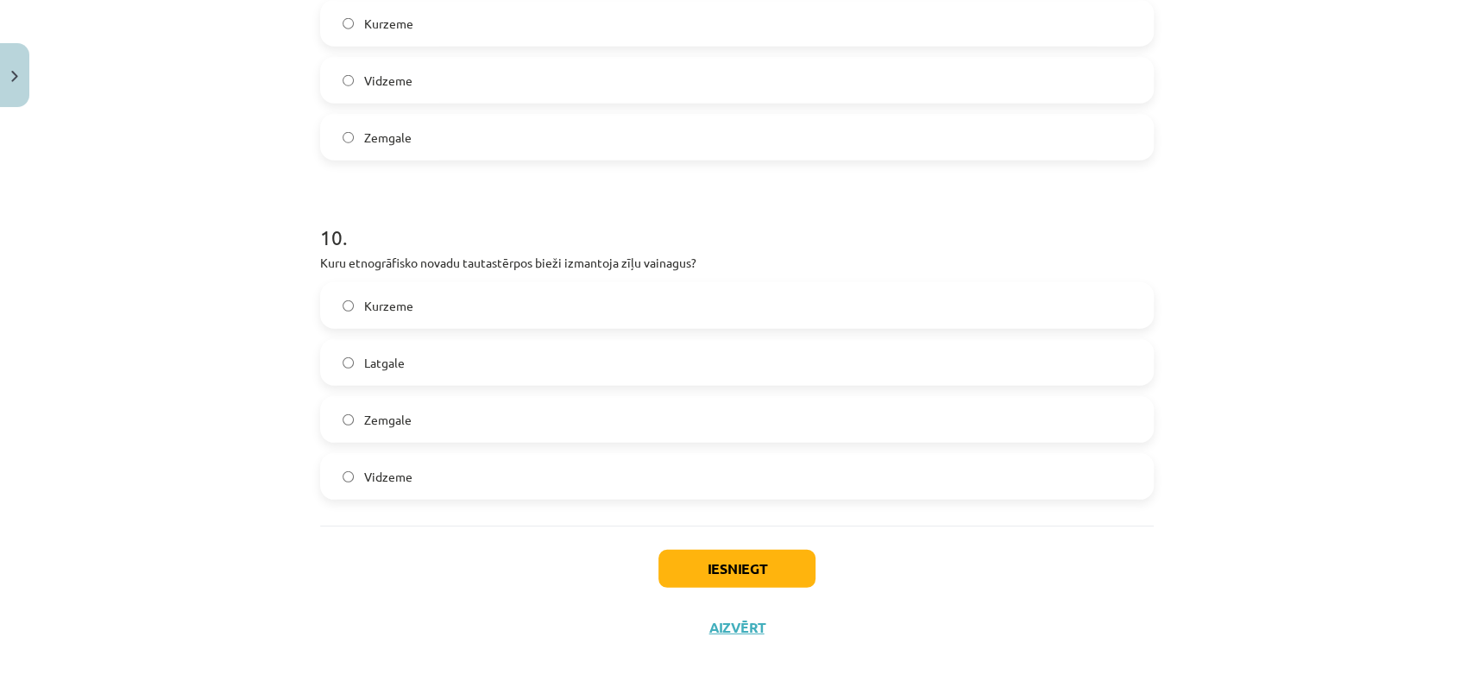
click at [373, 418] on span "Zemgale" at bounding box center [387, 420] width 47 height 18
click at [780, 576] on button "Iesniegt" at bounding box center [736, 569] width 157 height 38
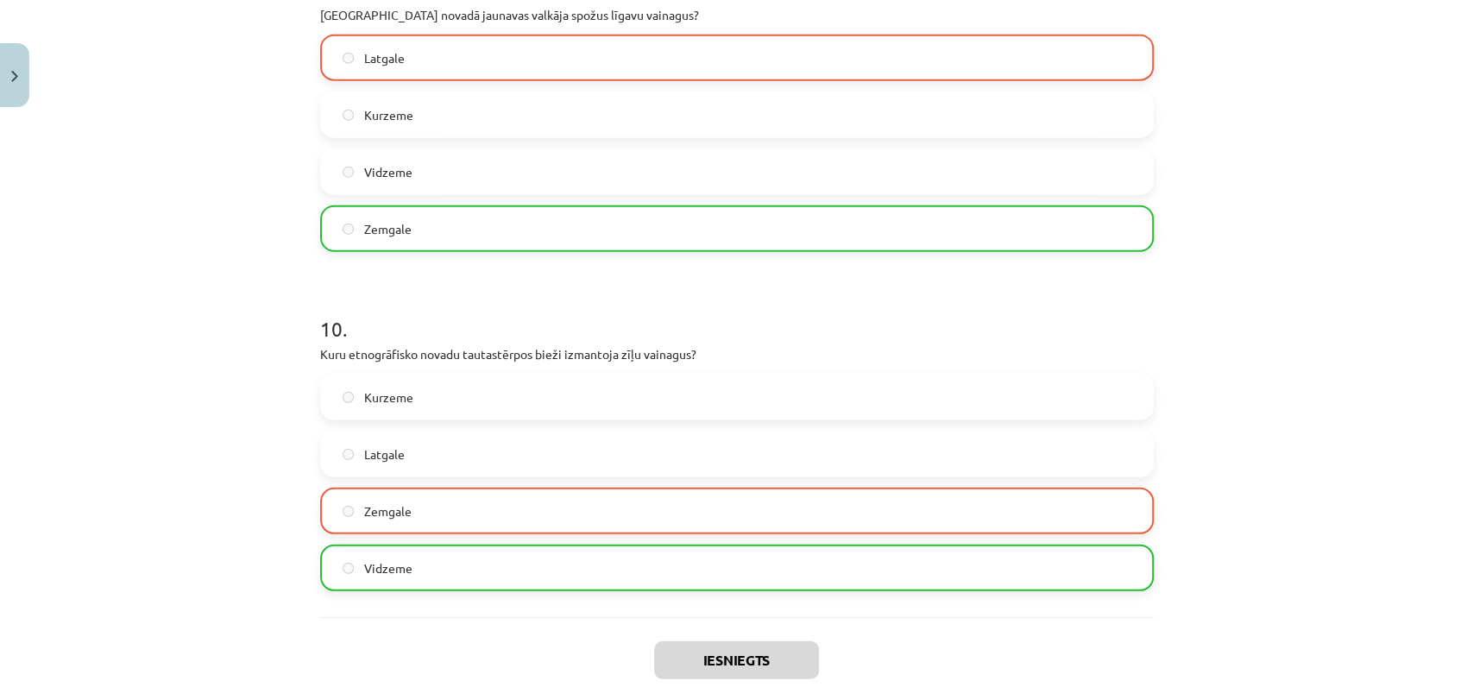
scroll to position [3254, 0]
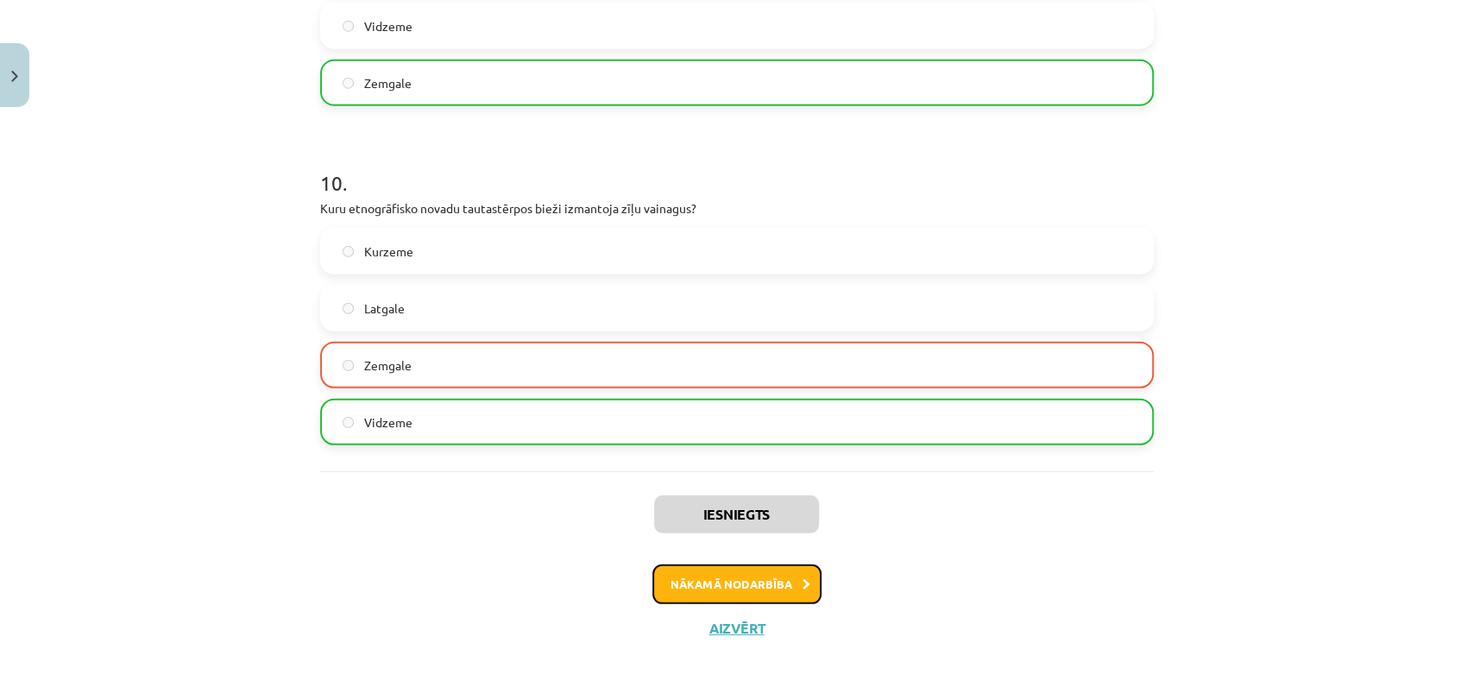
click at [688, 573] on button "Nākamā nodarbība" at bounding box center [736, 584] width 169 height 40
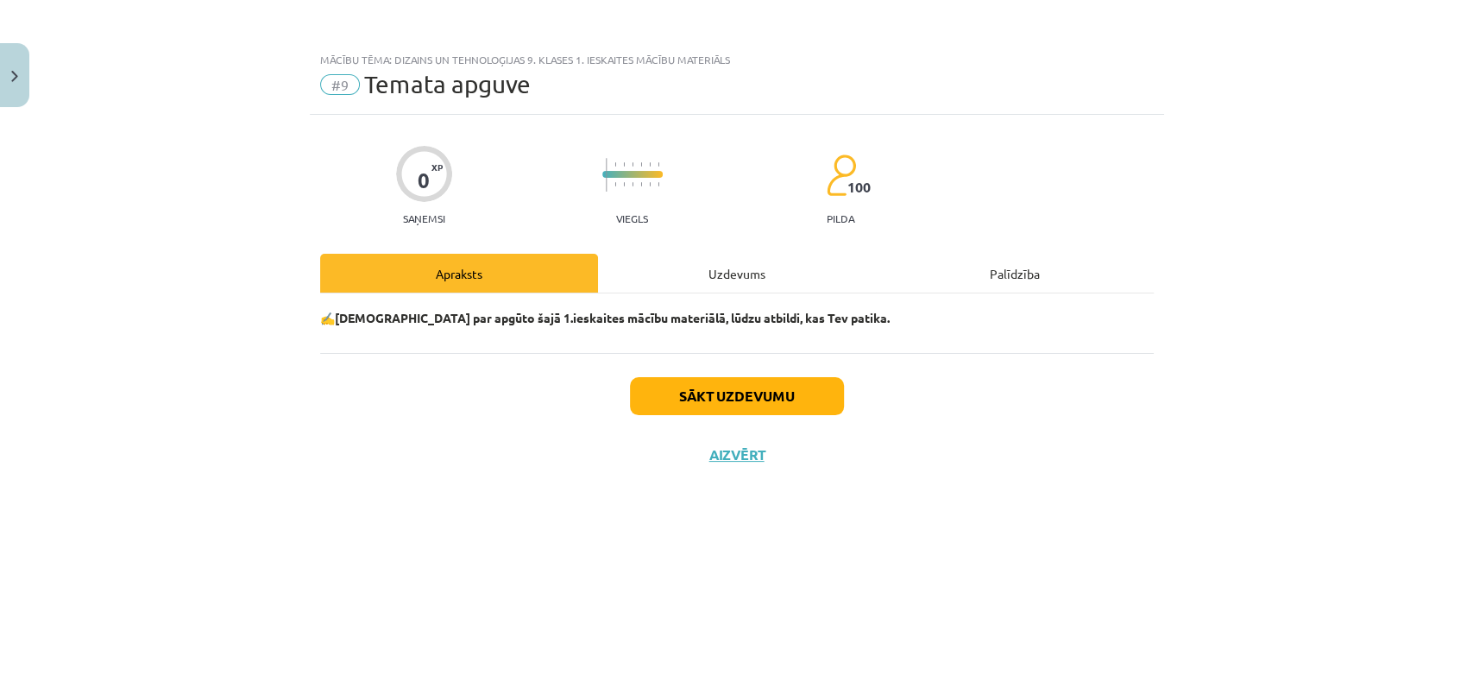
scroll to position [0, 0]
click at [694, 405] on button "Sākt uzdevumu" at bounding box center [737, 396] width 214 height 38
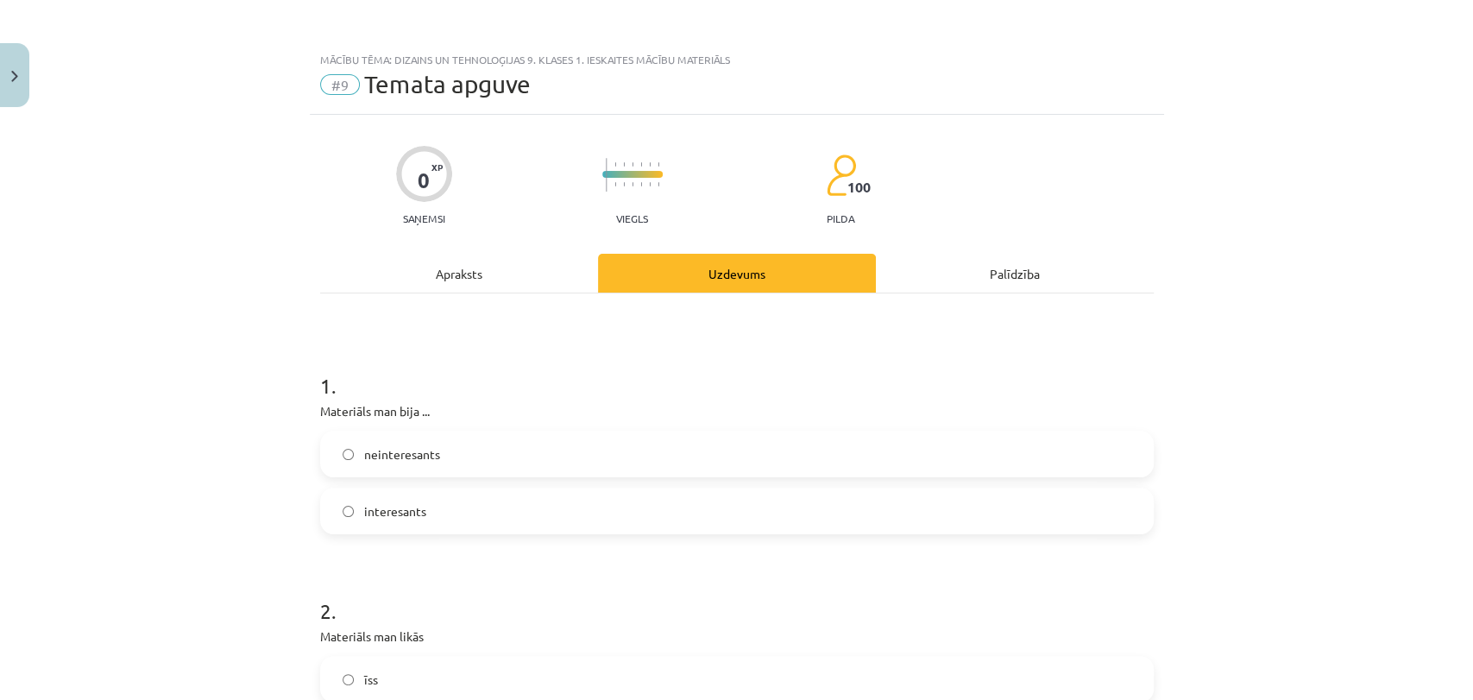
click at [430, 502] on label "interesants" at bounding box center [737, 510] width 830 height 43
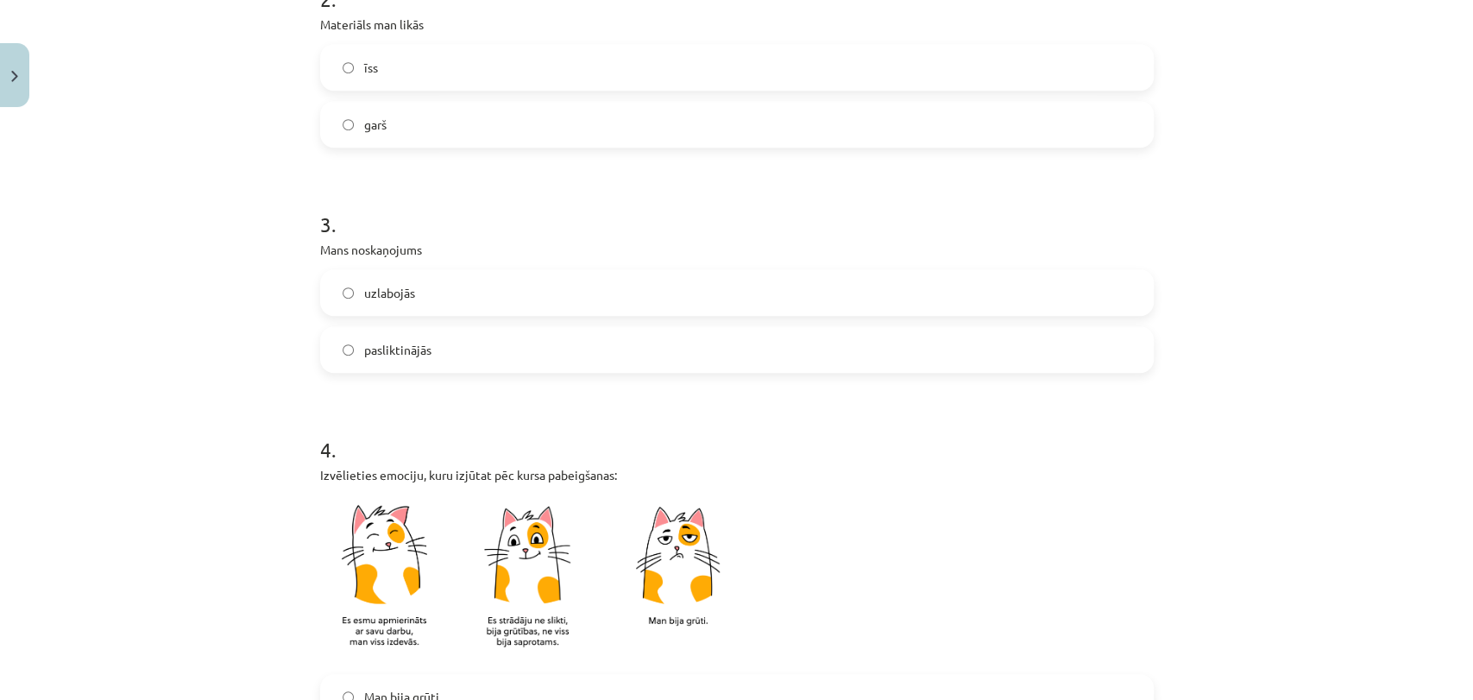
click at [378, 127] on span "garš" at bounding box center [375, 125] width 22 height 18
click at [416, 305] on label "uzlabojās" at bounding box center [737, 292] width 830 height 43
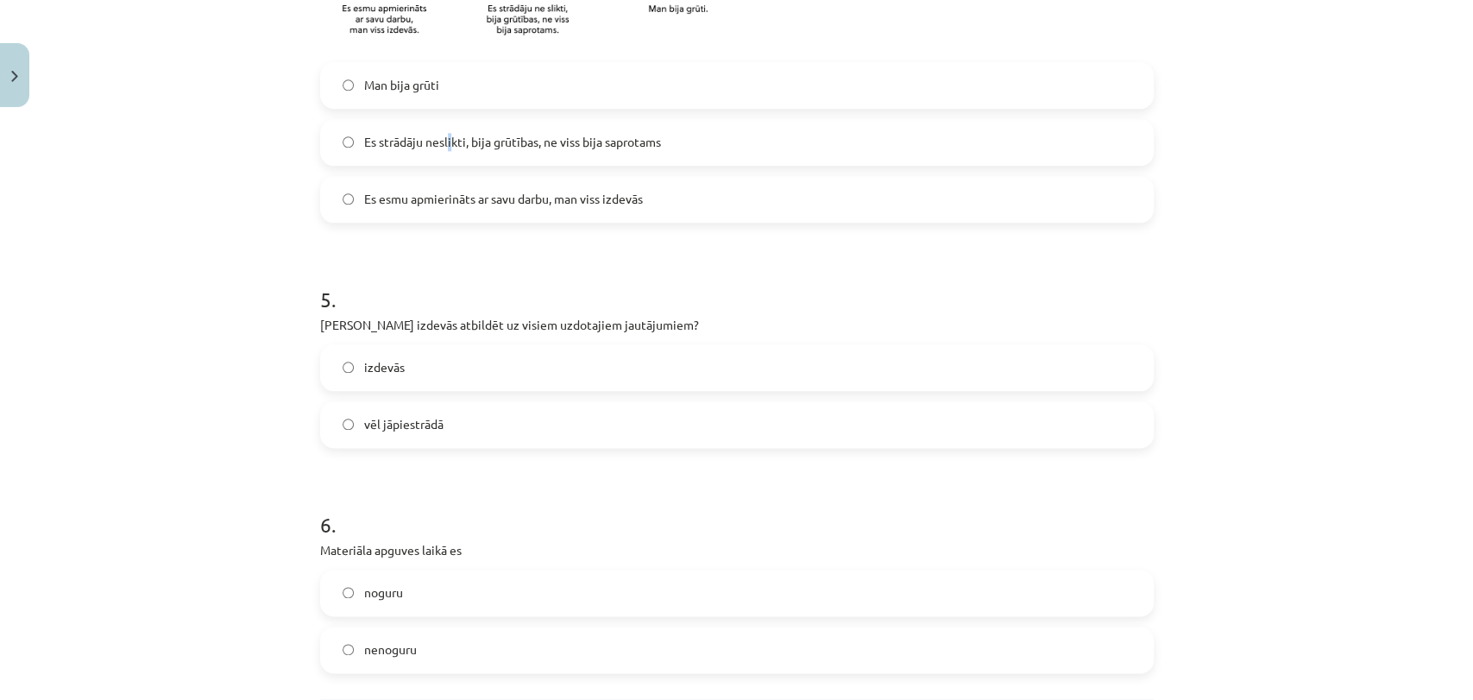
click at [442, 136] on span "Es strādāju neslikti, bija grūtības, ne viss bija saprotams" at bounding box center [512, 142] width 297 height 18
click at [474, 130] on label "Es strādāju neslikti, bija grūtības, ne viss bija saprotams" at bounding box center [737, 142] width 830 height 43
click at [426, 420] on span "vēl jāpiestrādā" at bounding box center [403, 424] width 79 height 18
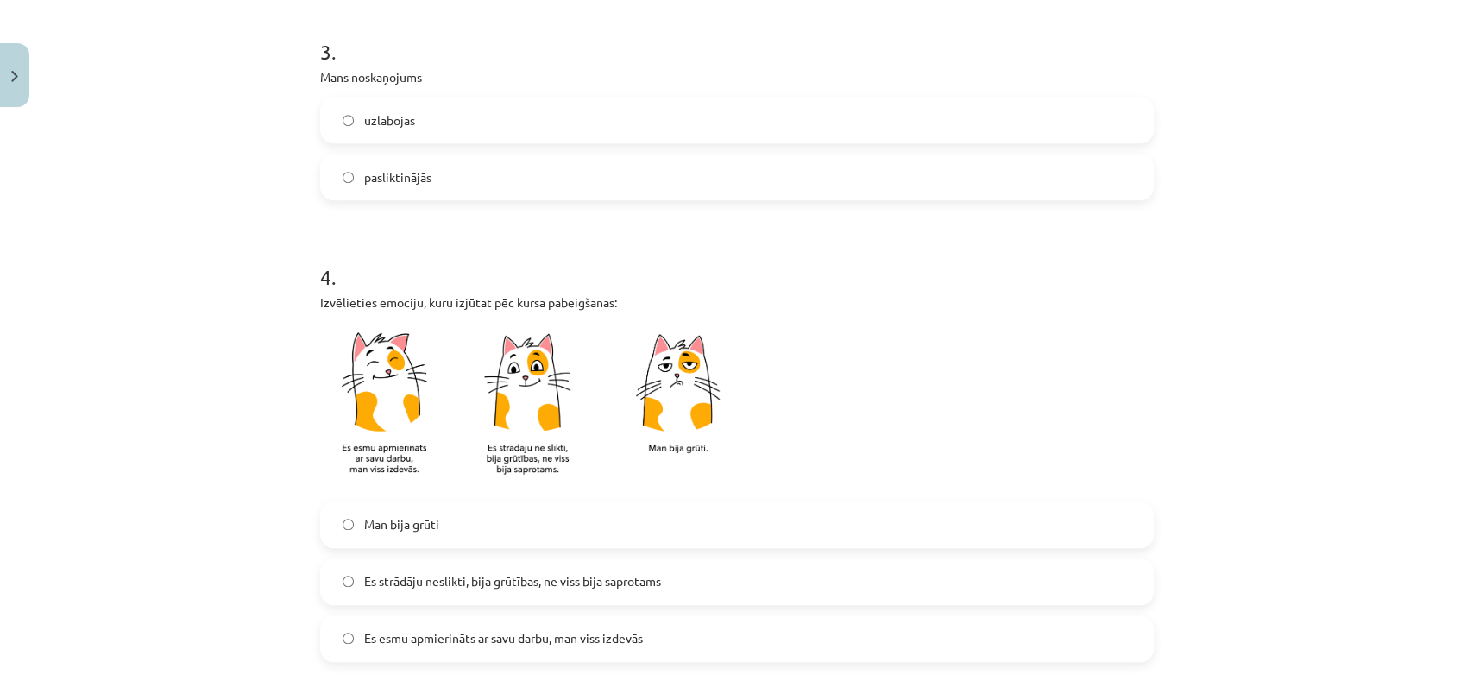
scroll to position [1396, 0]
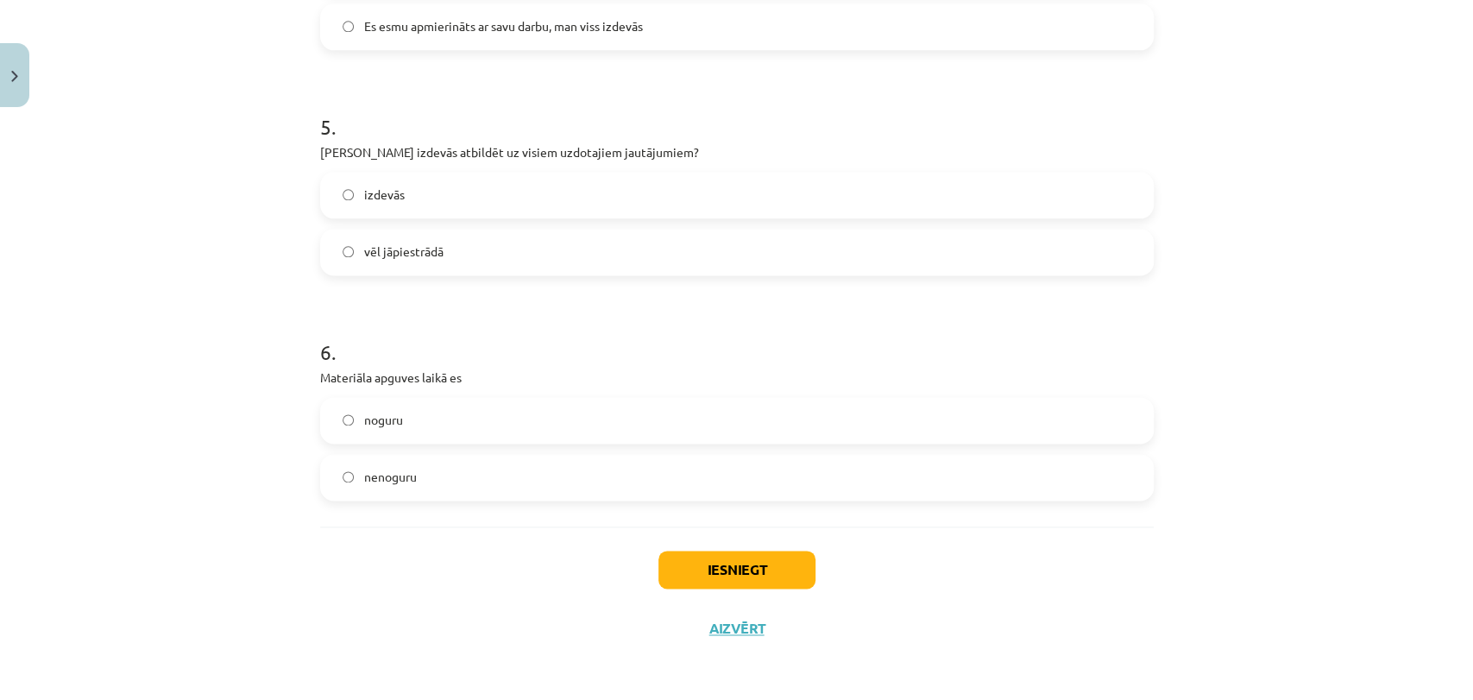
click at [435, 248] on span "vēl jāpiestrādā" at bounding box center [403, 251] width 79 height 18
click at [414, 467] on label "nenoguru" at bounding box center [737, 477] width 830 height 43
click at [742, 583] on button "Iesniegt" at bounding box center [736, 569] width 157 height 38
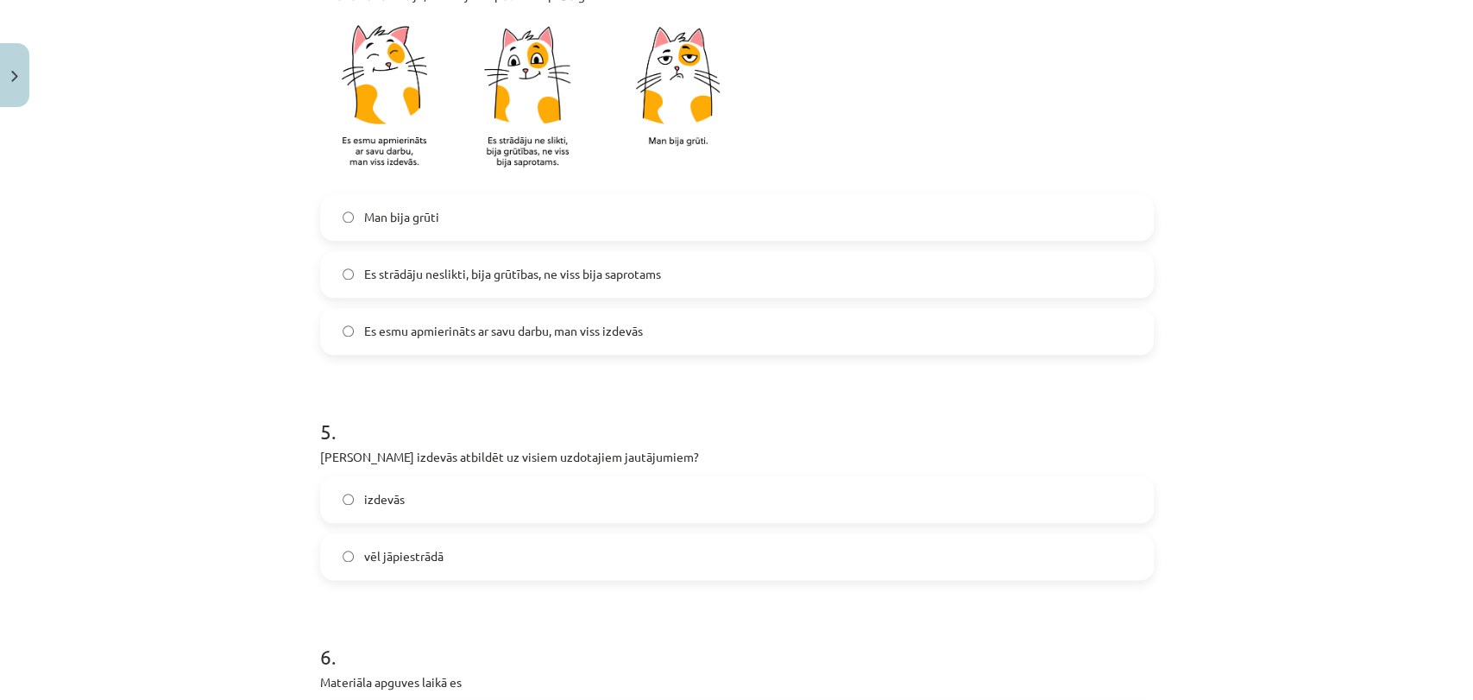
scroll to position [0, 0]
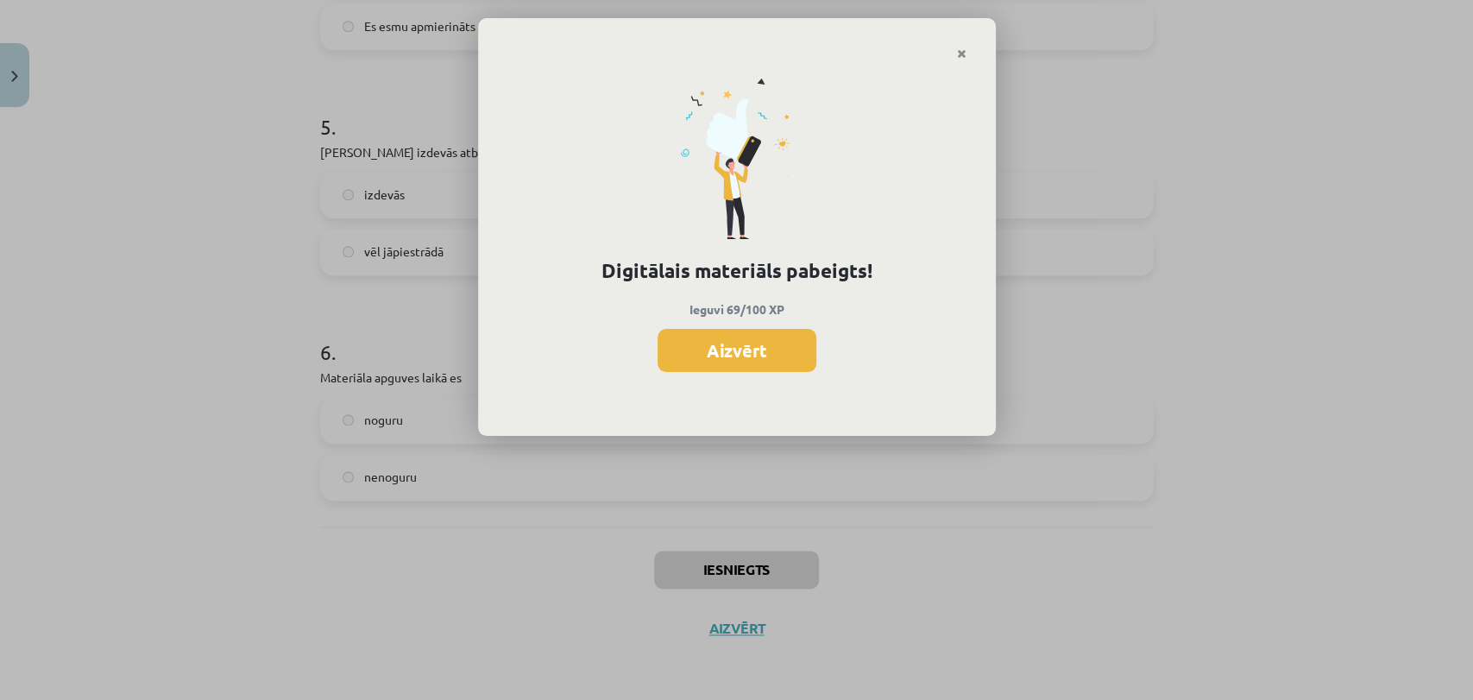
click at [773, 343] on button "Aizvērt" at bounding box center [736, 350] width 159 height 43
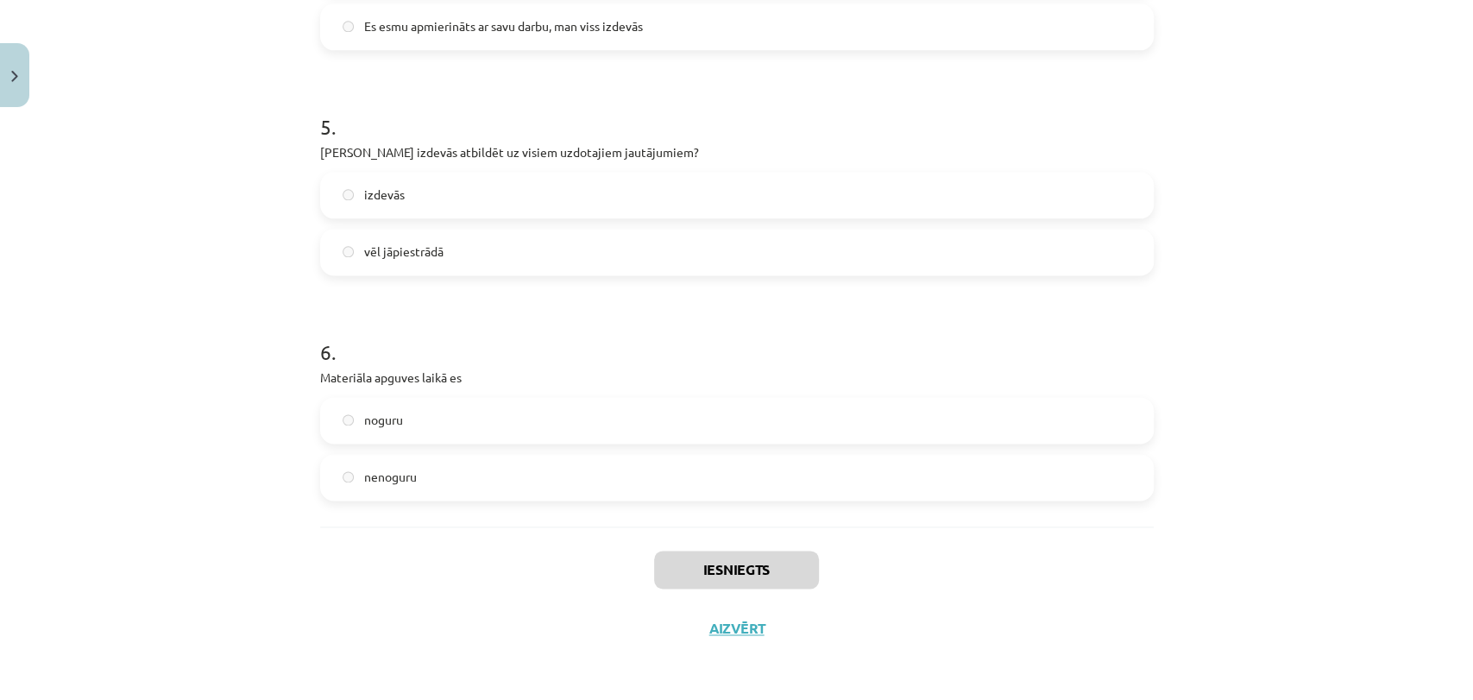
click at [773, 343] on h1 "6 ." at bounding box center [736, 336] width 833 height 53
click at [751, 622] on button "Aizvērt" at bounding box center [737, 627] width 66 height 17
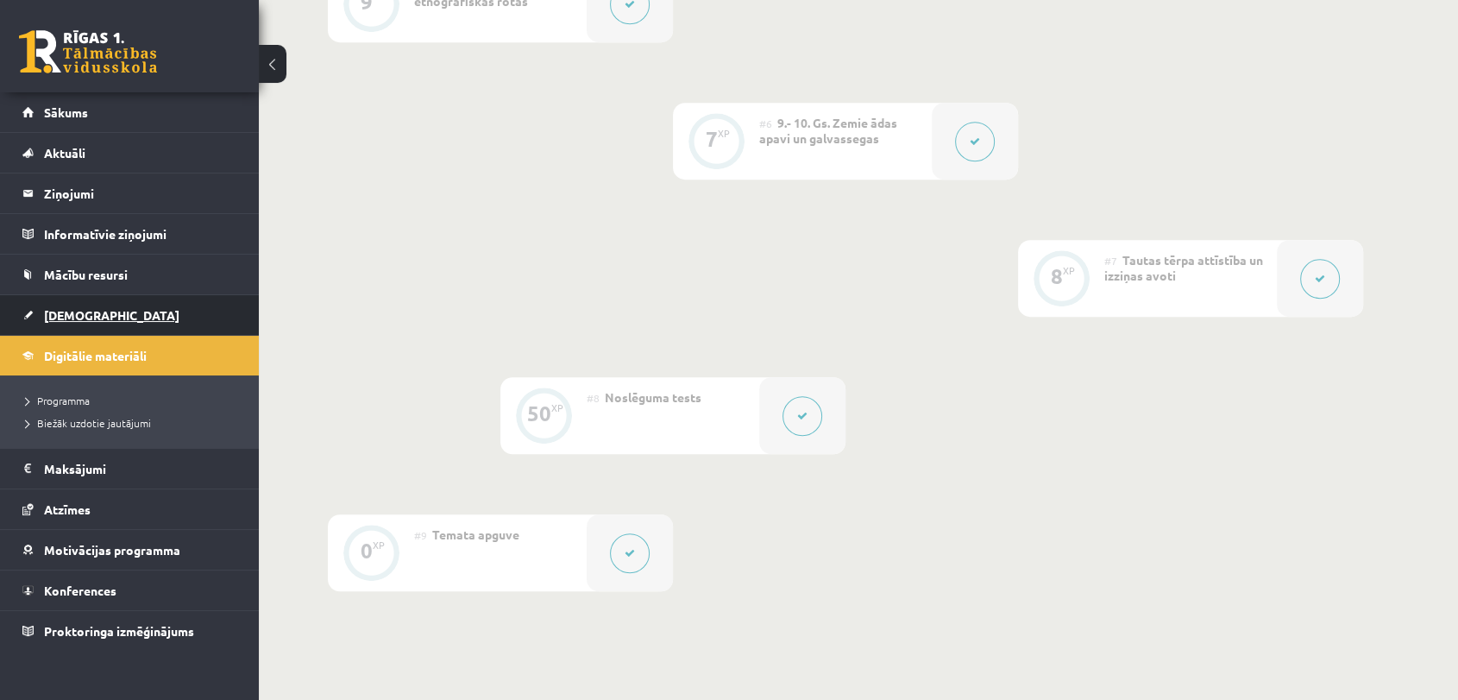
click at [86, 321] on link "[DEMOGRAPHIC_DATA]" at bounding box center [129, 315] width 215 height 40
